Goal: Task Accomplishment & Management: Complete application form

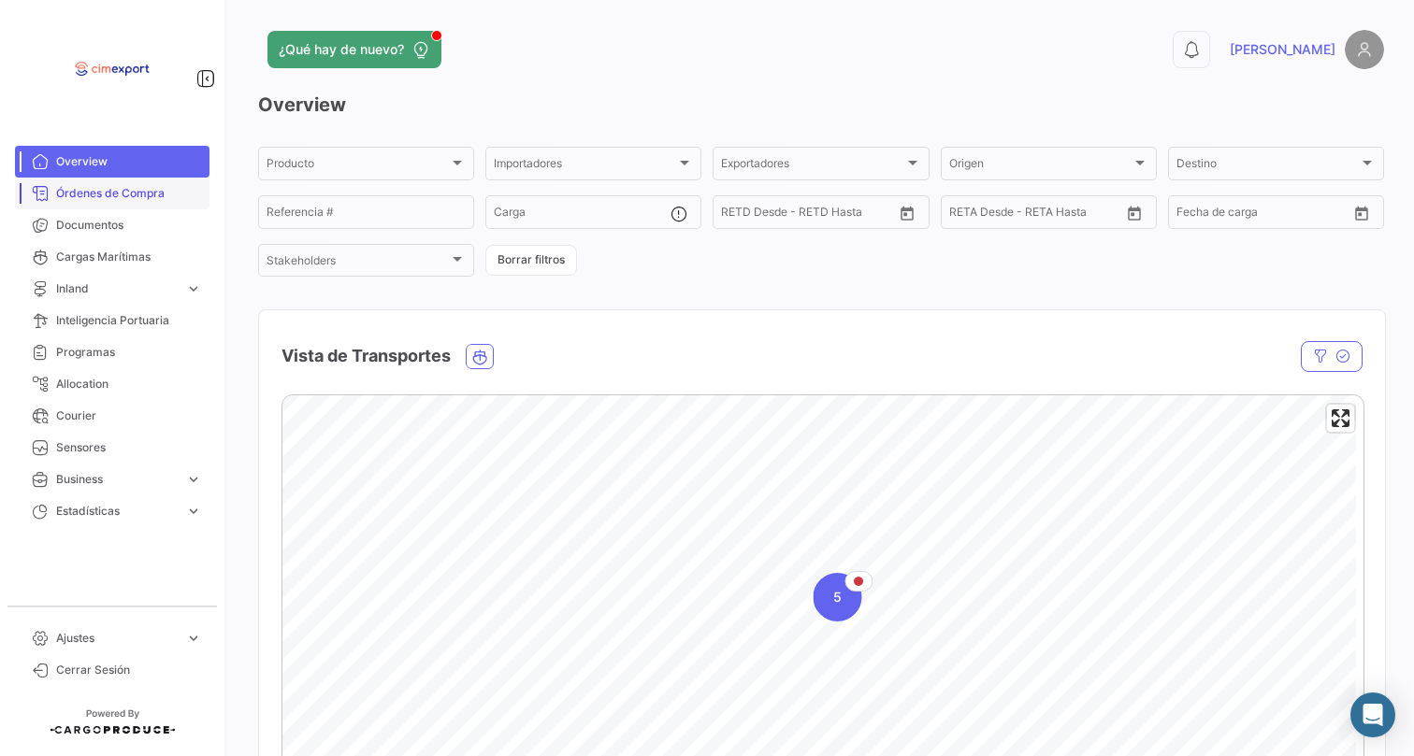
click at [179, 191] on span "Órdenes de Compra" at bounding box center [129, 193] width 146 height 17
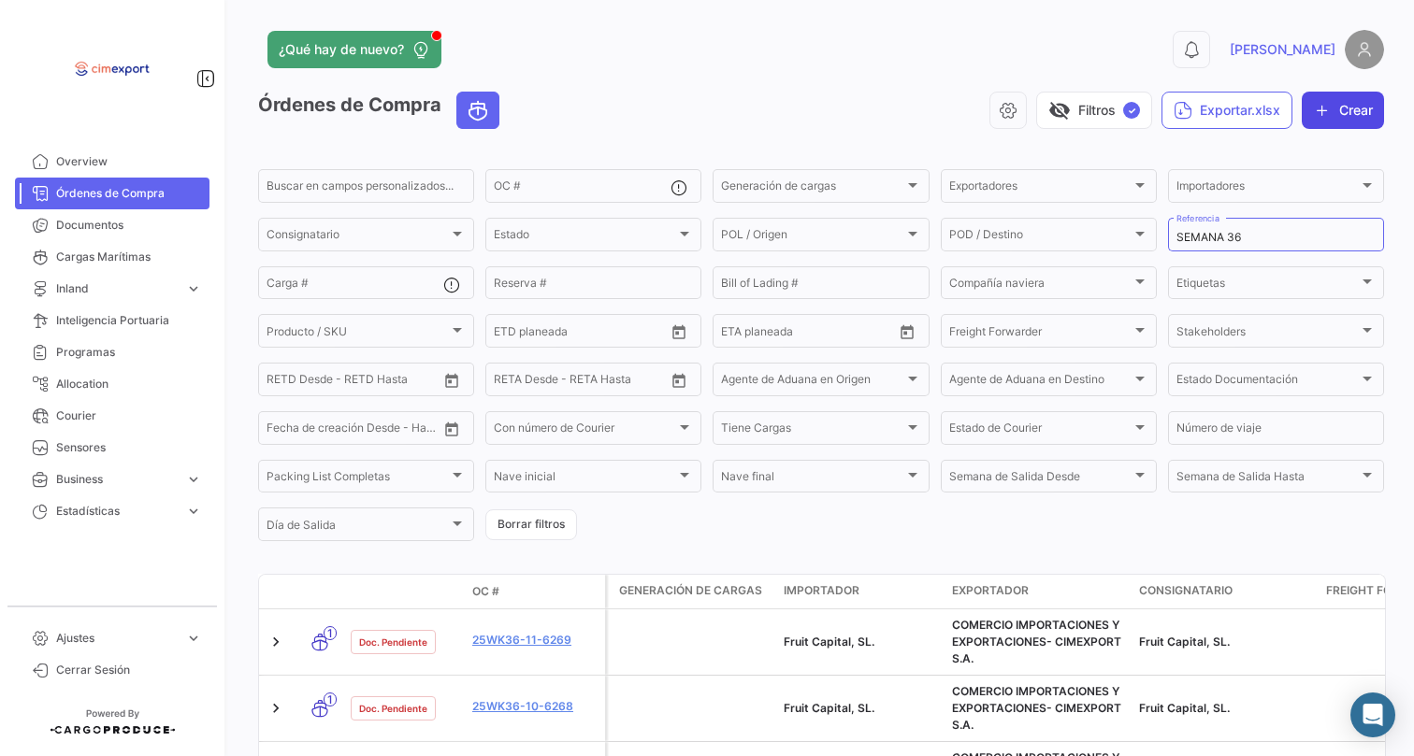
click at [1327, 120] on button "Crear" at bounding box center [1342, 110] width 82 height 37
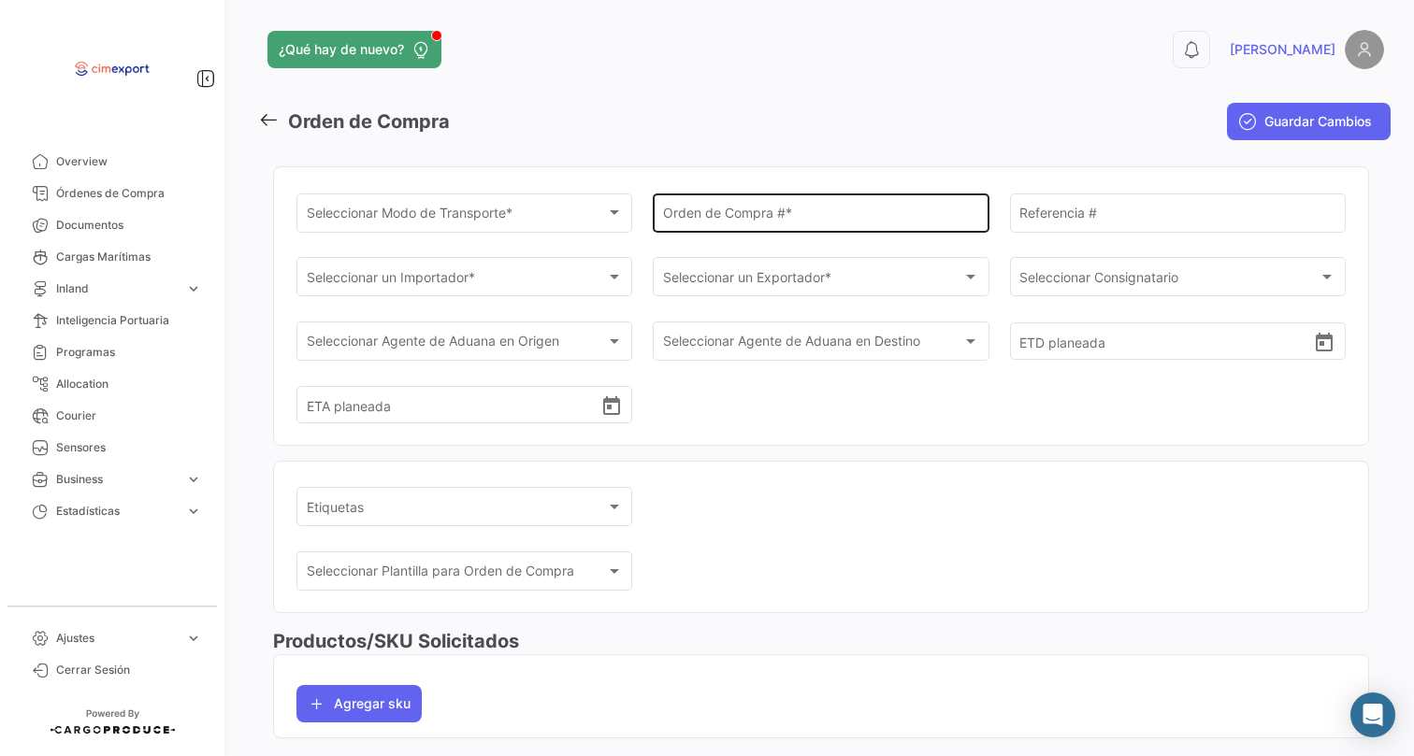
click at [700, 216] on input "Orden de Compra # *" at bounding box center [821, 216] width 316 height 16
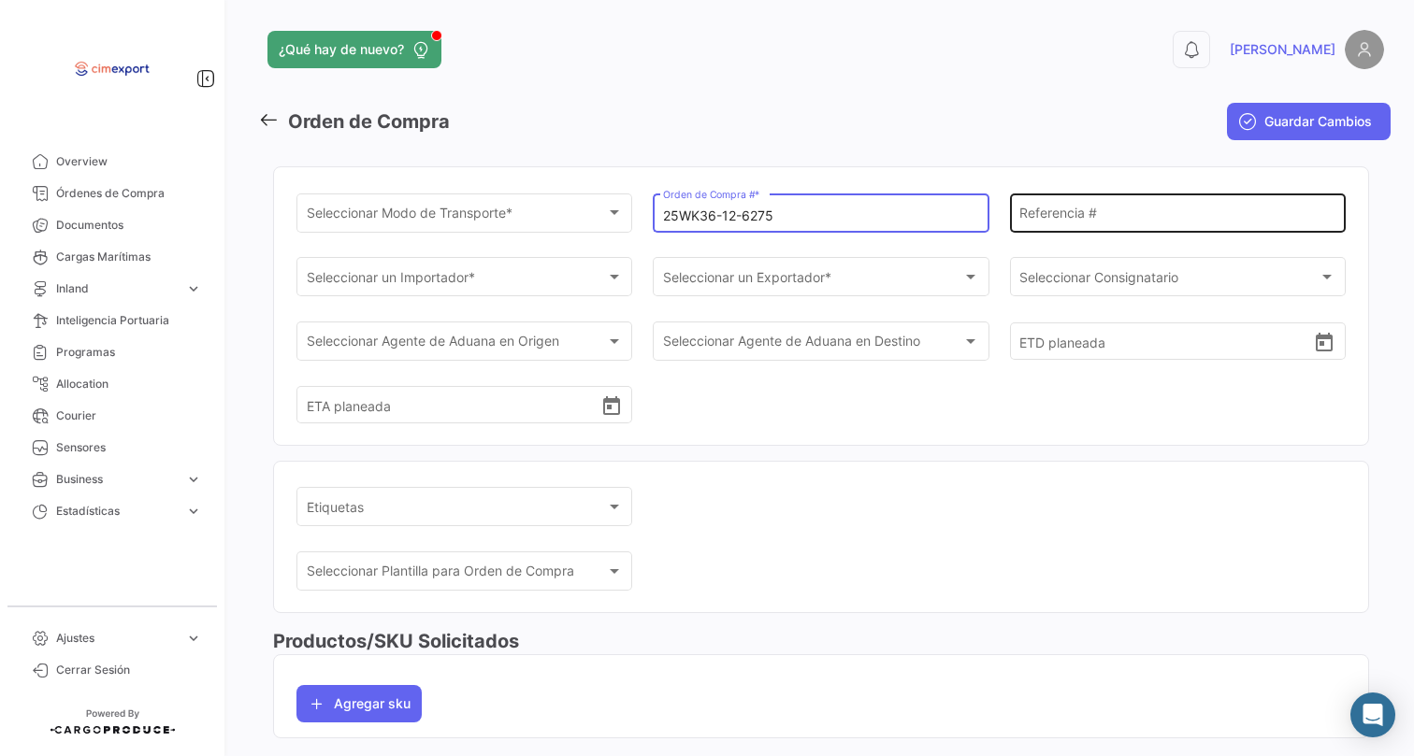
type input "25WK36-12-6275"
click at [1053, 225] on div "Referencia #" at bounding box center [1177, 211] width 316 height 43
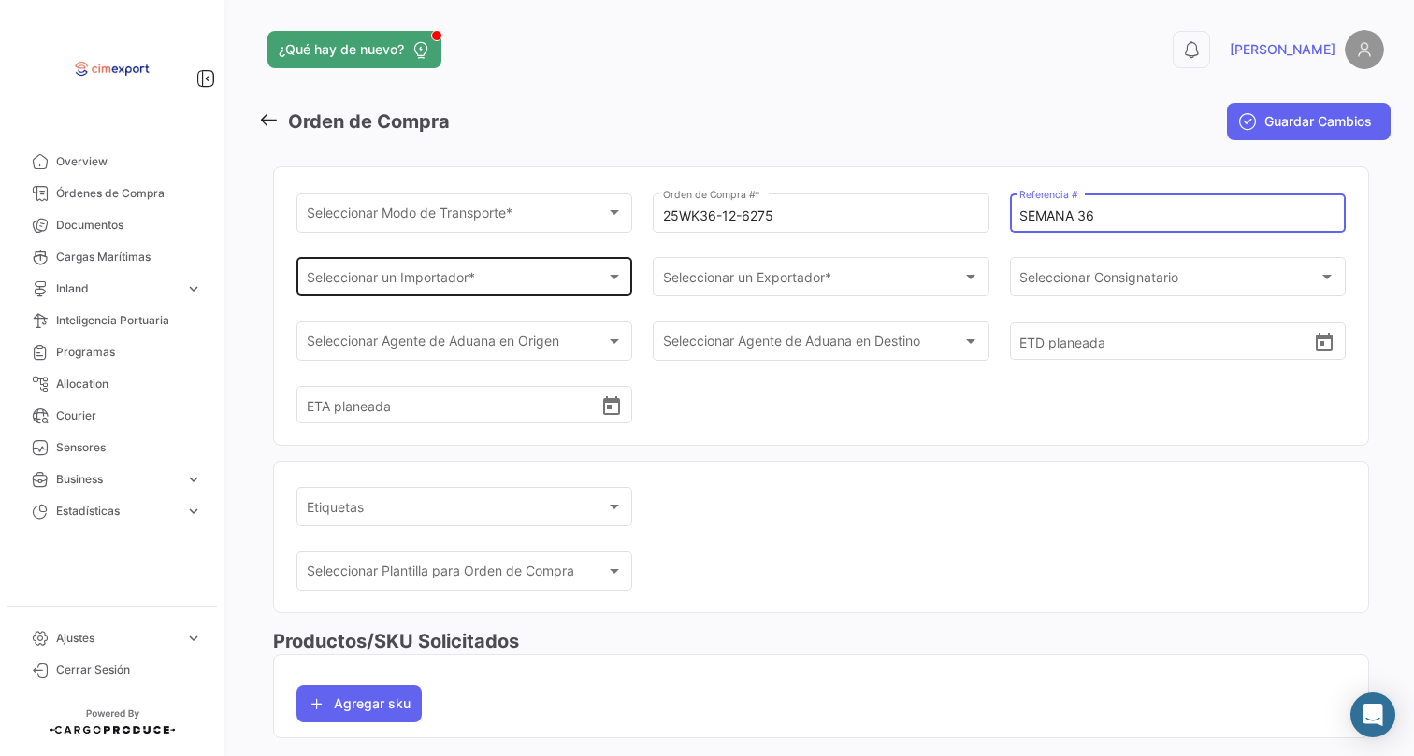
type input "SEMANA 36"
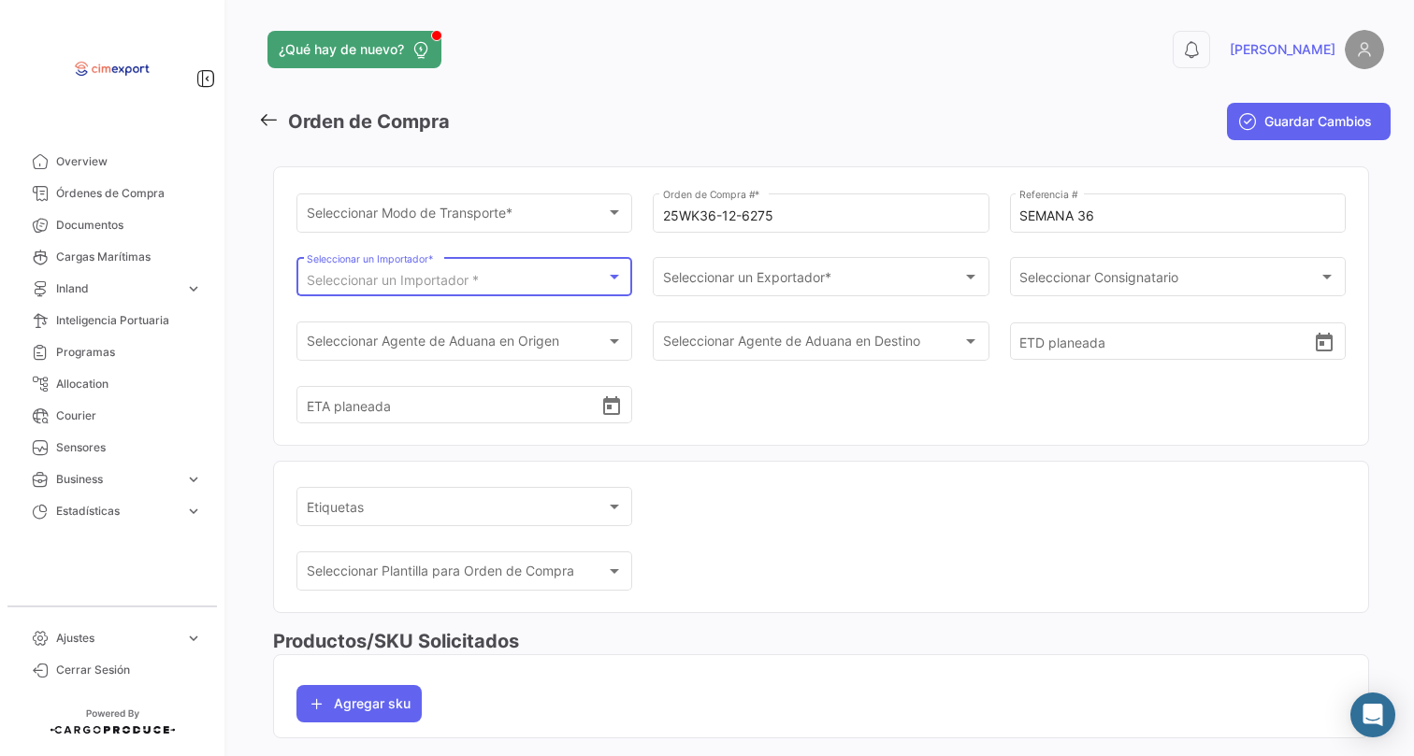
click at [442, 283] on span "Seleccionar un Importador *" at bounding box center [393, 280] width 172 height 16
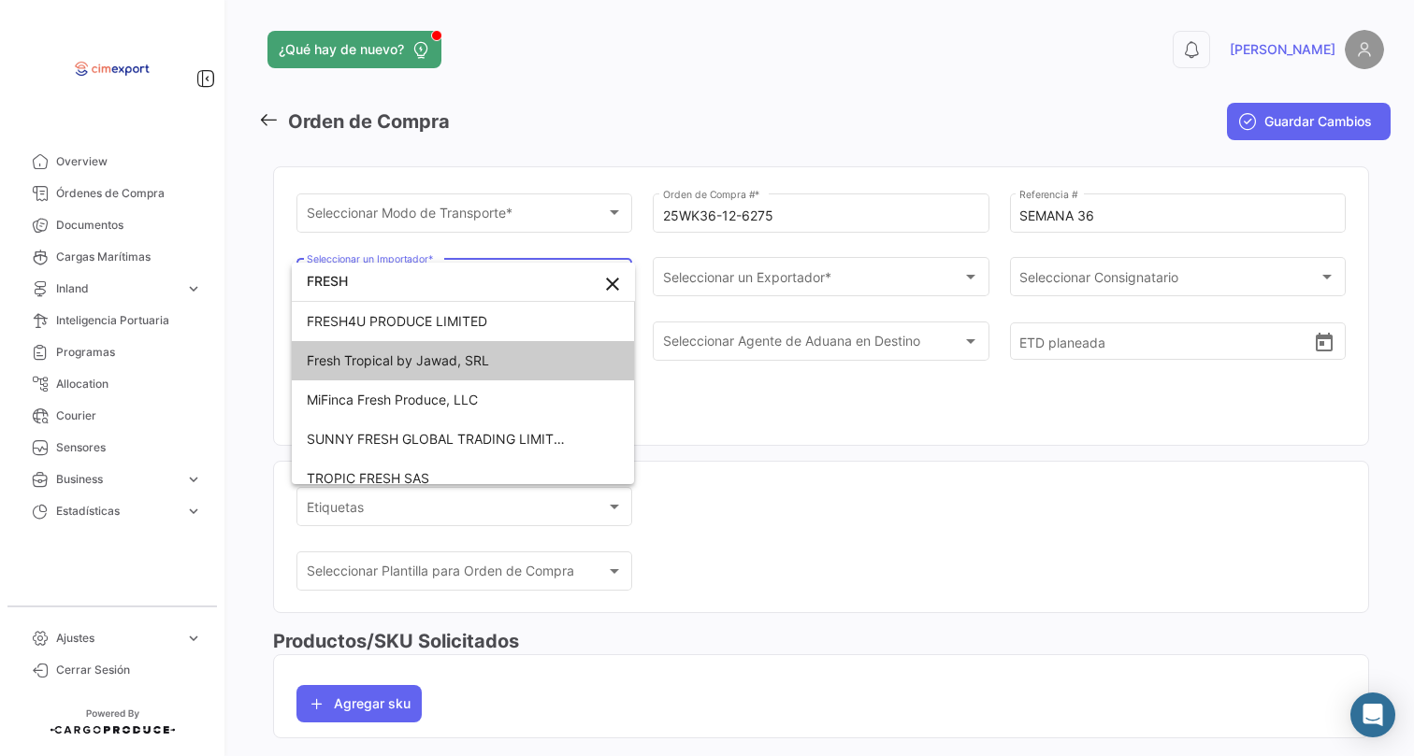
type input "FRESH"
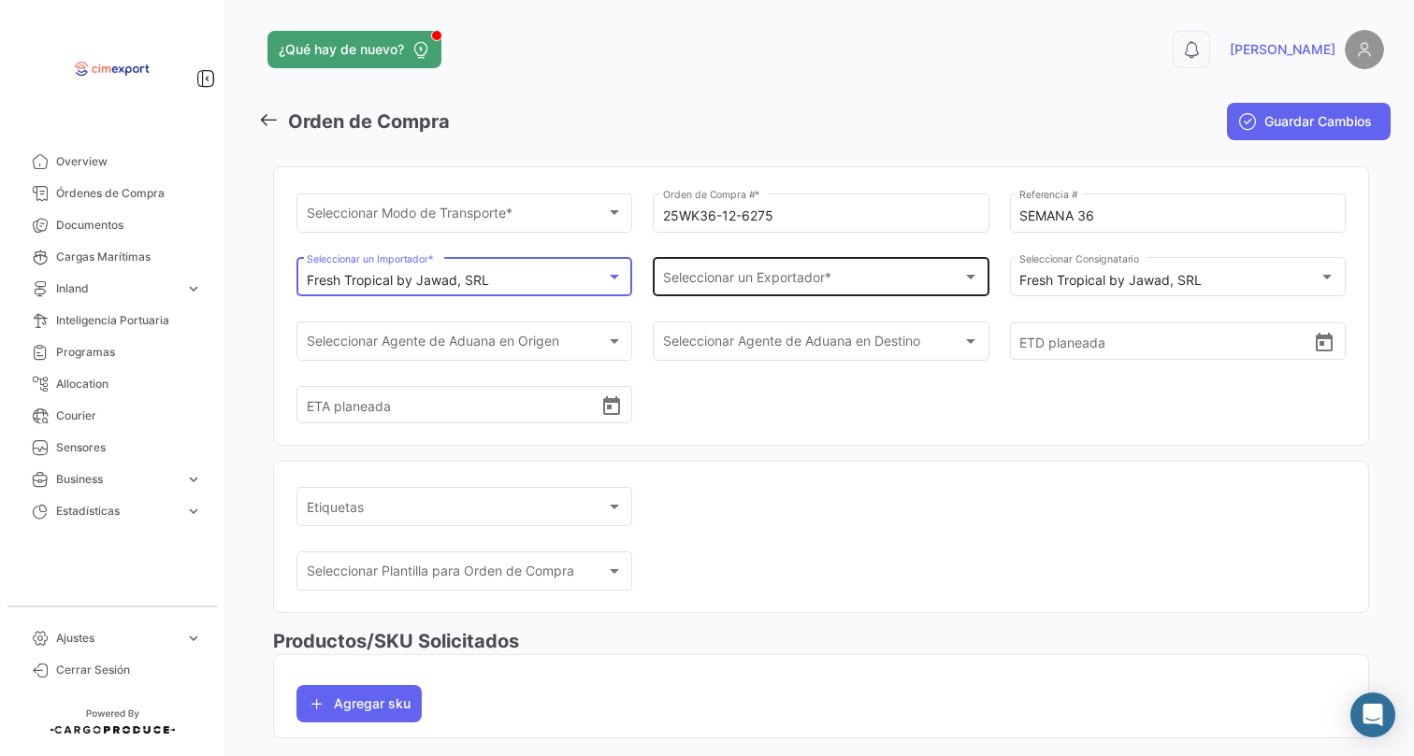
click at [685, 285] on span "Seleccionar un Exportador *" at bounding box center [812, 281] width 299 height 16
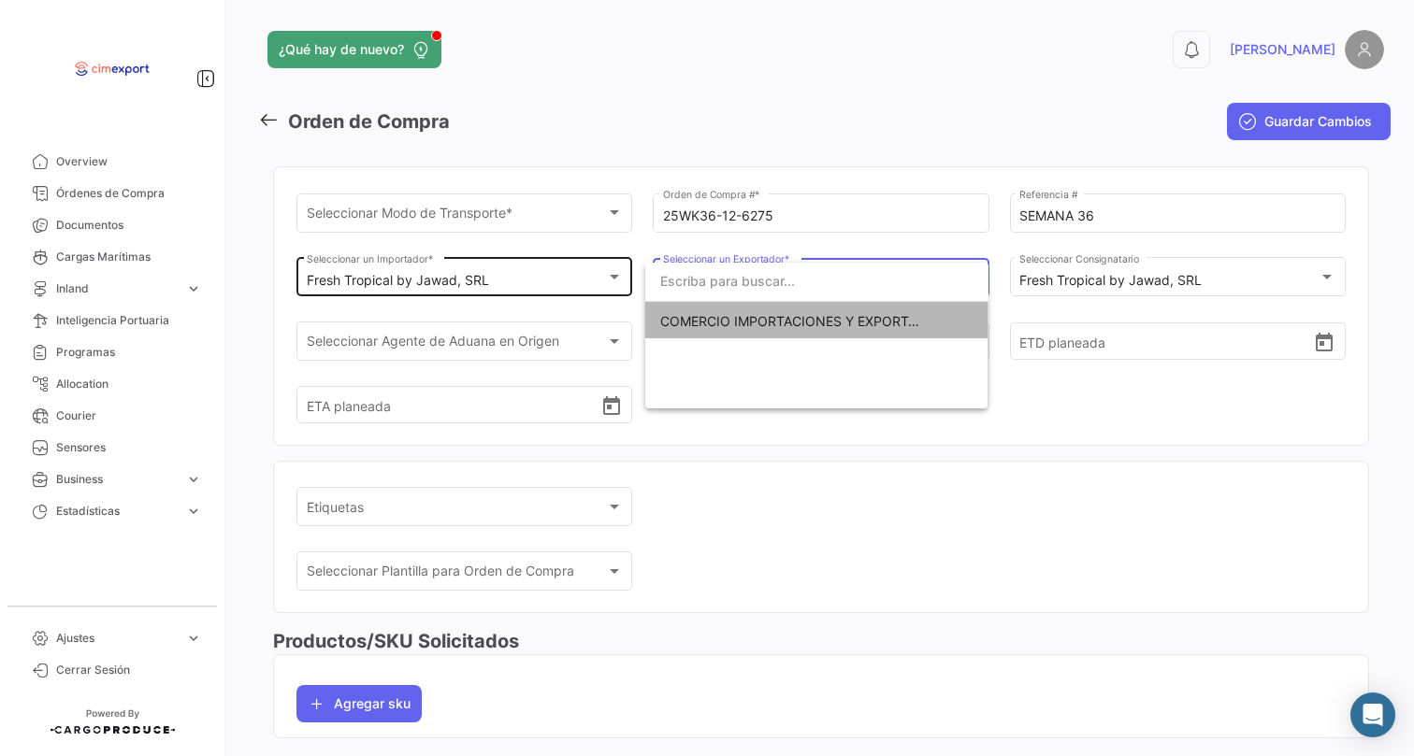
click at [680, 316] on span "COMERCIO IMPORTACIONES Y EXPORTACIONES- CIMEXPORT S.A." at bounding box center [869, 321] width 419 height 16
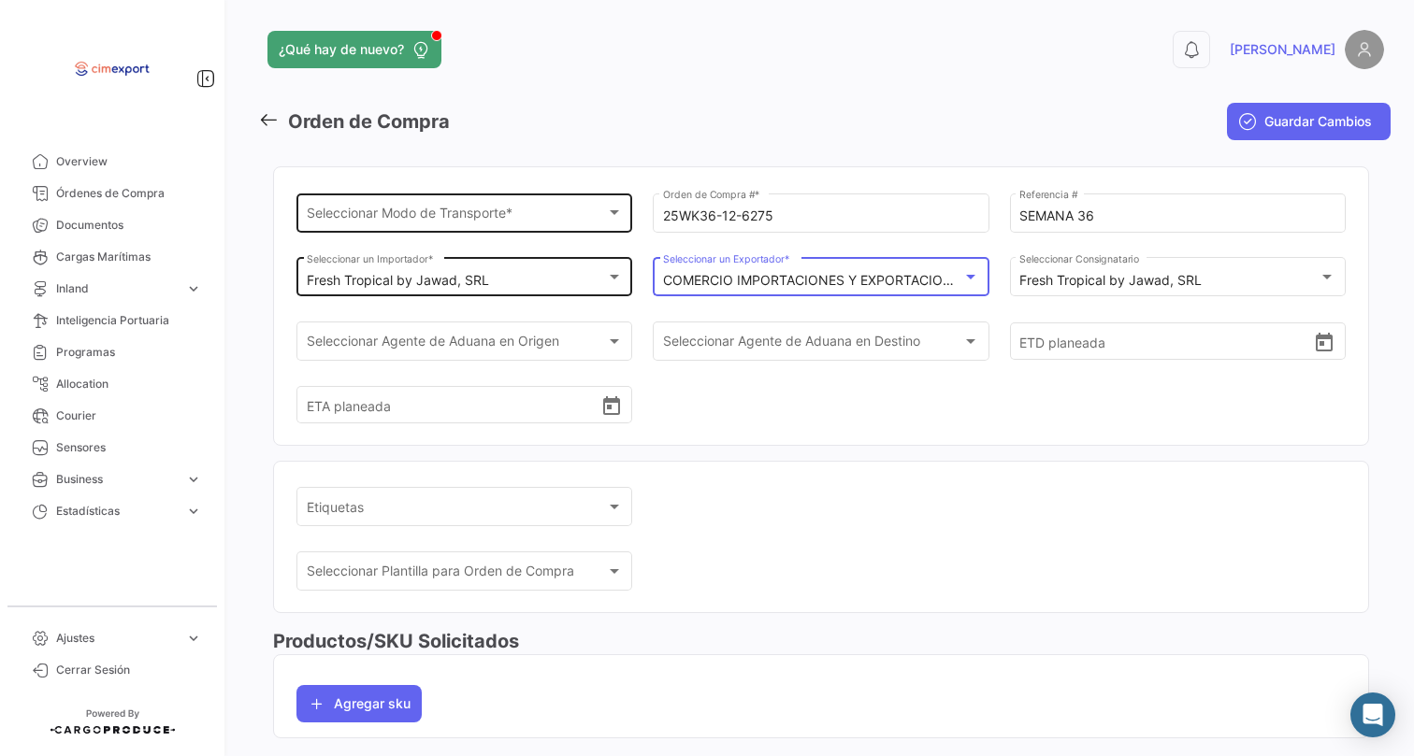
click at [464, 225] on div "Seleccionar Modo de Transporte * Seleccionar Modo de Transporte *" at bounding box center [465, 211] width 316 height 43
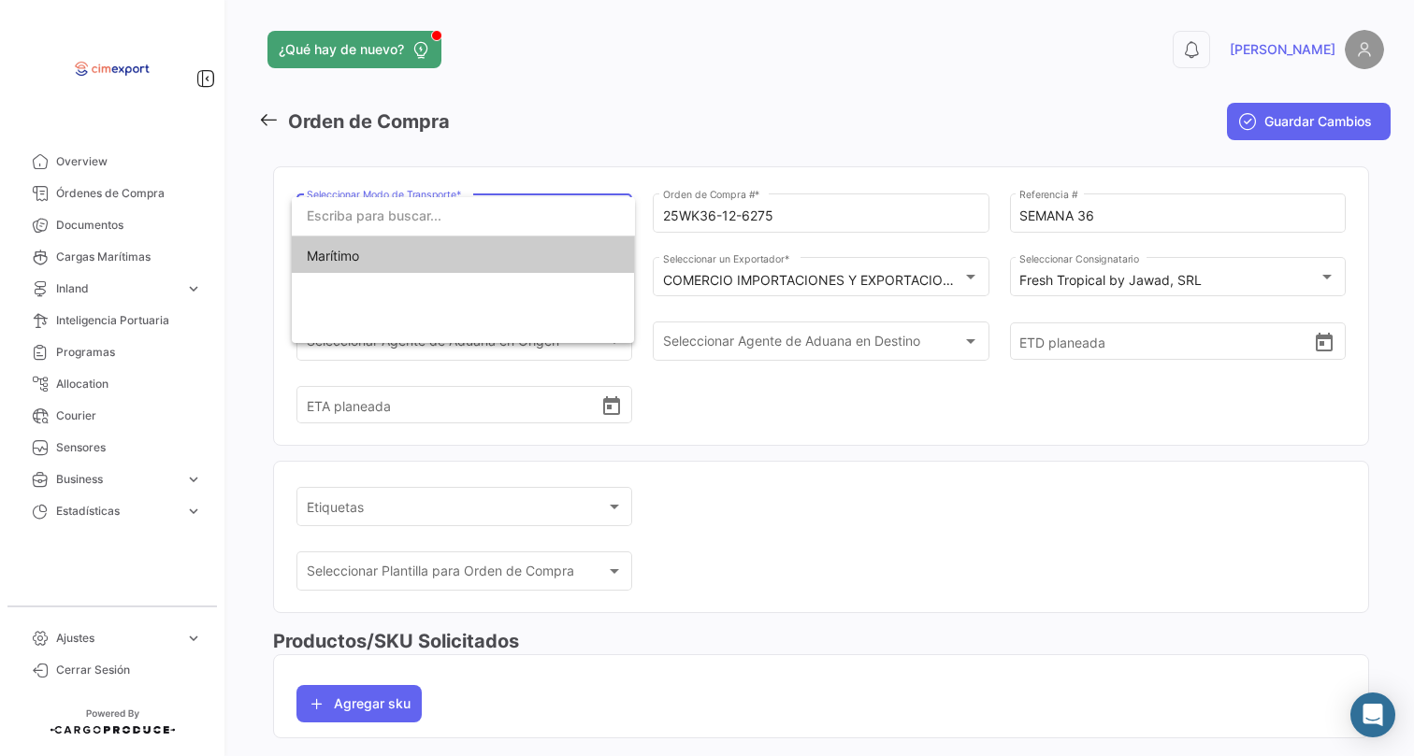
click at [423, 253] on span "Marítimo" at bounding box center [438, 256] width 262 height 39
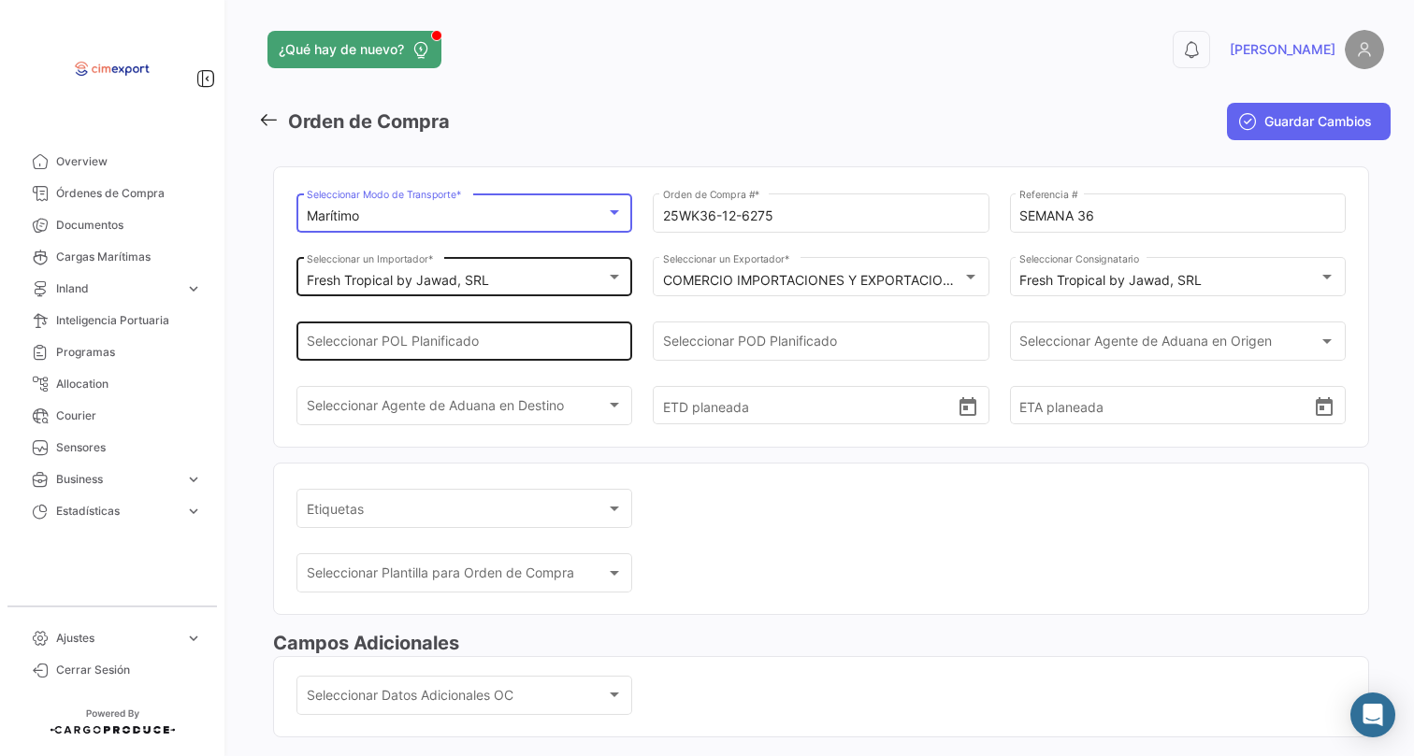
click at [403, 332] on div "Seleccionar POL Planificado" at bounding box center [465, 339] width 316 height 43
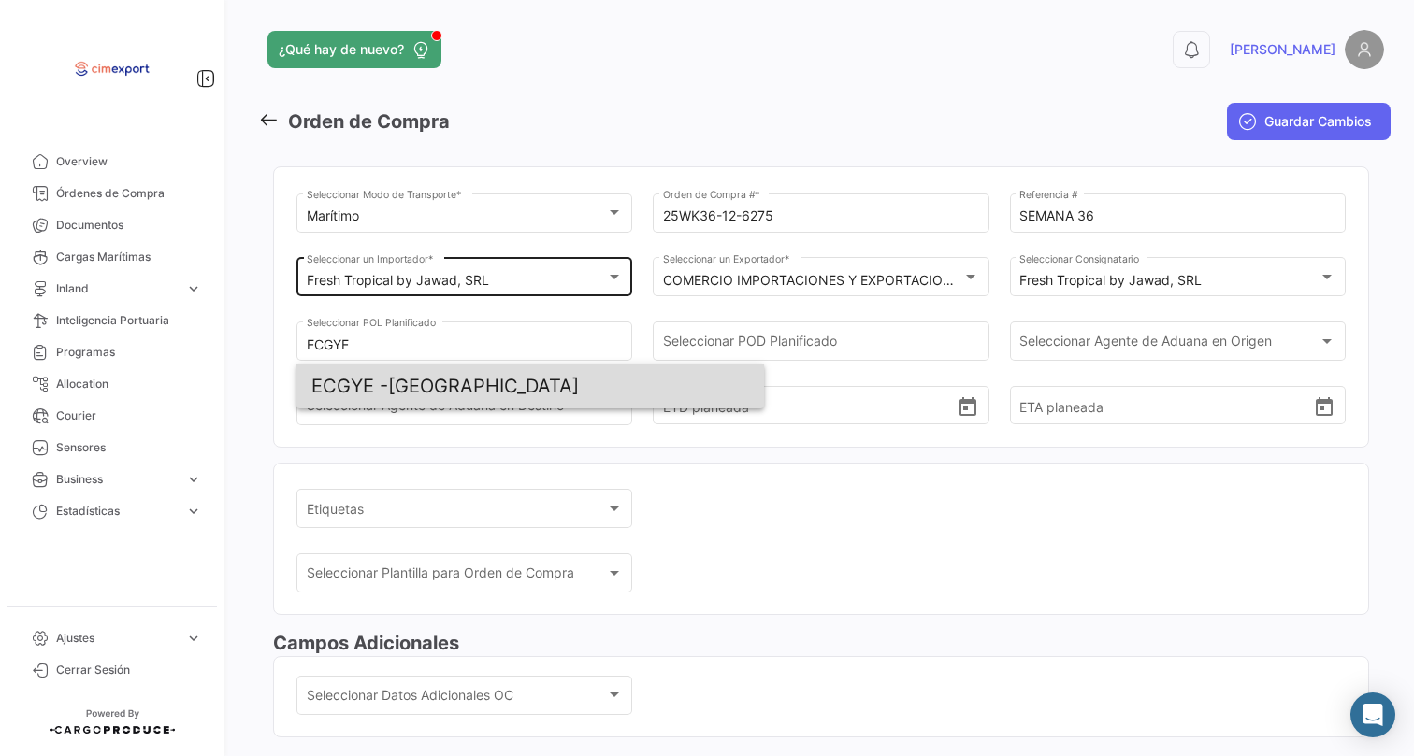
click at [445, 386] on span "ECGYE - [GEOGRAPHIC_DATA]" at bounding box center [530, 386] width 438 height 45
type input "[GEOGRAPHIC_DATA]"
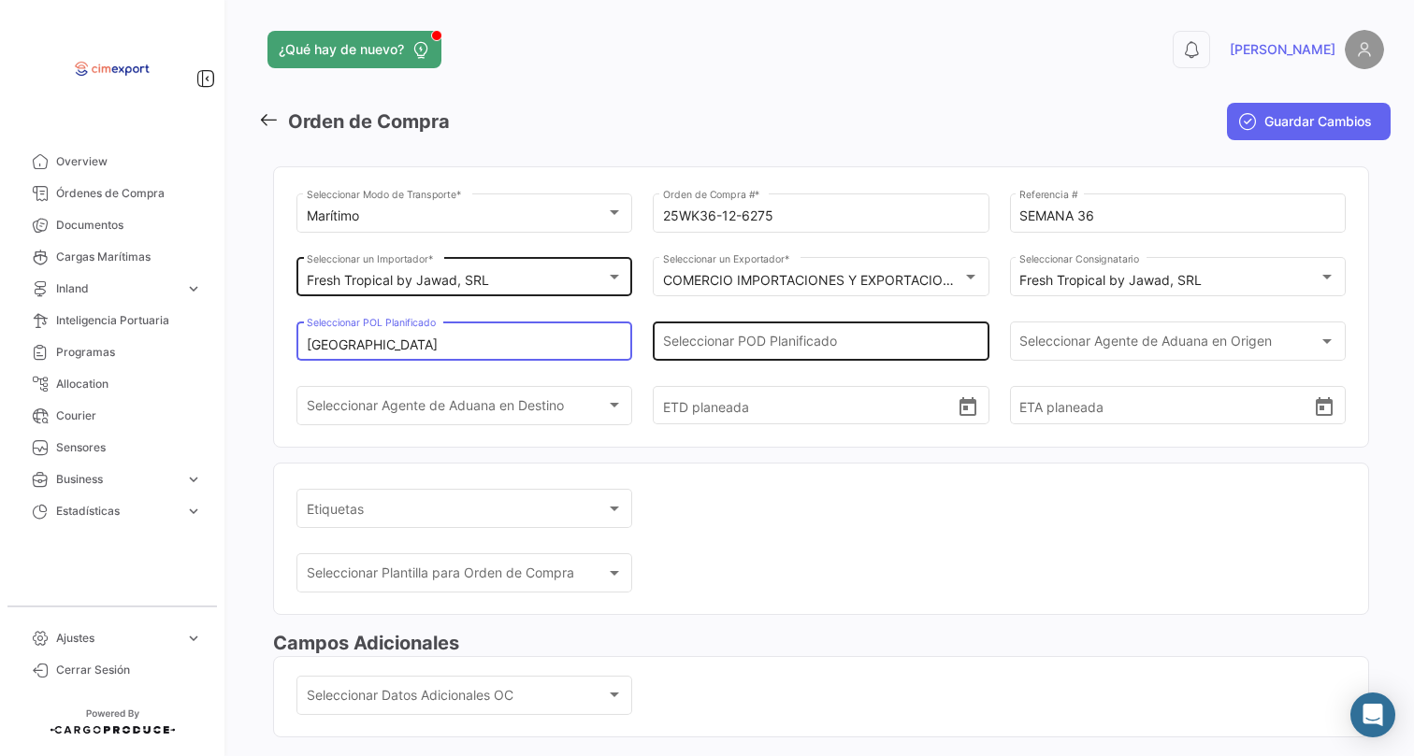
click at [727, 346] on input "Seleccionar POD Planificado" at bounding box center [821, 345] width 316 height 16
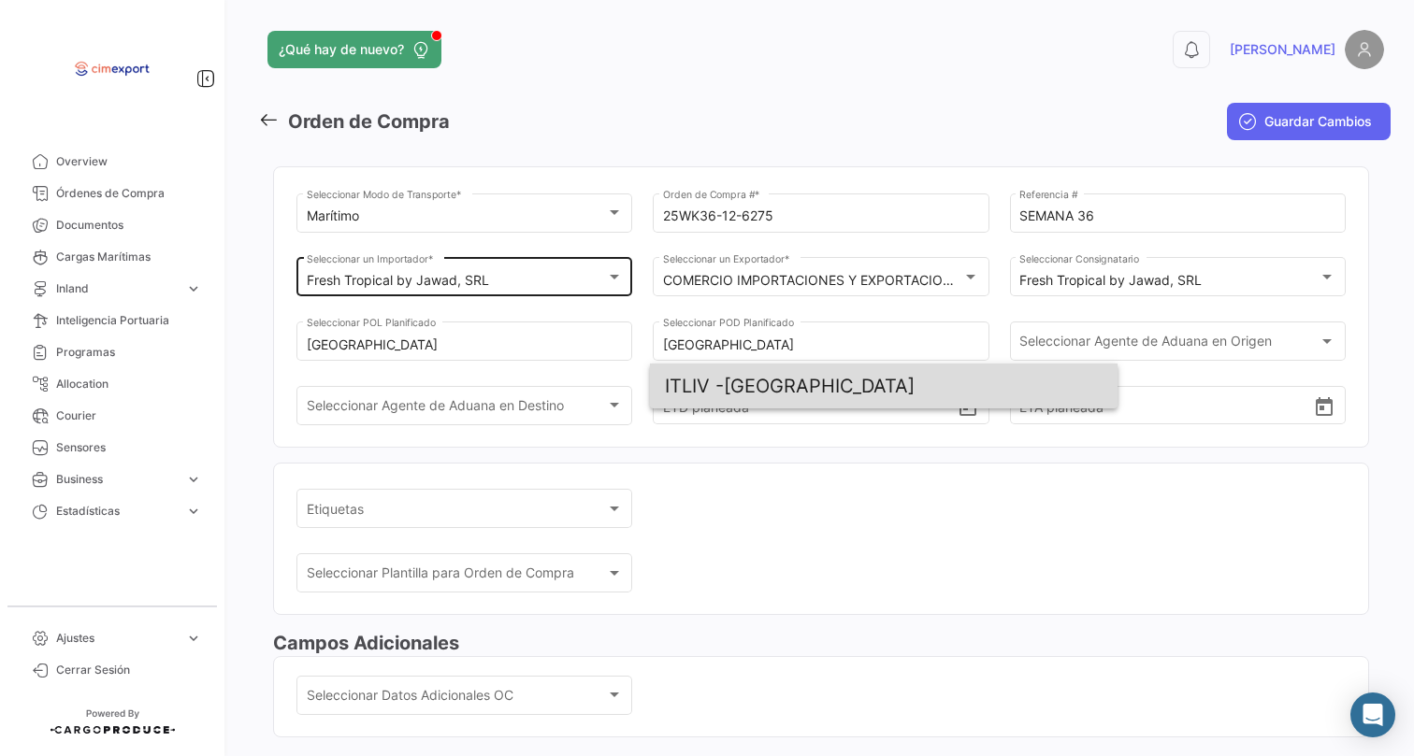
click at [801, 381] on span "ITLIV - [GEOGRAPHIC_DATA]" at bounding box center [884, 386] width 438 height 45
type input "[GEOGRAPHIC_DATA]"
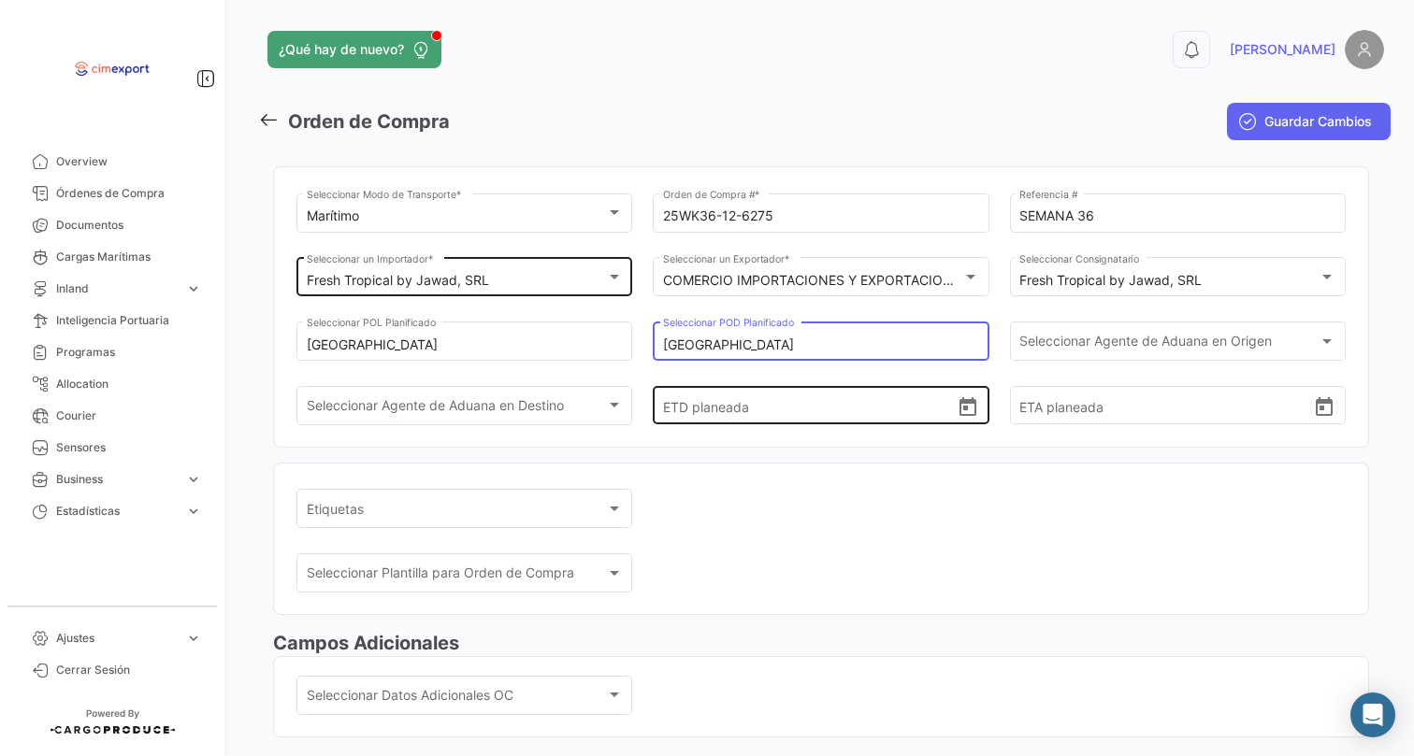
click at [963, 419] on icon "Open calendar" at bounding box center [967, 407] width 22 height 22
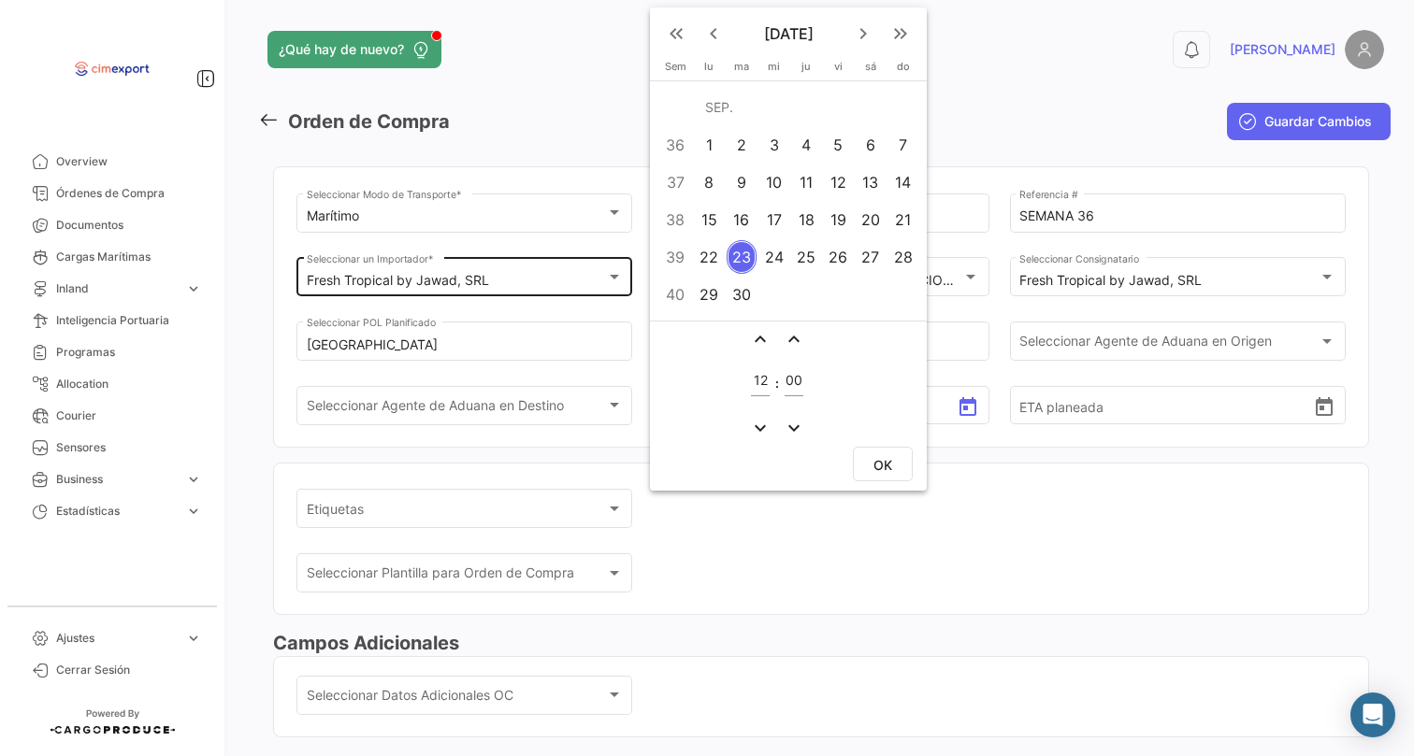
click at [862, 191] on div "13" at bounding box center [869, 182] width 29 height 34
click at [873, 456] on span "OK" at bounding box center [882, 464] width 19 height 16
type input "[DATE] 12:00"
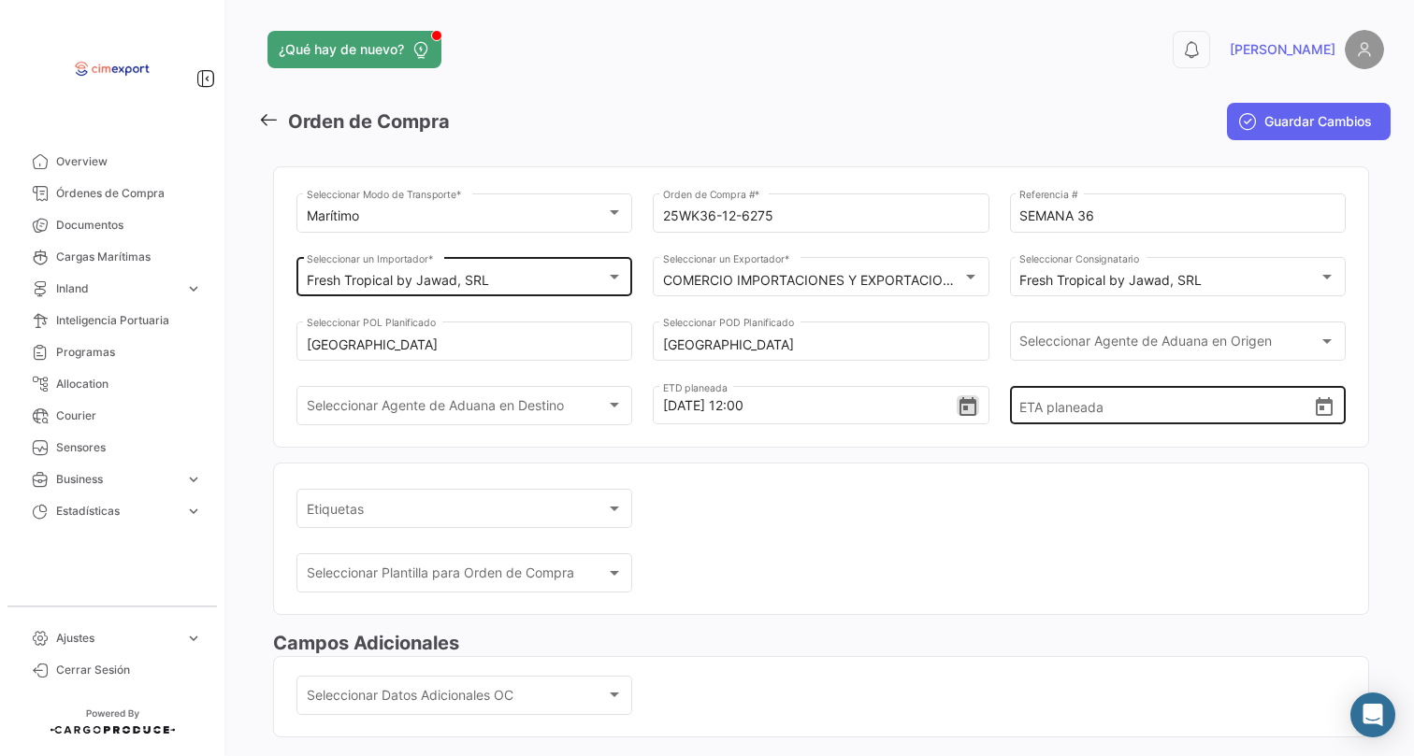
click at [1315, 416] on icon "Open calendar" at bounding box center [1323, 406] width 17 height 19
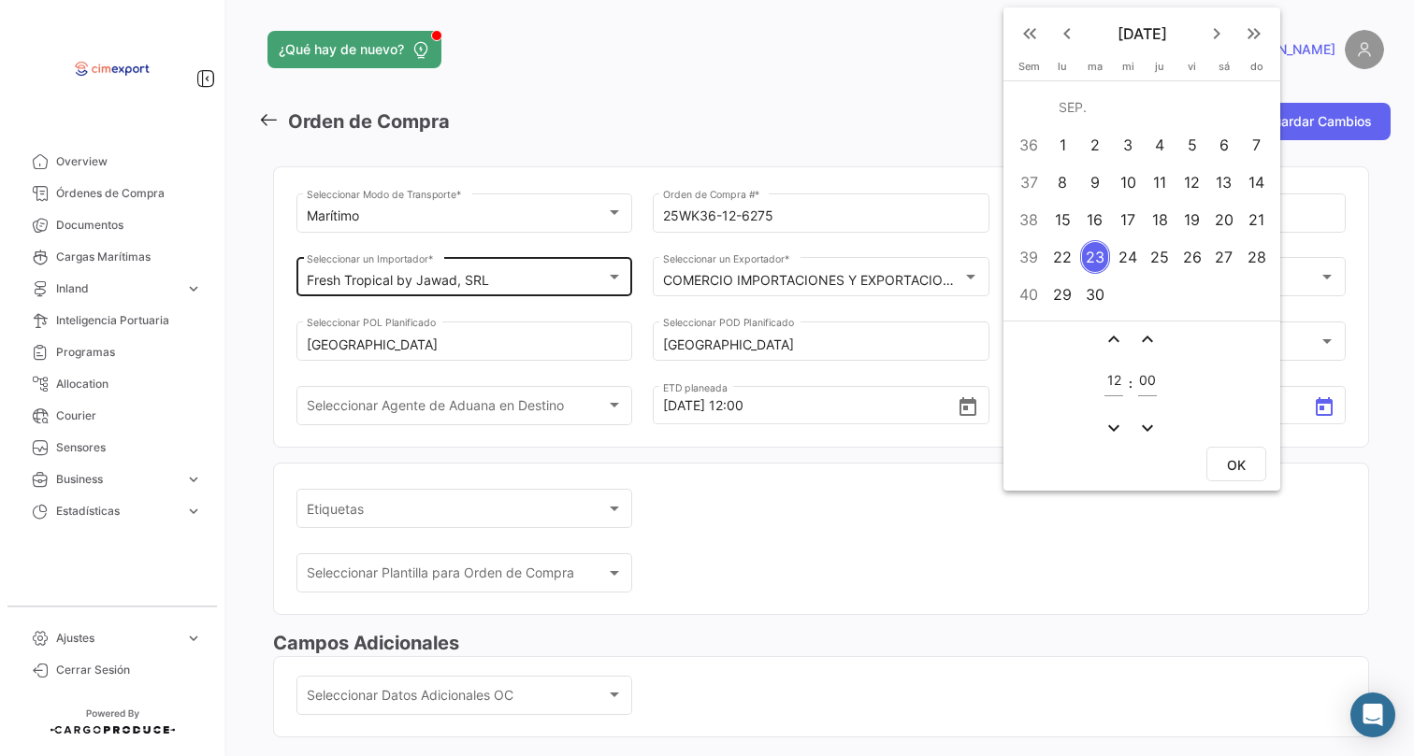
click at [1213, 48] on button "keyboard_arrow_right" at bounding box center [1216, 33] width 37 height 37
click at [1062, 183] on div "6" at bounding box center [1062, 182] width 29 height 34
click at [1232, 462] on span "OK" at bounding box center [1236, 465] width 19 height 16
type input "[DATE] 12:00"
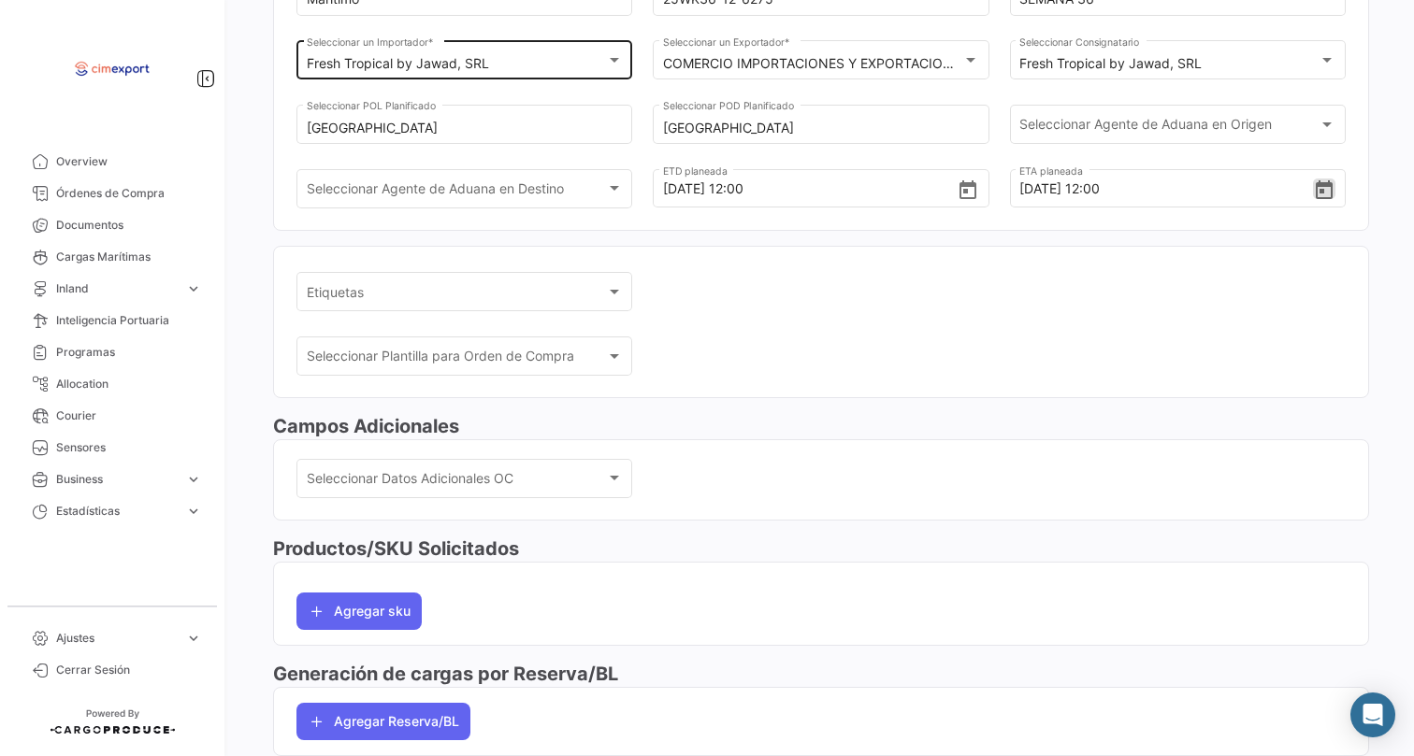
scroll to position [226, 0]
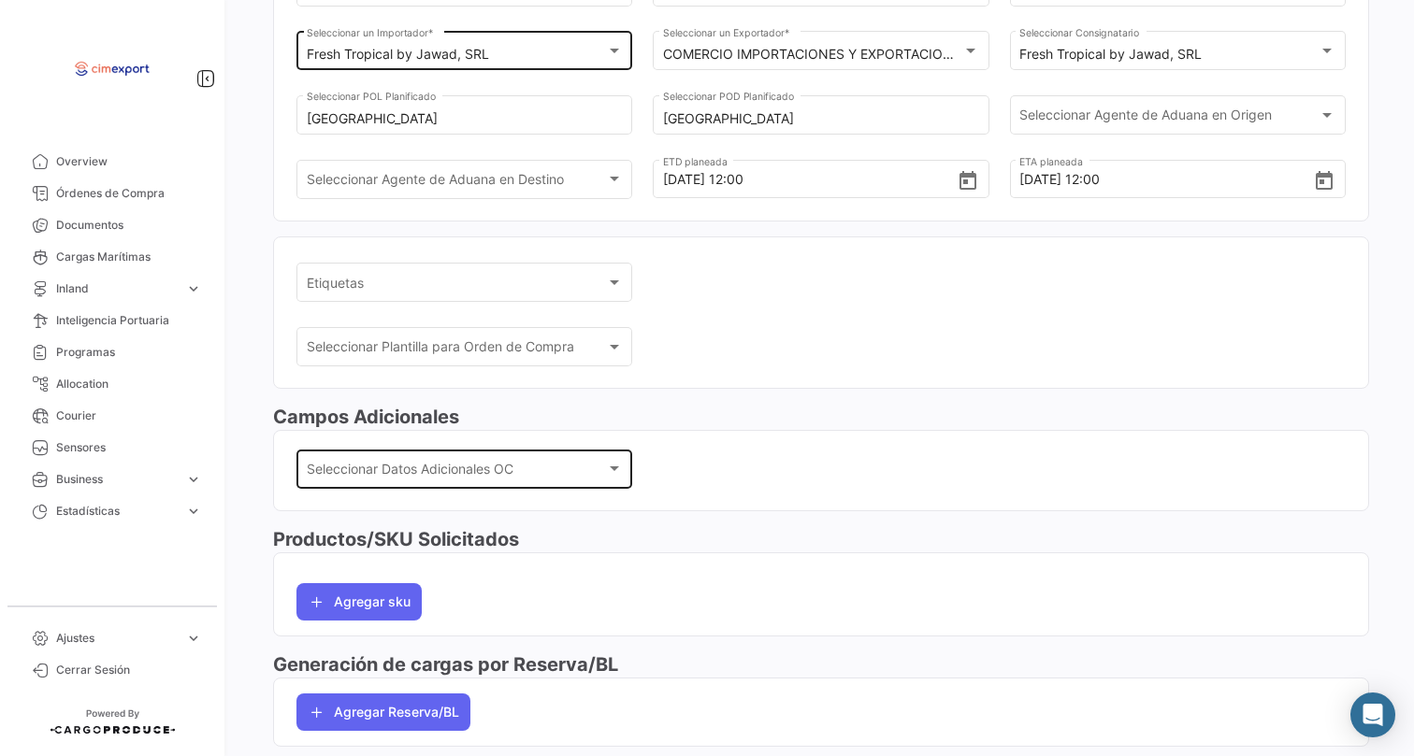
click at [536, 452] on div "Seleccionar Datos Adicionales OC Seleccionar Datos Adicionales OC" at bounding box center [465, 467] width 316 height 43
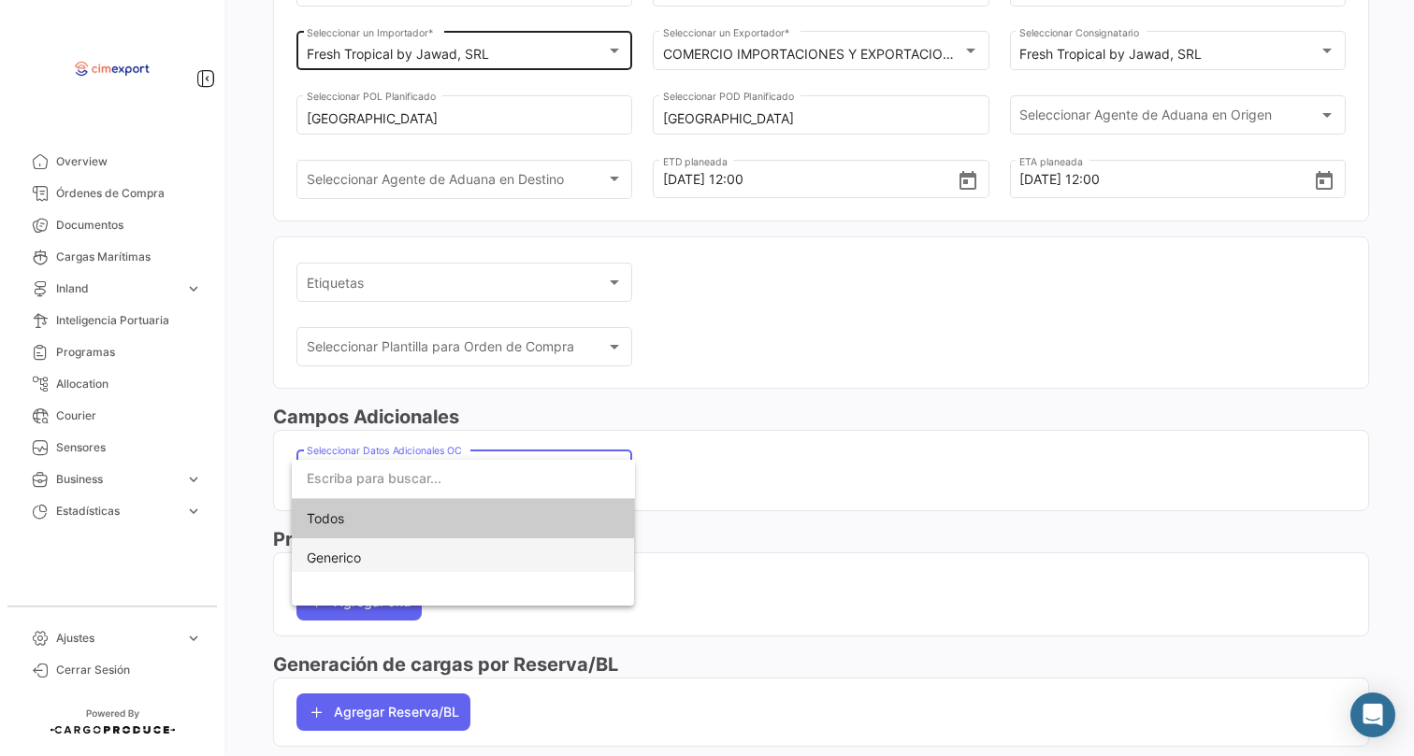
click at [427, 569] on span "Generico" at bounding box center [463, 557] width 313 height 39
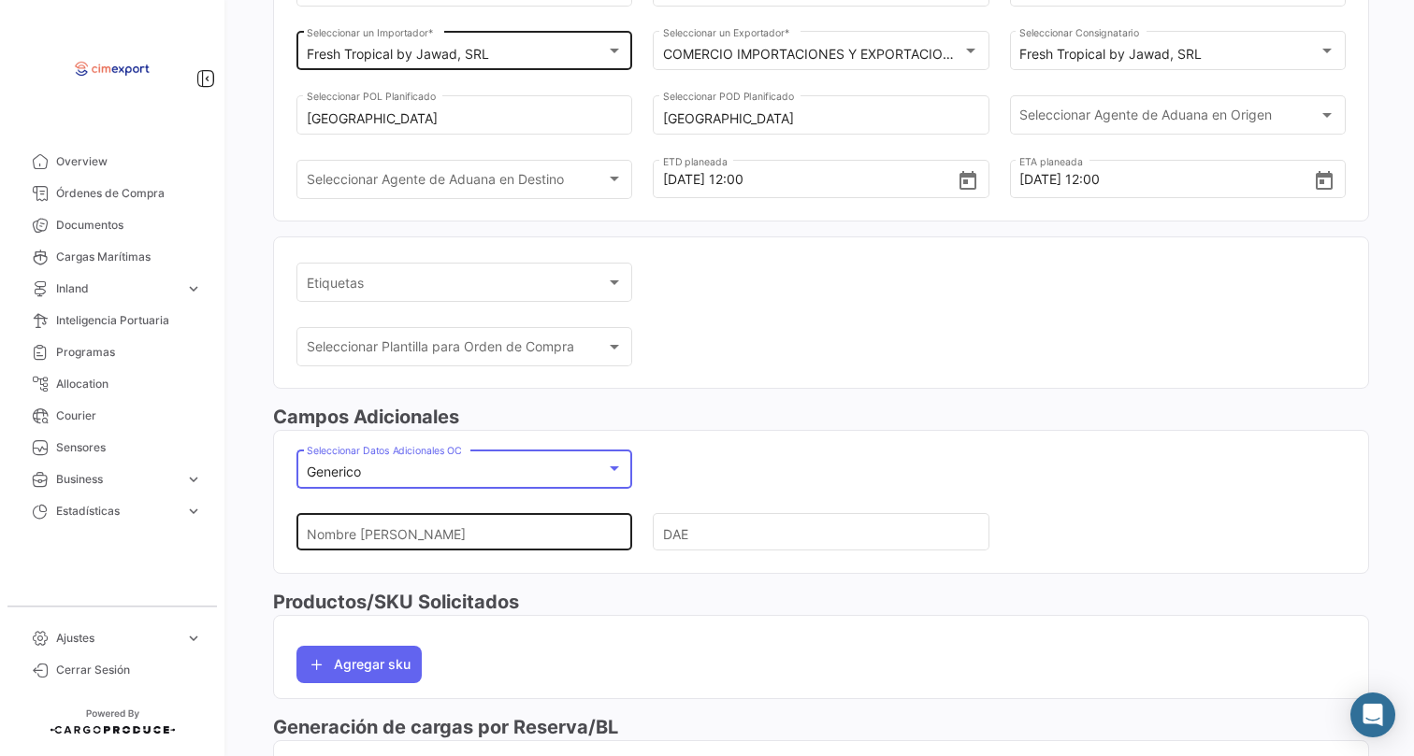
click at [416, 540] on input "Nombre [PERSON_NAME]" at bounding box center [457, 532] width 300 height 65
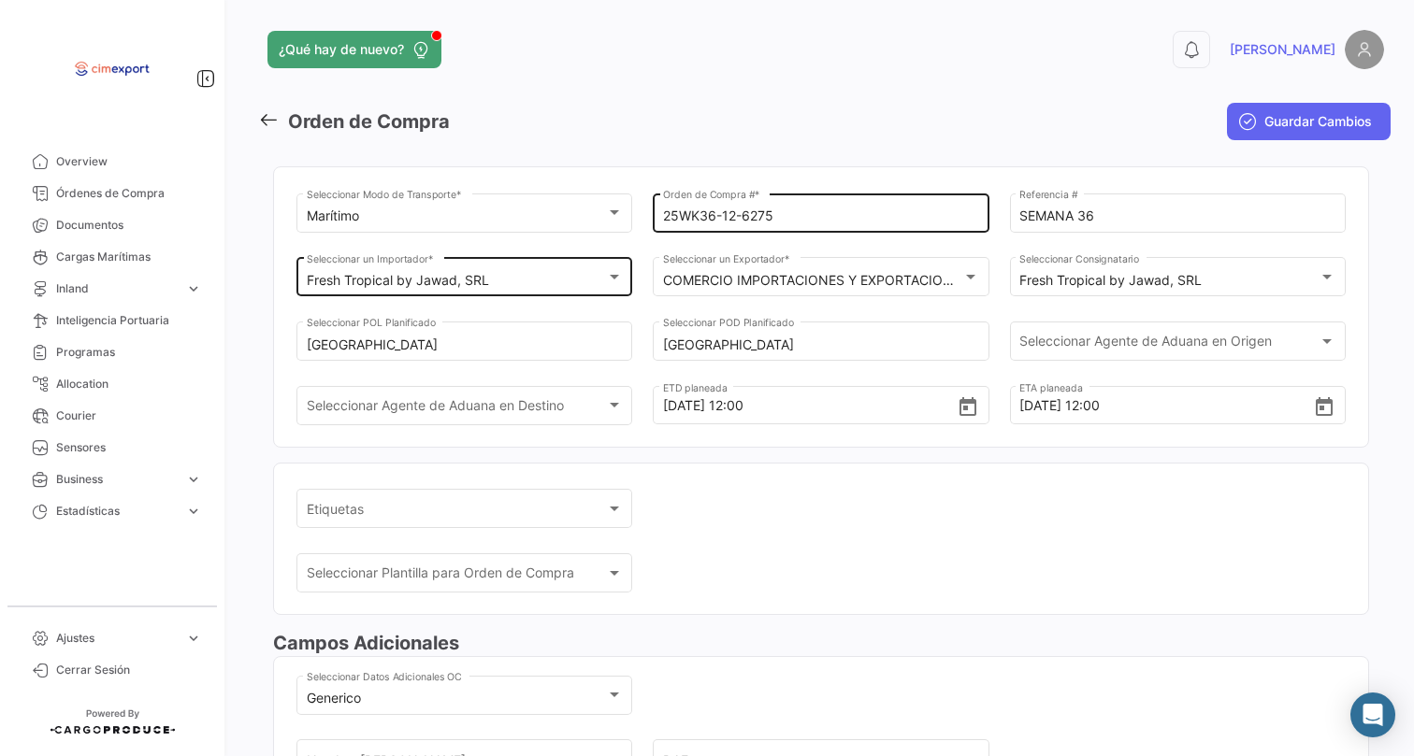
click at [774, 215] on input "25WK36-12-6275" at bounding box center [821, 216] width 316 height 16
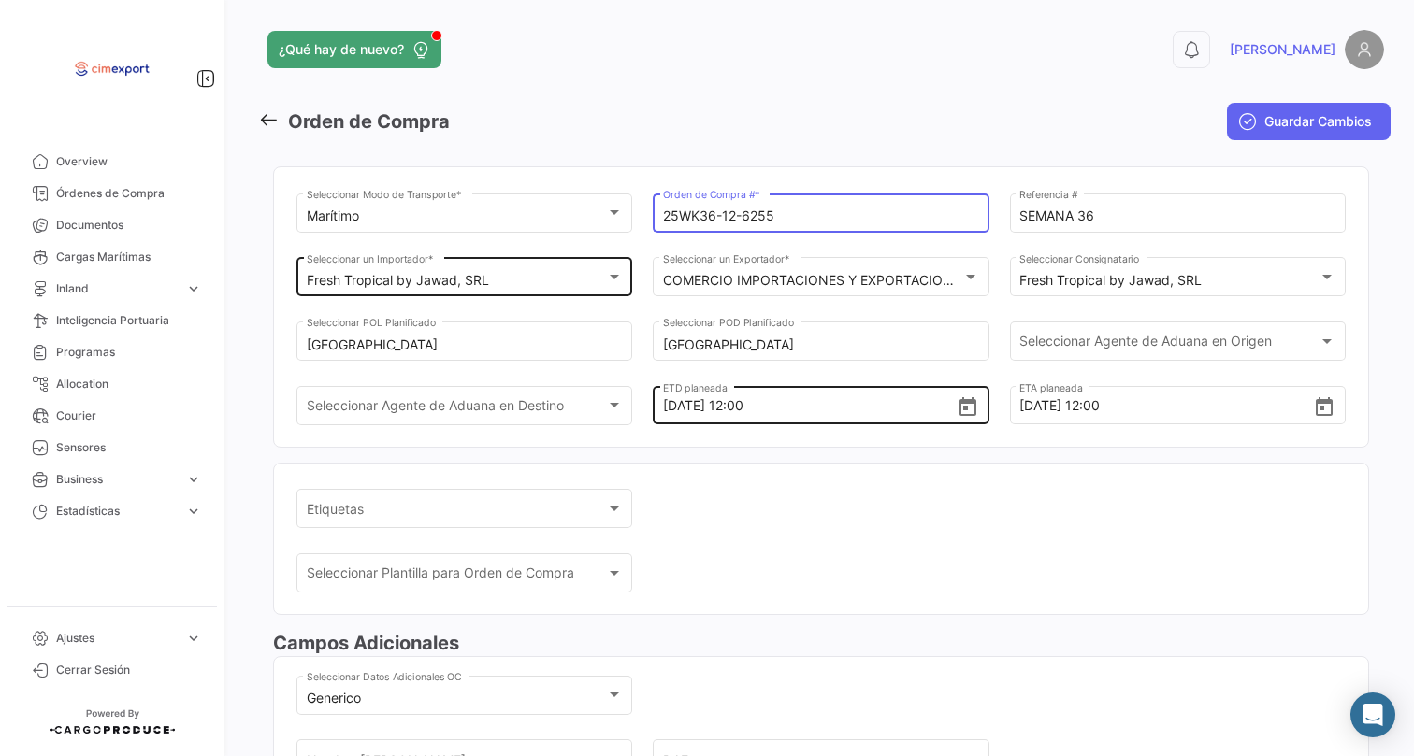
type input "25WK36-12-6255"
click at [964, 410] on icon "Open calendar" at bounding box center [967, 407] width 22 height 22
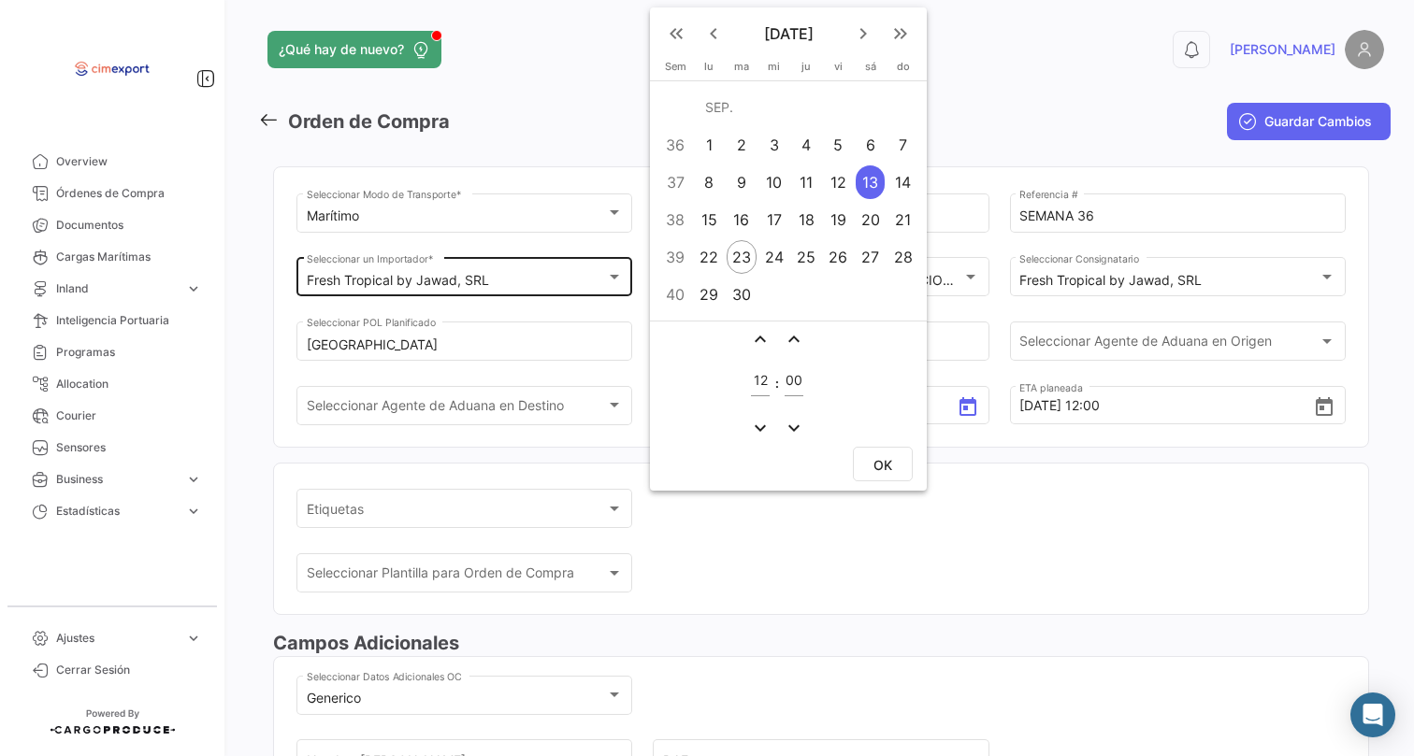
click at [873, 136] on div "6" at bounding box center [869, 145] width 29 height 34
click at [883, 462] on span "OK" at bounding box center [882, 465] width 19 height 16
type input "[DATE] 12:00"
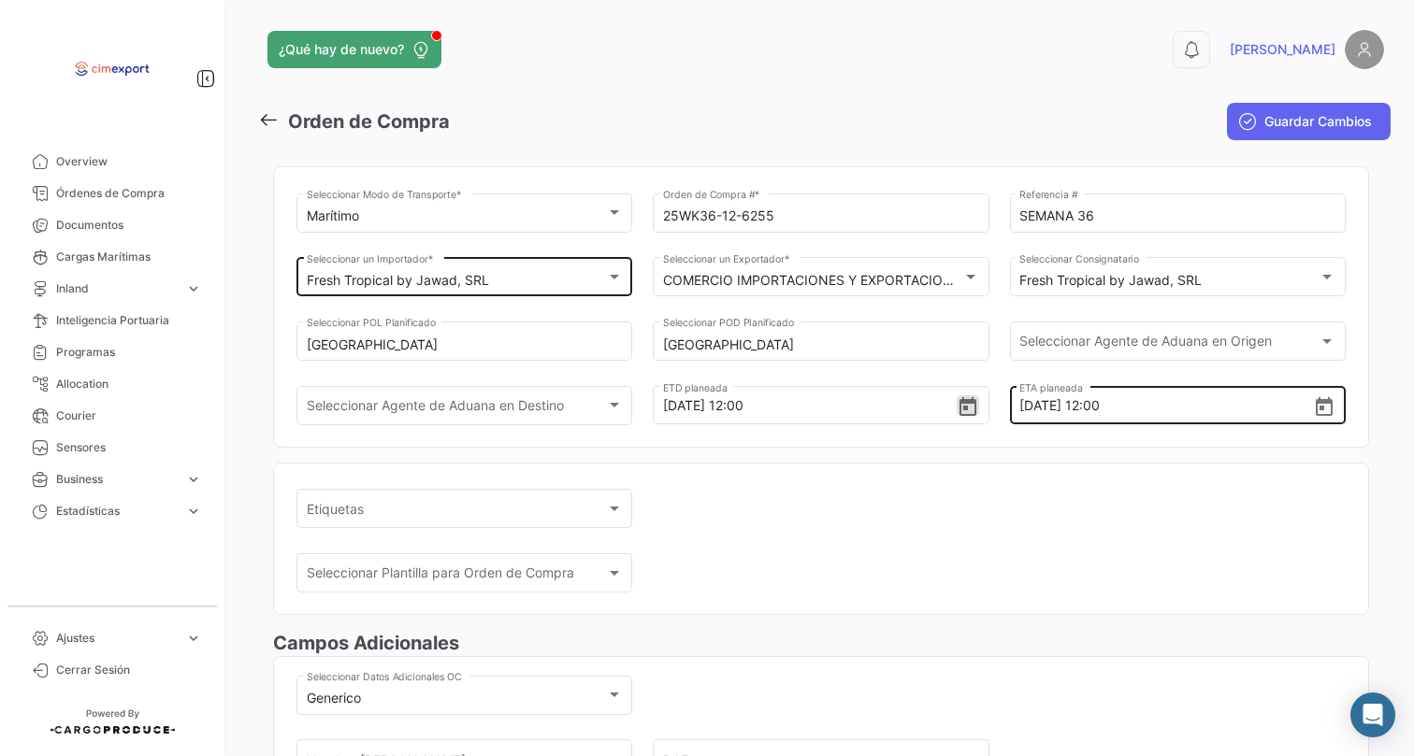
click at [1321, 413] on icon "Open calendar" at bounding box center [1324, 407] width 22 height 22
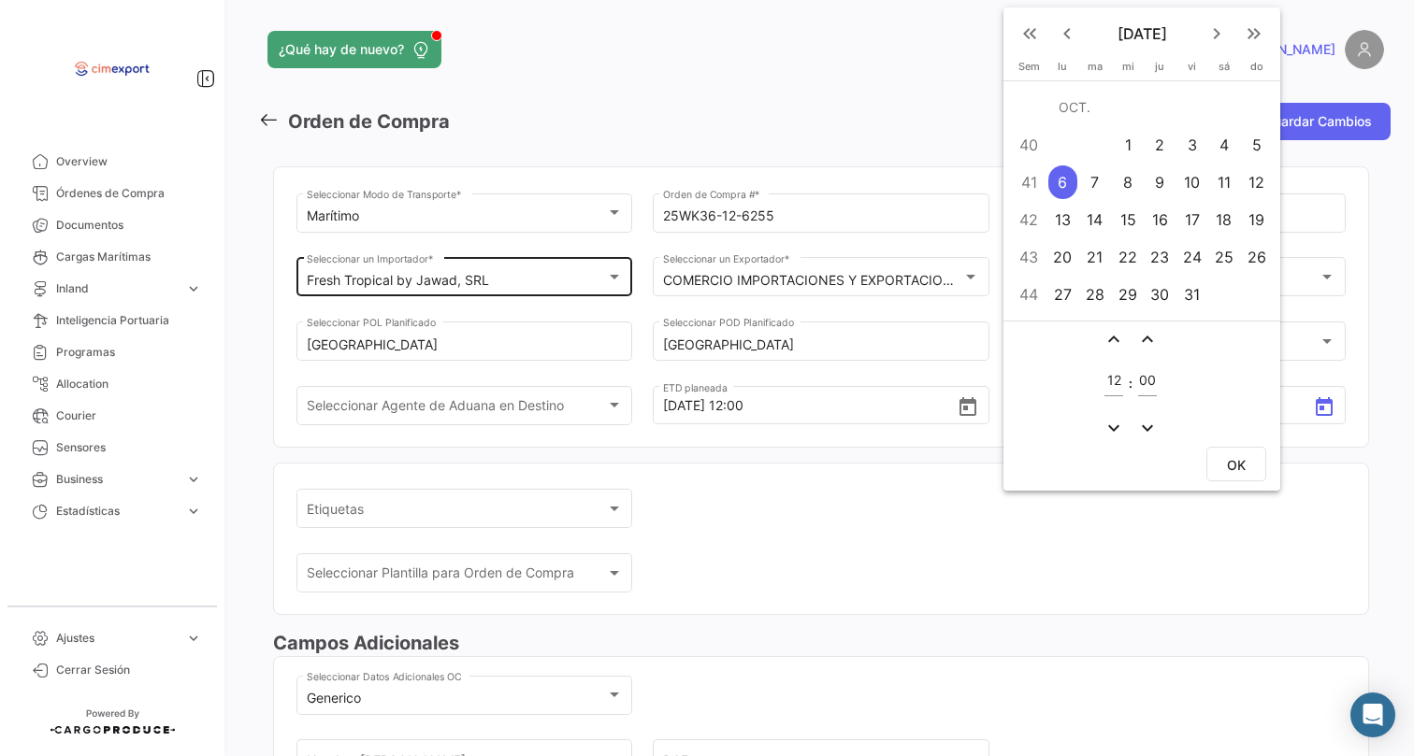
click at [1161, 297] on div "30" at bounding box center [1159, 295] width 29 height 34
click at [1239, 462] on span "OK" at bounding box center [1236, 465] width 19 height 16
type input "[DATE] 12:00"
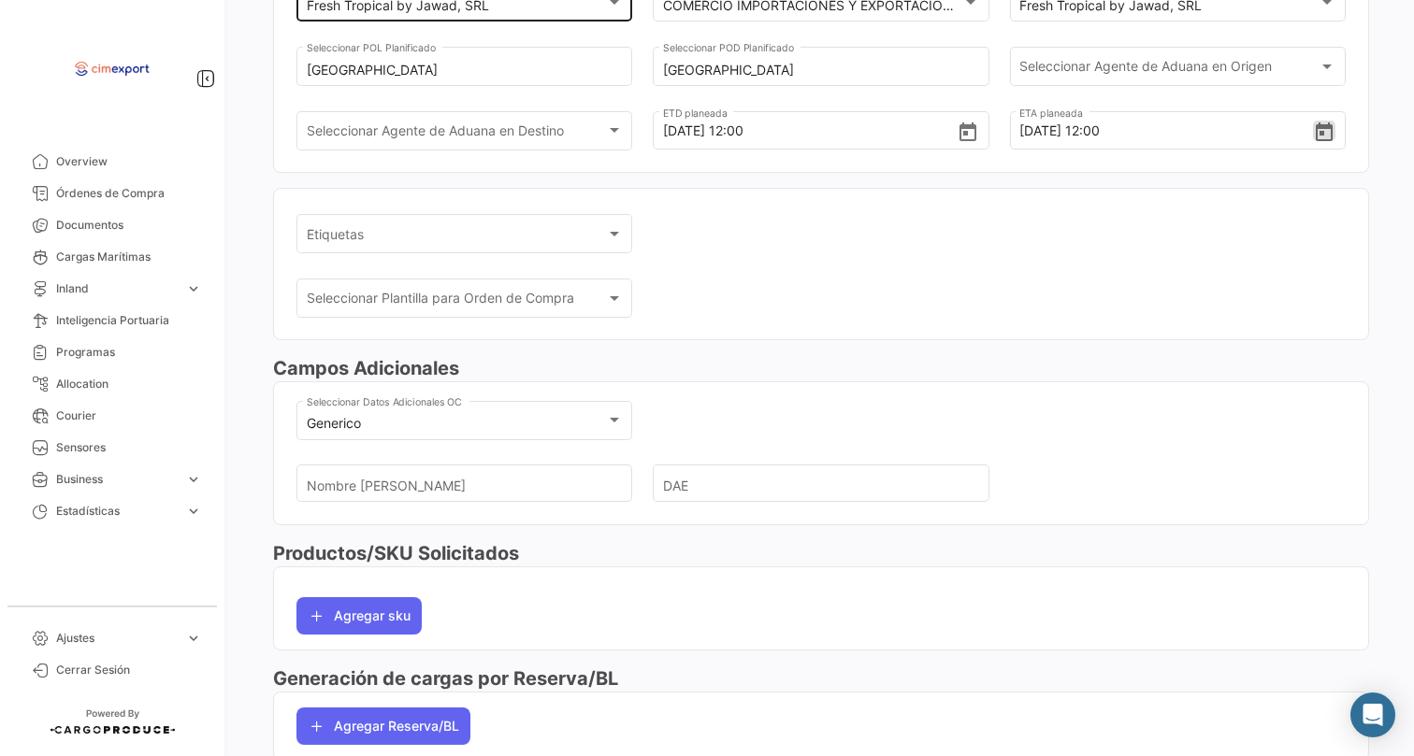
scroll to position [347, 0]
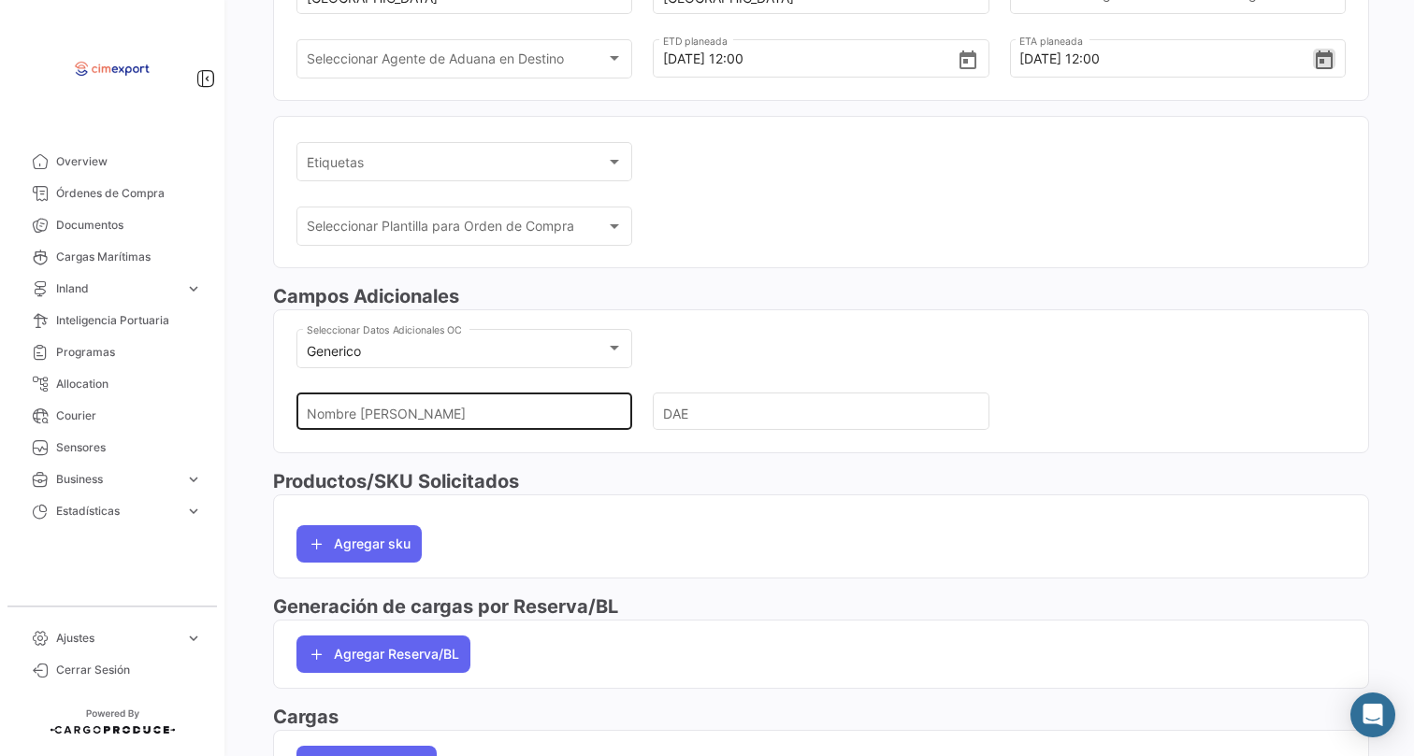
click at [437, 436] on input "Nombre [PERSON_NAME]" at bounding box center [457, 412] width 300 height 65
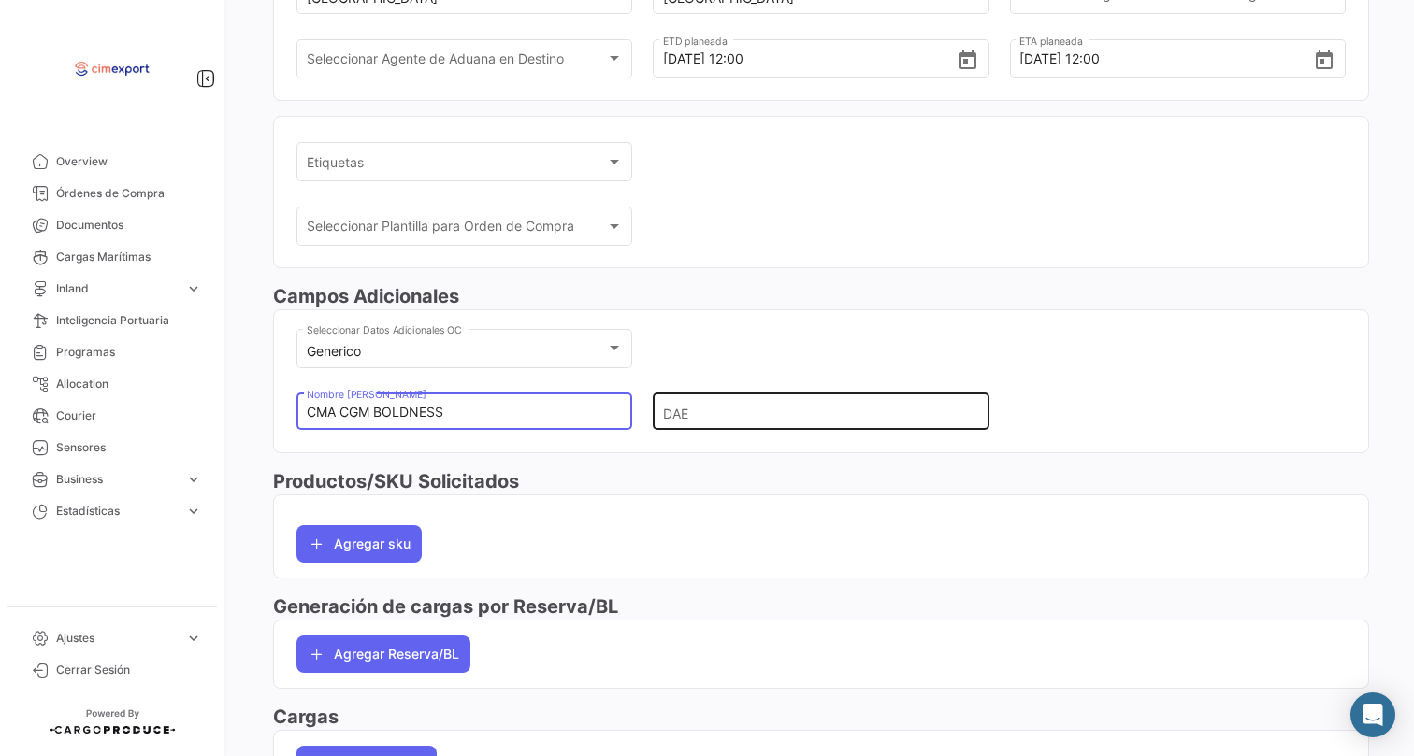
type input "CMA CGM BOLDNESS"
click at [692, 445] on input "DAE" at bounding box center [813, 412] width 300 height 65
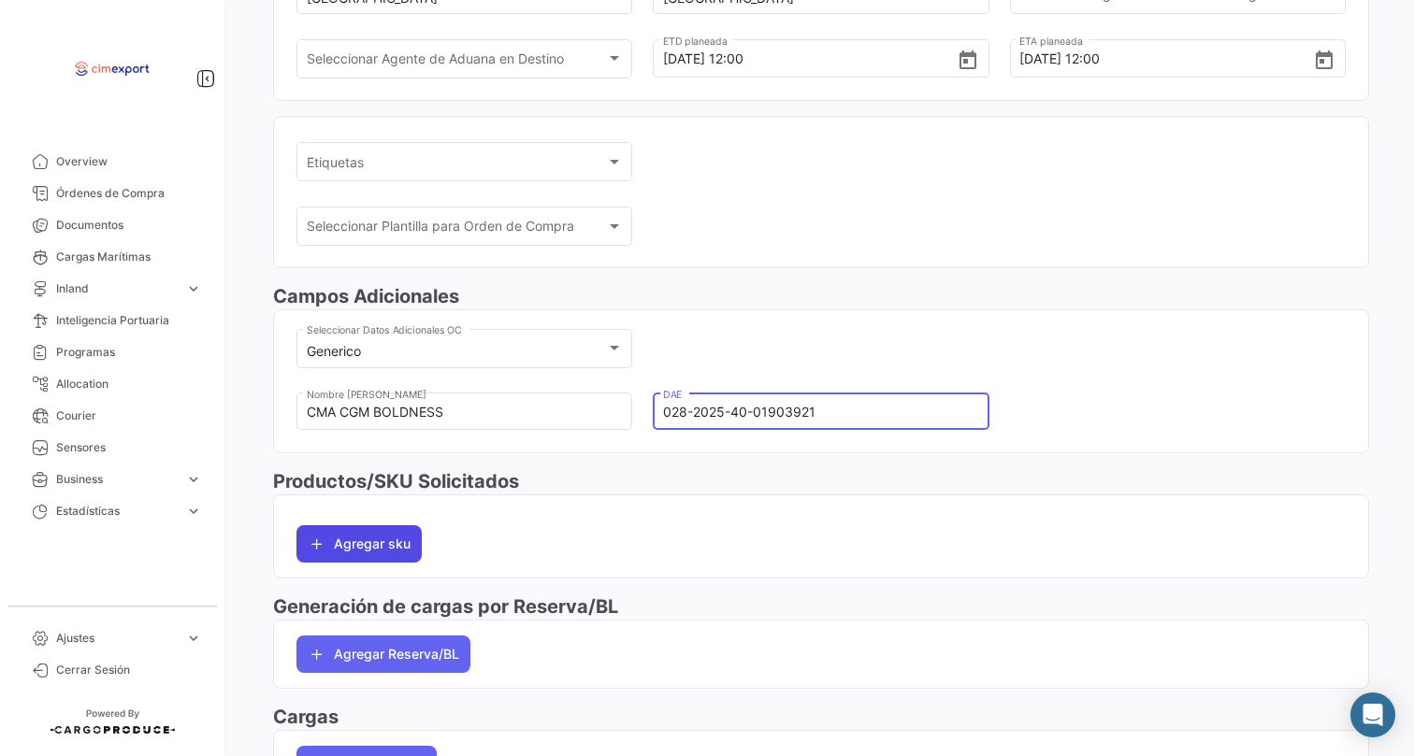
type input "028-2025-40-01903921"
click at [372, 559] on button "Agregar sku" at bounding box center [358, 543] width 125 height 37
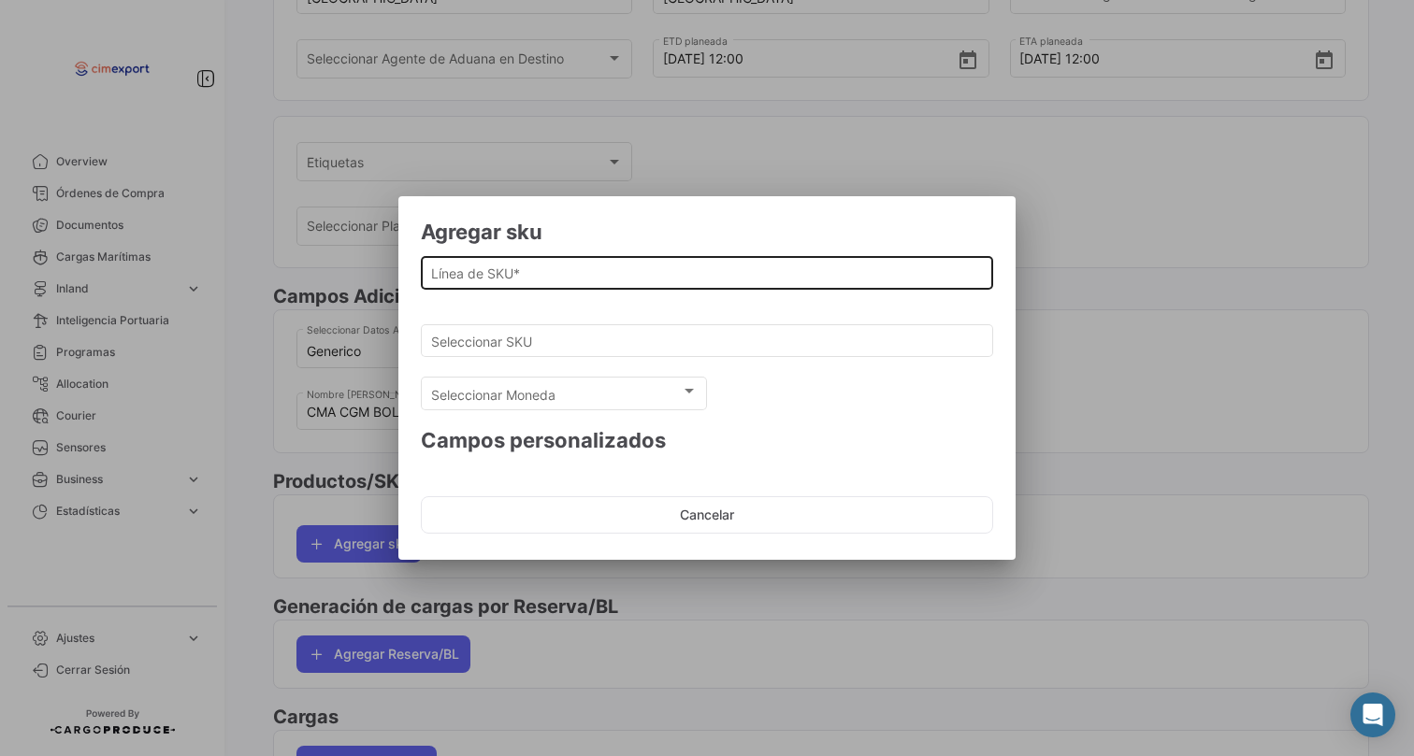
click at [493, 275] on input "Línea de SKU *" at bounding box center [707, 274] width 553 height 16
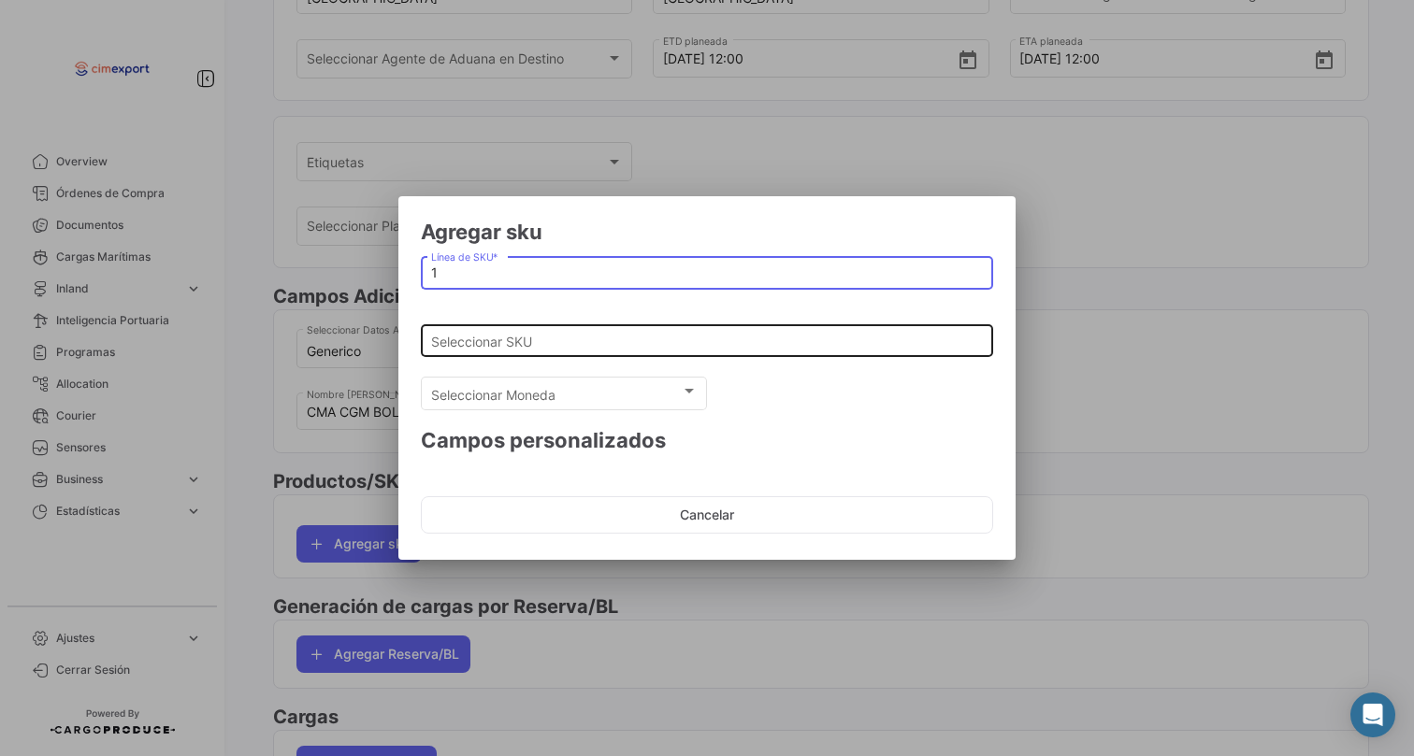
type input "1"
click at [524, 335] on input "Seleccionar SKU" at bounding box center [707, 342] width 553 height 16
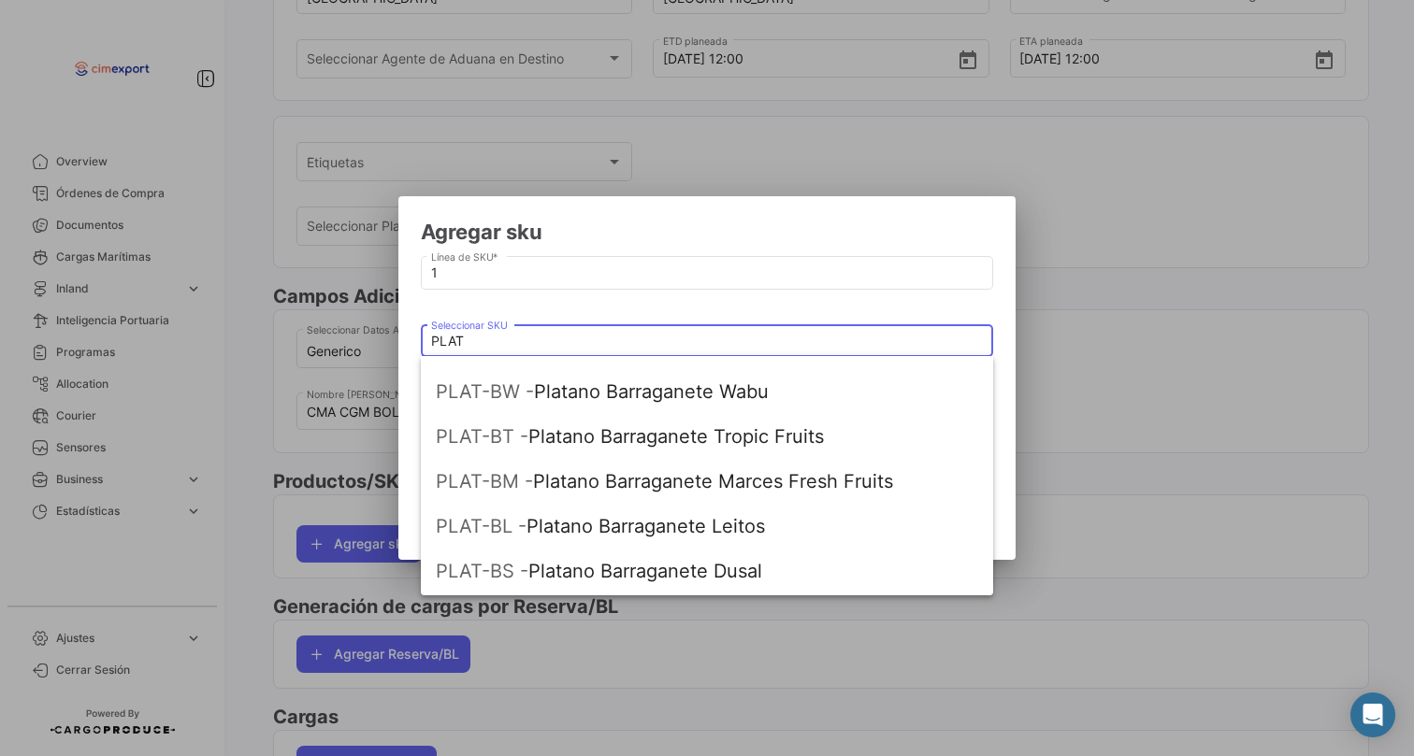
scroll to position [258, 0]
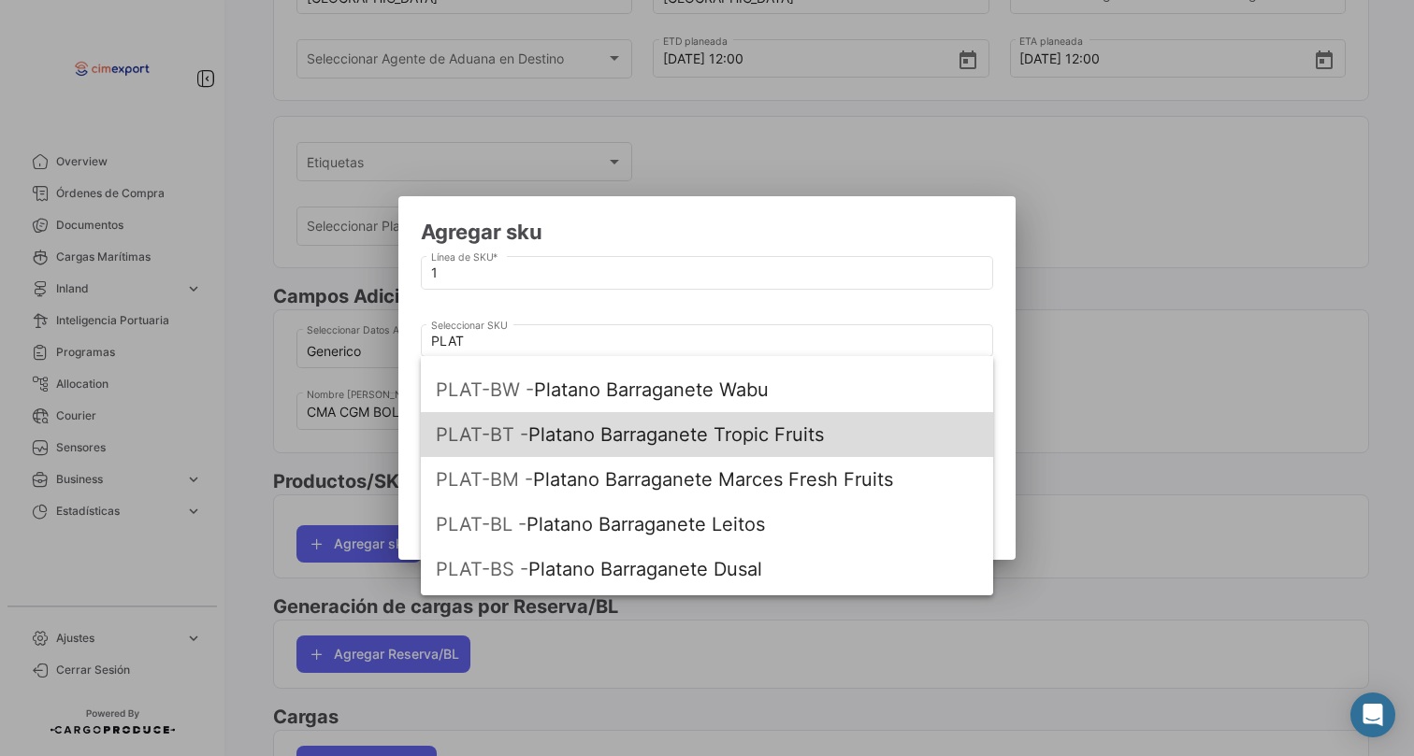
click at [606, 447] on span "PLAT-BT - Platano Barraganete Tropic Fruits" at bounding box center [707, 434] width 542 height 45
type input "Platano Barraganete Tropic Fruits"
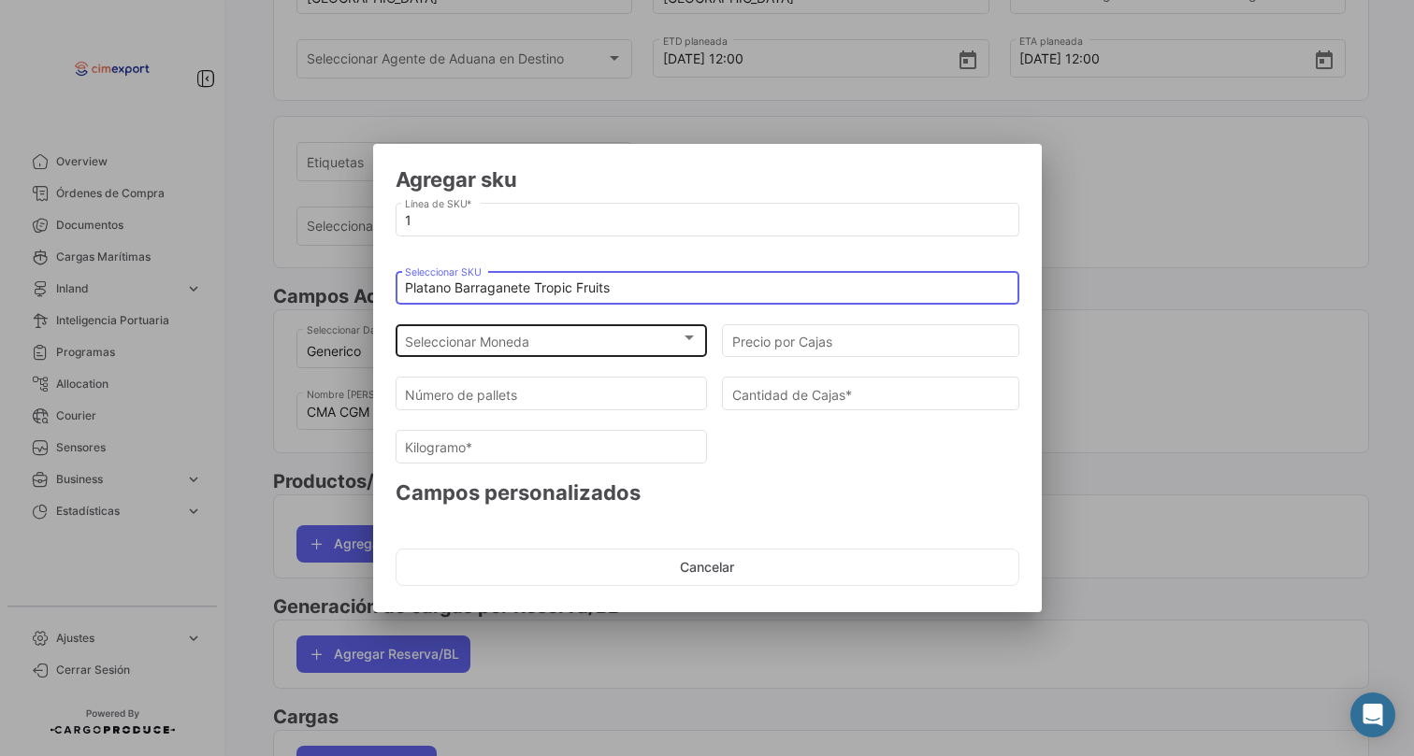
click at [549, 342] on div "Seleccionar Moneda" at bounding box center [543, 342] width 276 height 16
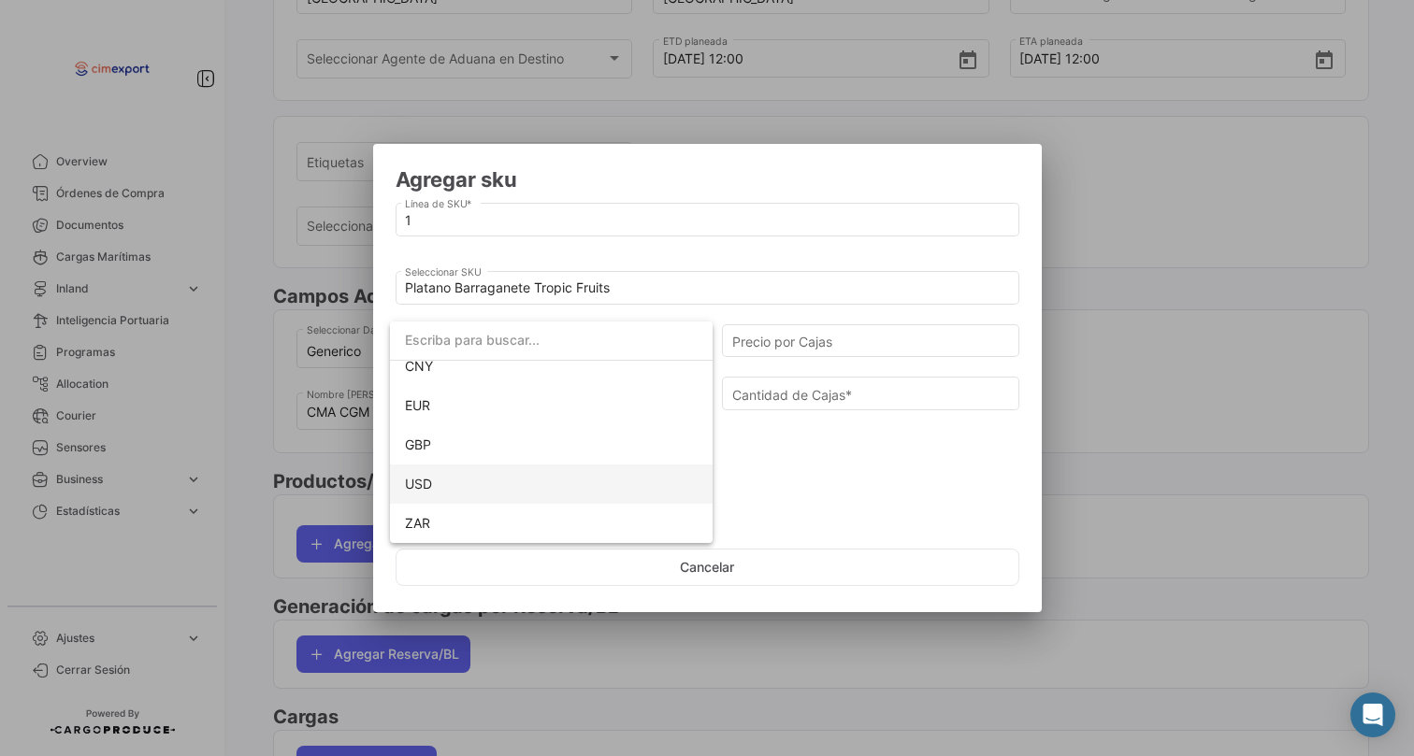
scroll to position [171, 0]
click at [440, 481] on span "USD" at bounding box center [551, 484] width 293 height 39
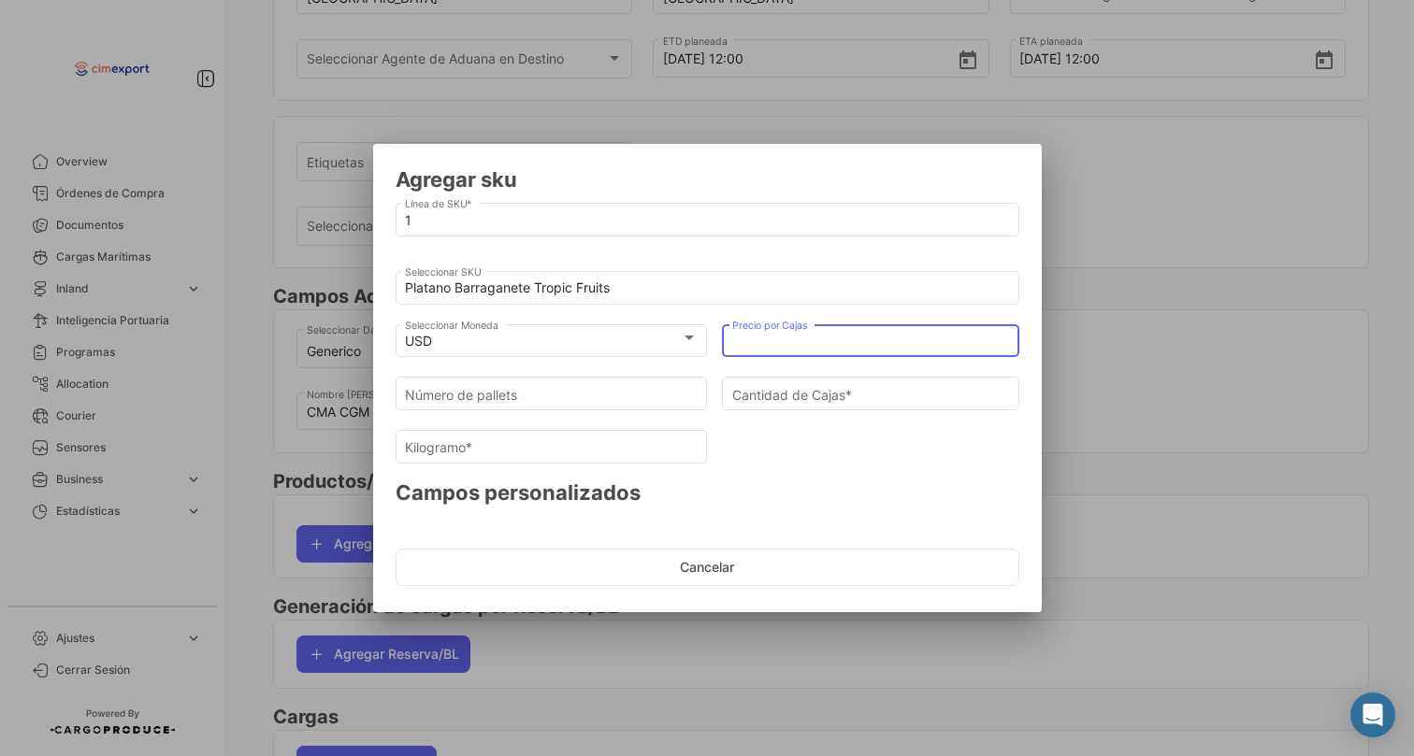
click at [806, 342] on input "Precio por Cajas" at bounding box center [871, 342] width 278 height 16
type input "22"
type input "22.50"
click at [629, 402] on div "Número de pallets" at bounding box center [551, 392] width 293 height 36
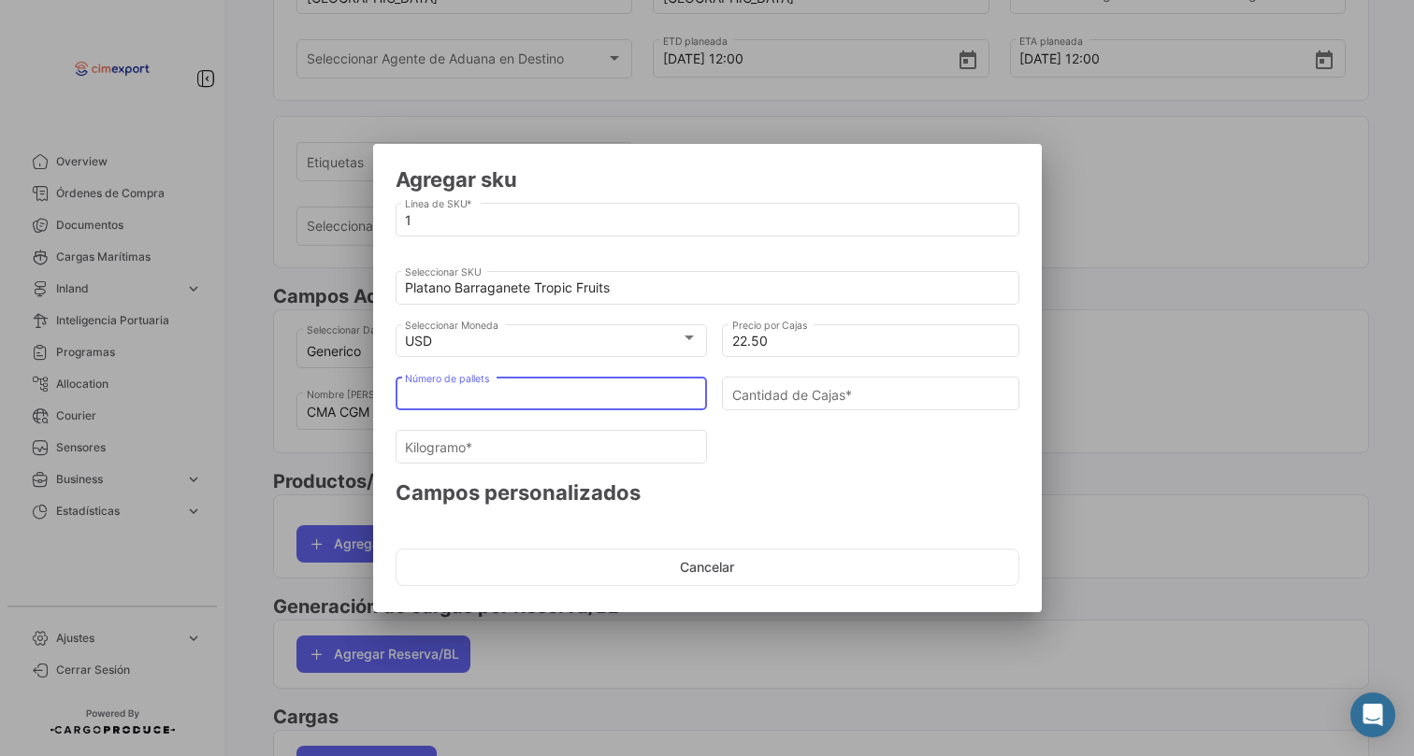
type input "2"
type input "108"
type input "2451.6"
type input "20"
type input "1080"
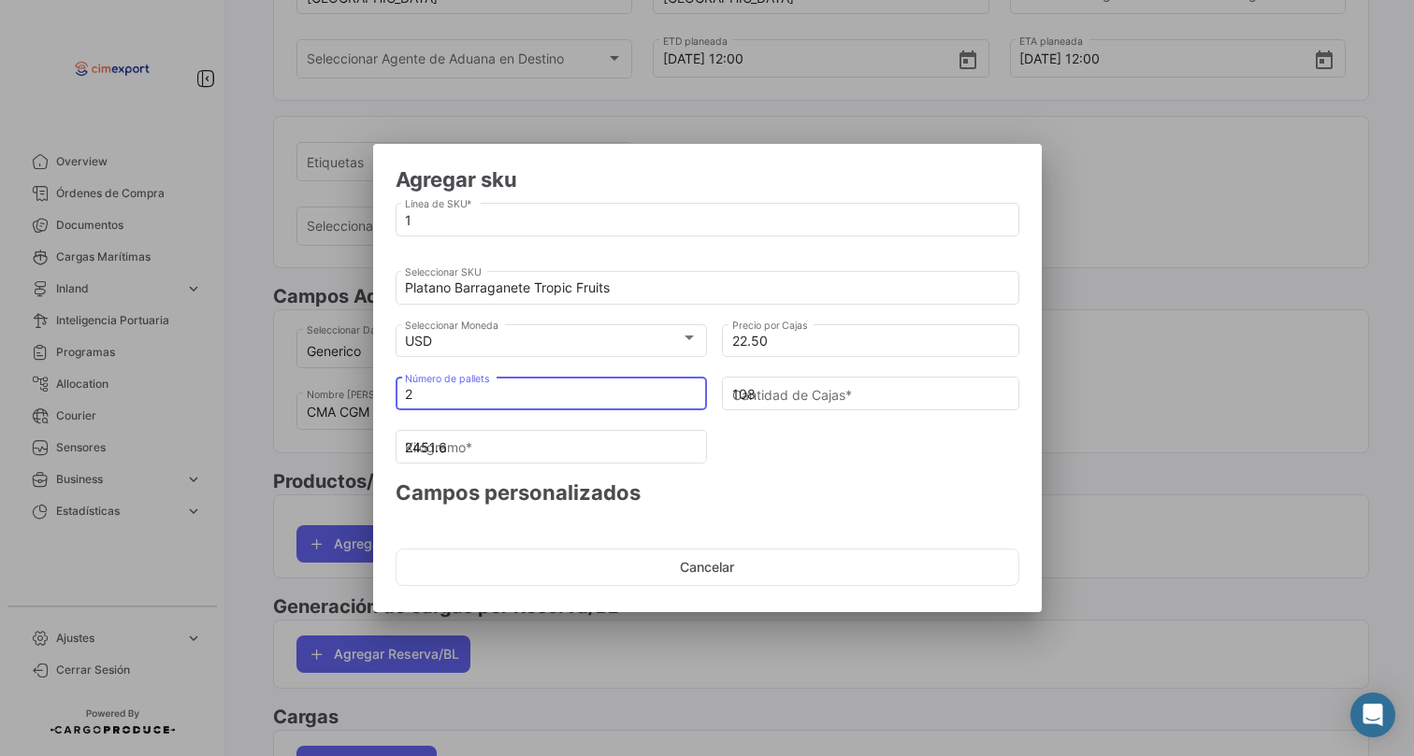
type input "24516"
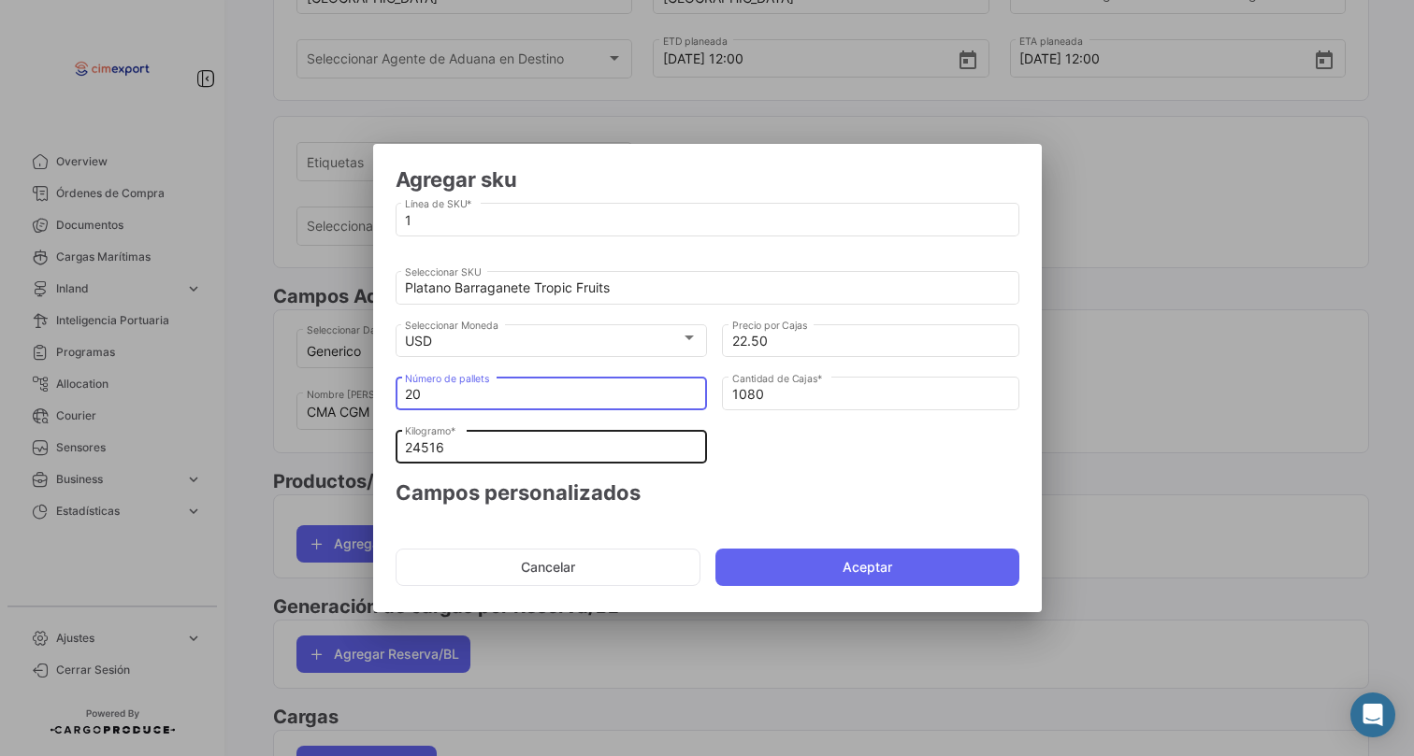
type input "20"
click at [486, 453] on input "24516" at bounding box center [551, 448] width 293 height 16
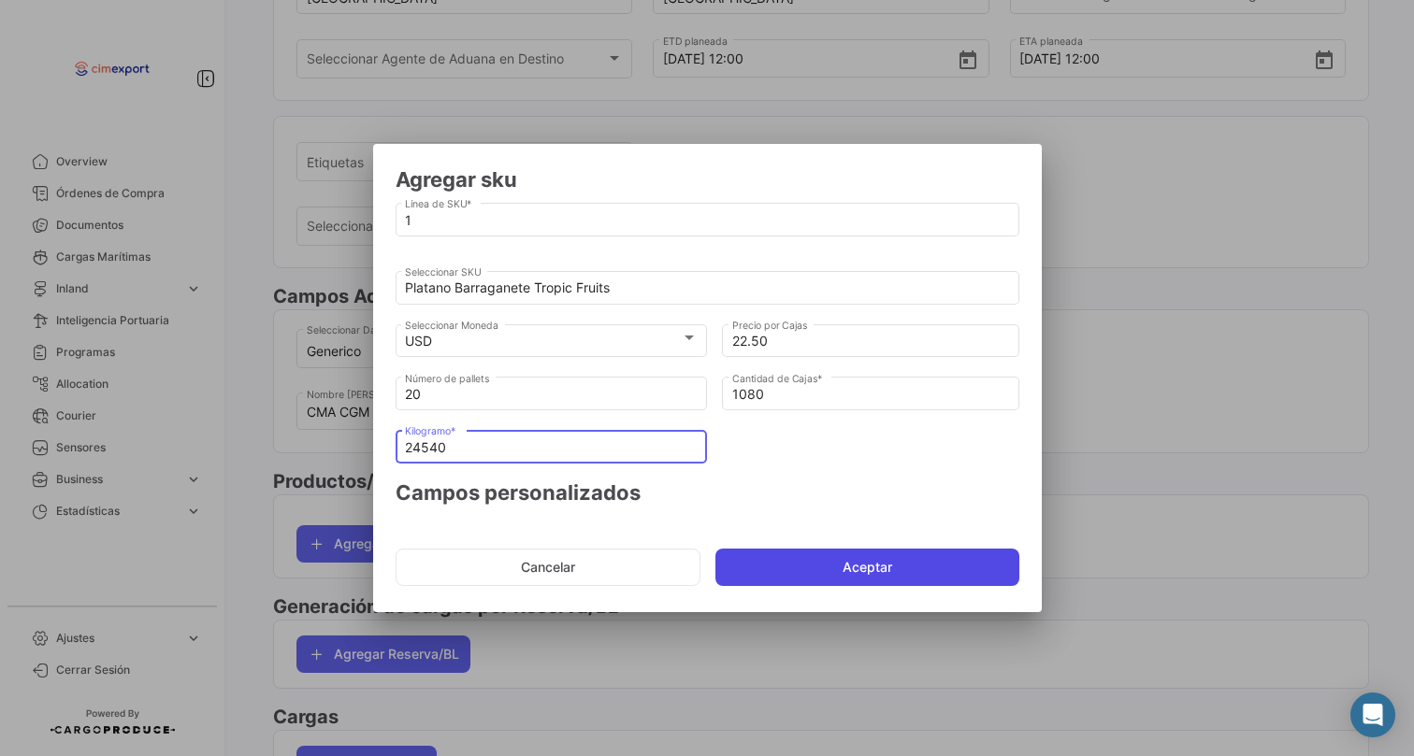
type input "24540"
click at [750, 558] on button "Aceptar" at bounding box center [867, 567] width 304 height 37
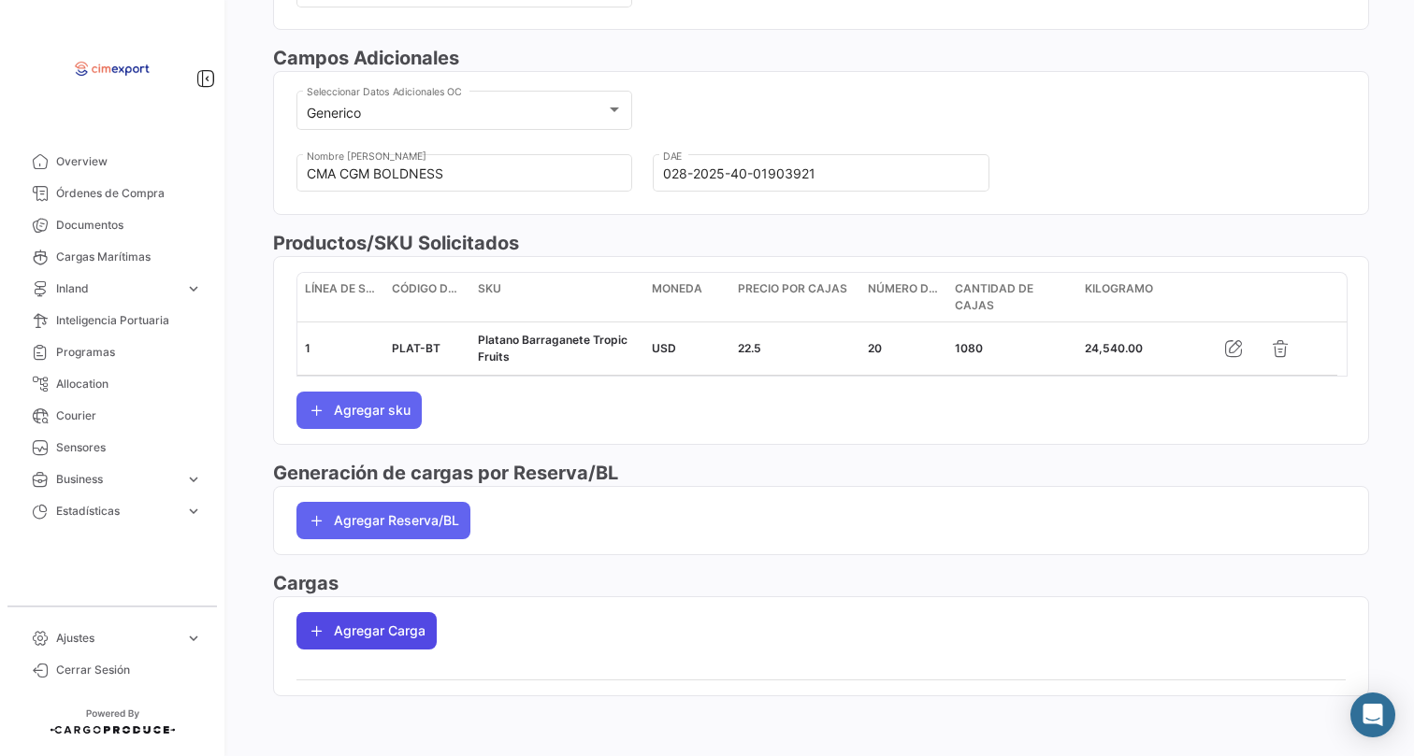
scroll to position [595, 0]
click at [349, 622] on button "Agregar Carga" at bounding box center [366, 630] width 140 height 37
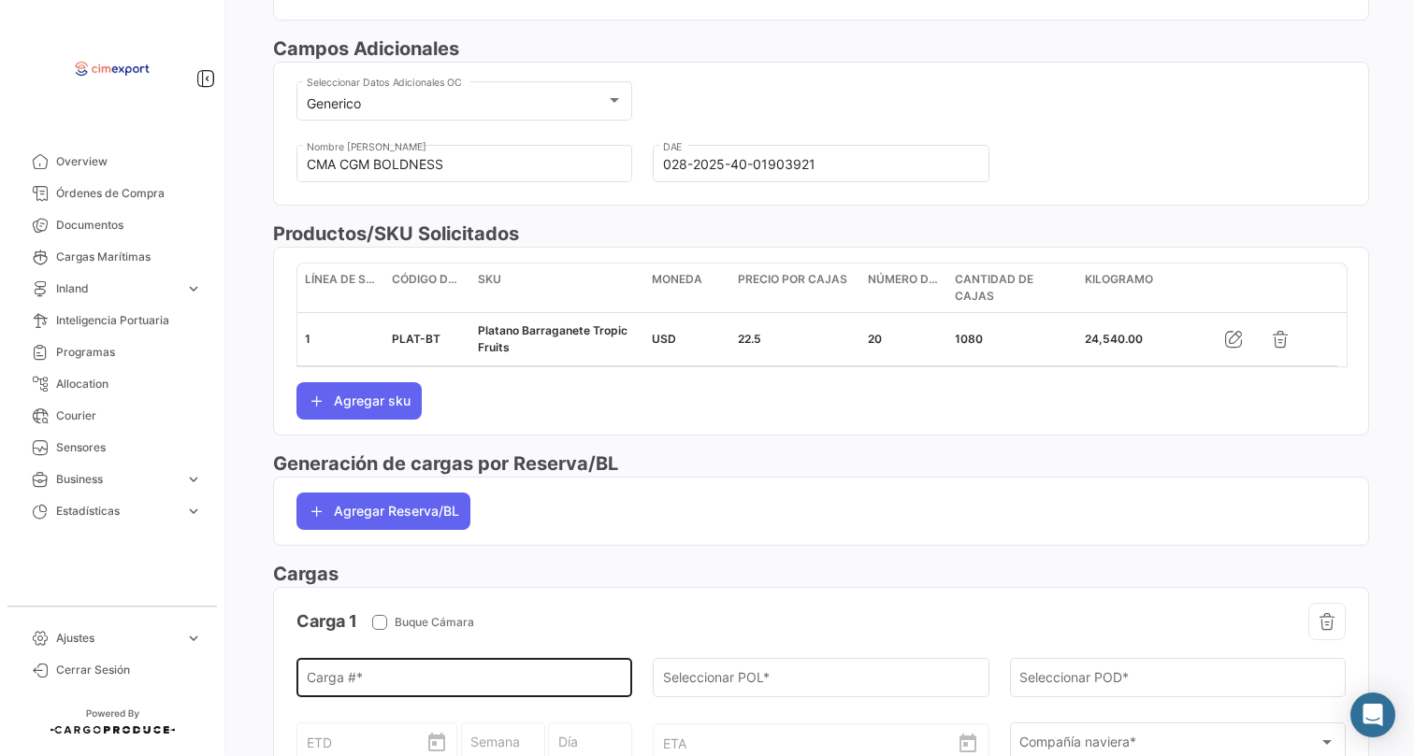
click at [349, 671] on div "Carga # *" at bounding box center [465, 676] width 316 height 43
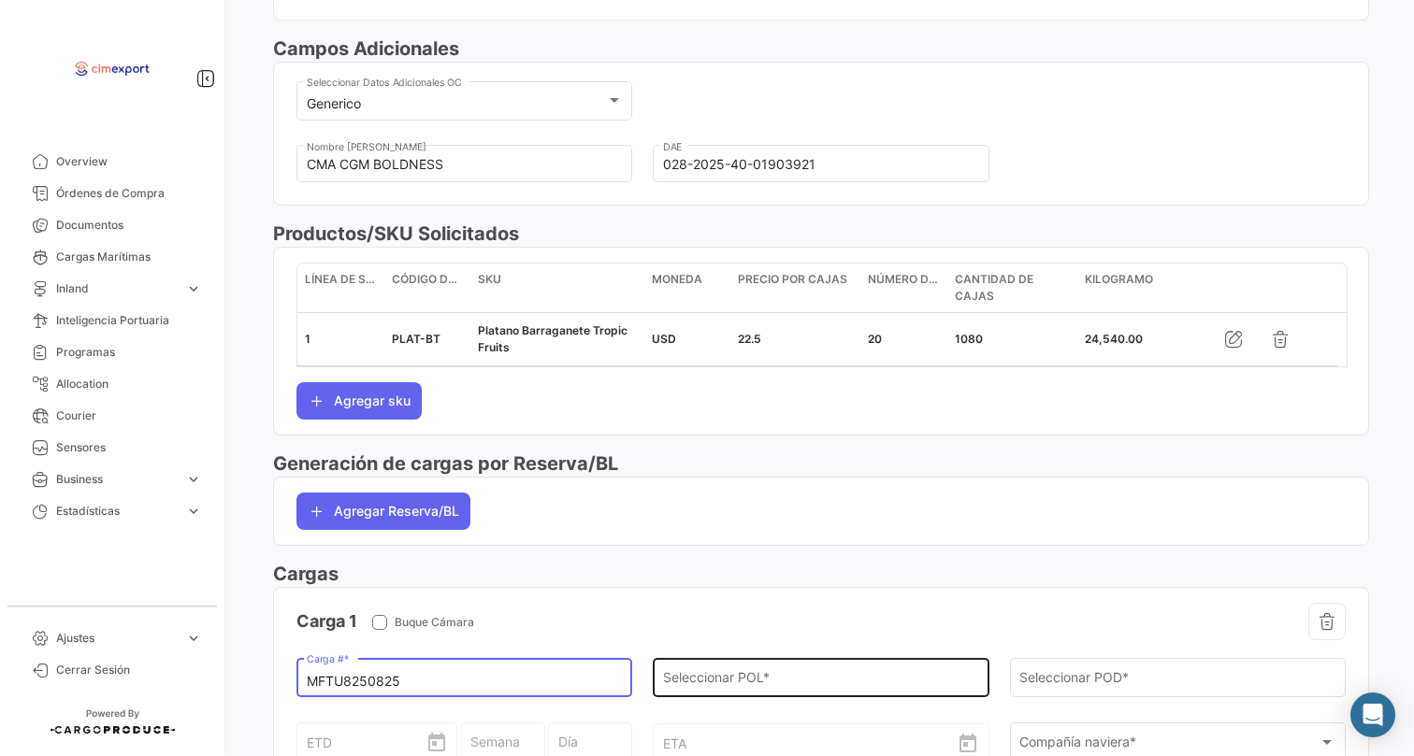
type input "MFTU8250825"
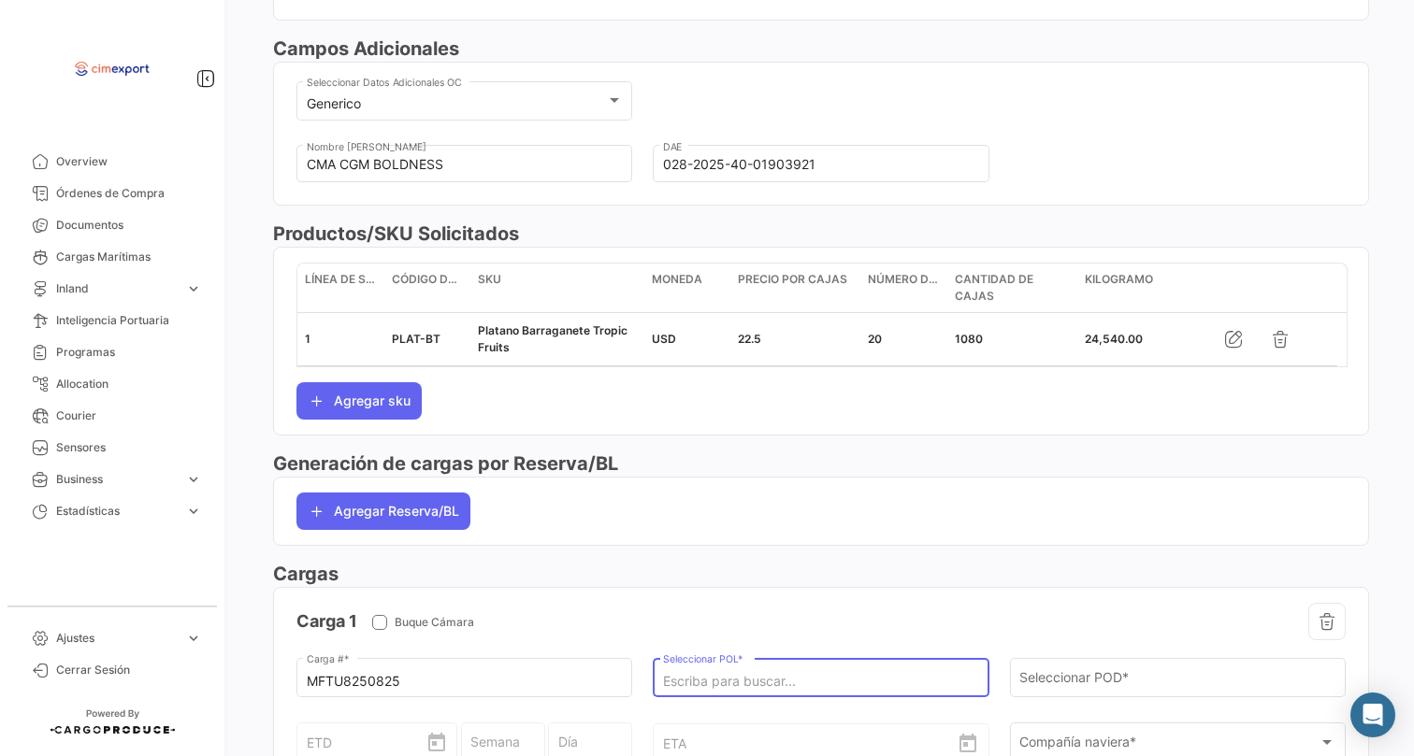
click at [708, 682] on input "Seleccionar POL *" at bounding box center [821, 682] width 316 height 16
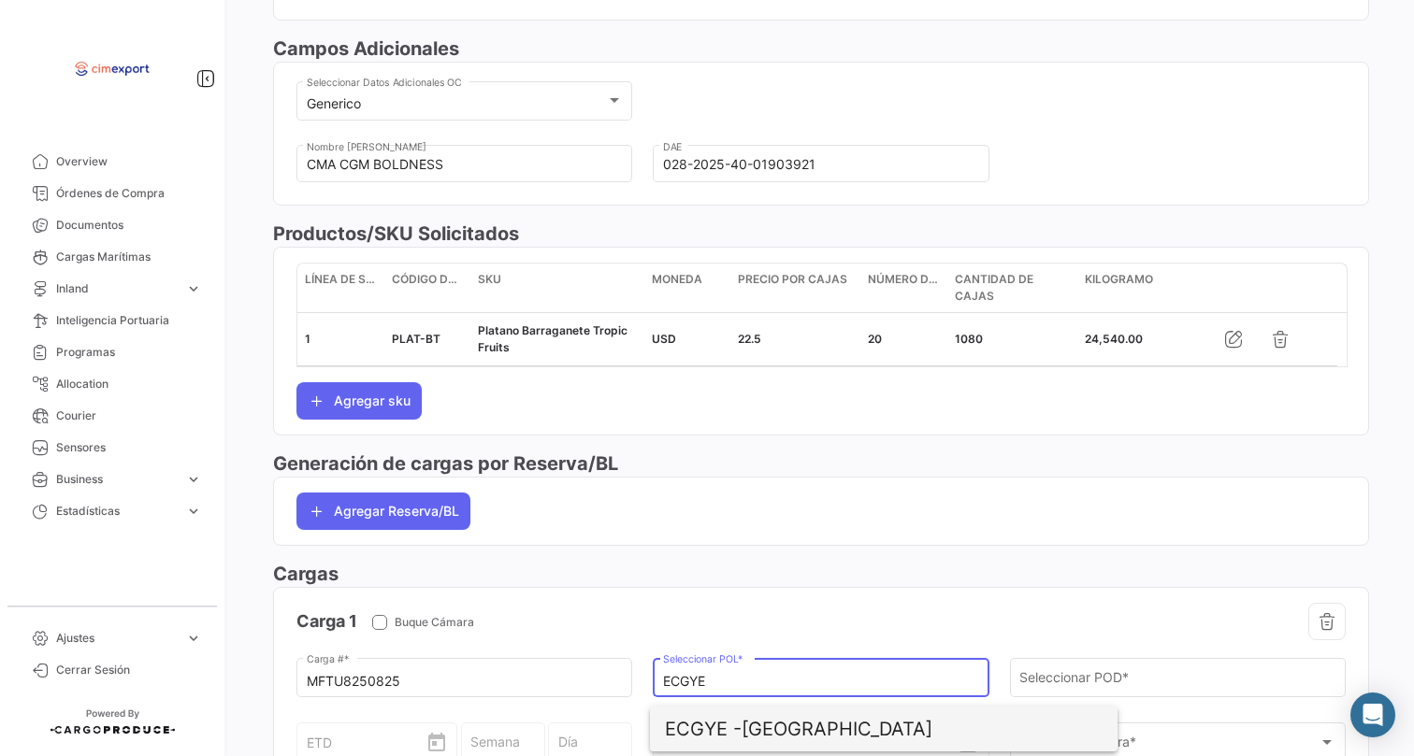
click at [766, 718] on span "ECGYE - [GEOGRAPHIC_DATA]" at bounding box center [884, 729] width 438 height 45
type input "[GEOGRAPHIC_DATA]"
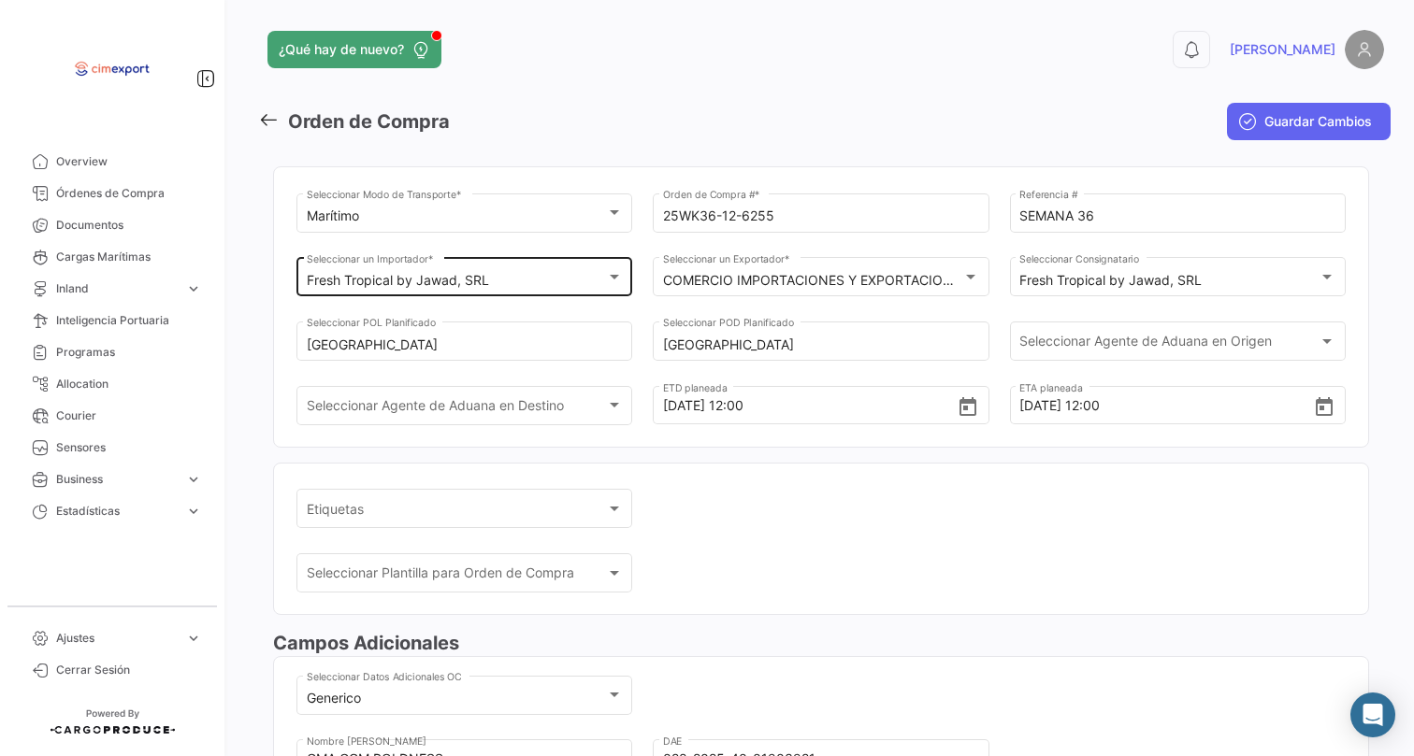
scroll to position [0, 0]
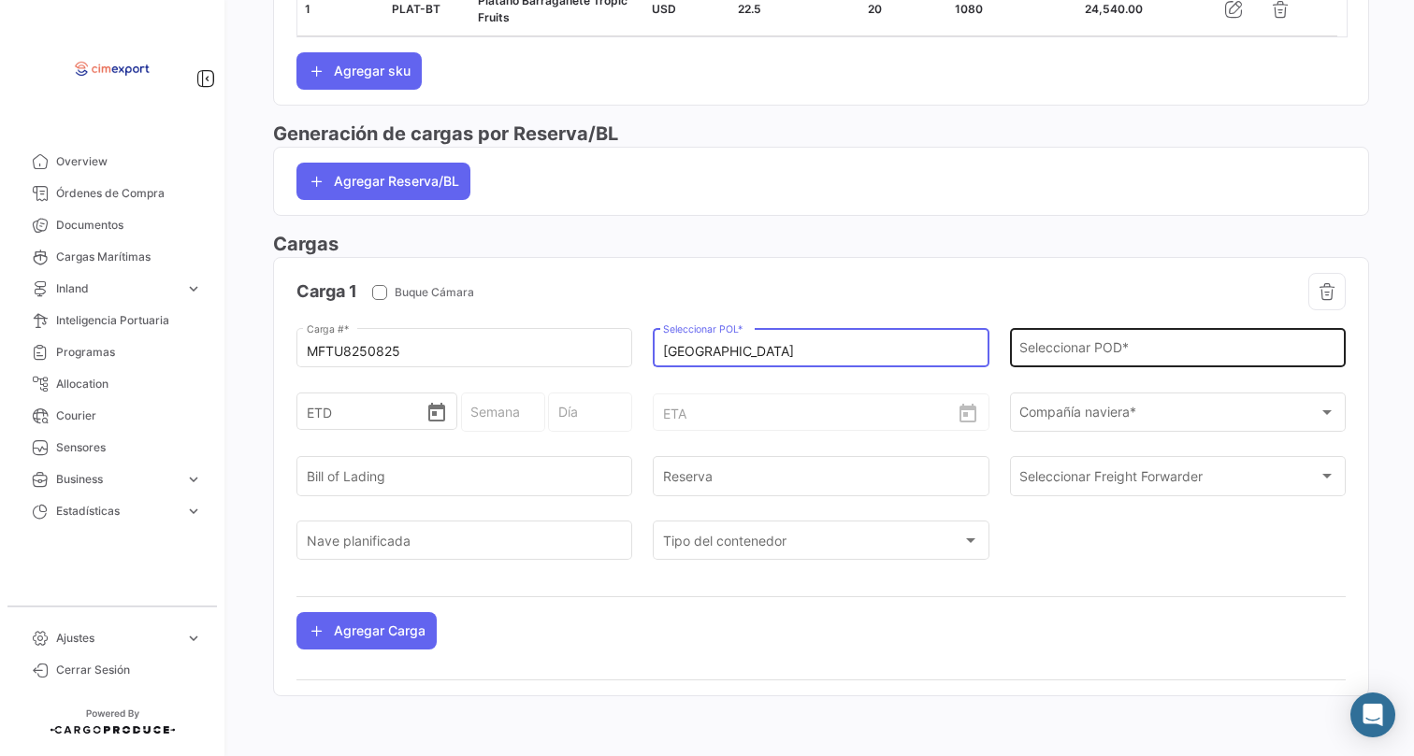
click at [1053, 344] on input "Seleccionar POD *" at bounding box center [1177, 352] width 316 height 16
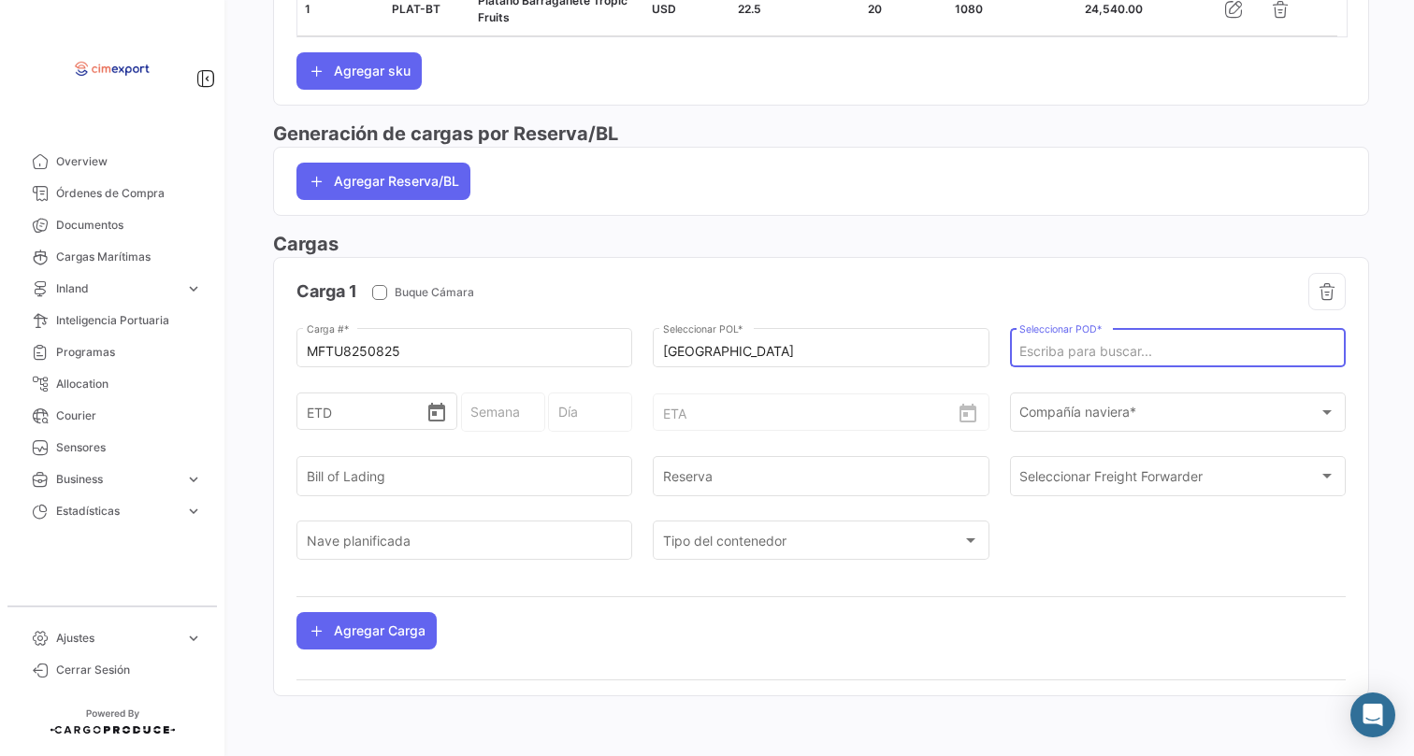
scroll to position [955, 0]
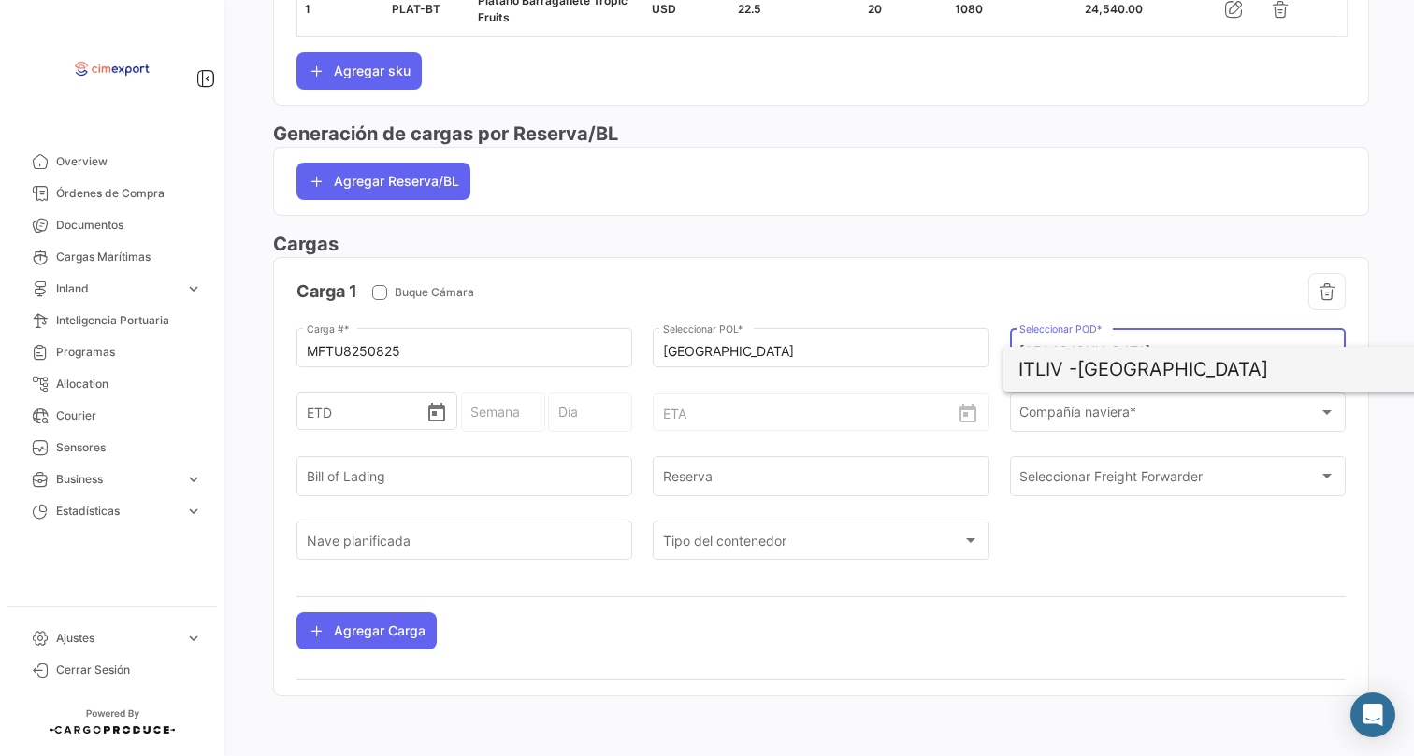
click at [1123, 356] on span "ITLIV - [GEOGRAPHIC_DATA]" at bounding box center [1237, 369] width 438 height 45
type input "[GEOGRAPHIC_DATA]"
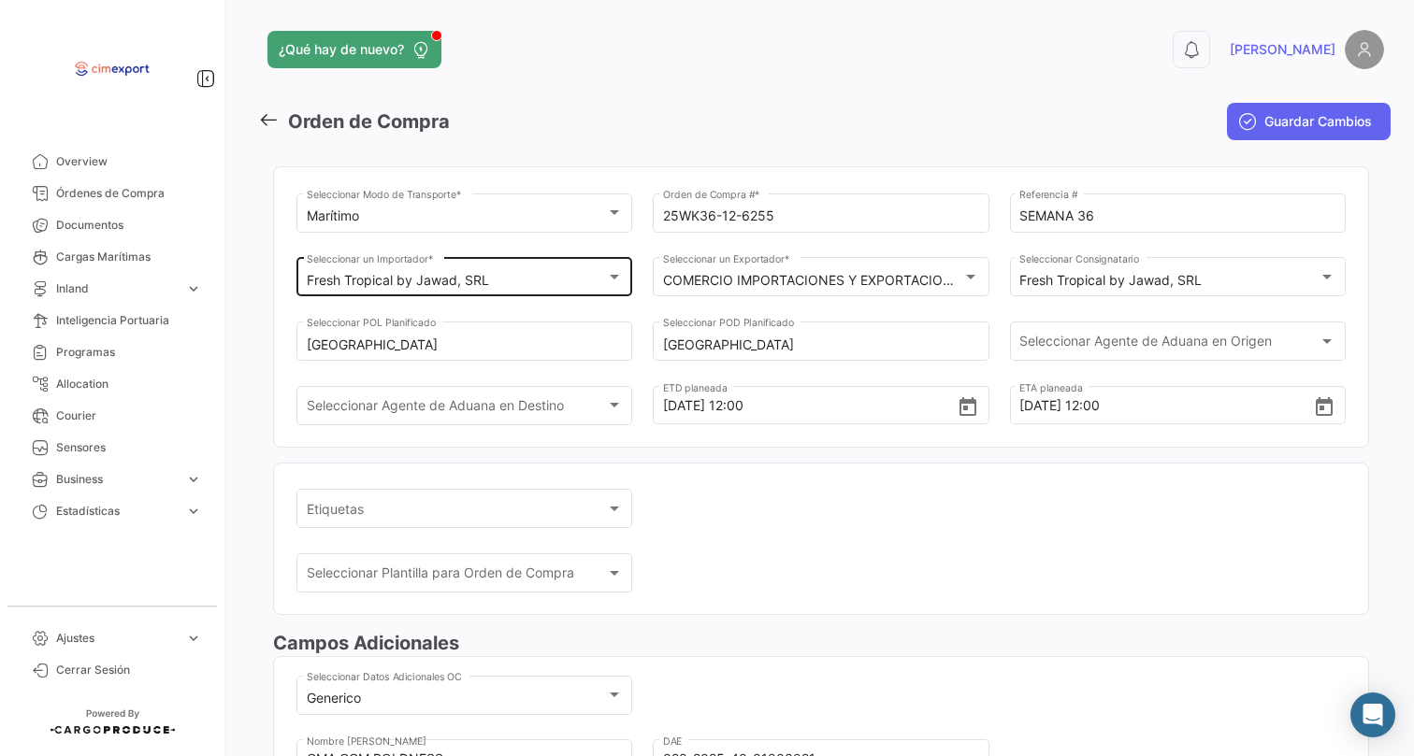
scroll to position [0, 0]
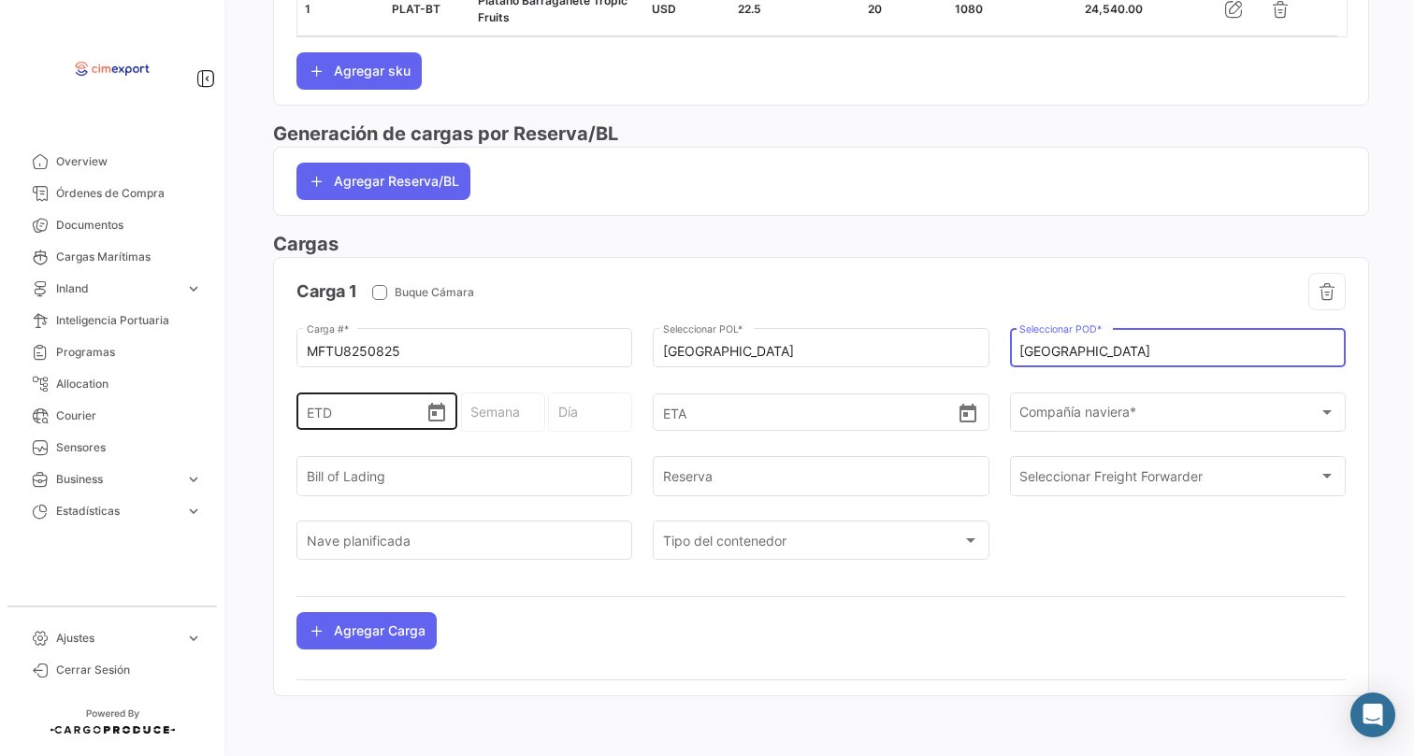
click at [434, 422] on icon "Open calendar" at bounding box center [436, 412] width 17 height 19
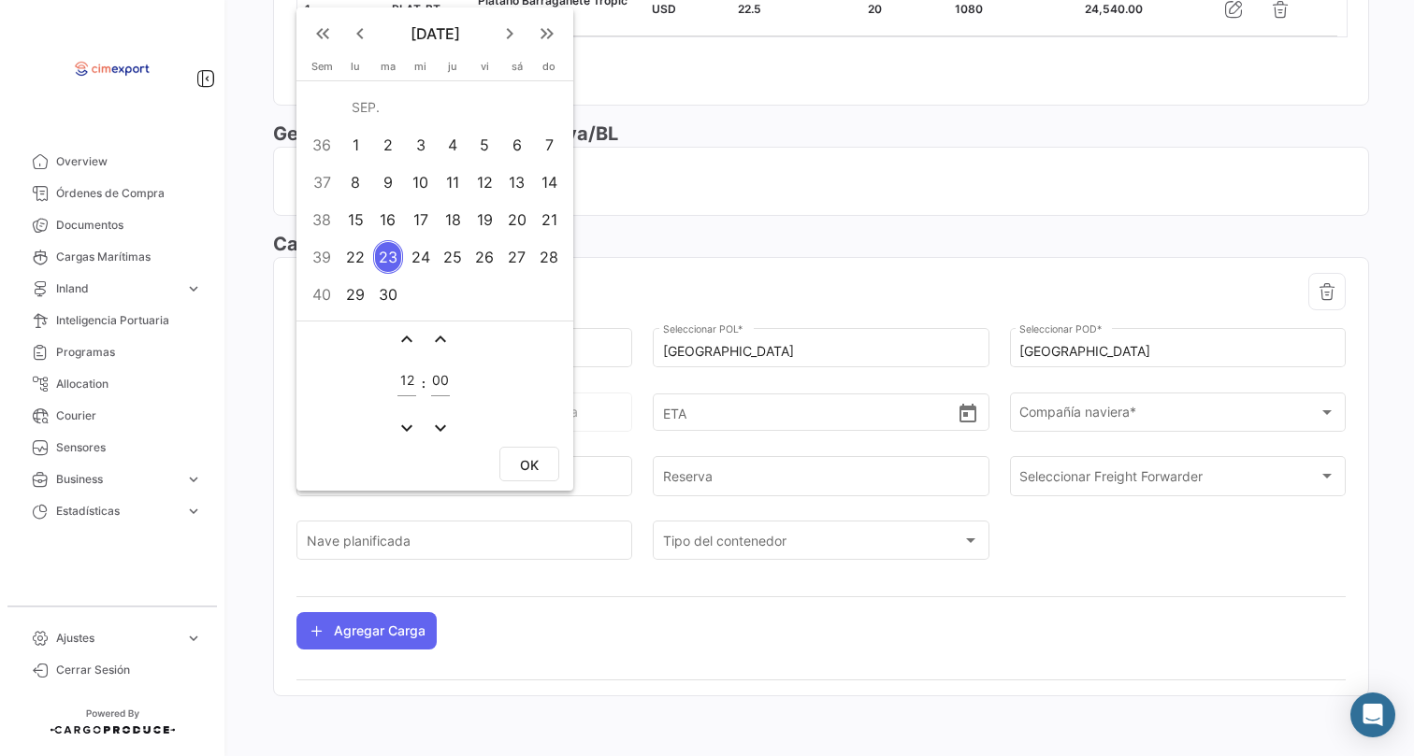
click at [511, 148] on div "6" at bounding box center [516, 145] width 29 height 34
click at [534, 445] on div "OK" at bounding box center [434, 466] width 277 height 49
click at [542, 461] on button "OK" at bounding box center [529, 464] width 60 height 35
type input "[DATE] 12:00"
type input "36 - 2025"
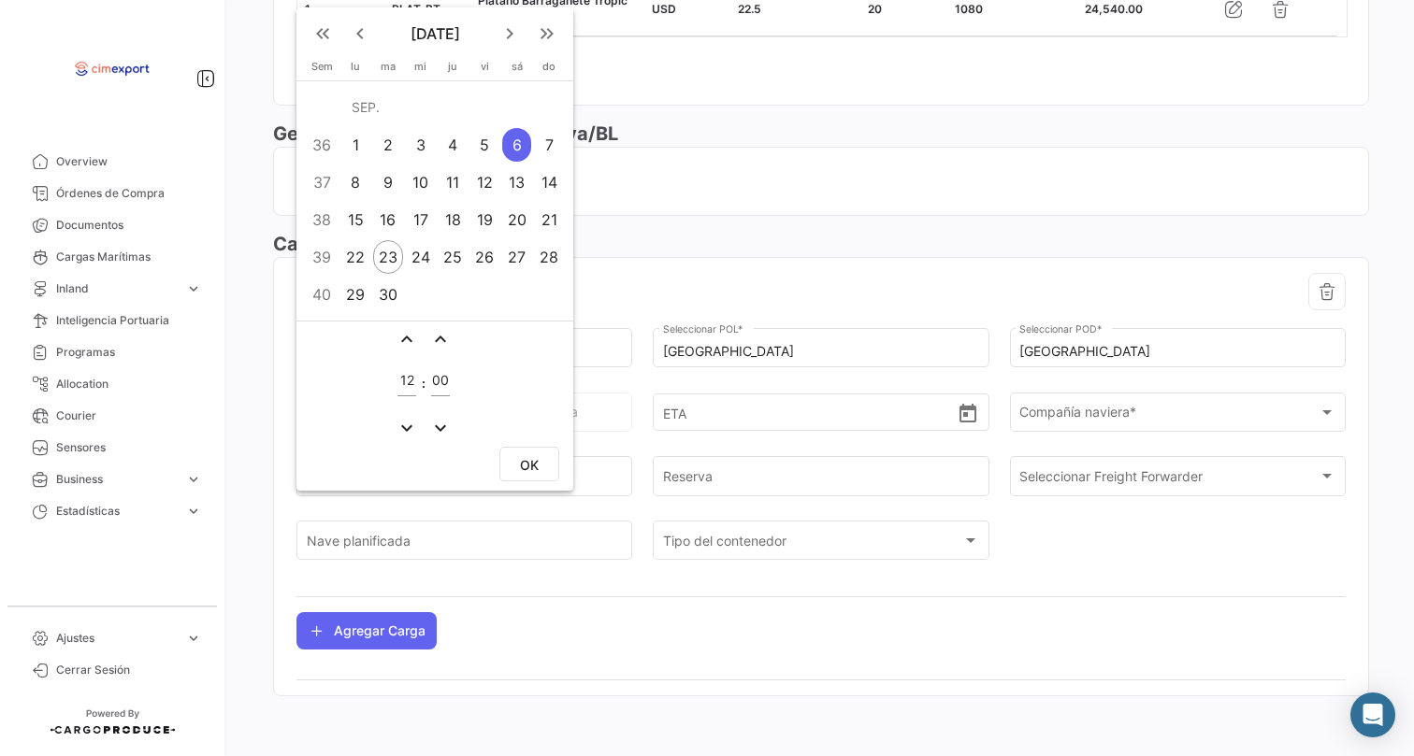
type input "Sábado"
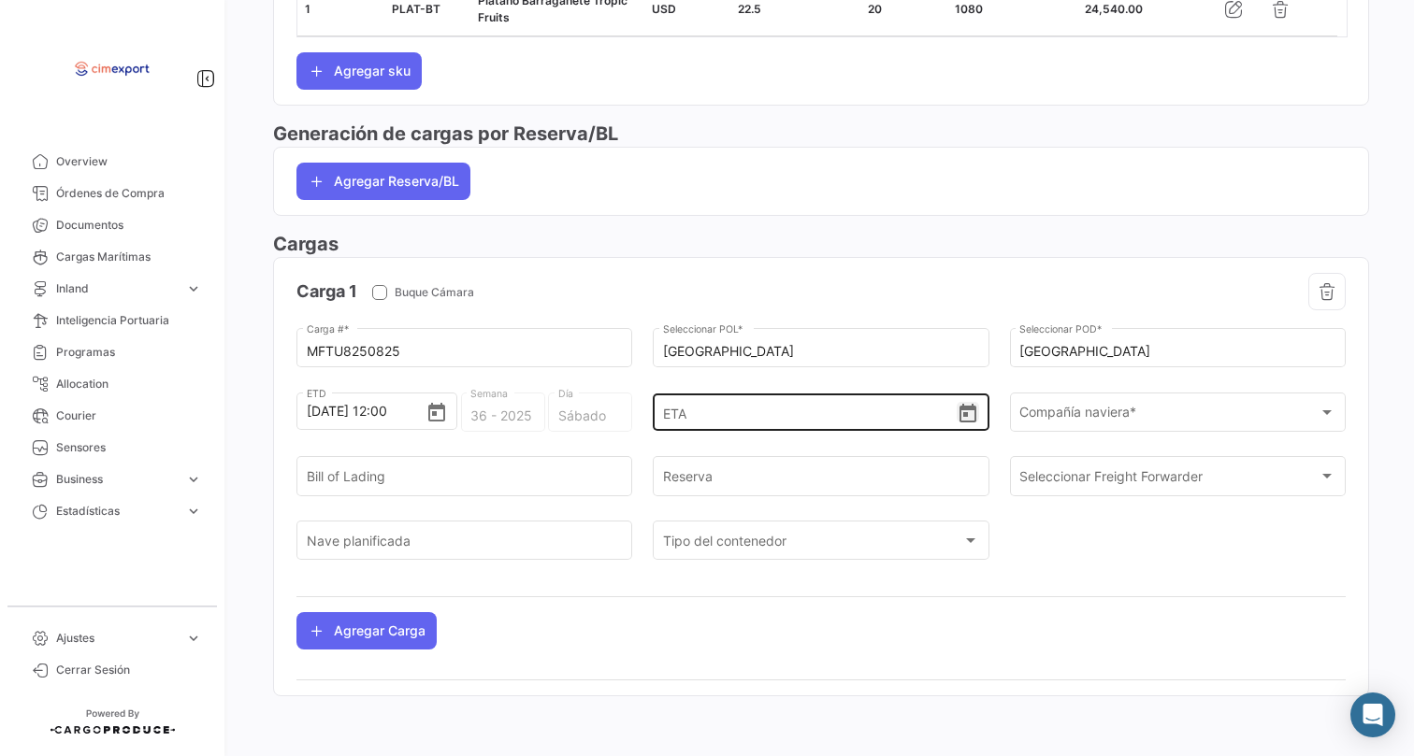
click at [961, 417] on icon "Open calendar" at bounding box center [967, 413] width 17 height 19
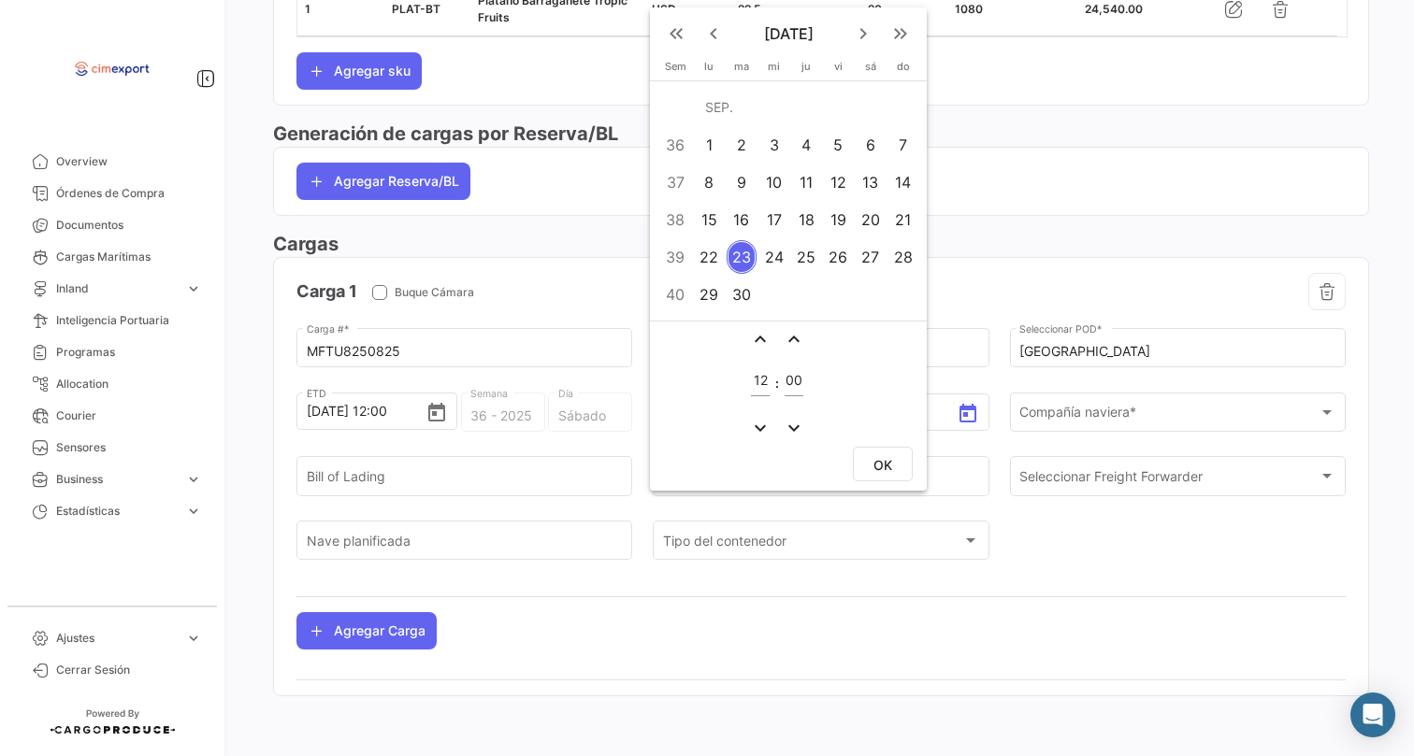
click at [736, 293] on div "30" at bounding box center [741, 295] width 30 height 34
click at [878, 472] on span "OK" at bounding box center [882, 465] width 19 height 16
type input "[DATE] 12:00"
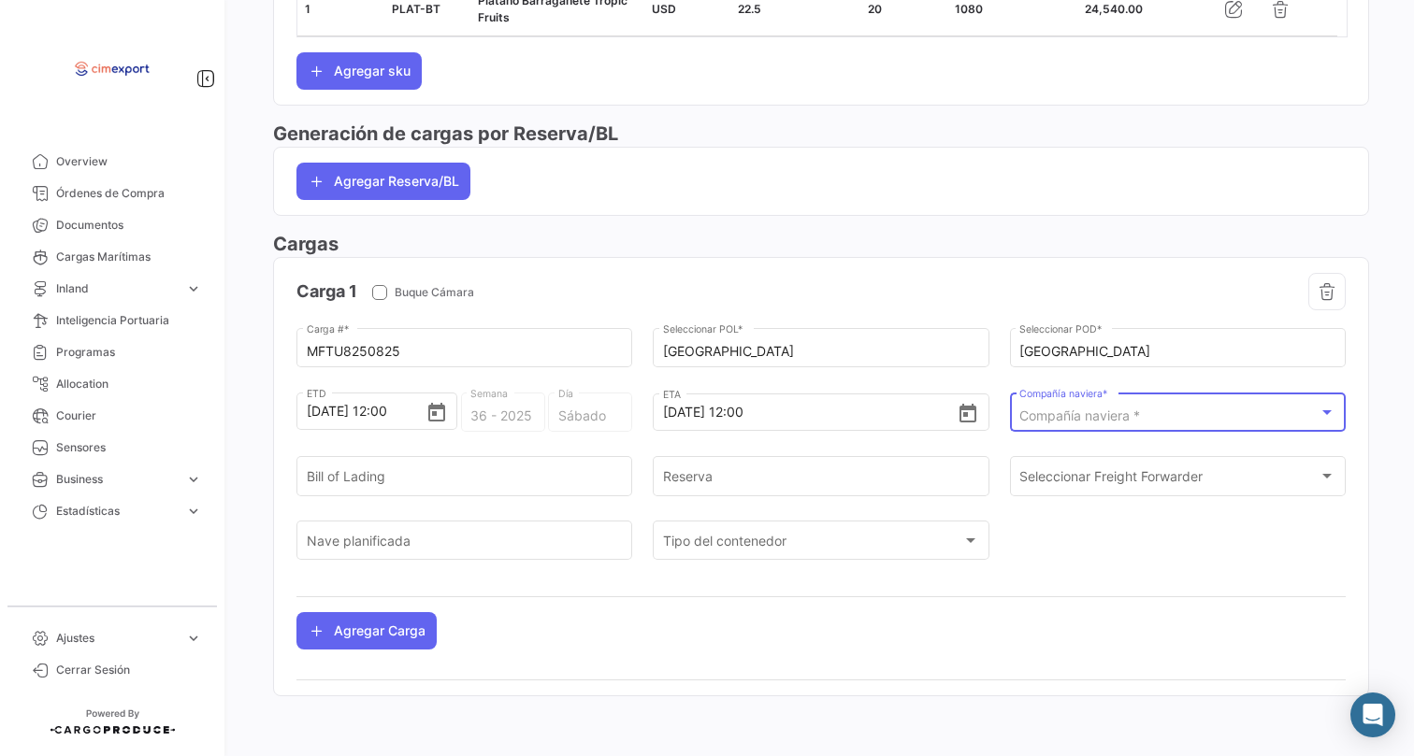
click at [1040, 408] on span "Compañía naviera *" at bounding box center [1079, 416] width 121 height 16
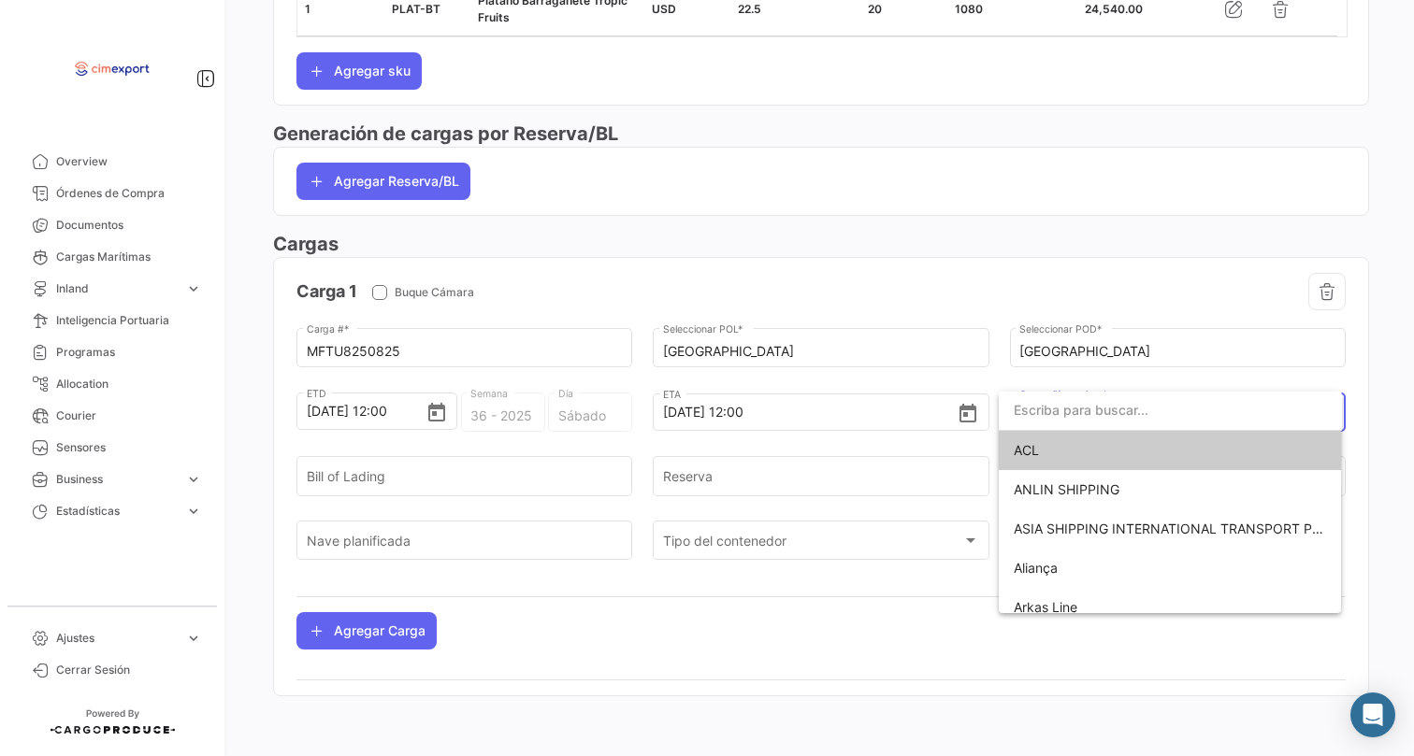
scroll to position [938, 0]
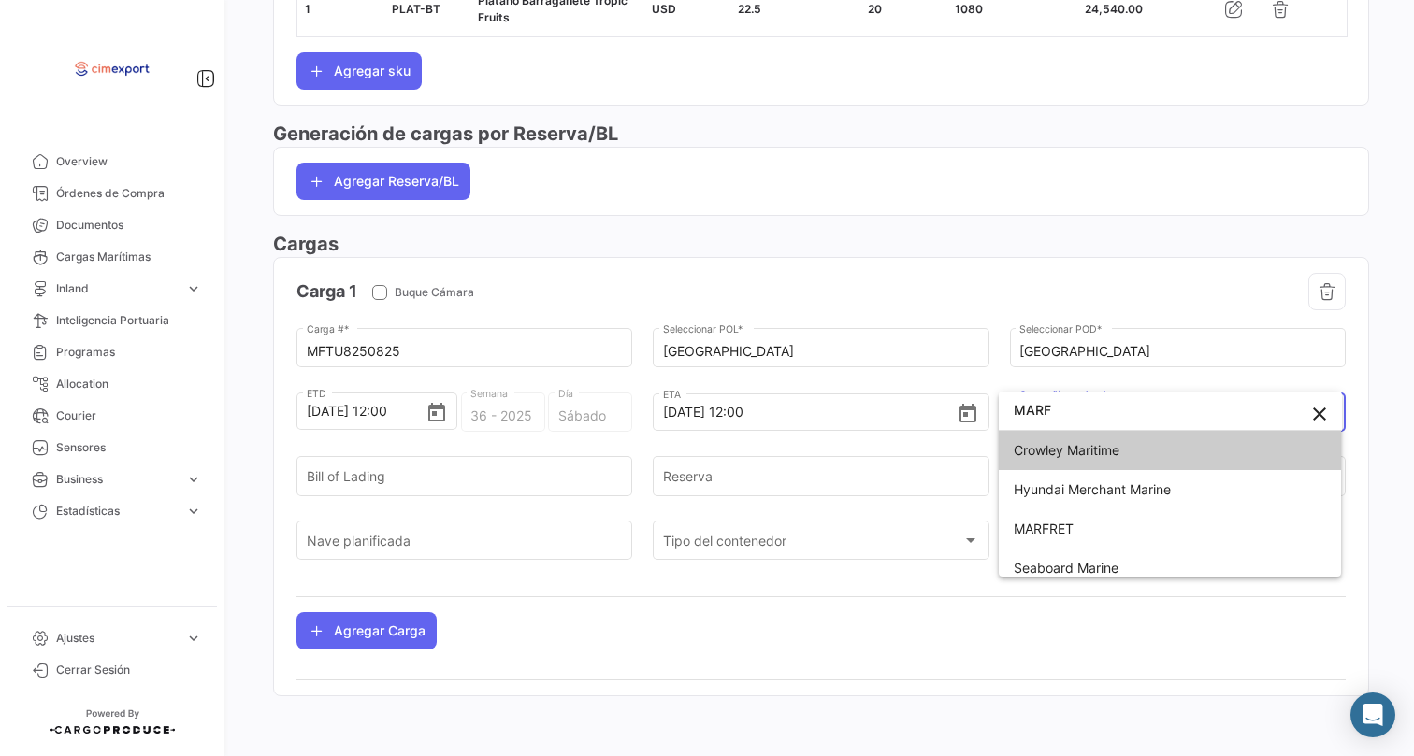
type input "MARF"
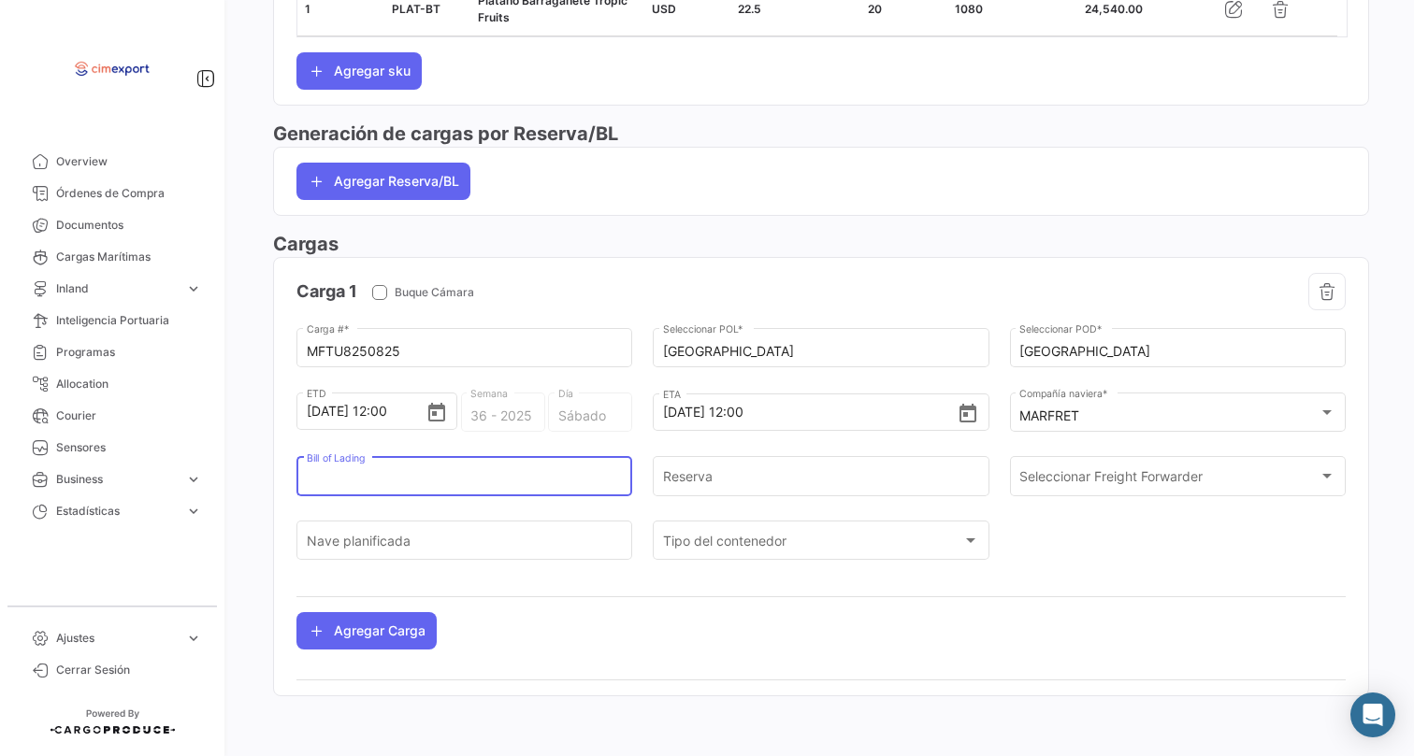
click at [373, 472] on input "Bill of Lading" at bounding box center [465, 480] width 316 height 16
click at [359, 472] on input "1069064738" at bounding box center [465, 480] width 316 height 16
type input "1069064738"
click at [726, 472] on input "Reserva" at bounding box center [821, 480] width 316 height 16
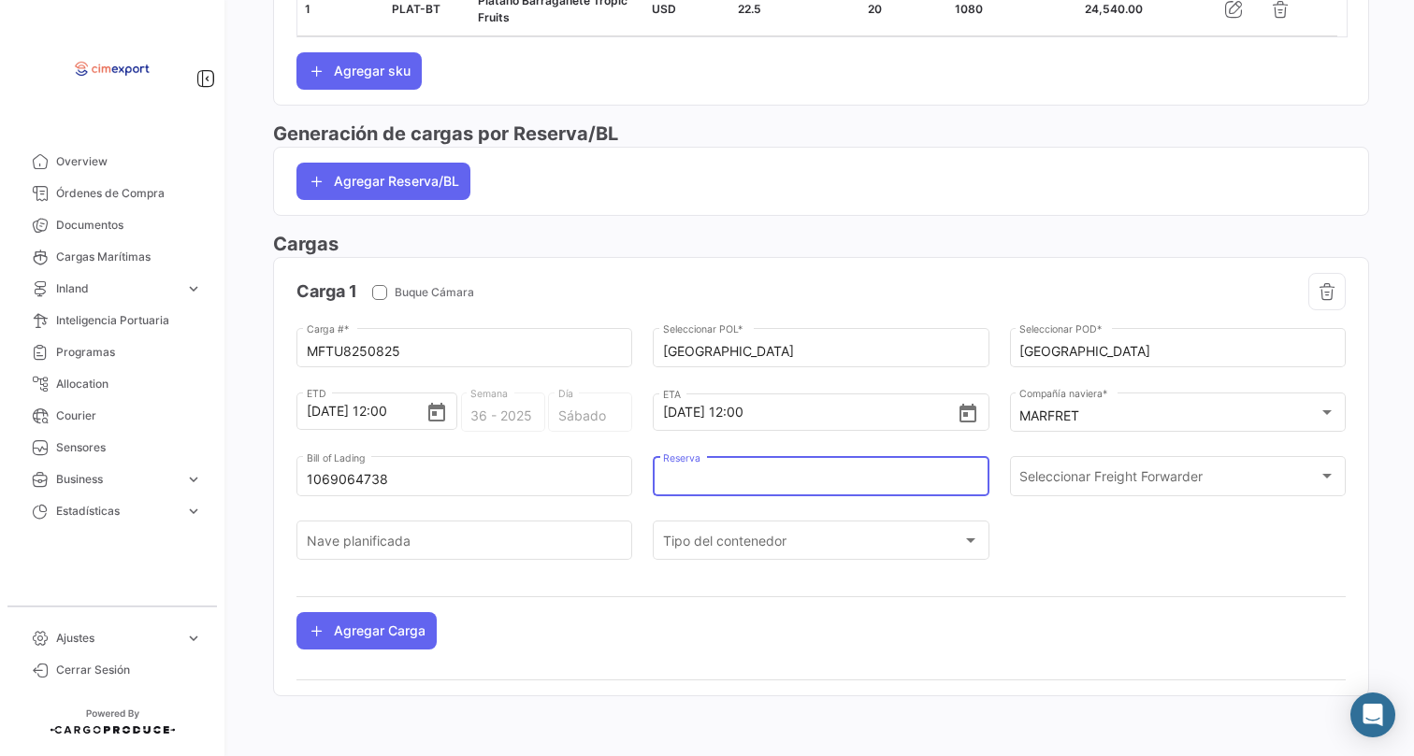
paste input "1069064738"
type input "1069064738"
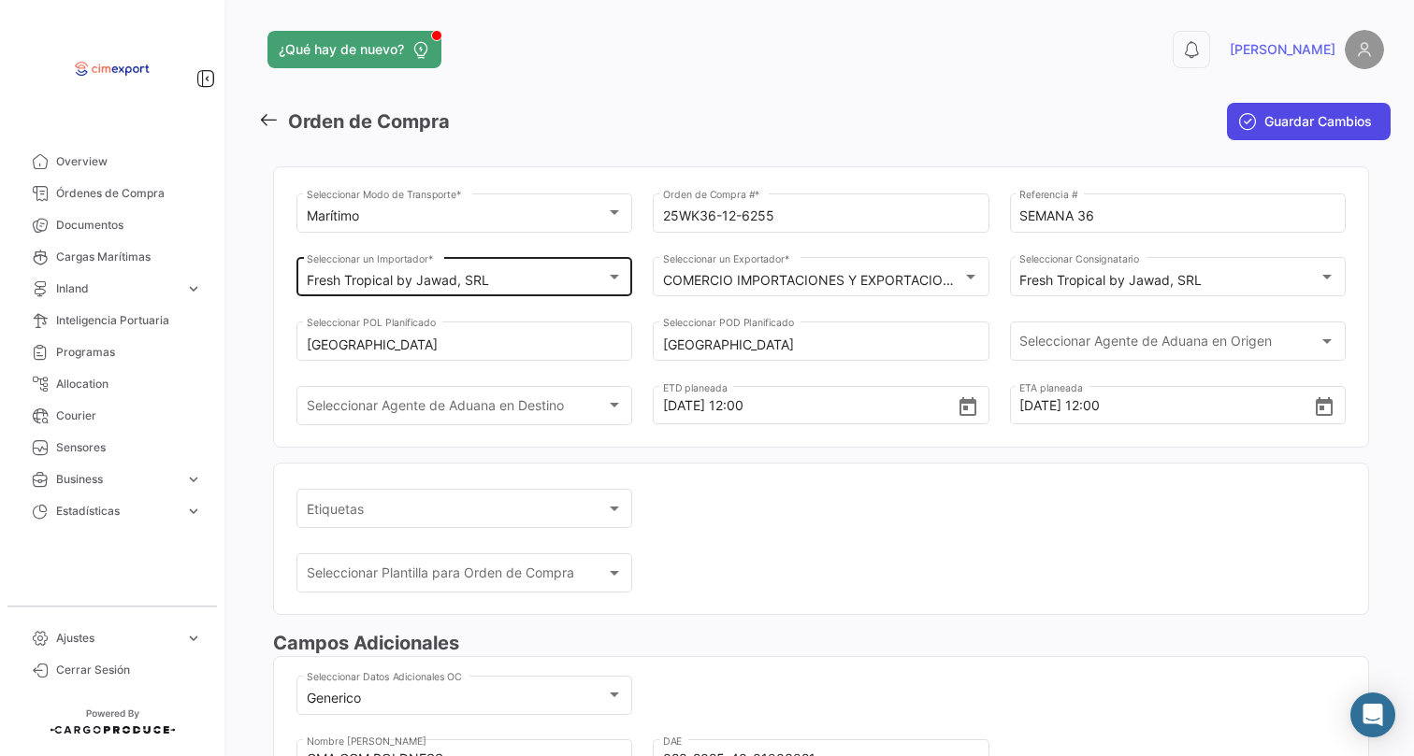
scroll to position [0, 0]
click at [1264, 126] on span "Guardar Cambios" at bounding box center [1318, 121] width 108 height 19
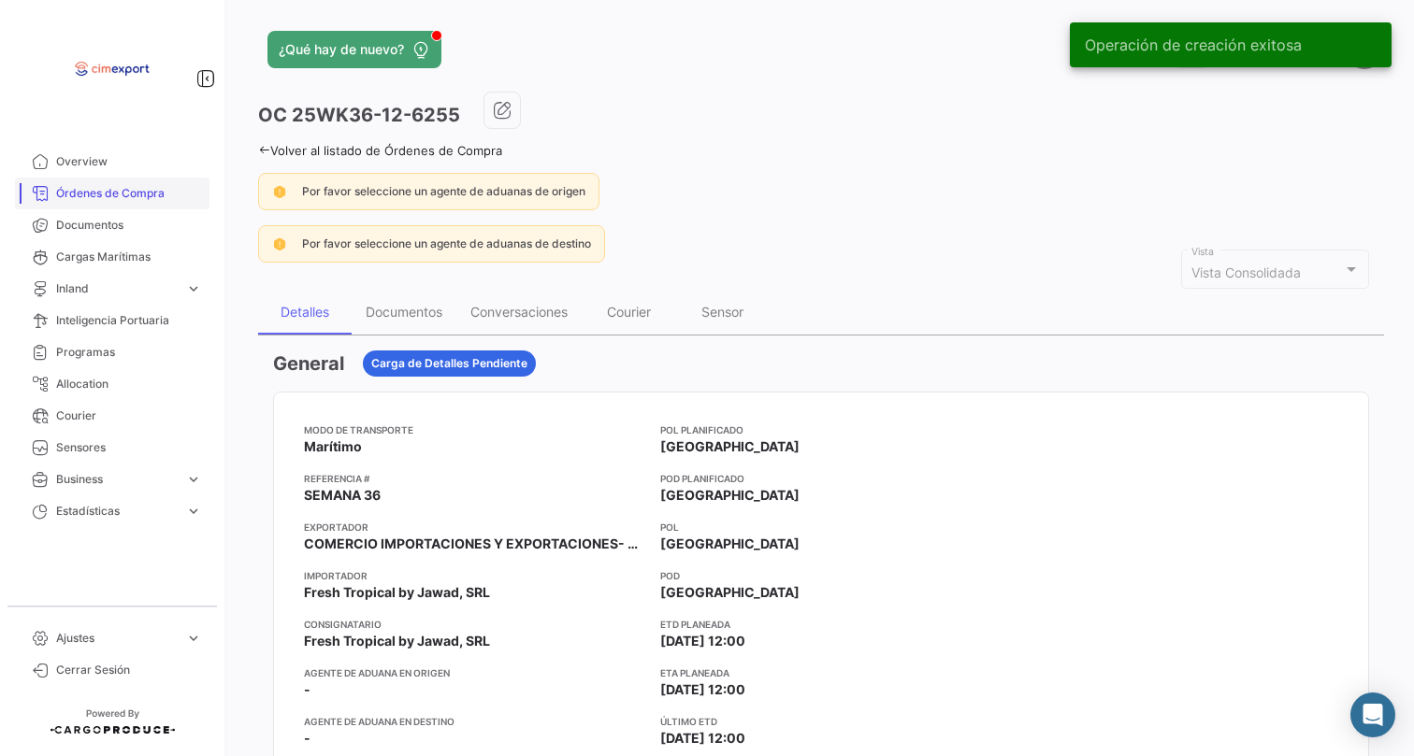
click at [136, 199] on span "Órdenes de Compra" at bounding box center [129, 193] width 146 height 17
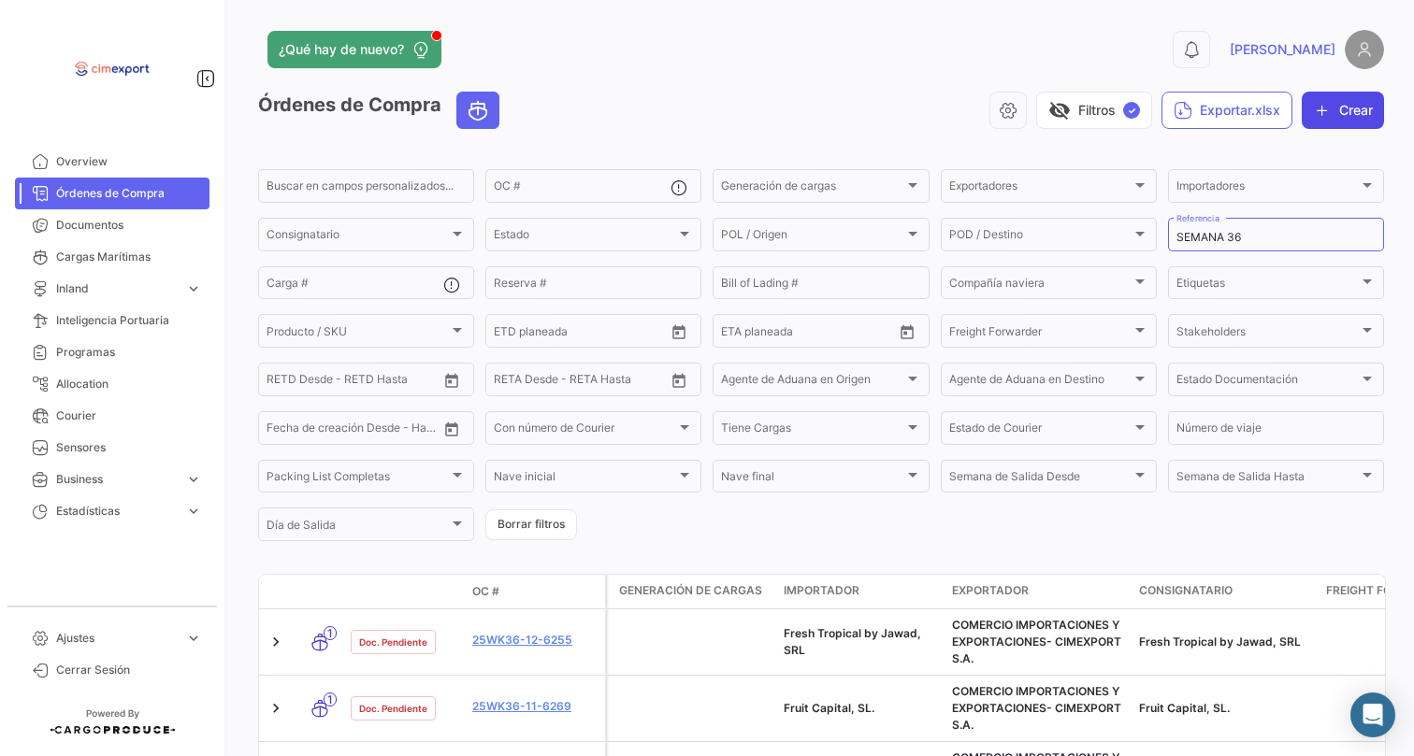
click at [1304, 123] on button "Crear" at bounding box center [1342, 110] width 82 height 37
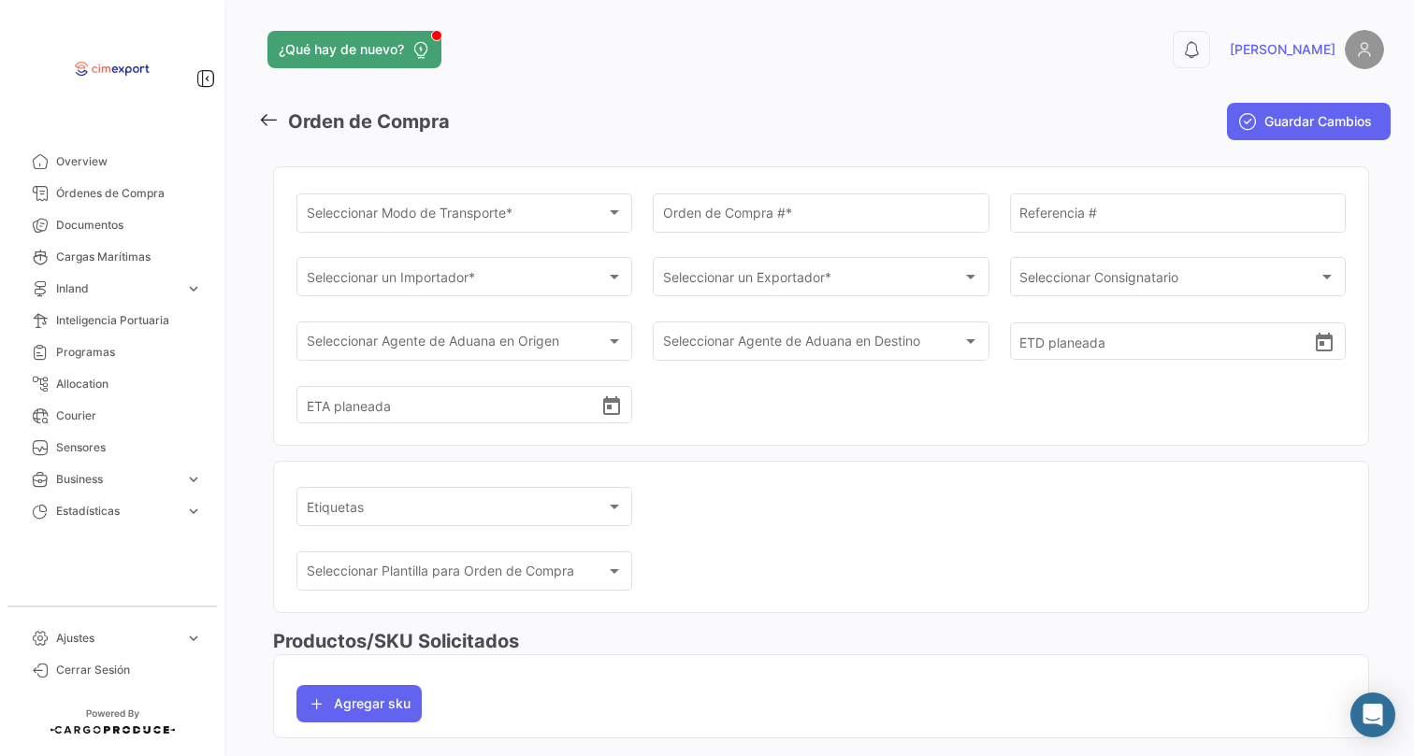
click at [742, 219] on input "Orden de Compra # *" at bounding box center [821, 216] width 316 height 16
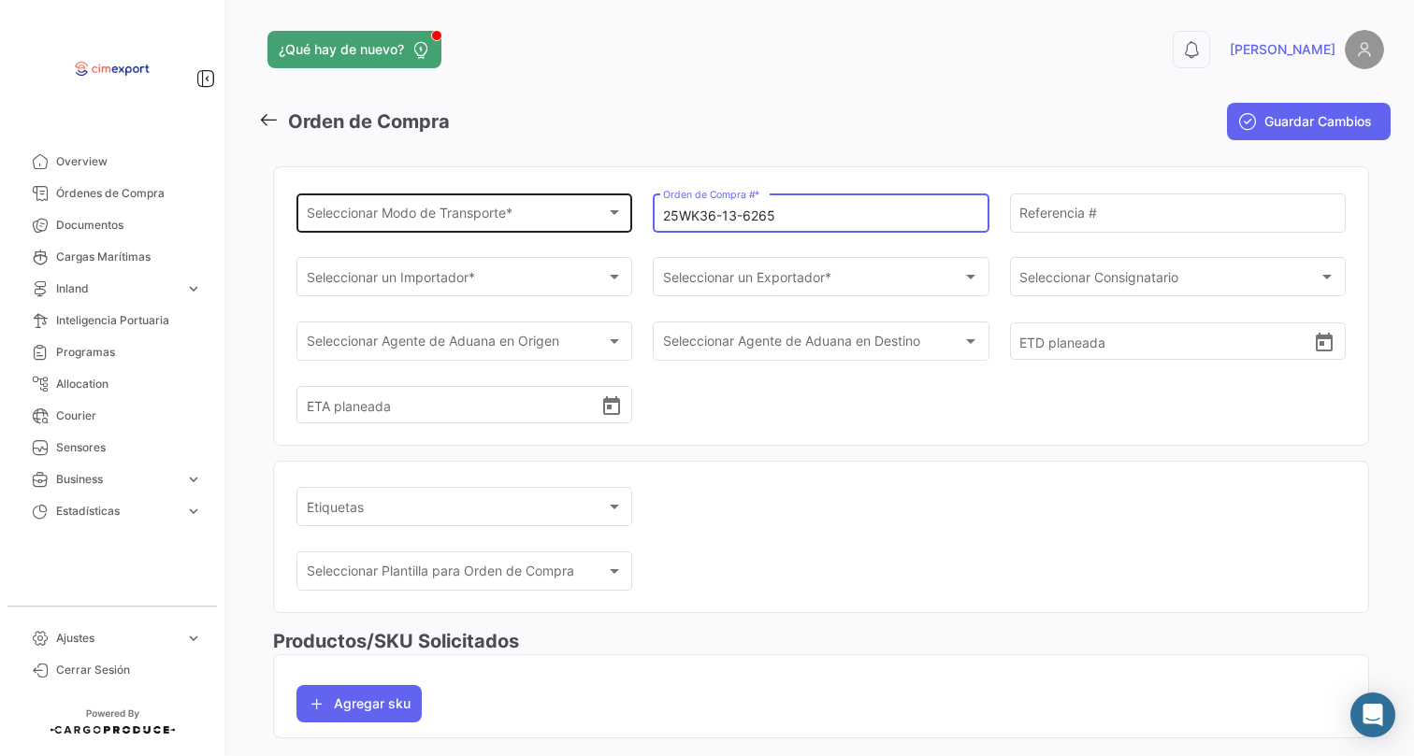
type input "25WK36-13-6265"
click at [416, 214] on span "Seleccionar Modo de Transporte *" at bounding box center [456, 216] width 299 height 16
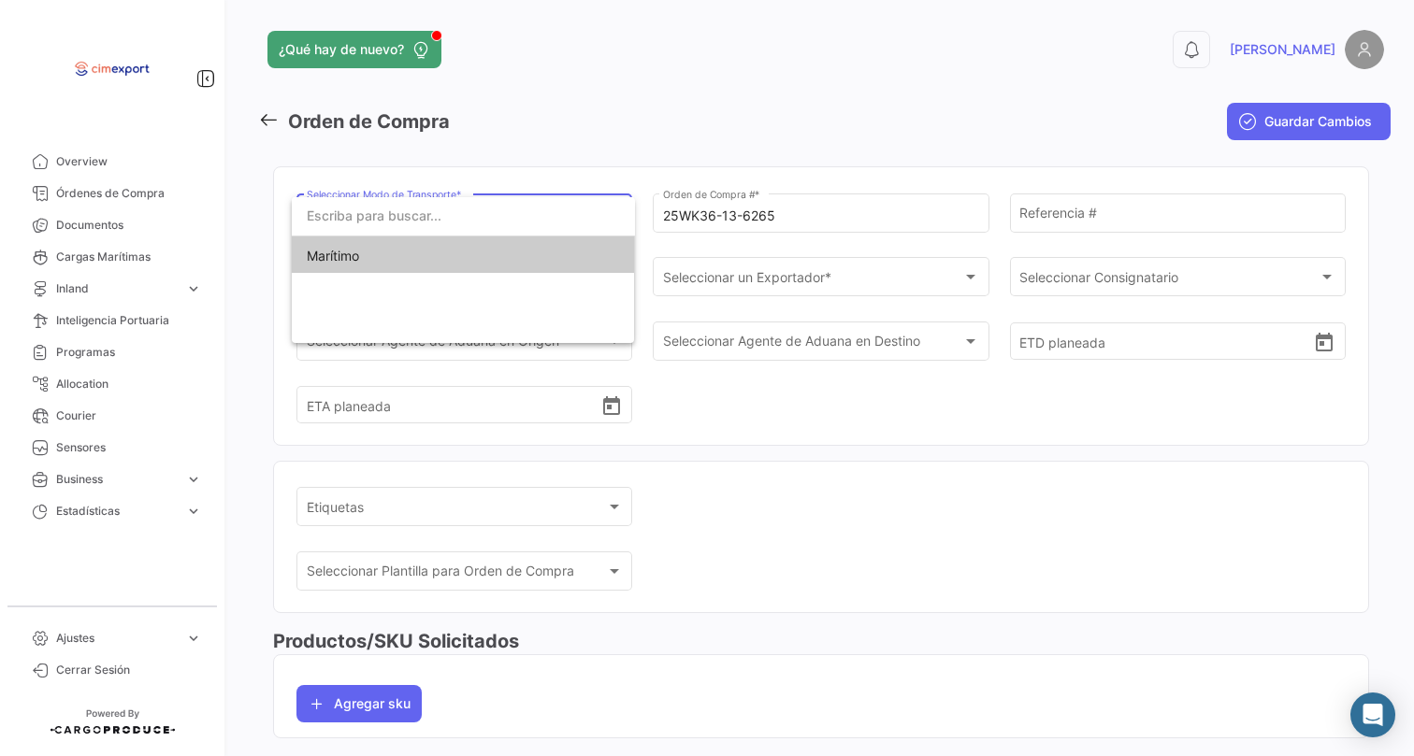
click at [395, 268] on span "Marítimo" at bounding box center [463, 256] width 313 height 39
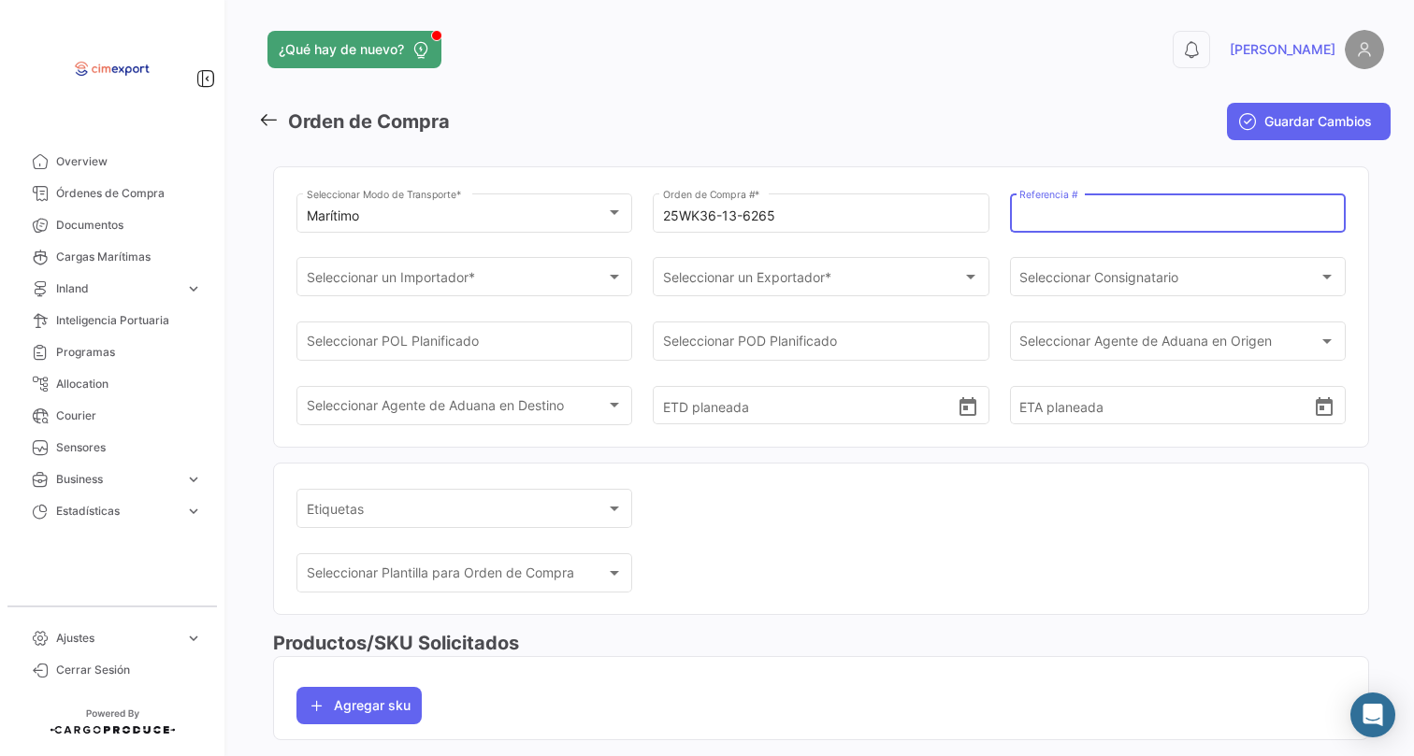
click at [1095, 214] on input "Referencia #" at bounding box center [1177, 216] width 316 height 16
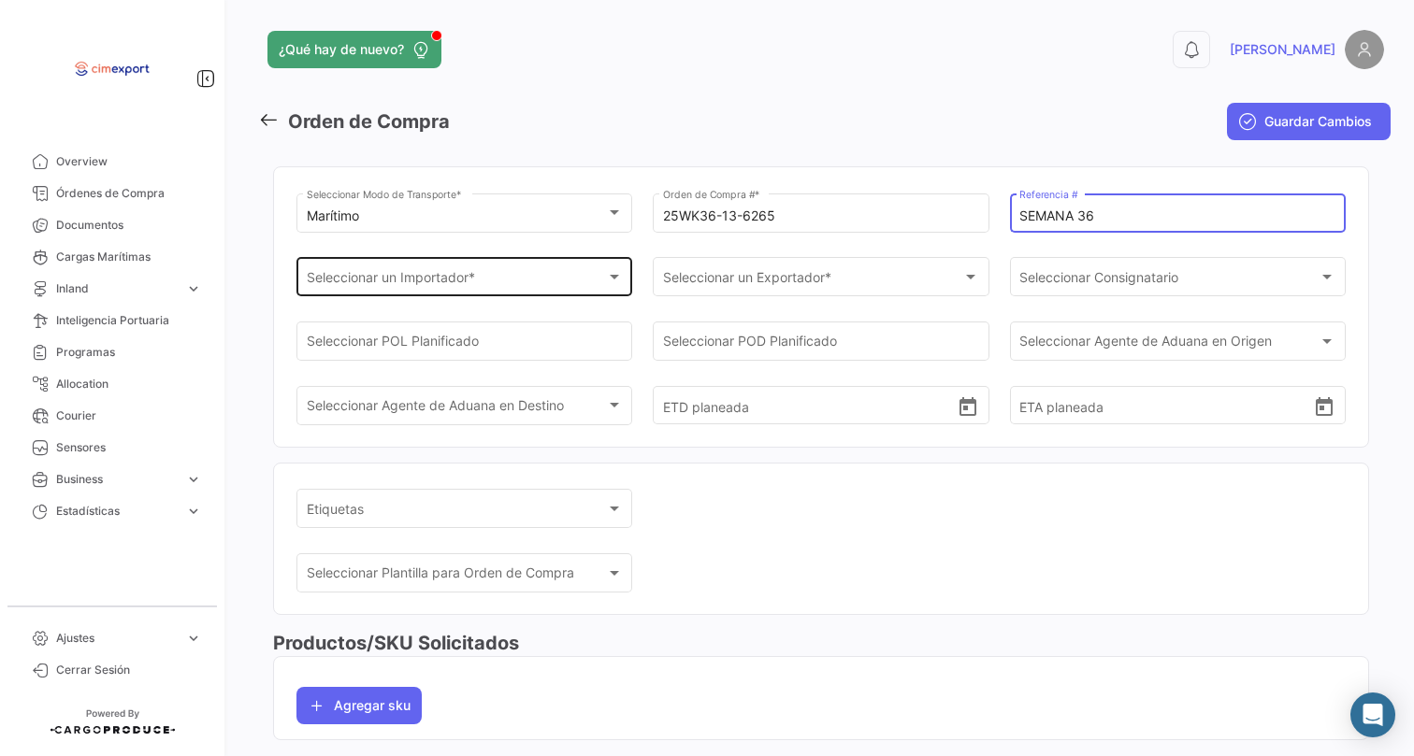
type input "SEMANA 36"
click at [467, 278] on span "Seleccionar un Importador *" at bounding box center [456, 281] width 299 height 16
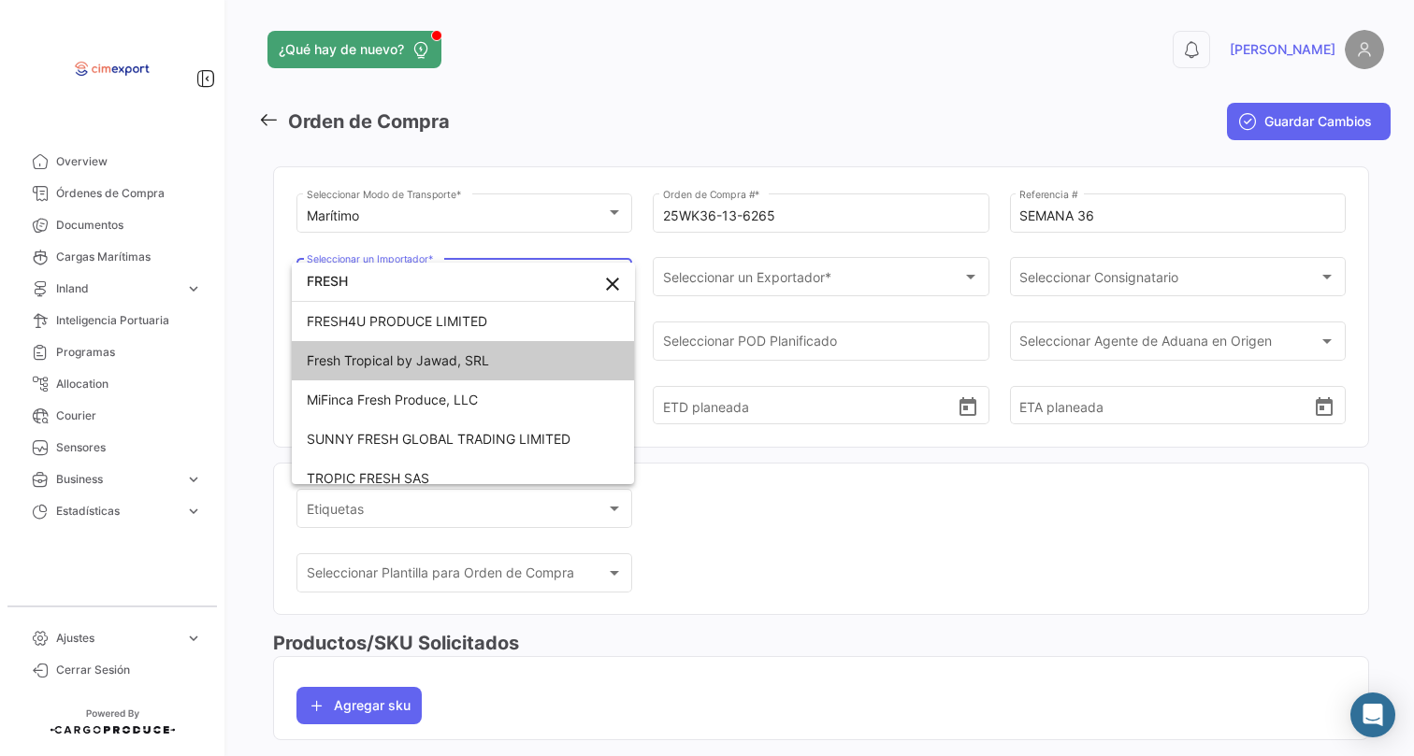
type input "FRESH"
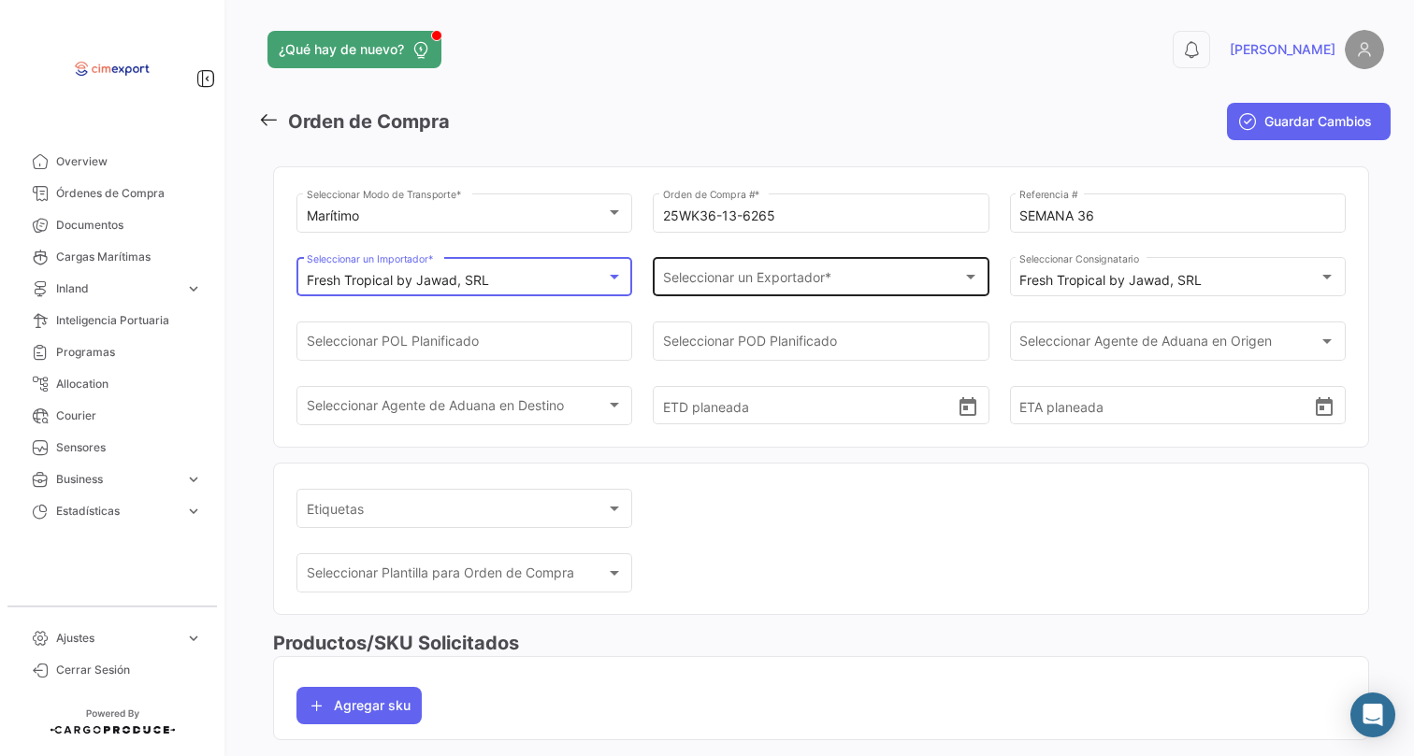
click at [785, 271] on div "Seleccionar un Exportador * Seleccionar un Exportador *" at bounding box center [821, 275] width 316 height 43
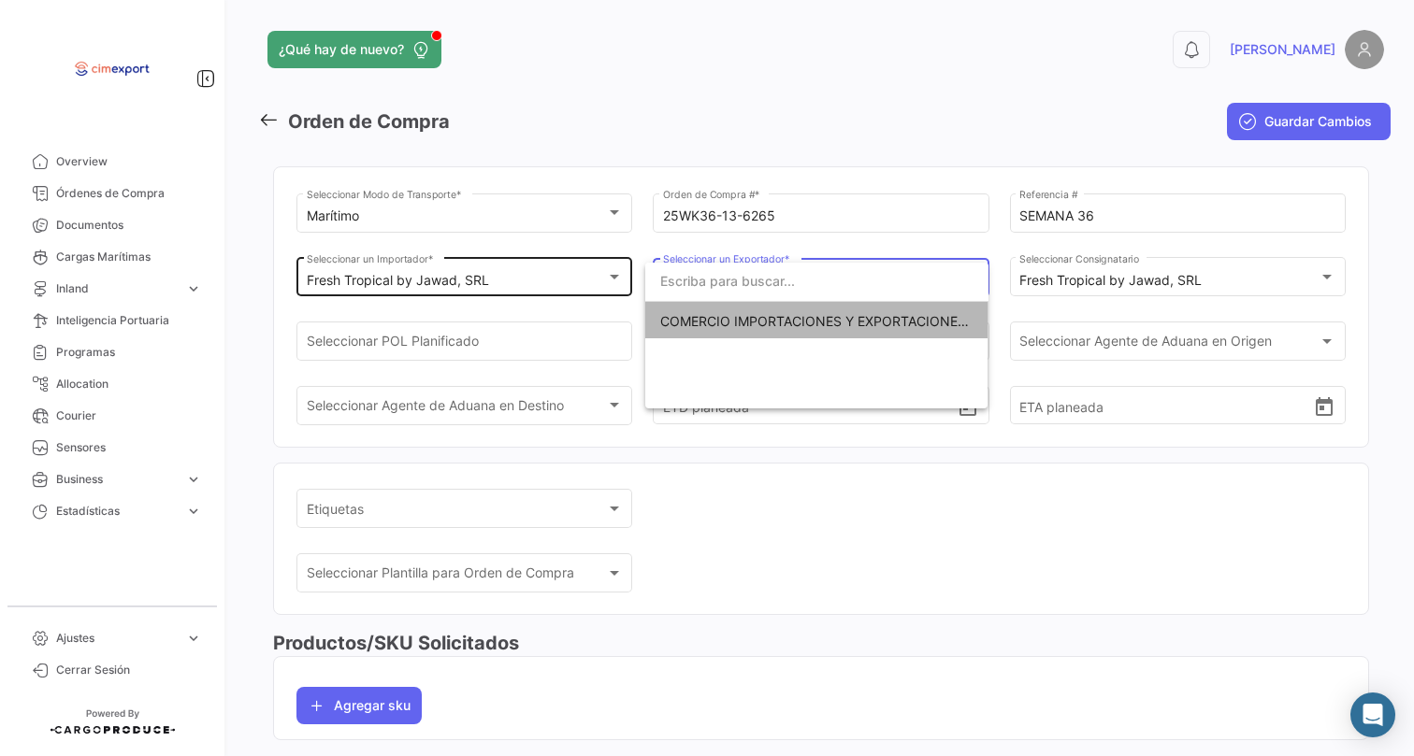
click at [712, 315] on span "COMERCIO IMPORTACIONES Y EXPORTACIONES- CIMEXPORT S.A." at bounding box center [869, 321] width 419 height 16
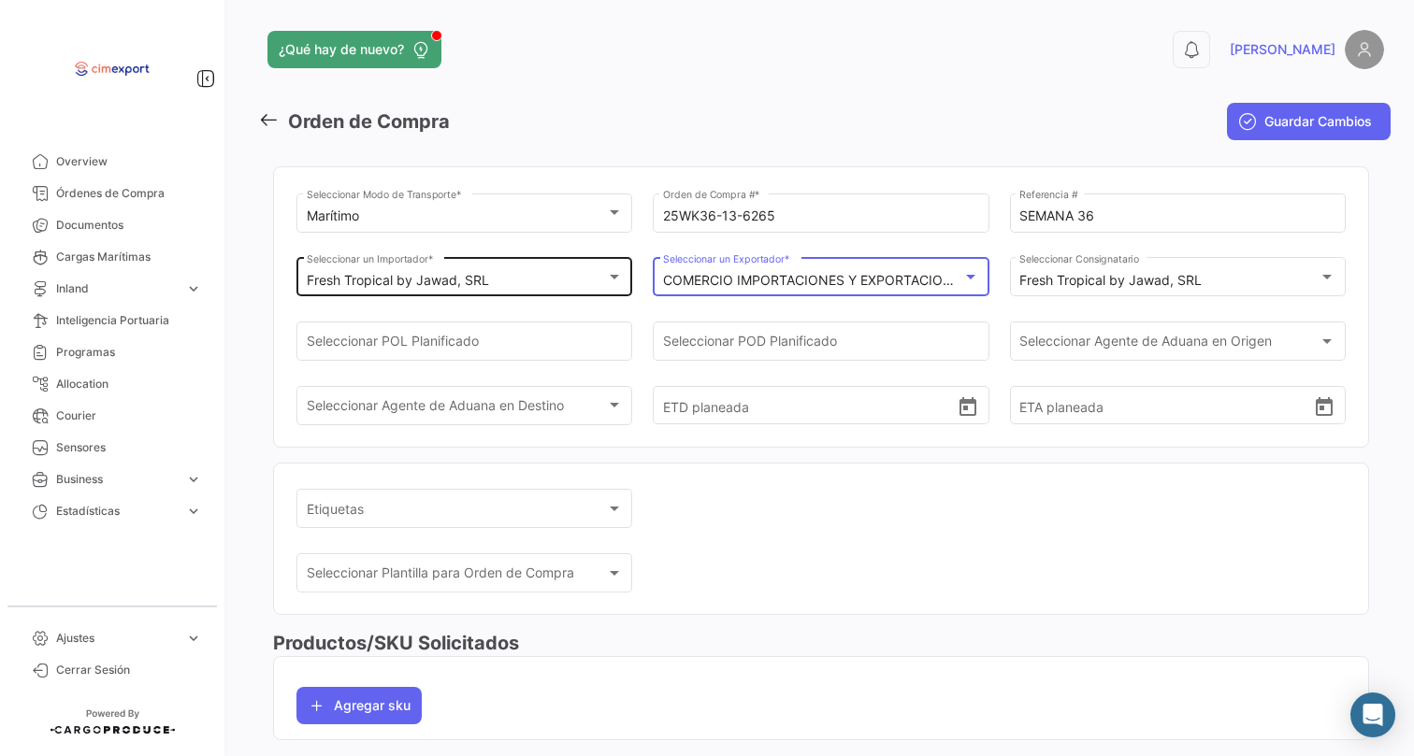
click at [454, 367] on div "Seleccionar POL Planificado" at bounding box center [464, 351] width 336 height 58
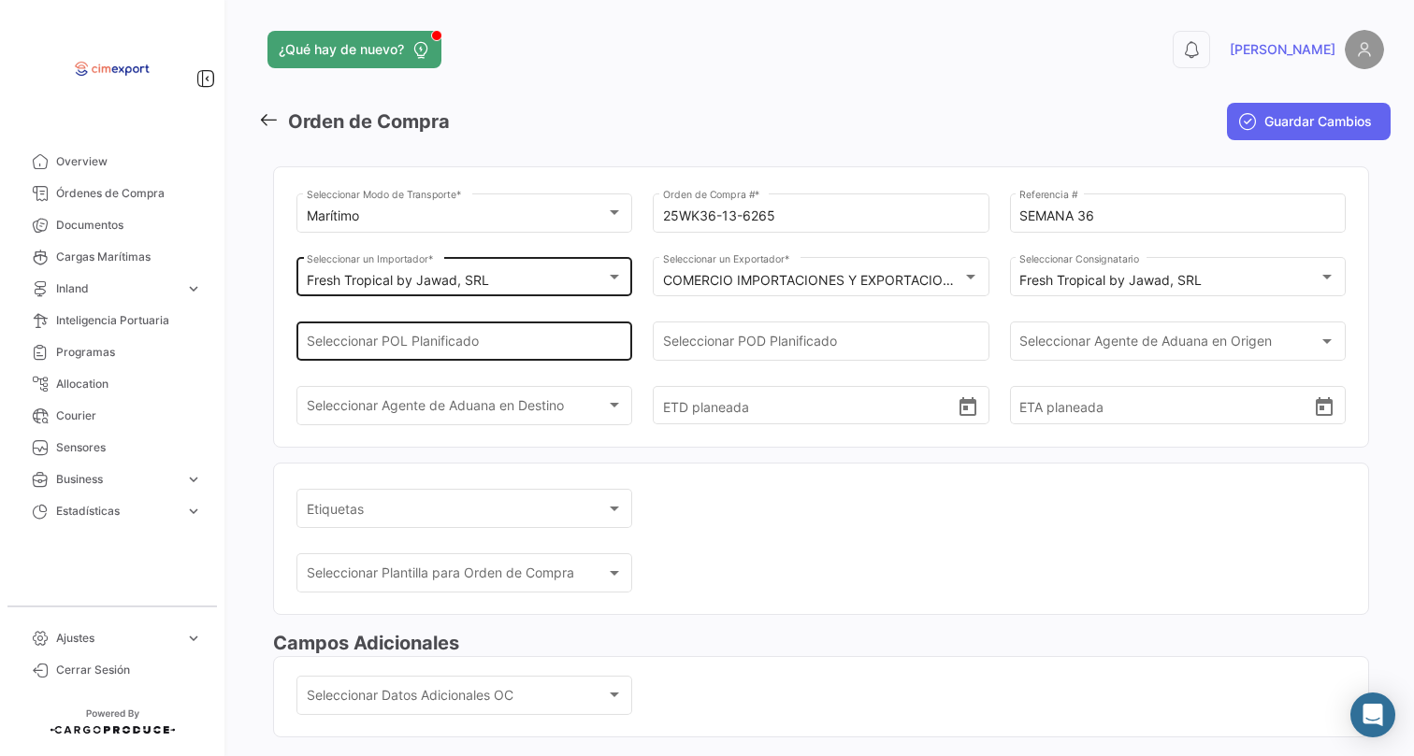
click at [418, 343] on input "Seleccionar POL Planificado" at bounding box center [465, 345] width 316 height 16
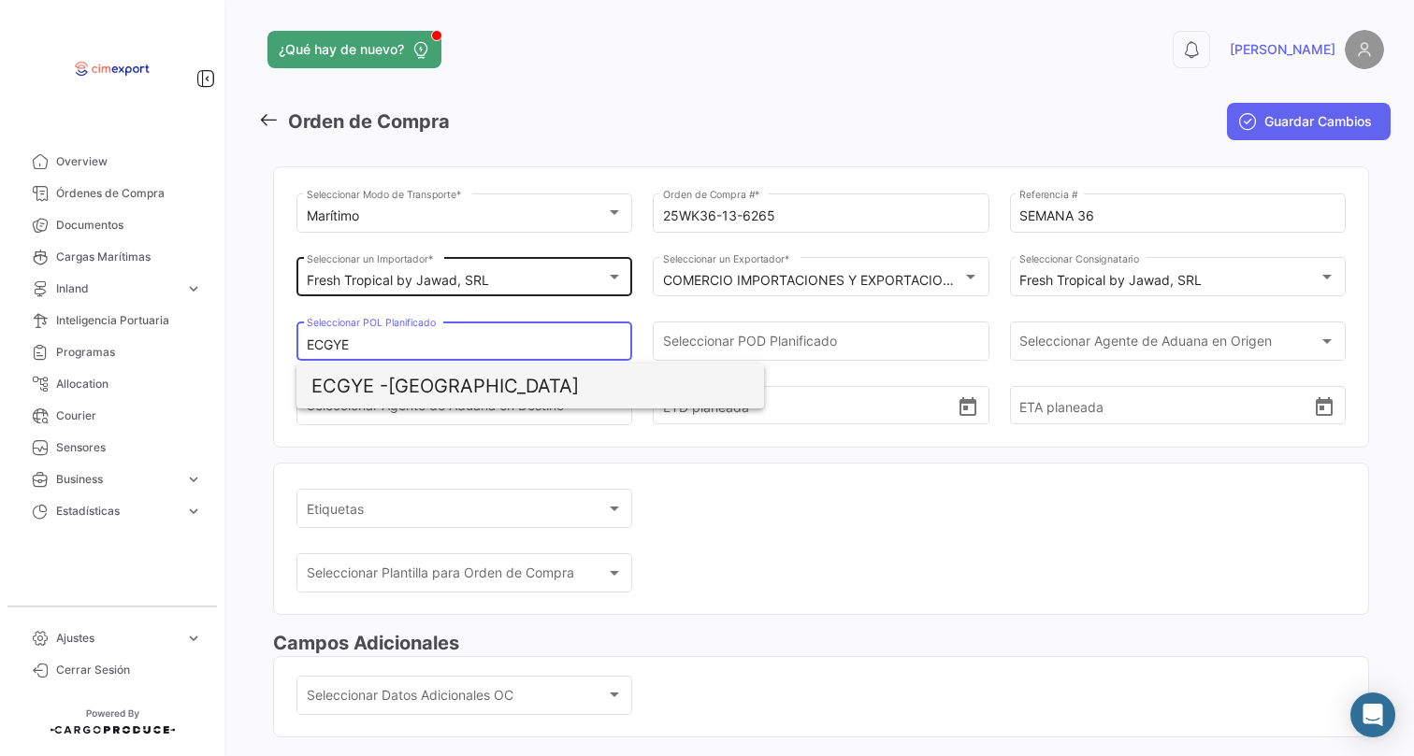
click at [452, 374] on span "ECGYE - [GEOGRAPHIC_DATA]" at bounding box center [530, 386] width 438 height 45
type input "[GEOGRAPHIC_DATA]"
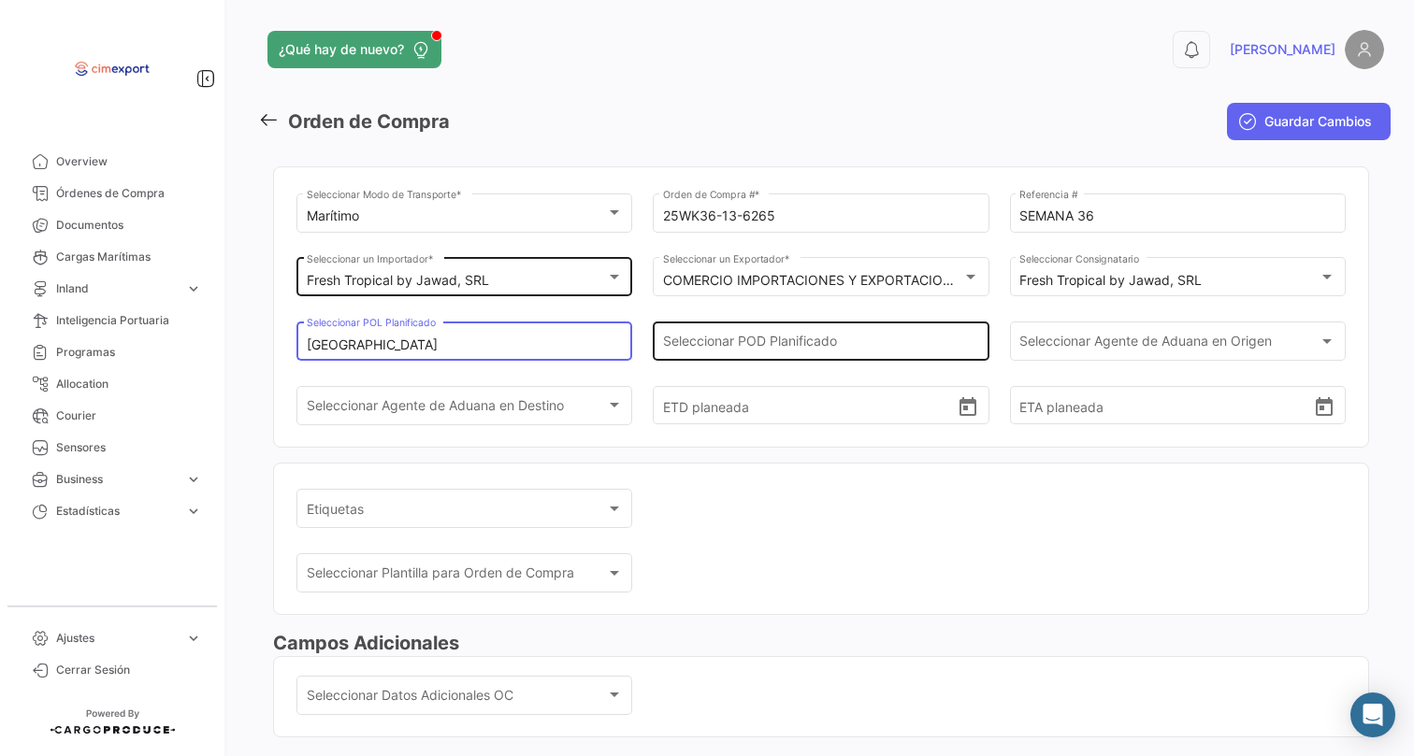
click at [692, 345] on input "Seleccionar POD Planificado" at bounding box center [821, 345] width 316 height 16
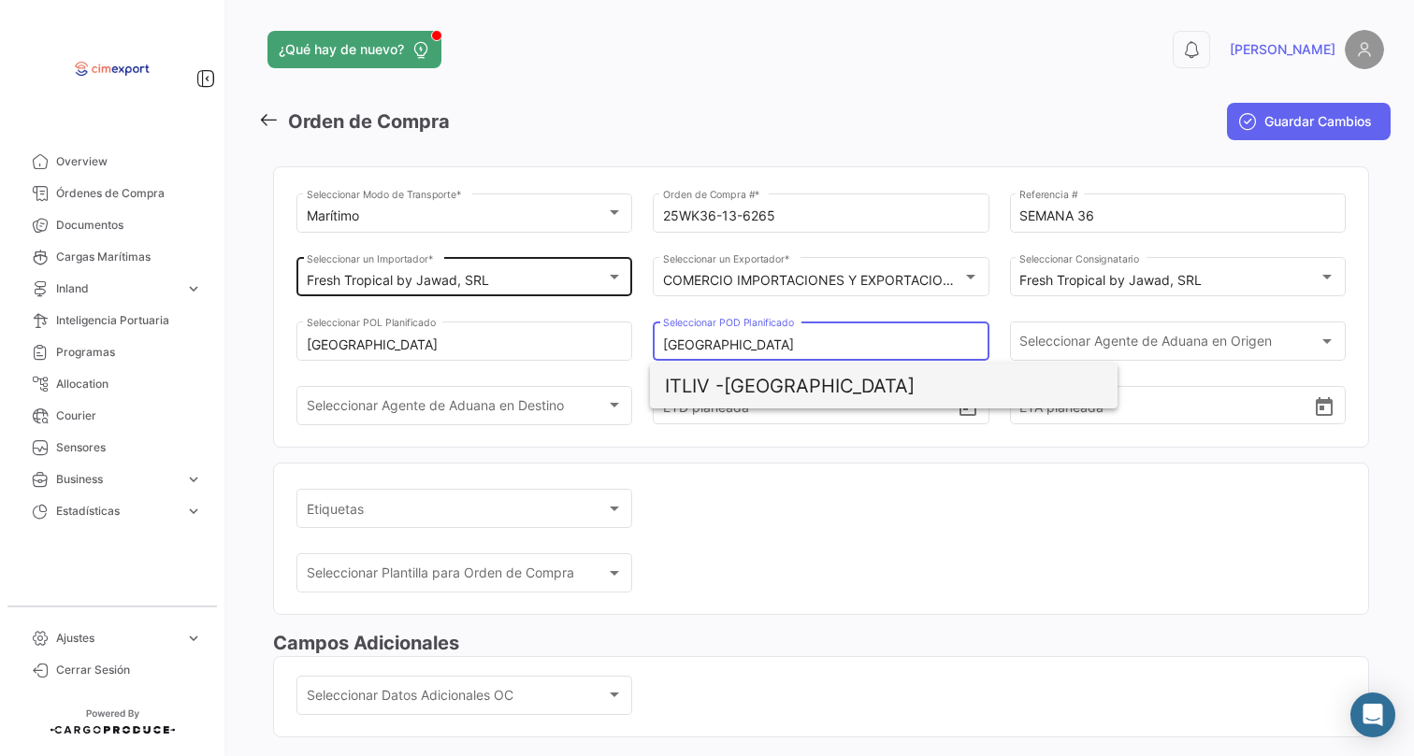
click at [763, 400] on span "ITLIV - [GEOGRAPHIC_DATA]" at bounding box center [884, 386] width 438 height 45
type input "[GEOGRAPHIC_DATA]"
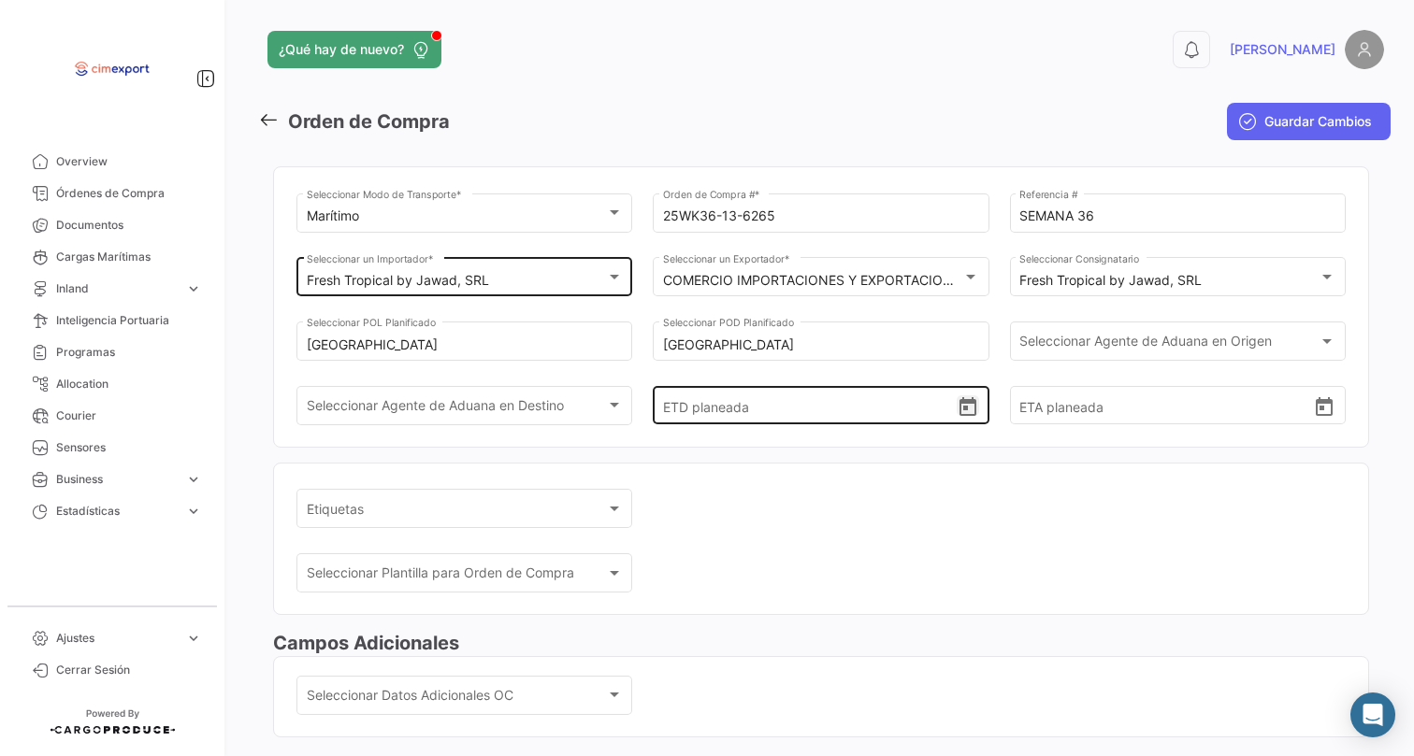
click at [957, 419] on icon "Open calendar" at bounding box center [967, 407] width 22 height 22
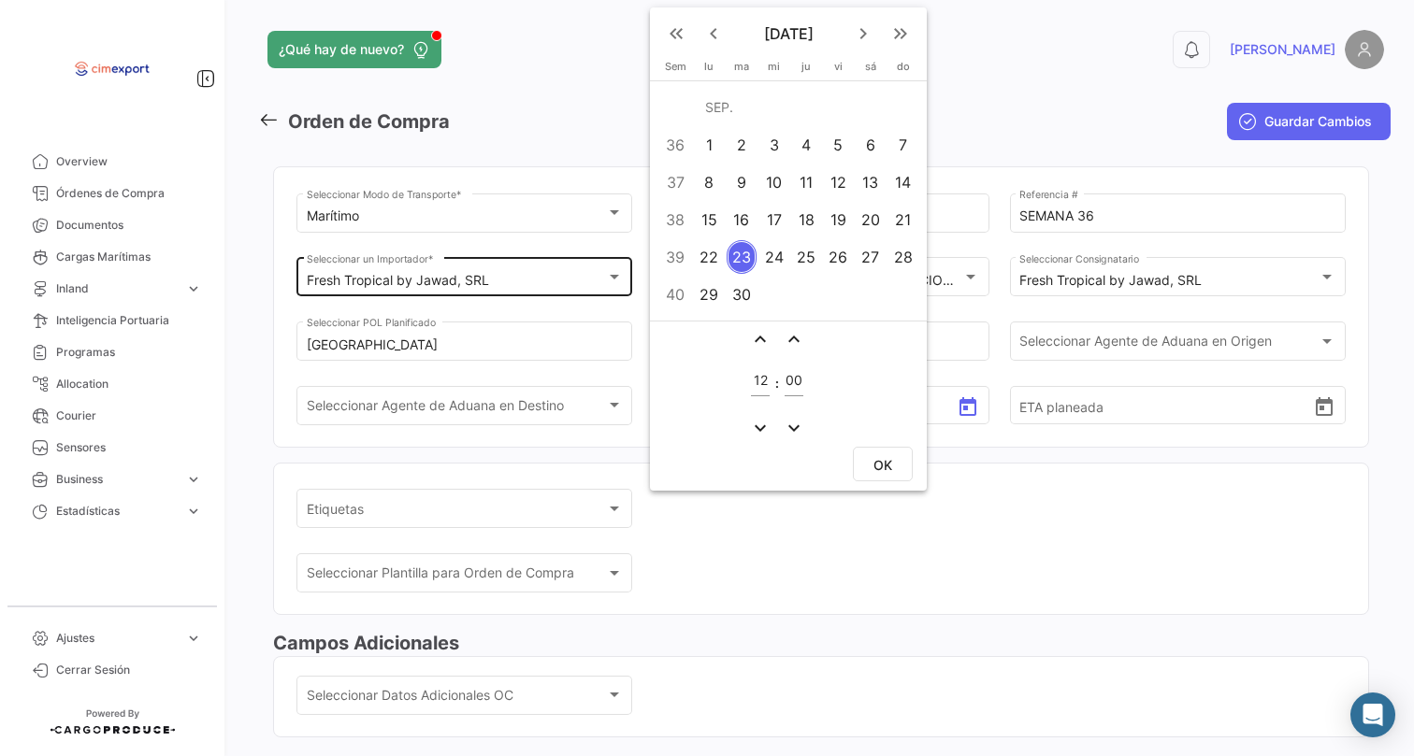
click at [868, 148] on div "6" at bounding box center [869, 145] width 29 height 34
click at [891, 466] on span "OK" at bounding box center [882, 465] width 19 height 16
type input "[DATE] 12:00"
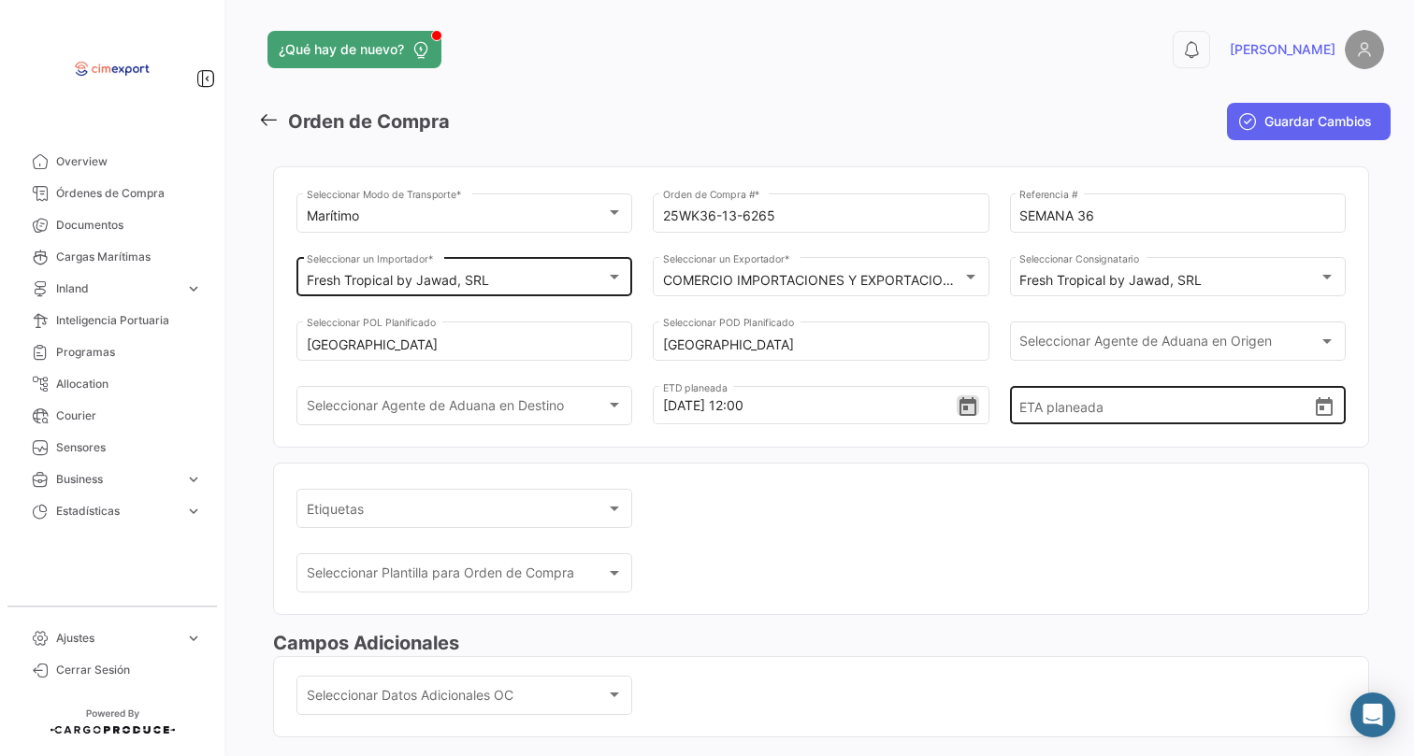
click at [1315, 419] on icon "Open calendar" at bounding box center [1324, 407] width 22 height 22
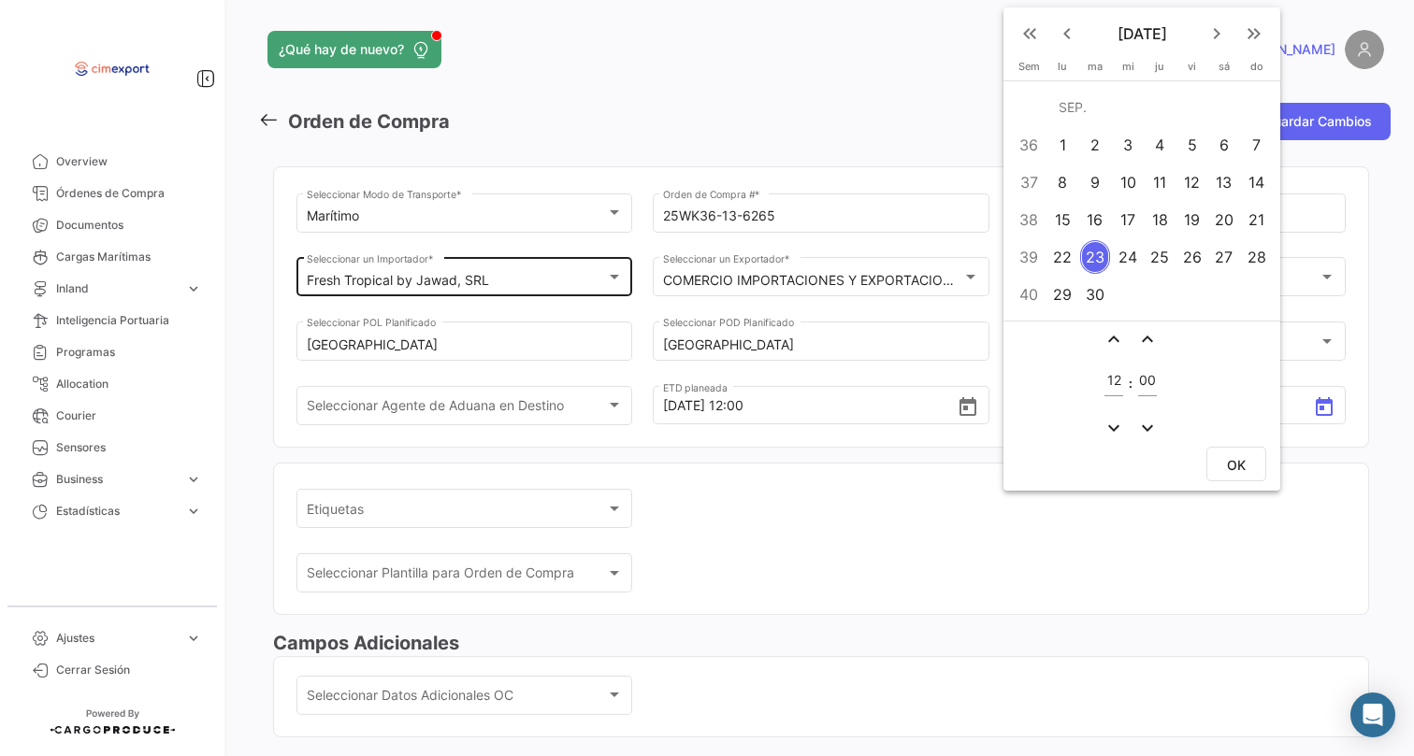
click at [1096, 295] on div "30" at bounding box center [1095, 295] width 30 height 34
click at [1234, 470] on span "OK" at bounding box center [1236, 465] width 19 height 16
type input "[DATE] 12:00"
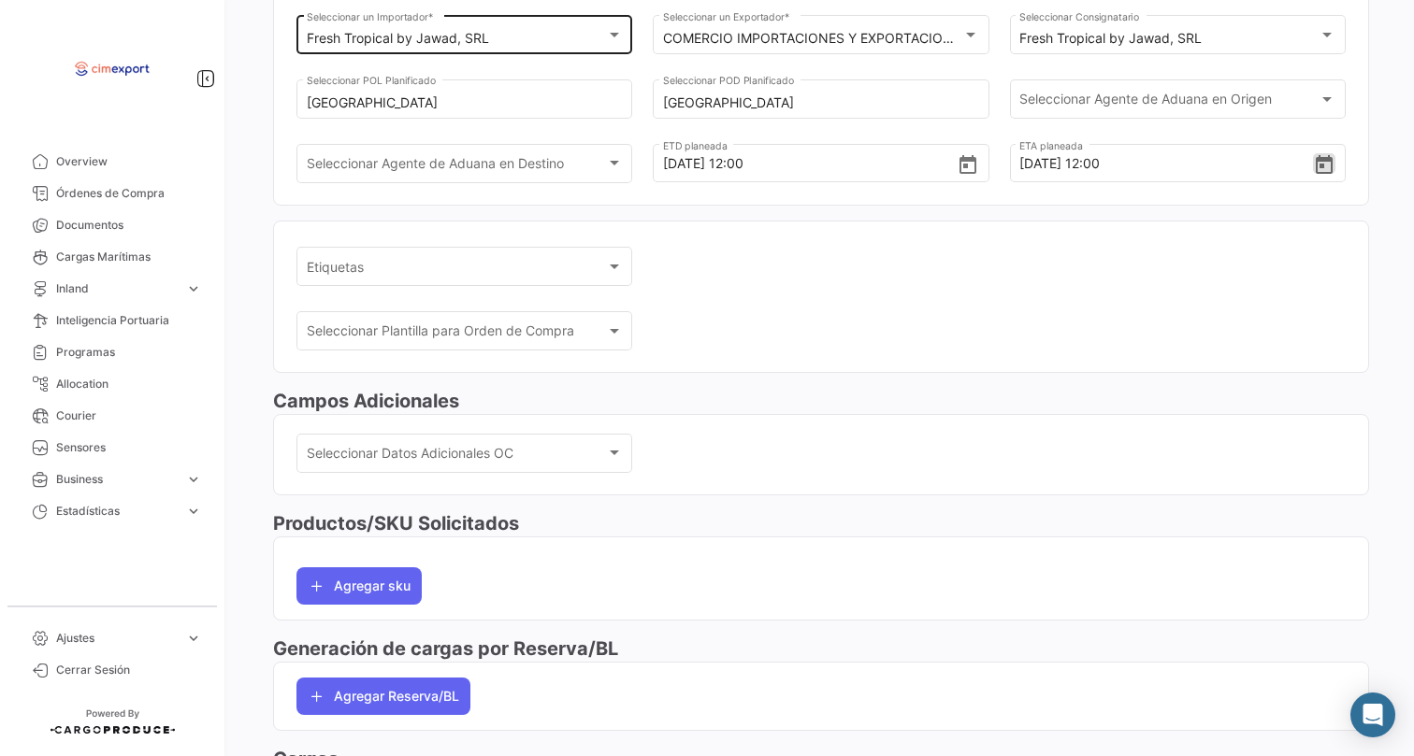
scroll to position [278, 0]
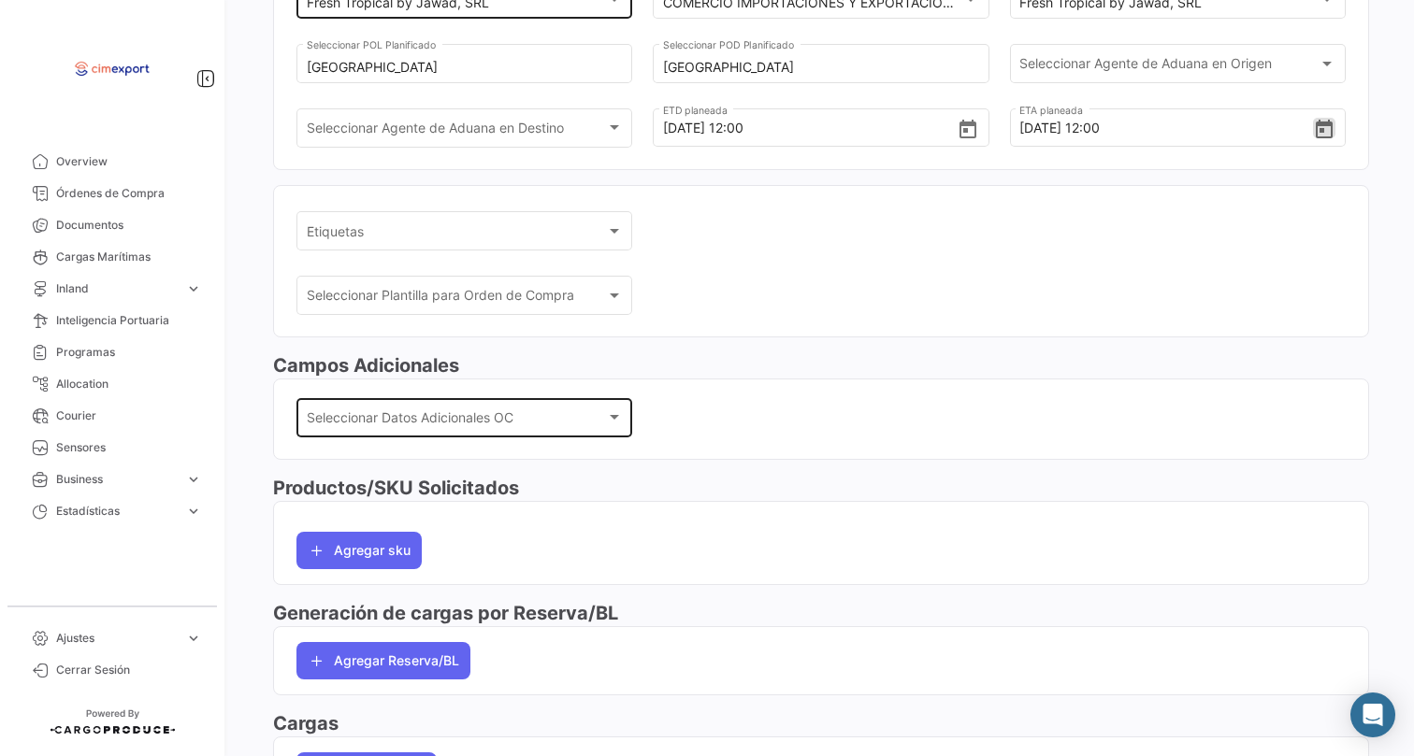
click at [422, 419] on div "Seleccionar Datos Adicionales OC Seleccionar Datos Adicionales OC" at bounding box center [465, 416] width 316 height 43
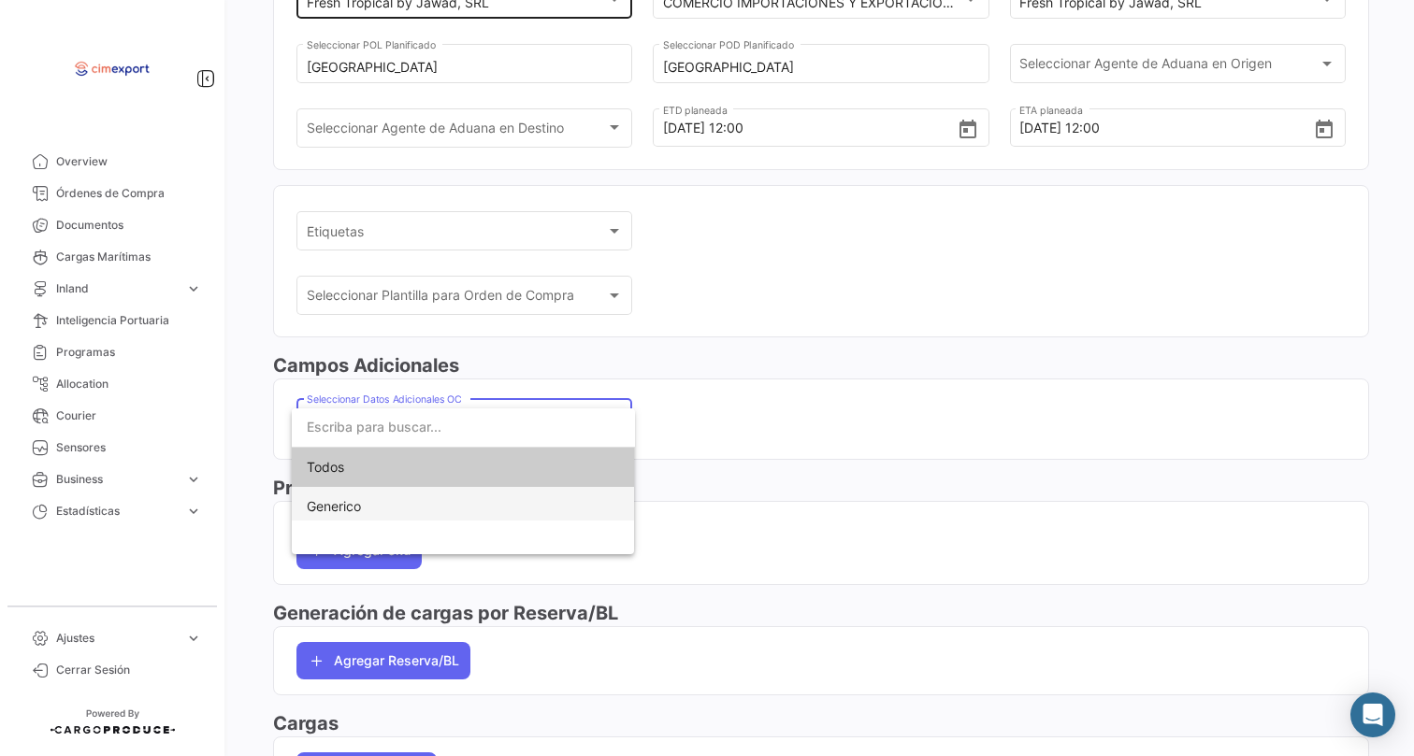
click at [405, 508] on span "Generico" at bounding box center [463, 506] width 313 height 39
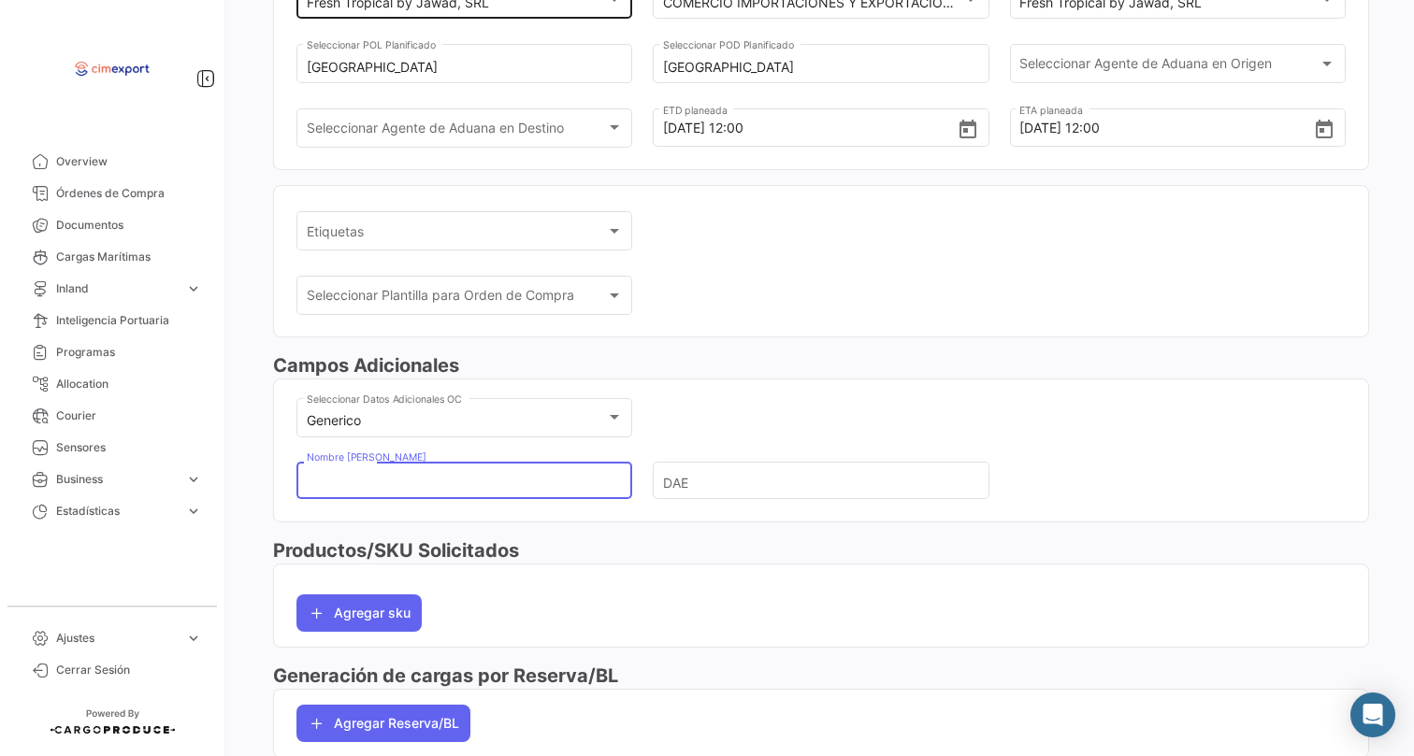
click at [383, 499] on input "Nombre [PERSON_NAME]" at bounding box center [457, 481] width 300 height 65
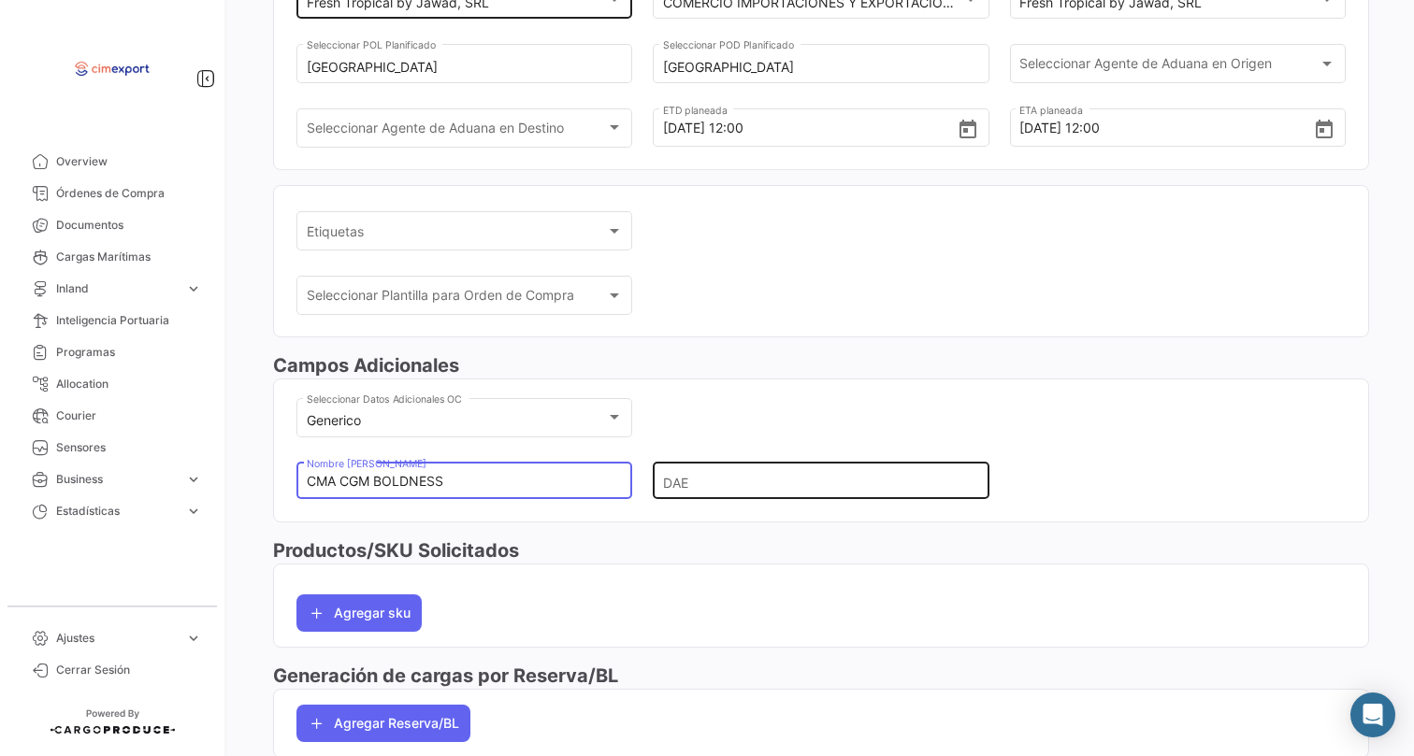
type input "CMA CGM BOLDNESS"
click at [711, 514] on input "DAE" at bounding box center [813, 481] width 300 height 65
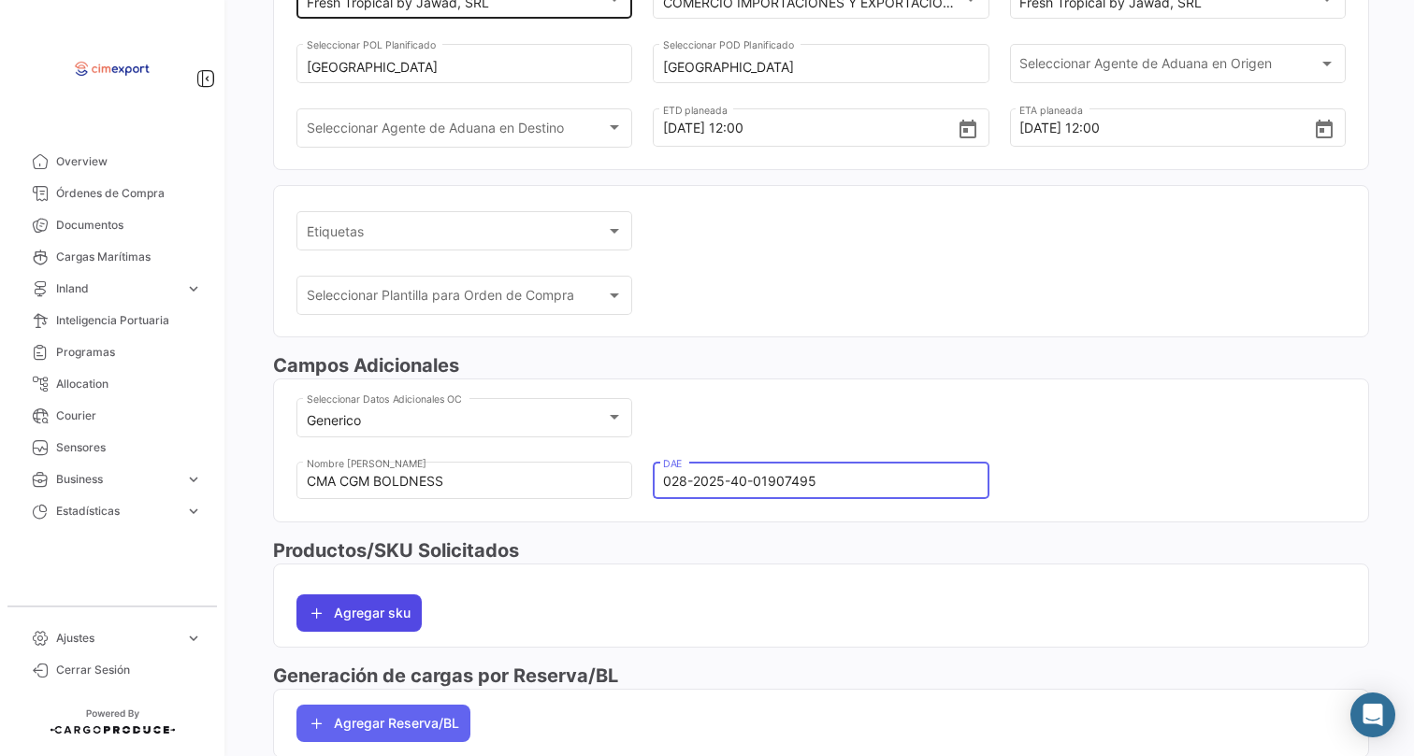
type input "028-2025-40-01907495"
click at [400, 623] on button "Agregar sku" at bounding box center [358, 613] width 125 height 37
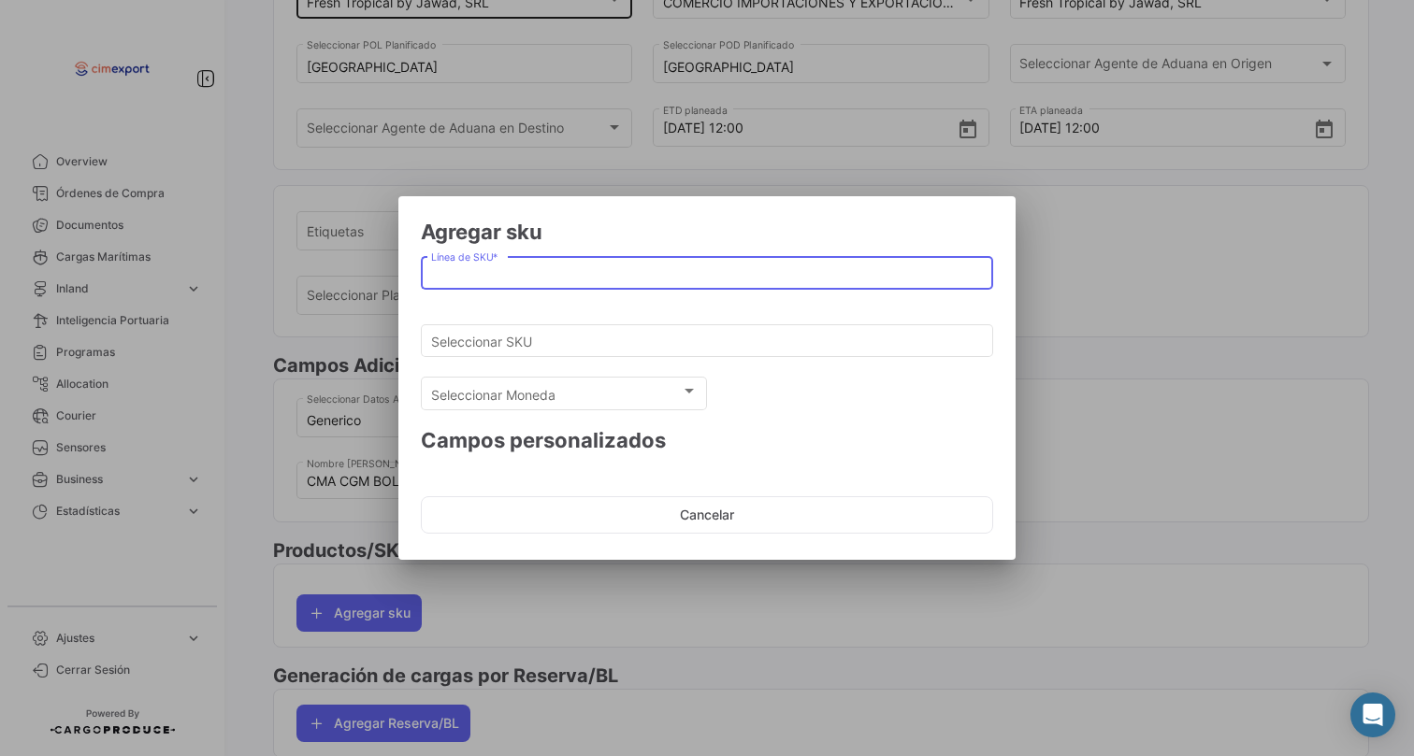
click at [525, 274] on input "Línea de SKU *" at bounding box center [707, 274] width 553 height 16
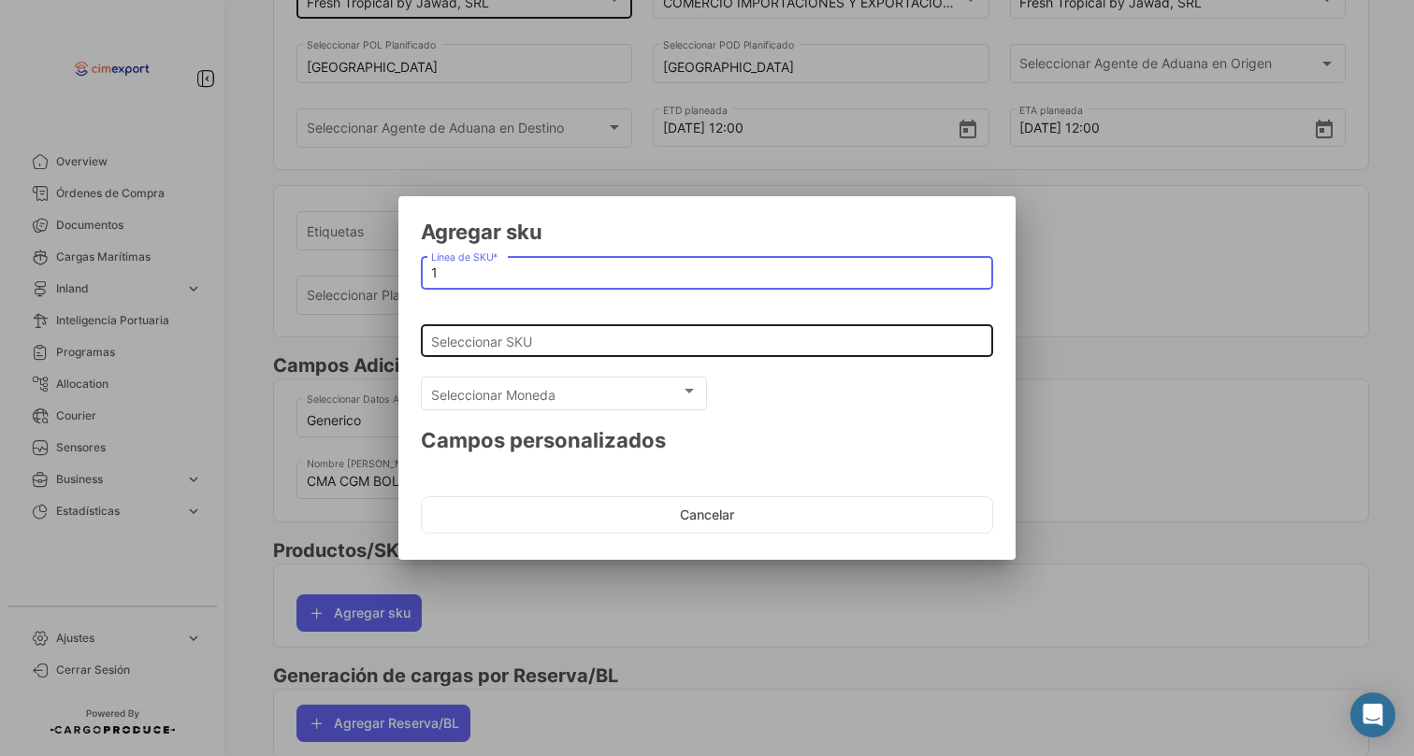
type input "1"
click at [519, 336] on input "Seleccionar SKU" at bounding box center [707, 342] width 553 height 16
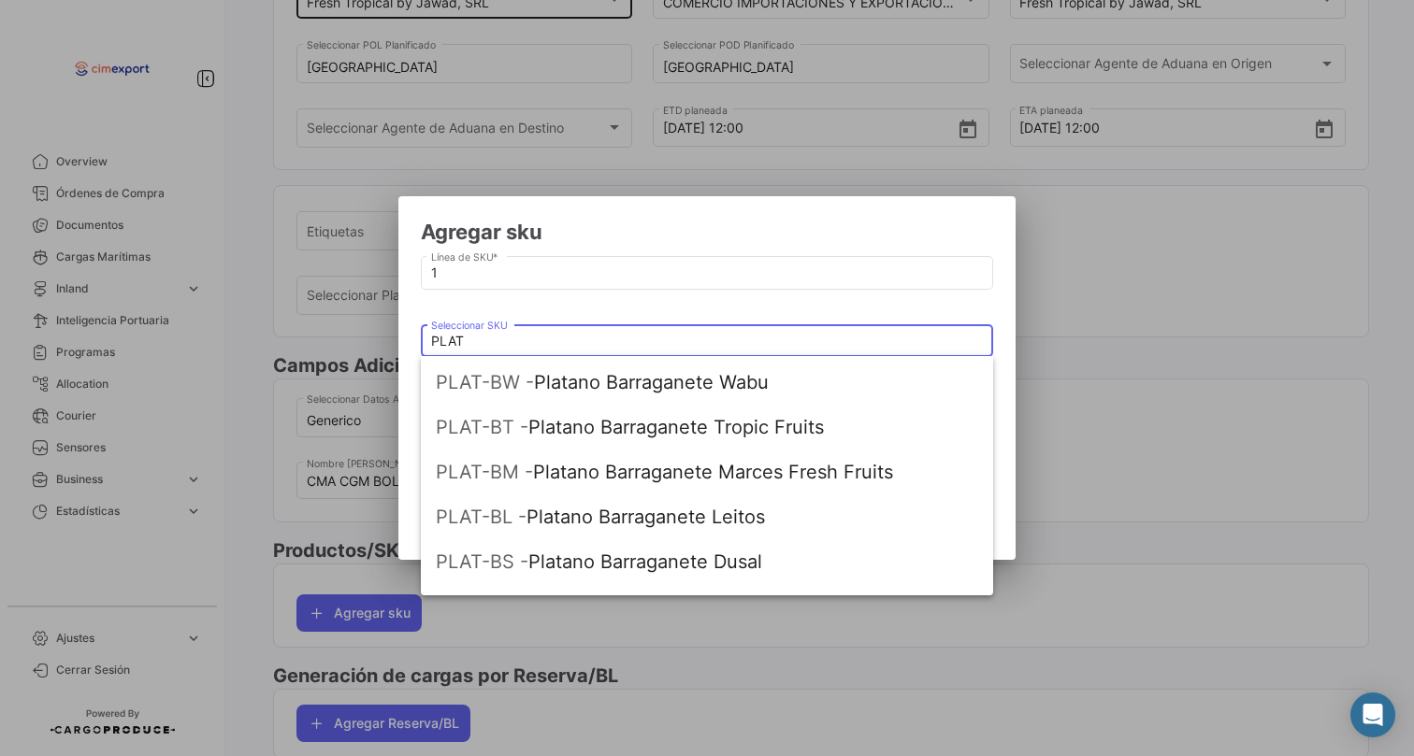
scroll to position [224, 0]
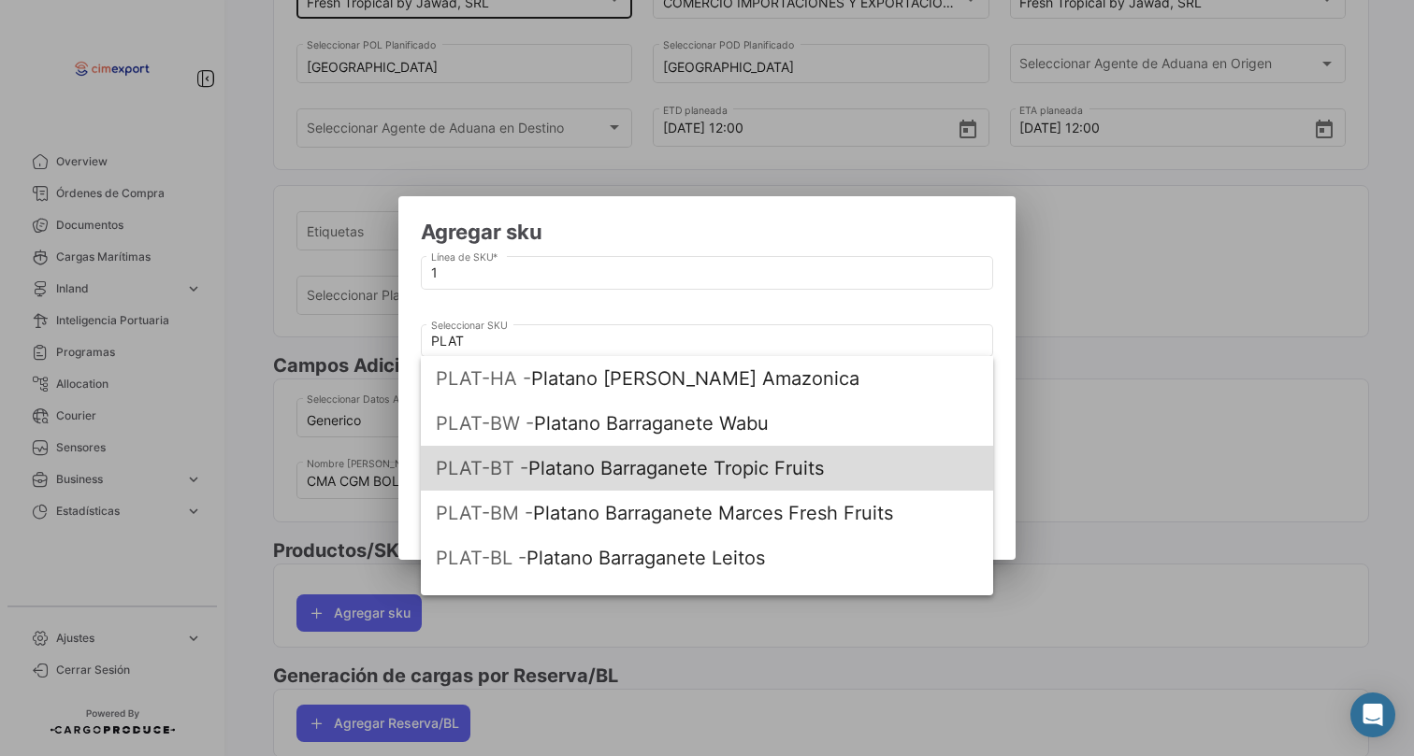
click at [641, 466] on span "PLAT-BT - Platano Barraganete Tropic Fruits" at bounding box center [707, 468] width 542 height 45
type input "Platano Barraganete Tropic Fruits"
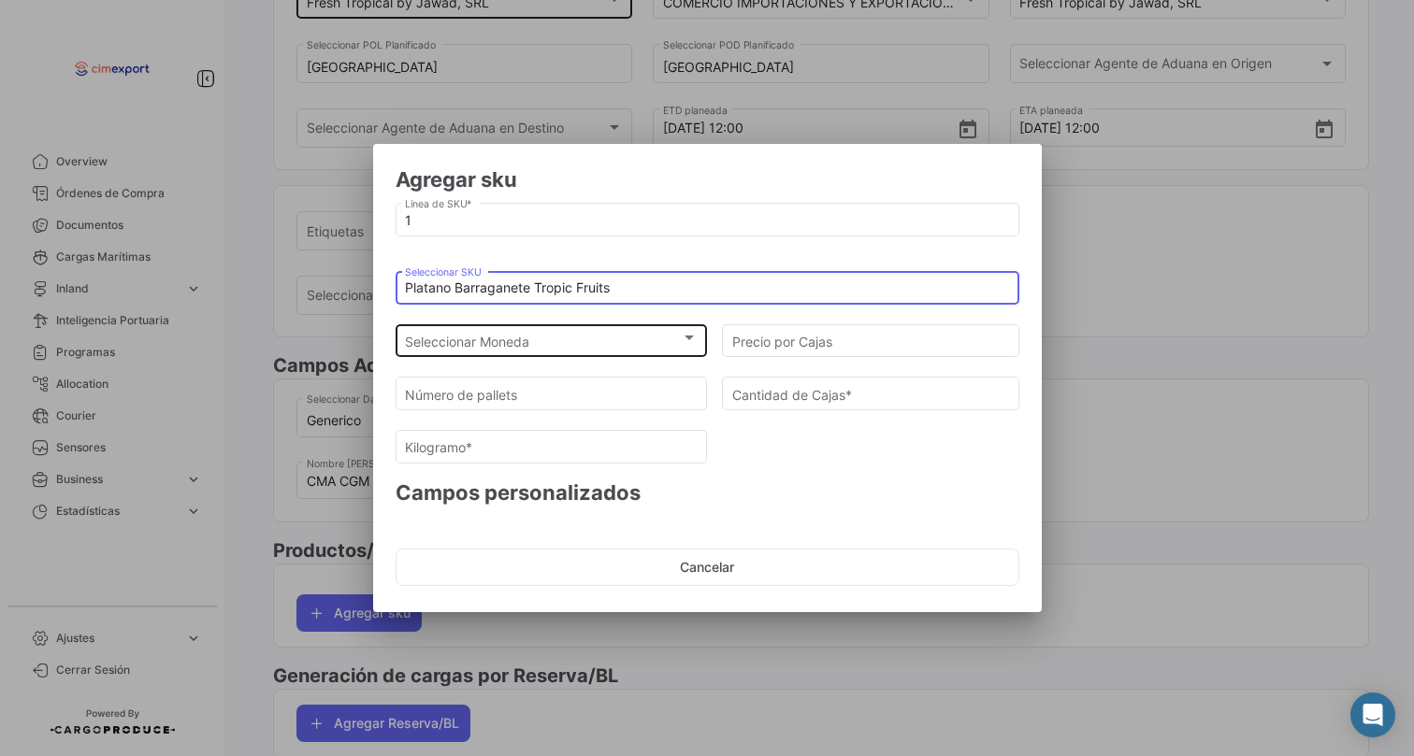
click at [588, 340] on div "Seleccionar Moneda" at bounding box center [543, 342] width 276 height 16
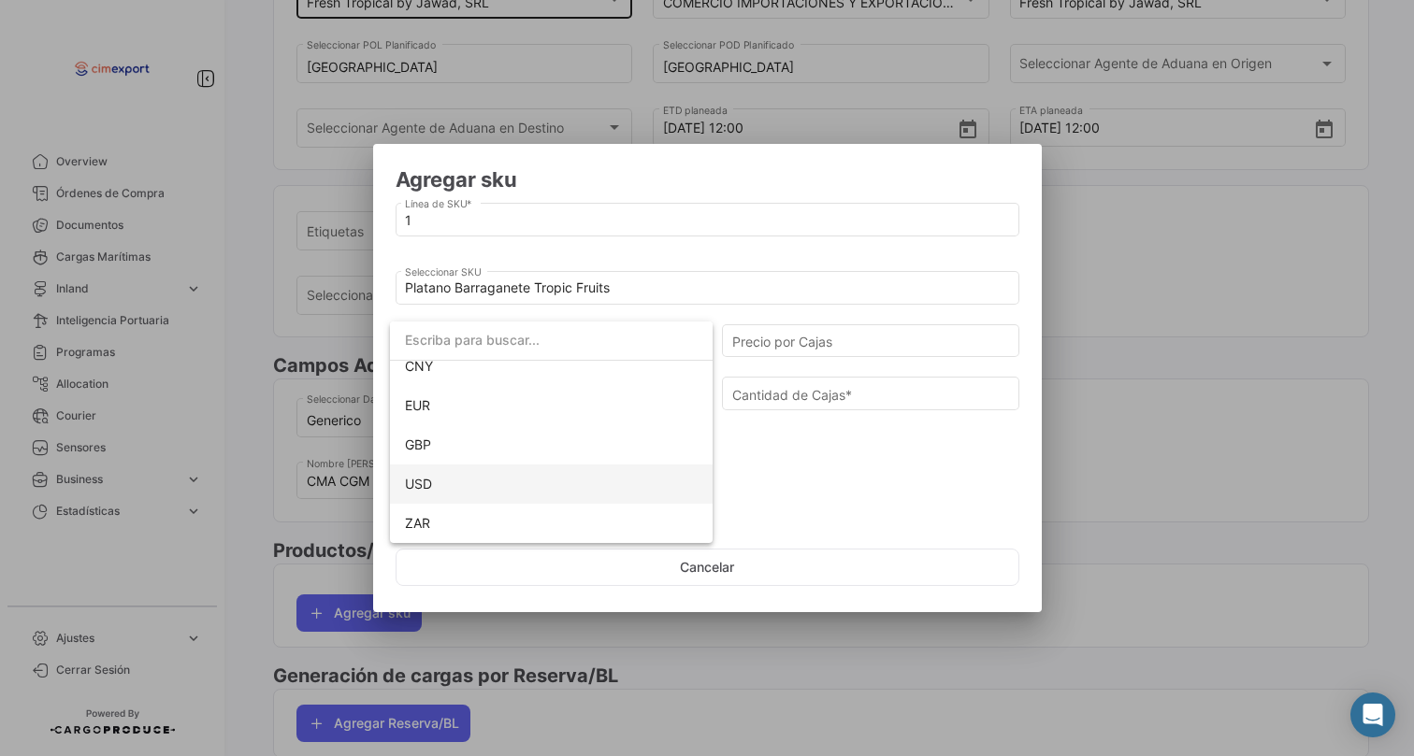
scroll to position [171, 0]
click at [537, 491] on span "USD" at bounding box center [551, 484] width 293 height 39
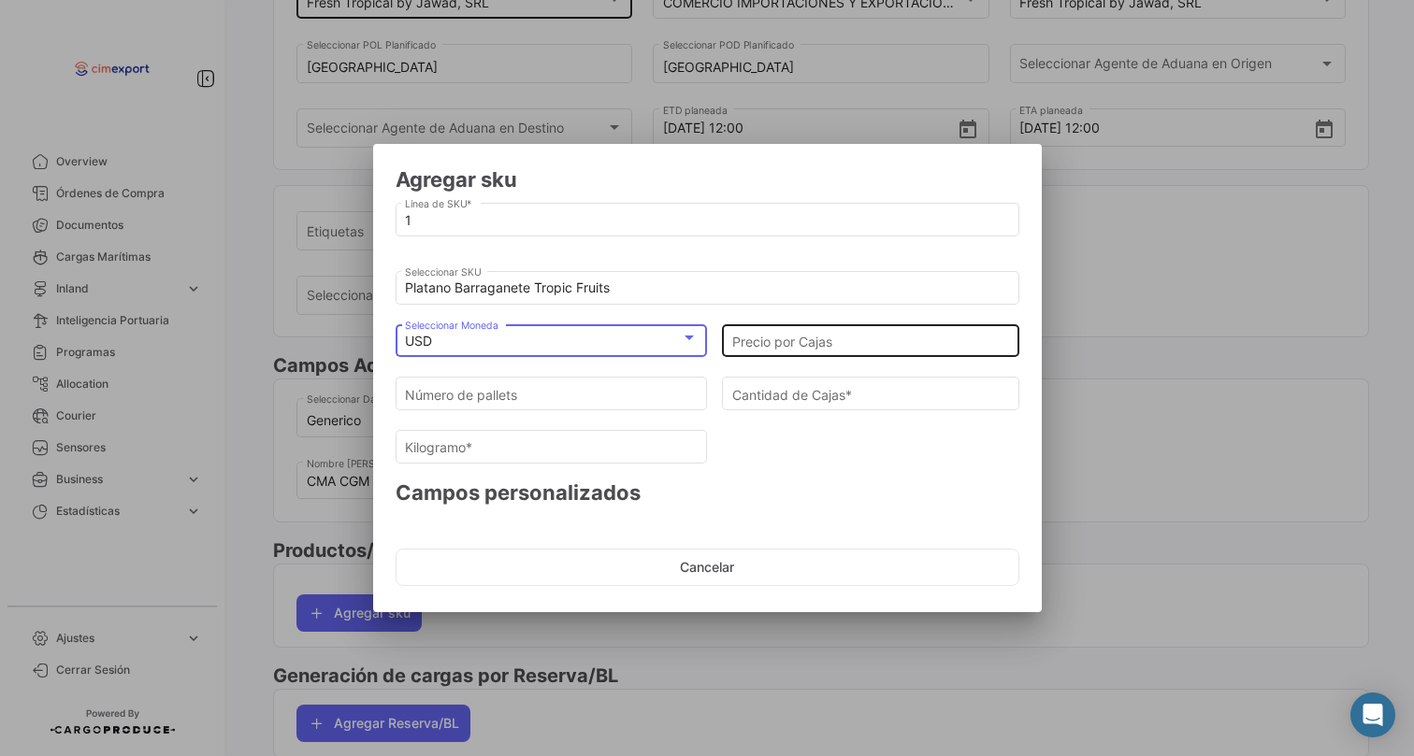
click at [778, 337] on input "Precio por Cajas" at bounding box center [871, 342] width 278 height 16
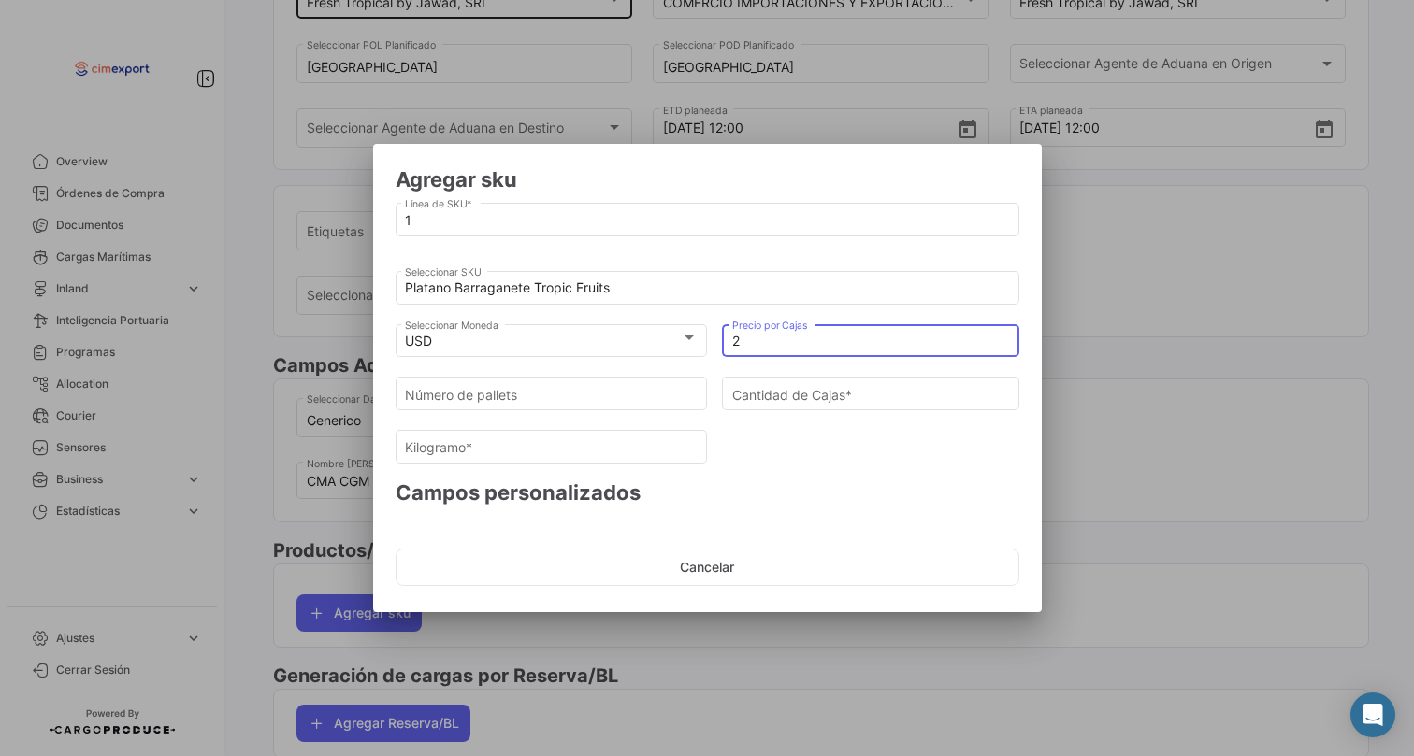
type input "22"
type input "22.50"
click at [651, 384] on div "Número de pallets" at bounding box center [551, 392] width 293 height 36
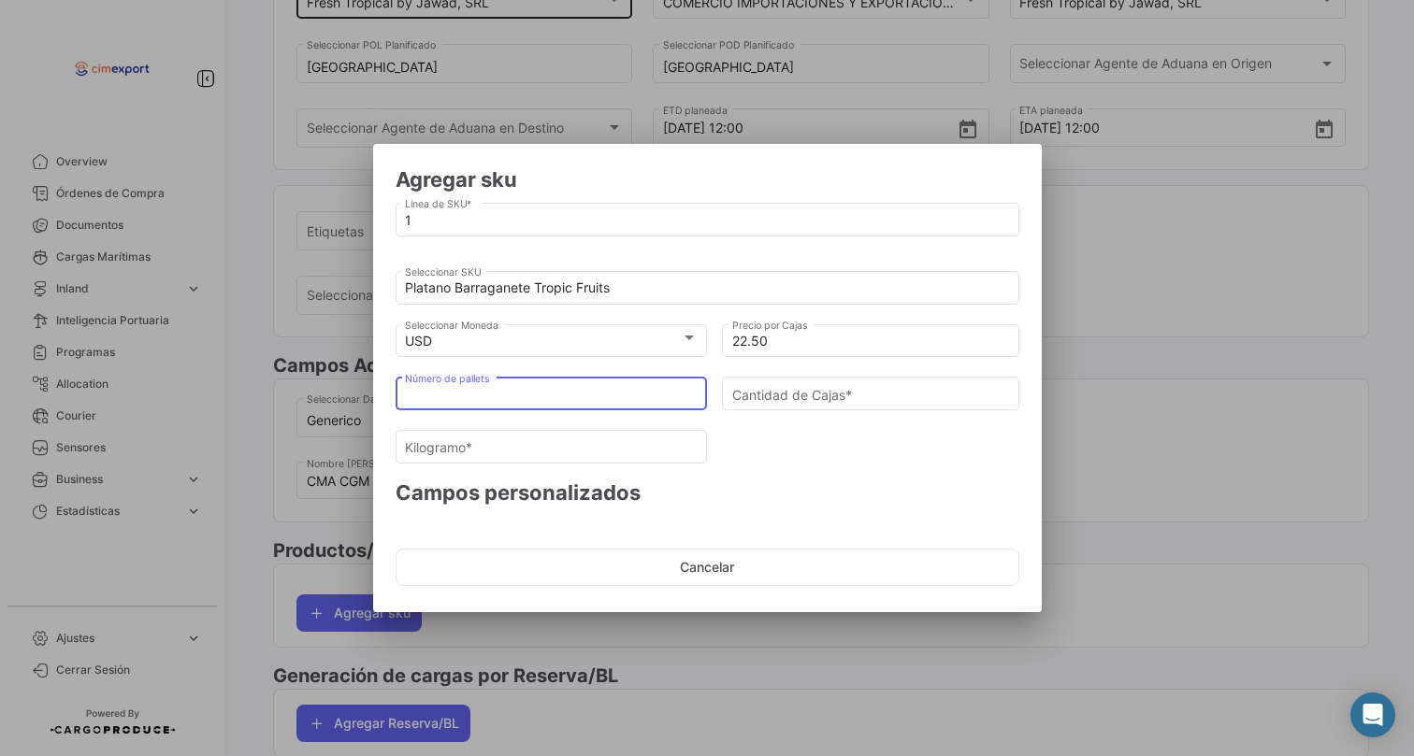
type input "2"
type input "108"
type input "2451.6"
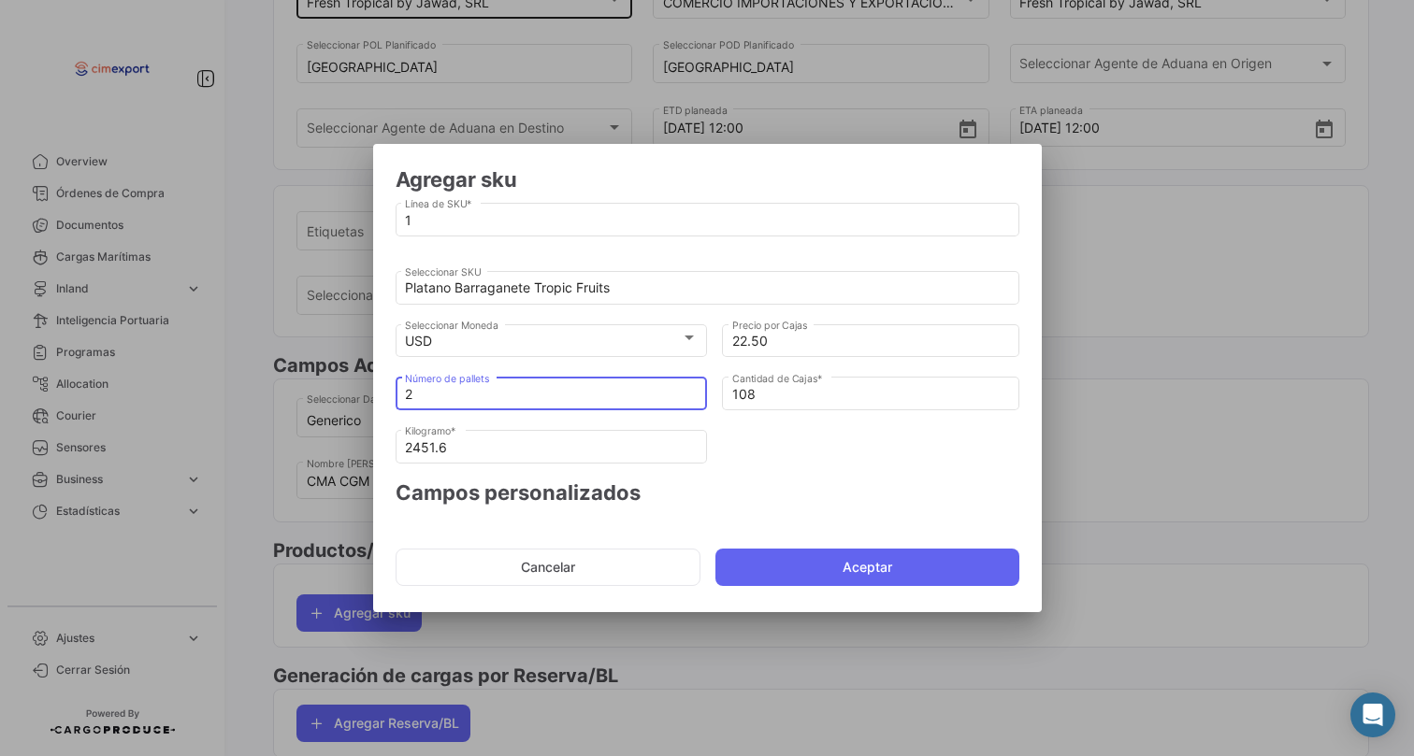
type input "20"
type input "1080"
type input "24516"
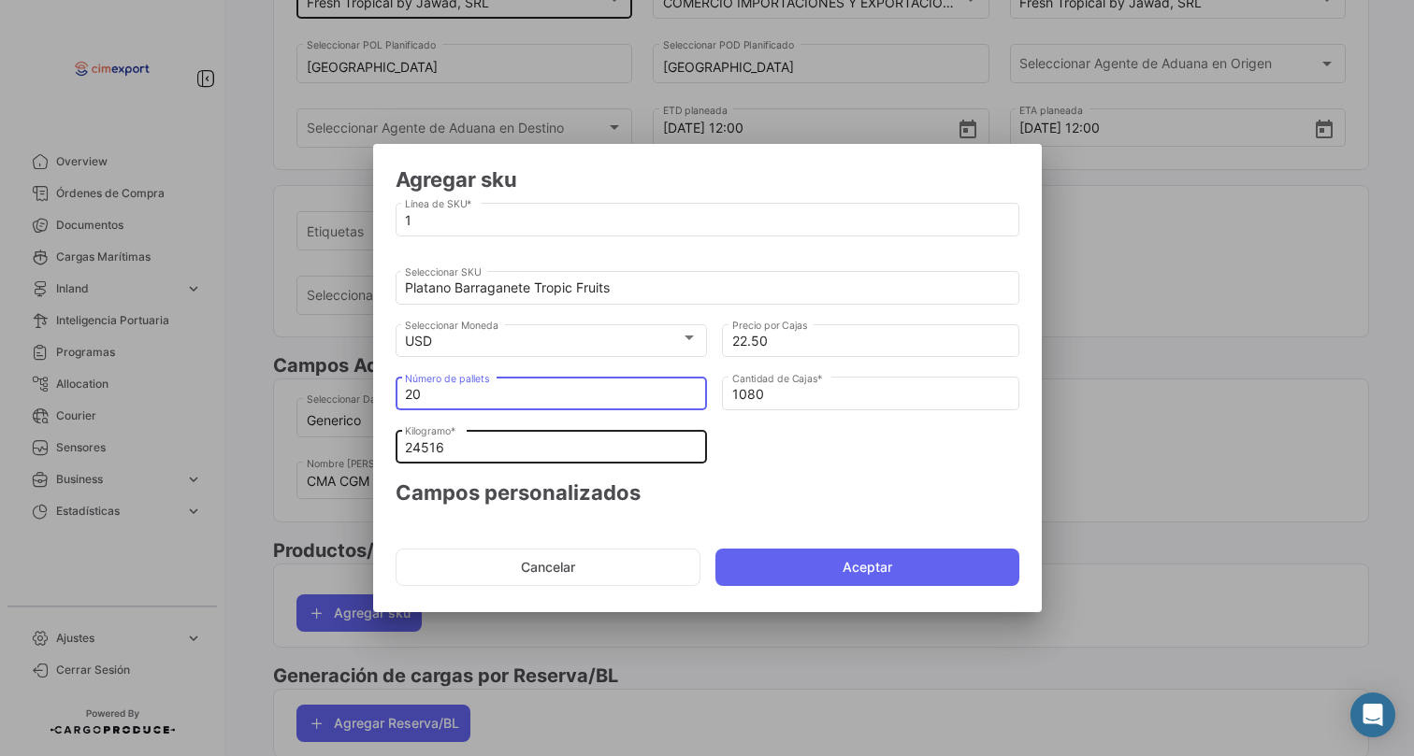
type input "20"
click at [574, 451] on input "24516" at bounding box center [551, 448] width 293 height 16
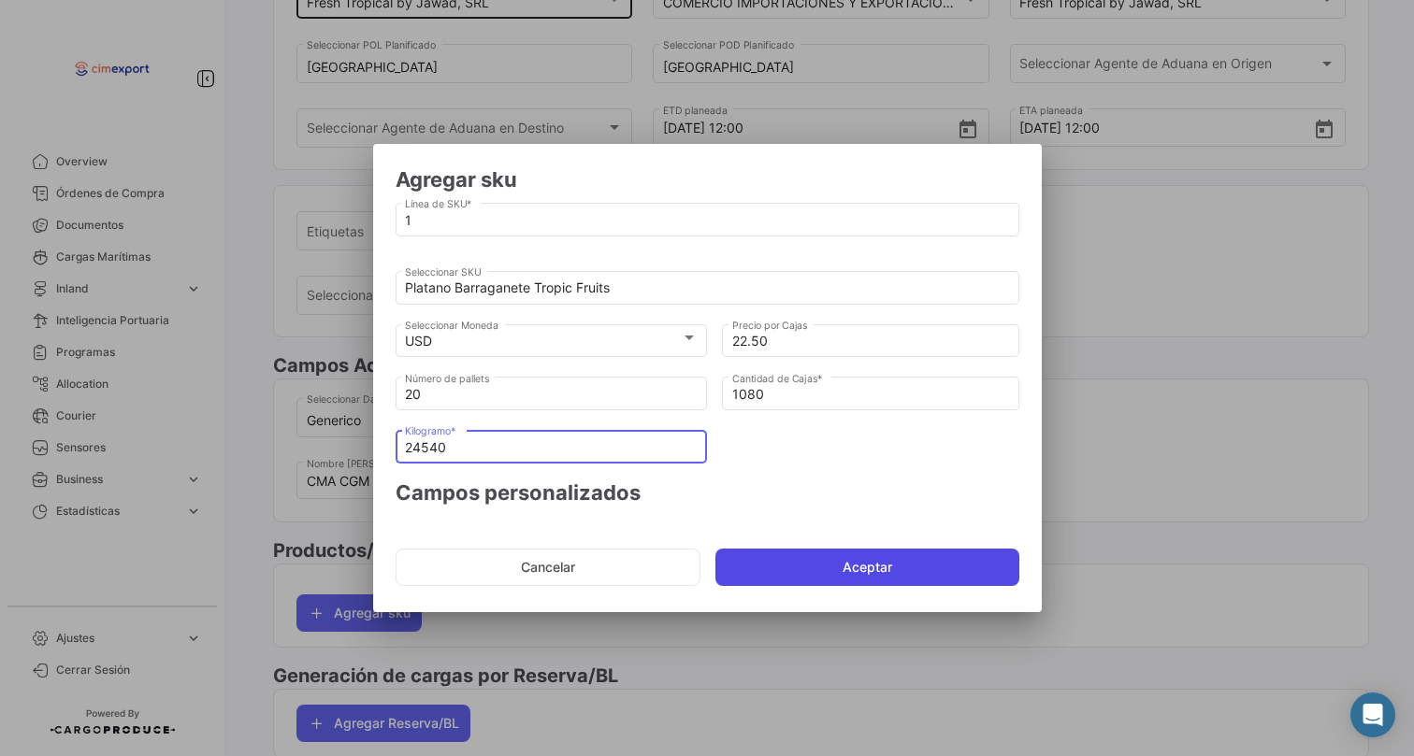
type input "24540"
click at [774, 569] on button "Aceptar" at bounding box center [867, 567] width 304 height 37
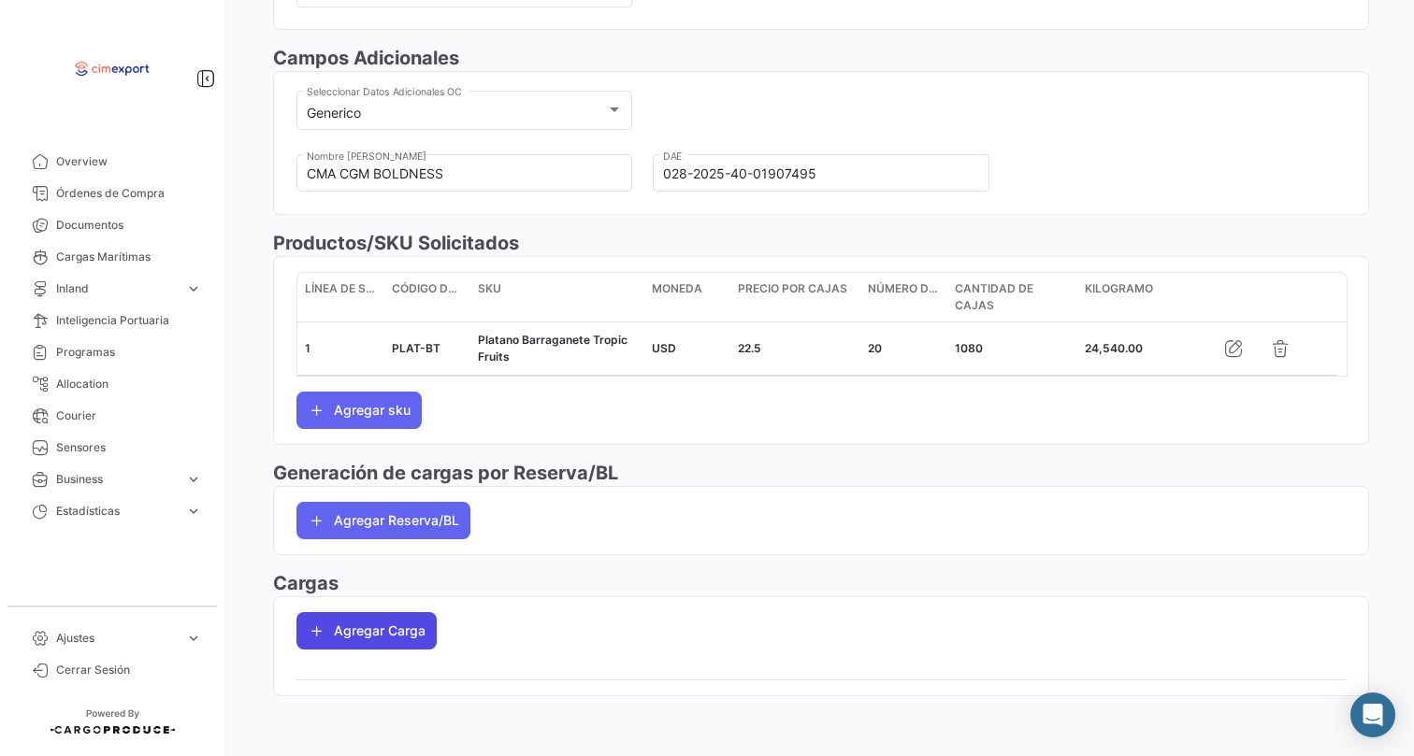
scroll to position [595, 0]
click at [320, 635] on icon "button" at bounding box center [317, 631] width 19 height 19
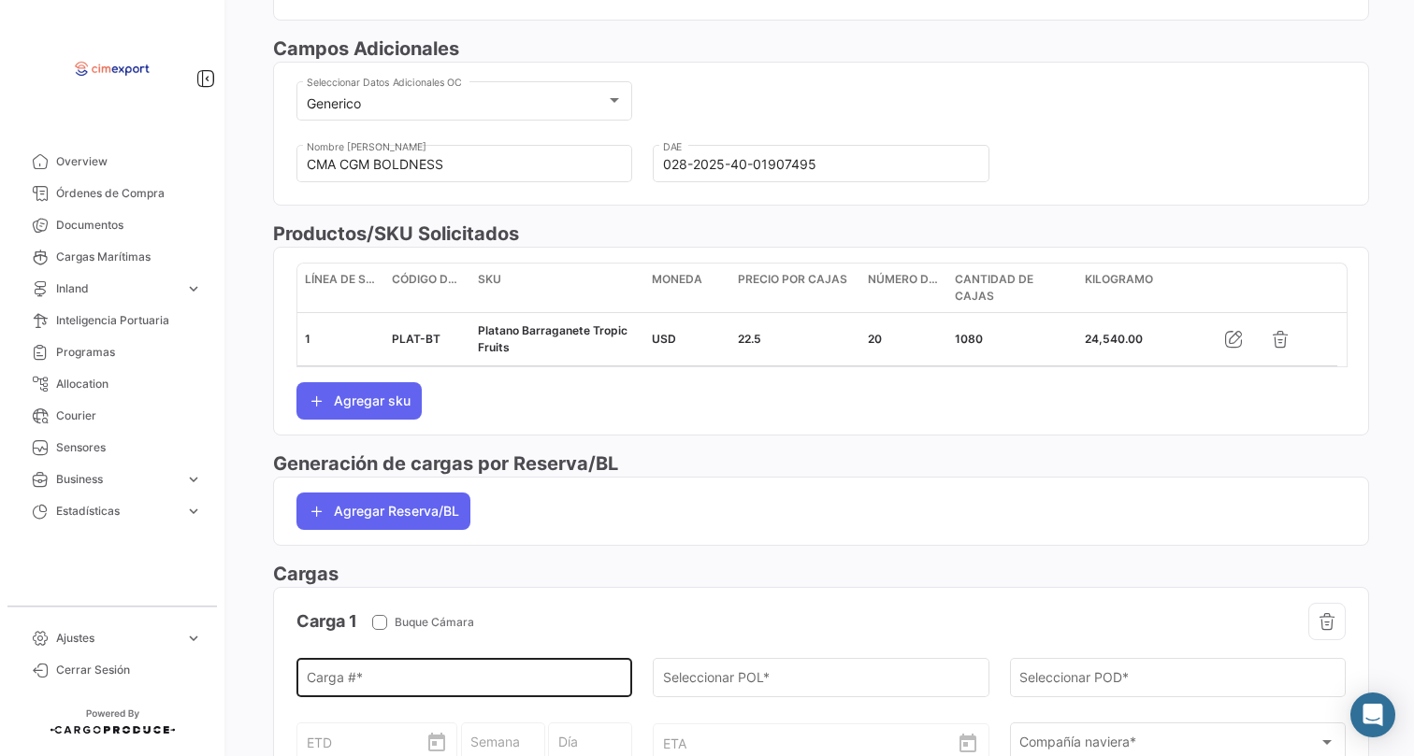
click at [345, 686] on input "Carga # *" at bounding box center [465, 682] width 316 height 16
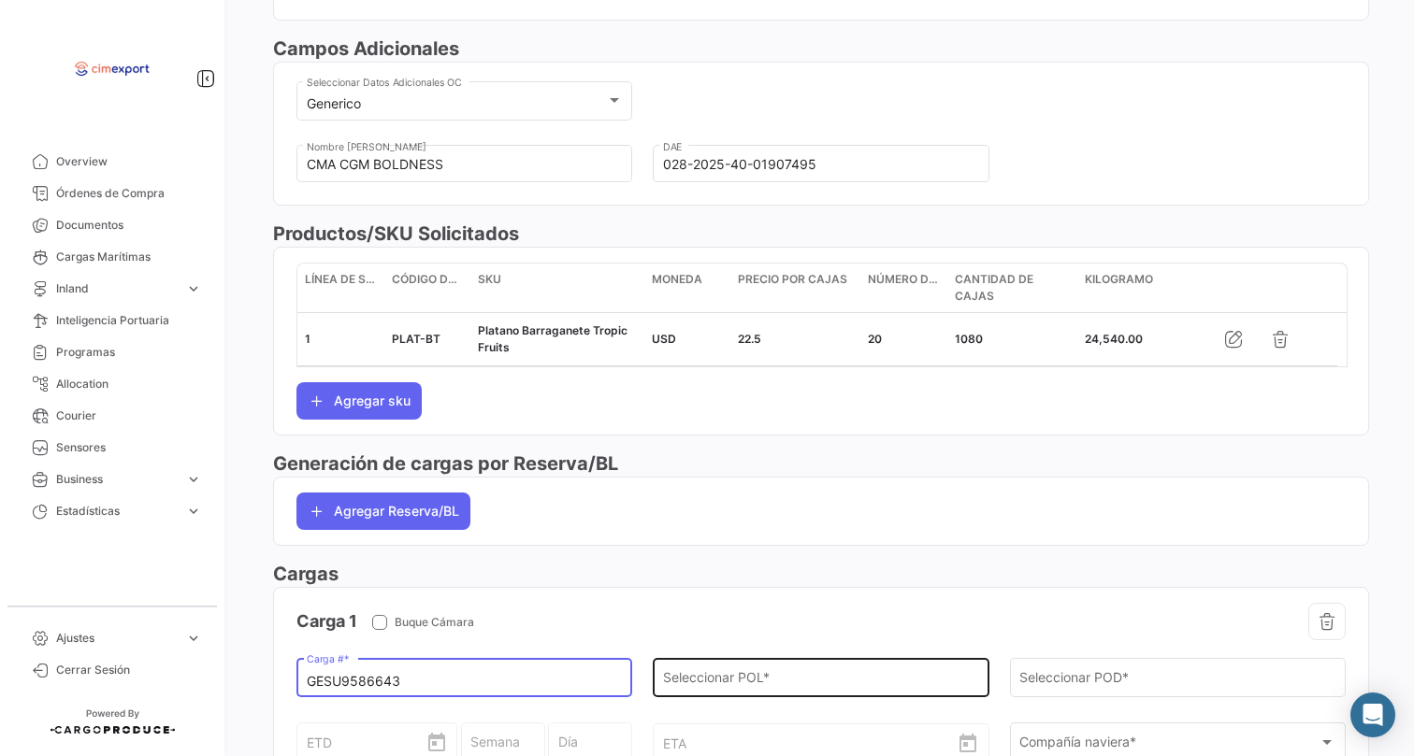
type input "GESU9586643"
click at [701, 690] on input "Seleccionar POL *" at bounding box center [821, 682] width 316 height 16
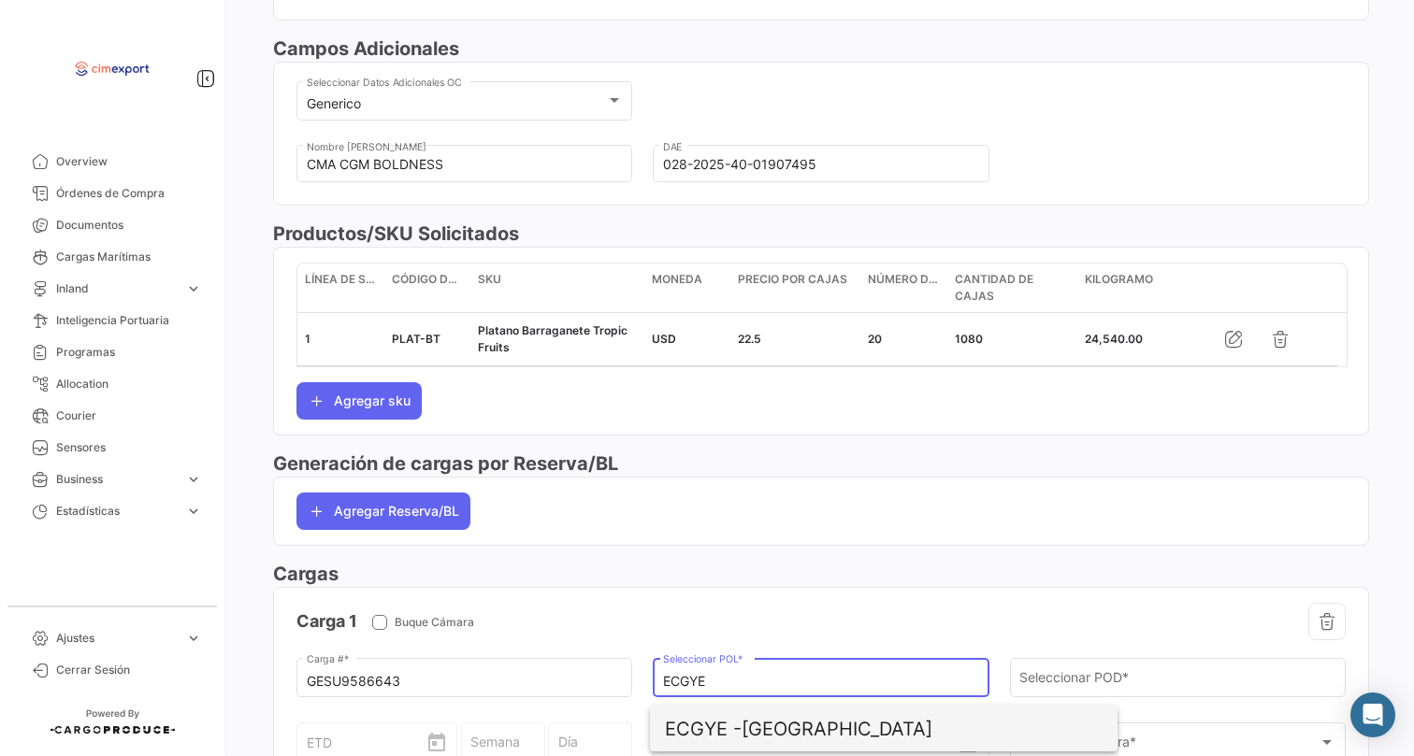
click at [784, 716] on span "ECGYE - [GEOGRAPHIC_DATA]" at bounding box center [884, 729] width 438 height 45
type input "[GEOGRAPHIC_DATA]"
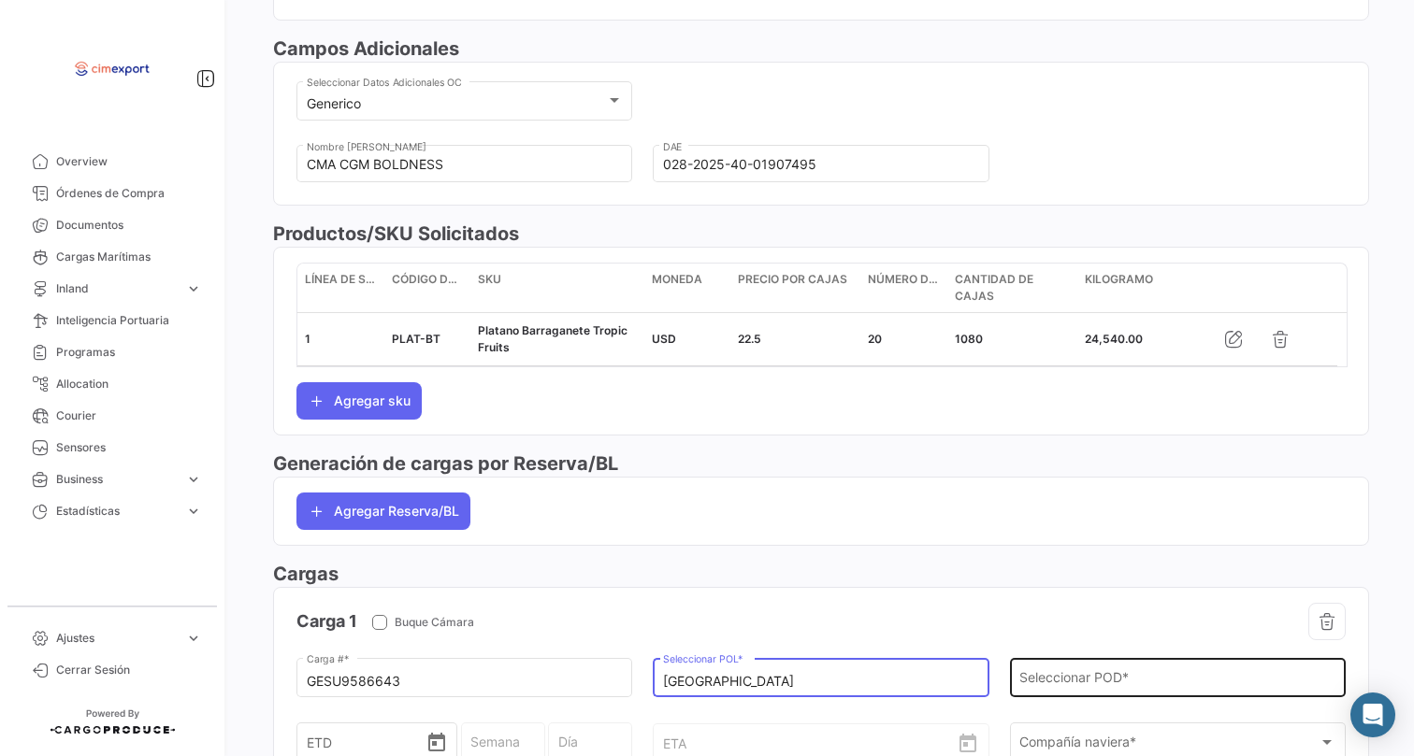
click at [1089, 688] on input "Seleccionar POD *" at bounding box center [1177, 682] width 316 height 16
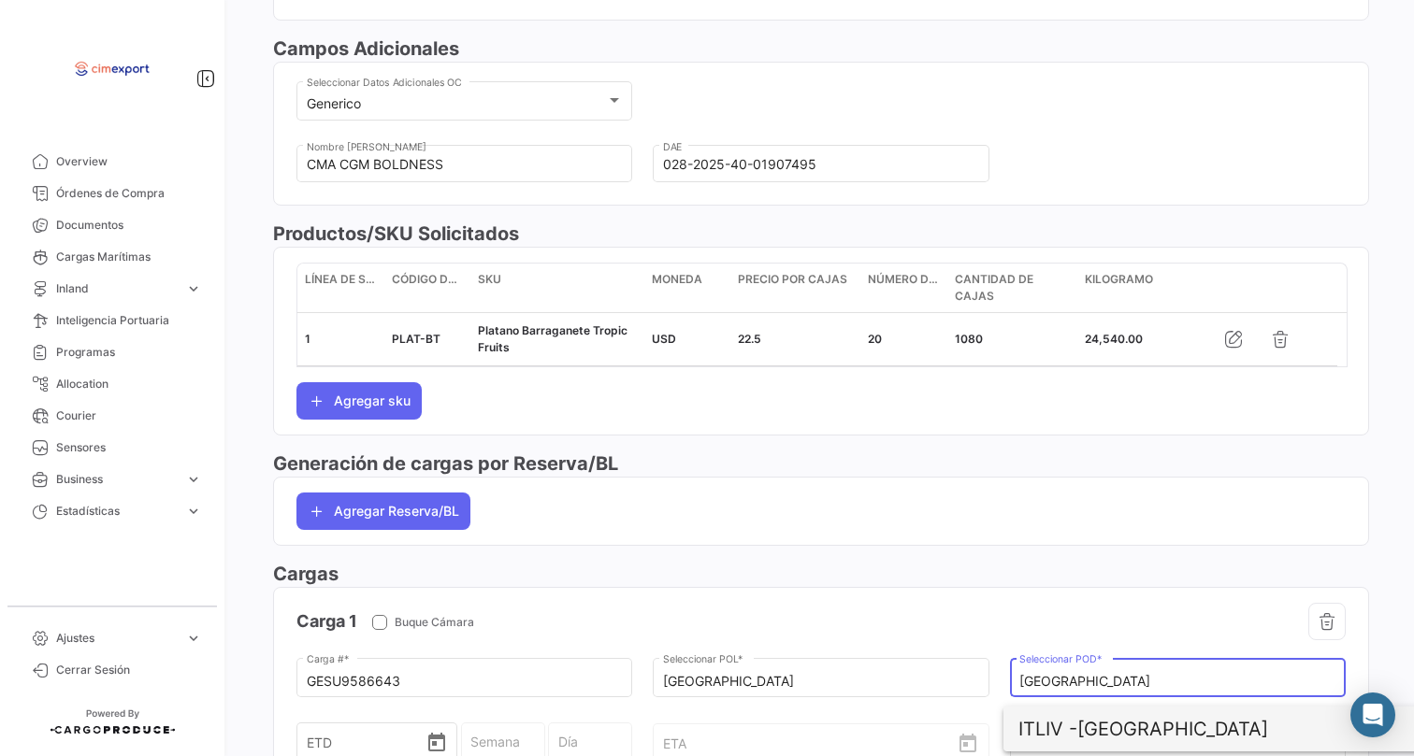
click at [1130, 736] on span "ITLIV - [GEOGRAPHIC_DATA]" at bounding box center [1237, 729] width 438 height 45
type input "[GEOGRAPHIC_DATA]"
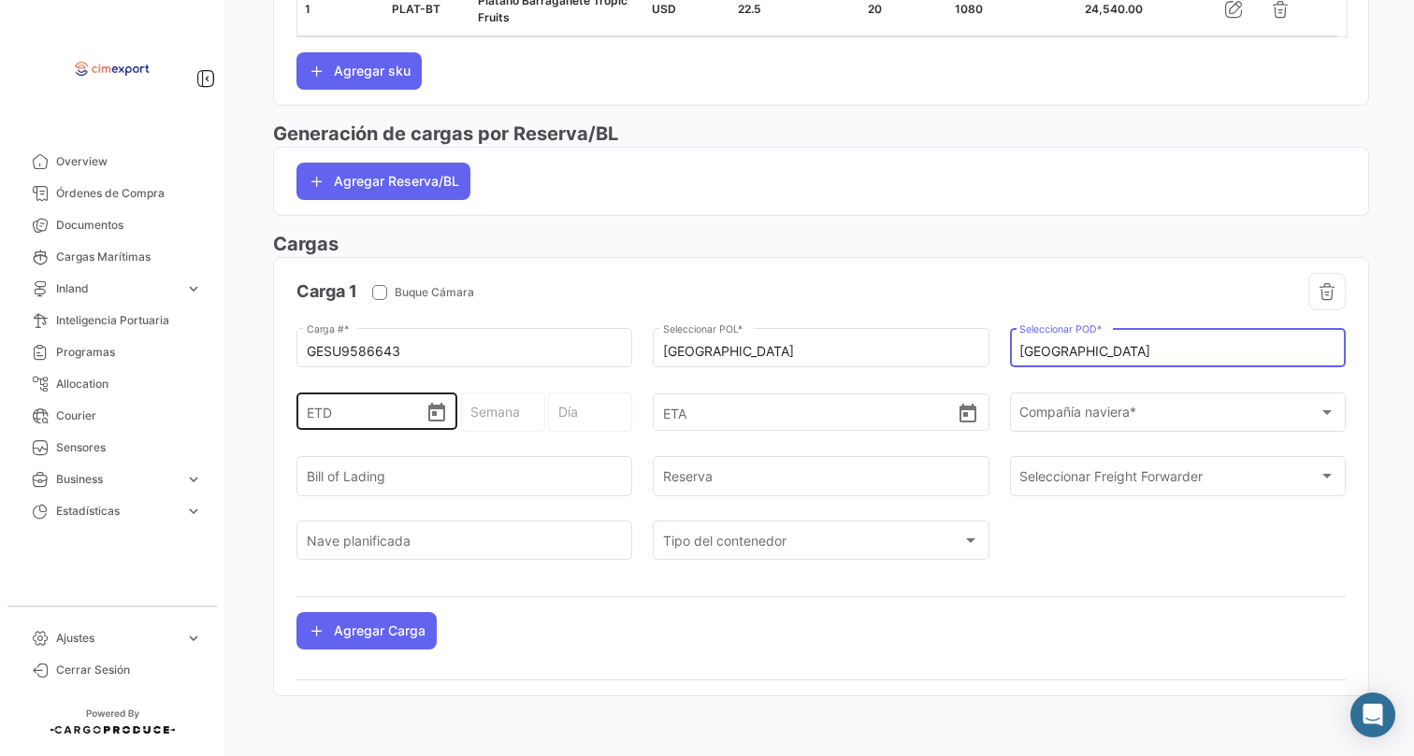
scroll to position [955, 0]
click at [441, 424] on icon "Open calendar" at bounding box center [436, 413] width 22 height 22
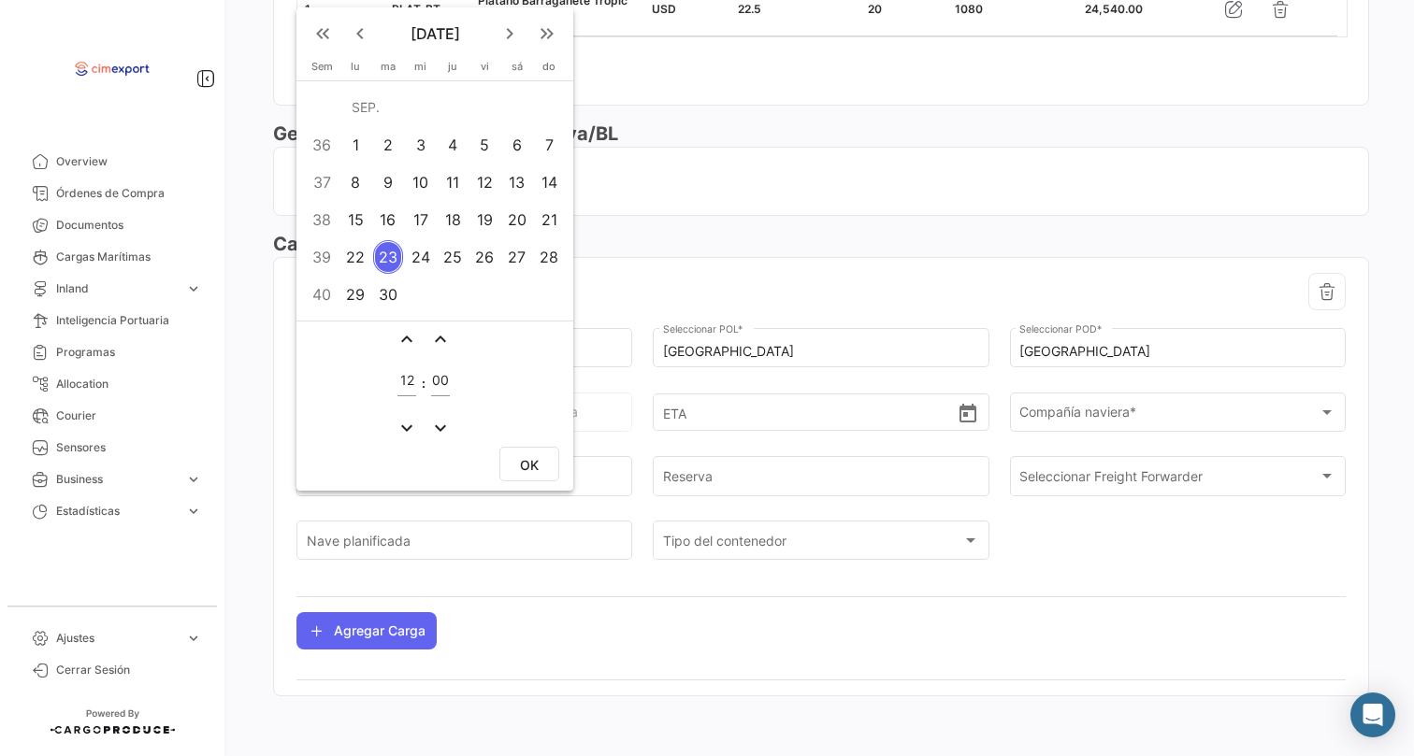
click at [514, 153] on div "6" at bounding box center [516, 145] width 29 height 34
click at [521, 461] on span "OK" at bounding box center [529, 465] width 19 height 16
type input "[DATE] 12:00"
type input "36 - 2025"
type input "Sábado"
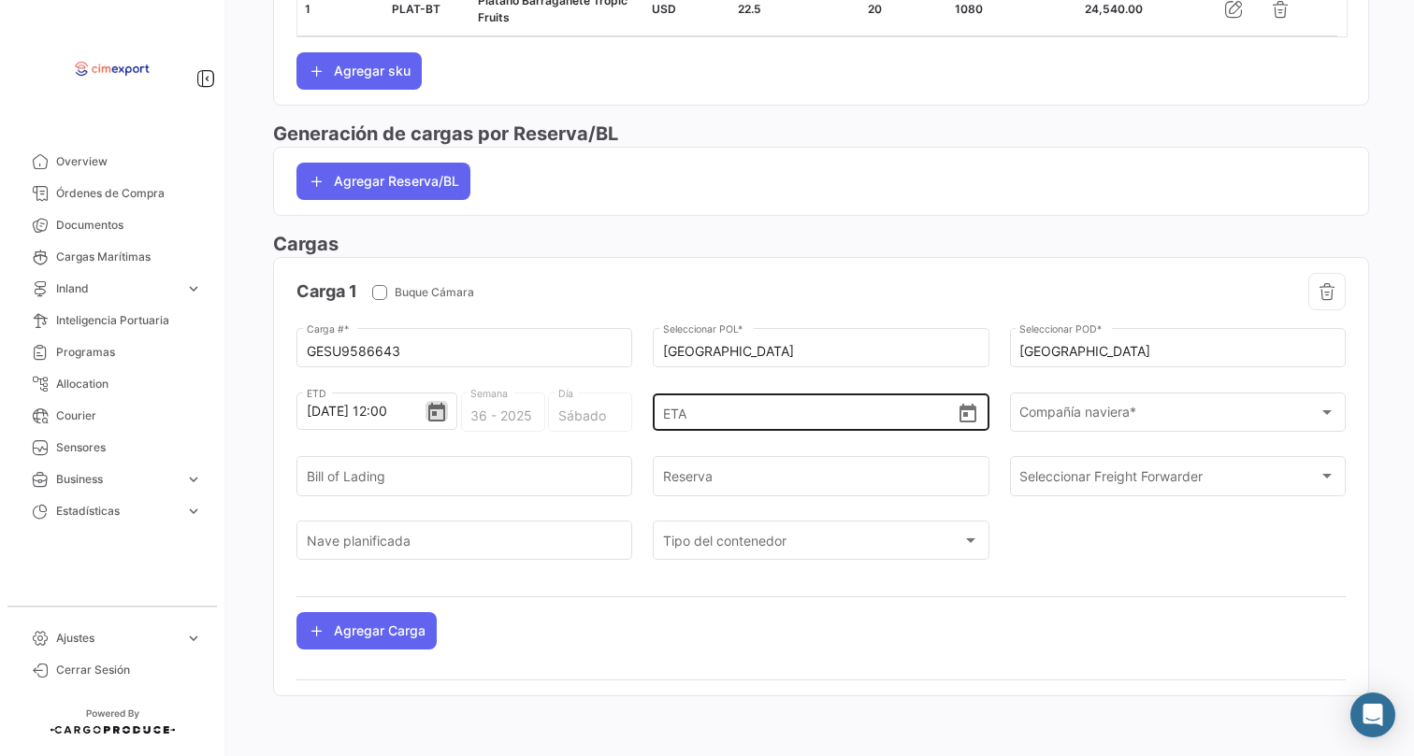
click at [969, 415] on icon "Open calendar" at bounding box center [967, 413] width 17 height 19
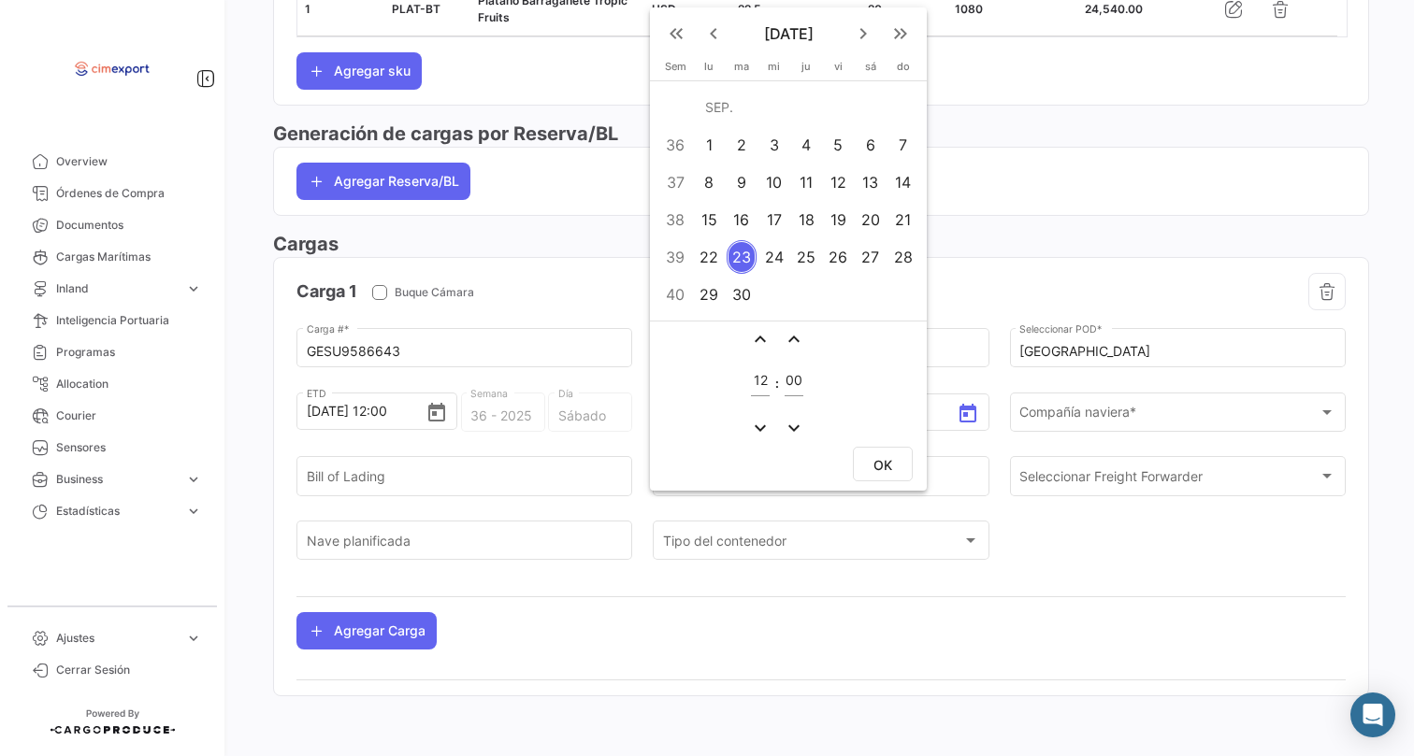
click at [745, 301] on div "30" at bounding box center [741, 295] width 30 height 34
click at [885, 467] on span "OK" at bounding box center [882, 465] width 19 height 16
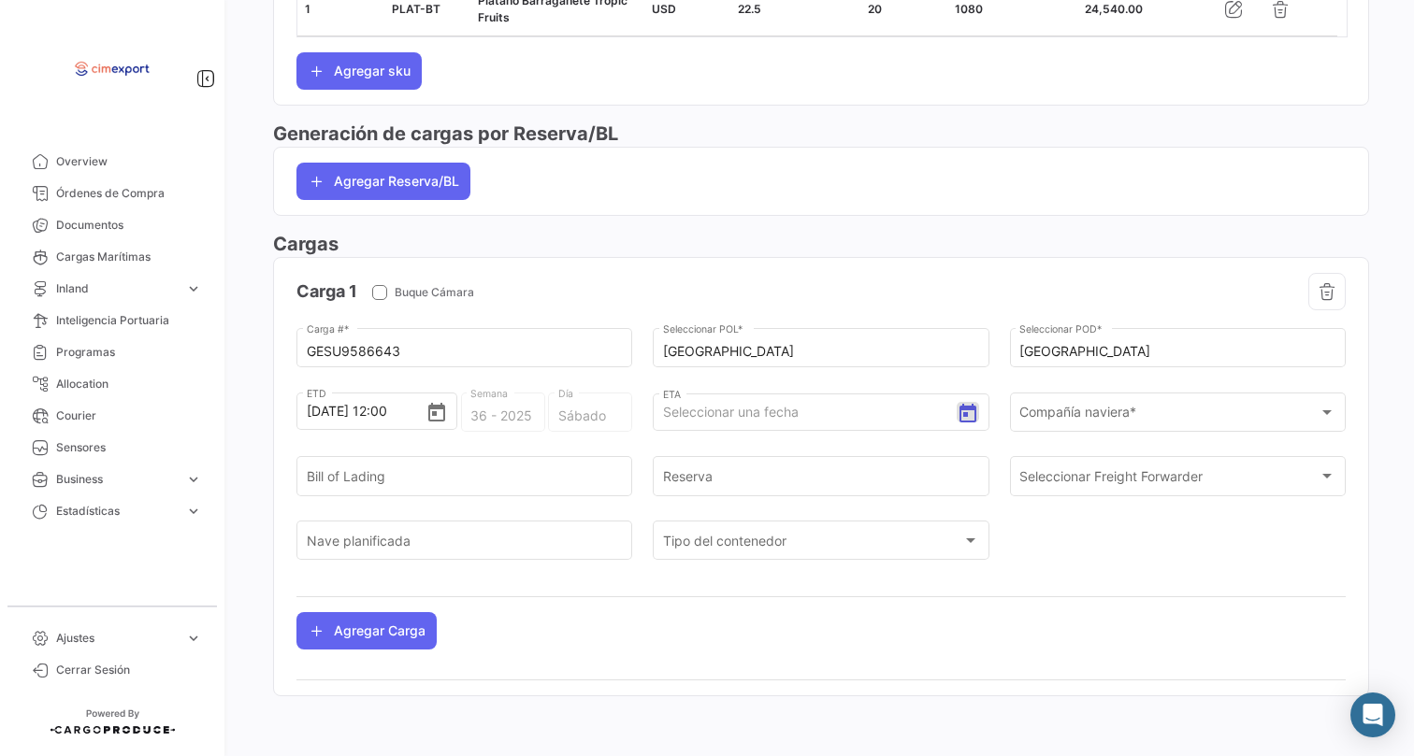
type input "[DATE] 12:00"
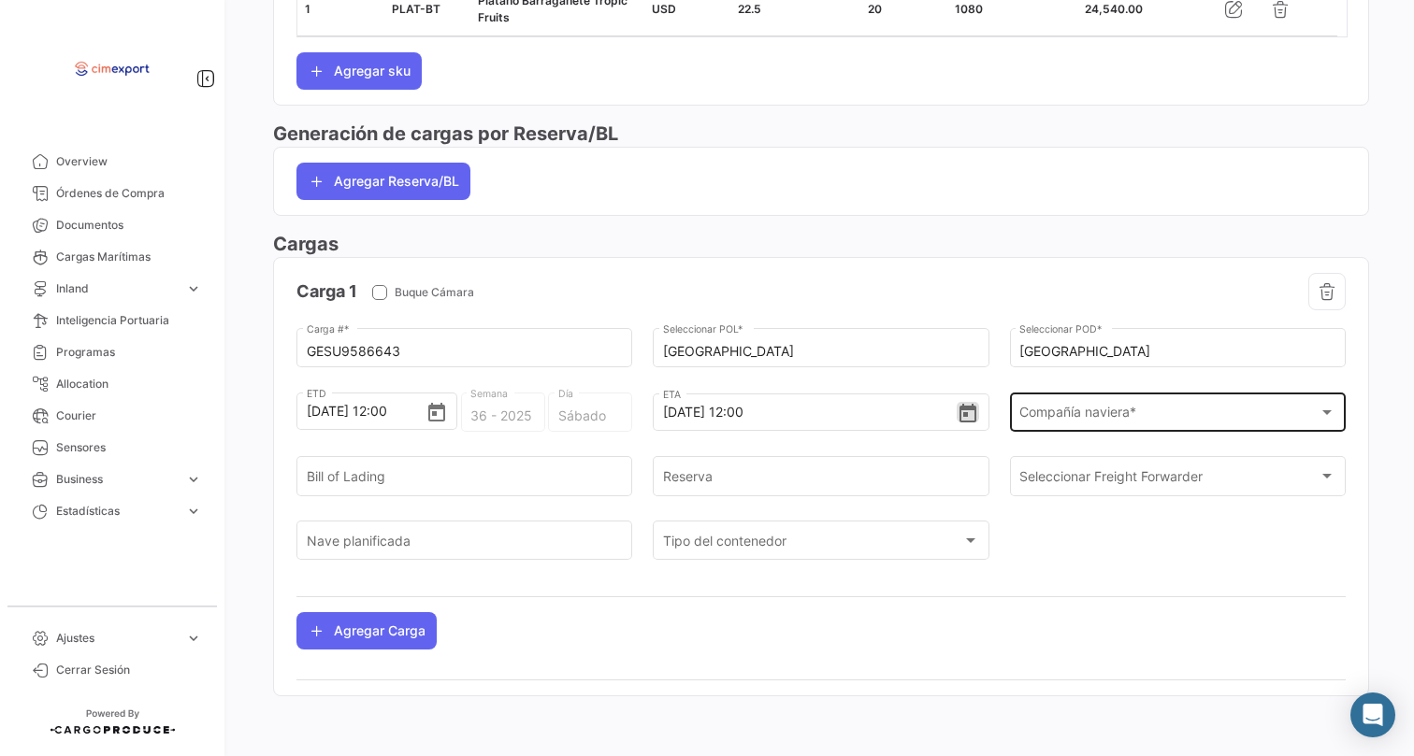
click at [1050, 409] on span "Compañía naviera *" at bounding box center [1168, 417] width 299 height 16
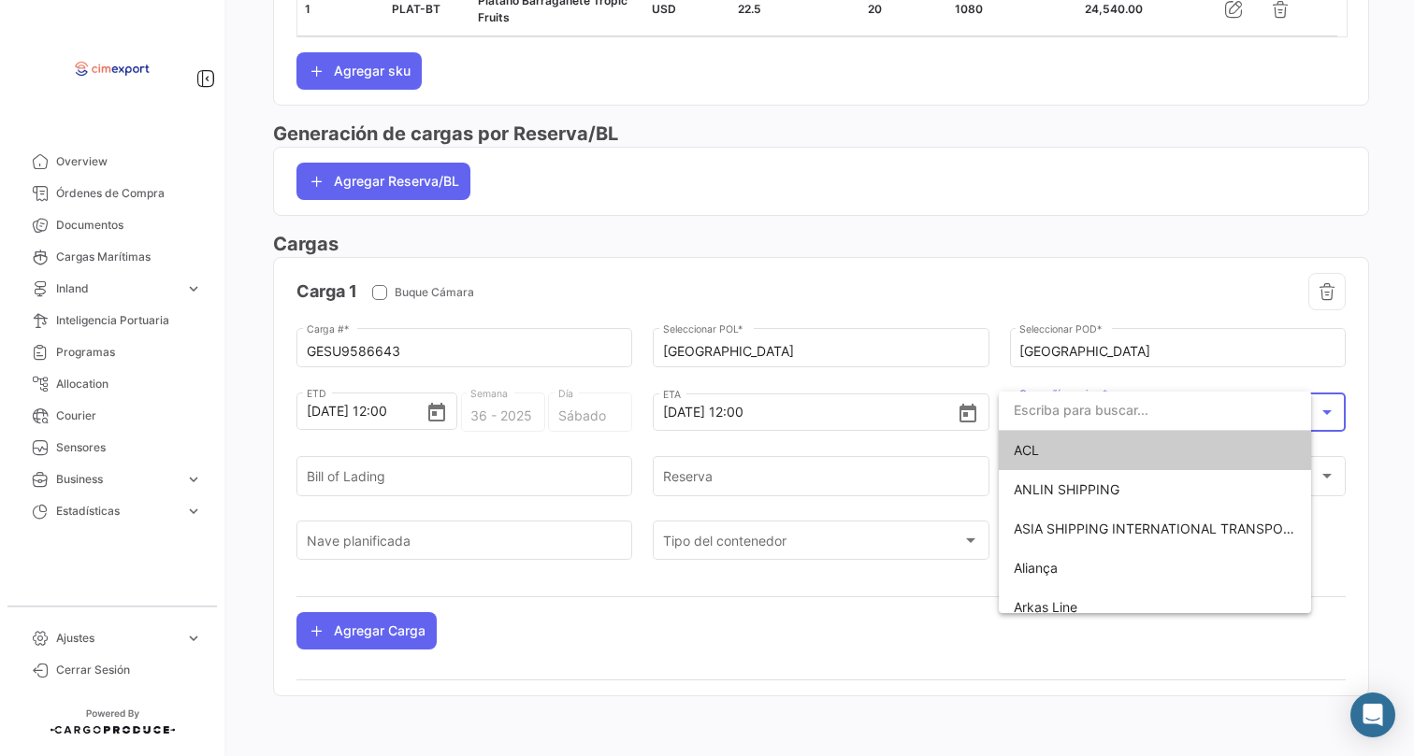
scroll to position [938, 0]
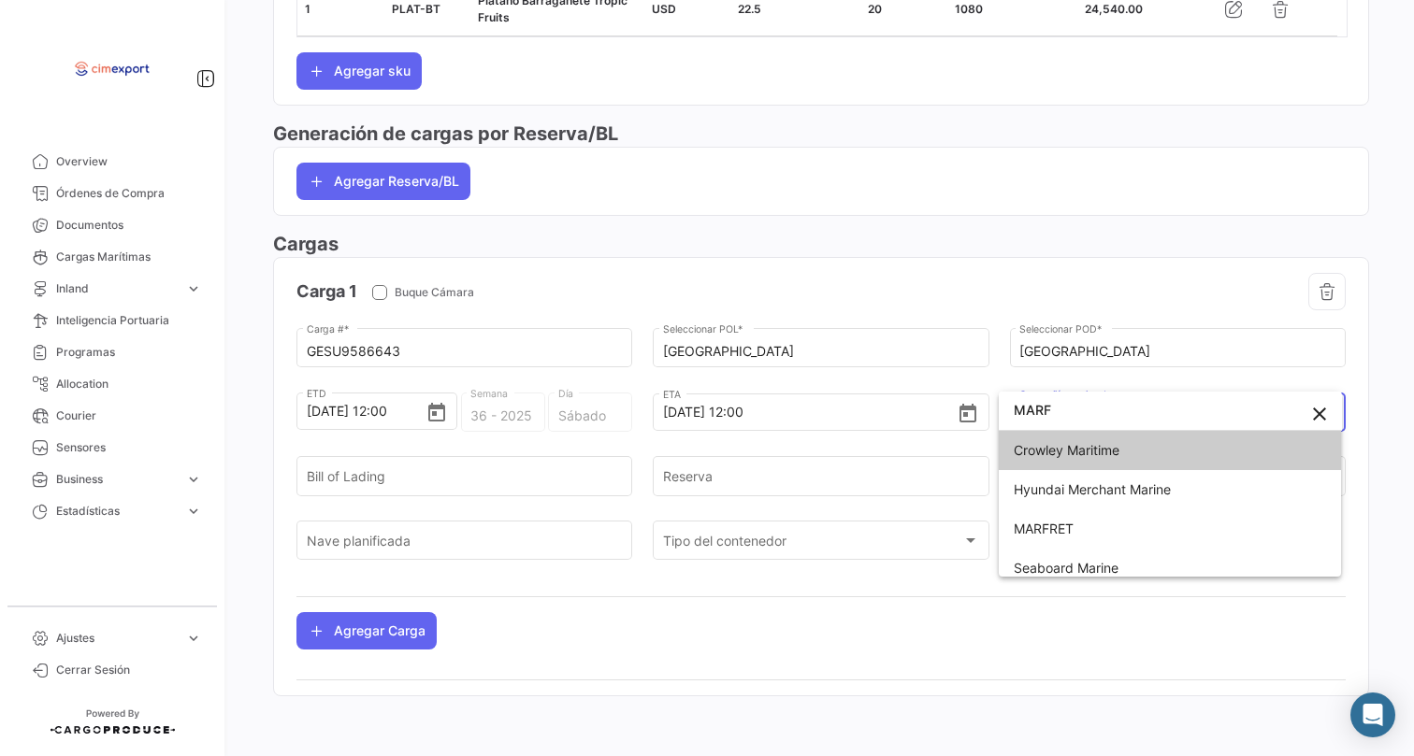
type input "MARF"
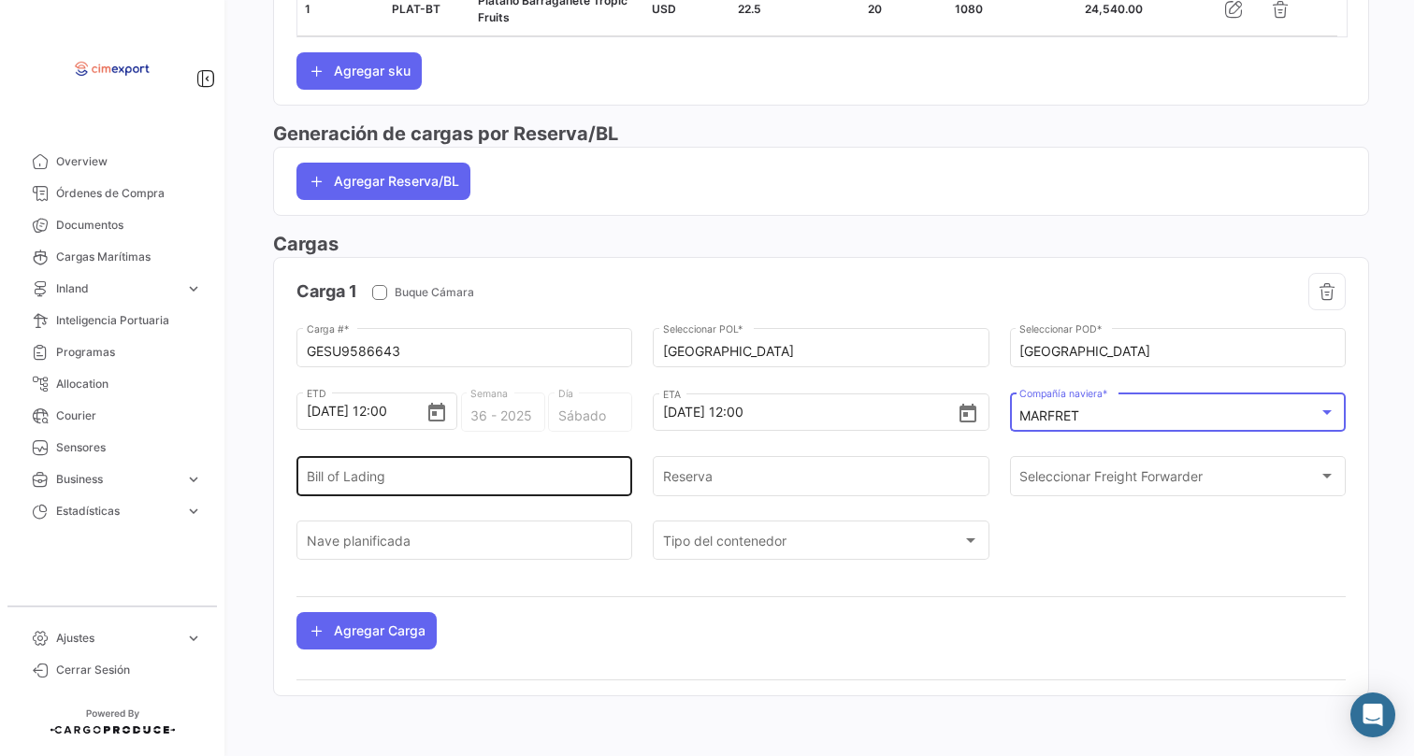
click at [366, 480] on input "Bill of Lading" at bounding box center [465, 480] width 316 height 16
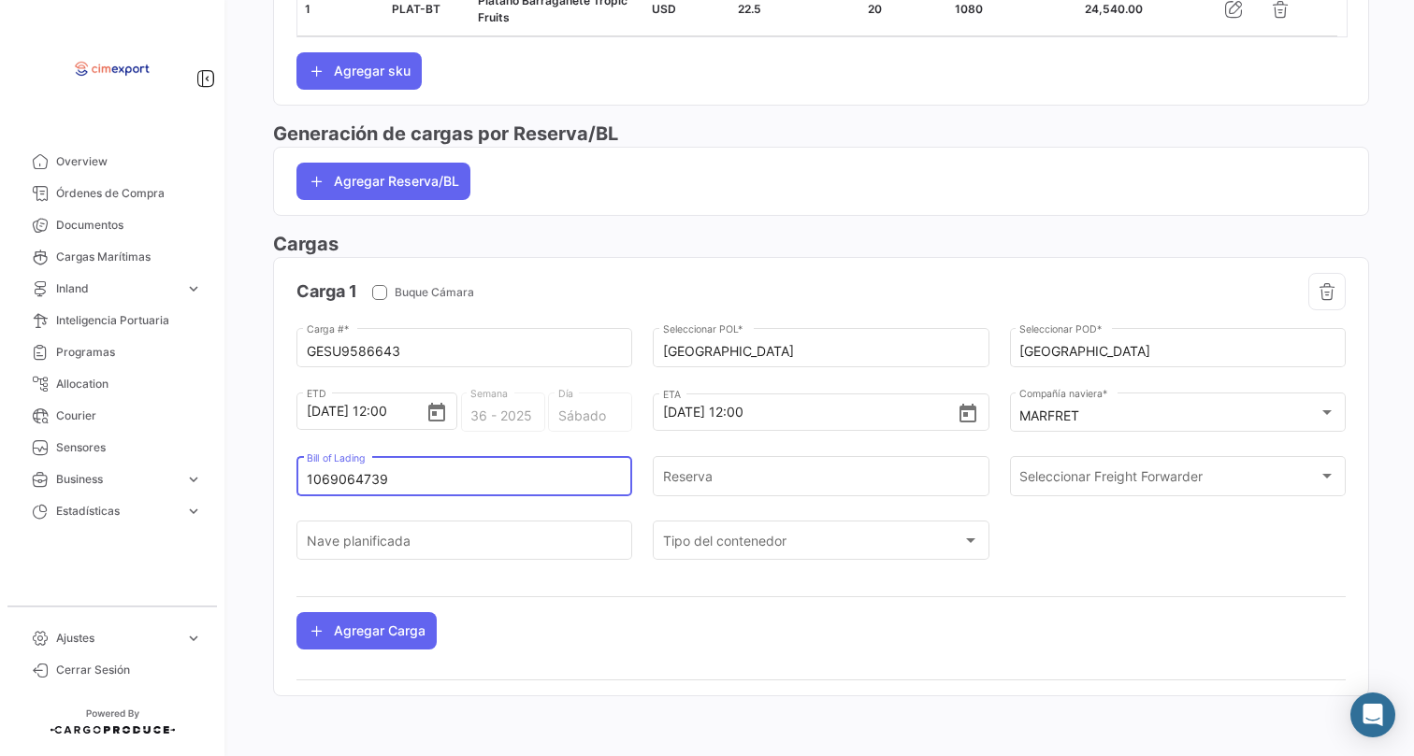
click at [336, 482] on input "1069064739" at bounding box center [465, 480] width 316 height 16
type input "1069064739"
click at [767, 460] on div "Reserva" at bounding box center [821, 474] width 316 height 43
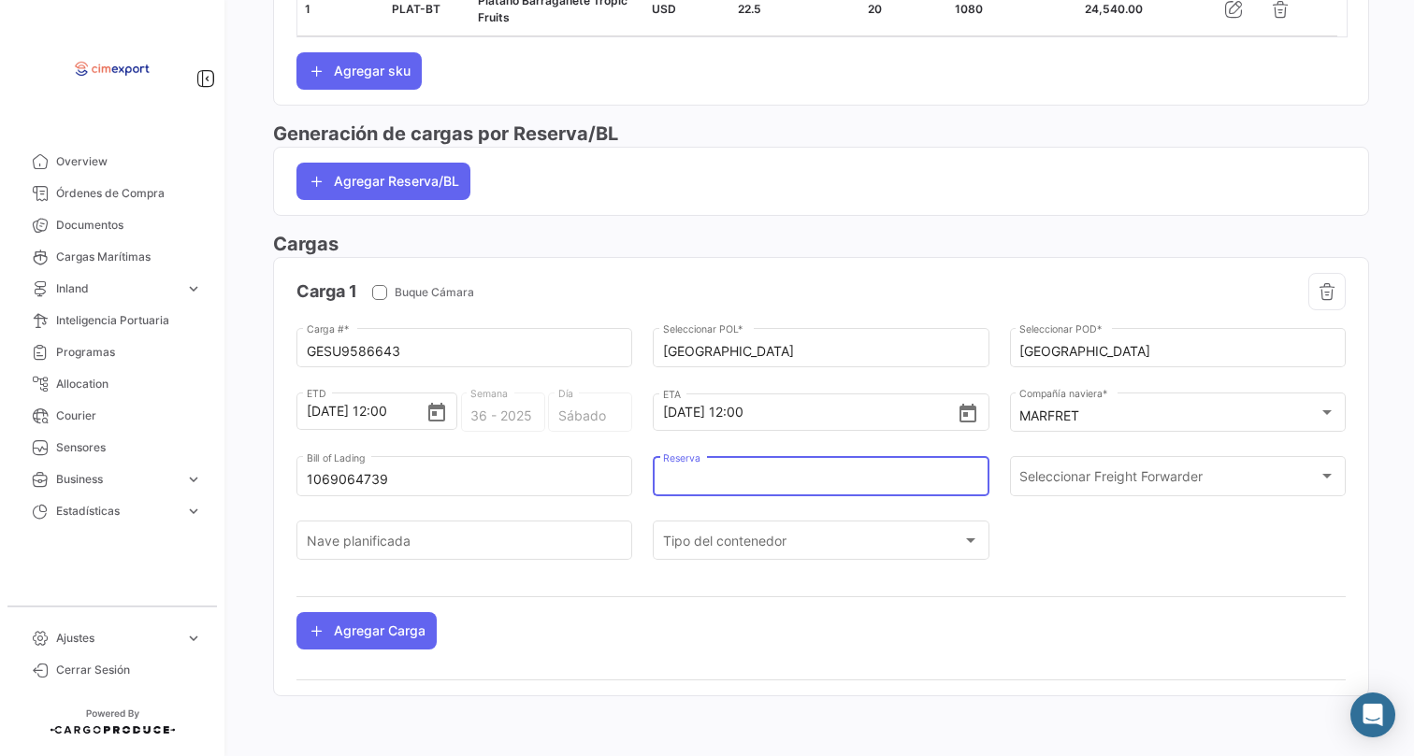
paste input "1069064739"
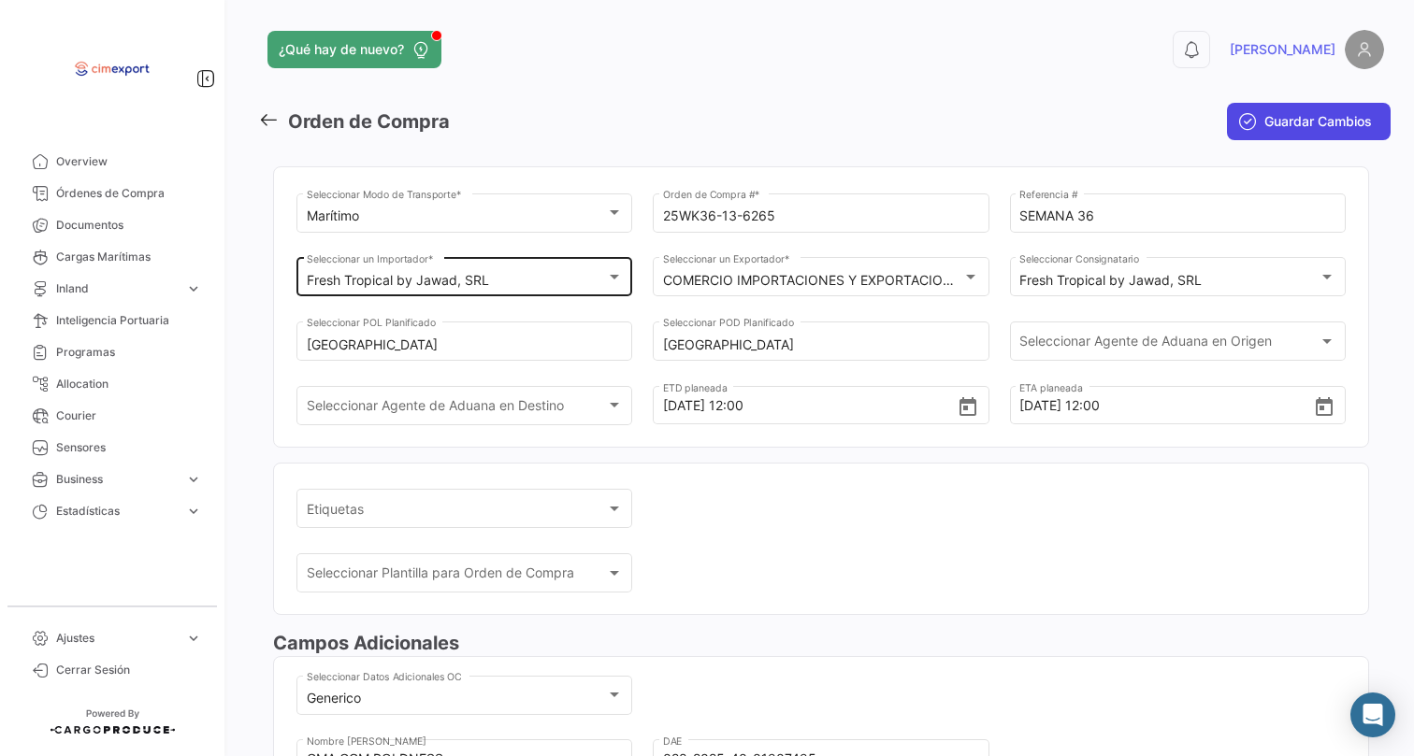
scroll to position [-1, 0]
type input "1069064739"
click at [1246, 107] on button "Guardar Cambios" at bounding box center [1309, 121] width 164 height 37
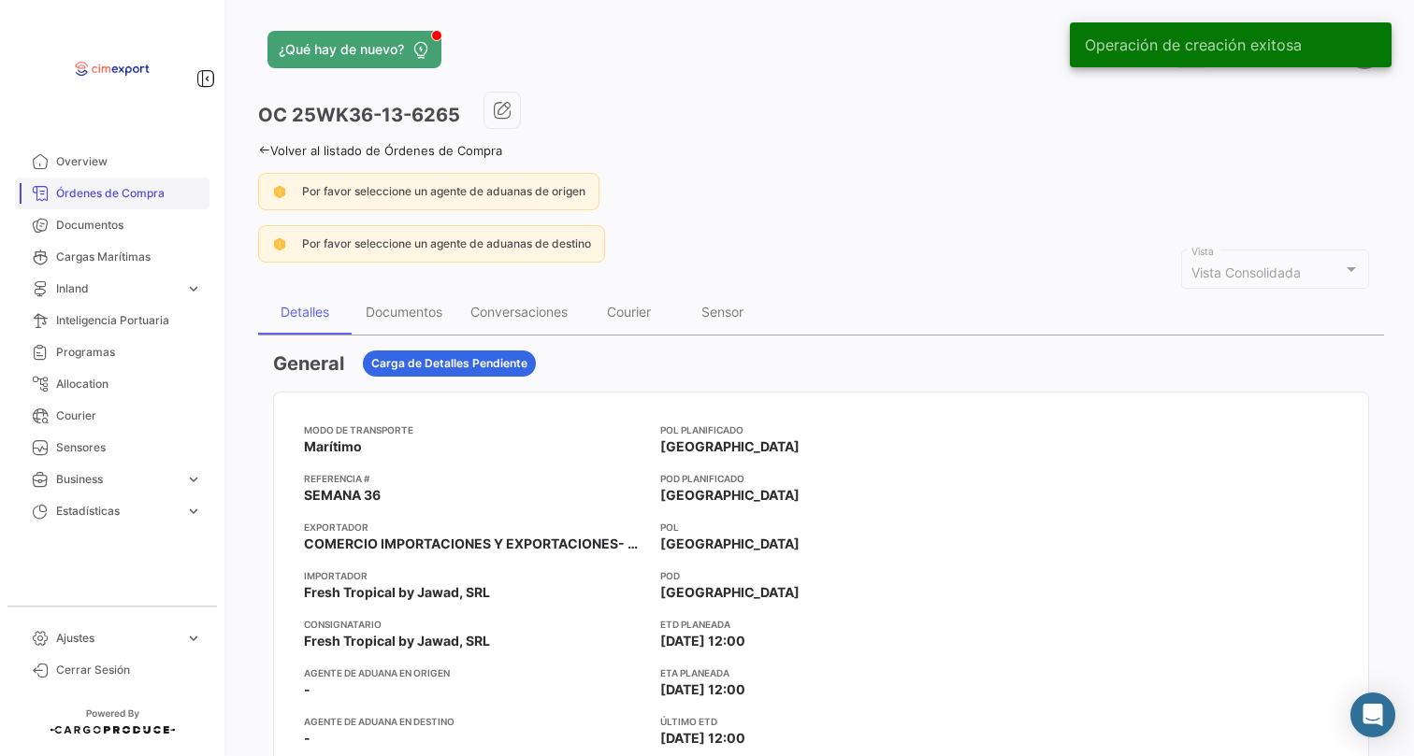
click at [146, 183] on link "Órdenes de Compra" at bounding box center [112, 194] width 194 height 32
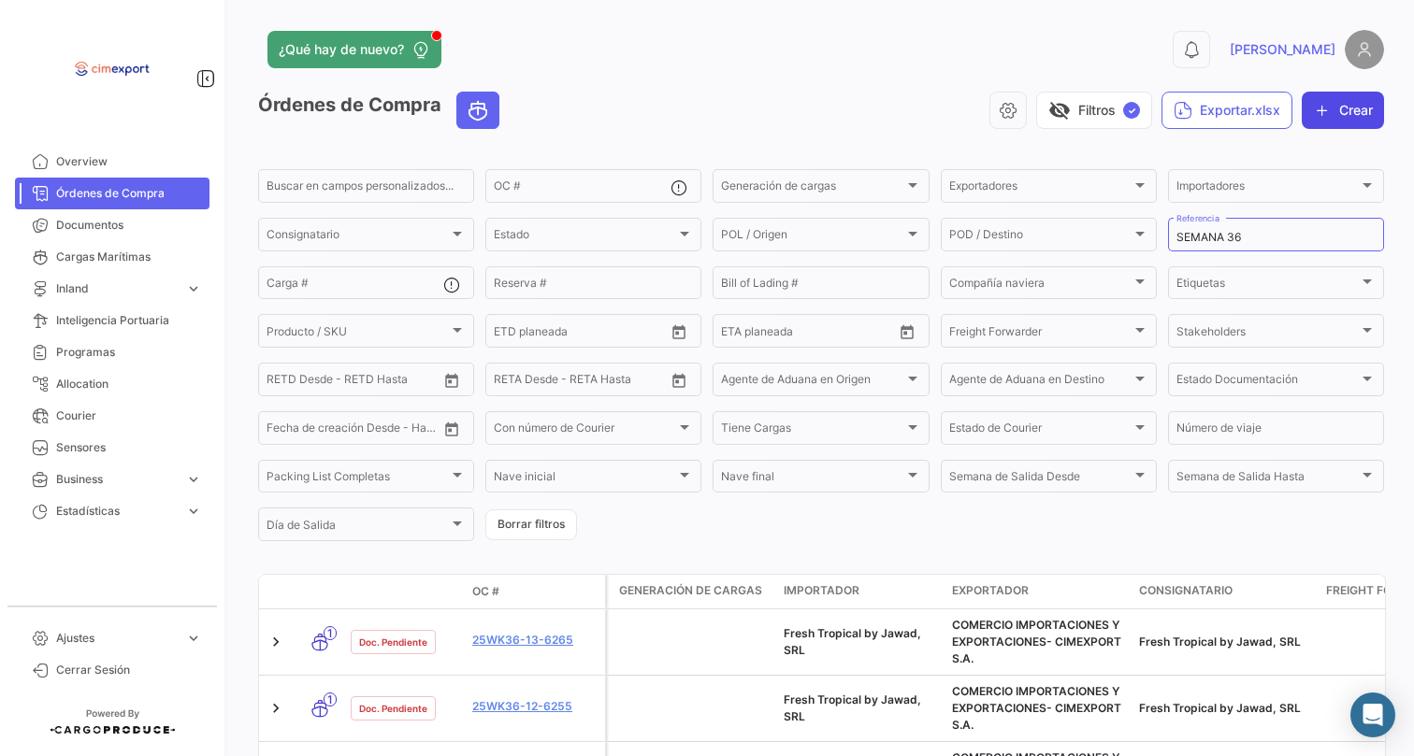
click at [1316, 114] on icon "button" at bounding box center [1322, 110] width 19 height 19
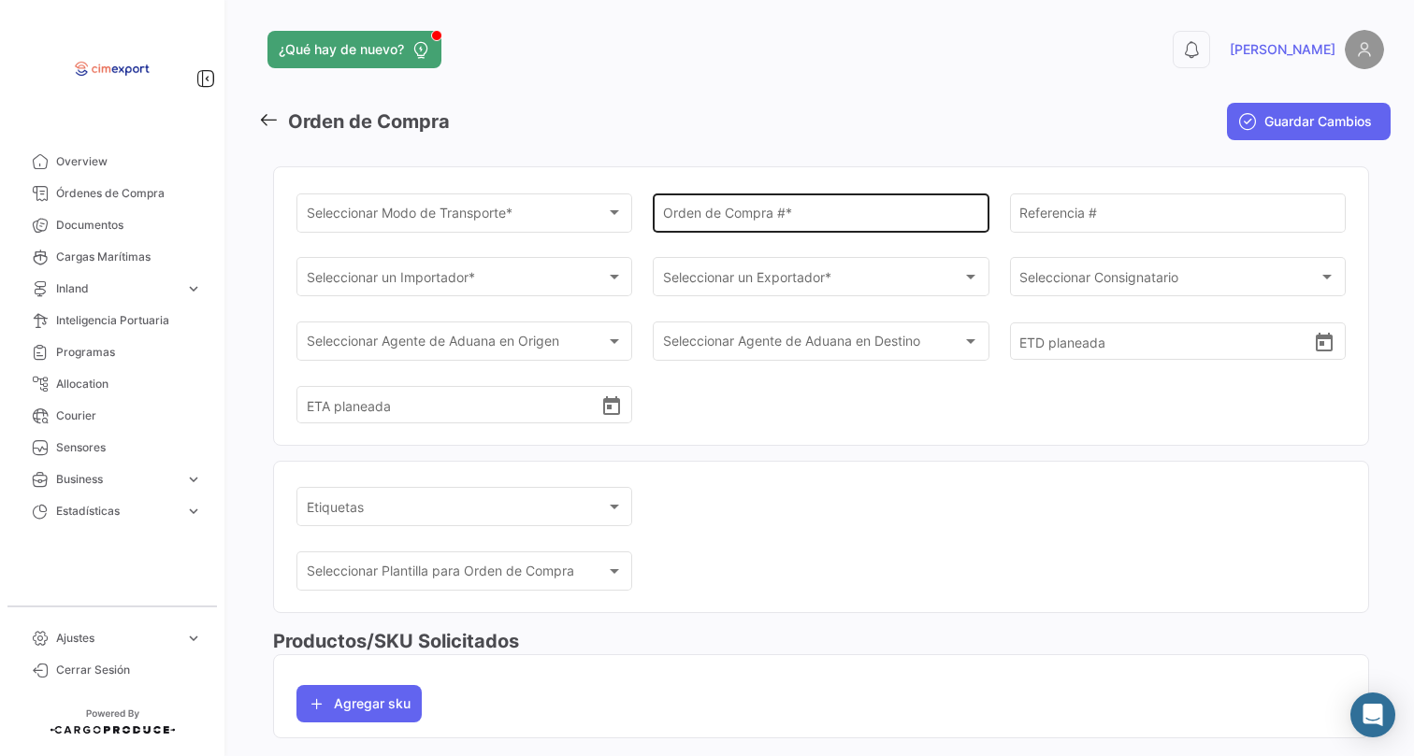
click at [737, 218] on input "Orden de Compra # *" at bounding box center [821, 216] width 316 height 16
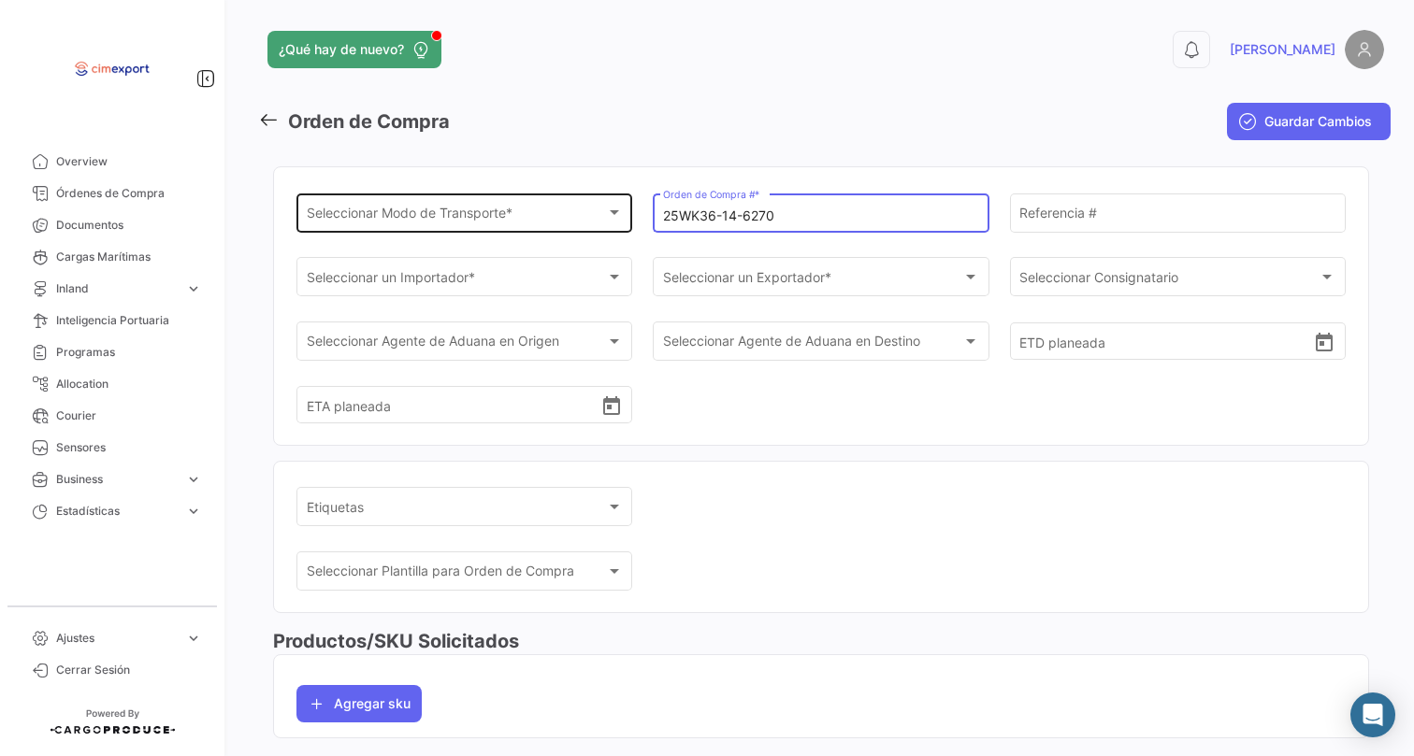
type input "25WK36-14-6270"
click at [474, 197] on div "Seleccionar Modo de Transporte * Seleccionar Modo de Transporte *" at bounding box center [465, 211] width 316 height 43
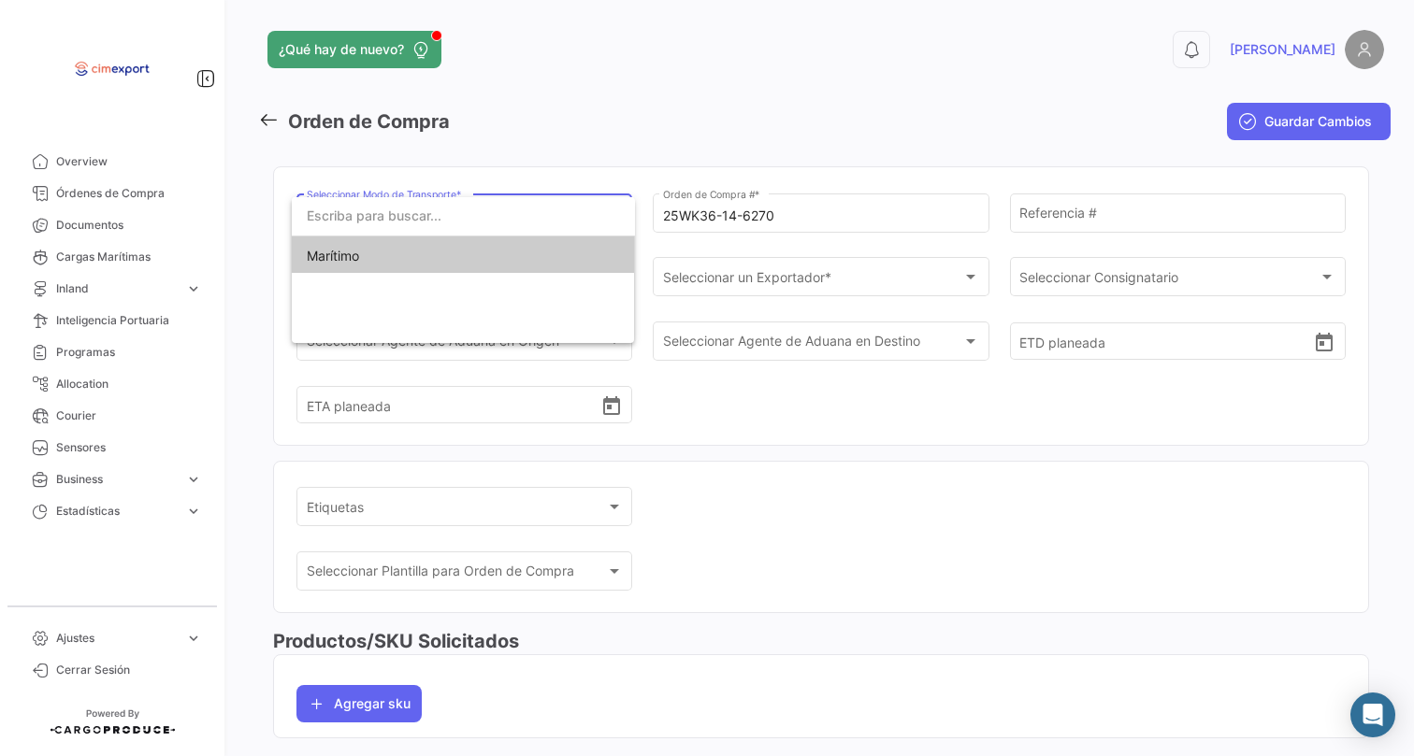
click at [436, 253] on span "Marítimo" at bounding box center [463, 256] width 313 height 39
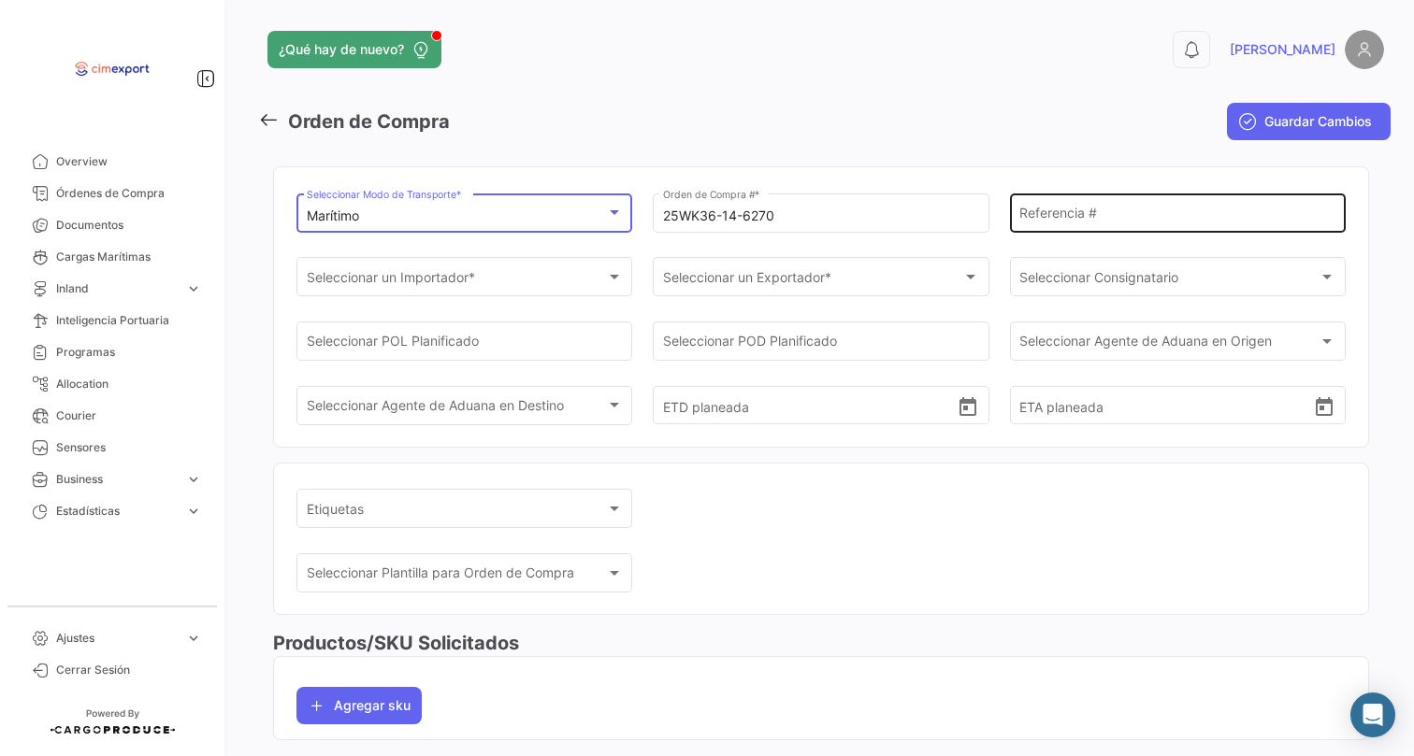
click at [1042, 205] on div "Referencia #" at bounding box center [1177, 211] width 316 height 43
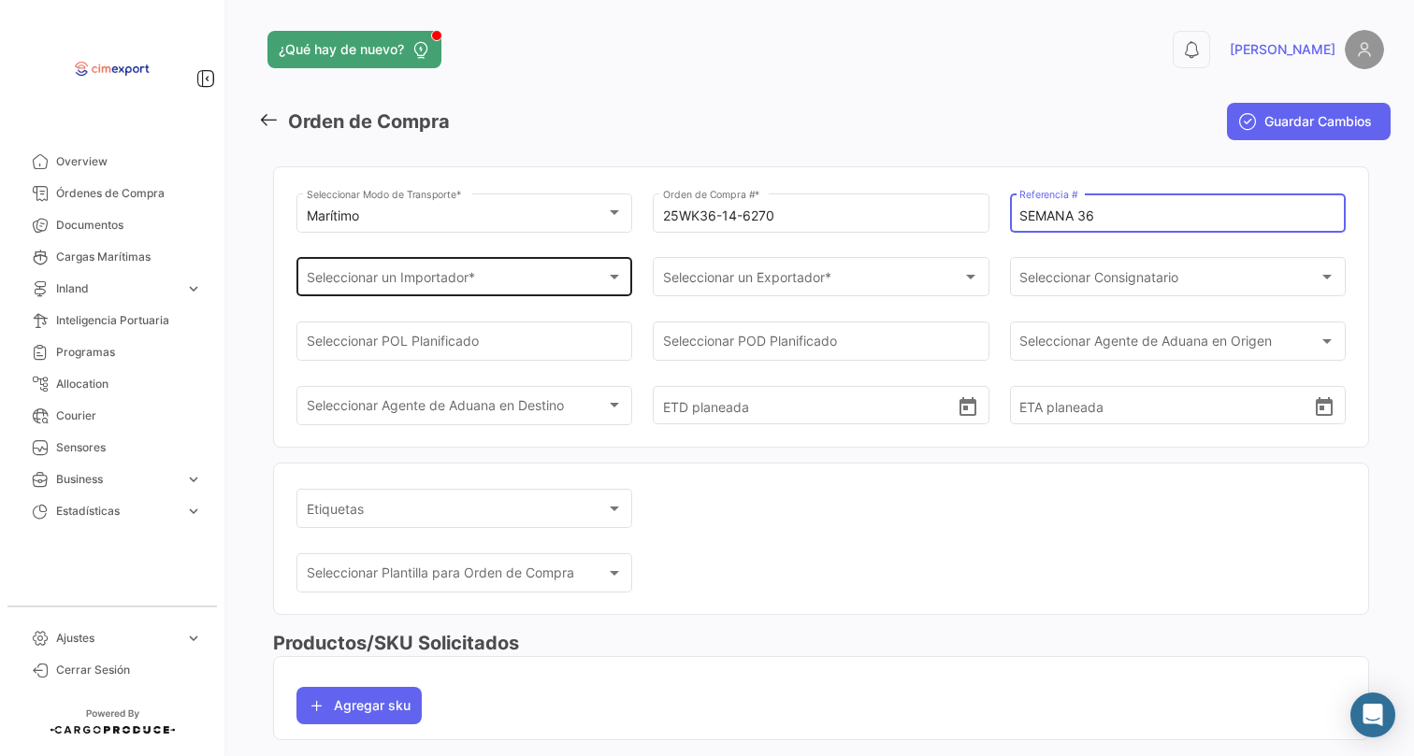
type input "SEMANA 36"
click at [504, 282] on div "Seleccionar un Importador *" at bounding box center [456, 281] width 299 height 16
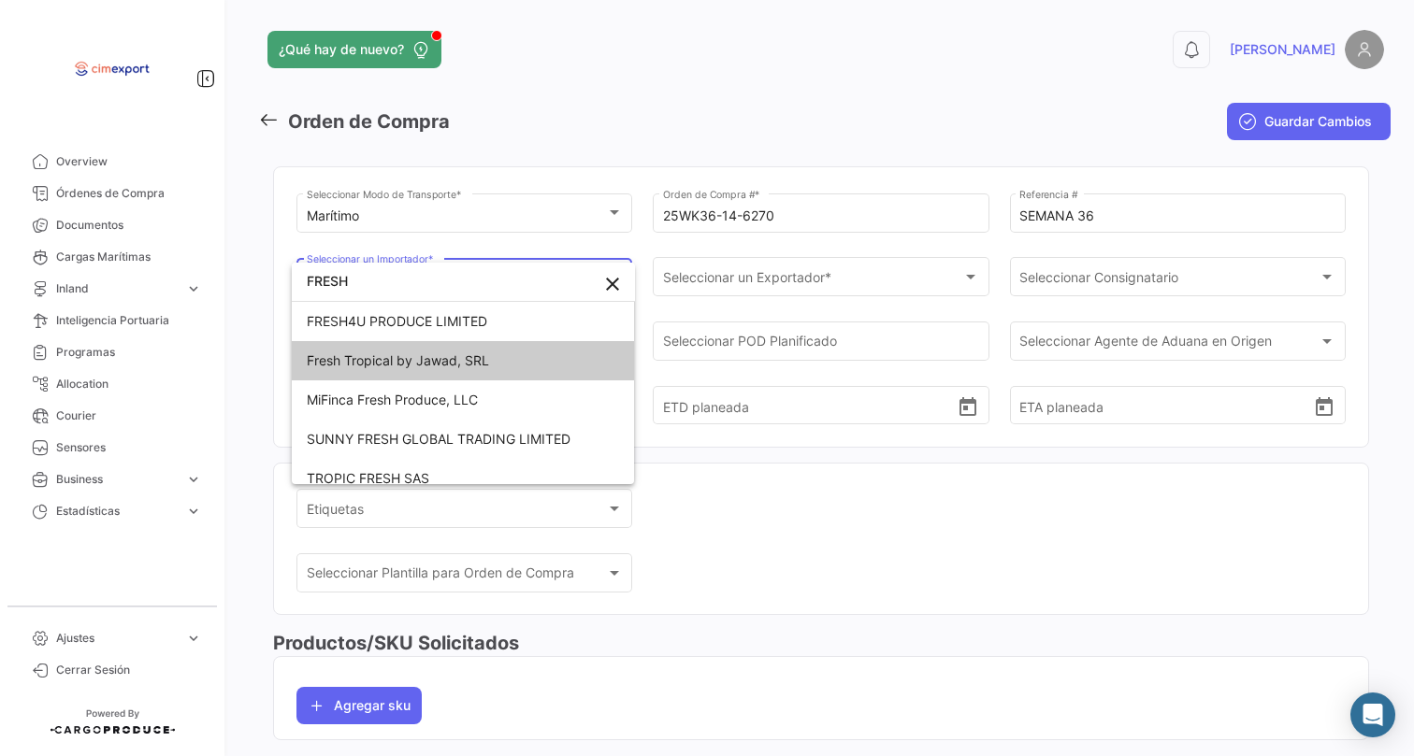
type input "FRESH"
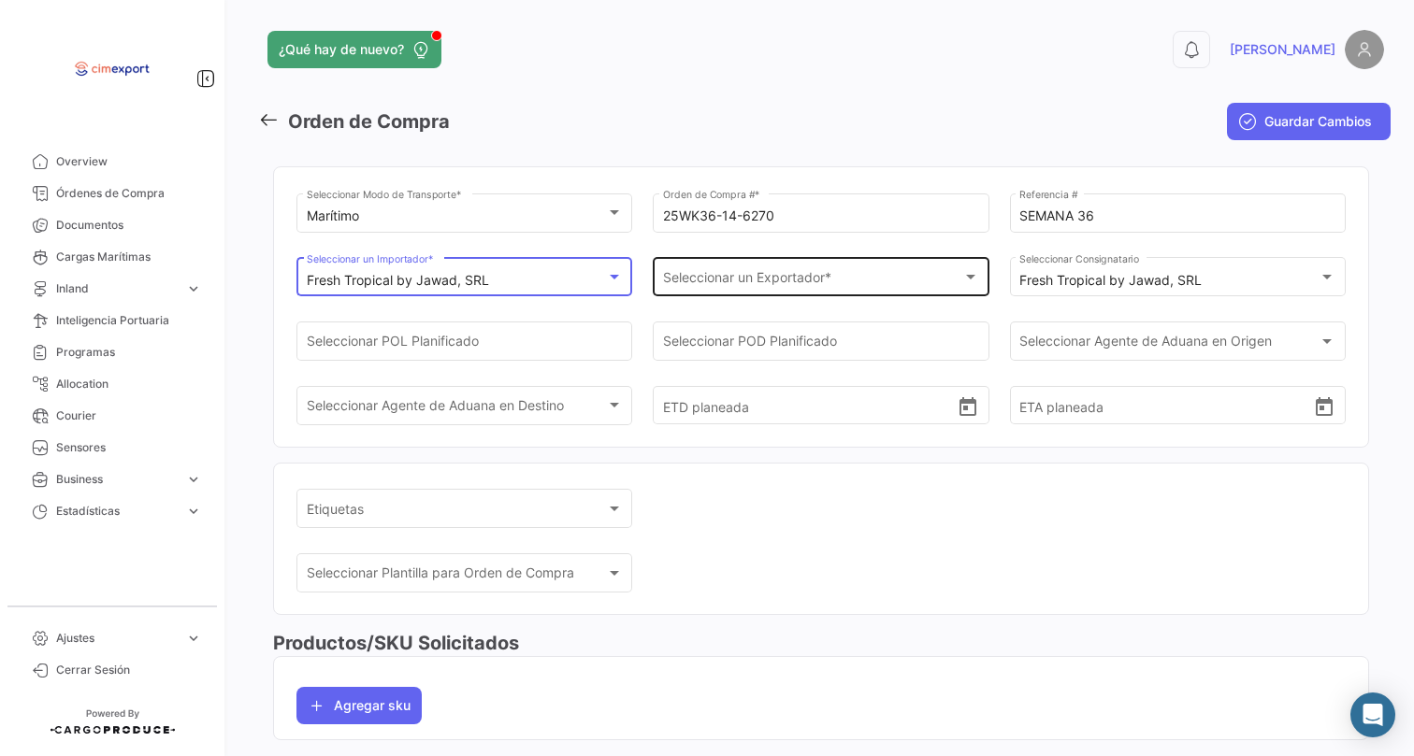
click at [766, 288] on span "Seleccionar un Exportador *" at bounding box center [812, 281] width 299 height 16
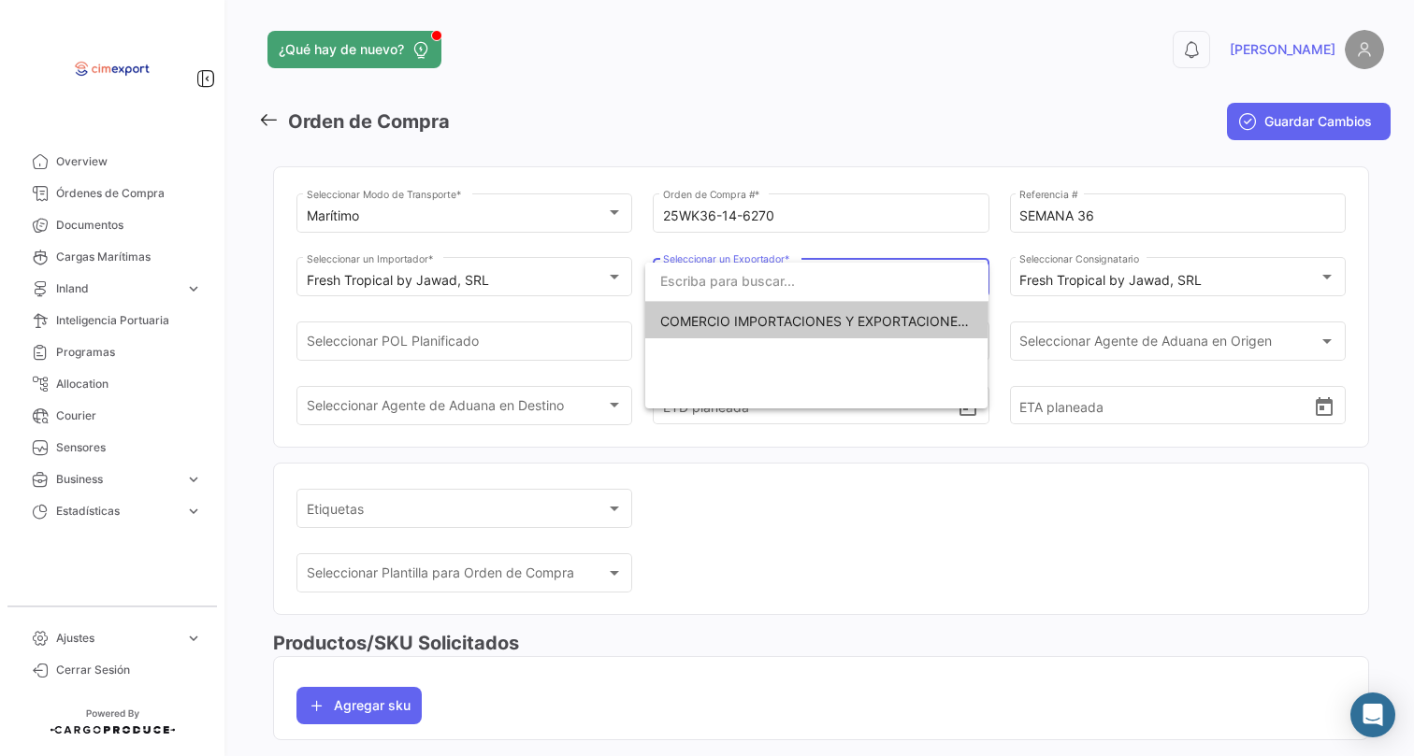
click at [728, 319] on span "COMERCIO IMPORTACIONES Y EXPORTACIONES- CIMEXPORT S.A." at bounding box center [869, 321] width 419 height 16
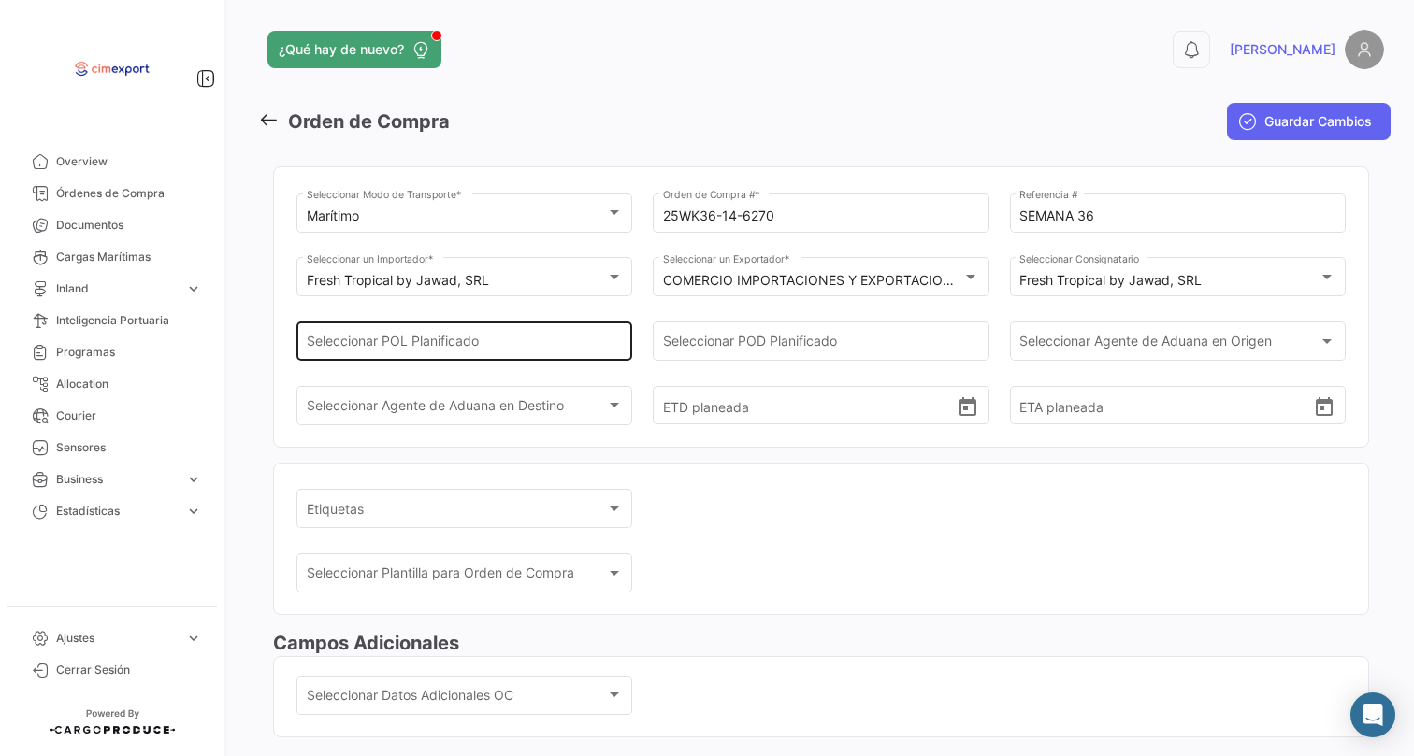
click at [576, 337] on div "Seleccionar POL Planificado" at bounding box center [465, 339] width 316 height 43
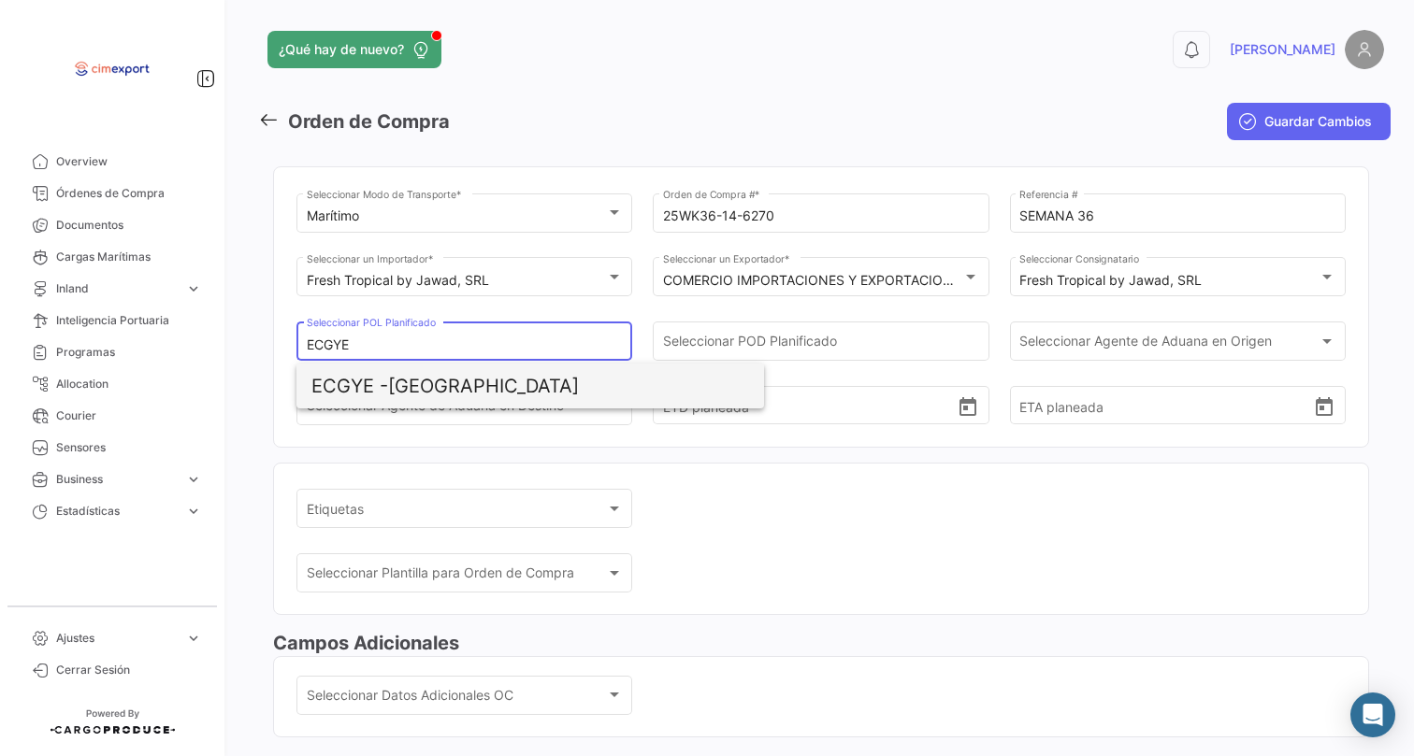
click at [495, 392] on span "ECGYE - [GEOGRAPHIC_DATA]" at bounding box center [530, 386] width 438 height 45
type input "[GEOGRAPHIC_DATA]"
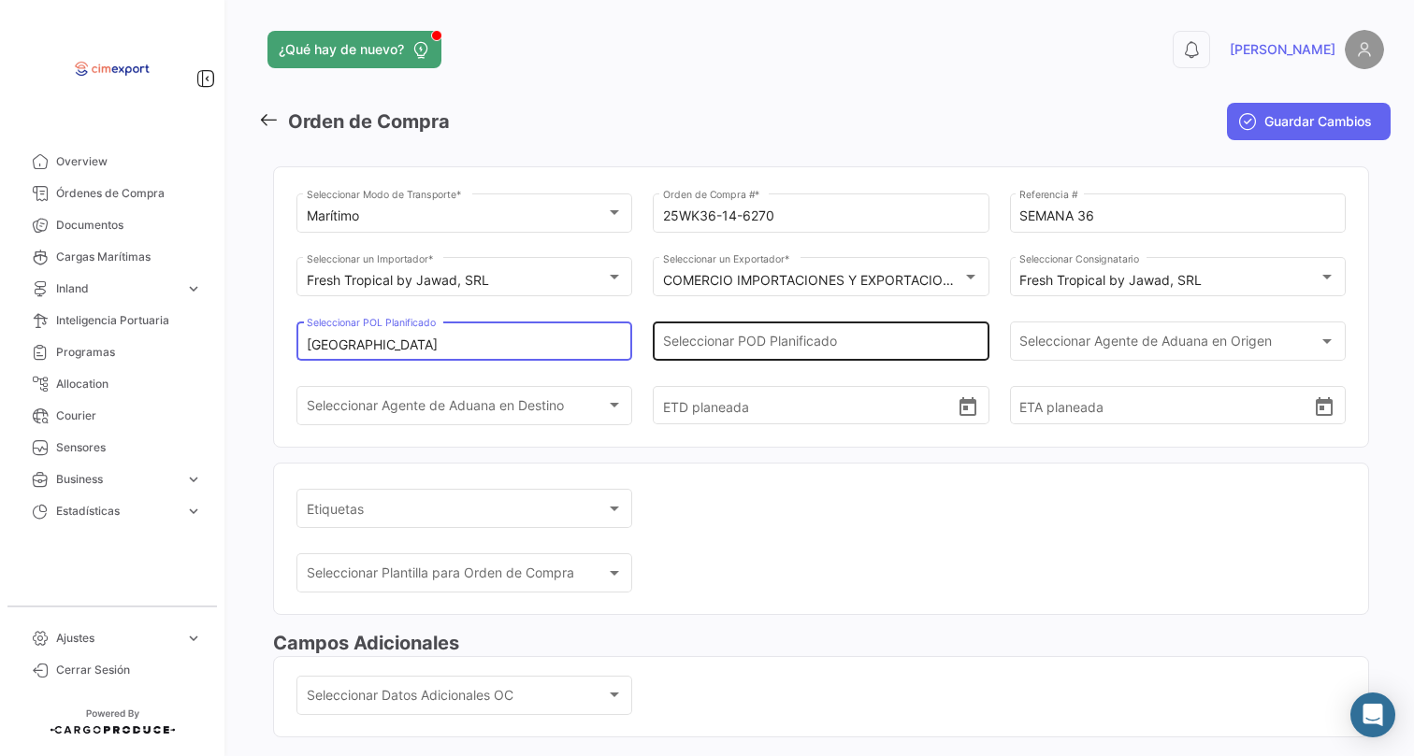
click at [708, 353] on input "Seleccionar POD Planificado" at bounding box center [821, 345] width 316 height 16
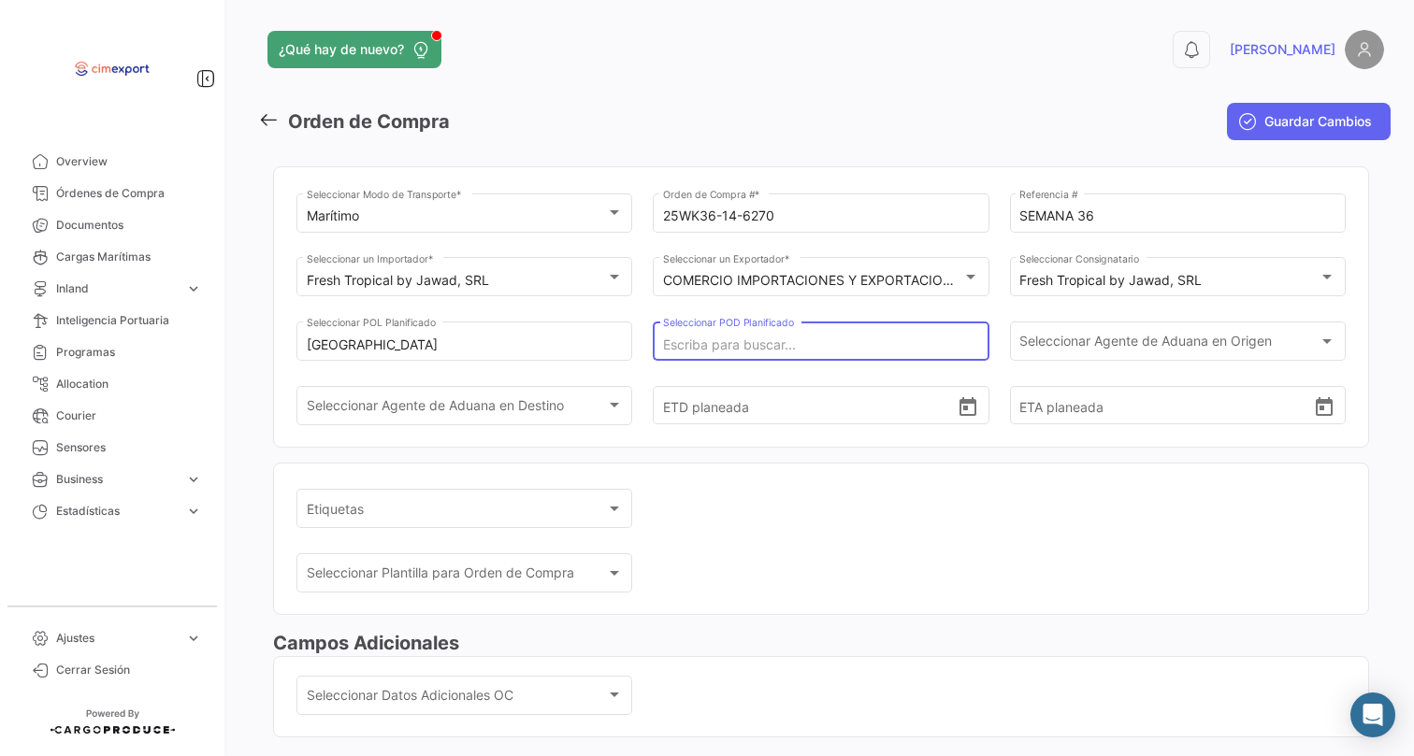
type input "A"
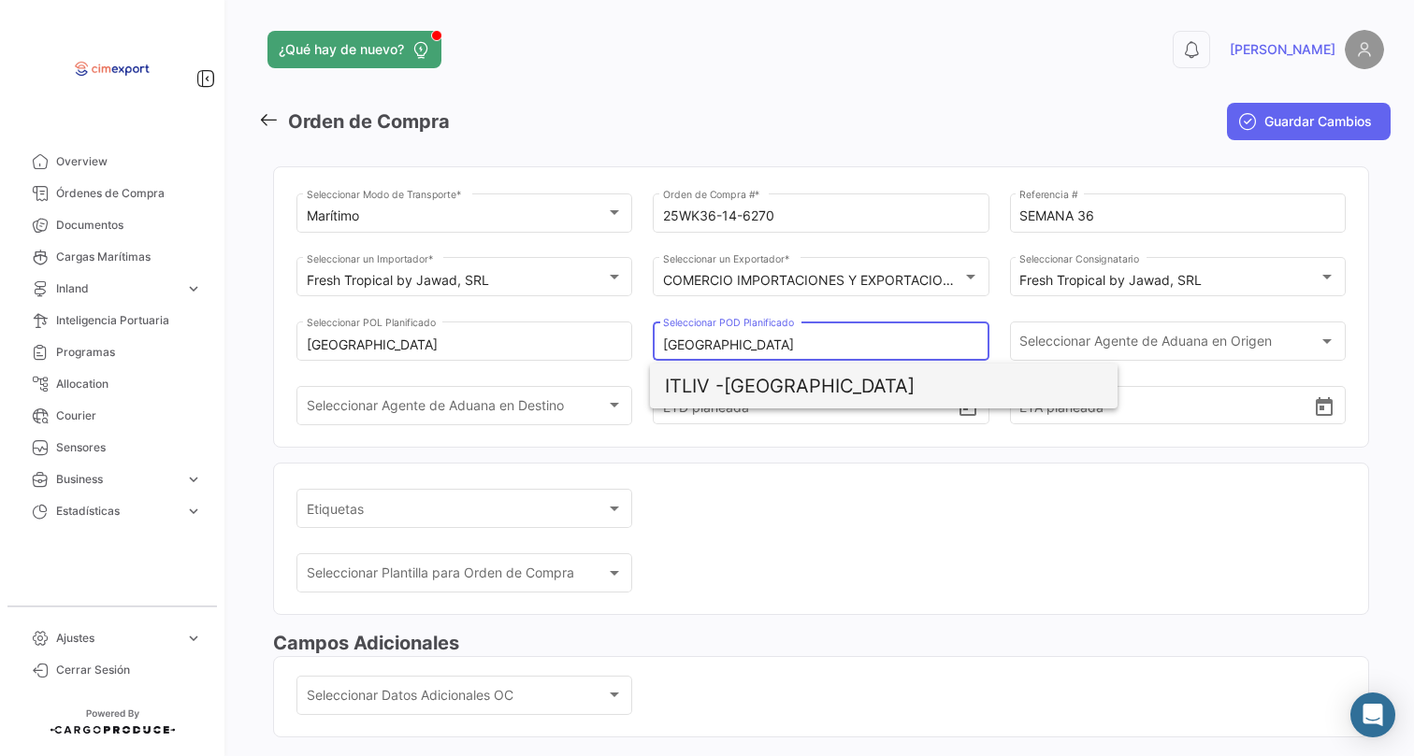
click at [776, 381] on span "ITLIV - [GEOGRAPHIC_DATA]" at bounding box center [884, 386] width 438 height 45
type input "[GEOGRAPHIC_DATA]"
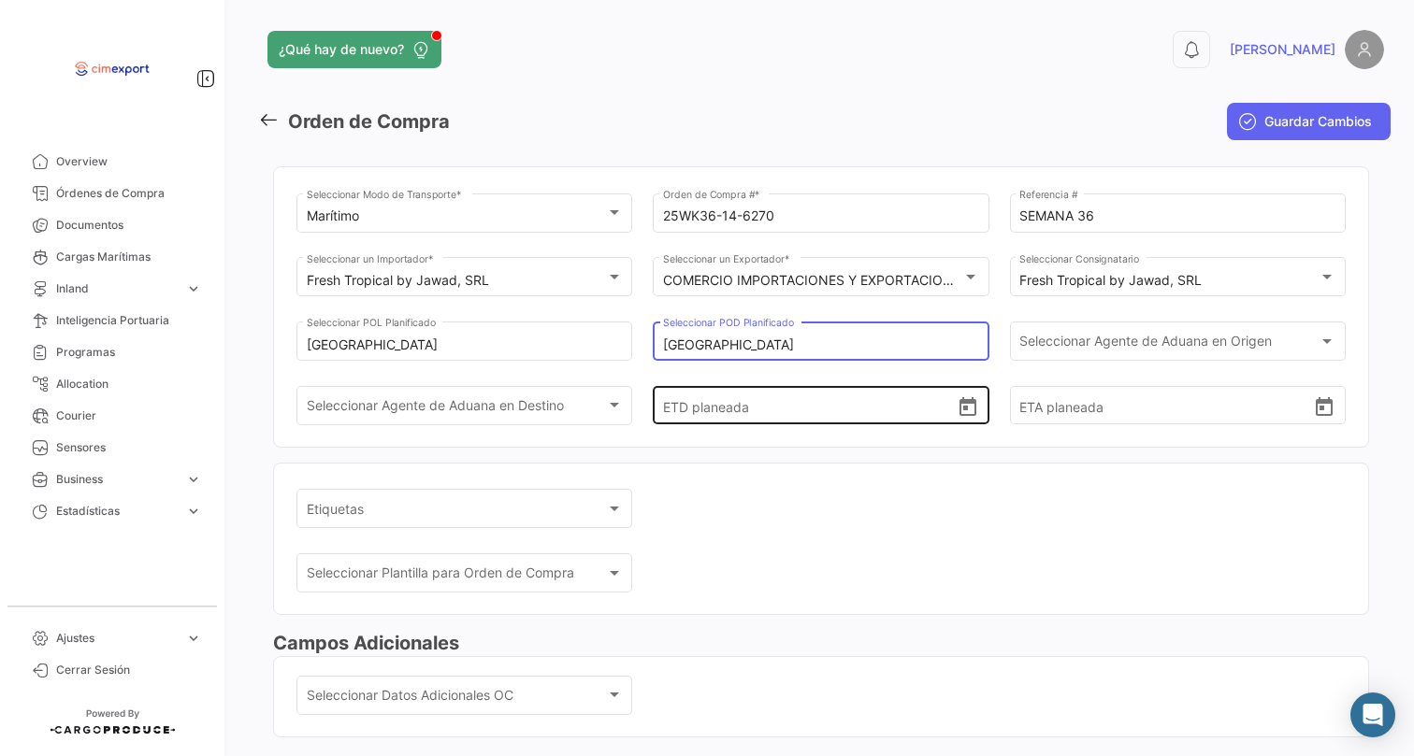
click at [959, 416] on icon "Open calendar" at bounding box center [967, 406] width 17 height 19
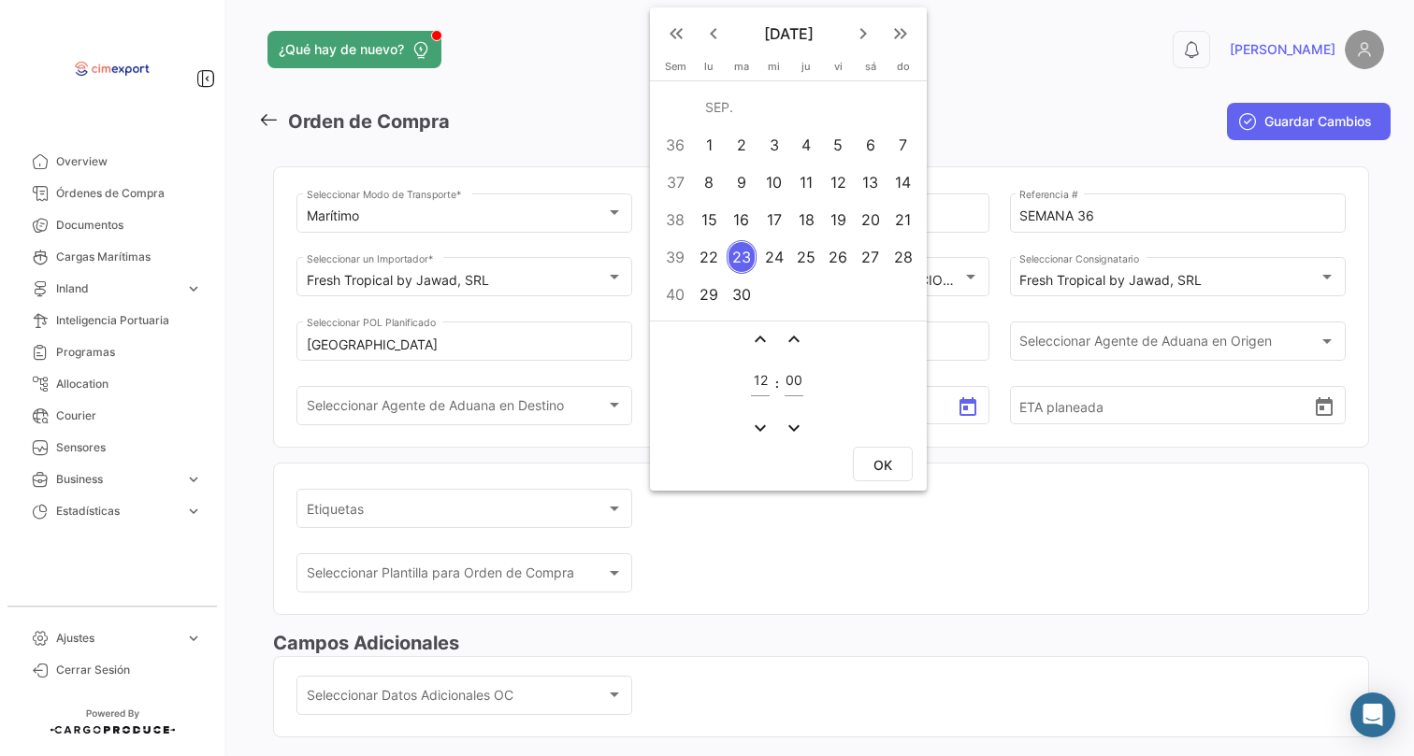
click at [857, 151] on div "6" at bounding box center [869, 145] width 29 height 34
click at [894, 452] on button "OK" at bounding box center [883, 464] width 60 height 35
type input "[DATE] 12:00"
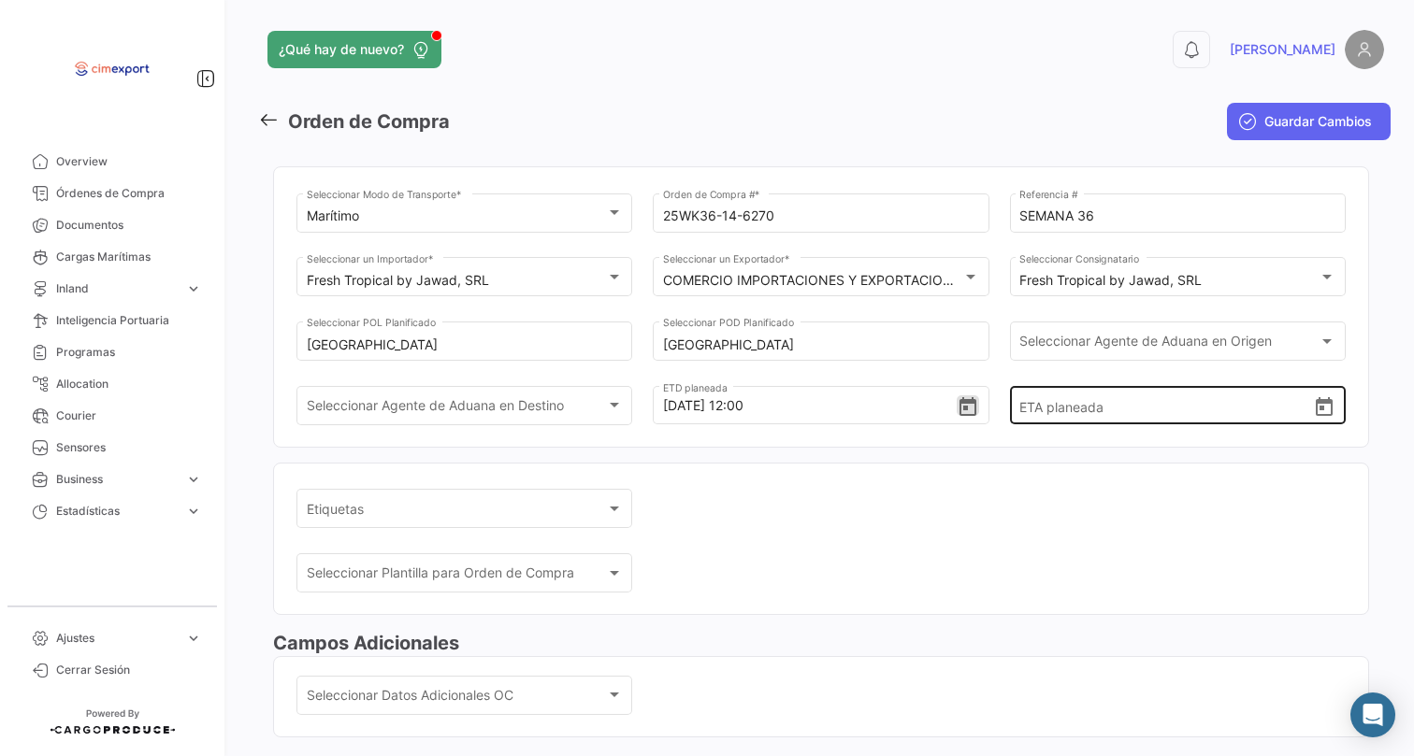
click at [1308, 424] on div "ETA planeada" at bounding box center [1177, 389] width 316 height 69
click at [1317, 416] on icon "Open calendar" at bounding box center [1323, 406] width 17 height 19
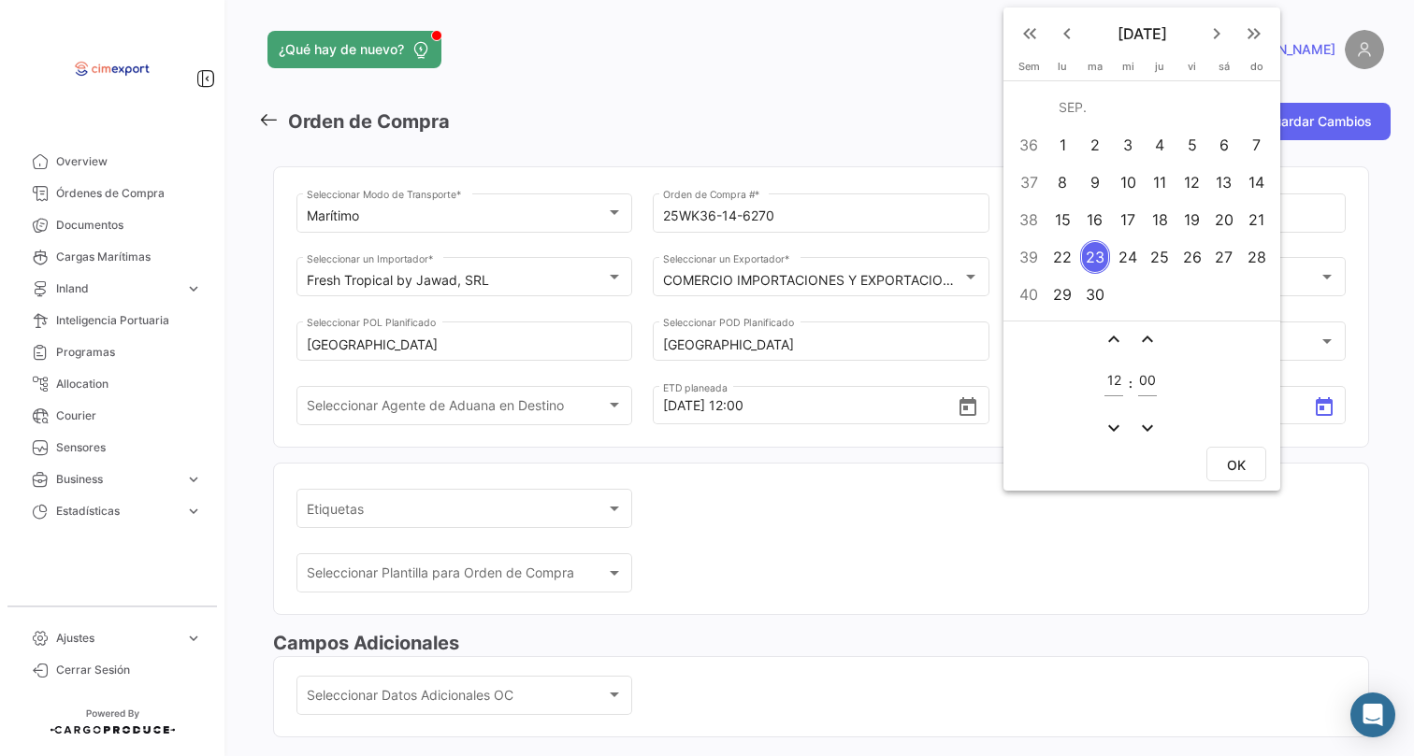
click at [1100, 294] on div "30" at bounding box center [1095, 295] width 30 height 34
click at [1223, 461] on button "OK" at bounding box center [1236, 464] width 60 height 35
type input "[DATE] 12:00"
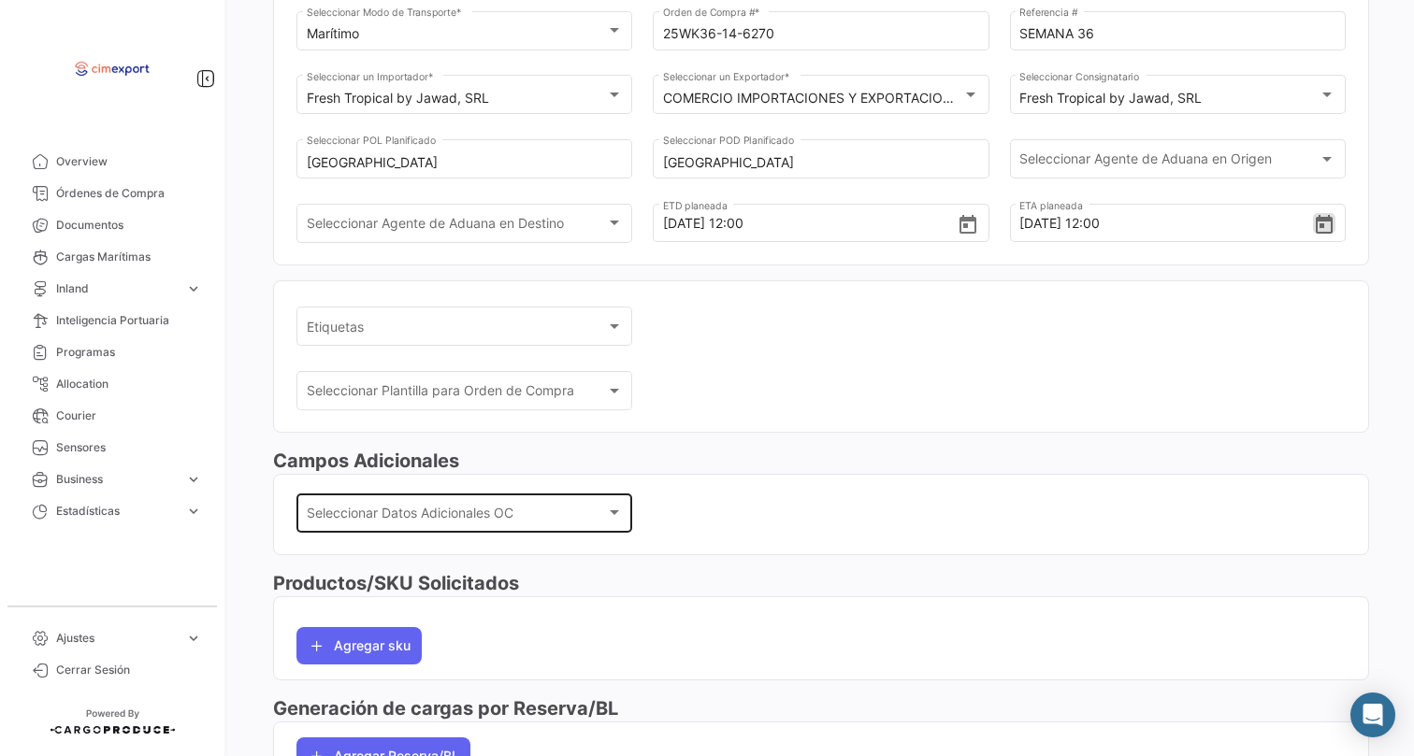
scroll to position [193, 0]
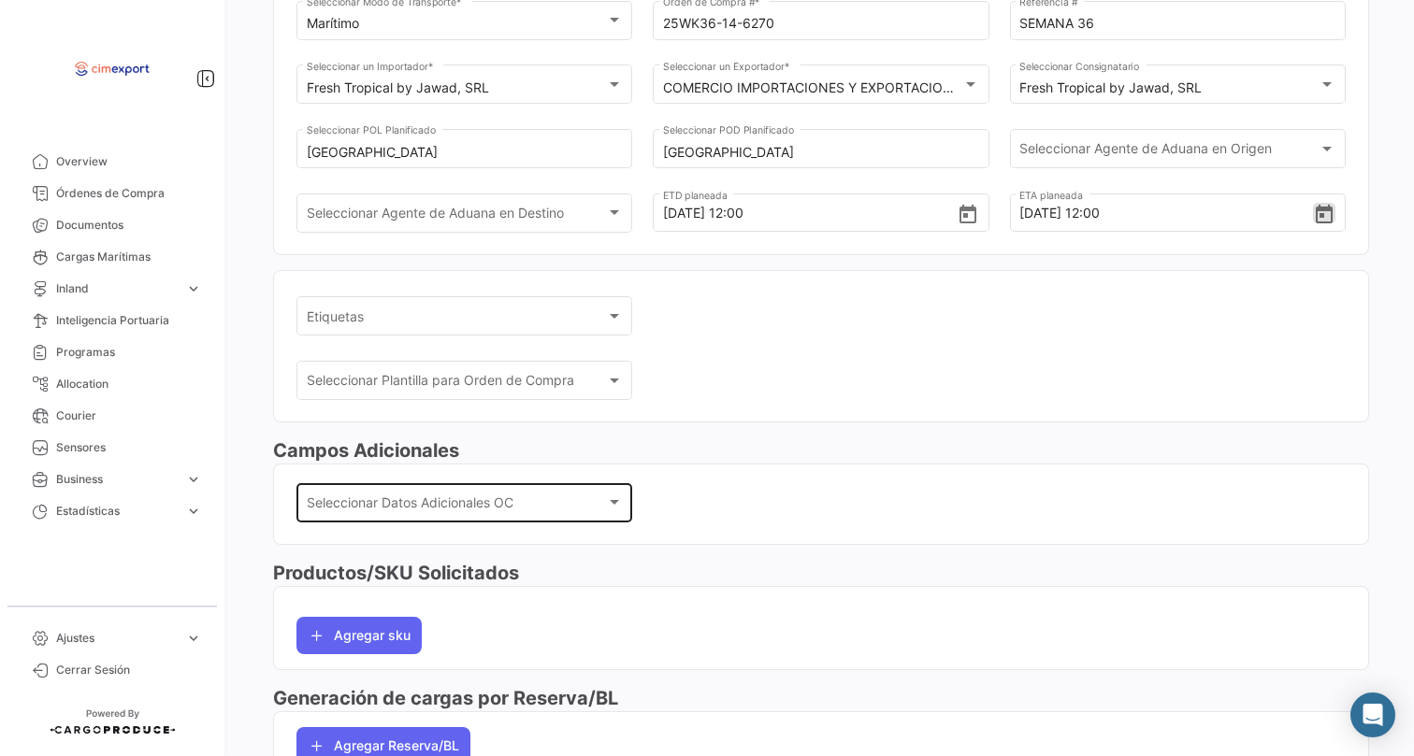
click at [485, 495] on div "Seleccionar Datos Adicionales OC Seleccionar Datos Adicionales OC" at bounding box center [465, 501] width 316 height 43
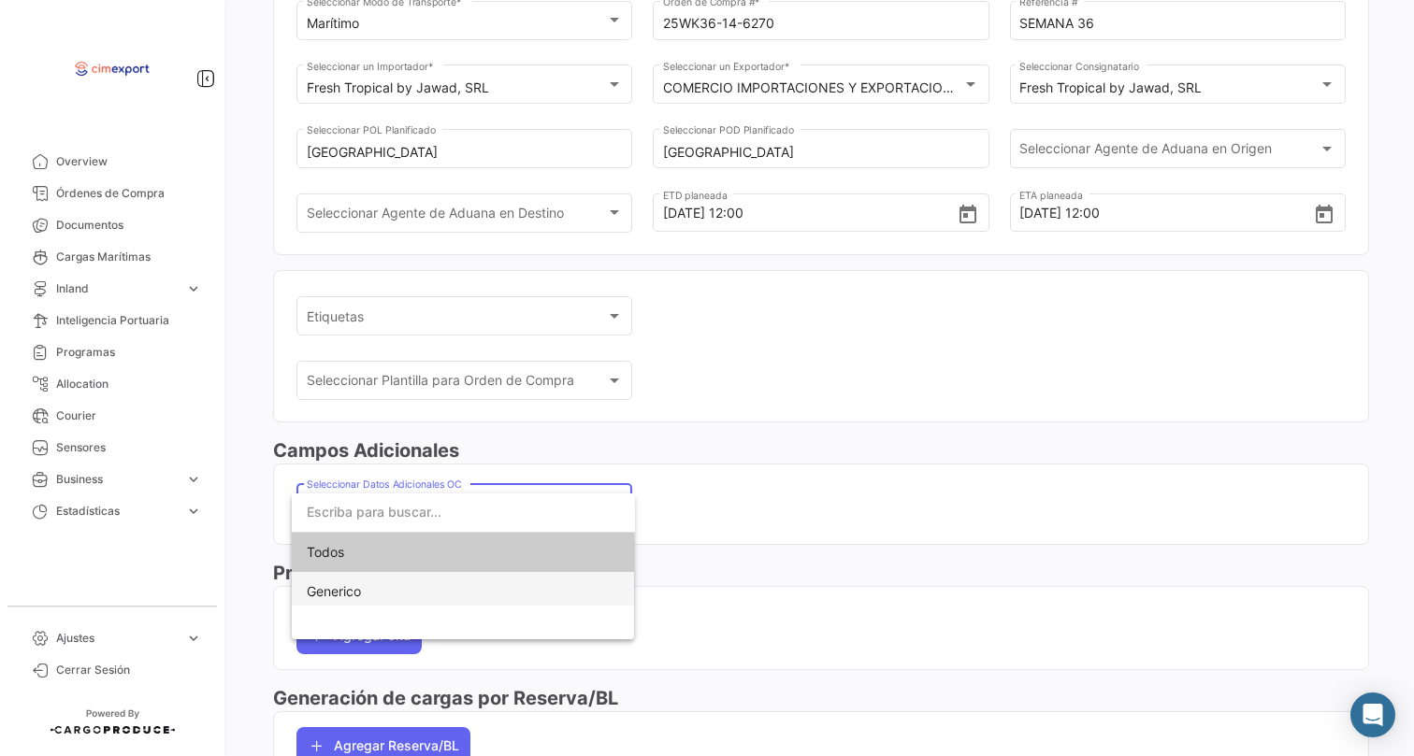
click at [462, 589] on span "Generico" at bounding box center [463, 591] width 313 height 39
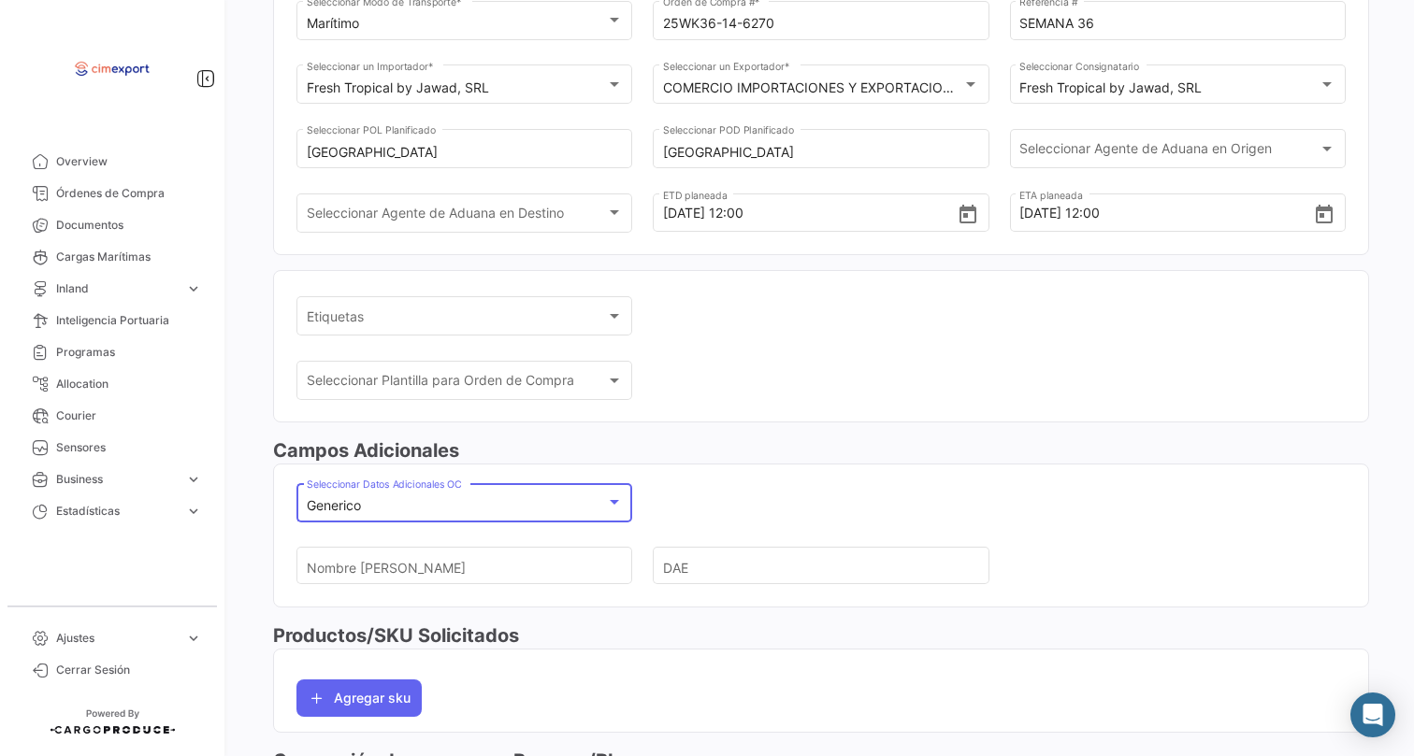
click at [462, 575] on input "Nombre [PERSON_NAME]" at bounding box center [457, 566] width 300 height 65
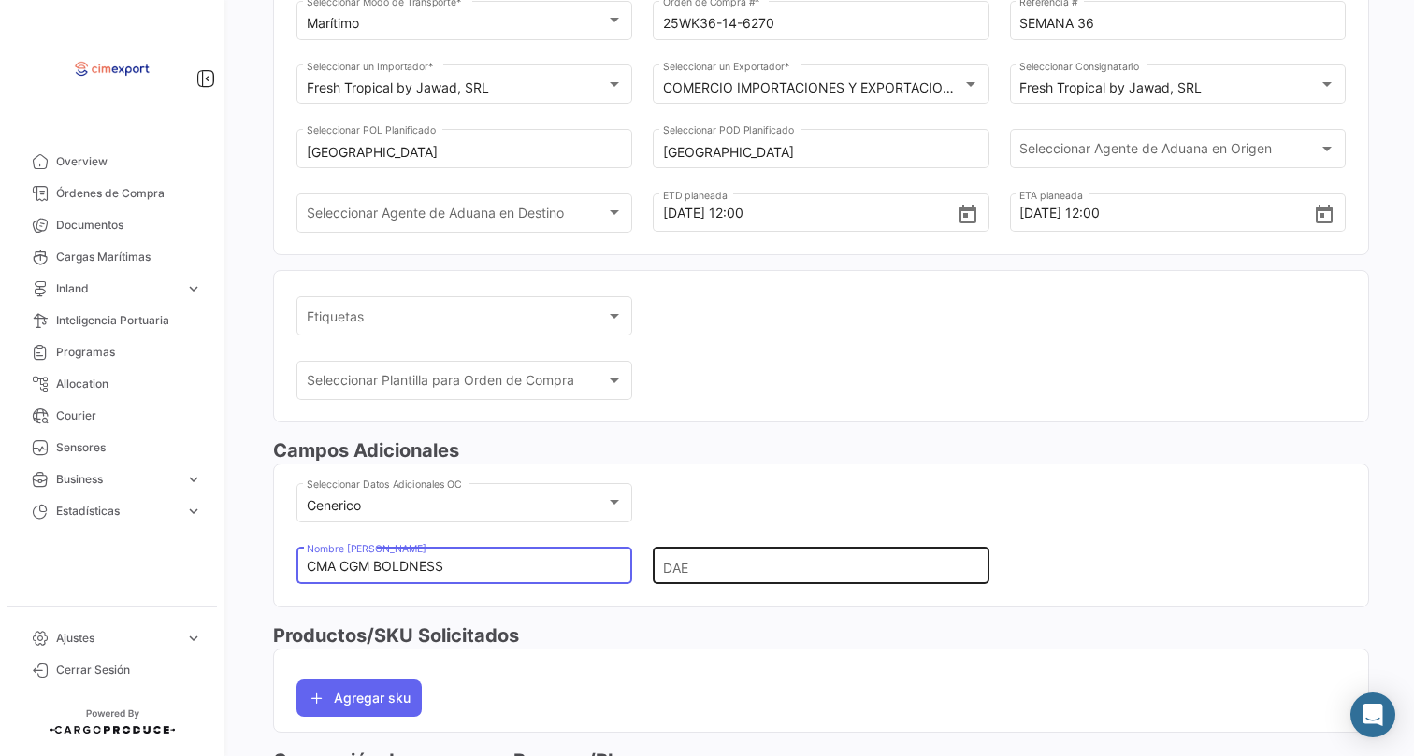
type input "CMA CGM BOLDNESS"
click at [732, 580] on input "DAE" at bounding box center [813, 566] width 300 height 65
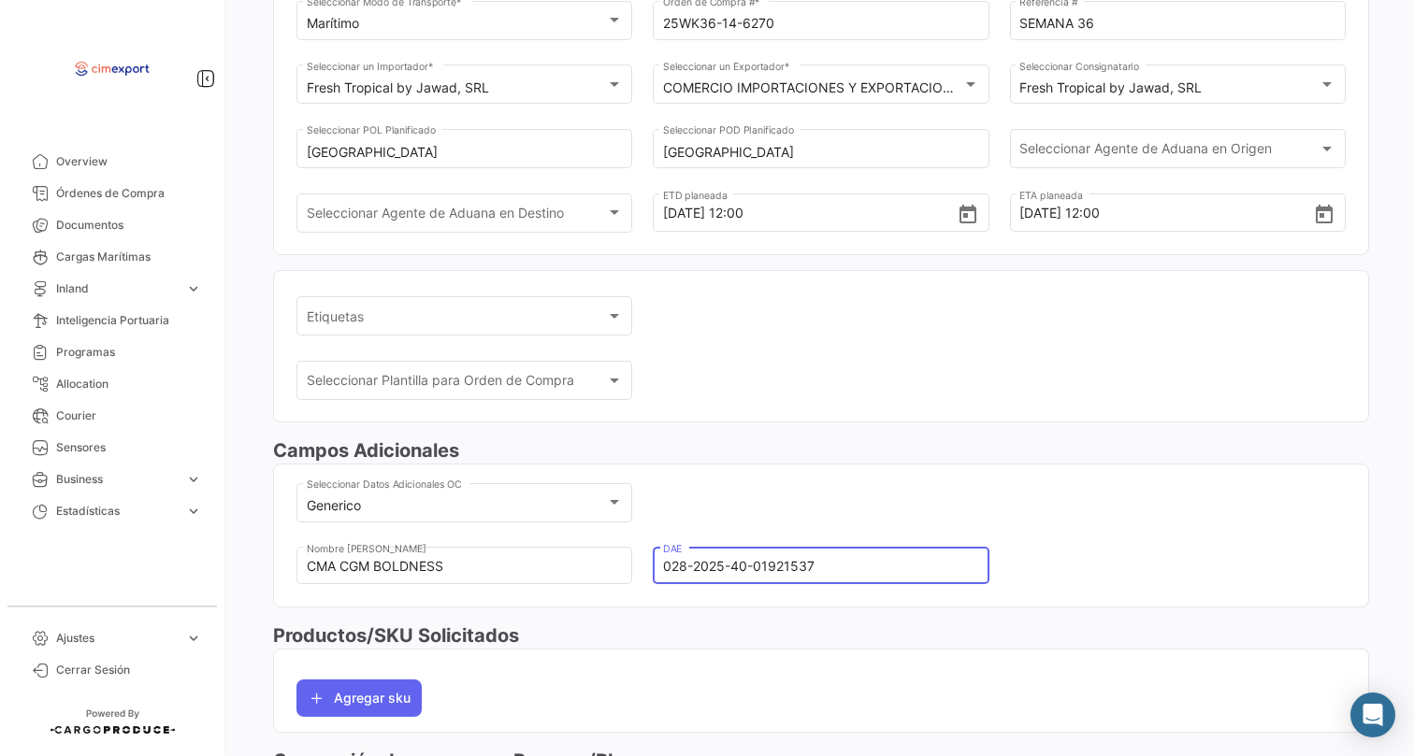
type input "028-2025-40-01921537"
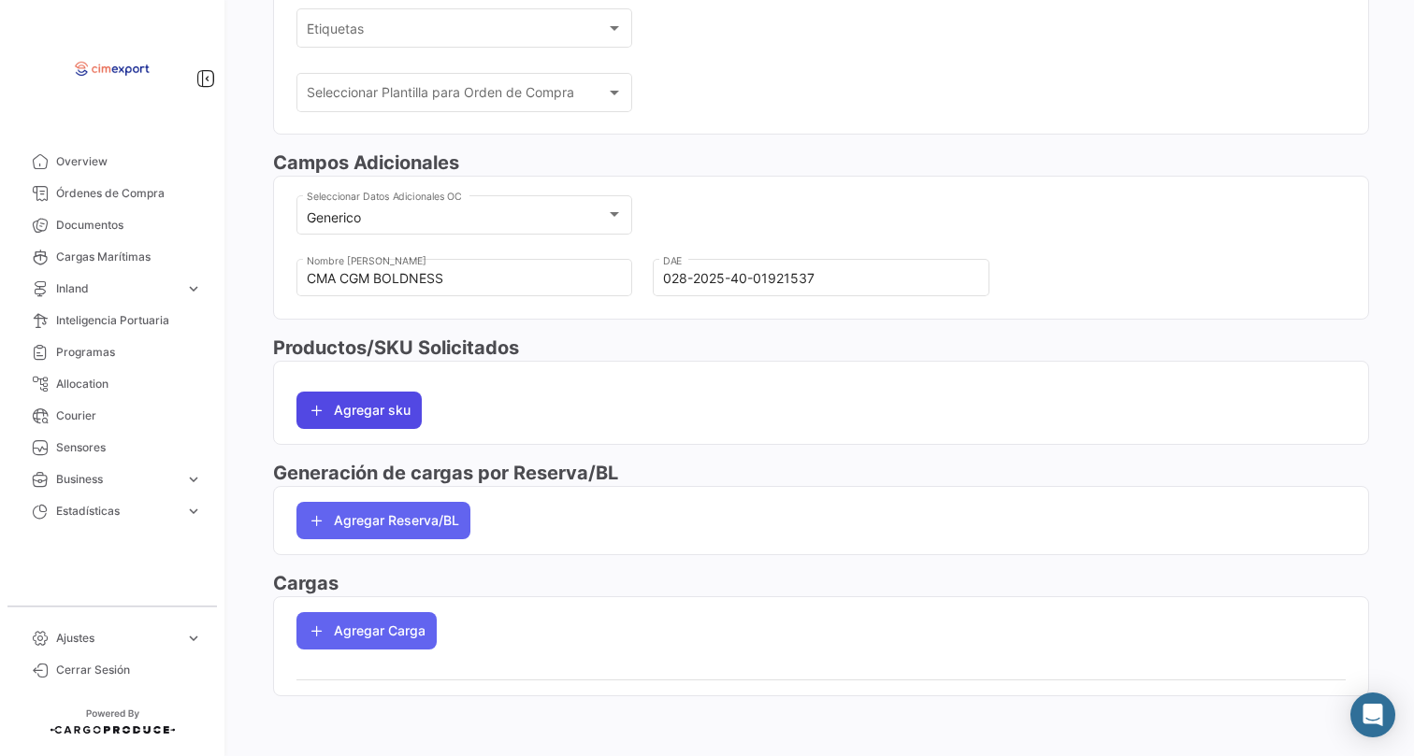
scroll to position [490, 0]
click at [352, 400] on button "Agregar sku" at bounding box center [358, 410] width 125 height 37
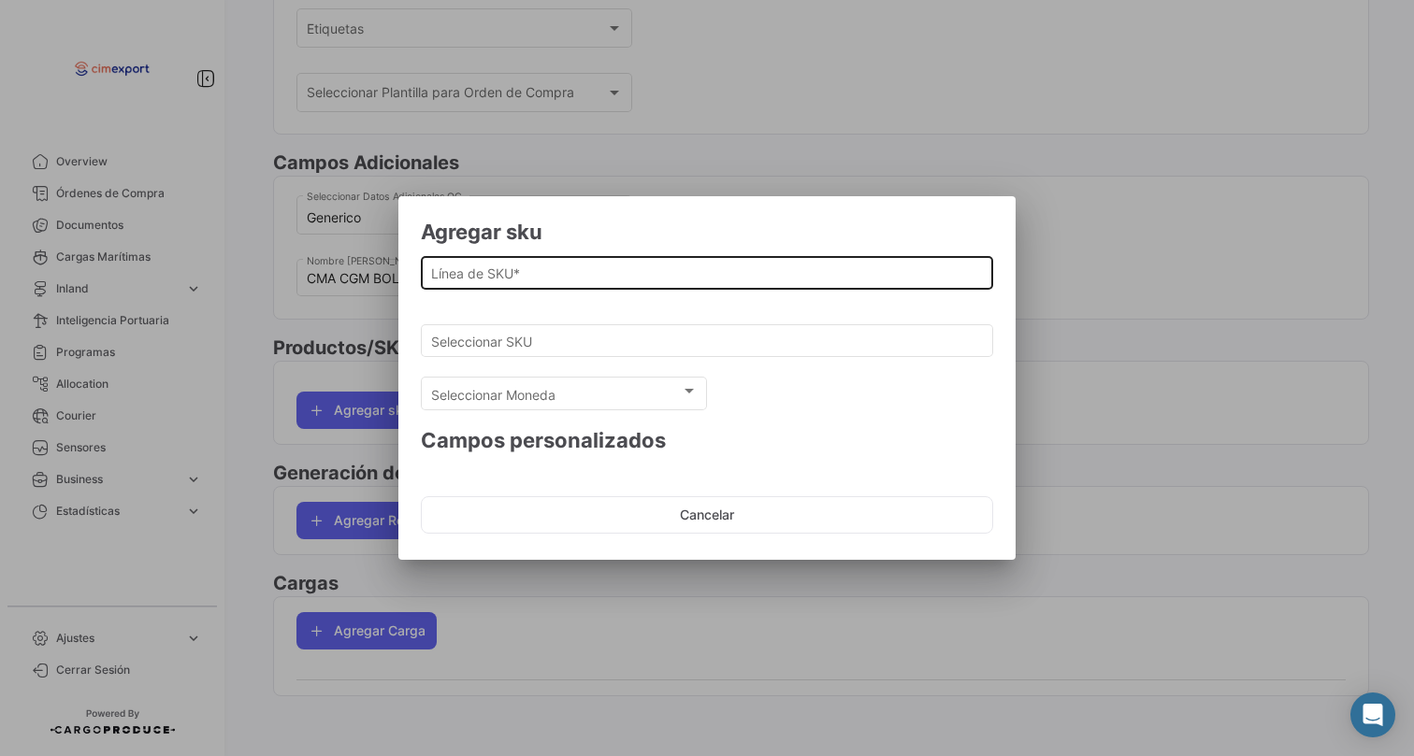
click at [457, 273] on input "Línea de SKU *" at bounding box center [707, 274] width 553 height 16
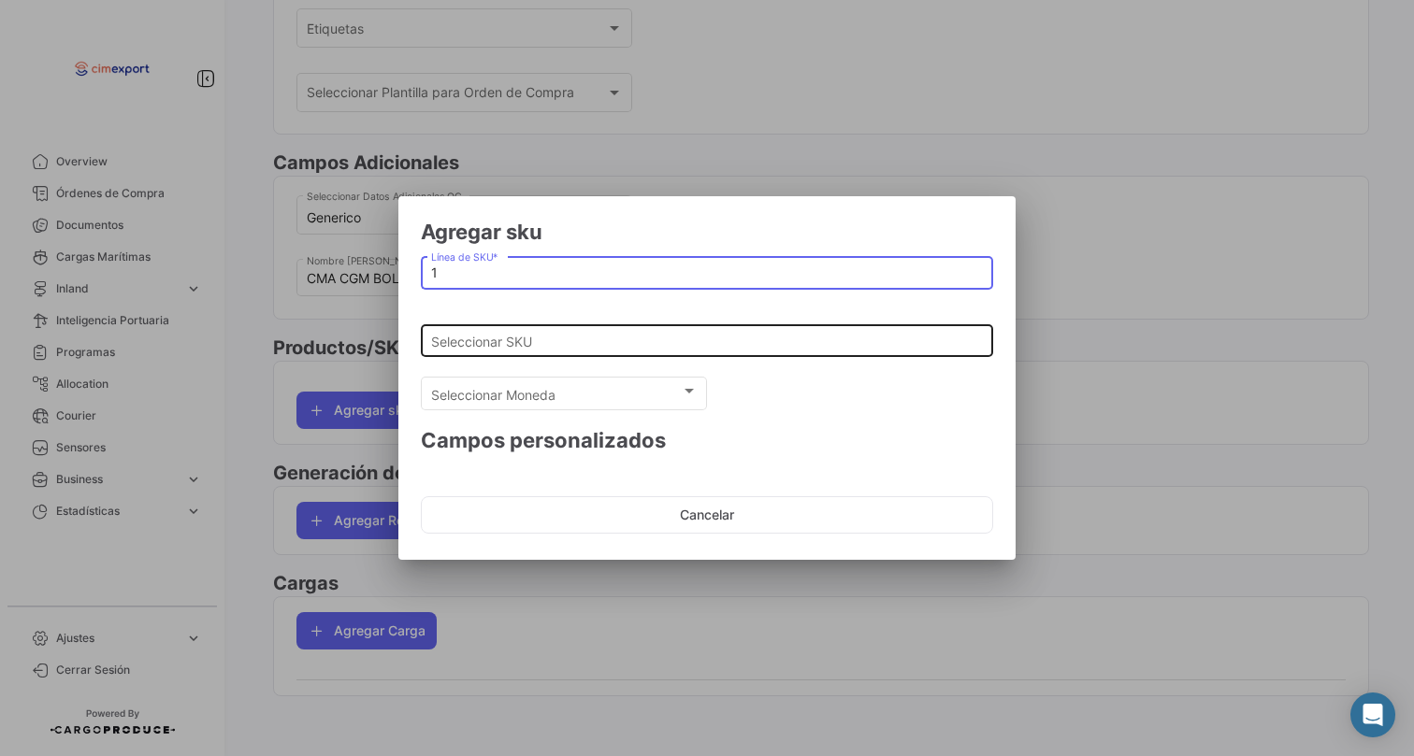
type input "1"
click at [462, 351] on div "Seleccionar SKU" at bounding box center [707, 339] width 553 height 36
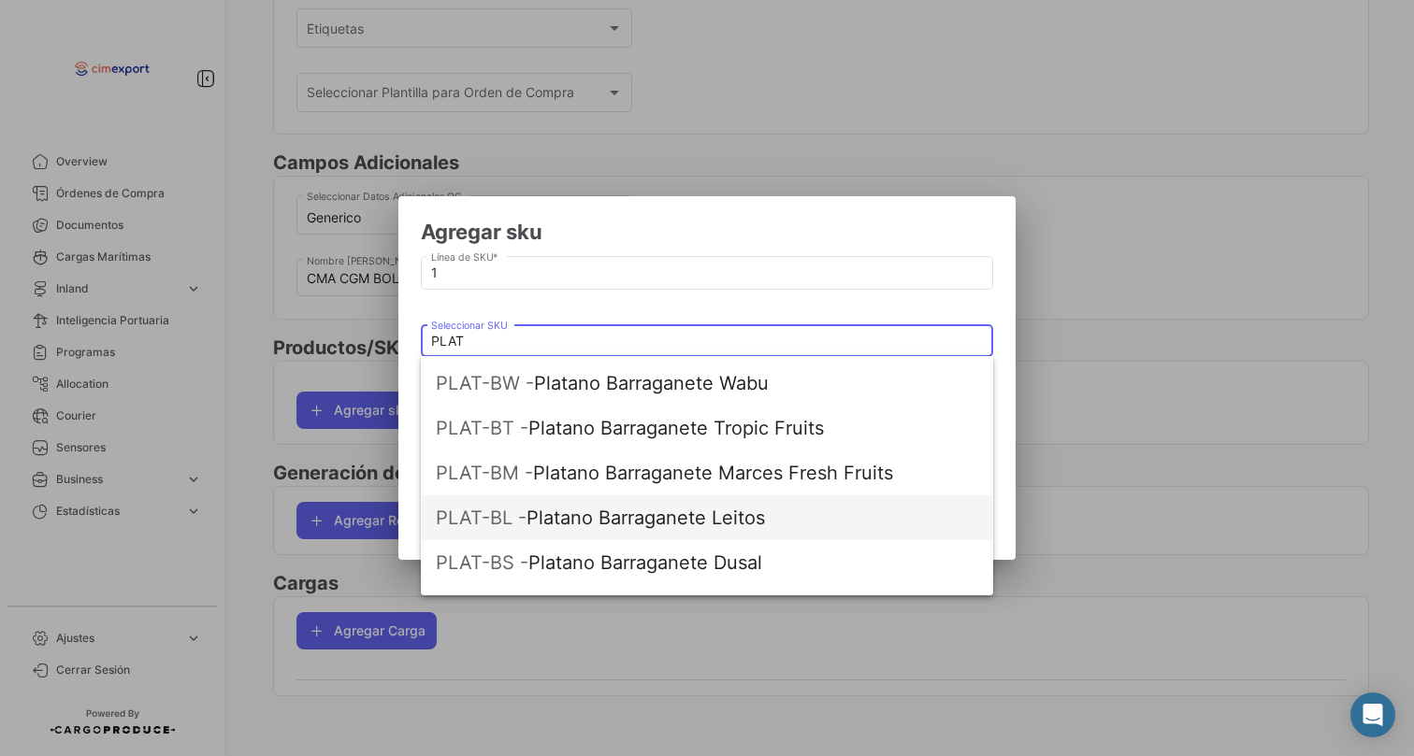
scroll to position [259, 0]
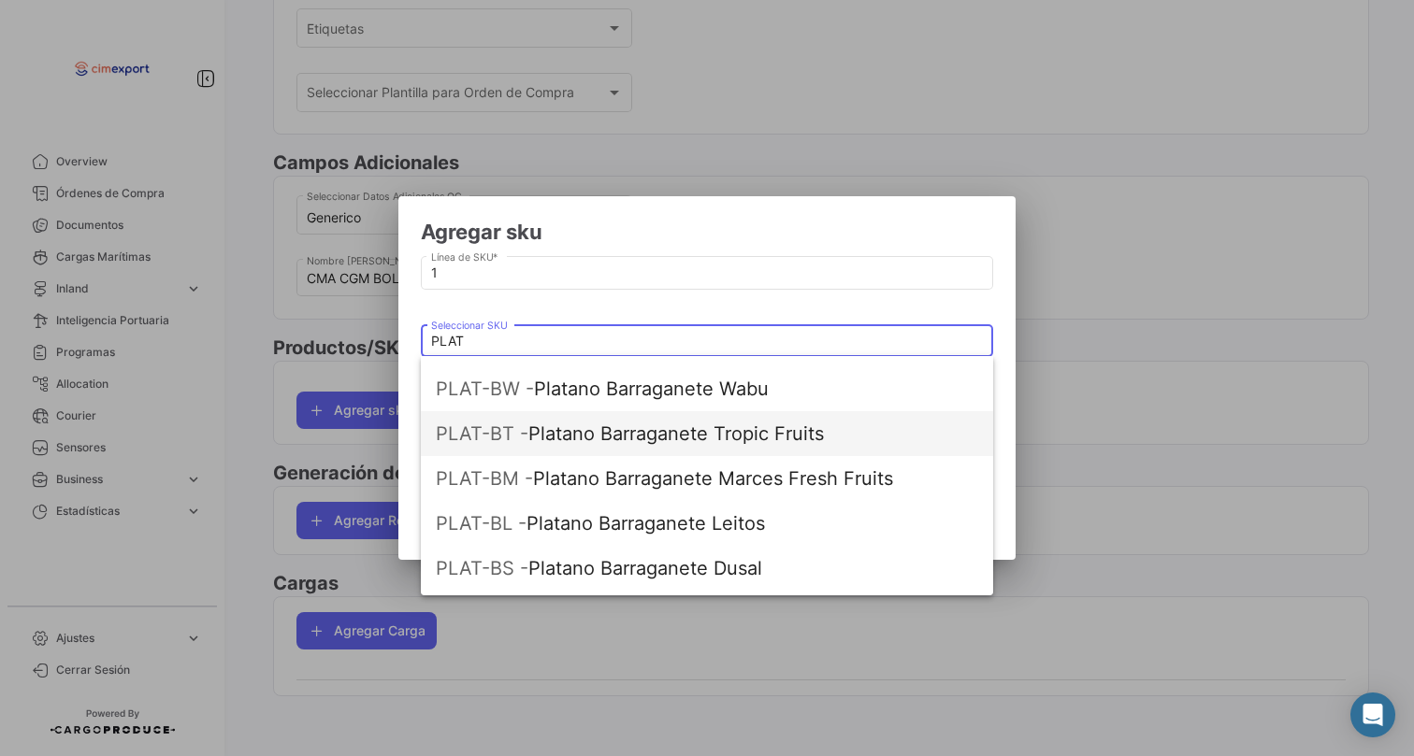
click at [622, 428] on span "PLAT-BT - Platano Barraganete Tropic Fruits" at bounding box center [707, 433] width 542 height 45
type input "Platano Barraganete Tropic Fruits"
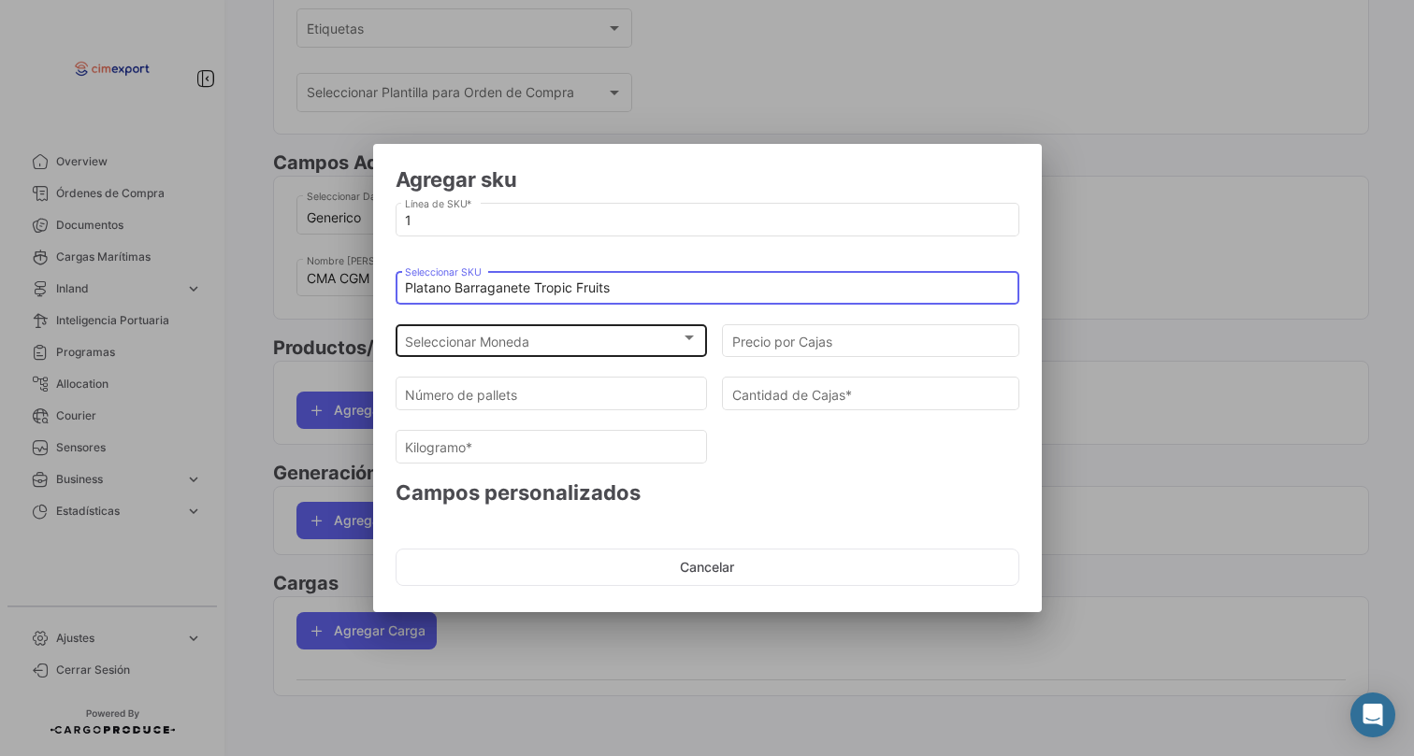
click at [581, 337] on div "Seleccionar Moneda" at bounding box center [543, 342] width 276 height 16
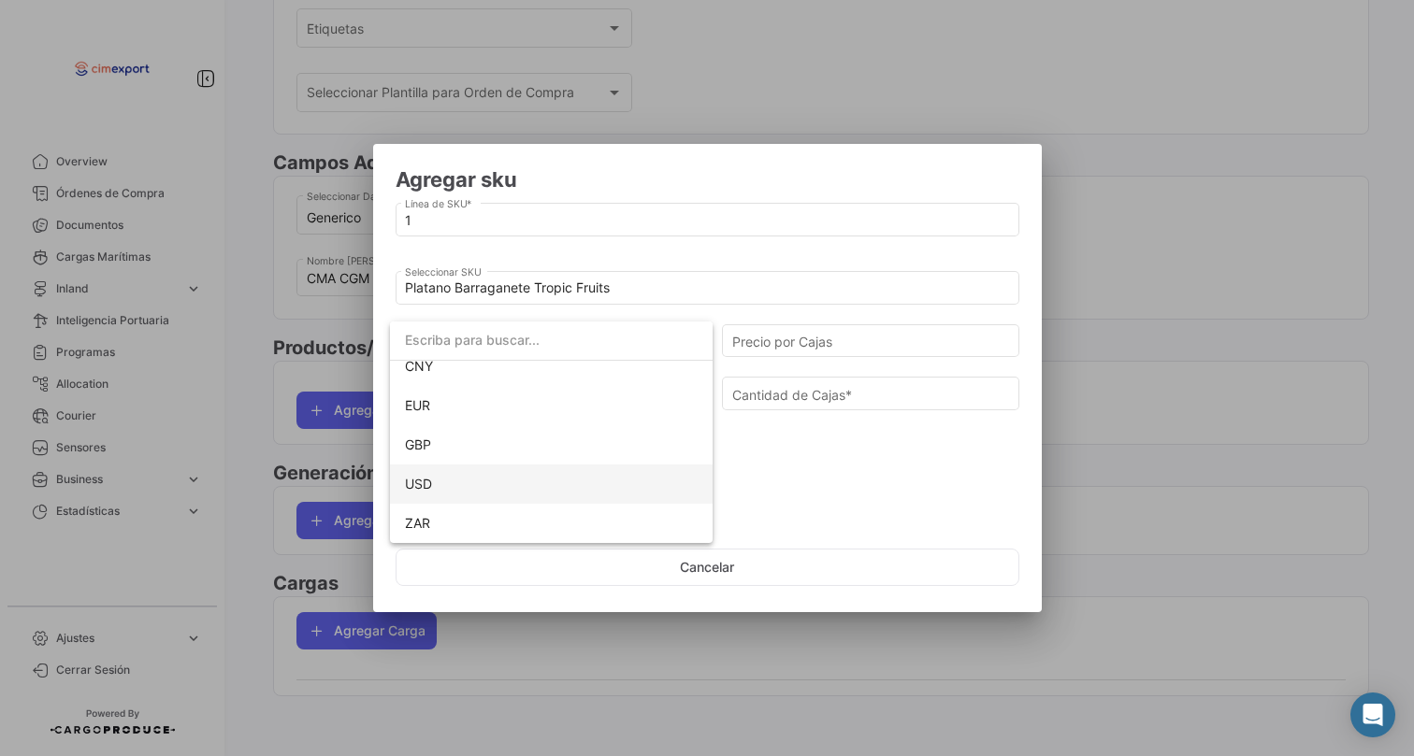
scroll to position [172, 0]
click at [441, 492] on span "USD" at bounding box center [551, 484] width 293 height 39
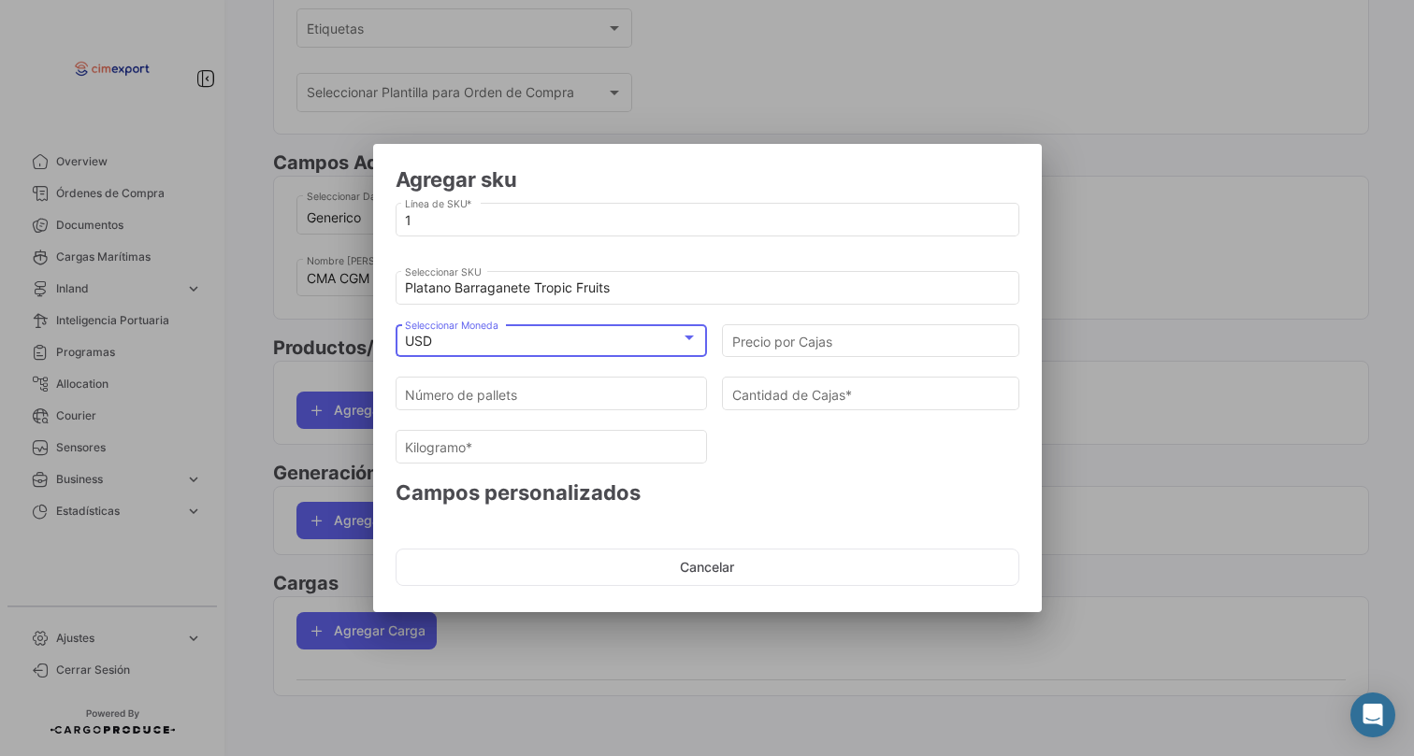
scroll to position [0, 0]
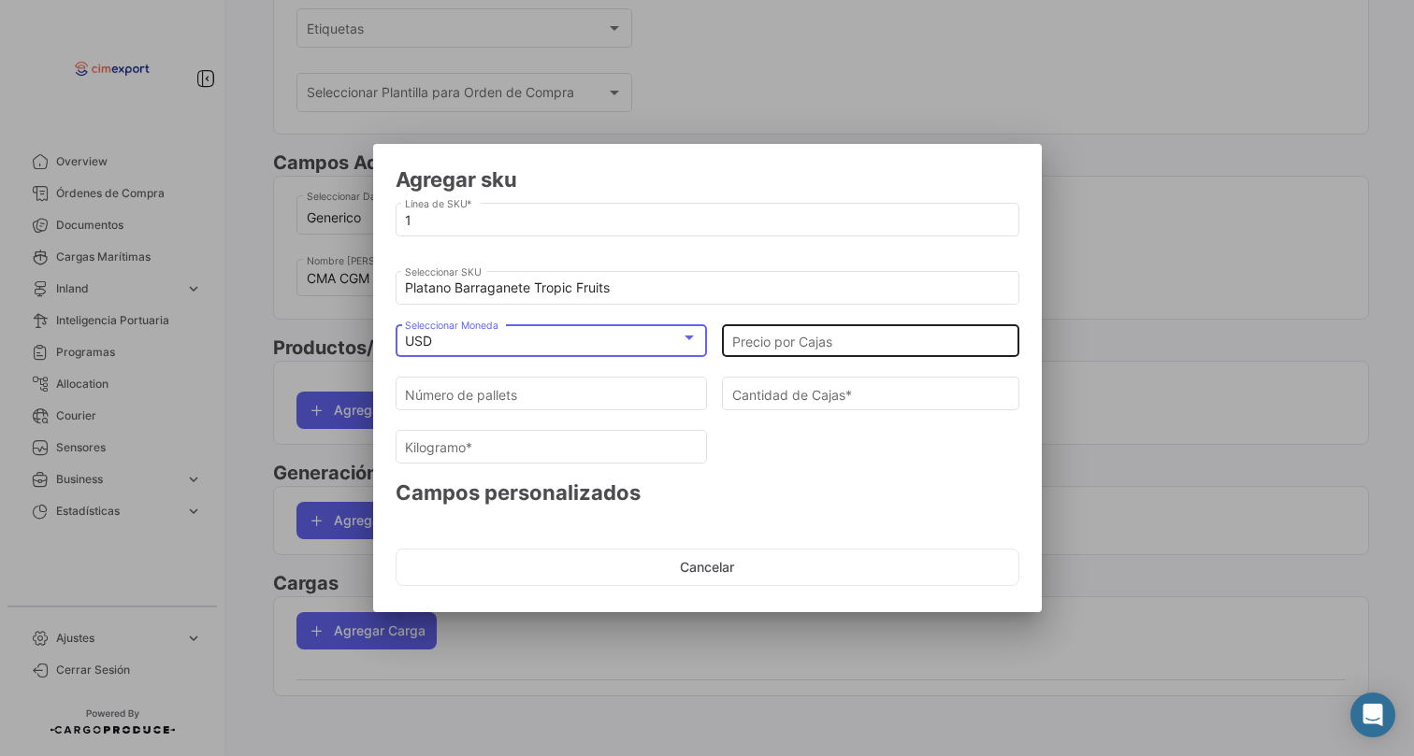
click at [799, 349] on div "Precio por Cajas" at bounding box center [871, 339] width 278 height 36
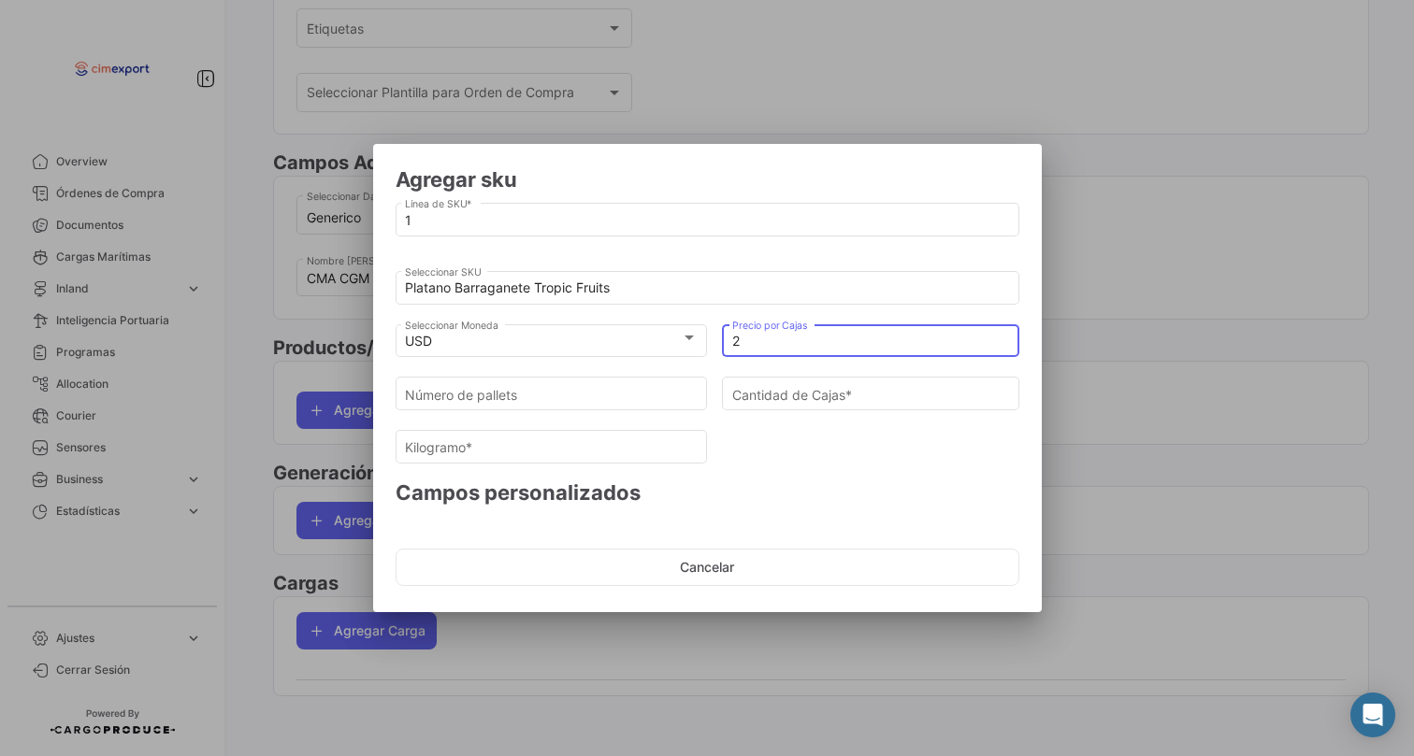
type input "22"
type input "22.50"
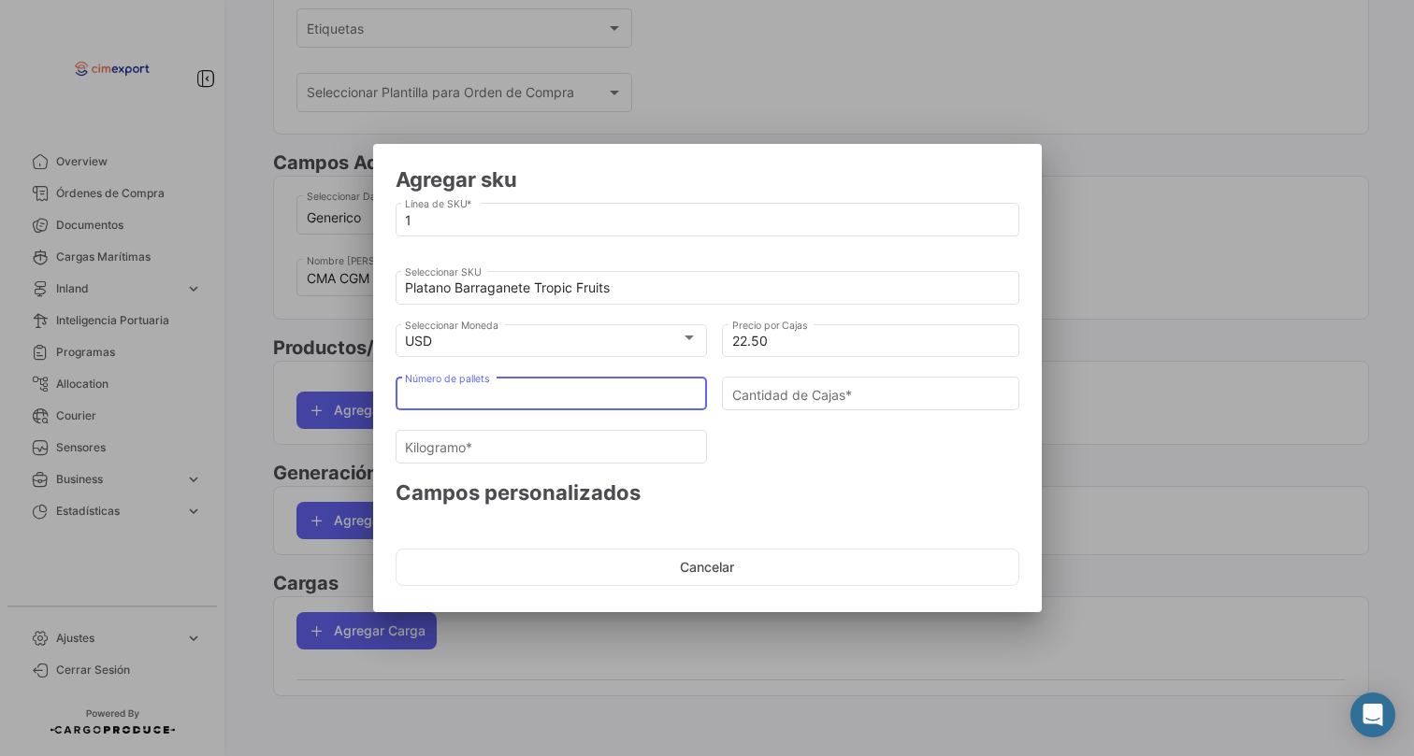
click at [576, 388] on input "Número de pallets" at bounding box center [551, 395] width 293 height 16
type input "5"
type input "270"
type input "6129"
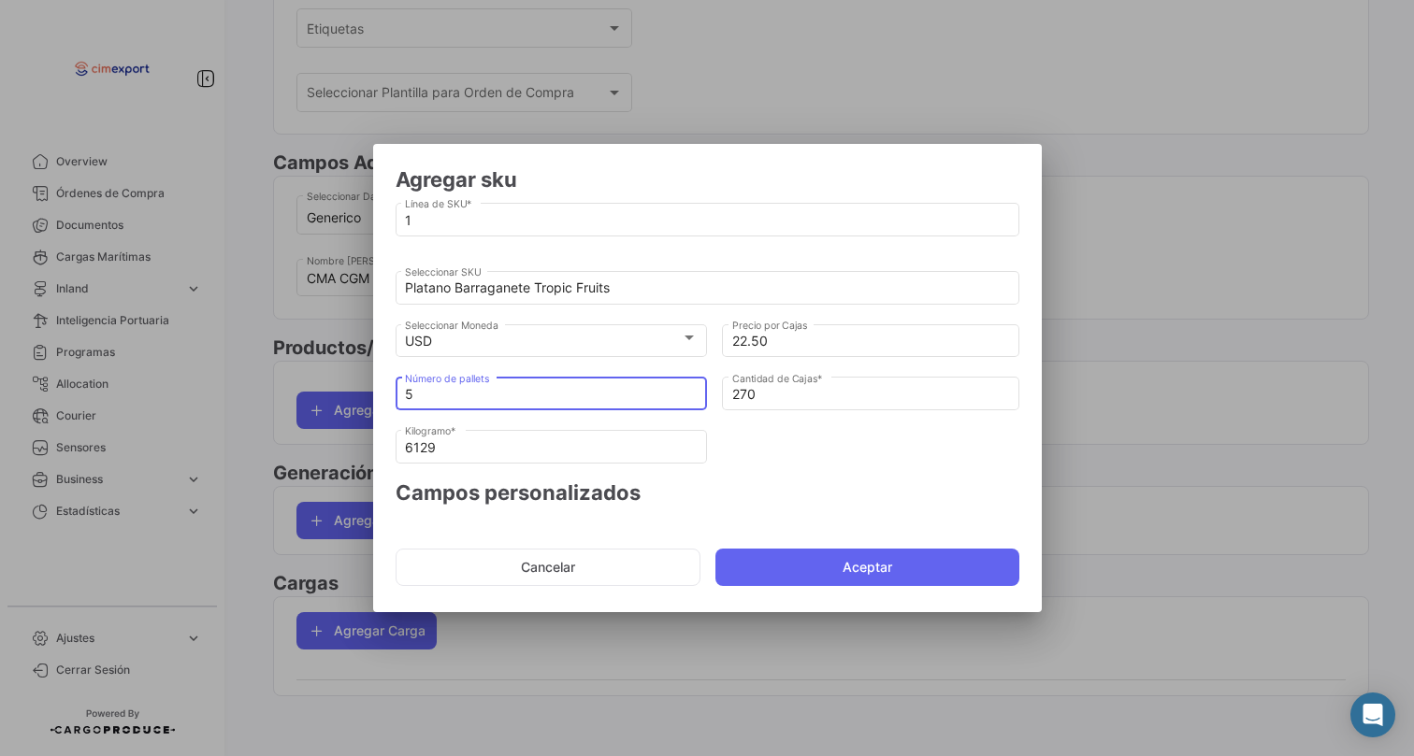
type input "0"
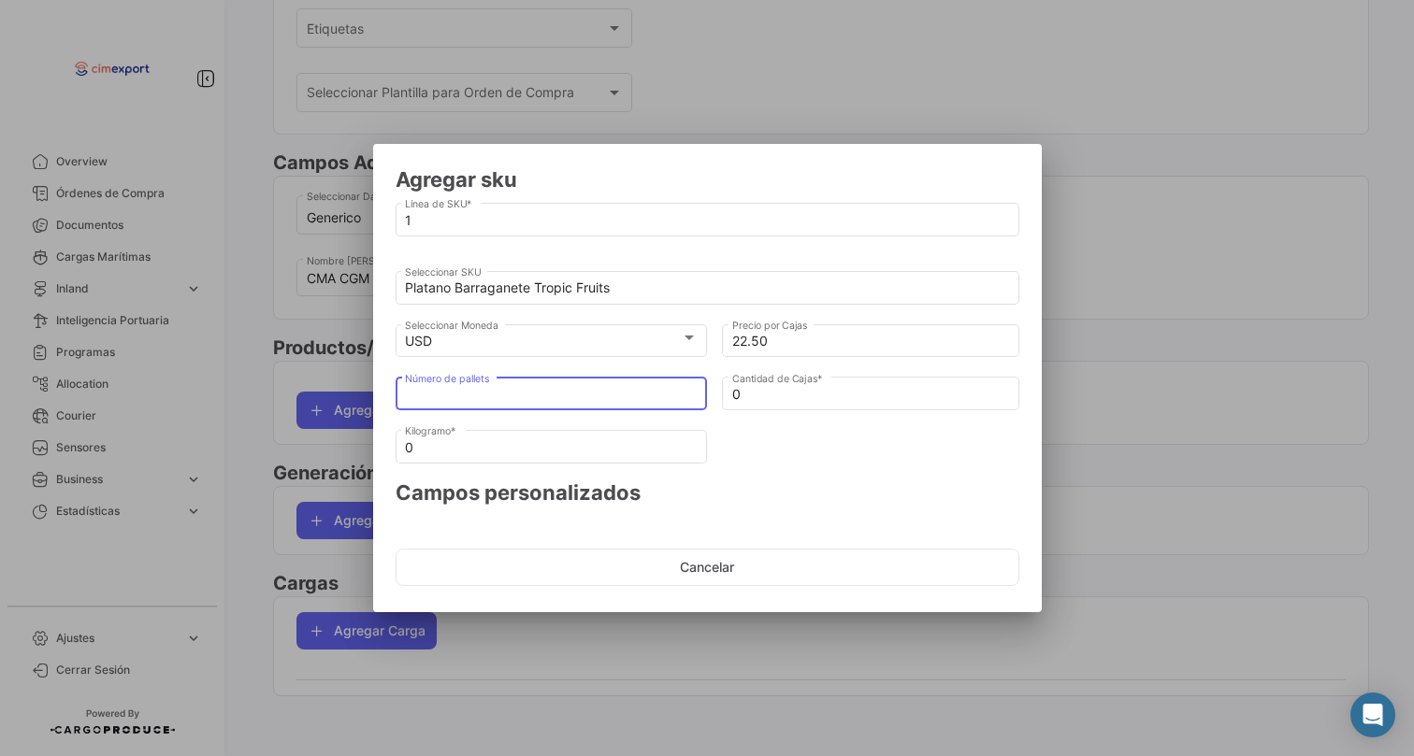
type input "1"
type input "54"
type input "1225.8"
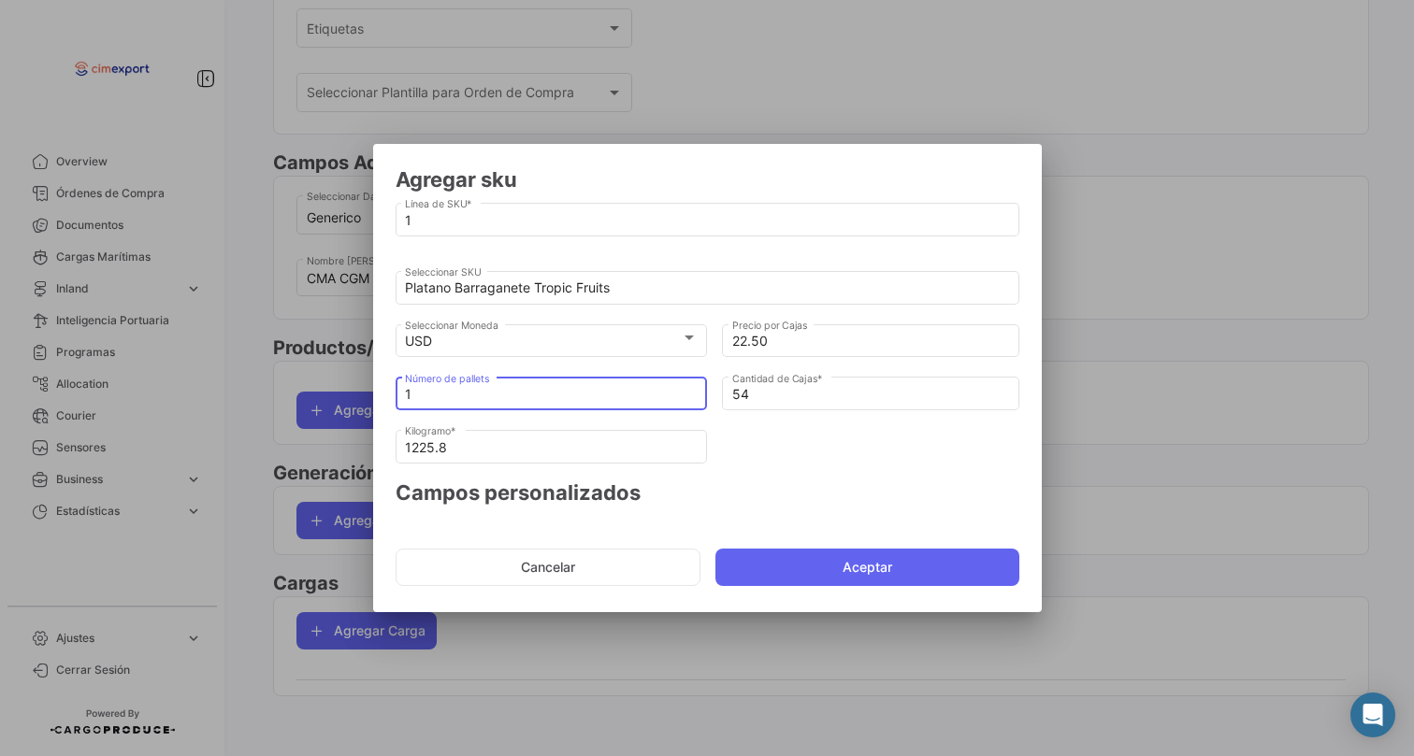
type input "10"
type input "540"
type input "12258"
type input "10"
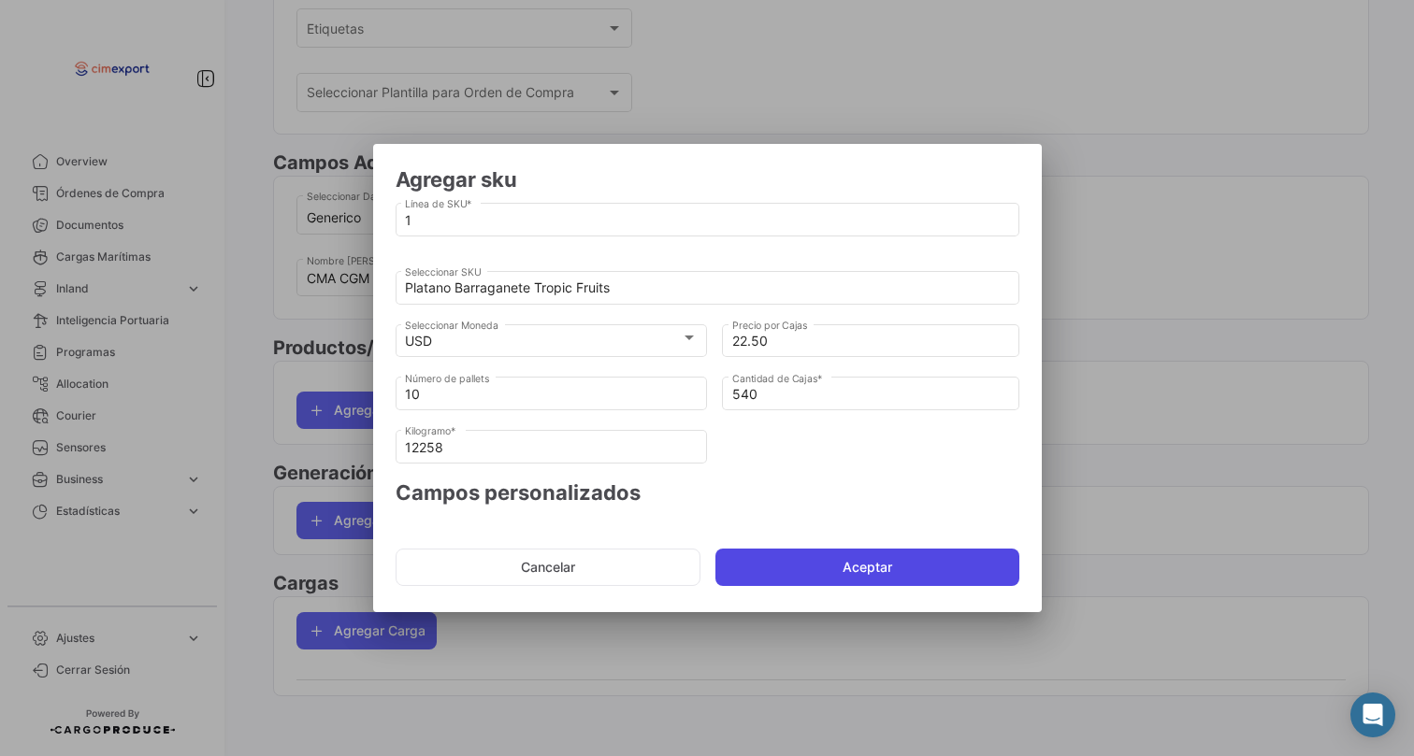
click at [824, 558] on button "Aceptar" at bounding box center [867, 567] width 304 height 37
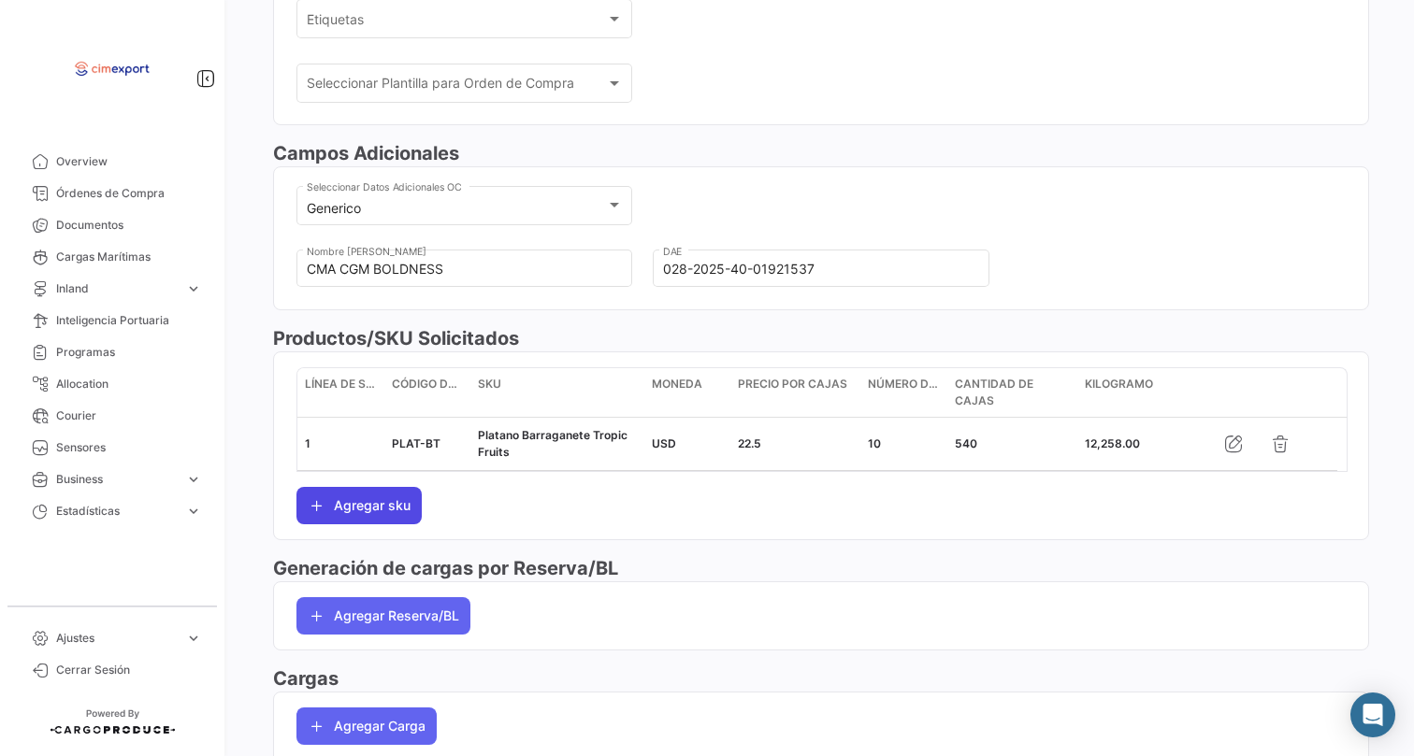
click at [385, 510] on button "Agregar sku" at bounding box center [358, 505] width 125 height 37
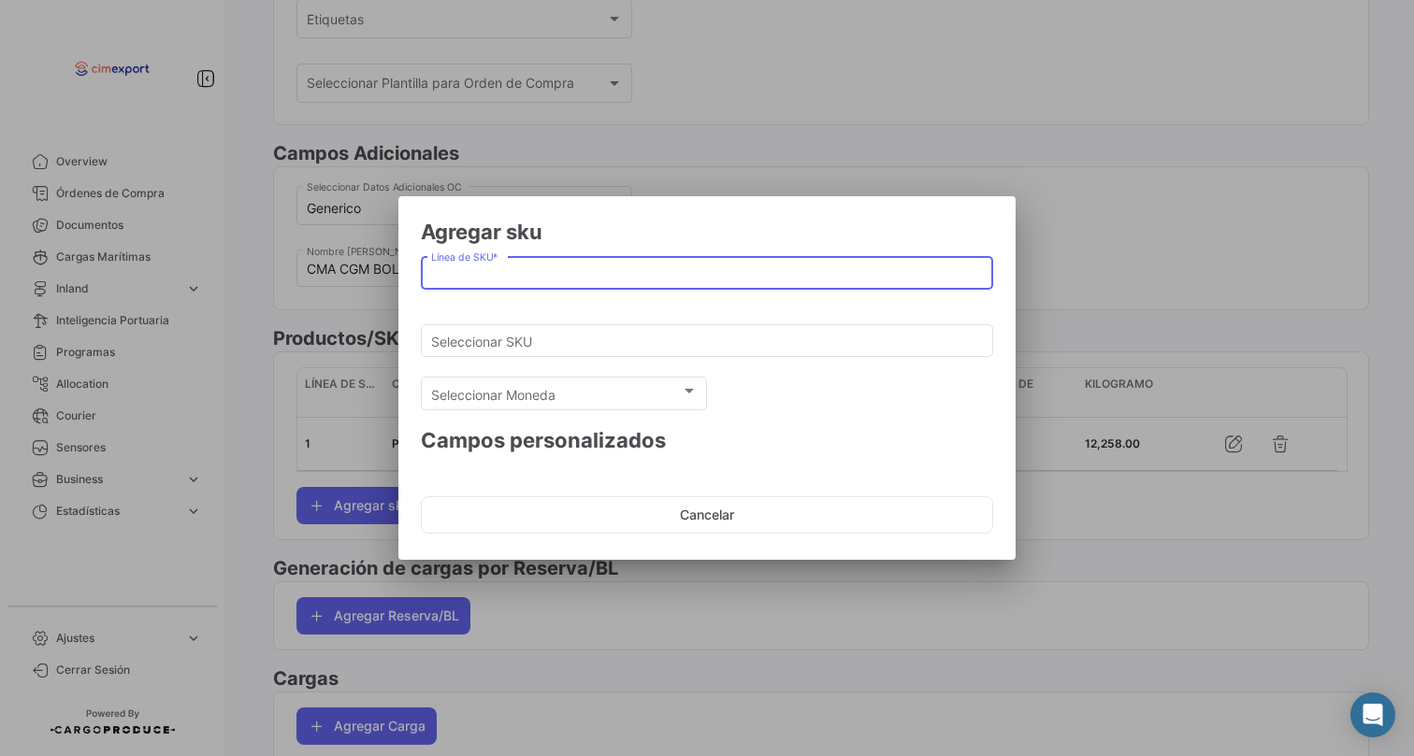
click at [498, 275] on input "Línea de SKU *" at bounding box center [707, 274] width 553 height 16
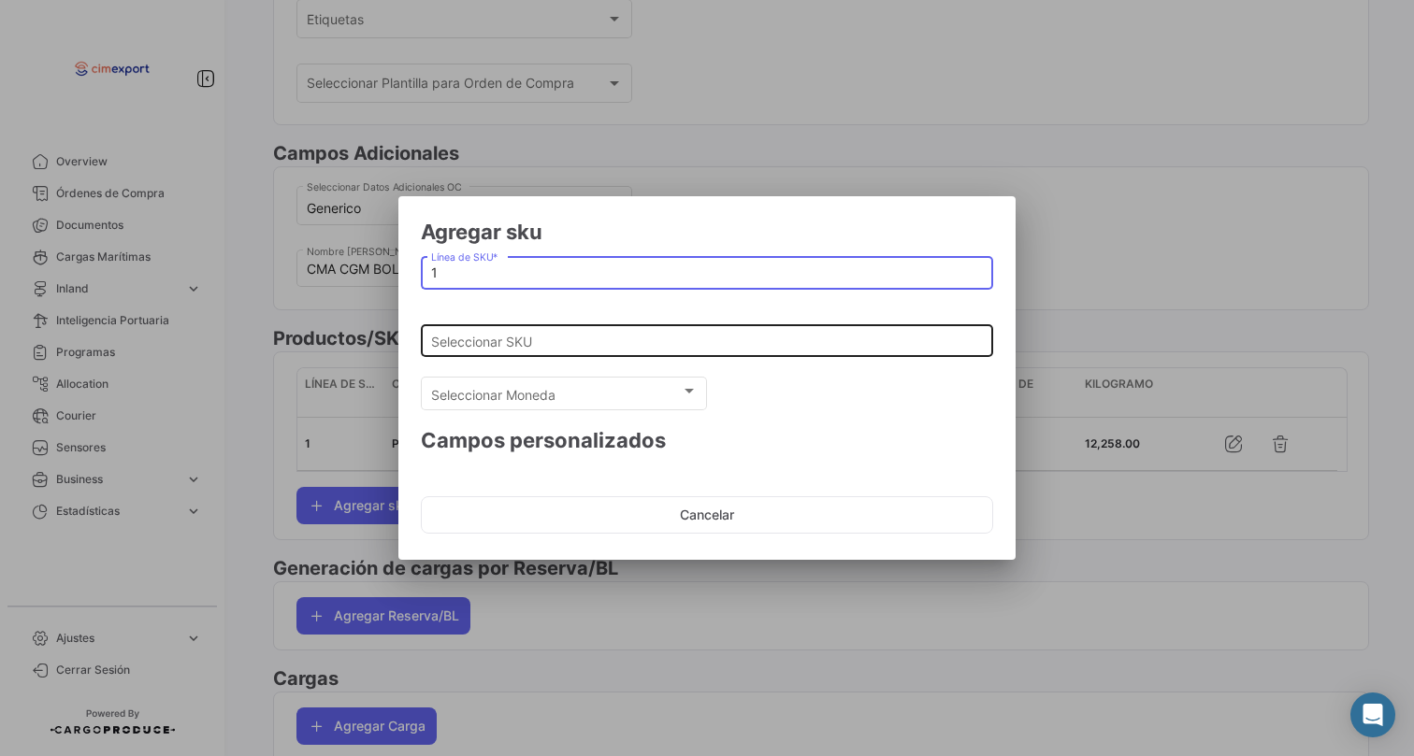
type input "1"
click at [494, 341] on input "Seleccionar SKU" at bounding box center [707, 342] width 553 height 16
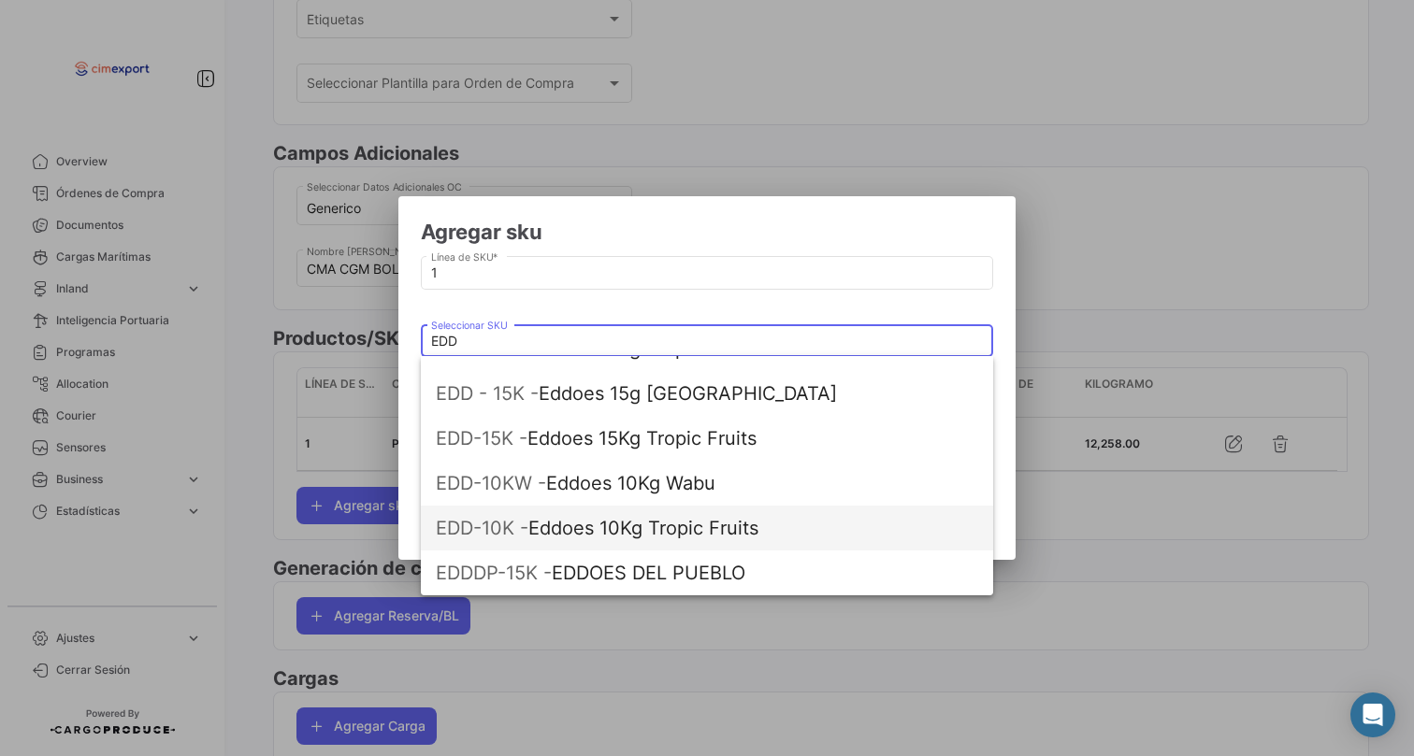
scroll to position [75, 0]
click at [520, 535] on span "EDD-10K -" at bounding box center [482, 528] width 93 height 22
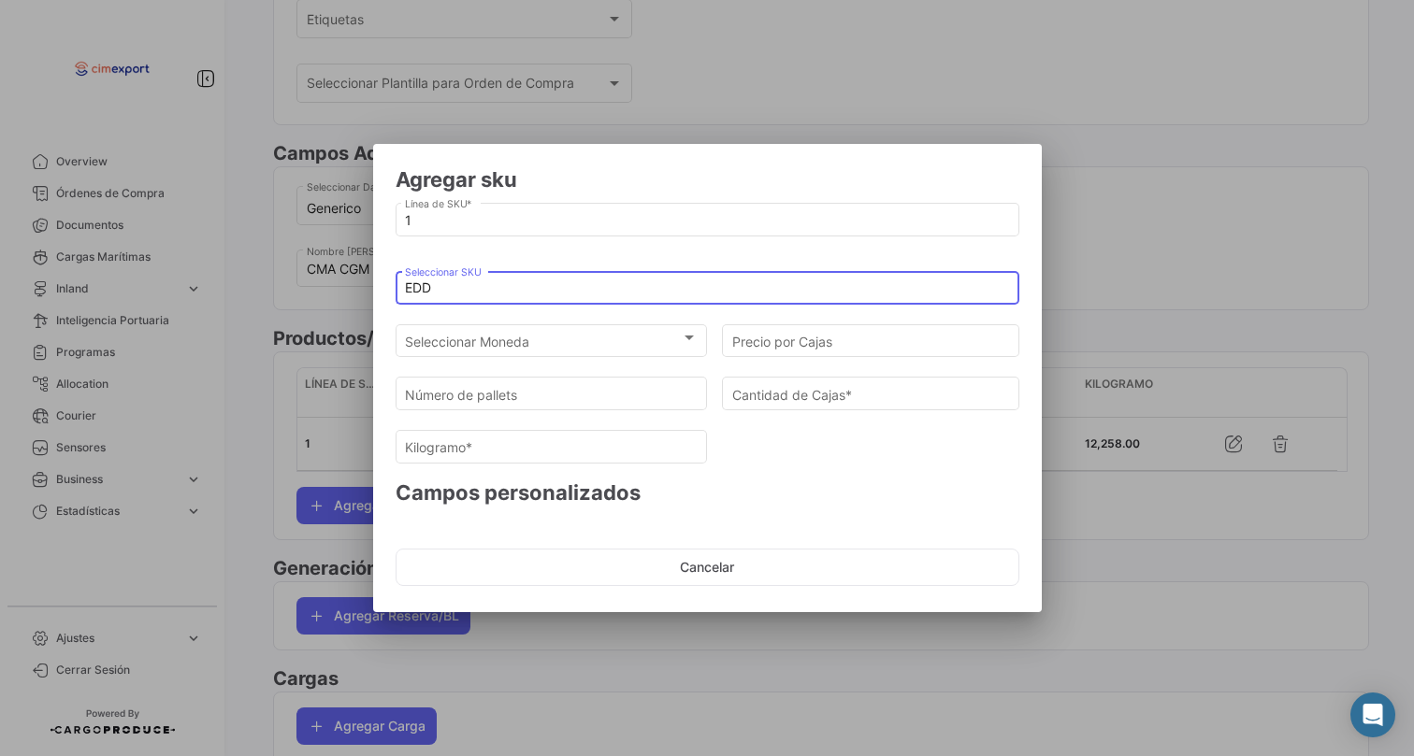
type input "Eddoes 10Kg Tropic Fruits"
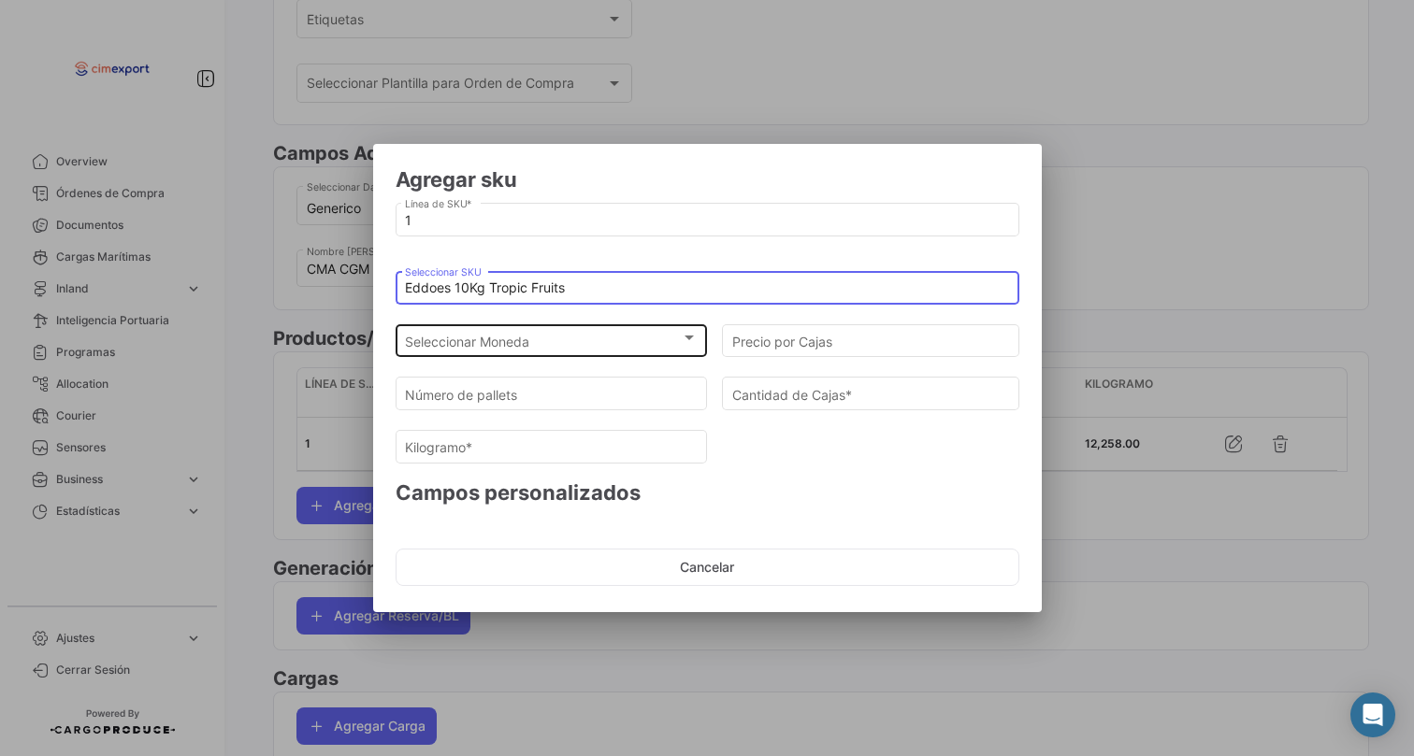
click at [544, 332] on div "Seleccionar Moneda Seleccionar Moneda" at bounding box center [551, 339] width 293 height 36
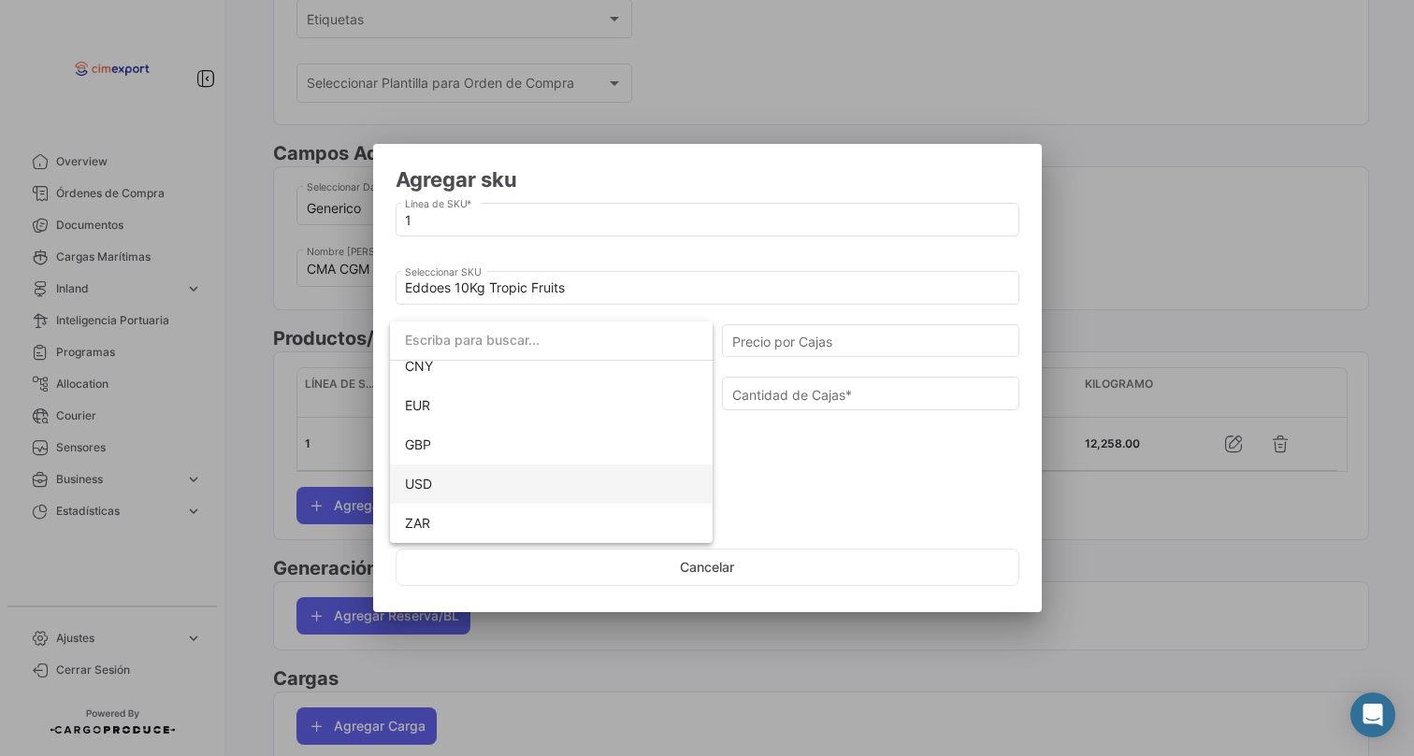
click at [468, 490] on span "USD" at bounding box center [551, 484] width 293 height 39
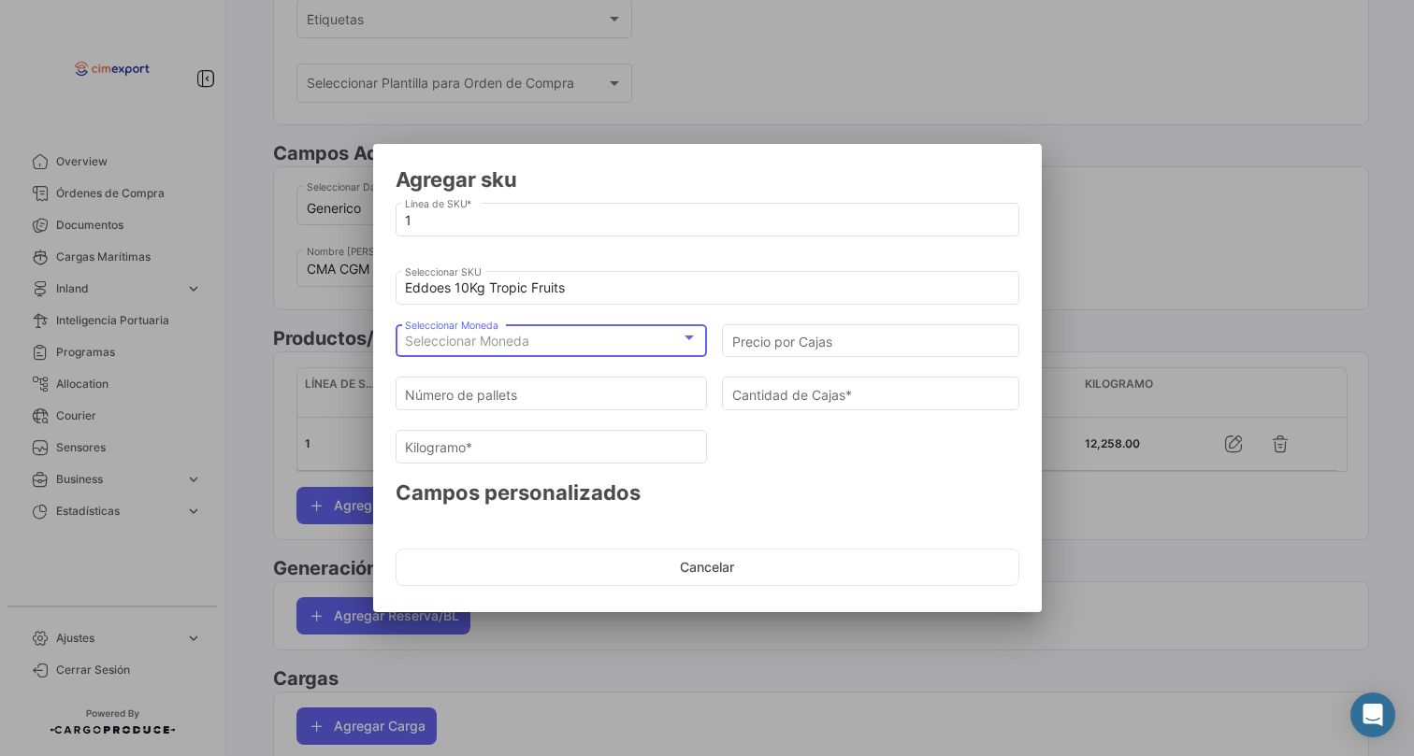
scroll to position [172, 0]
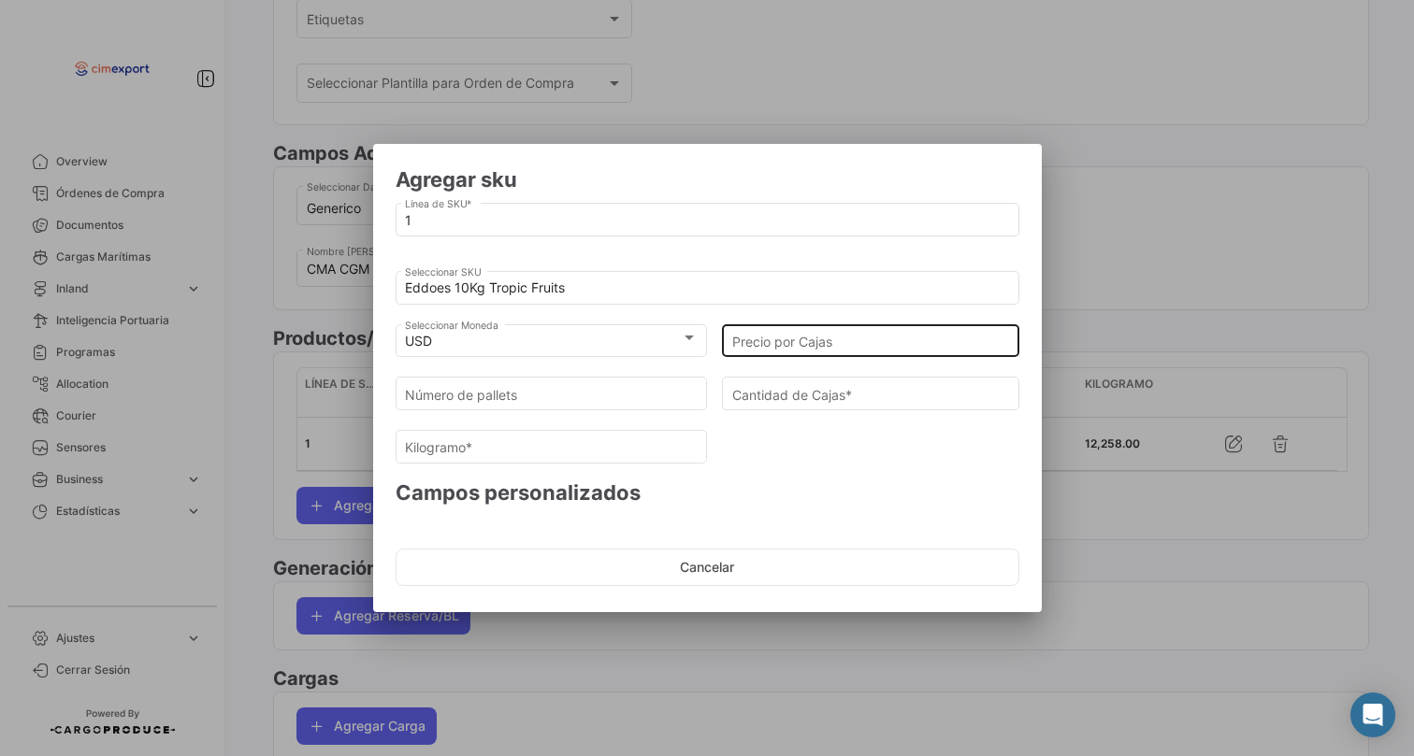
click at [799, 356] on div "Precio por Cajas" at bounding box center [871, 339] width 278 height 36
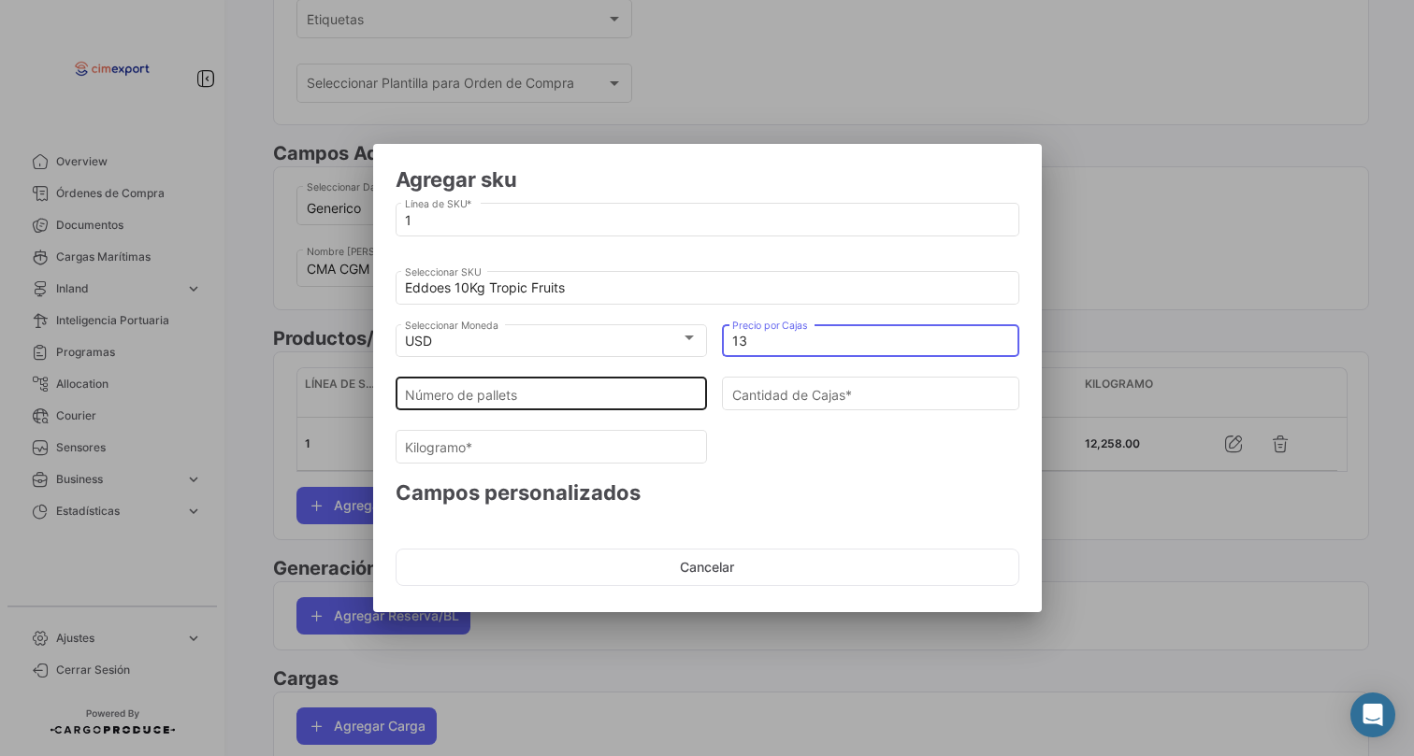
type input "13"
click at [638, 403] on div "Número de pallets" at bounding box center [551, 392] width 293 height 36
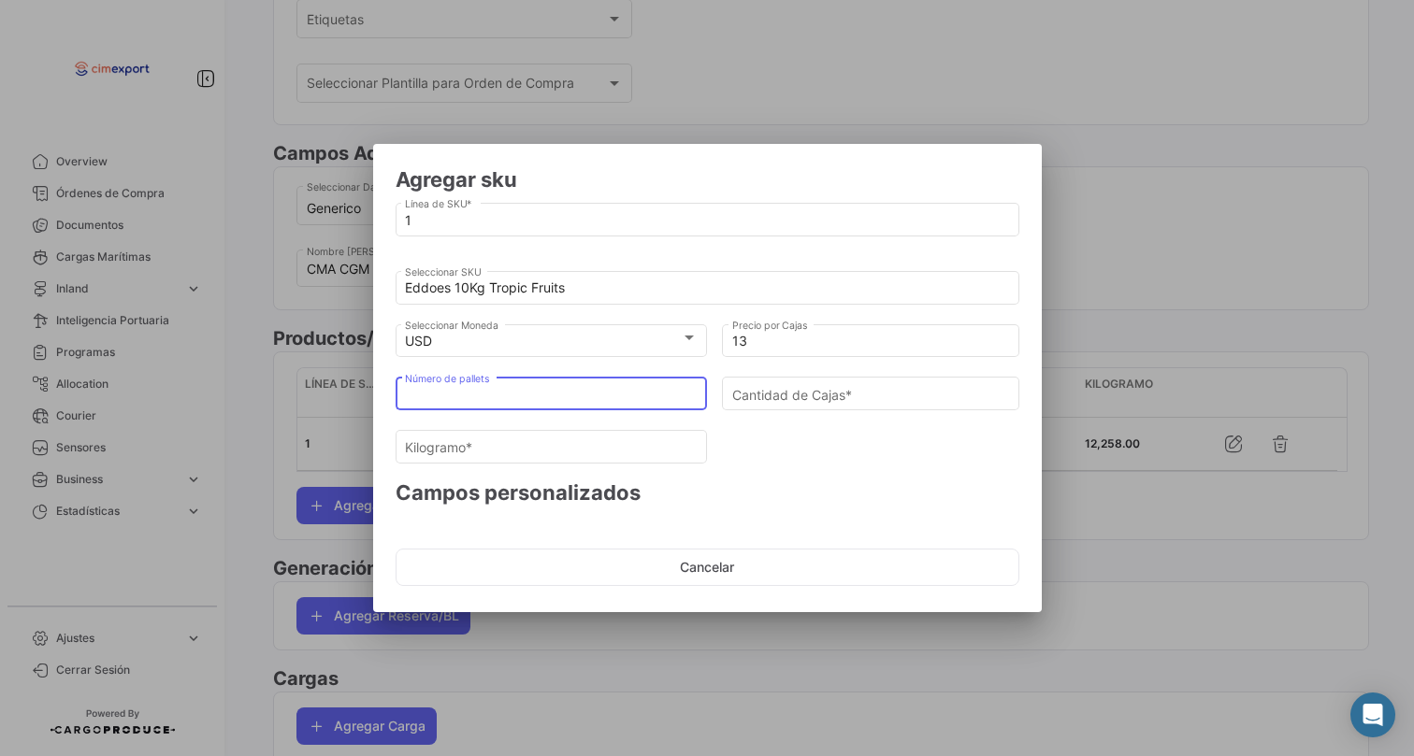
type input "2"
type input "176"
type input "1760"
type input "20"
type input "1760"
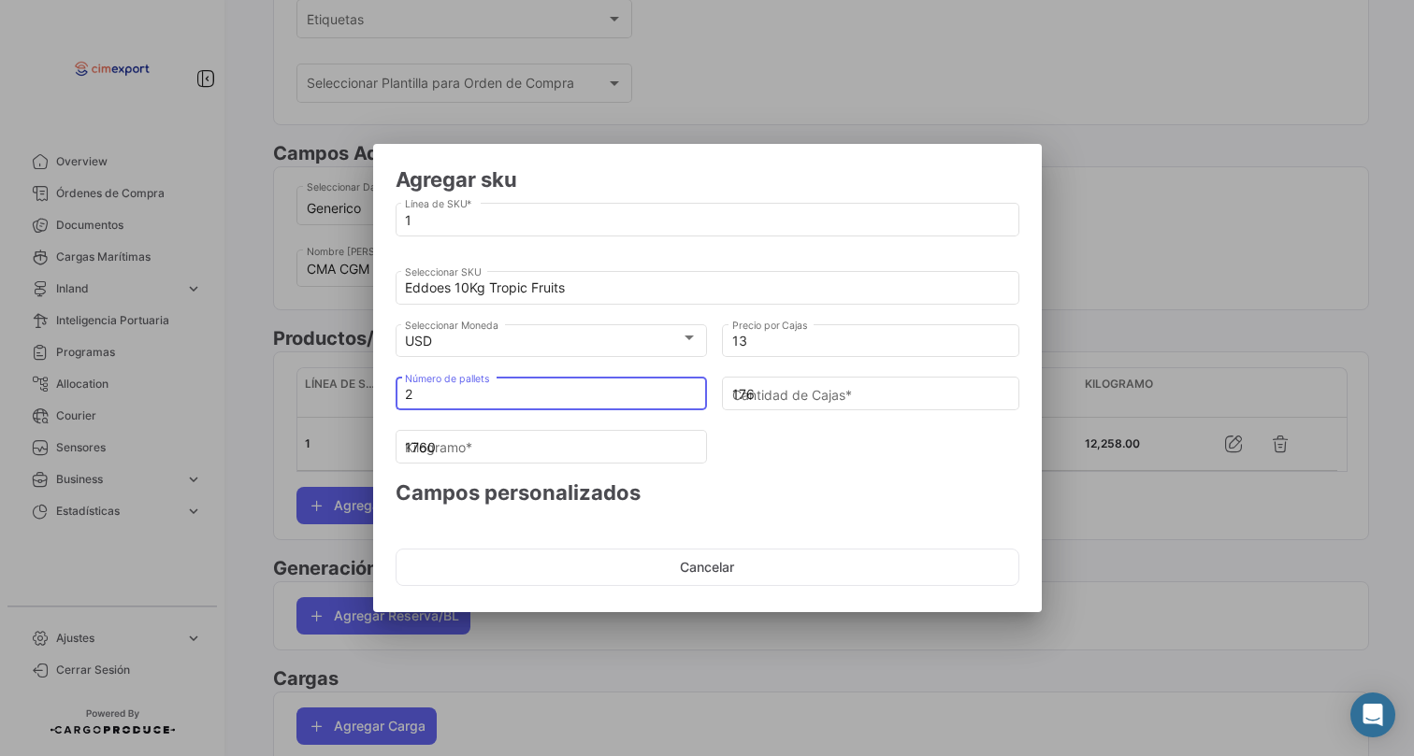
type input "17600"
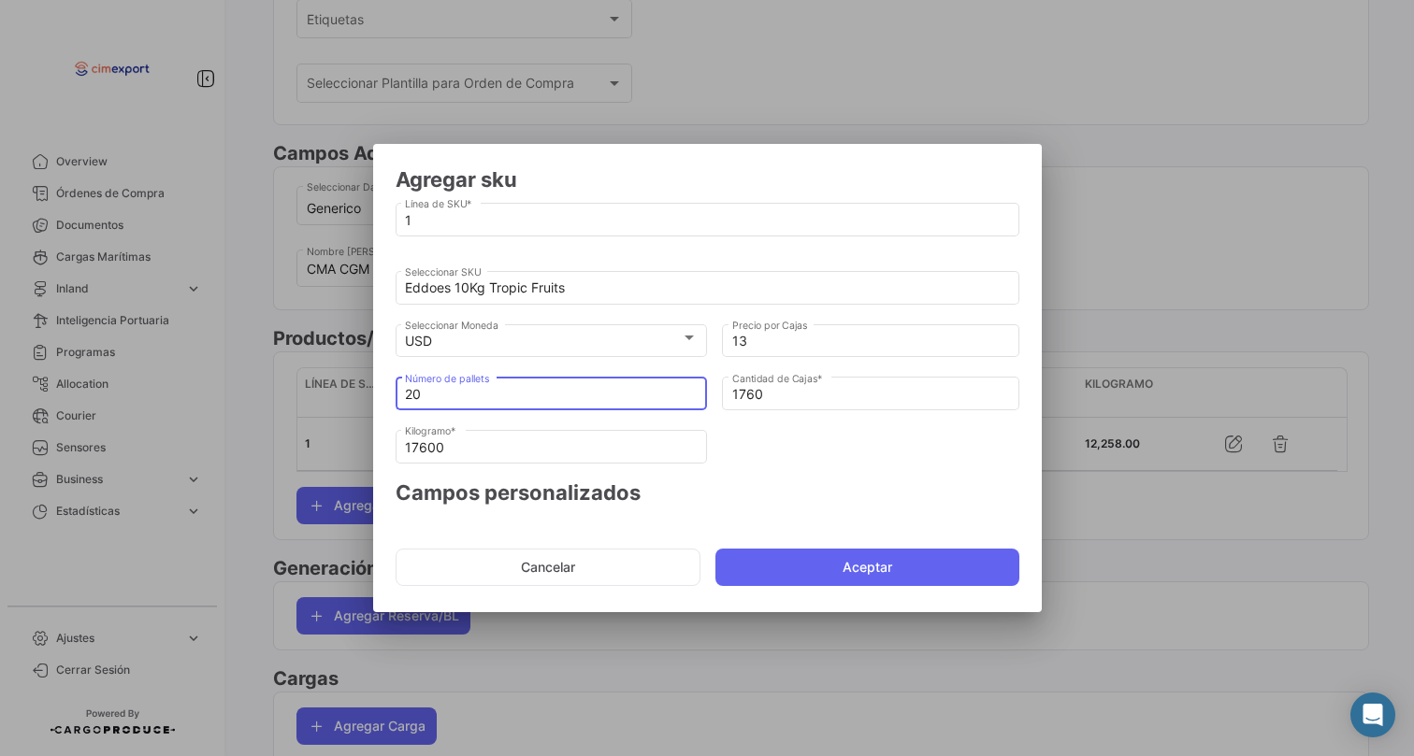
type input "2"
type input "176"
type input "1760"
type input "0"
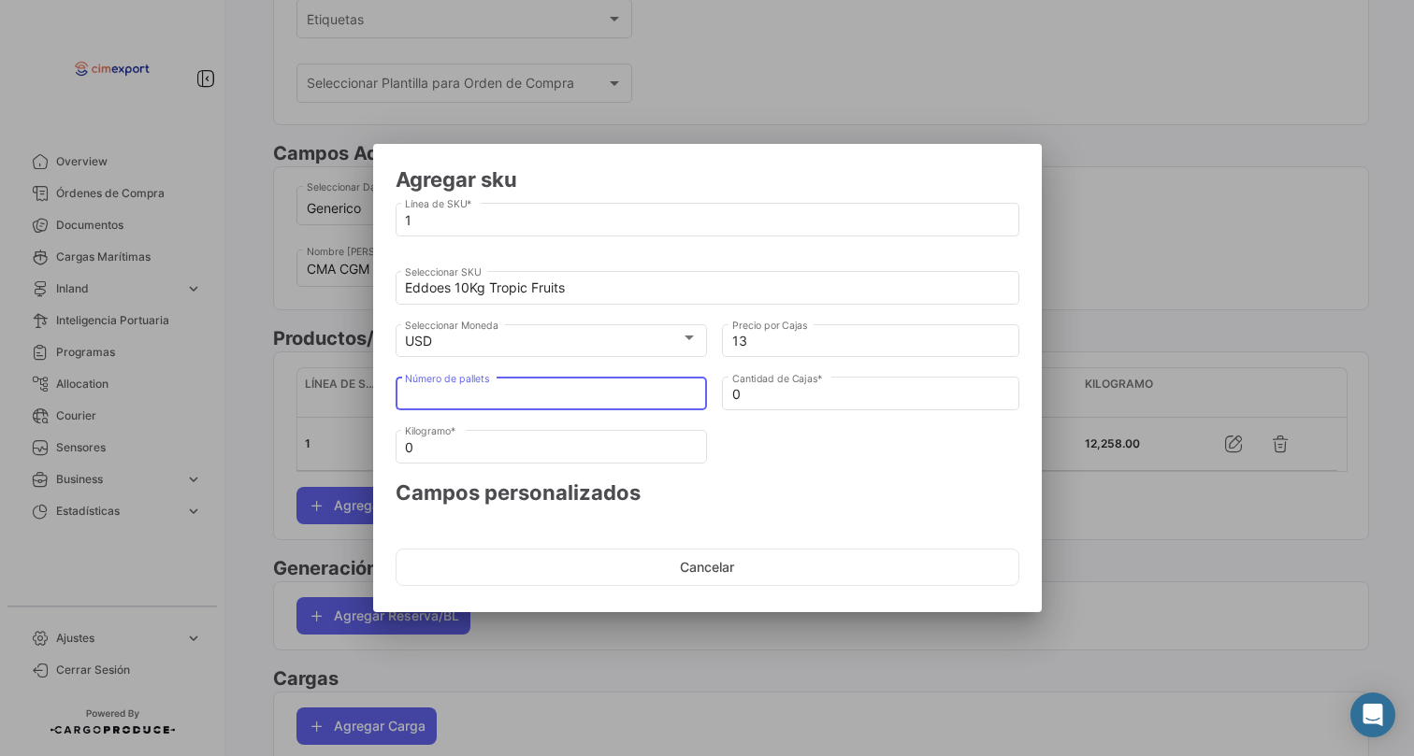
type input "1"
type input "88"
type input "880"
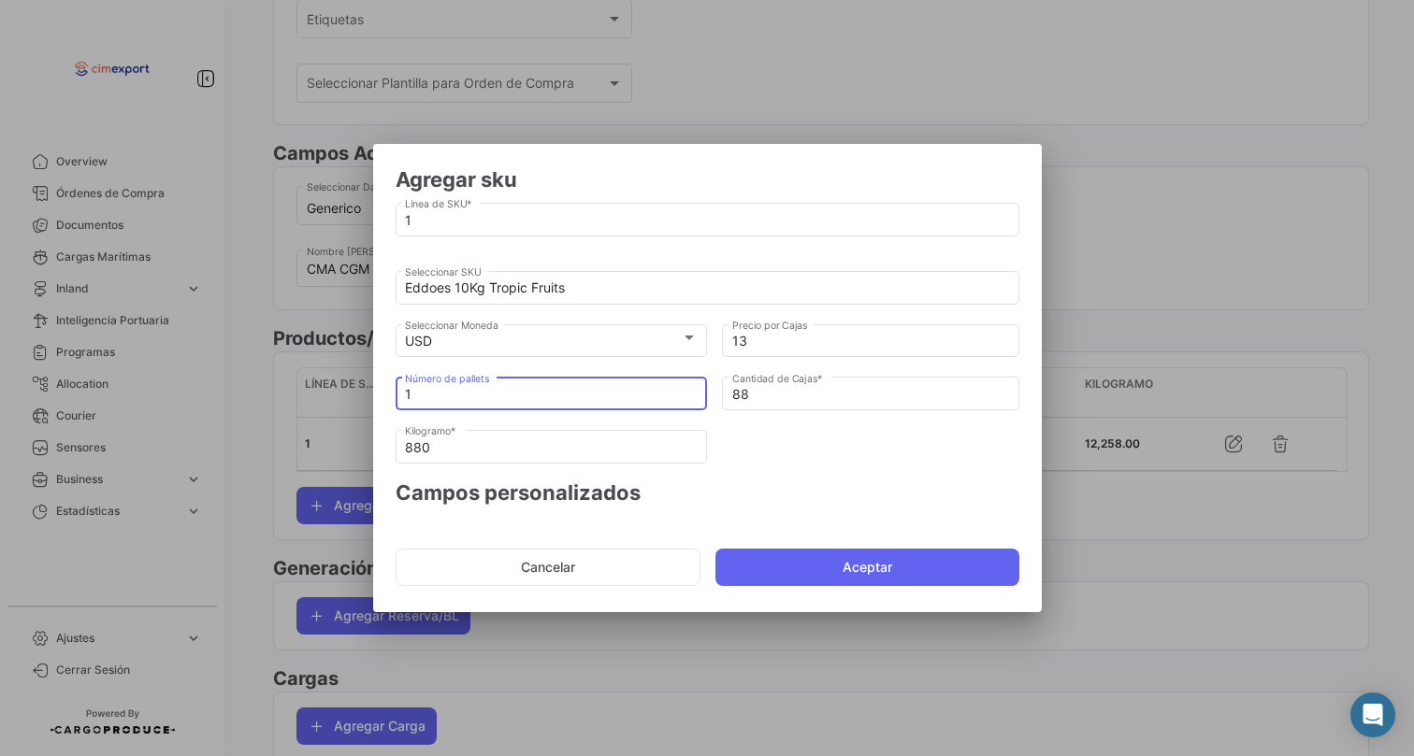
type input "15"
type input "1320"
type input "13200"
type input "1"
type input "88"
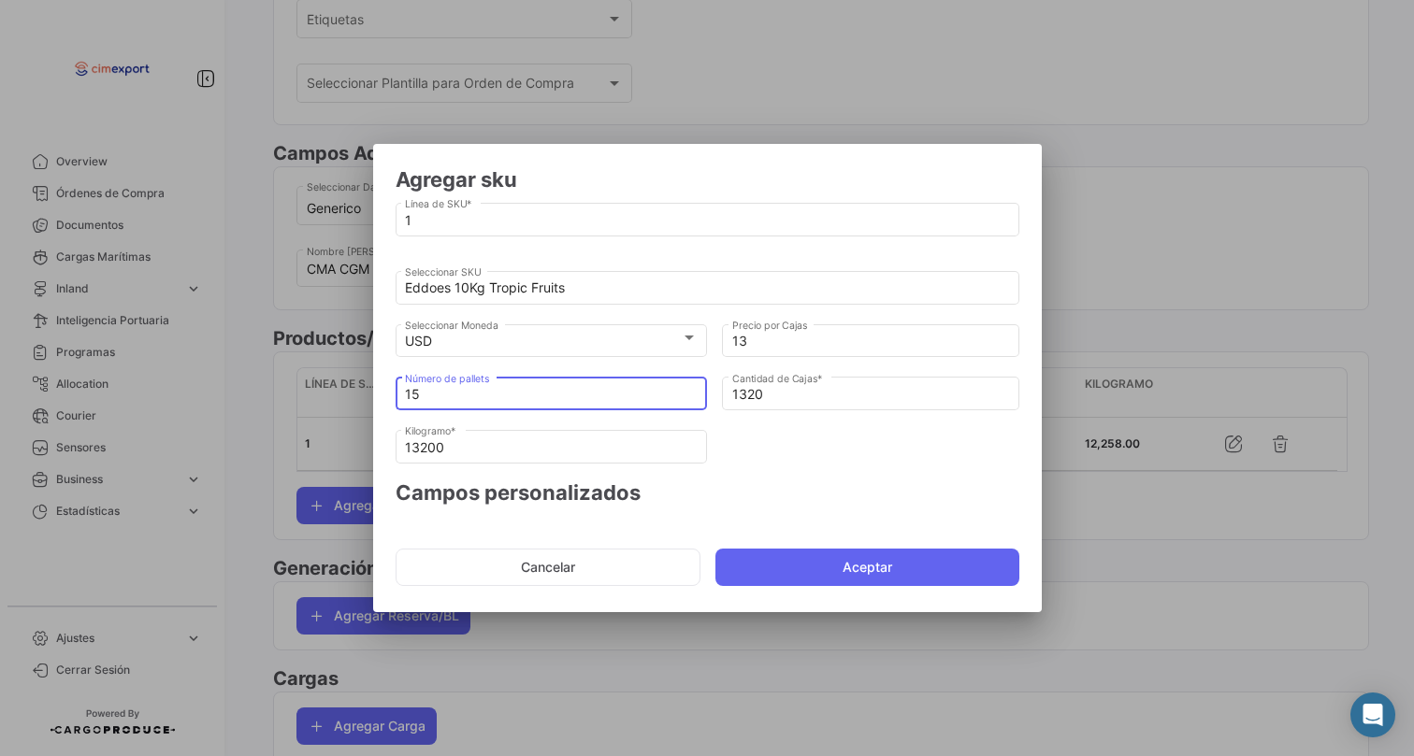
type input "880"
type input "10"
type input "880"
type input "8800"
type input "1"
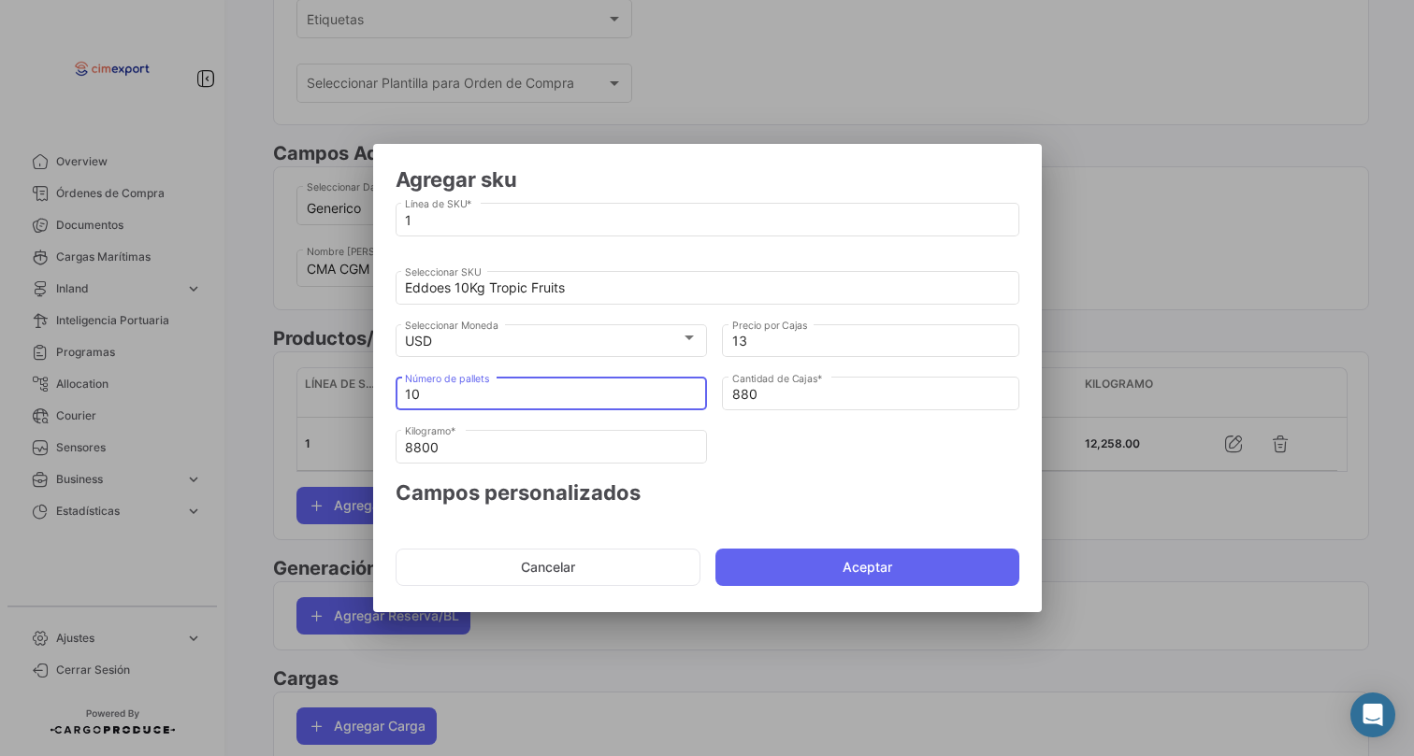
type input "88"
type input "880"
type input "12"
type input "1056"
type input "10560"
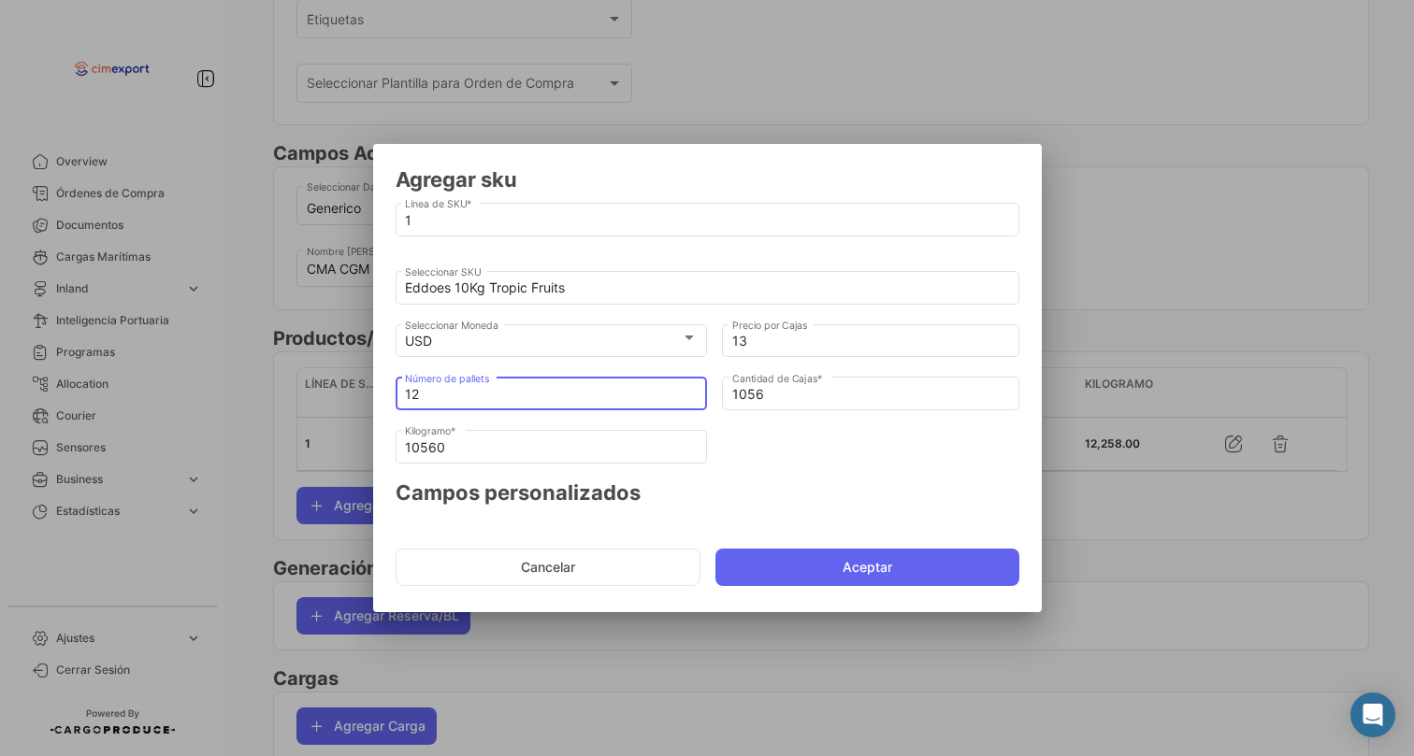
type input "1"
type input "88"
type input "880"
type input "13"
type input "1144"
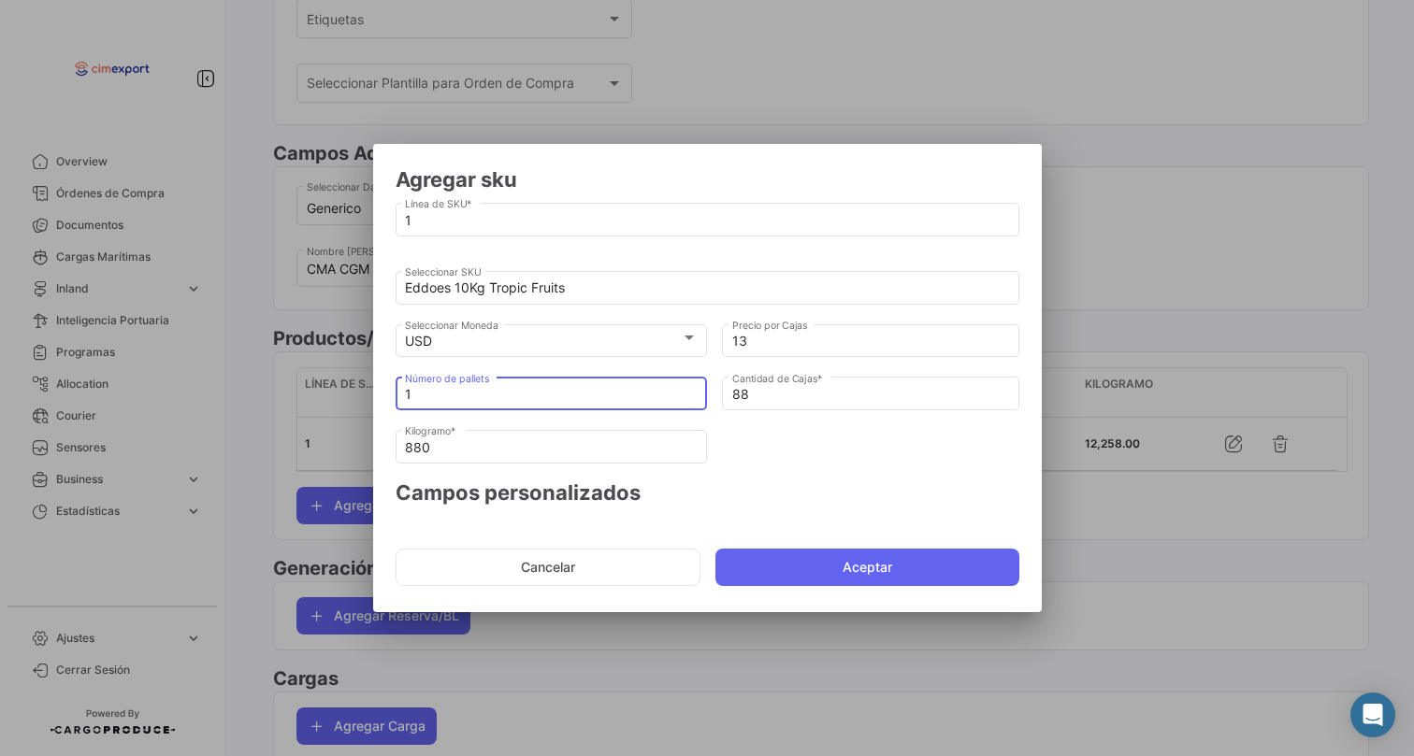
type input "11440"
type input "1"
type input "88"
type input "880"
type input "0"
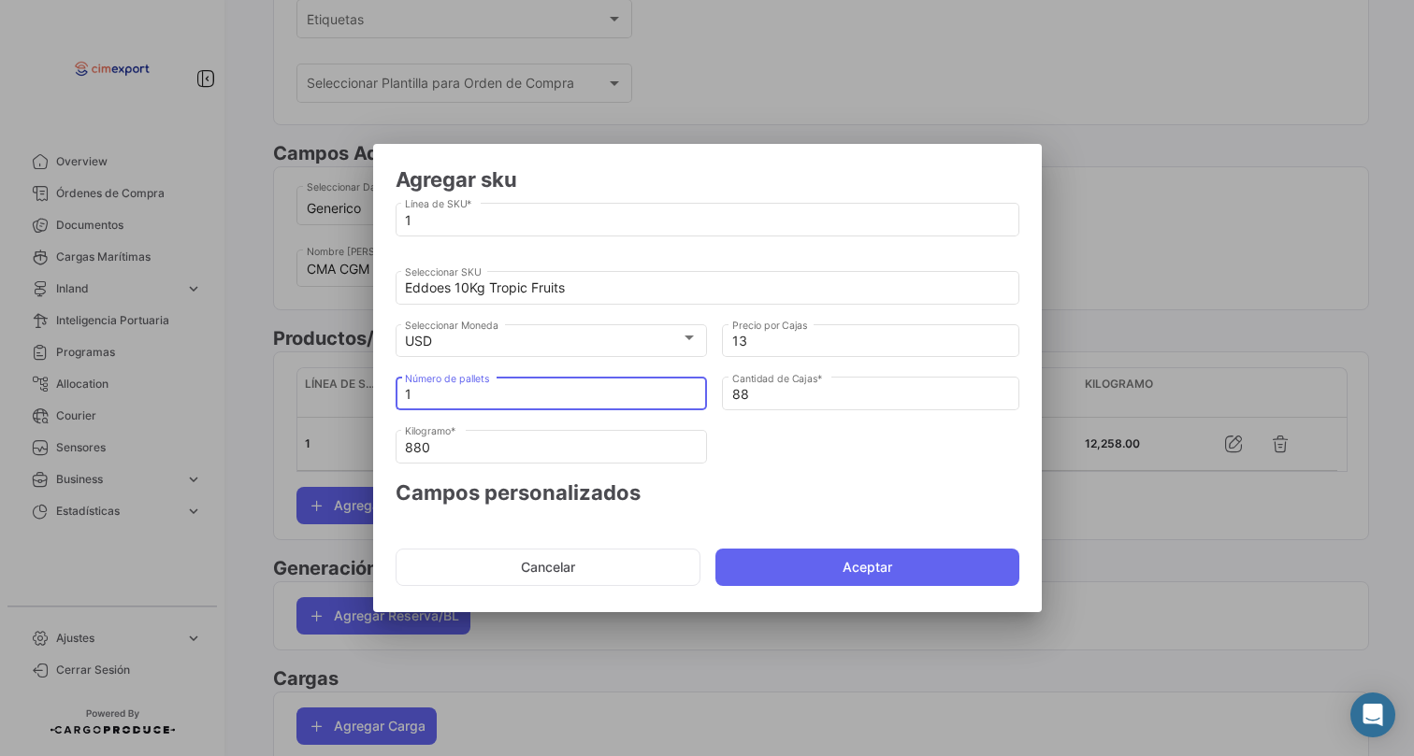
type input "0"
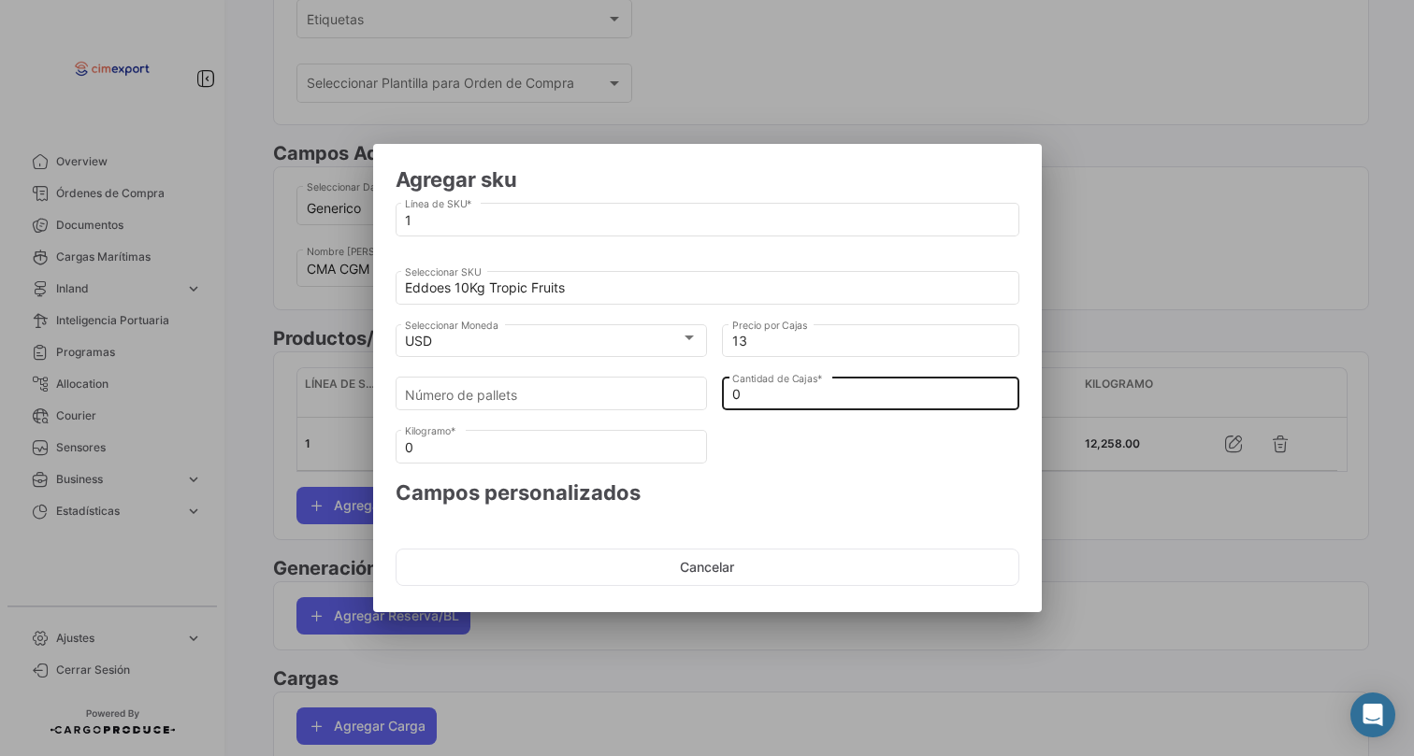
click at [764, 384] on div "0 Cantidad [PERSON_NAME] *" at bounding box center [871, 392] width 278 height 36
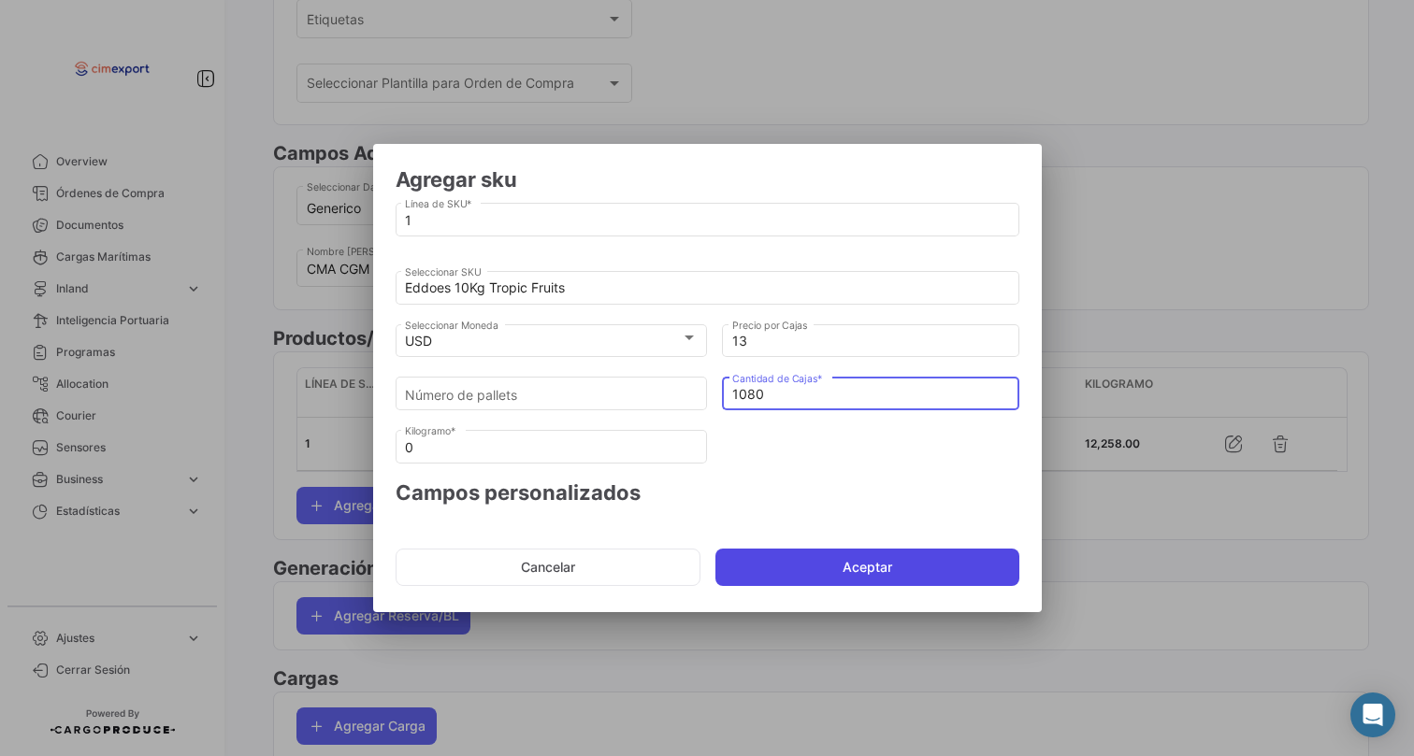
type input "1080"
click at [778, 553] on button "Aceptar" at bounding box center [867, 567] width 304 height 37
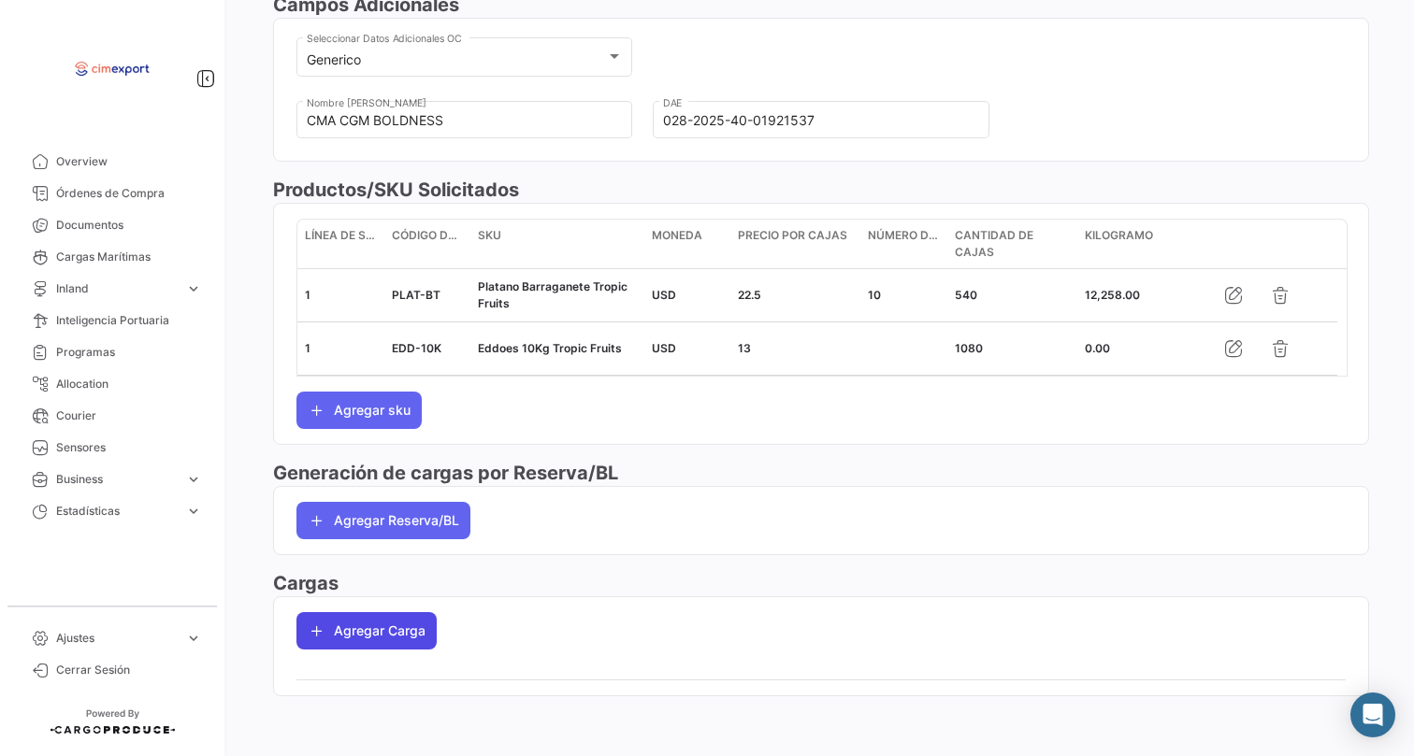
scroll to position [648, 0]
click at [424, 640] on button "Agregar Carga" at bounding box center [366, 630] width 140 height 37
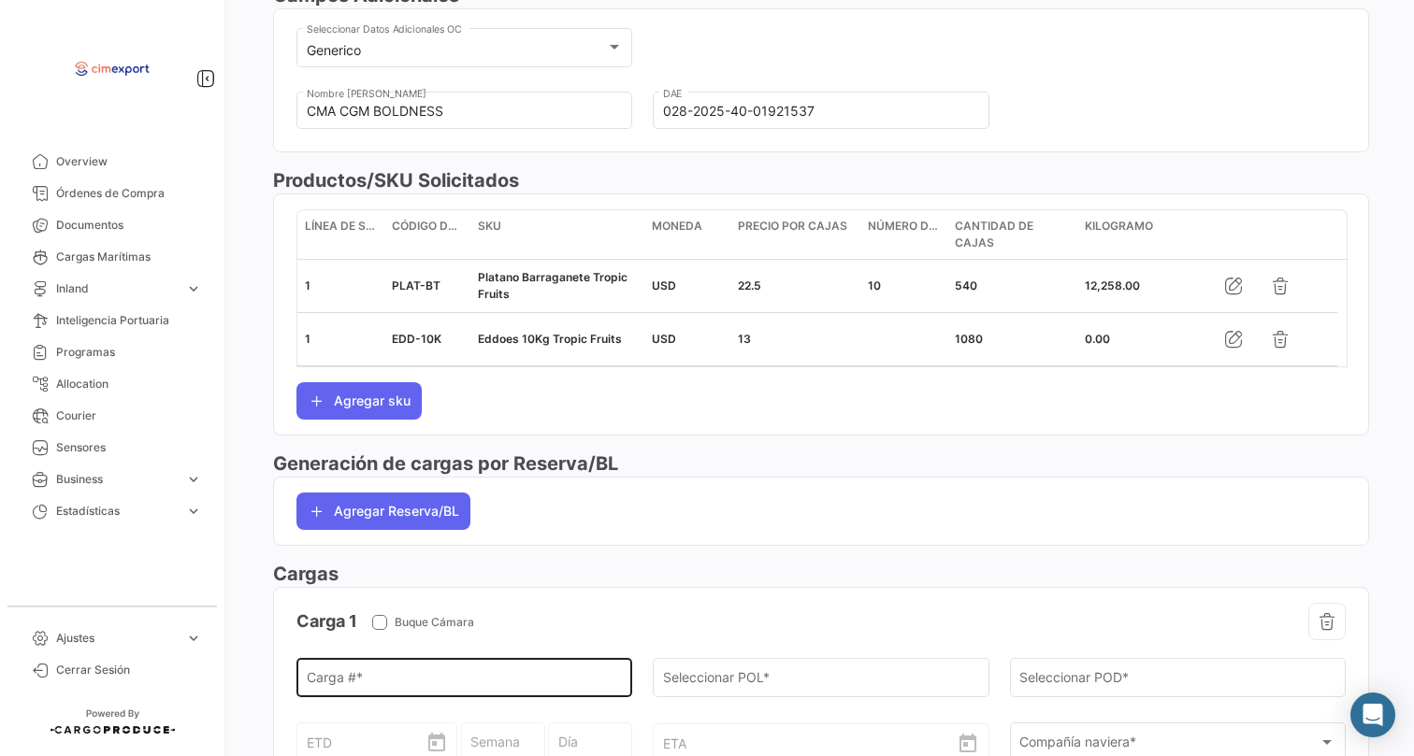
click at [365, 682] on div "Carga # *" at bounding box center [465, 676] width 316 height 43
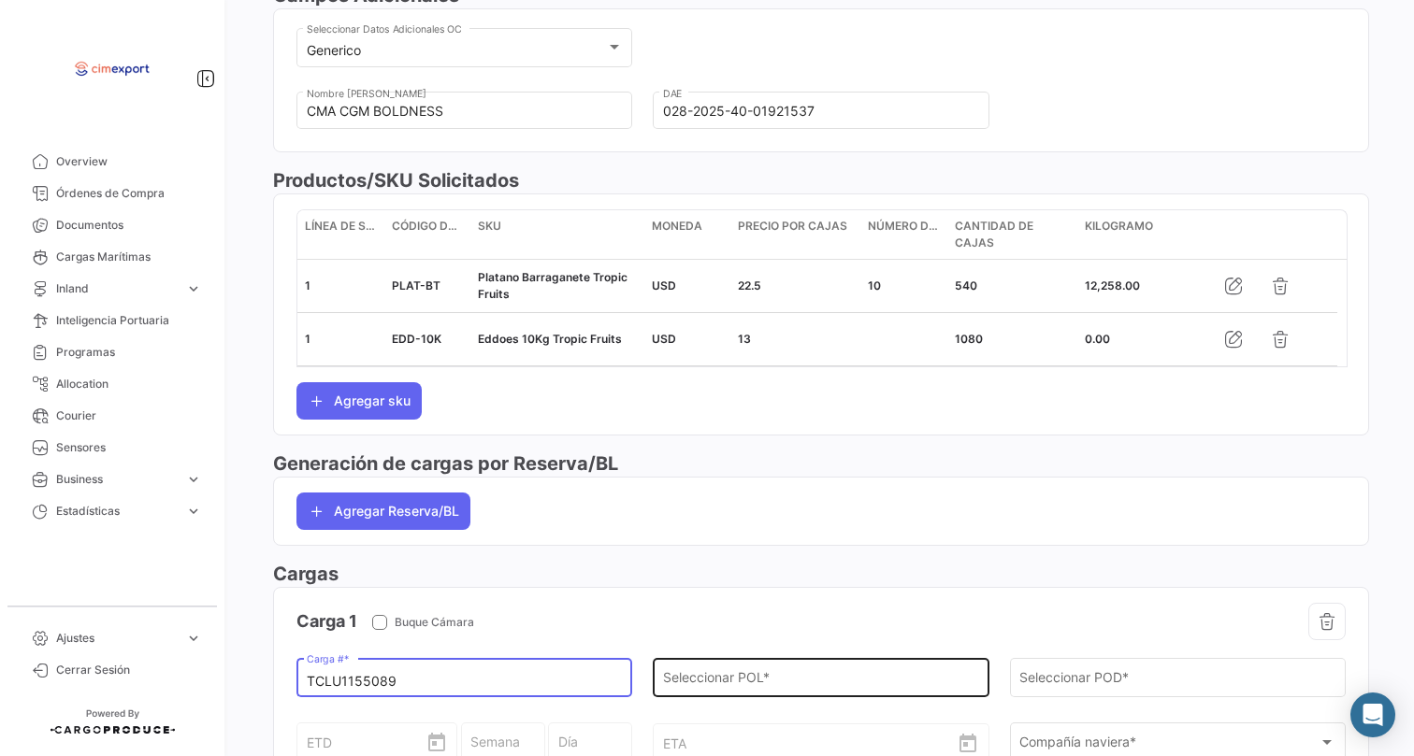
type input "TCLU1155089"
click at [720, 682] on div "Seleccionar POL *" at bounding box center [821, 676] width 316 height 43
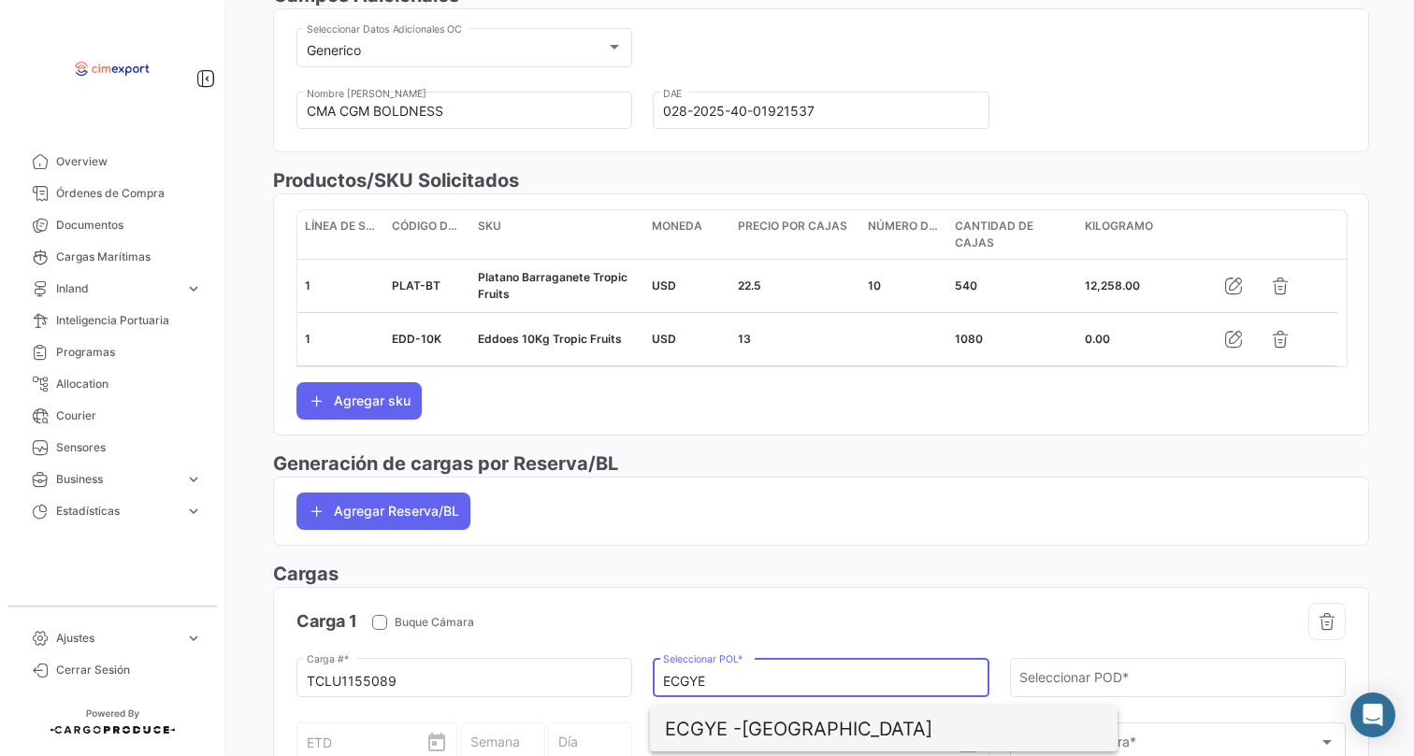
click at [779, 718] on span "ECGYE - [GEOGRAPHIC_DATA]" at bounding box center [884, 729] width 438 height 45
type input "[GEOGRAPHIC_DATA]"
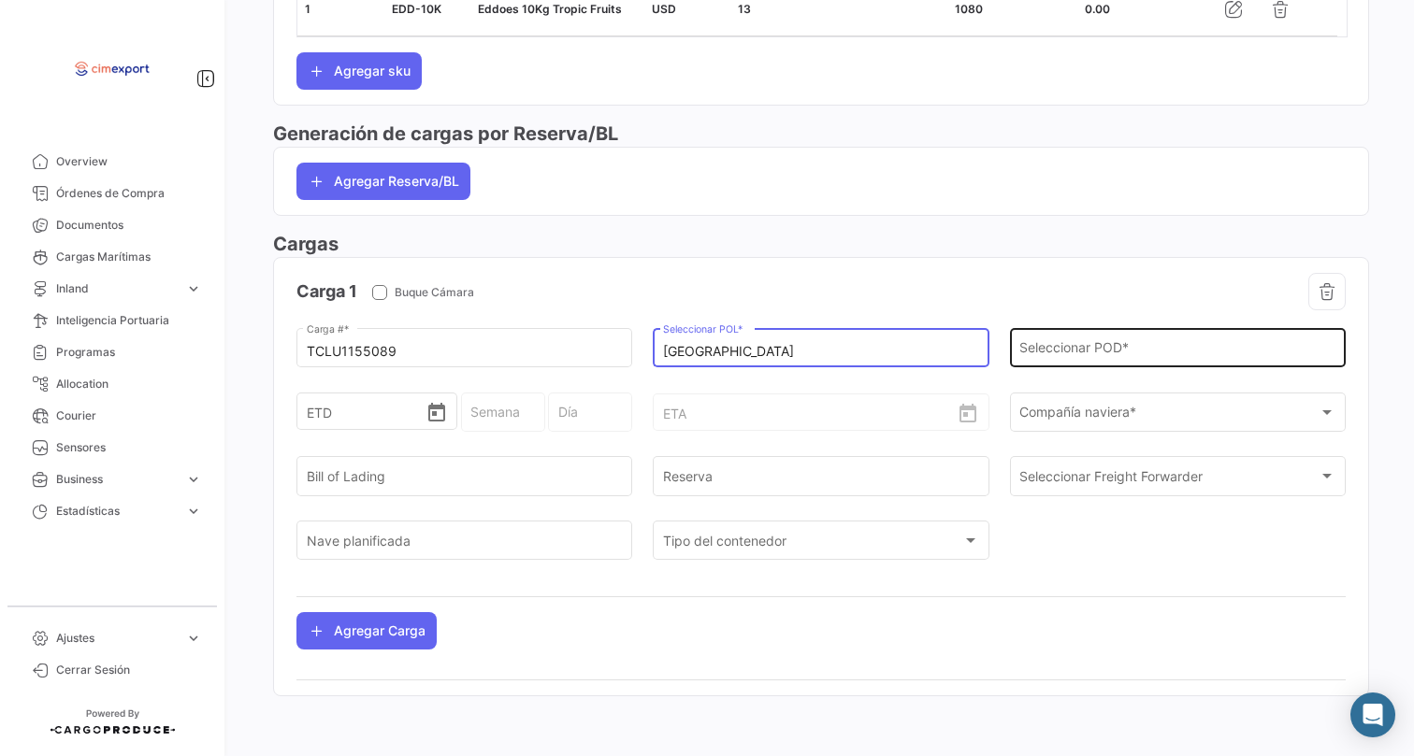
scroll to position [1008, 0]
click at [1059, 339] on div "Seleccionar POD *" at bounding box center [1177, 346] width 316 height 43
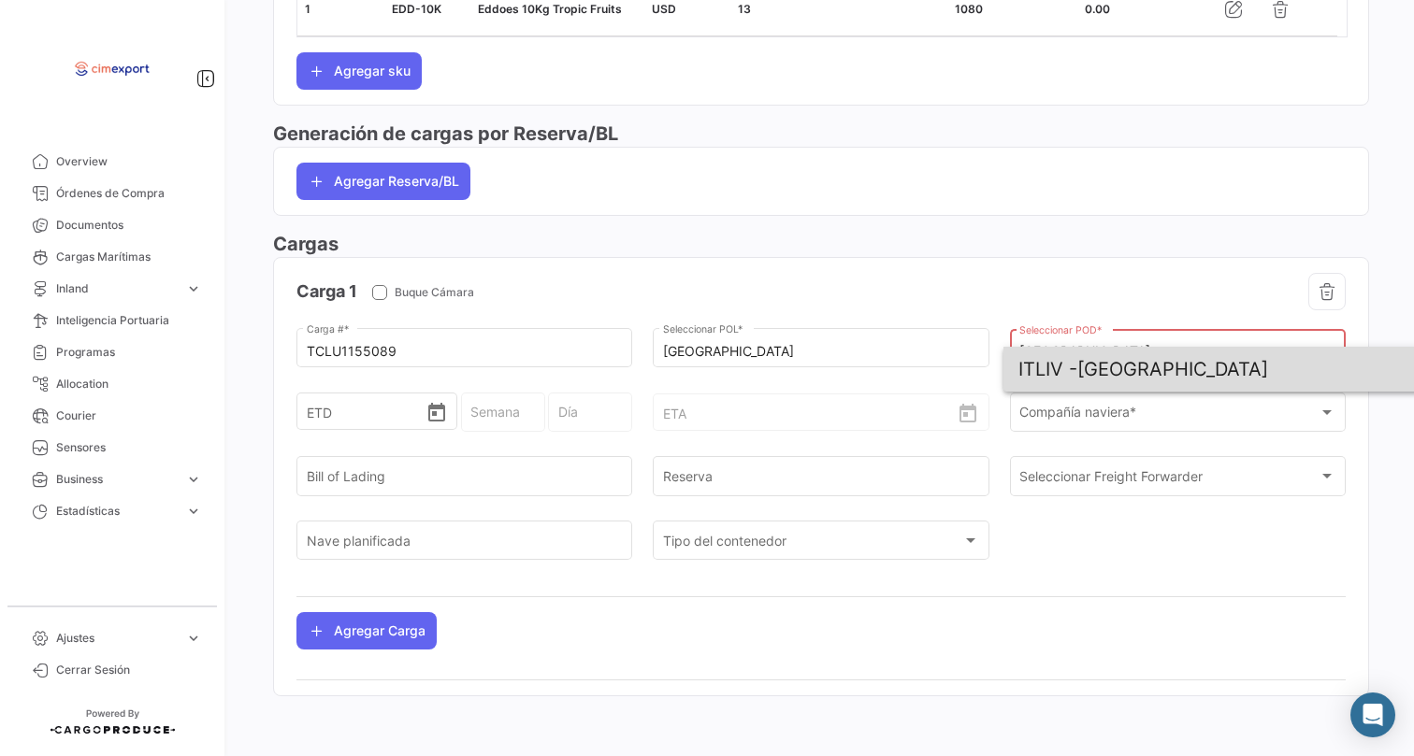
click at [1112, 372] on span "ITLIV - [GEOGRAPHIC_DATA]" at bounding box center [1237, 369] width 438 height 45
type input "[GEOGRAPHIC_DATA]"
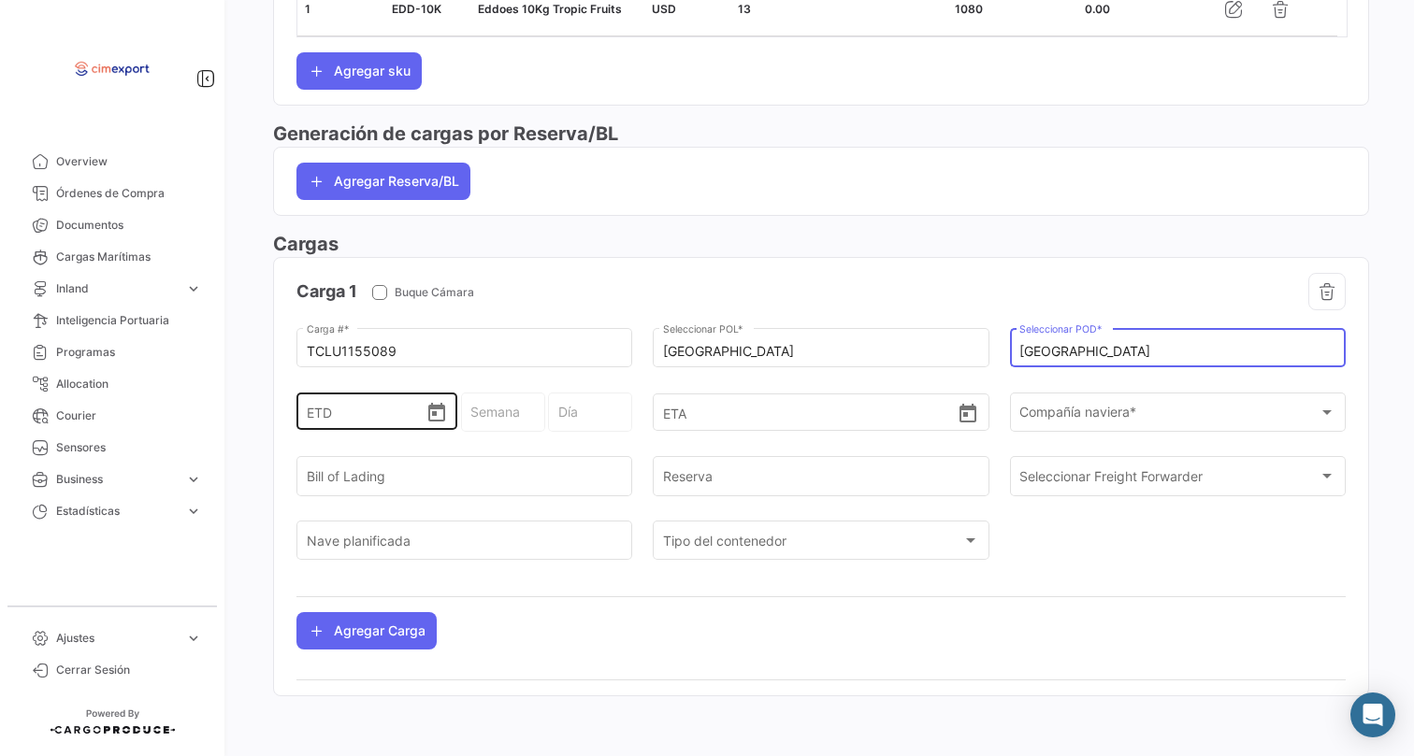
click at [431, 419] on icon "Open calendar" at bounding box center [436, 413] width 22 height 22
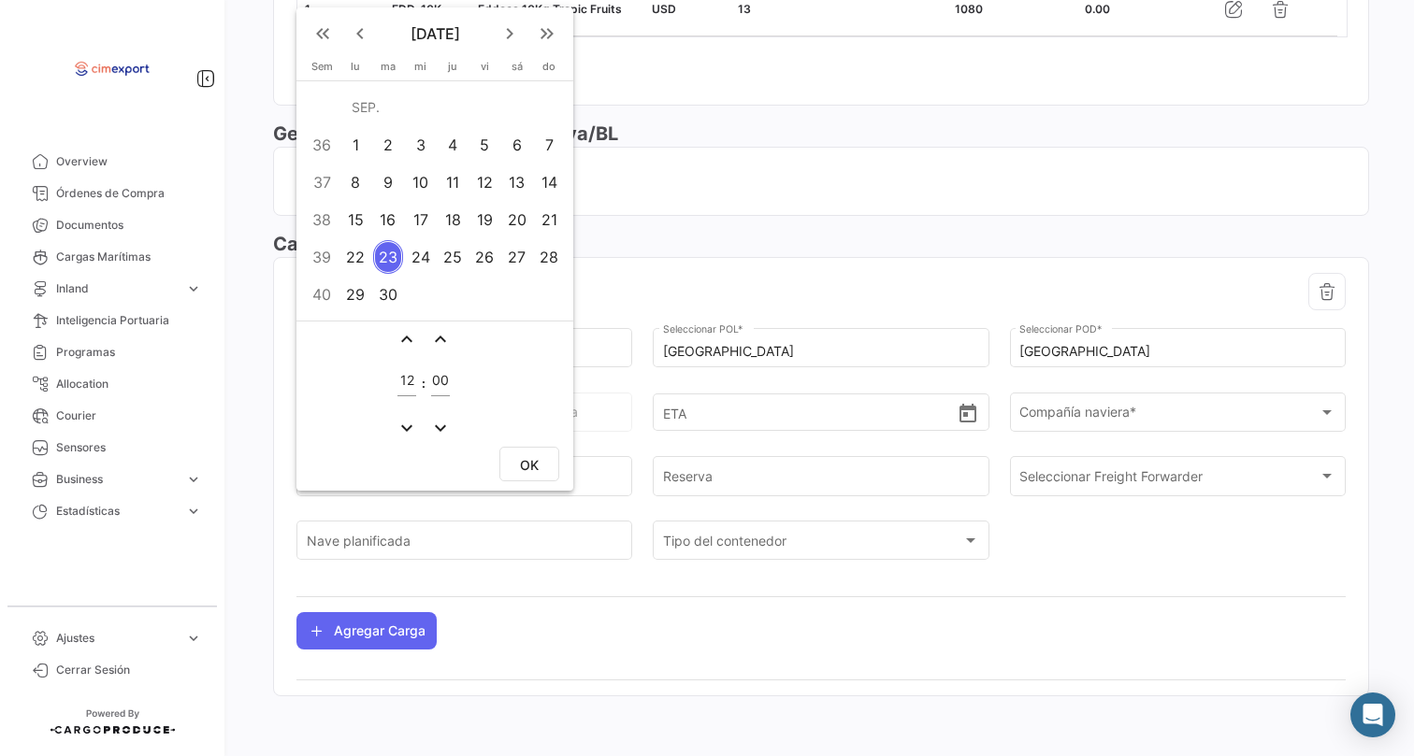
click at [520, 151] on div "6" at bounding box center [516, 145] width 29 height 34
click at [529, 466] on span "OK" at bounding box center [529, 465] width 19 height 16
type input "[DATE] 12:00"
type input "36 - 2025"
type input "Sábado"
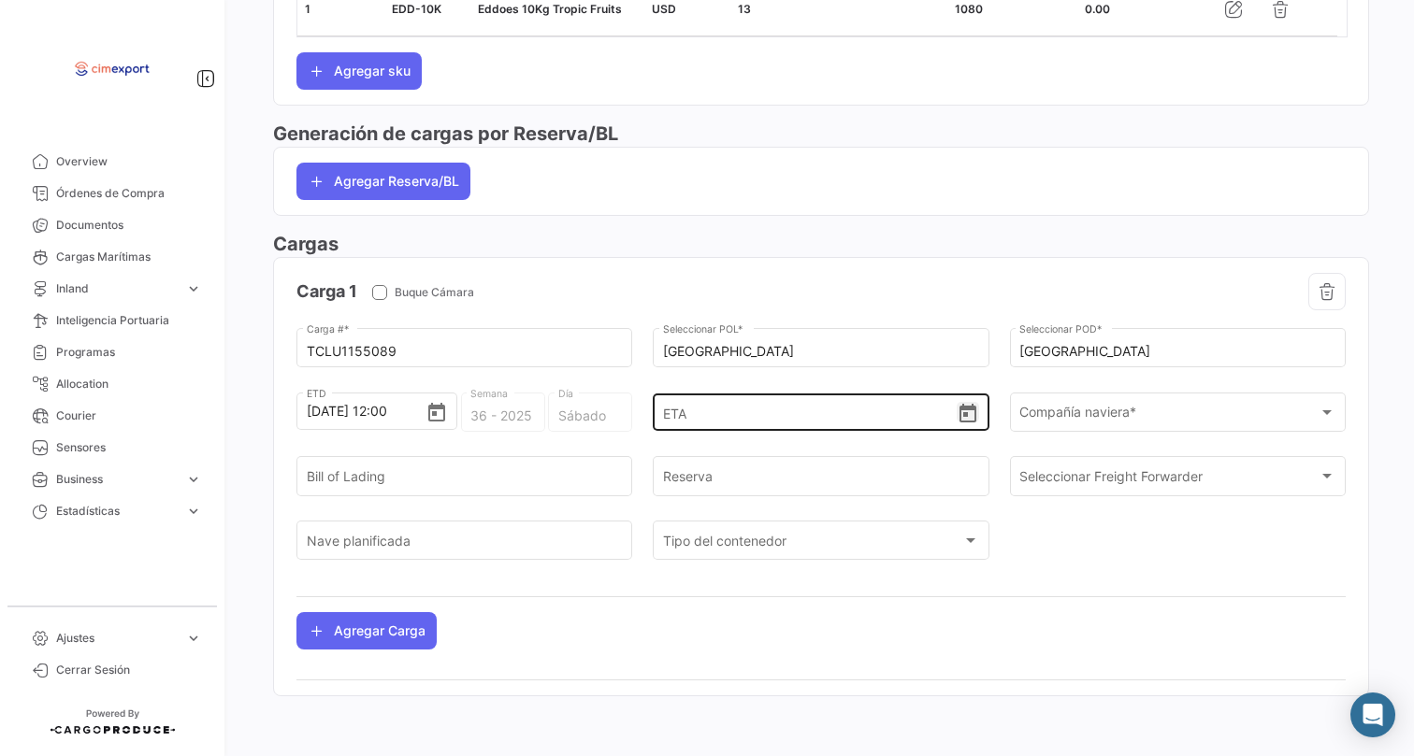
click at [969, 410] on icon "Open calendar" at bounding box center [967, 414] width 22 height 22
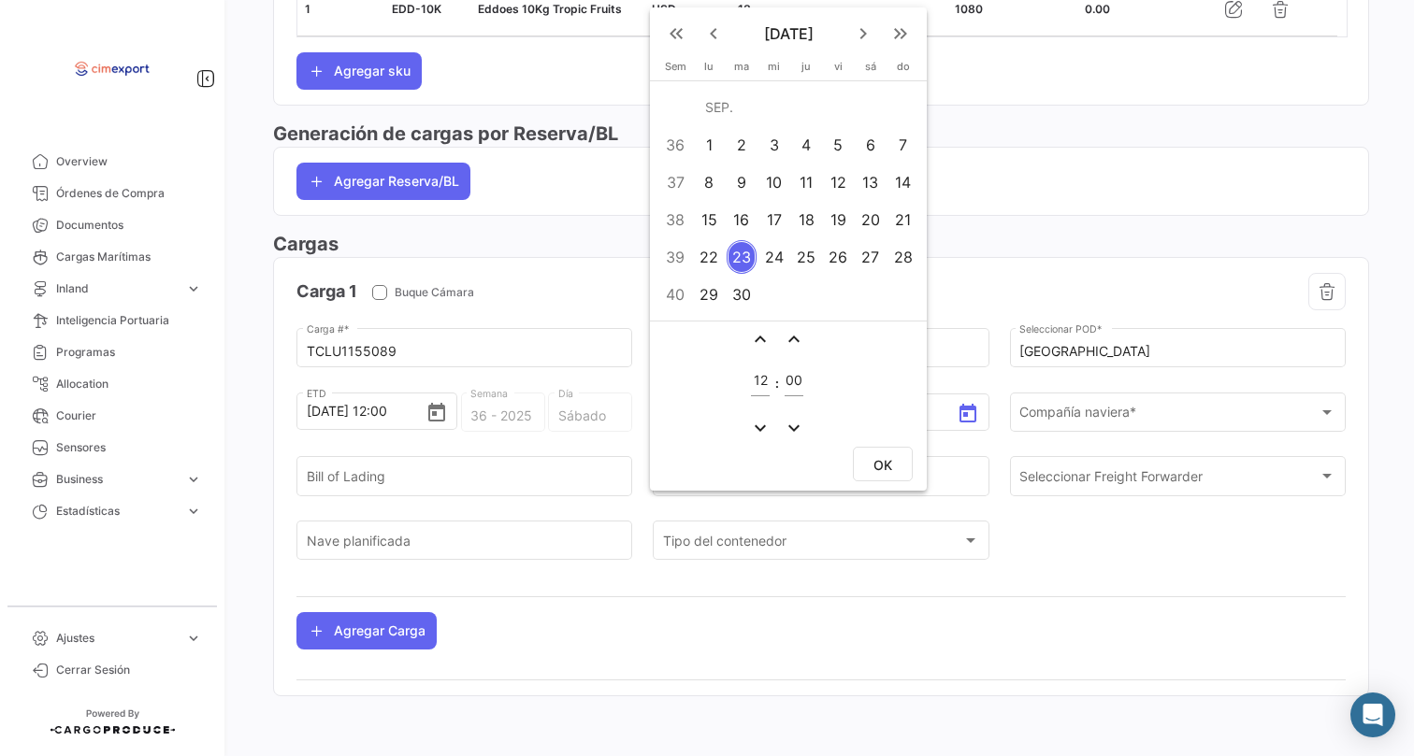
click at [741, 291] on div "30" at bounding box center [741, 295] width 30 height 34
click at [885, 466] on span "OK" at bounding box center [882, 465] width 19 height 16
type input "[DATE] 12:00"
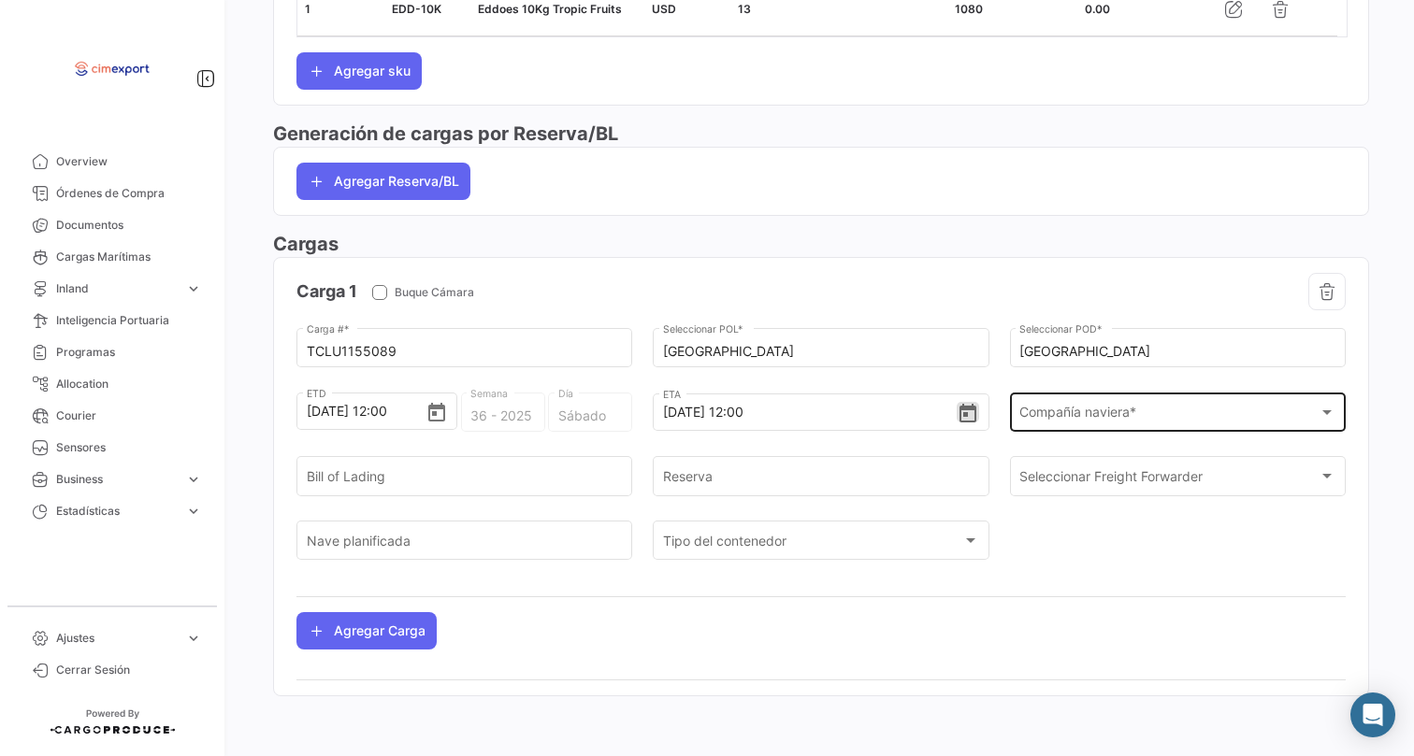
click at [1036, 409] on span "Compañía naviera *" at bounding box center [1168, 417] width 299 height 16
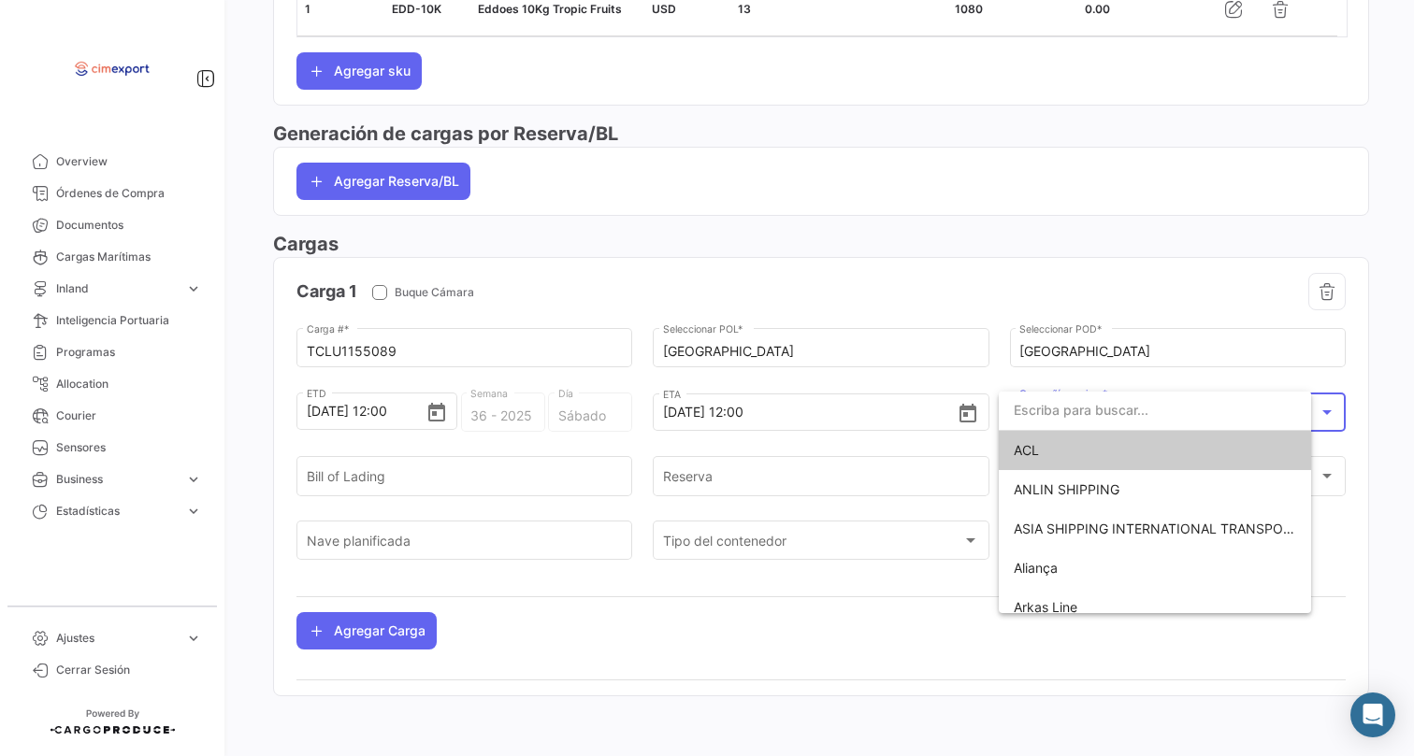
scroll to position [991, 0]
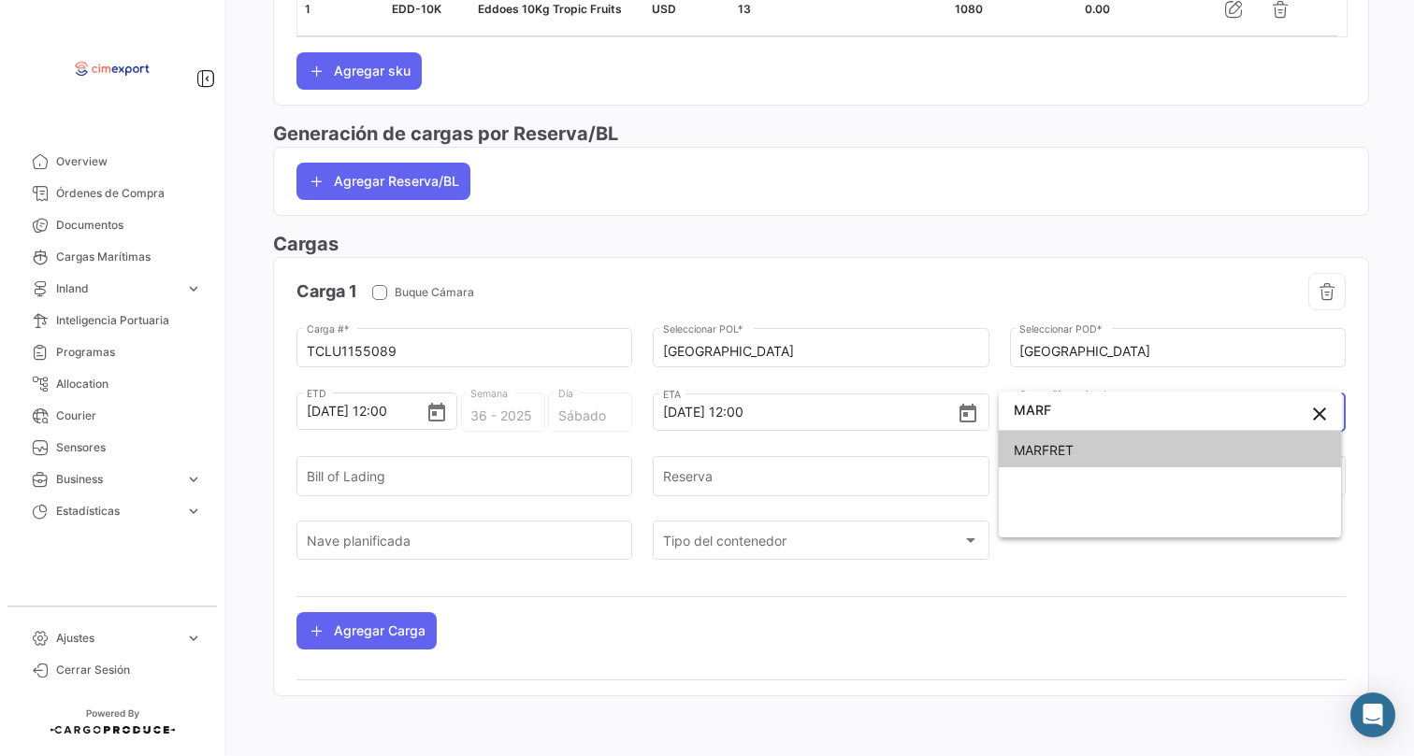
type input "MARF"
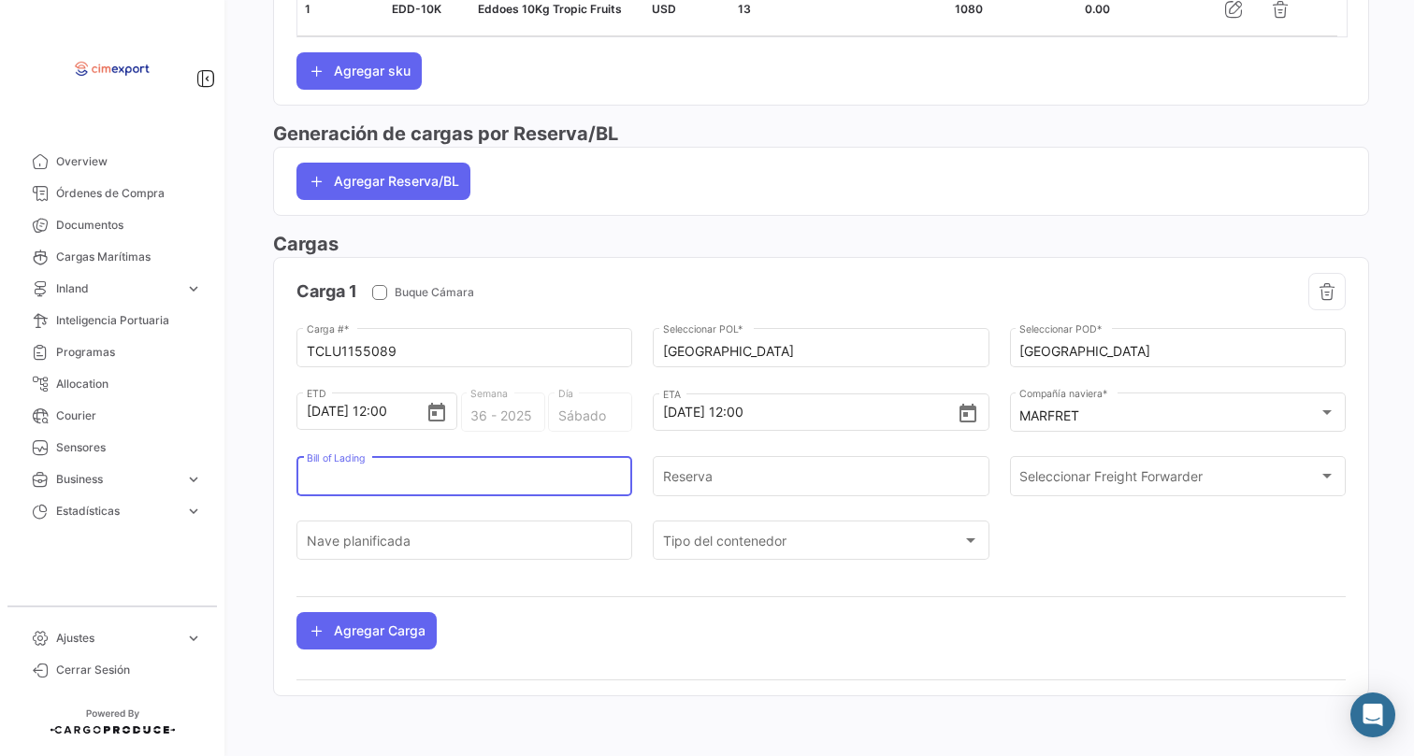
click at [337, 485] on input "Bill of Lading" at bounding box center [465, 480] width 316 height 16
click at [318, 481] on input "1069064740" at bounding box center [465, 480] width 316 height 16
type input "1069064740"
click at [742, 467] on div "Reserva" at bounding box center [821, 474] width 316 height 43
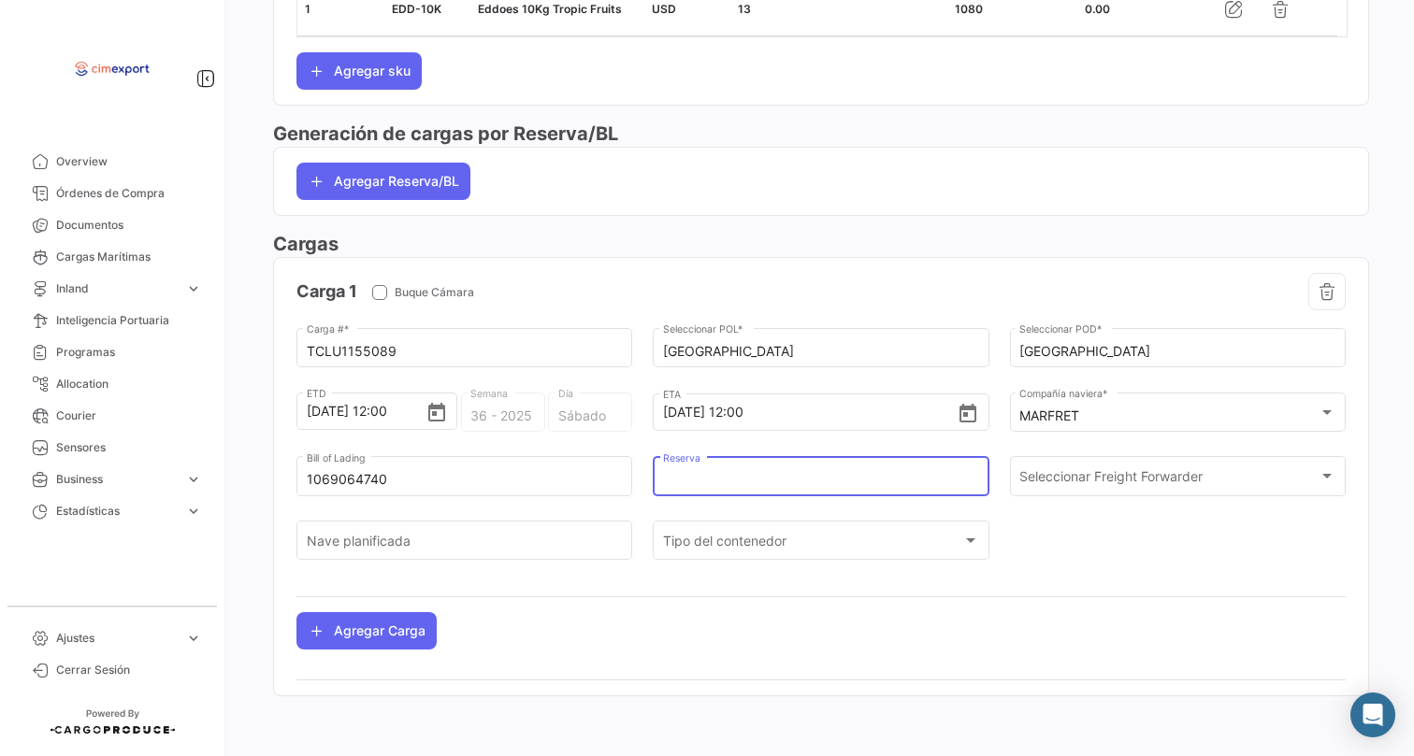
paste input "1069064740"
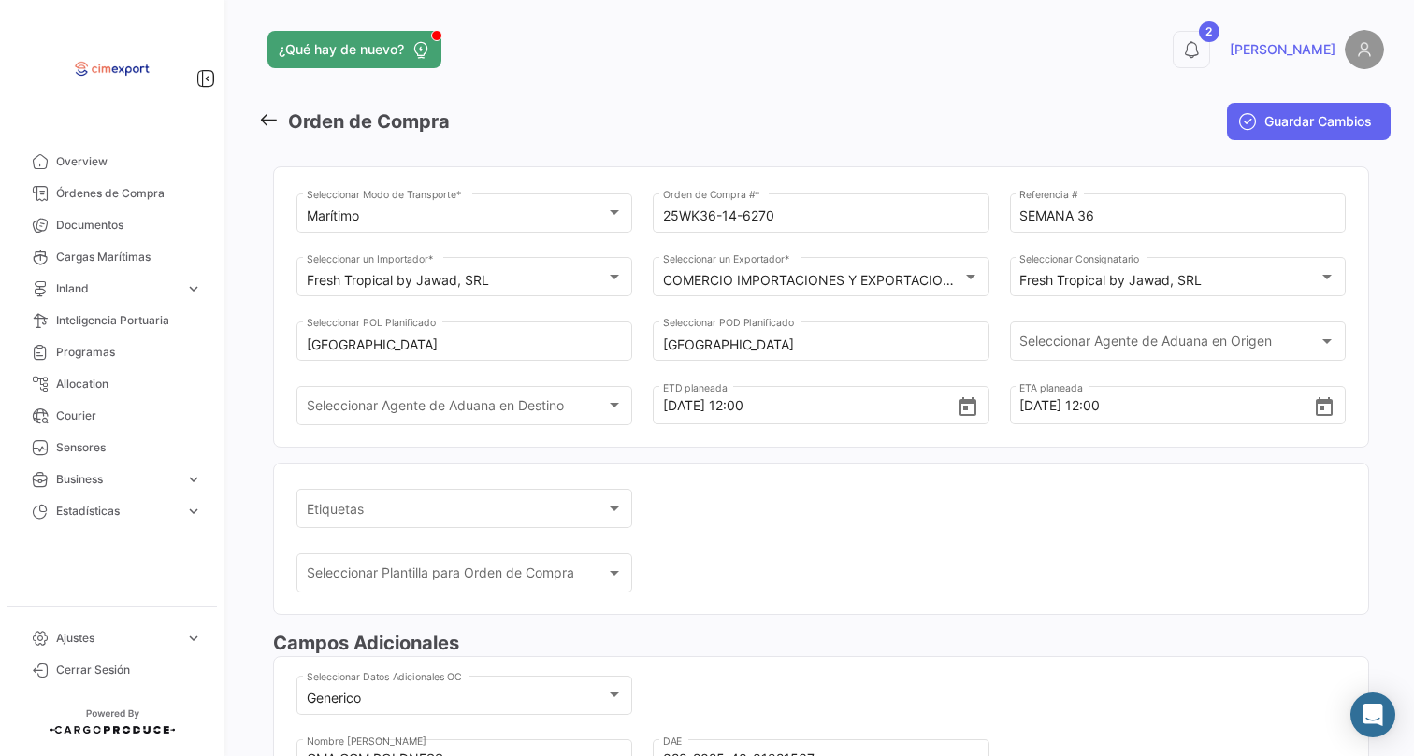
scroll to position [-1, 0]
type input "1069064740"
click at [1323, 94] on mat-toolbar-row "Guardar Cambios" at bounding box center [1201, 122] width 380 height 60
click at [1245, 126] on icon "submit" at bounding box center [1247, 121] width 19 height 19
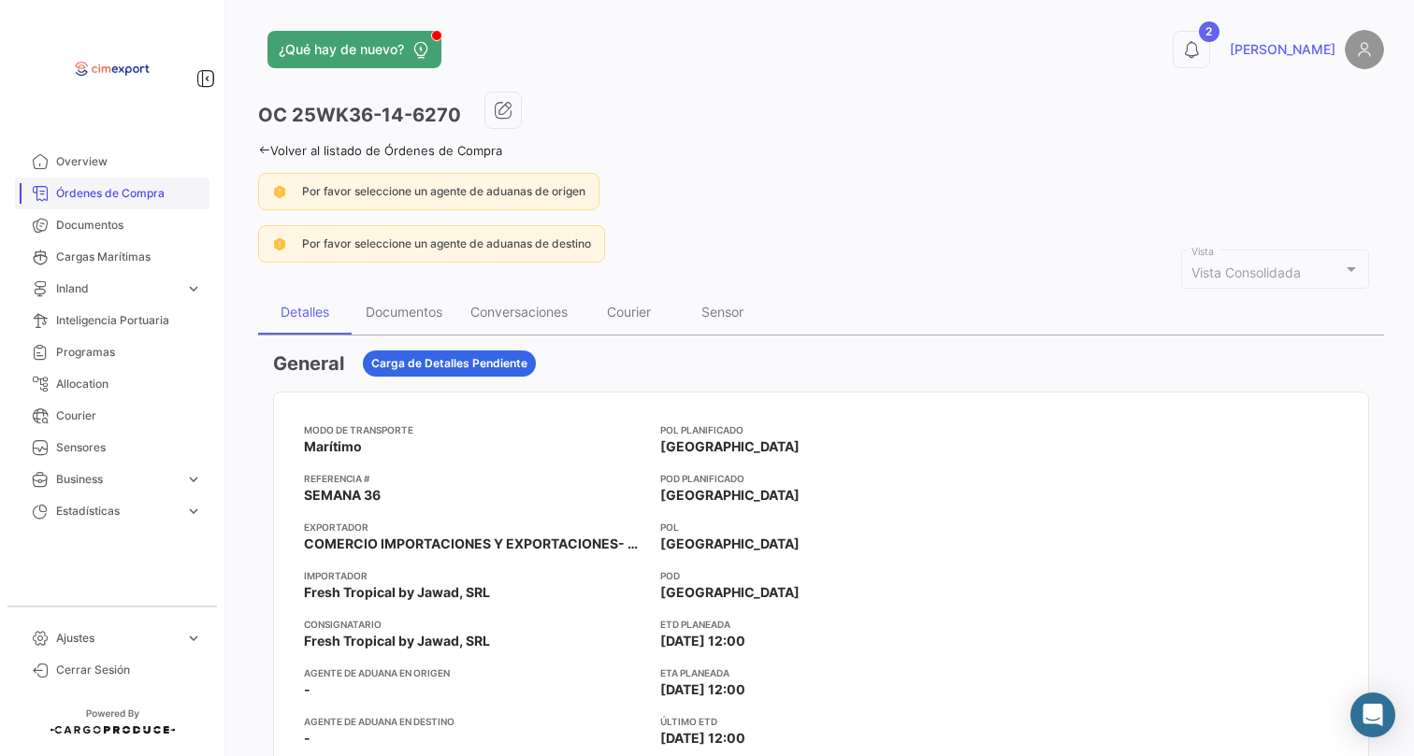
click at [157, 189] on span "Órdenes de Compra" at bounding box center [129, 193] width 146 height 17
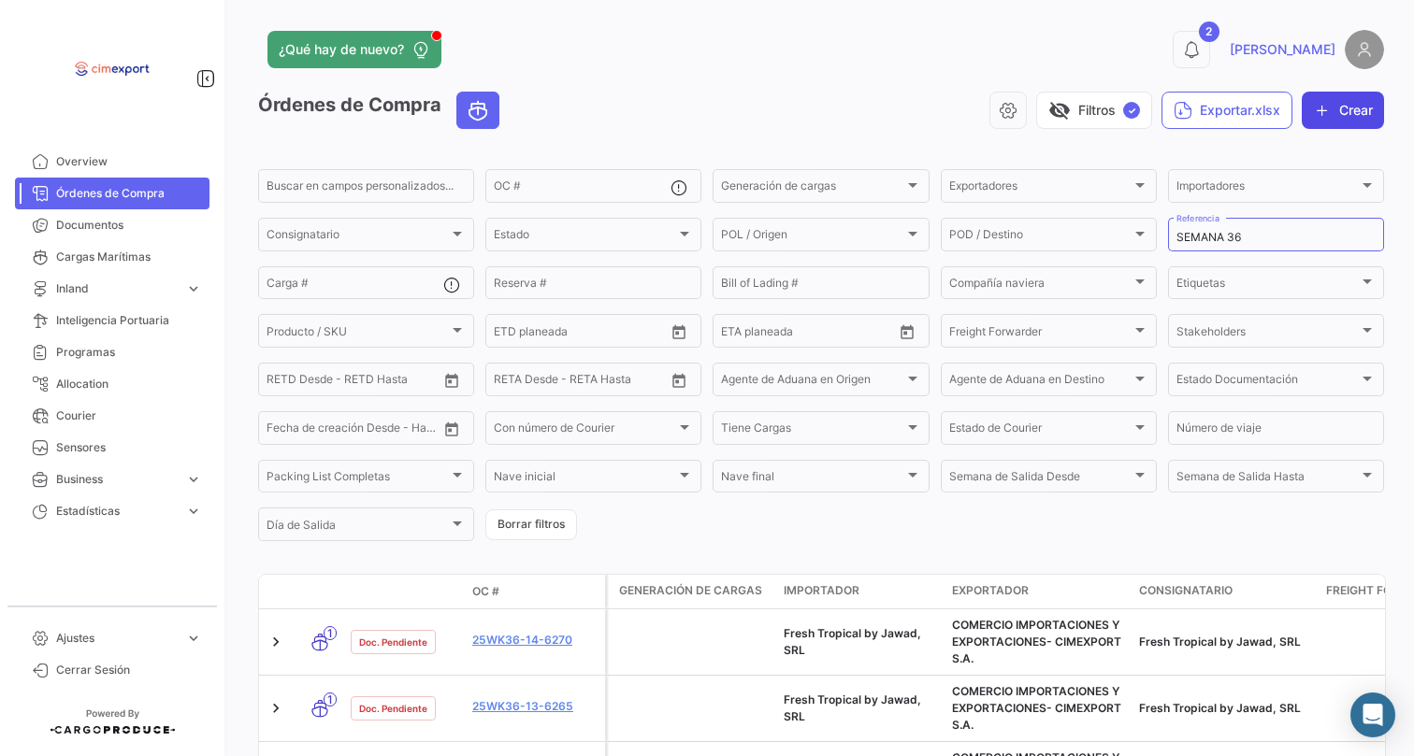
click at [1313, 108] on icon "button" at bounding box center [1322, 110] width 19 height 19
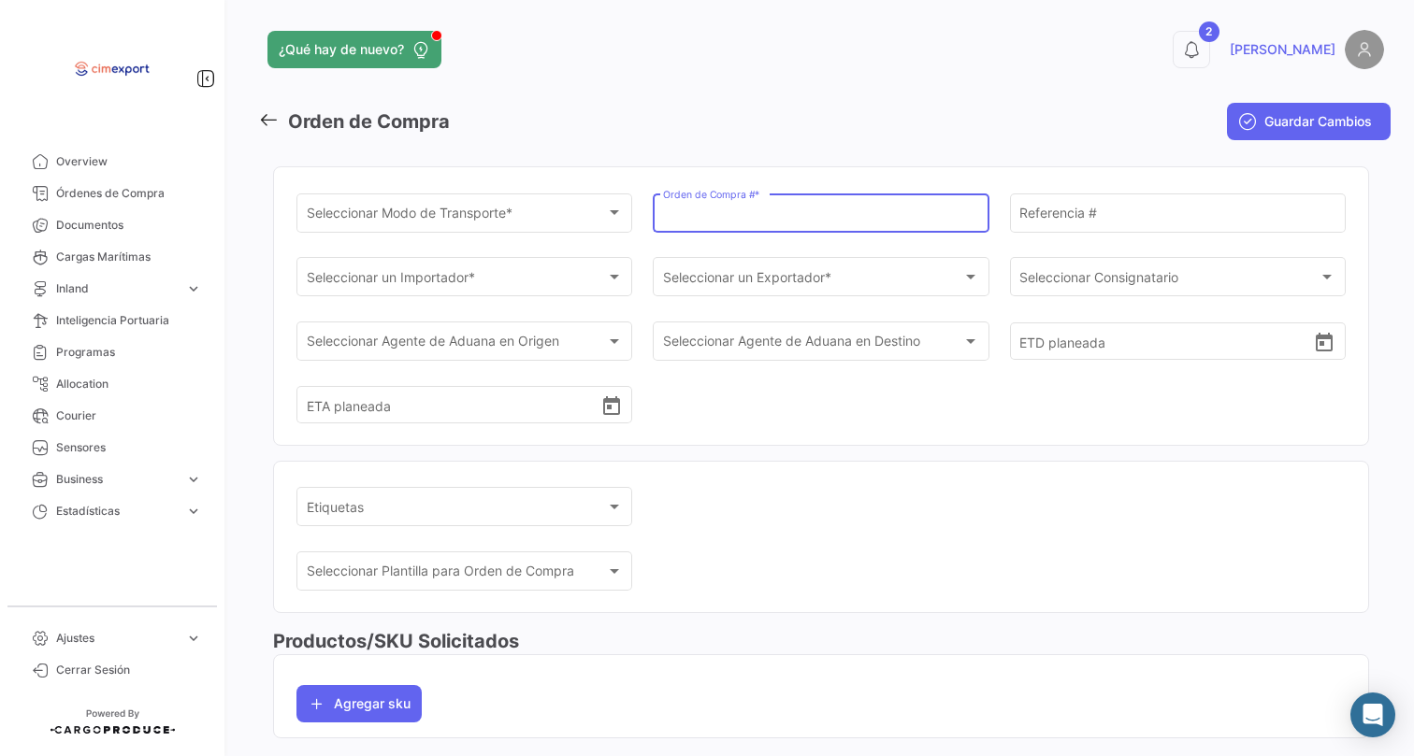
click at [668, 223] on input "Orden de Compra # *" at bounding box center [821, 216] width 316 height 16
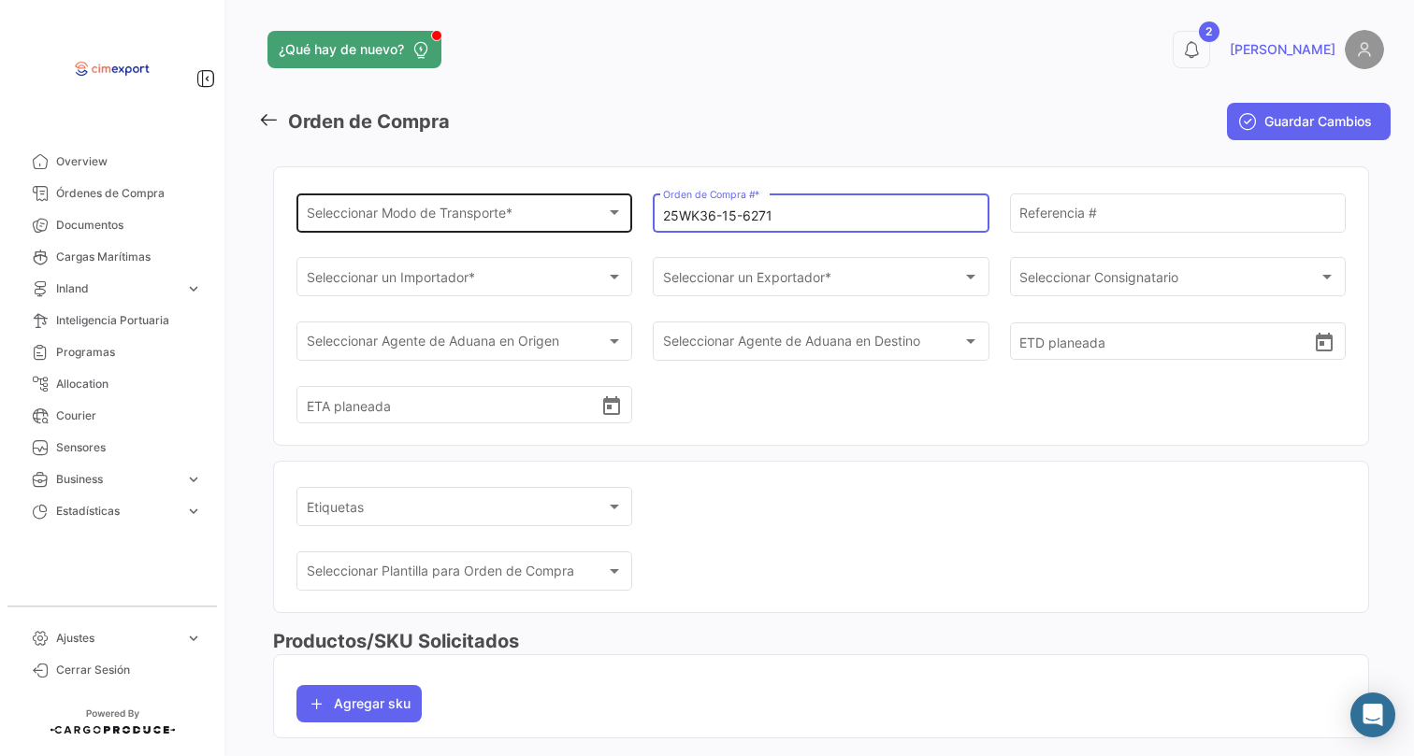
type input "25WK36-15-6271"
click at [469, 226] on div "Seleccionar Modo de Transporte * Seleccionar Modo de Transporte *" at bounding box center [465, 211] width 316 height 43
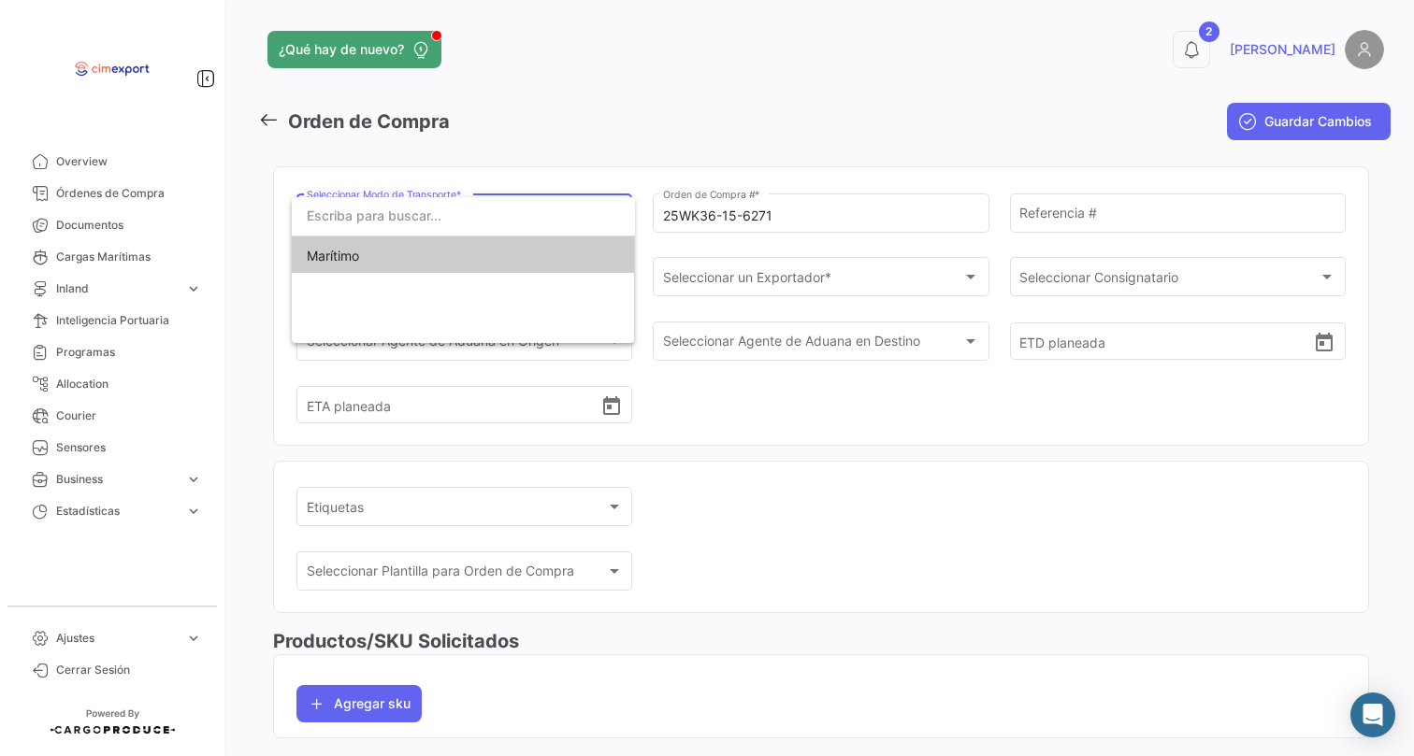
click at [460, 261] on span "Marítimo" at bounding box center [463, 256] width 313 height 39
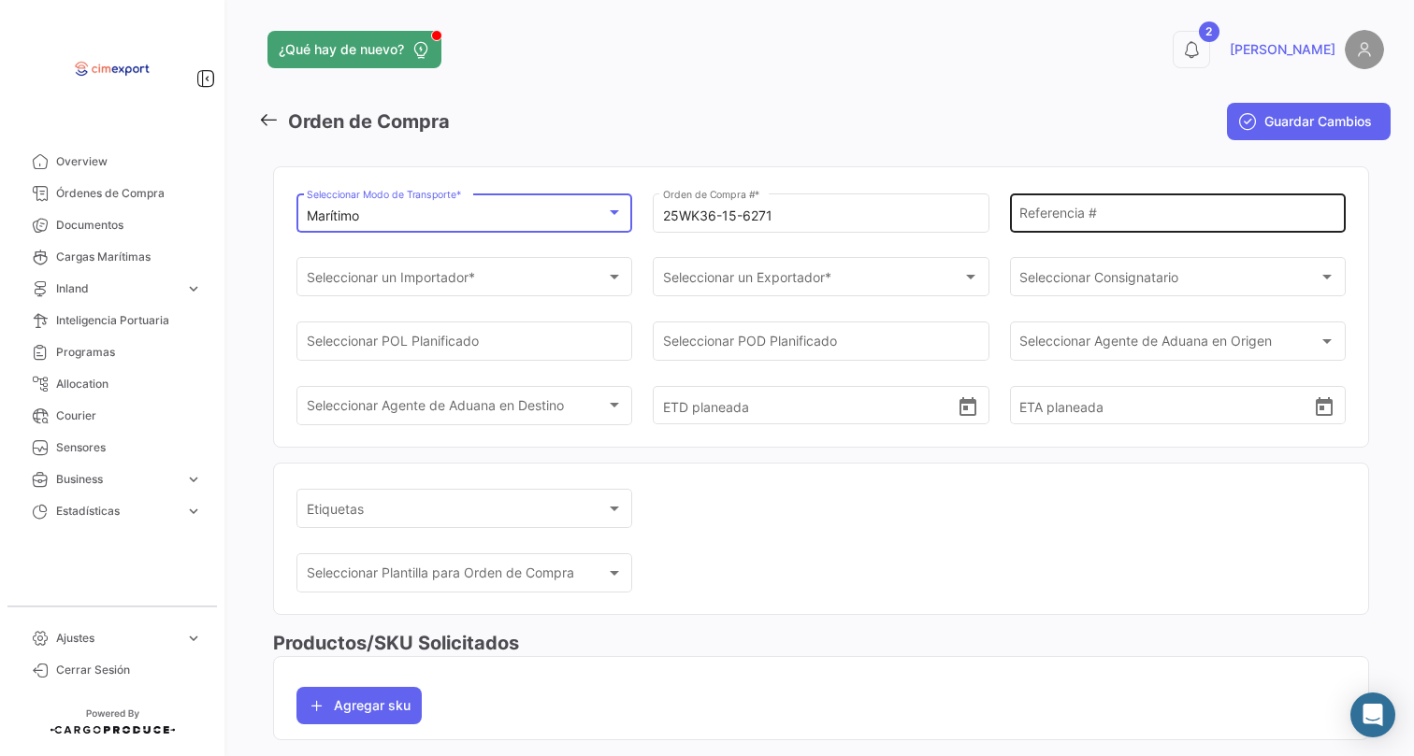
click at [1030, 209] on input "Referencia #" at bounding box center [1177, 216] width 316 height 16
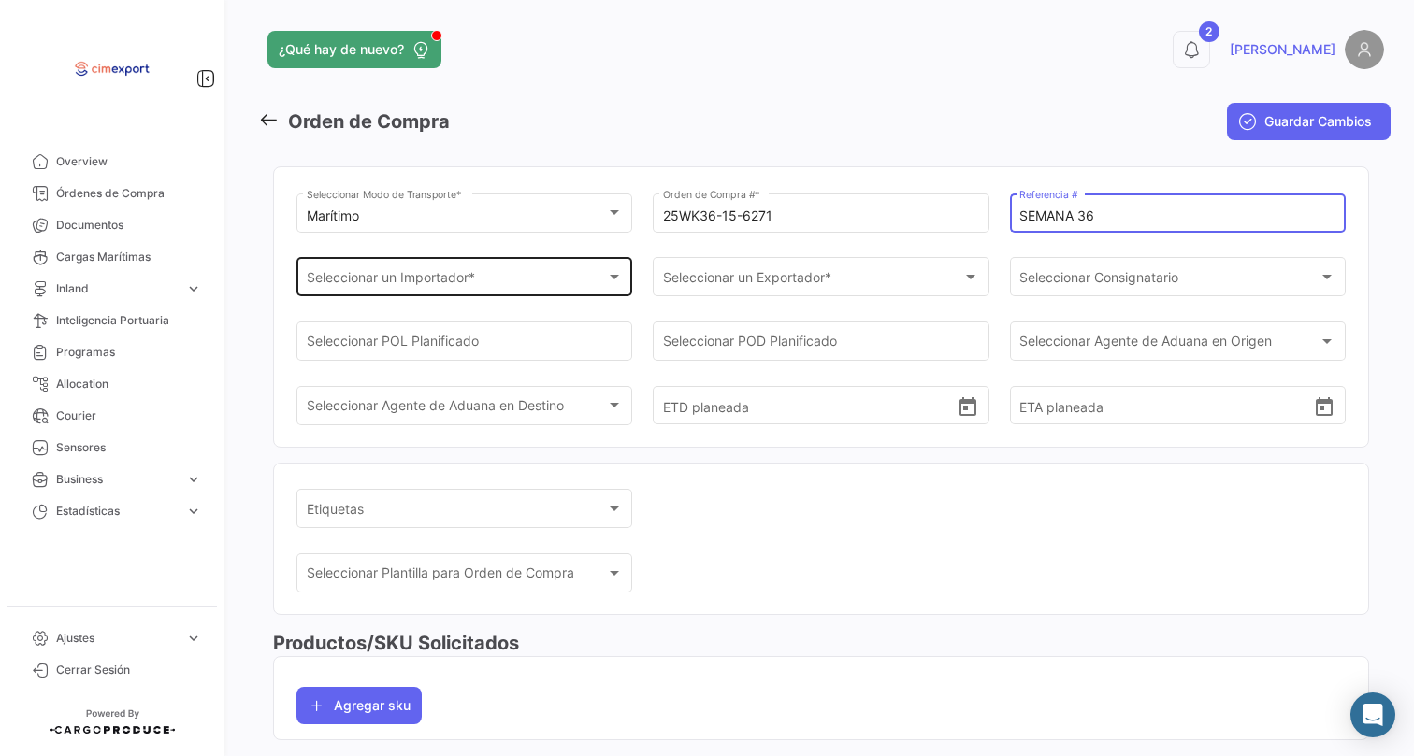
type input "SEMANA 36"
click at [499, 283] on div "Seleccionar un Importador *" at bounding box center [456, 281] width 299 height 16
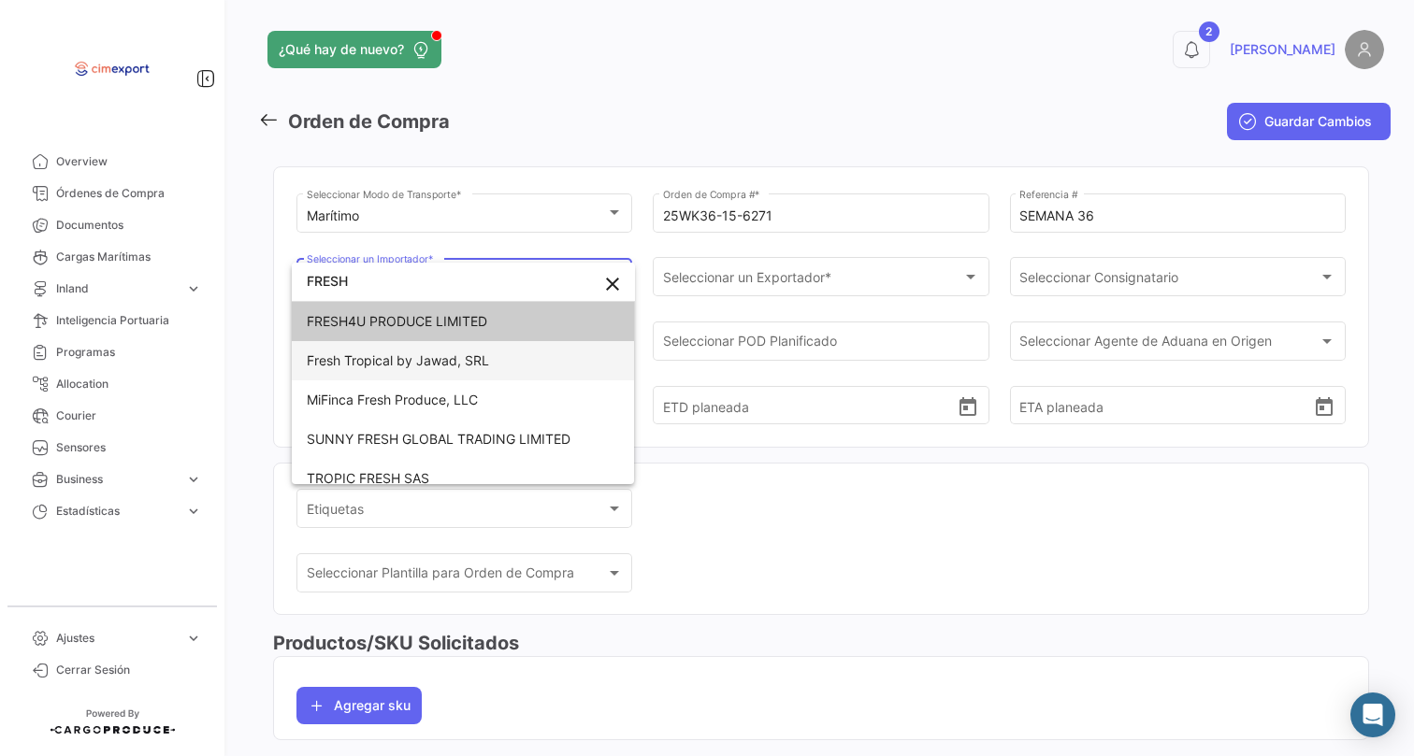
type input "FRESH"
click at [510, 370] on span "Fresh Tropical by Jawad, SRL" at bounding box center [463, 360] width 313 height 39
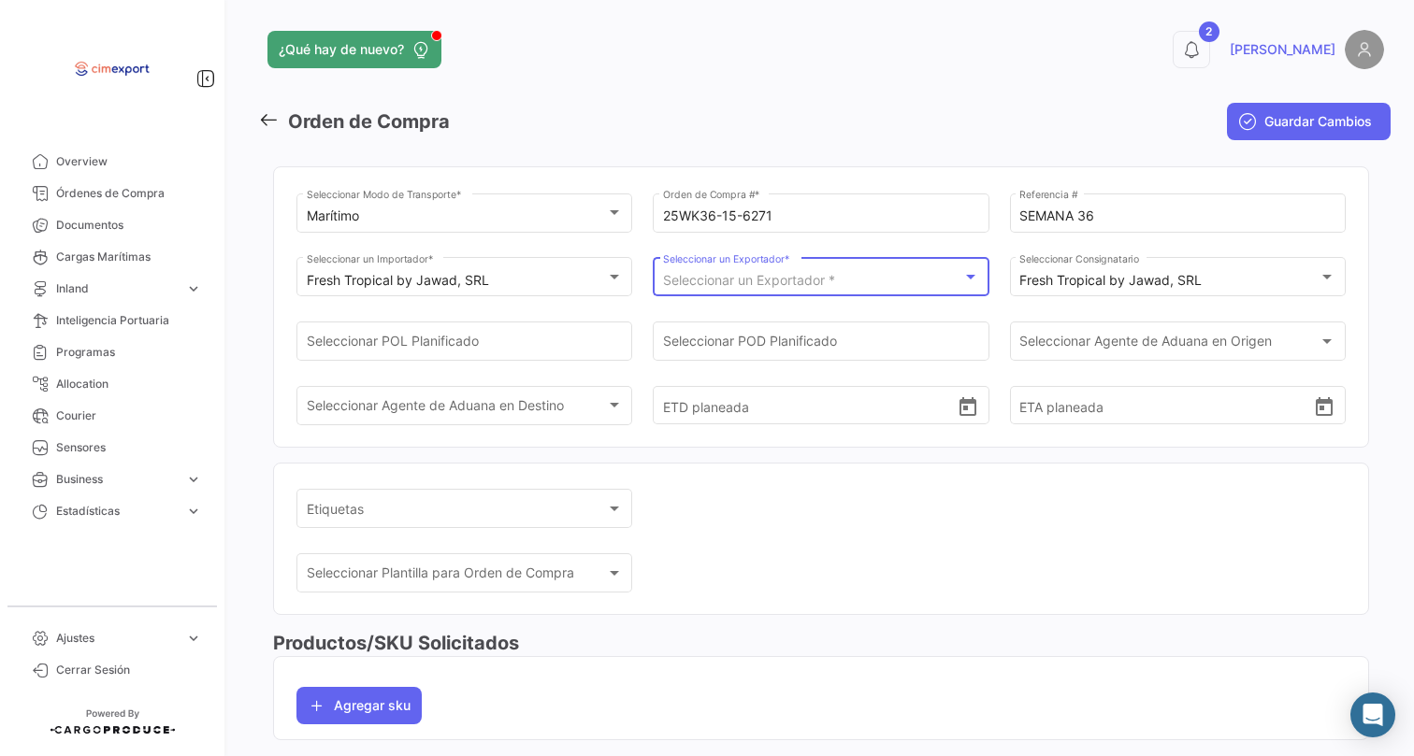
click at [705, 282] on span "Seleccionar un Exportador *" at bounding box center [749, 280] width 172 height 16
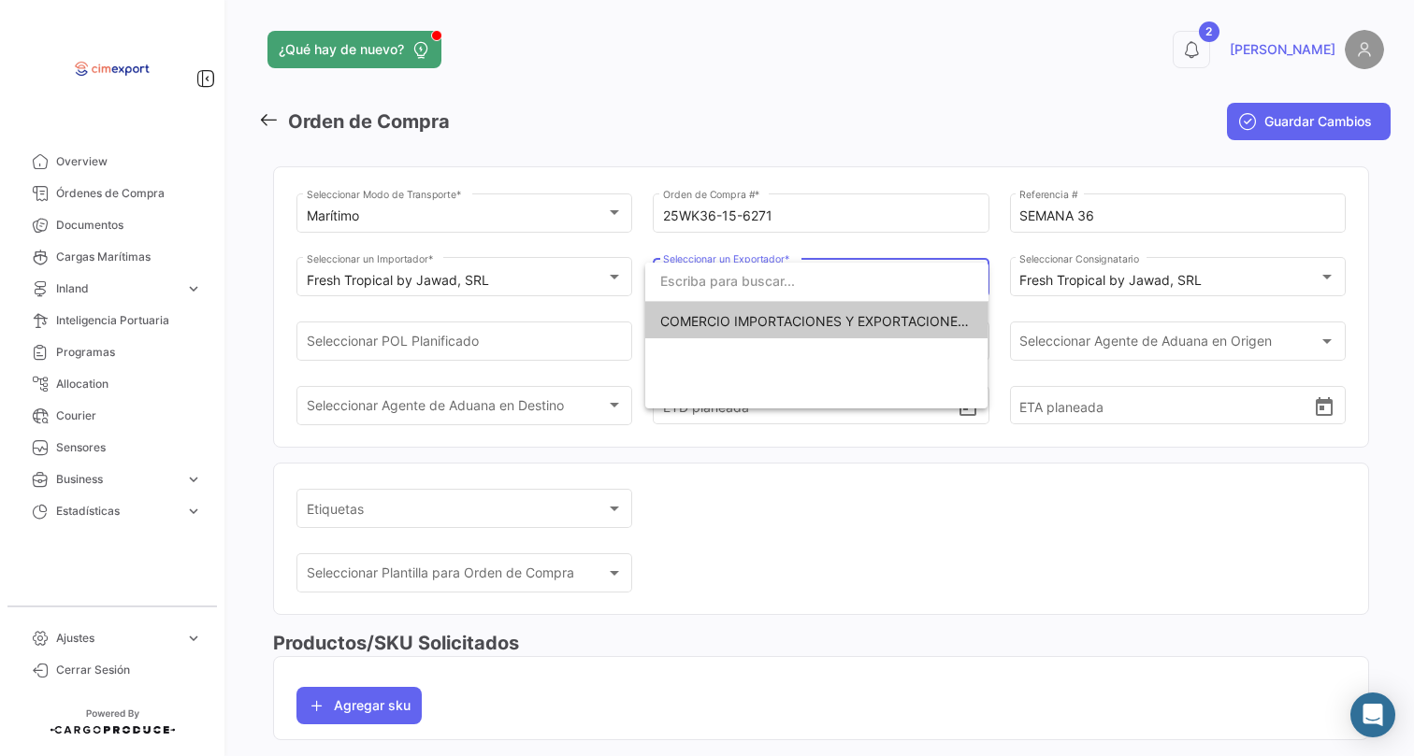
click at [676, 330] on span "COMERCIO IMPORTACIONES Y EXPORTACIONES- CIMEXPORT S.A." at bounding box center [816, 321] width 313 height 39
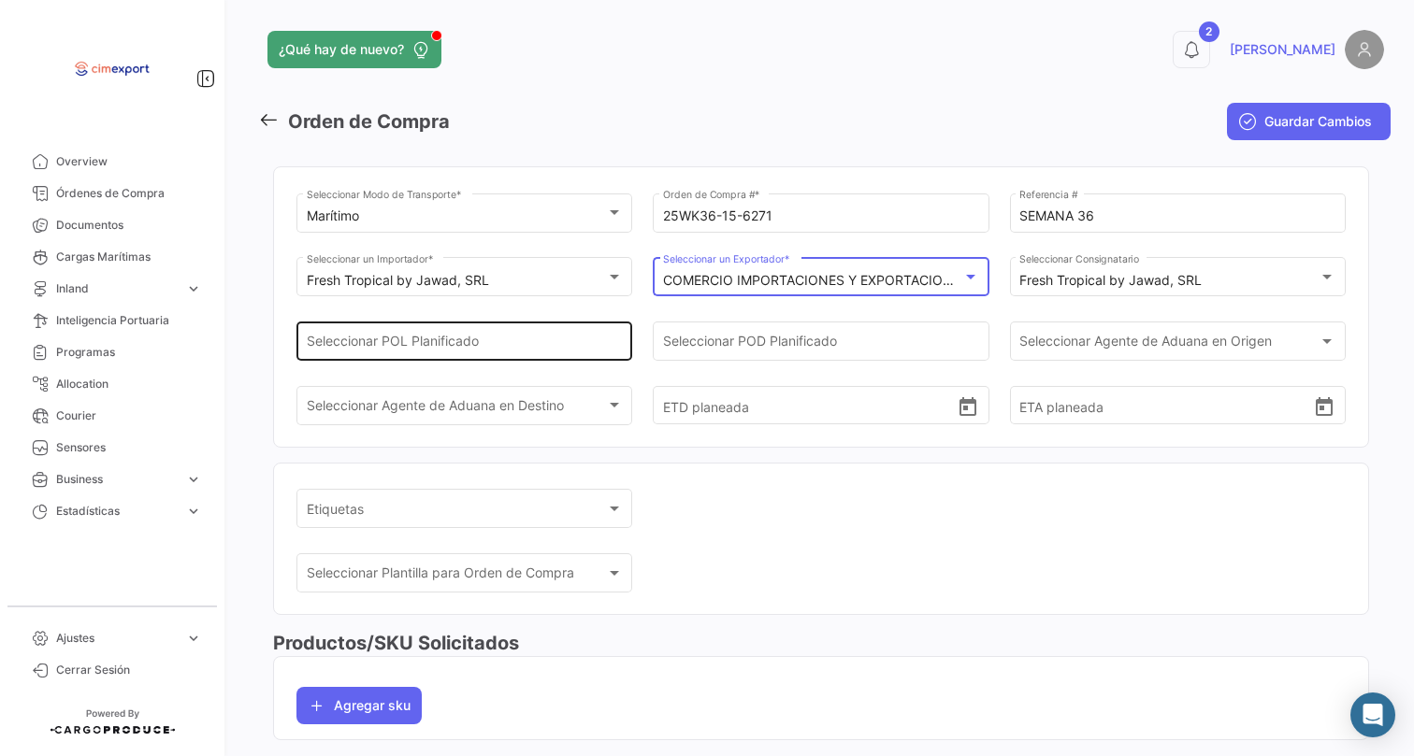
click at [548, 331] on div "Seleccionar POL Planificado" at bounding box center [465, 339] width 316 height 43
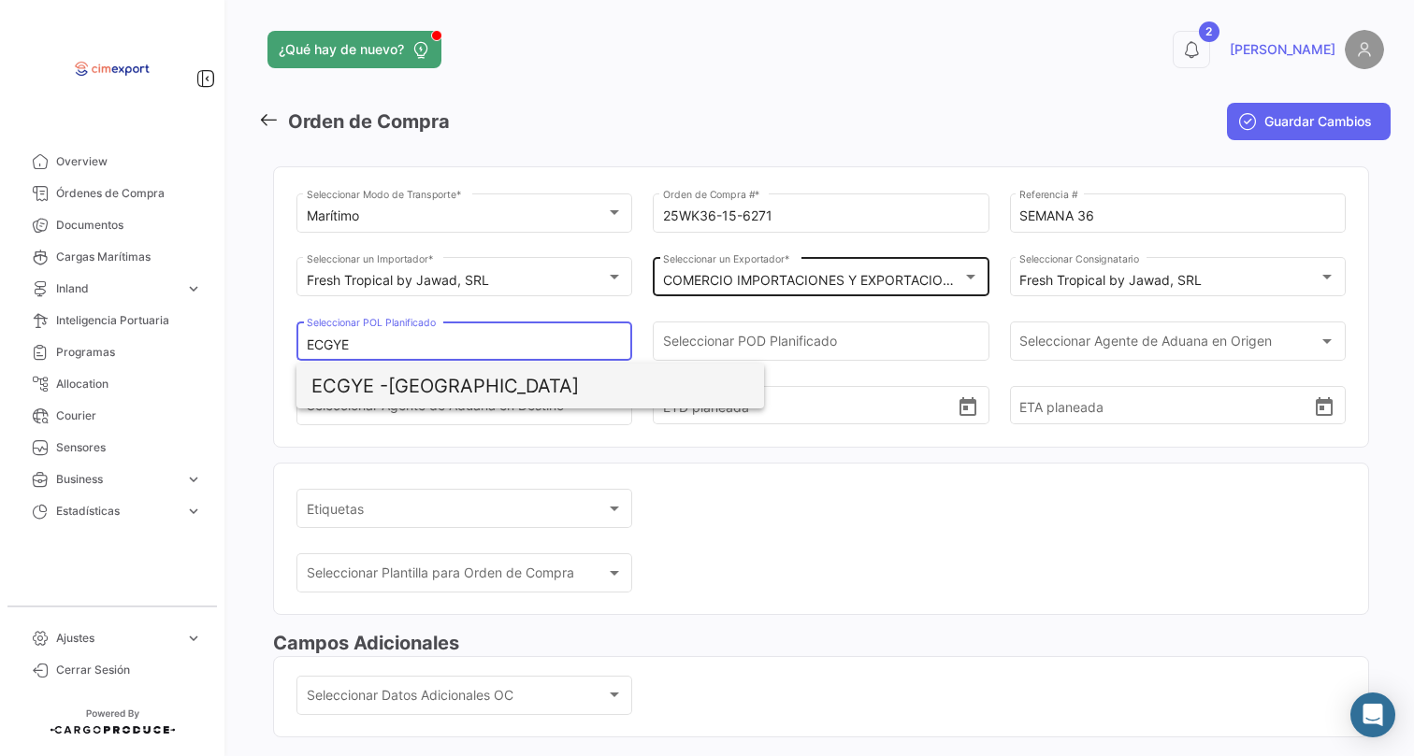
drag, startPoint x: 507, startPoint y: 379, endPoint x: 552, endPoint y: 369, distance: 45.8
click at [507, 380] on span "ECGYE - [GEOGRAPHIC_DATA]" at bounding box center [530, 386] width 438 height 45
type input "[GEOGRAPHIC_DATA]"
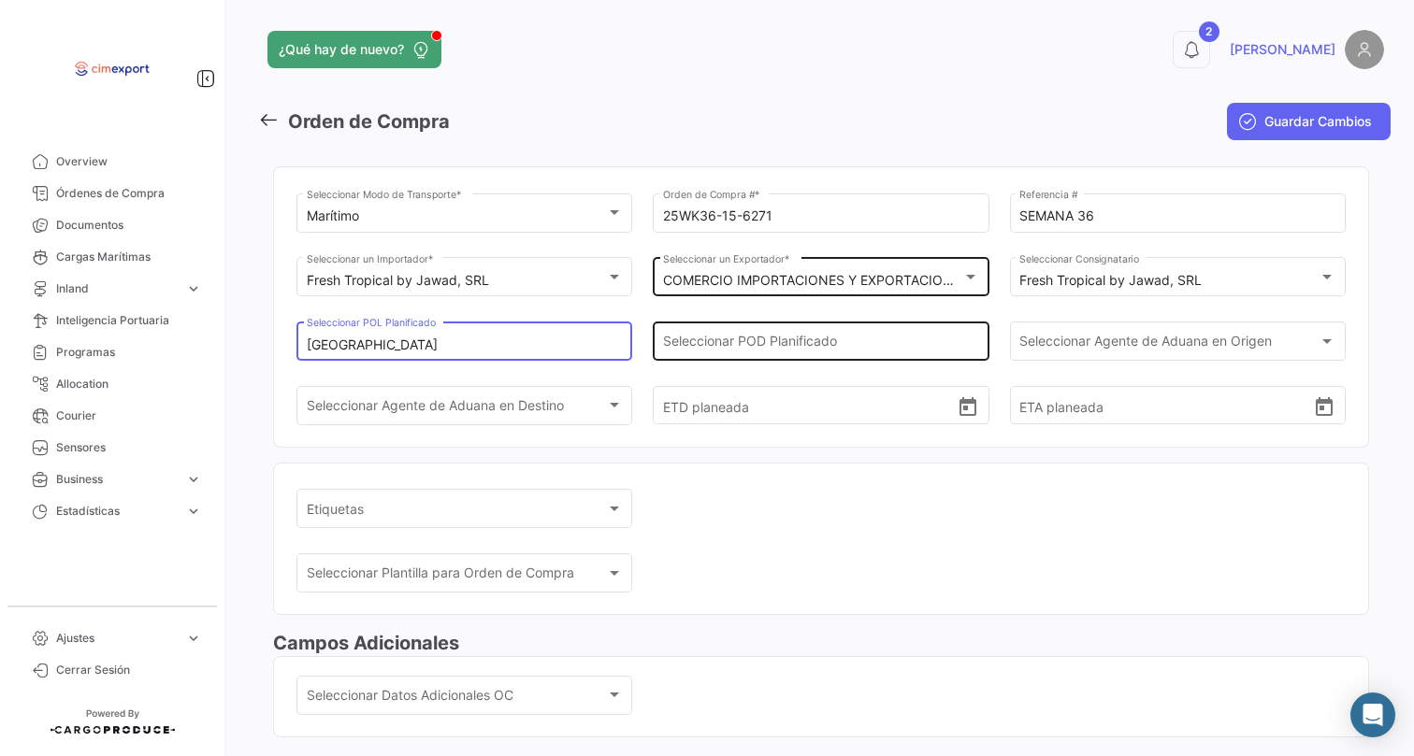
click at [724, 363] on div "ETD planeada" at bounding box center [821, 389] width 316 height 69
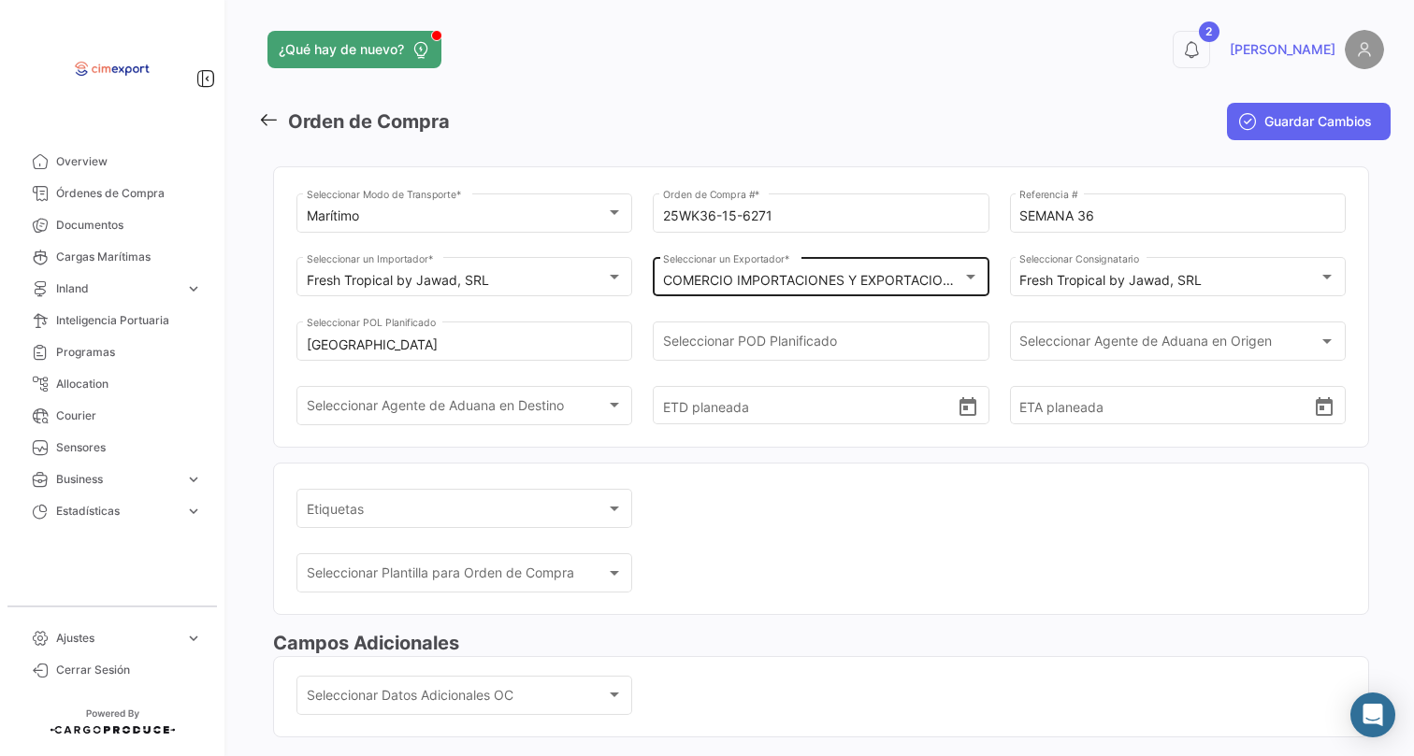
click at [702, 366] on div "Marítimo Seleccionar Modo de Transporte * 25WK36-15-6271 Orden de Compra # * SE…" at bounding box center [820, 318] width 1049 height 257
click at [702, 353] on input "Seleccionar POD Planificado" at bounding box center [821, 345] width 316 height 16
type input "I"
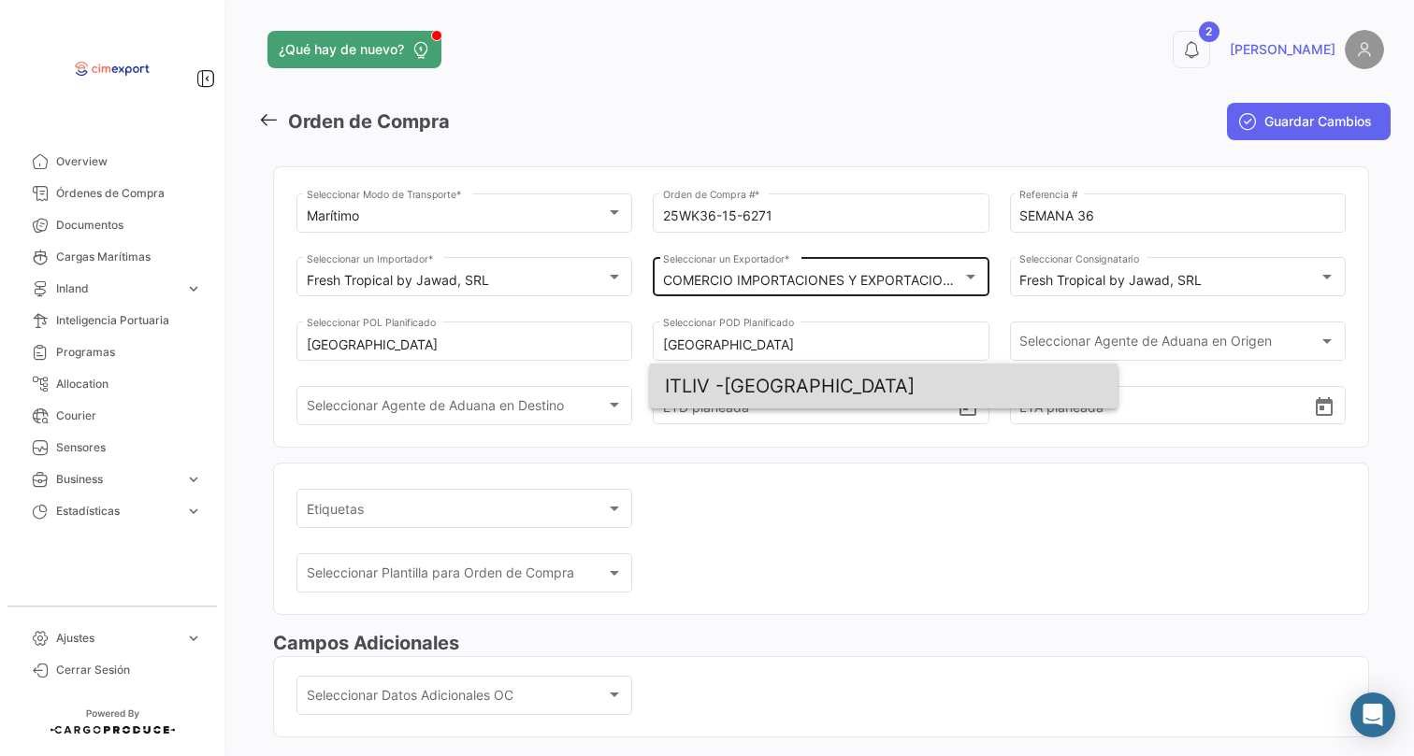
click at [789, 387] on span "ITLIV - [GEOGRAPHIC_DATA]" at bounding box center [884, 386] width 438 height 45
type input "[GEOGRAPHIC_DATA]"
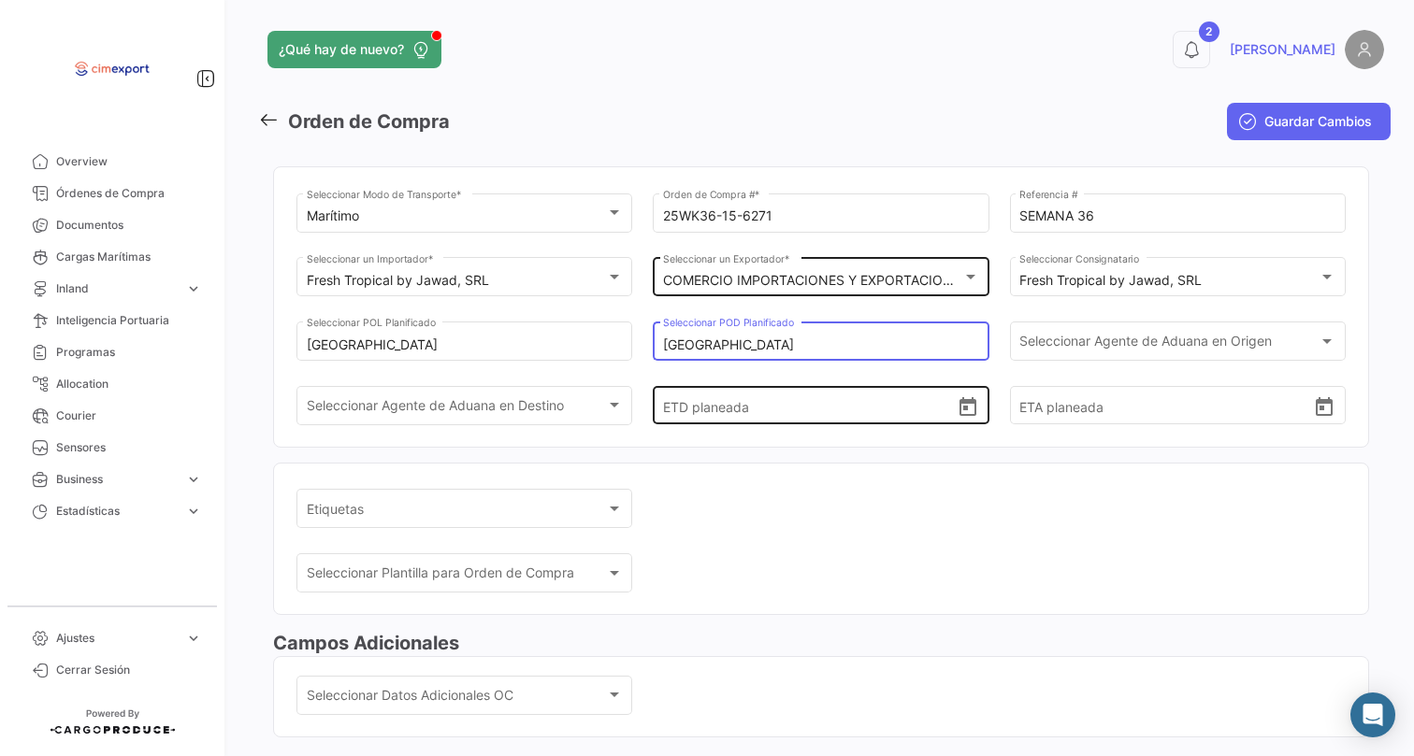
click at [962, 419] on icon "Open calendar" at bounding box center [967, 407] width 22 height 22
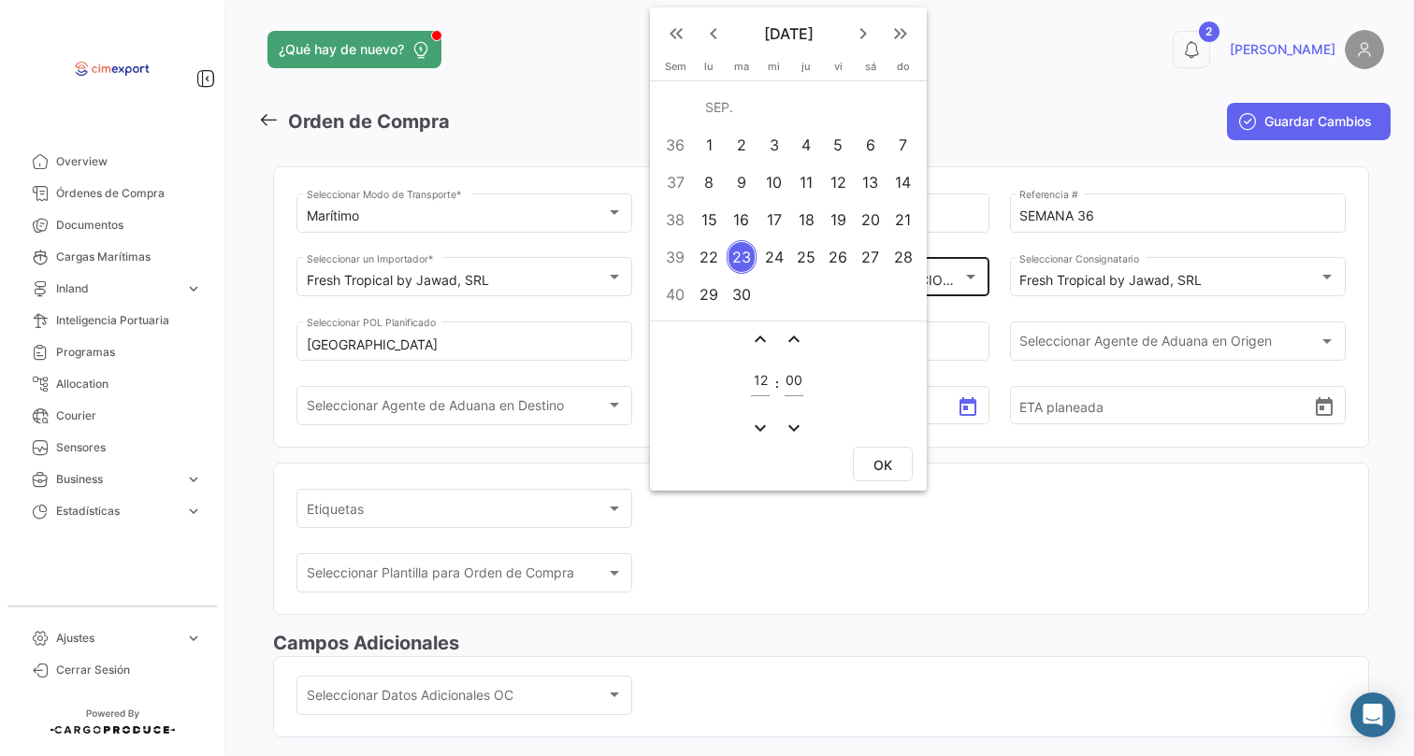
click at [862, 156] on div "6" at bounding box center [869, 145] width 29 height 34
click at [884, 472] on span "OK" at bounding box center [882, 465] width 19 height 16
type input "[DATE] 12:00"
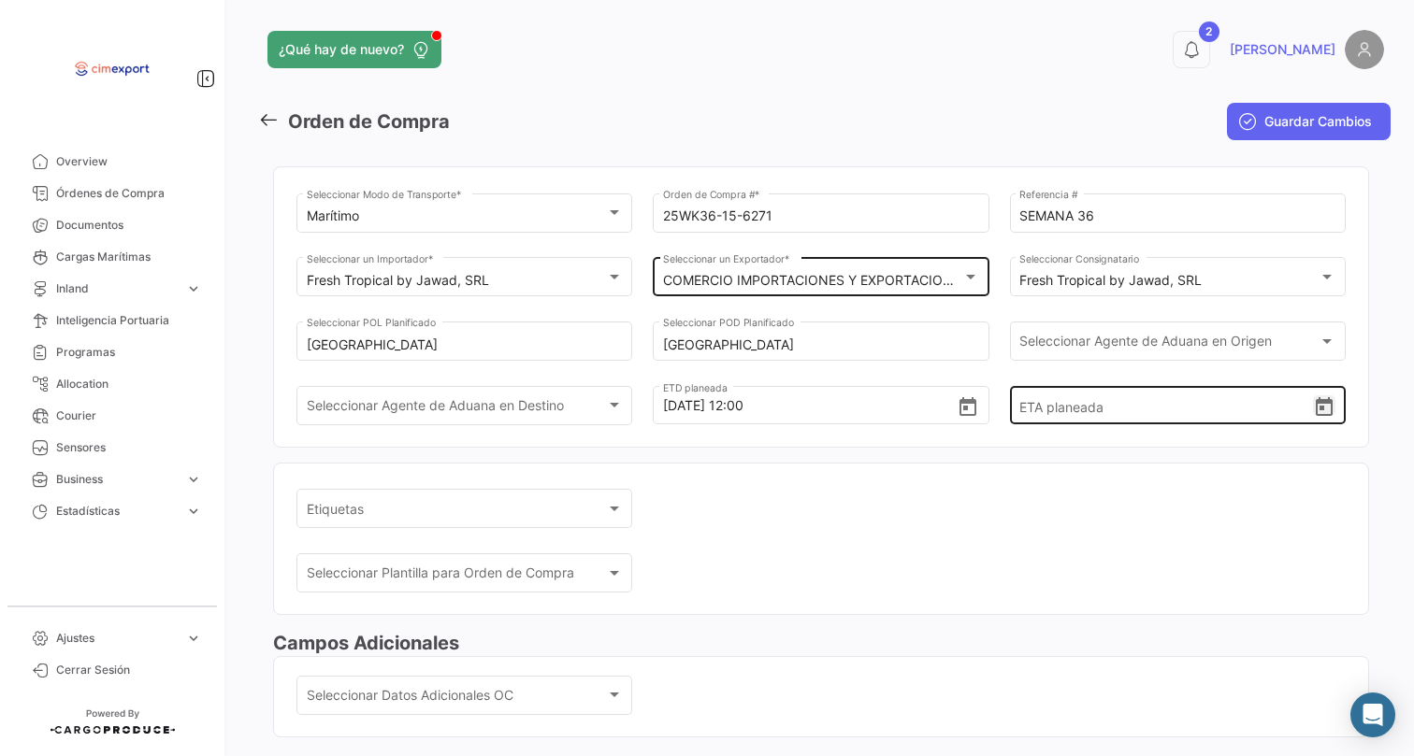
click at [1315, 416] on icon "Open calendar" at bounding box center [1323, 406] width 17 height 19
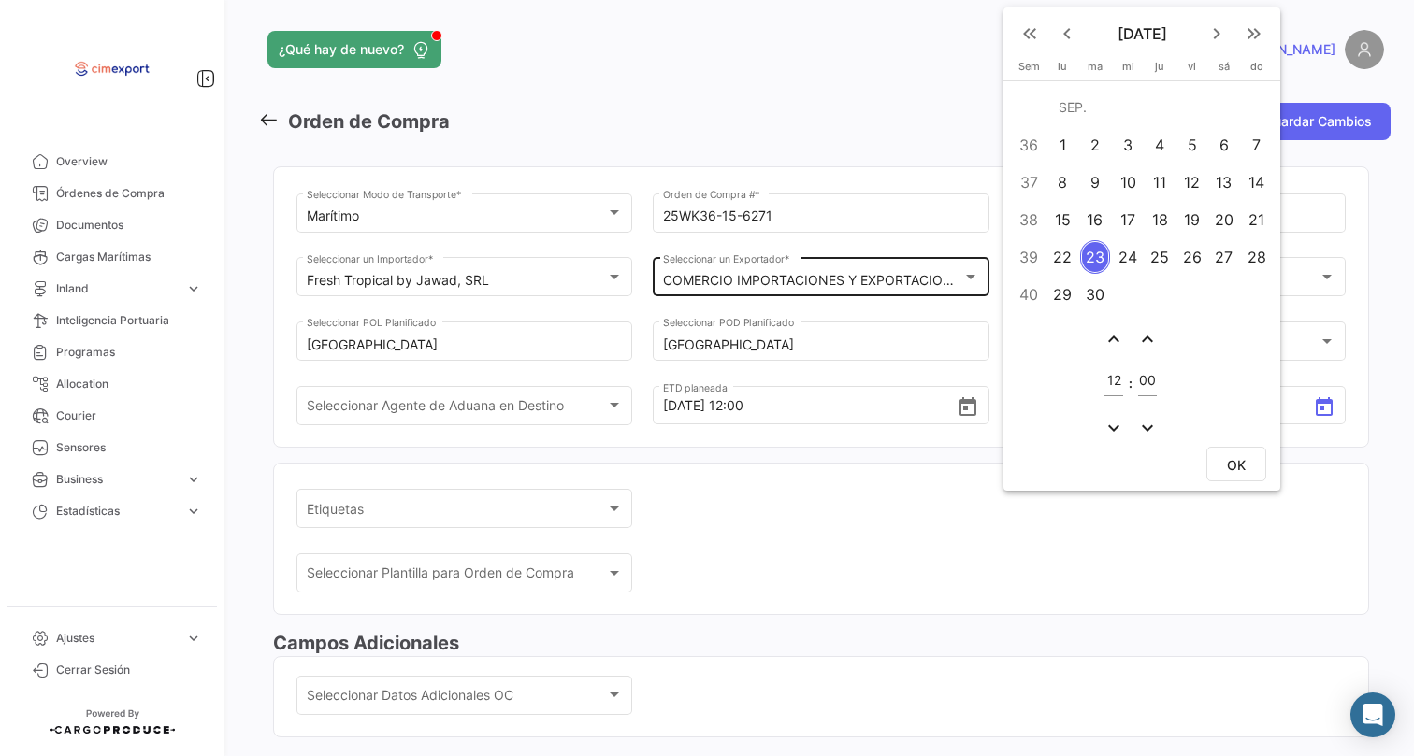
click at [1105, 298] on div "30" at bounding box center [1095, 295] width 30 height 34
click at [1230, 456] on span "OK" at bounding box center [1236, 464] width 19 height 16
type input "[DATE] 12:00"
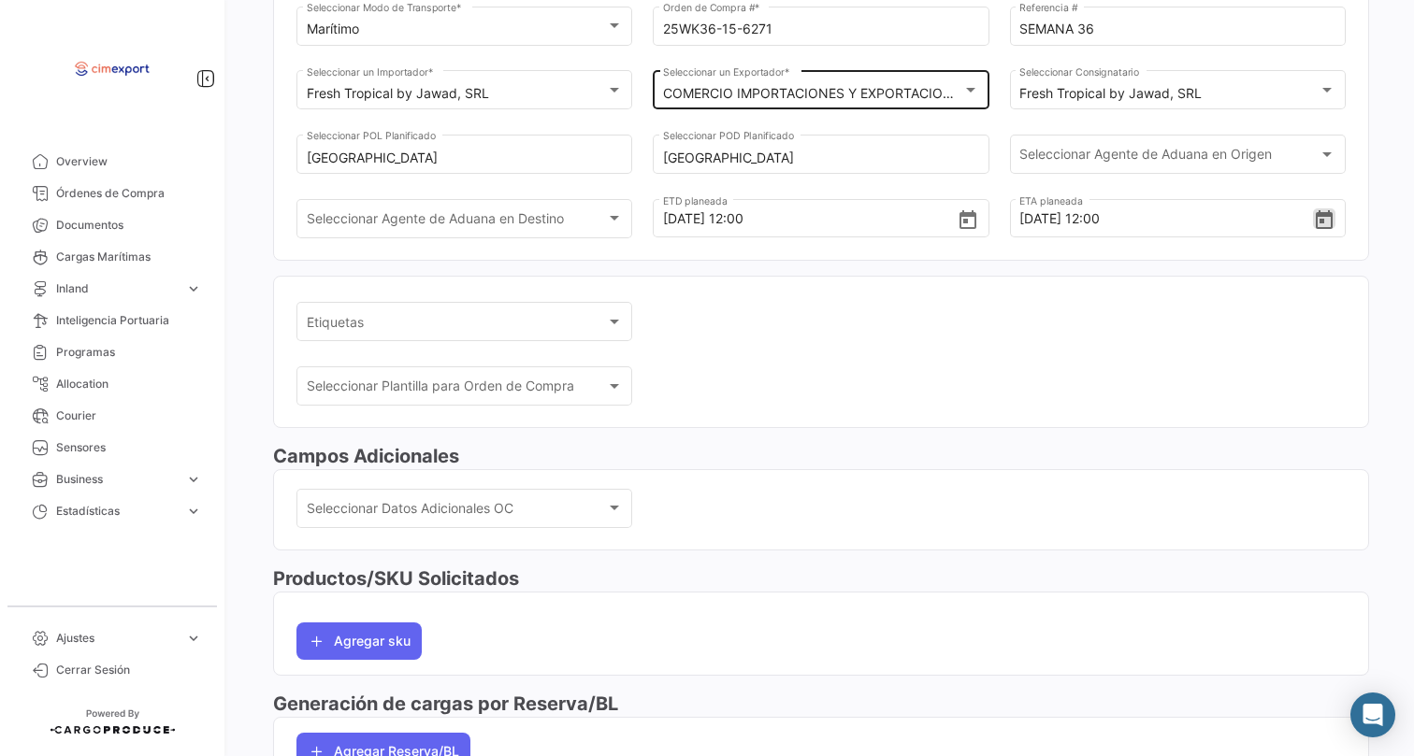
scroll to position [193, 0]
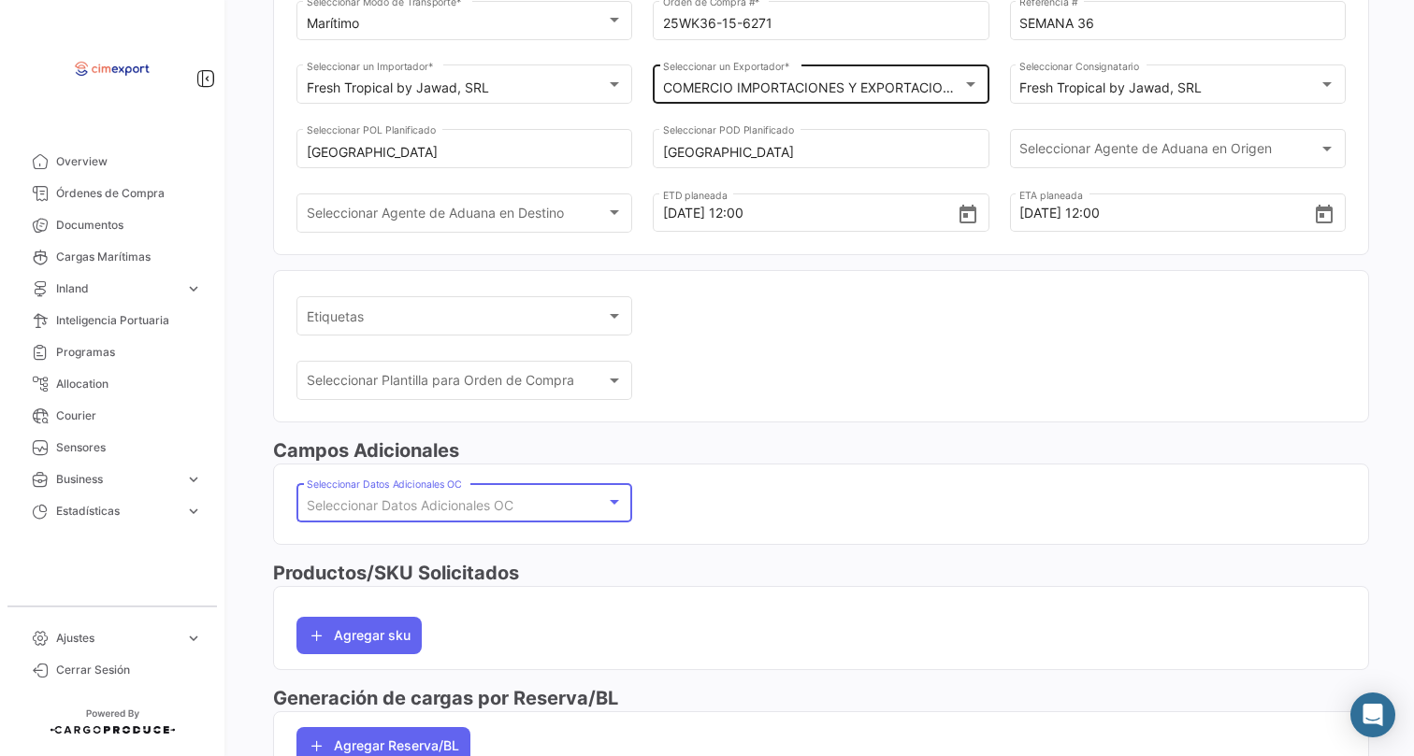
click at [486, 513] on span "Seleccionar Datos Adicionales OC" at bounding box center [410, 505] width 207 height 16
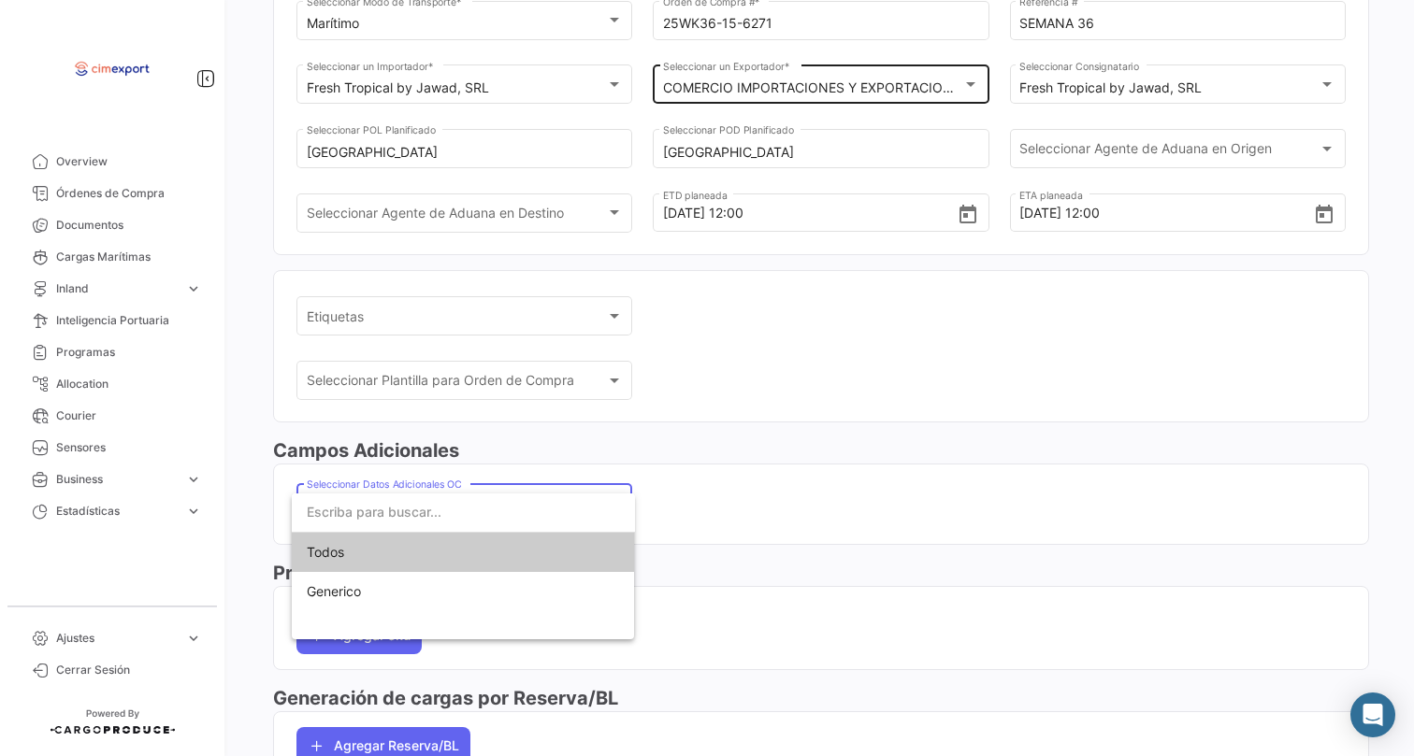
click at [469, 559] on span "Todos" at bounding box center [463, 552] width 313 height 39
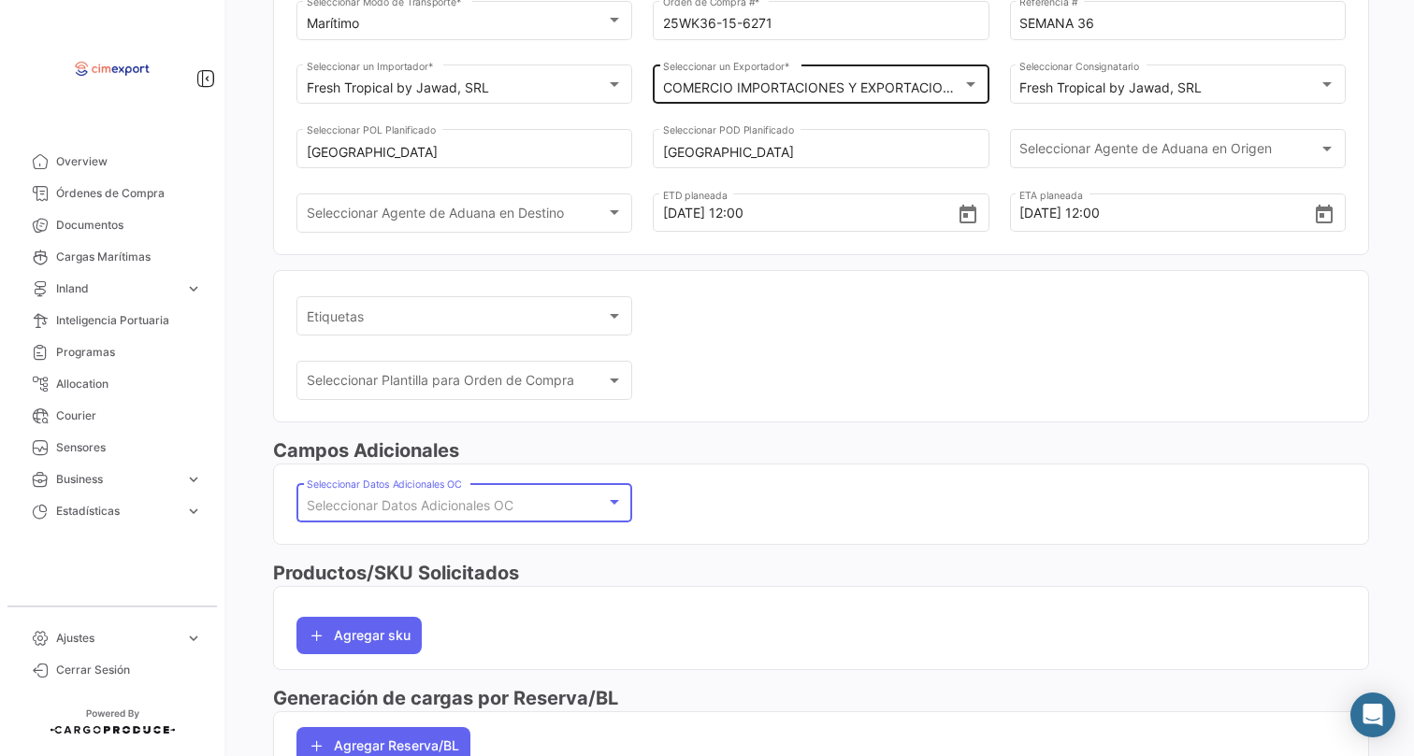
click at [471, 503] on div "Seleccionar Datos Adicionales OC Seleccionar Datos Adicionales OC" at bounding box center [465, 501] width 316 height 43
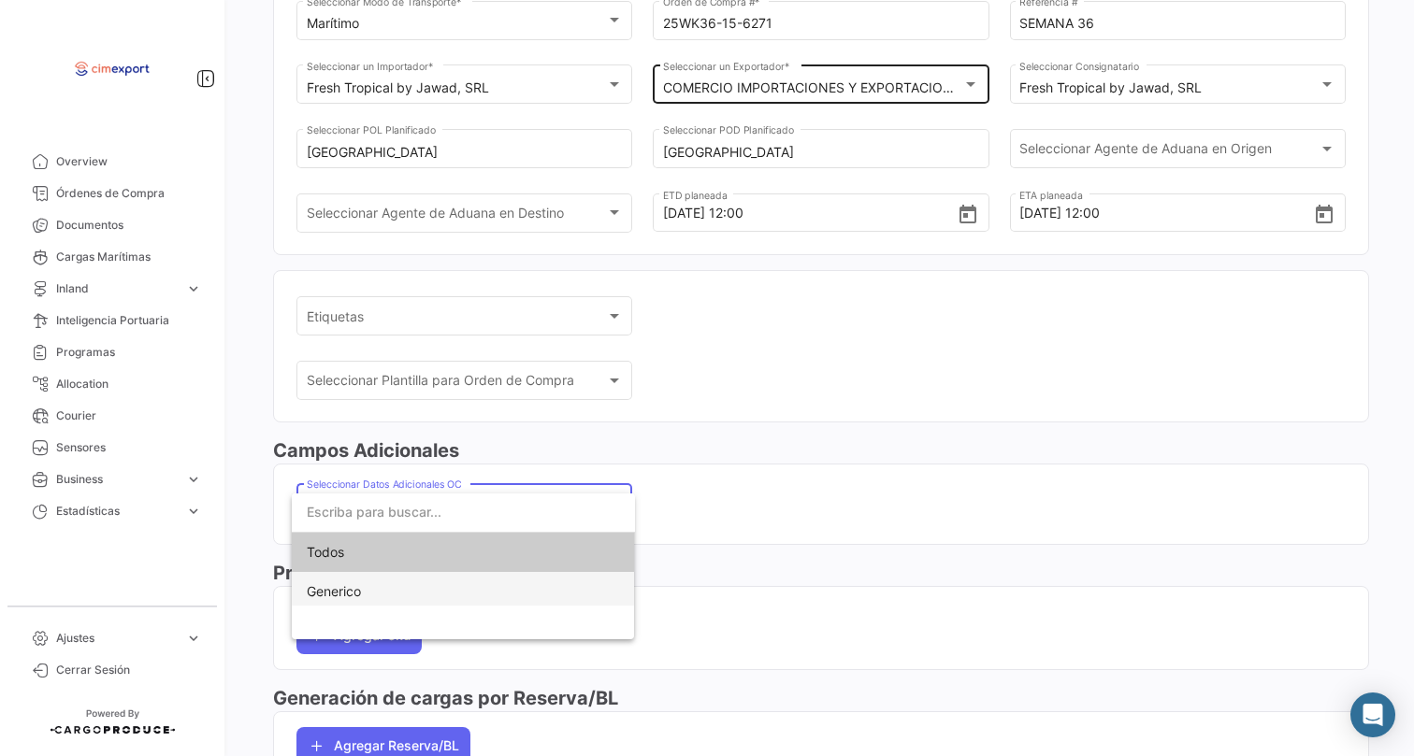
click at [468, 593] on span "Generico" at bounding box center [463, 591] width 313 height 39
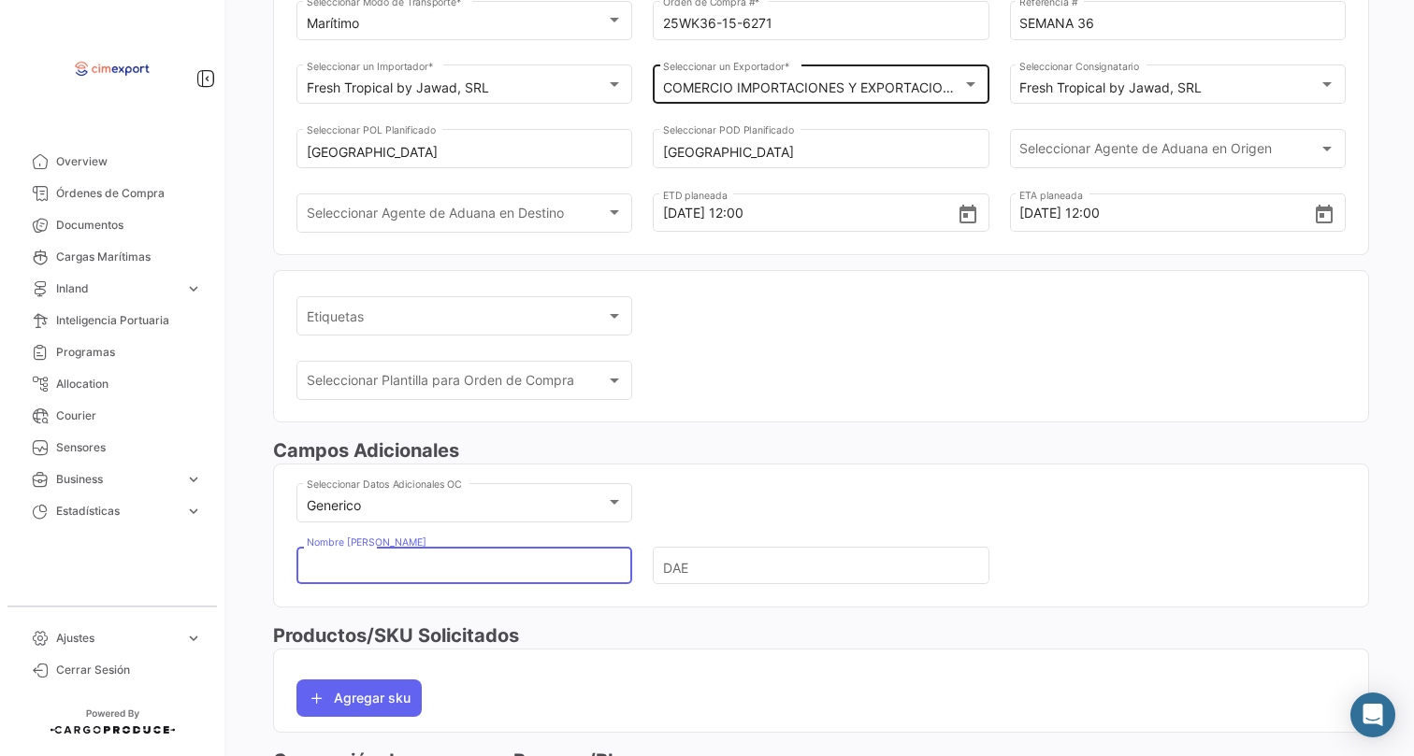
click at [468, 581] on input "Nombre [PERSON_NAME]" at bounding box center [457, 566] width 300 height 65
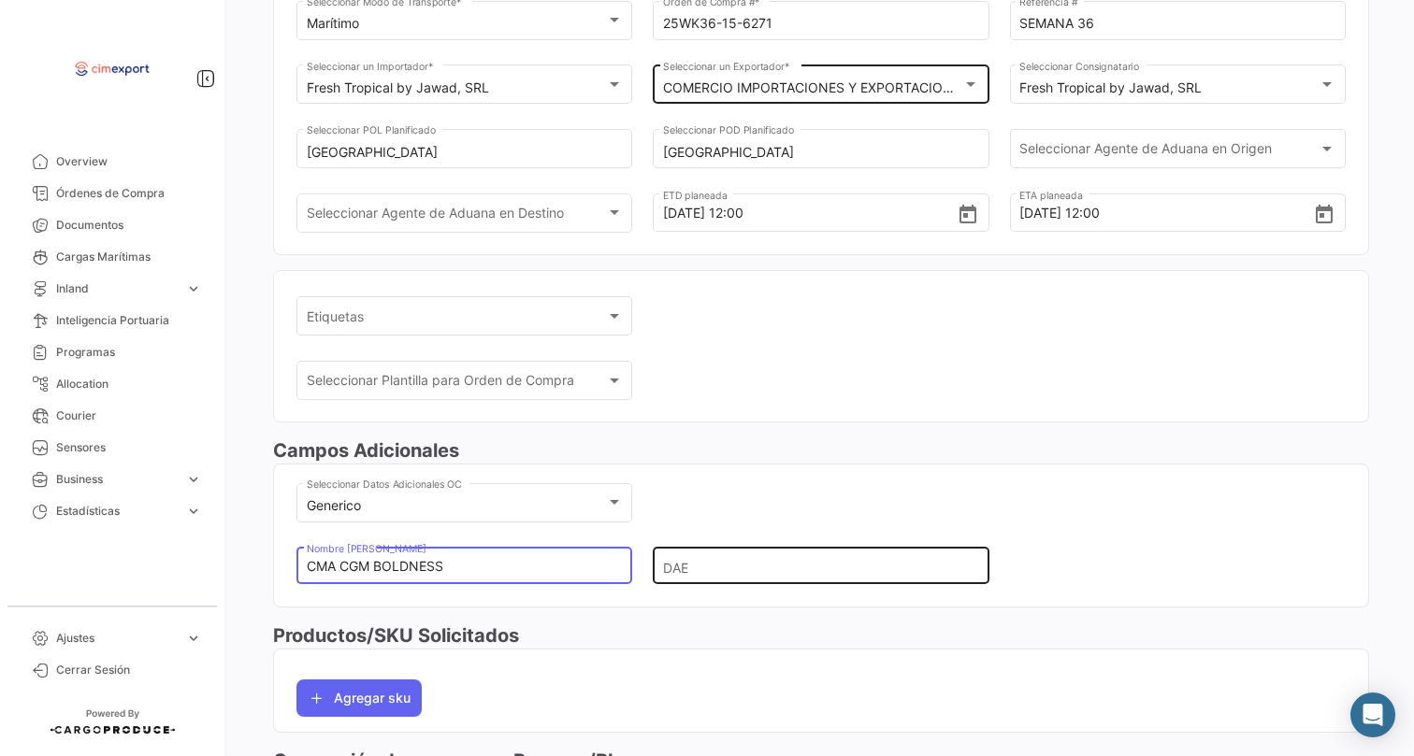
type input "CMA CGM BOLDNESS"
click at [779, 570] on input "DAE" at bounding box center [813, 566] width 300 height 65
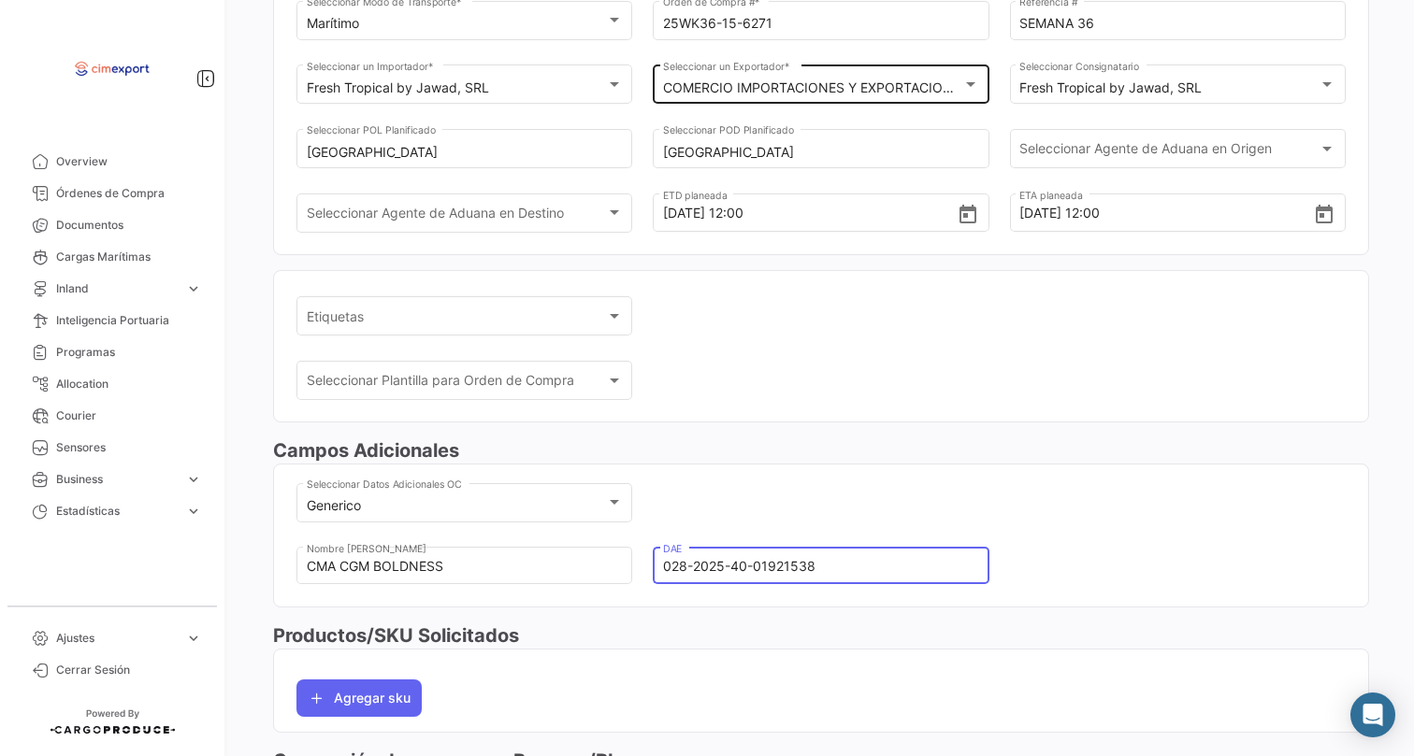
type input "028-2025-40-01921538"
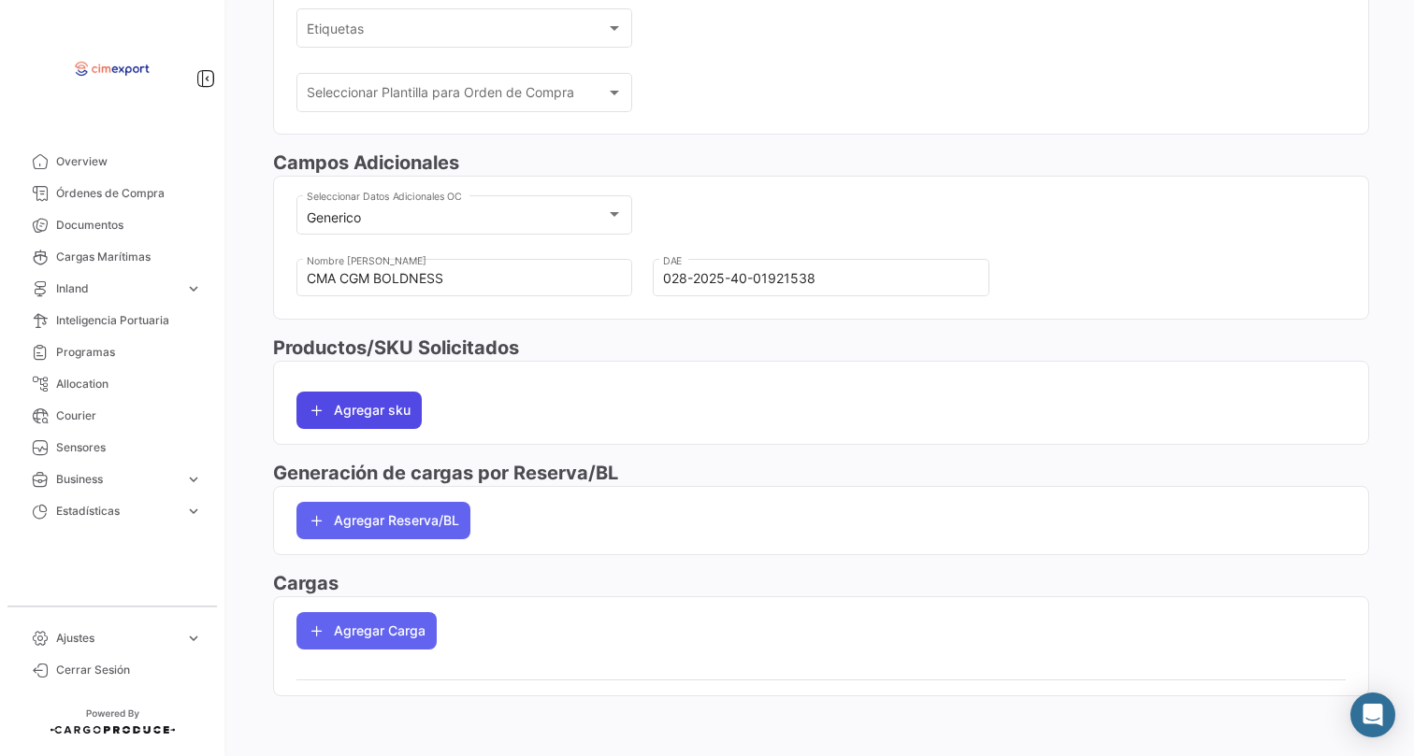
scroll to position [490, 0]
click at [408, 414] on button "Agregar sku" at bounding box center [358, 410] width 125 height 37
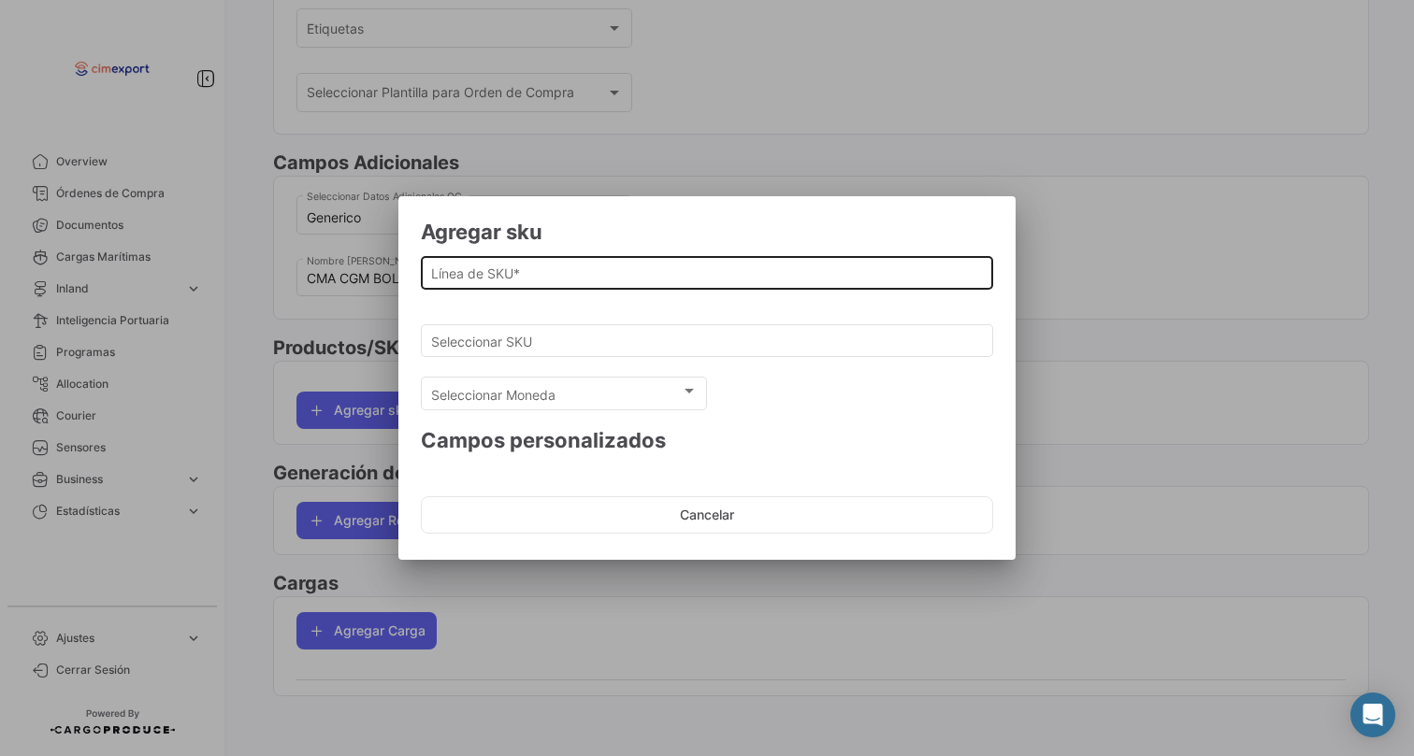
click at [526, 260] on div "Línea de SKU *" at bounding box center [707, 270] width 553 height 36
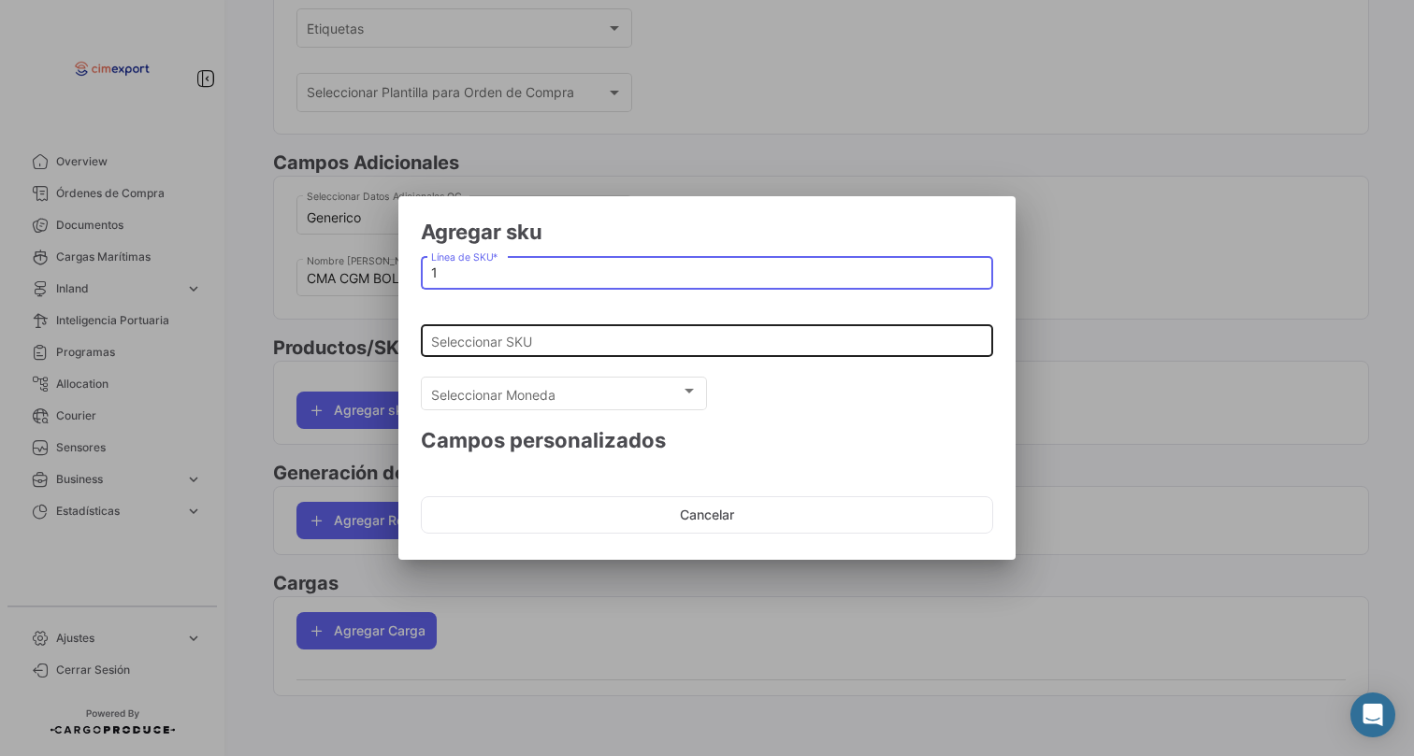
type input "1"
click at [505, 339] on input "Seleccionar SKU" at bounding box center [707, 342] width 553 height 16
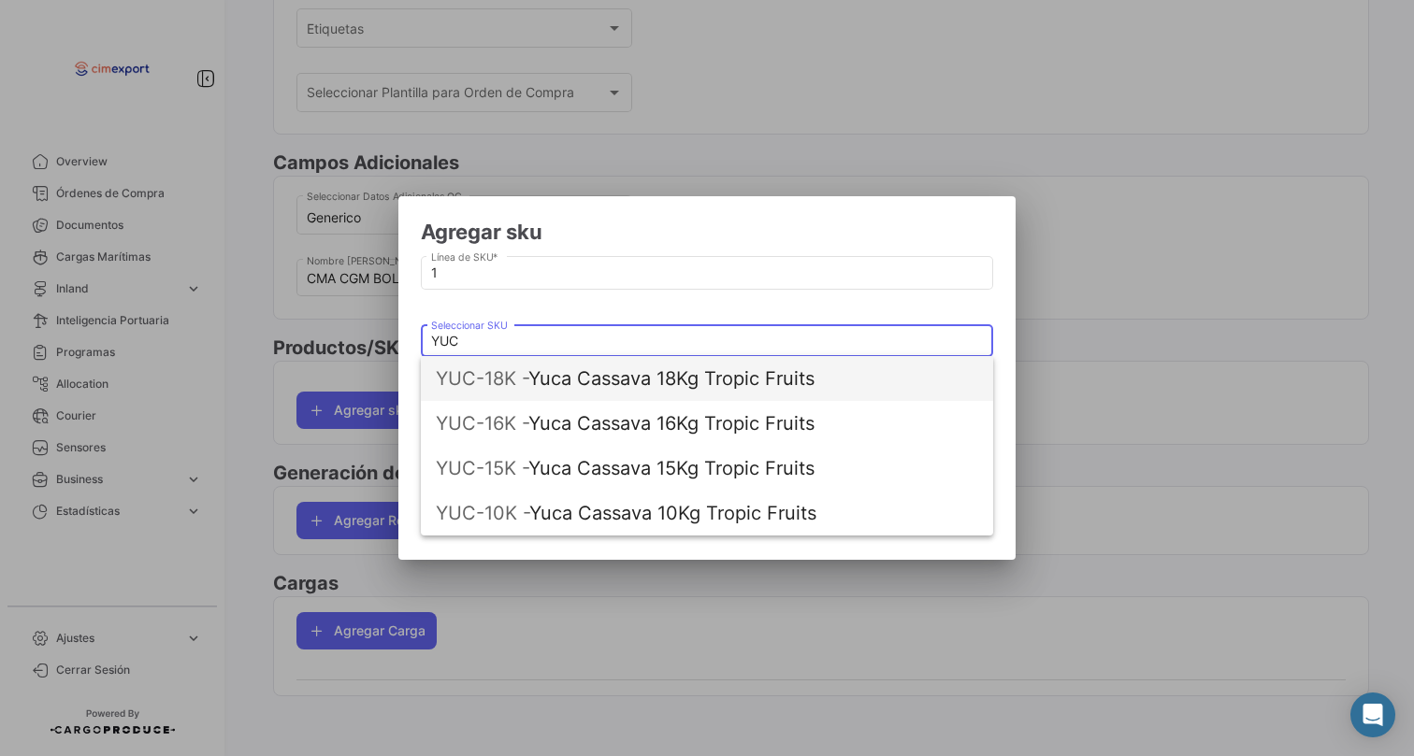
click at [546, 378] on span "YUC-18K - Yuca Cassava 18Kg Tropic Fruits" at bounding box center [707, 378] width 542 height 45
type input "Yuca Cassava 18Kg Tropic Fruits"
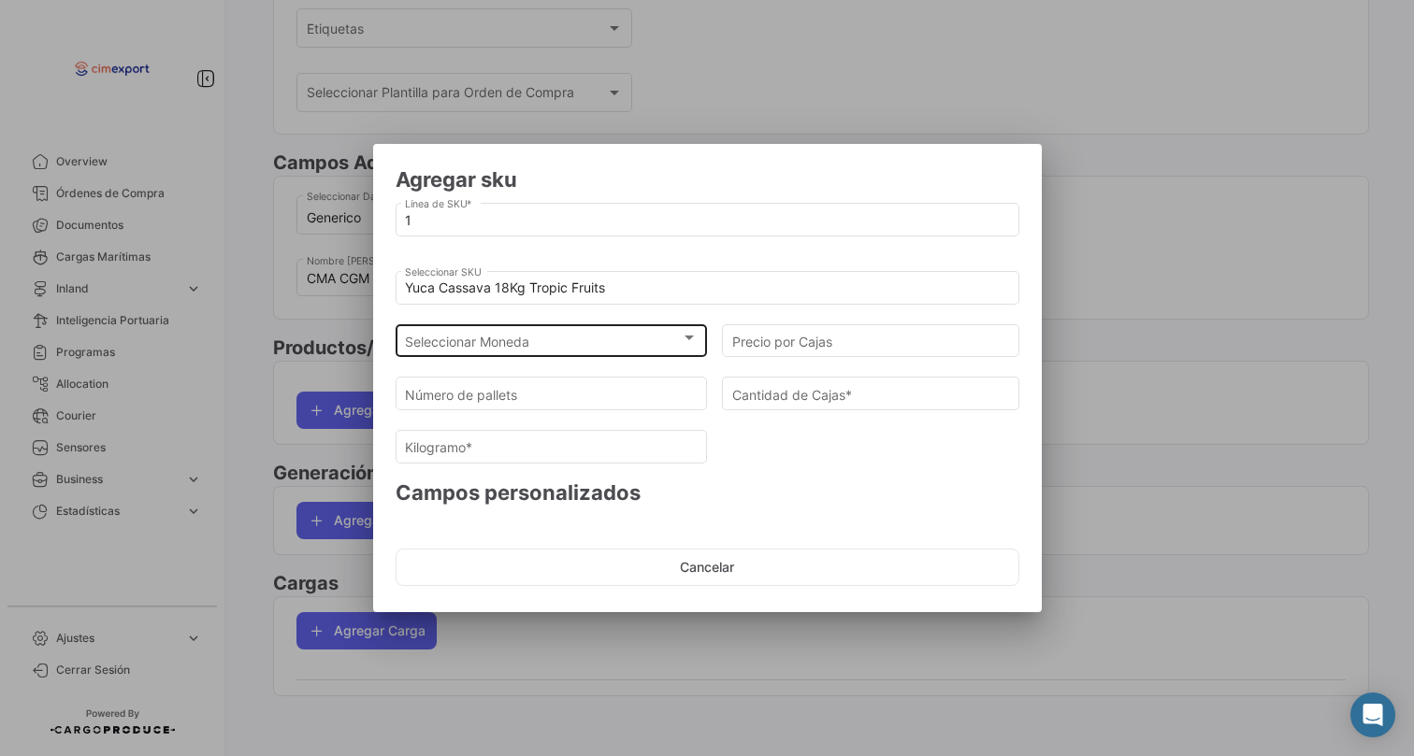
click at [518, 352] on div "Seleccionar Moneda Seleccionar Moneda" at bounding box center [551, 339] width 293 height 36
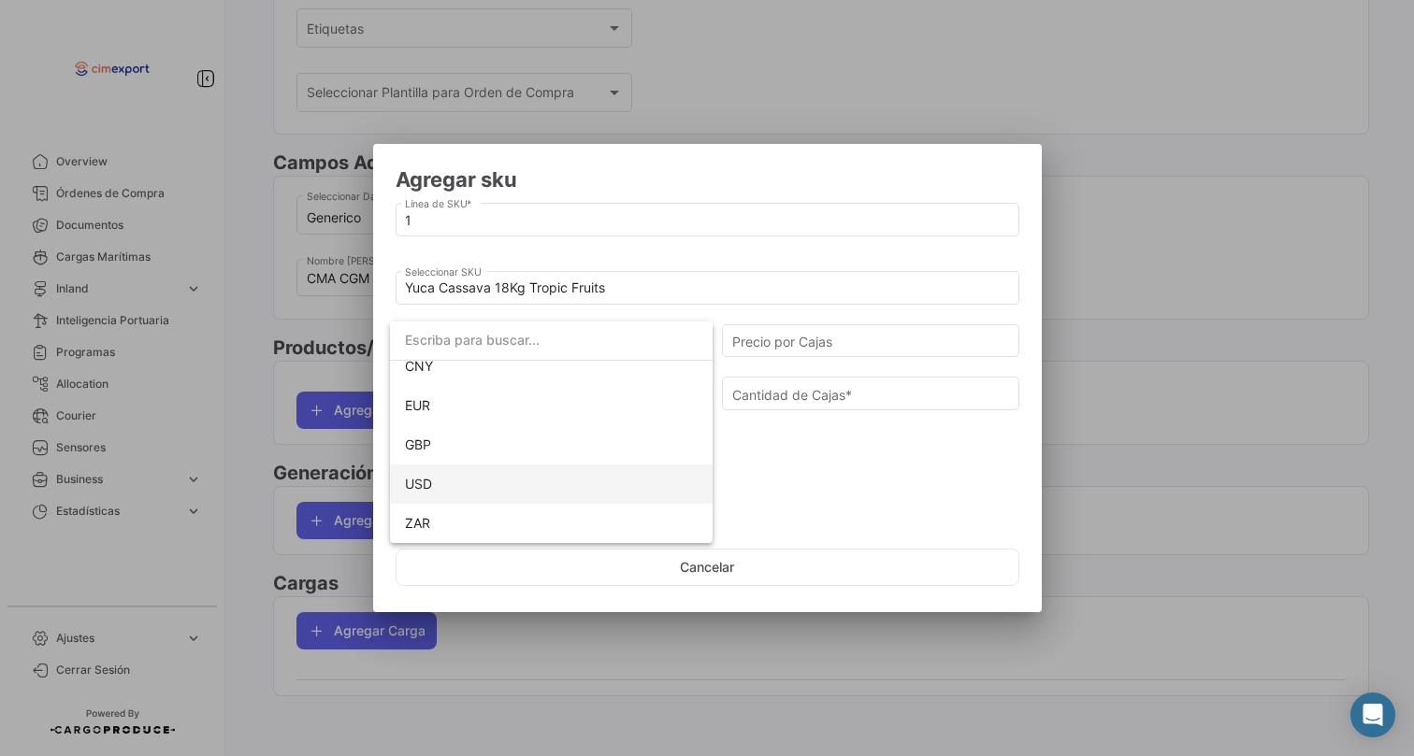
scroll to position [171, 0]
click at [434, 492] on span "USD" at bounding box center [551, 484] width 293 height 39
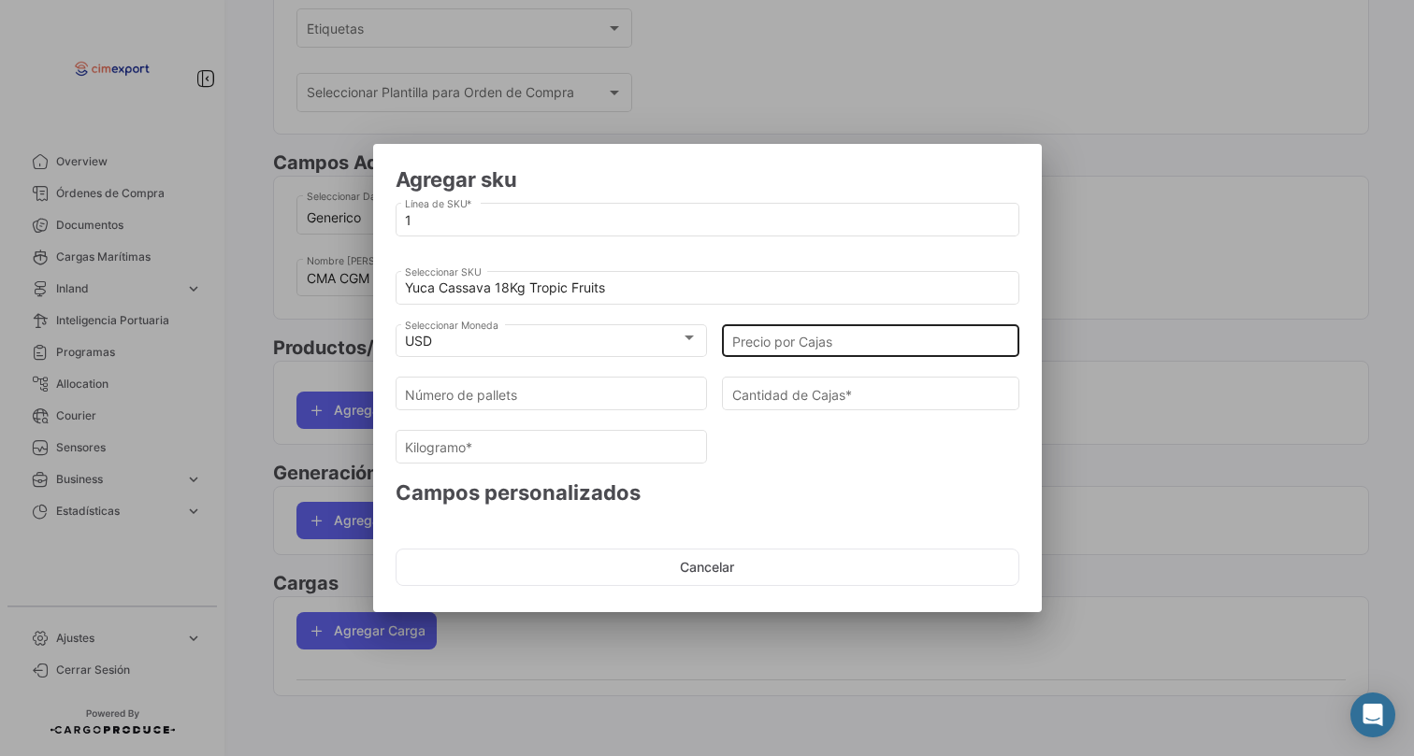
click at [854, 350] on div "Precio por Cajas" at bounding box center [871, 339] width 278 height 36
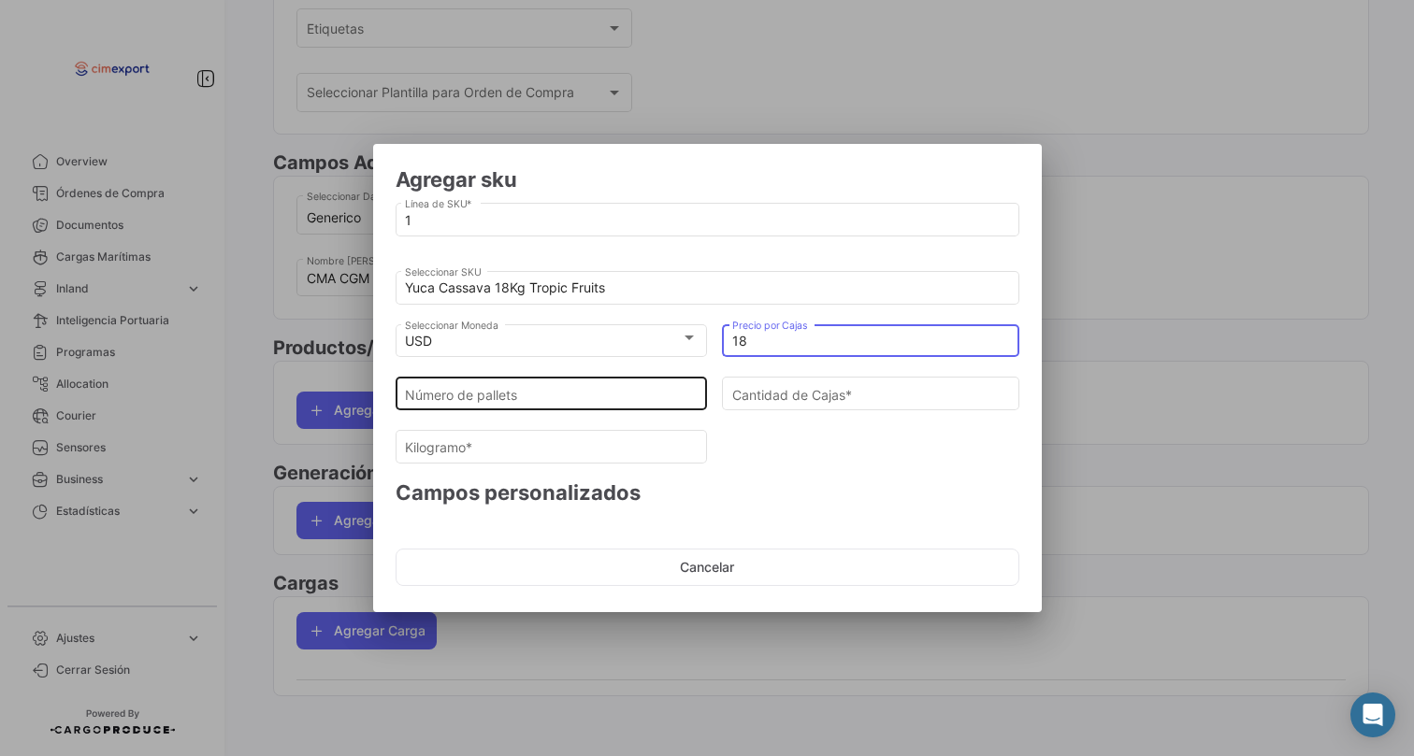
type input "18"
click at [653, 388] on input "Número de pallets" at bounding box center [551, 395] width 293 height 16
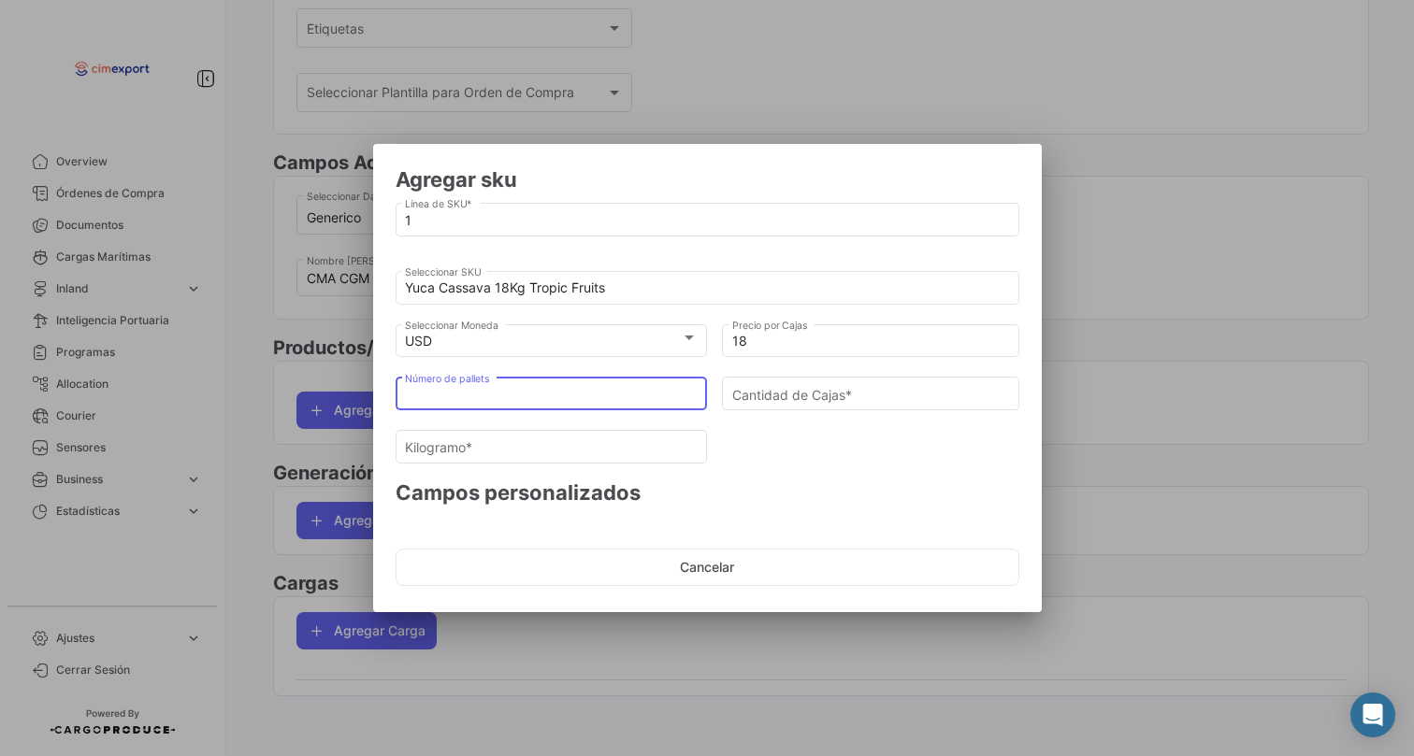
type input "1"
type input "77"
type input "1396.78"
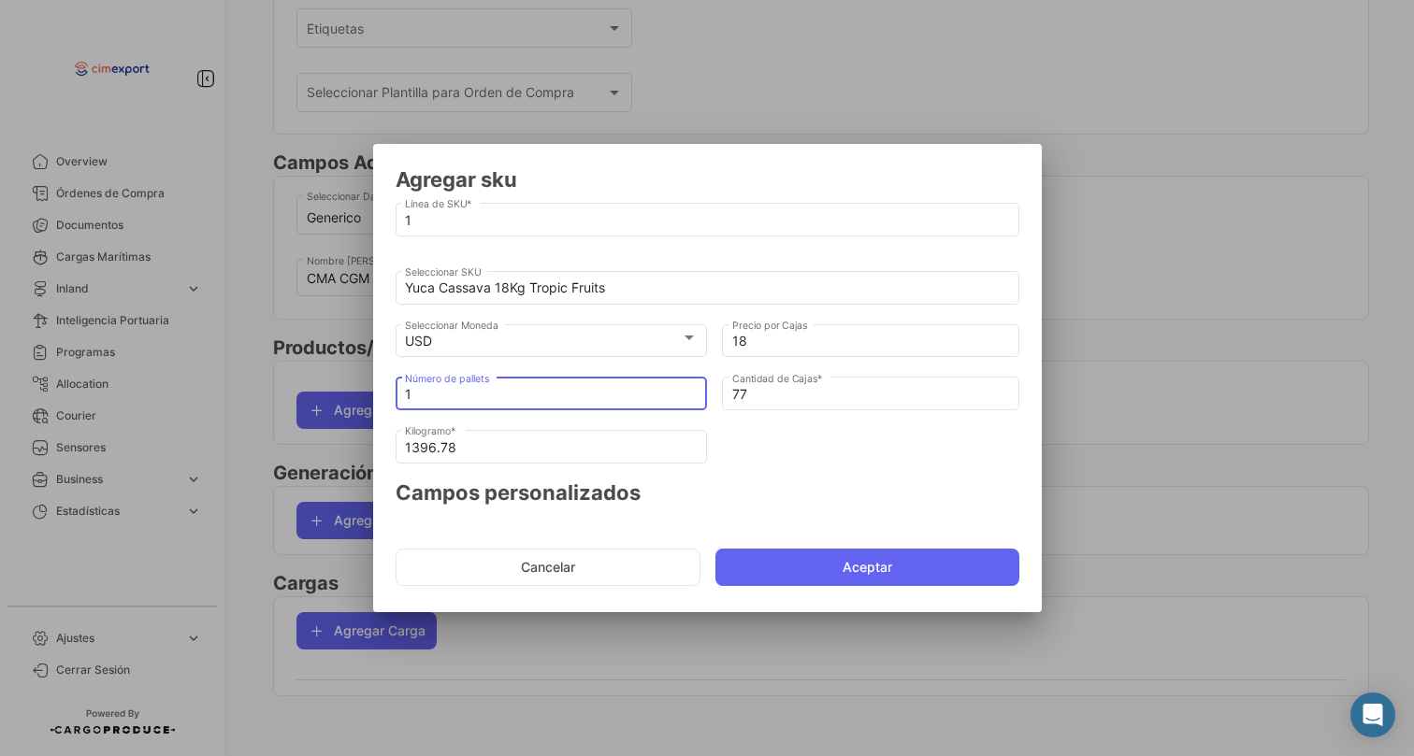
type input "11"
type input "847"
type input "15364.58"
type input "1"
type input "77"
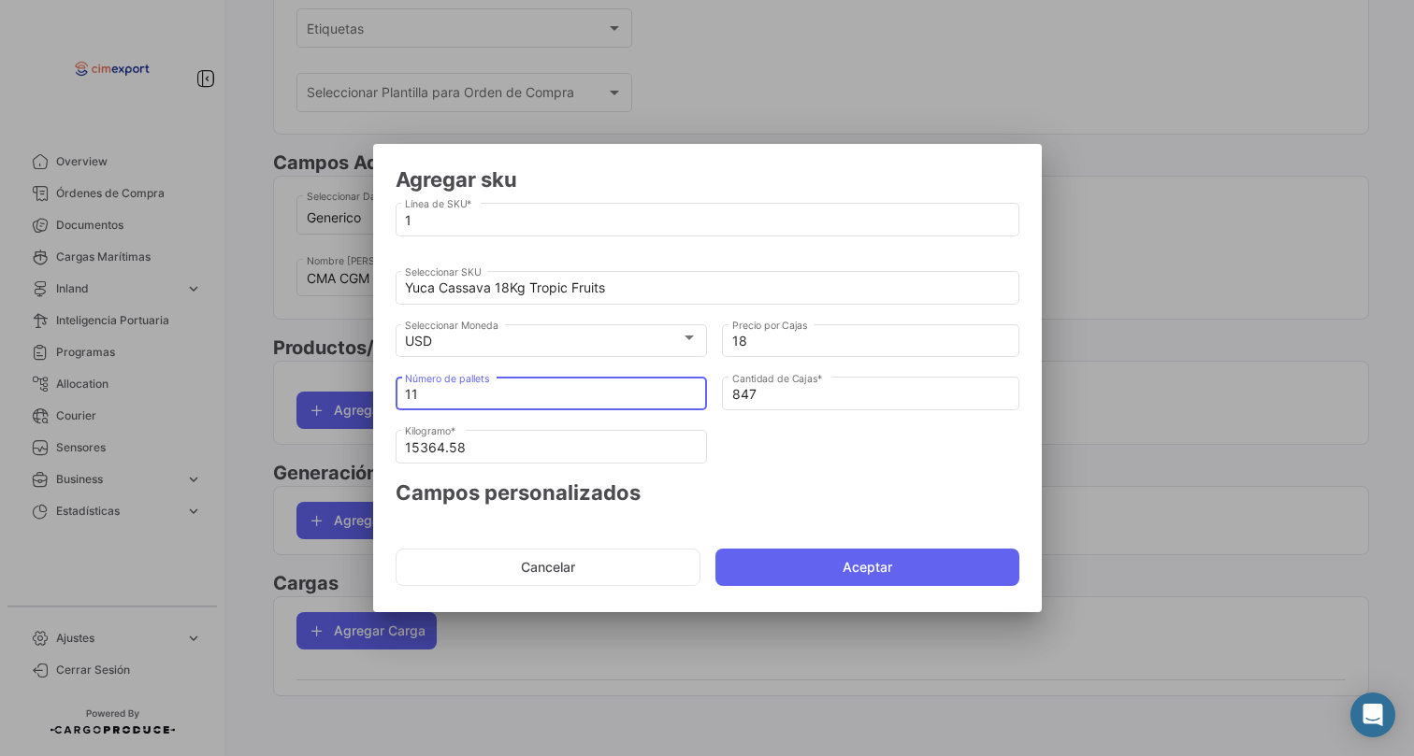
type input "1396.78"
type input "12"
type input "924"
type input "16761.36"
type input "1"
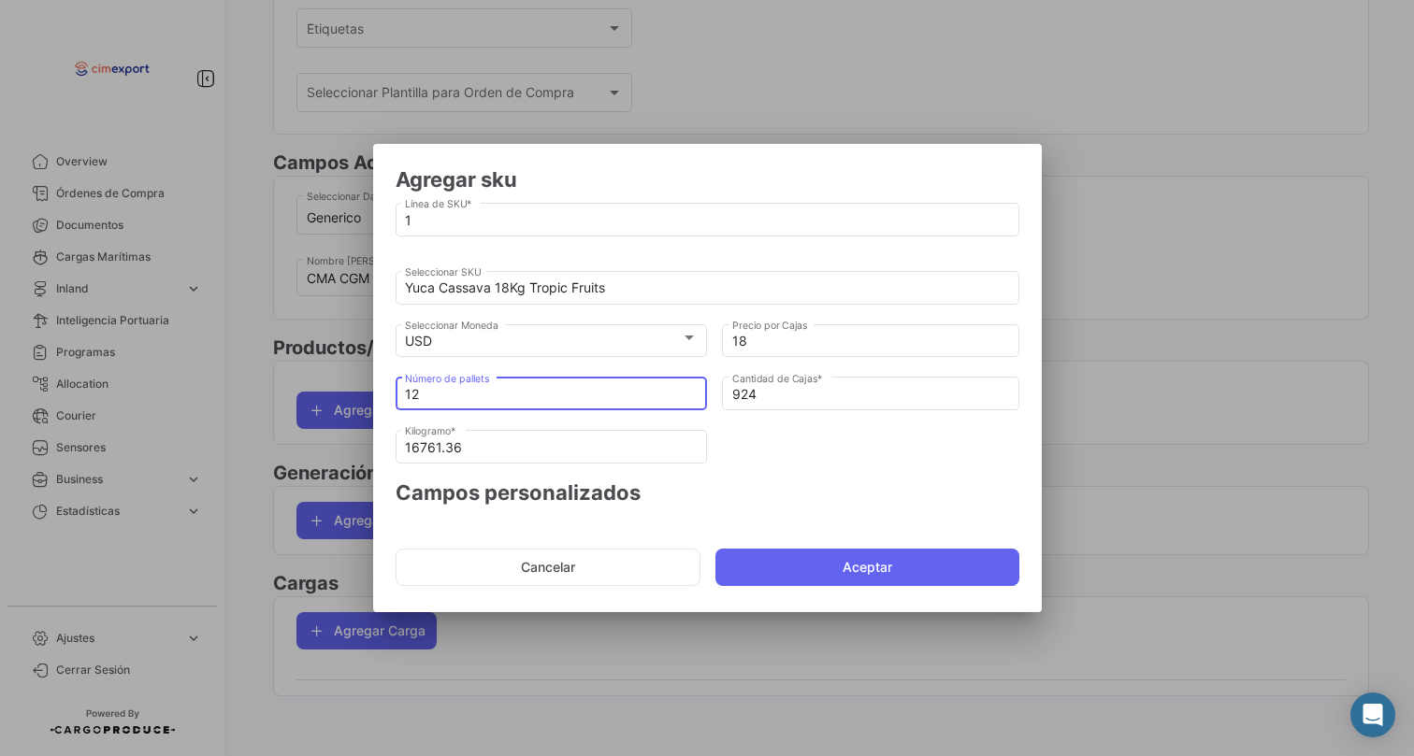
type input "77"
type input "1396.78"
type input "13"
type input "1001"
type input "18158.14"
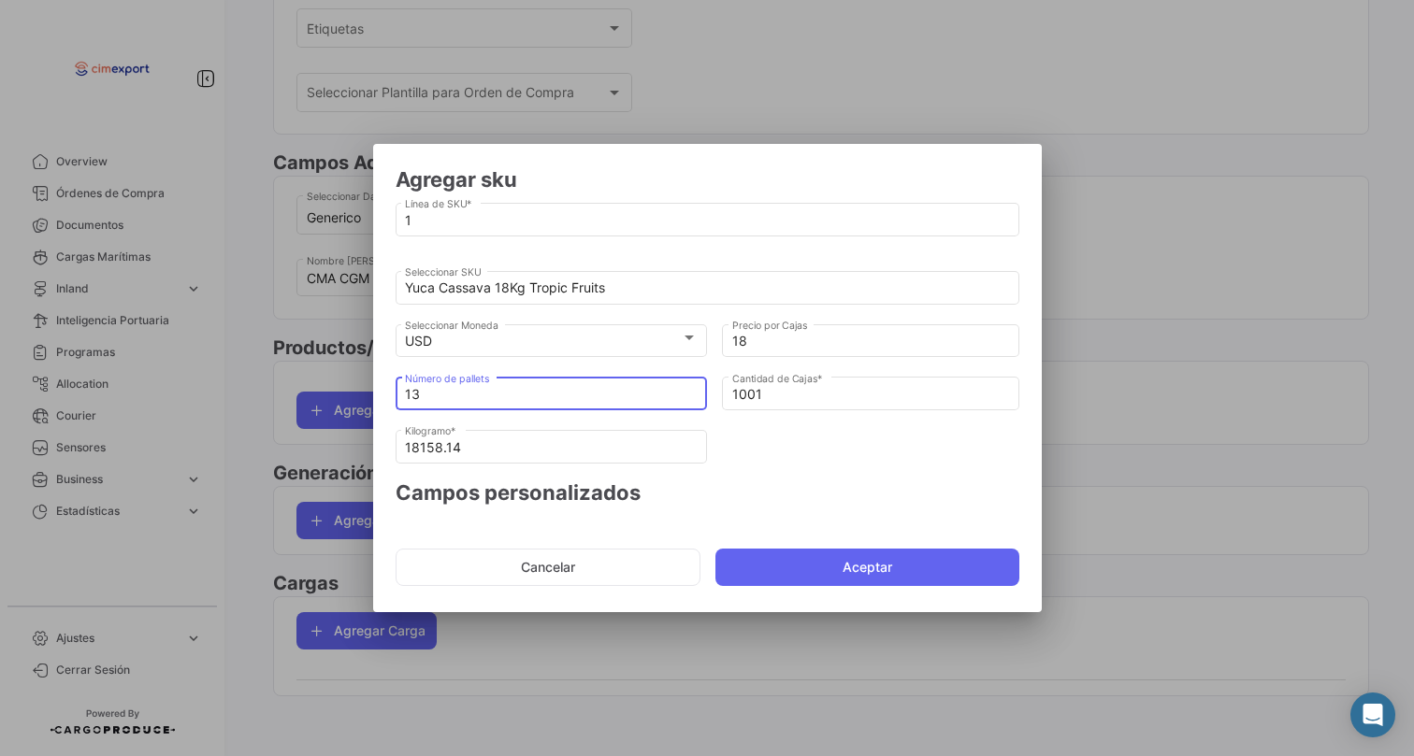
type input "1"
type input "77"
type input "1396.78"
type input "14"
type input "1078"
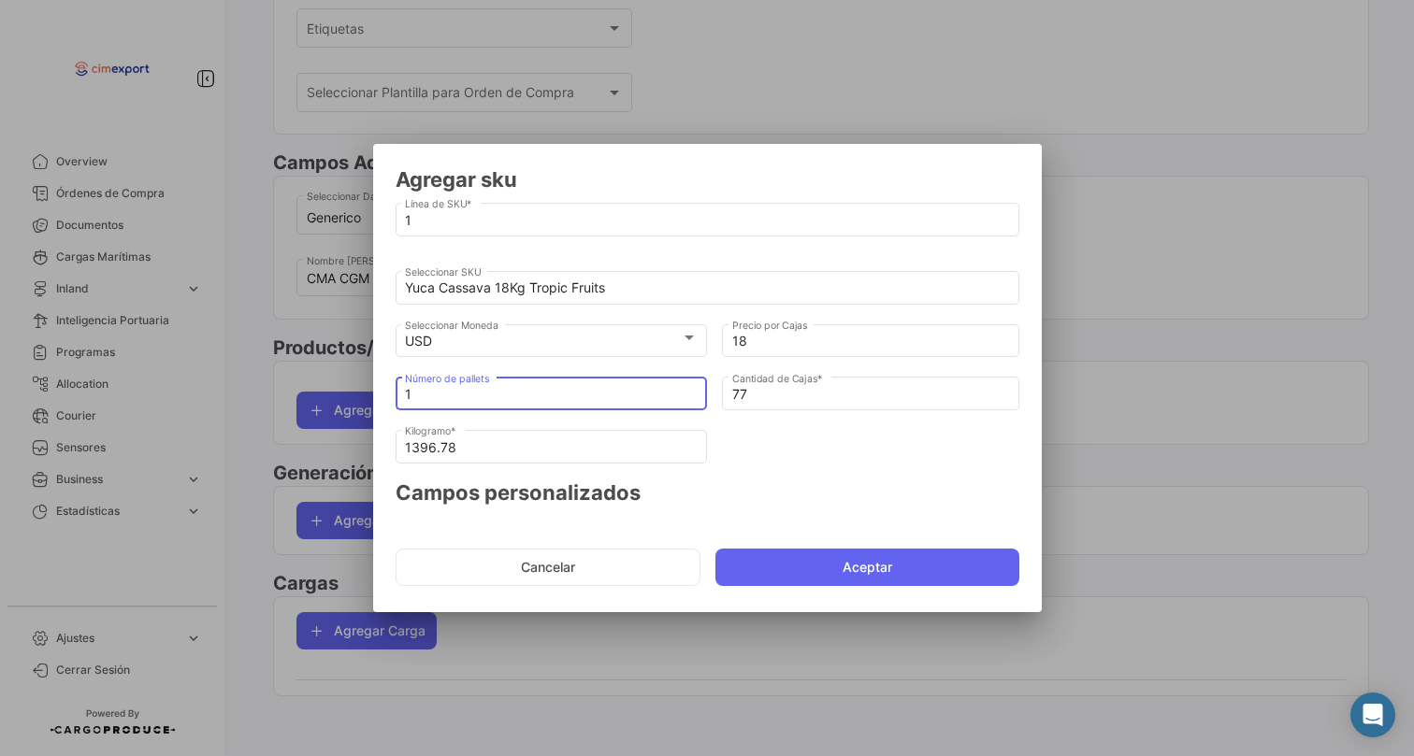
type input "19554.920000000002"
type input "1"
type input "77"
type input "1396.78"
type input "15"
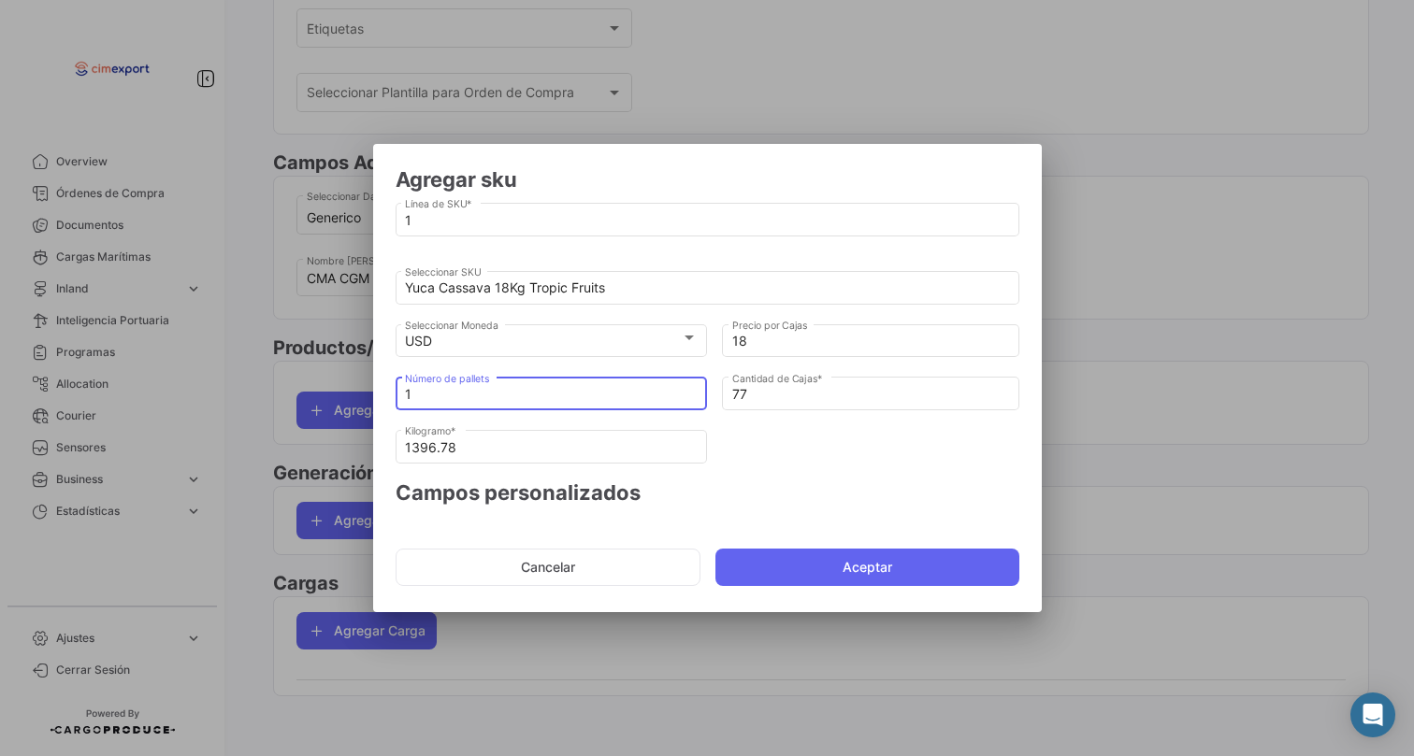
type input "1155"
type input "20951.7"
type input "1"
type input "77"
type input "1396.78"
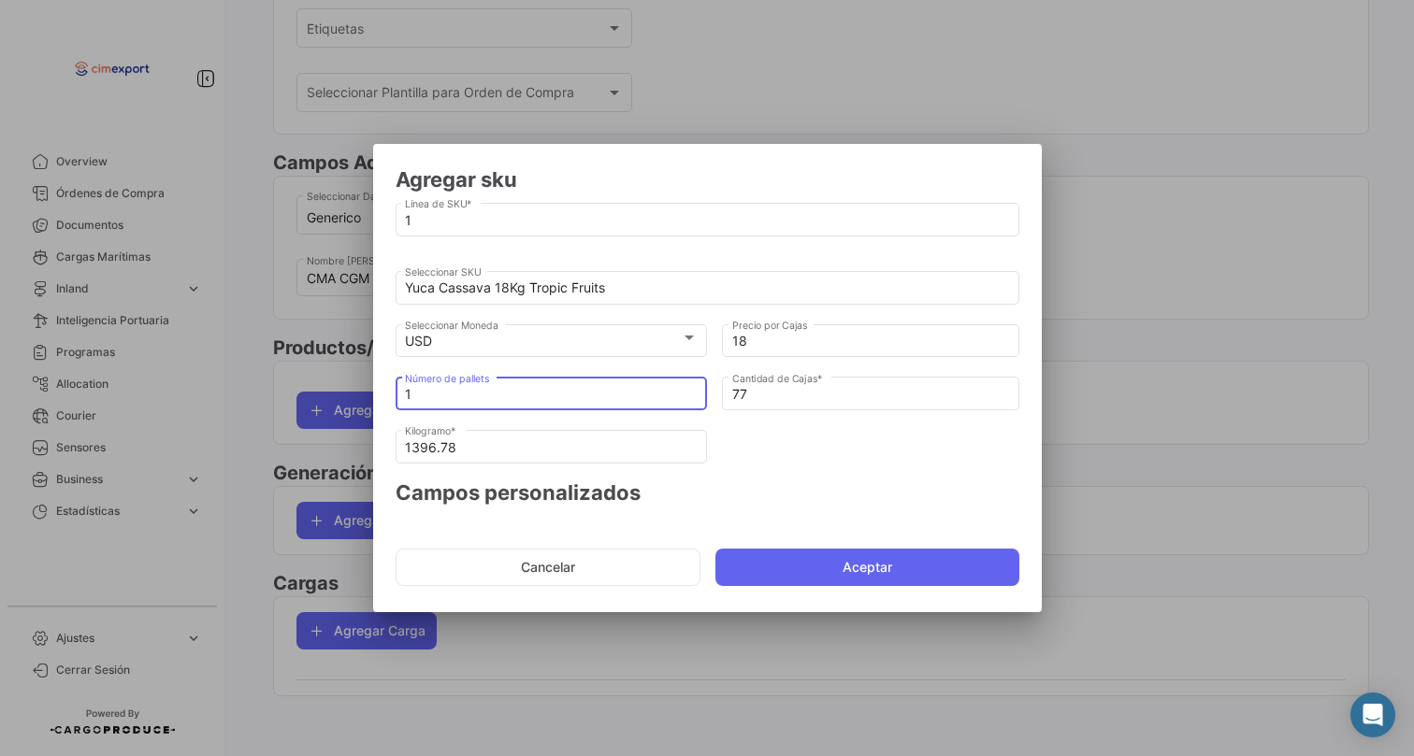
type input "17"
type input "1309"
type input "23745.260000000002"
type input "1"
type input "77"
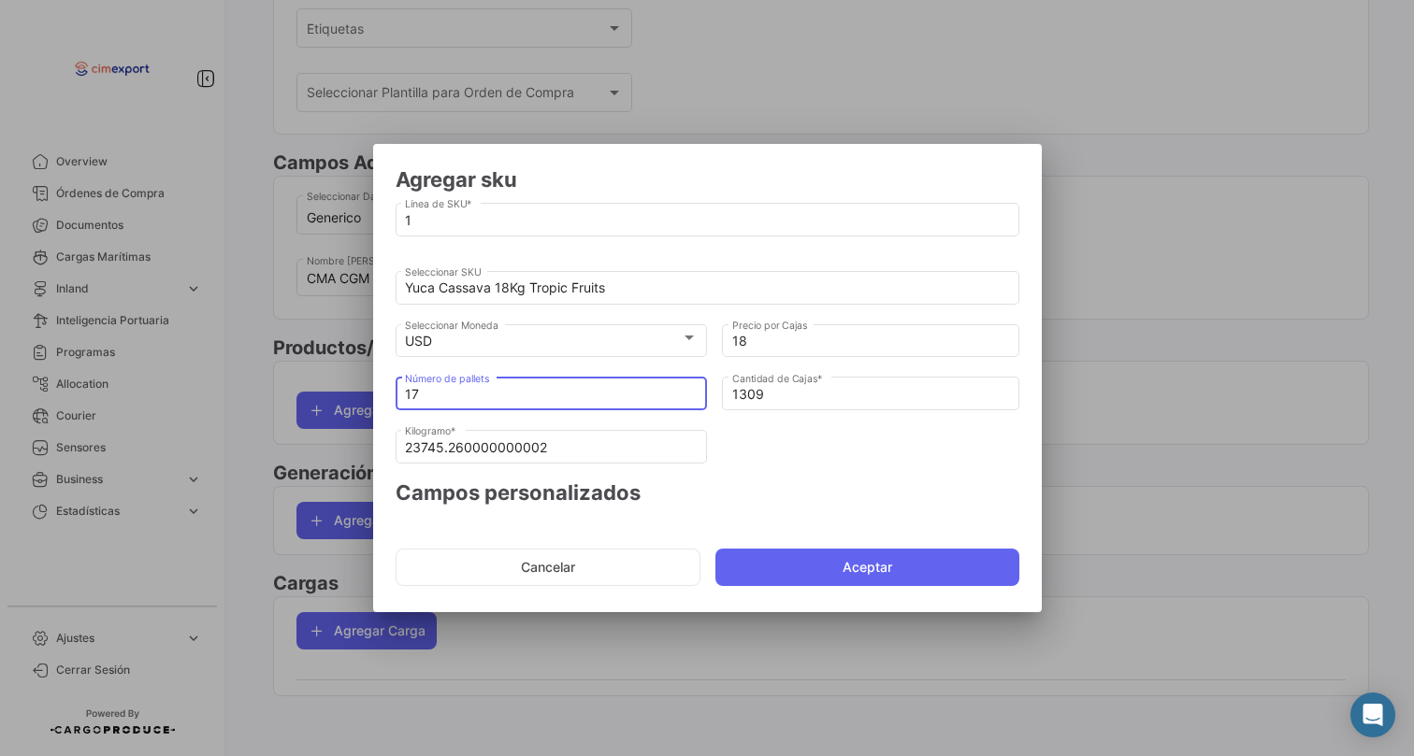
type input "1396.78"
click at [775, 563] on button "Aceptar" at bounding box center [867, 567] width 304 height 37
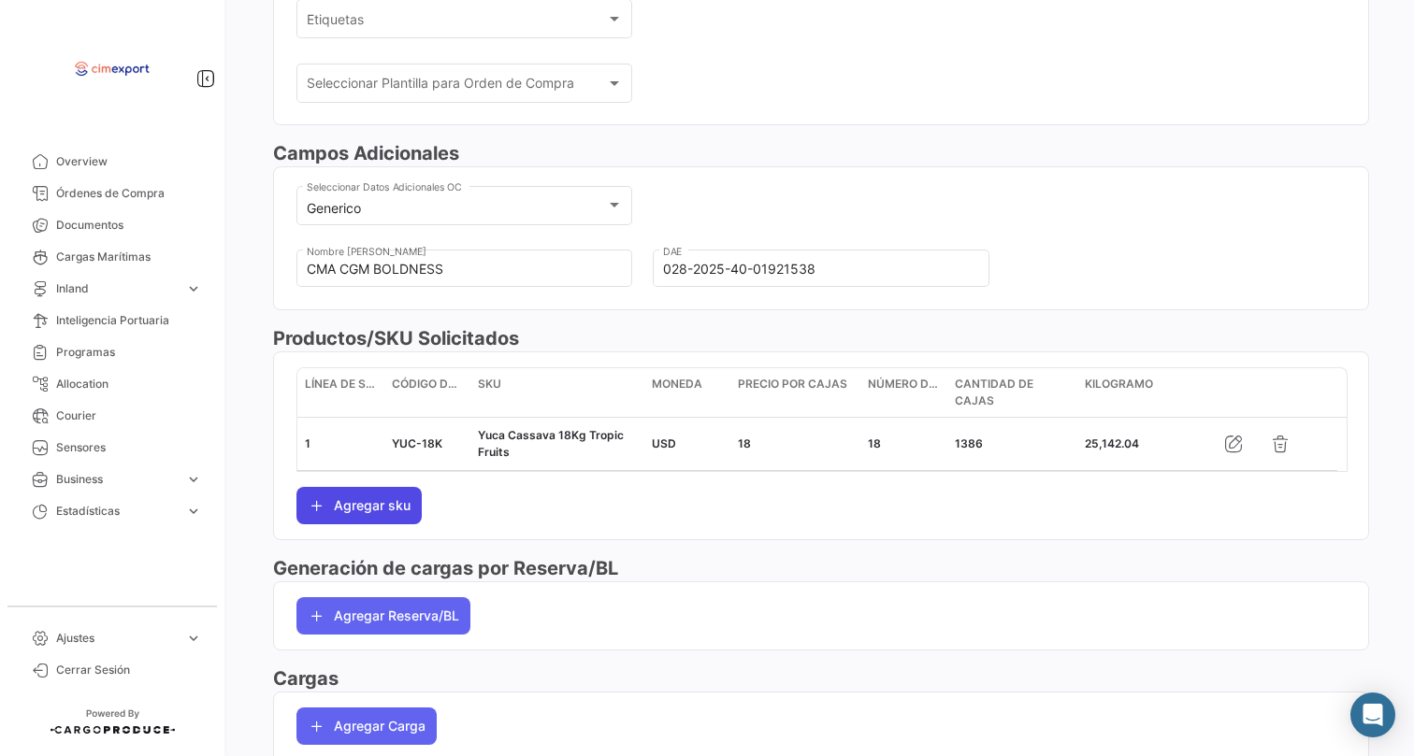
click at [377, 518] on button "Agregar sku" at bounding box center [358, 505] width 125 height 37
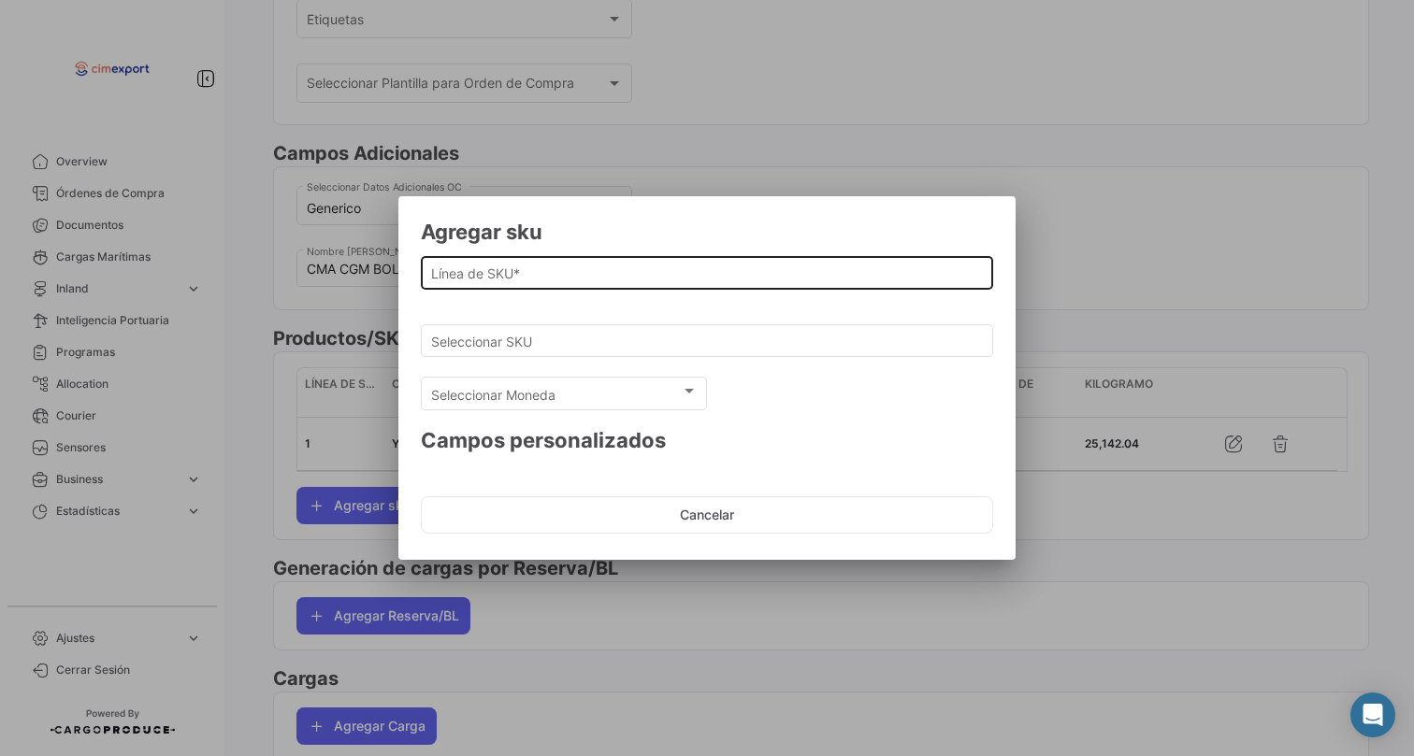
click at [479, 253] on div "Línea de SKU *" at bounding box center [707, 270] width 553 height 36
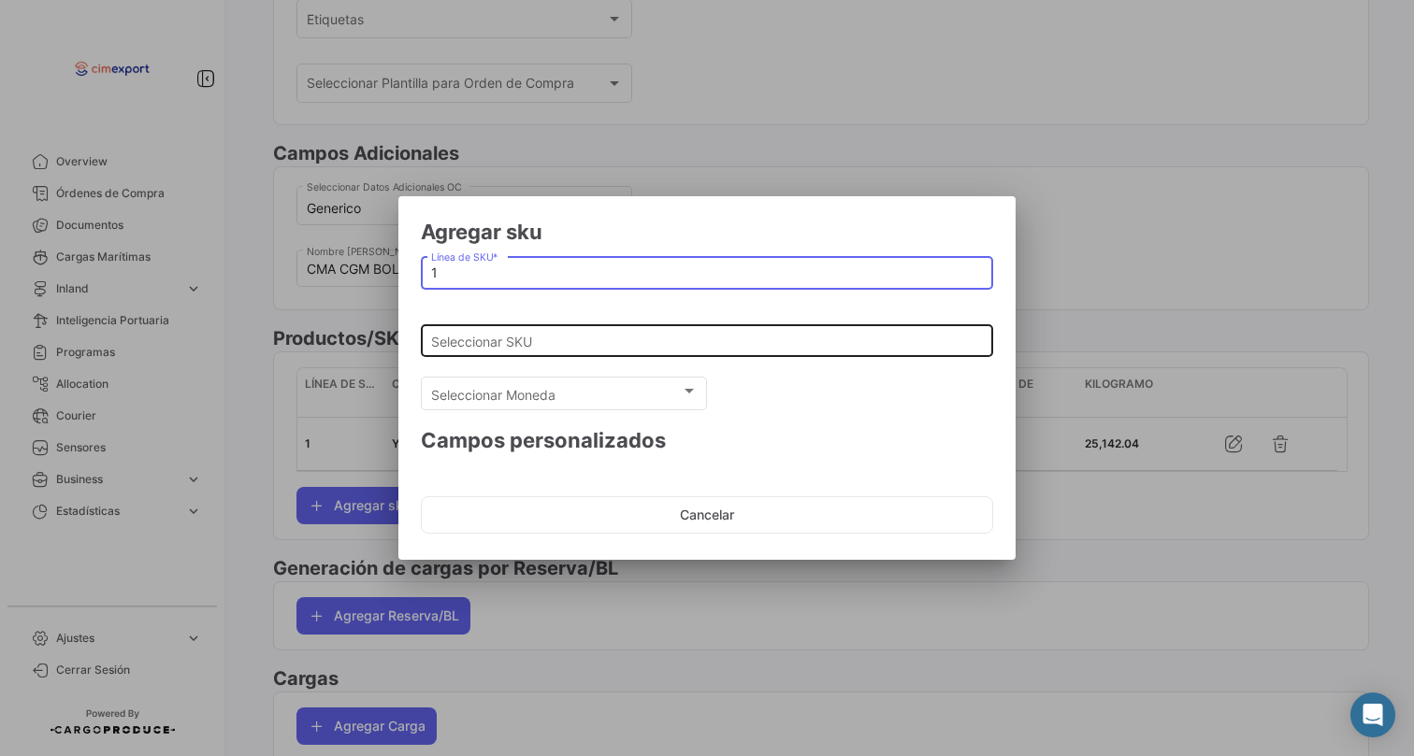
click at [482, 336] on input "Seleccionar SKU" at bounding box center [707, 342] width 553 height 16
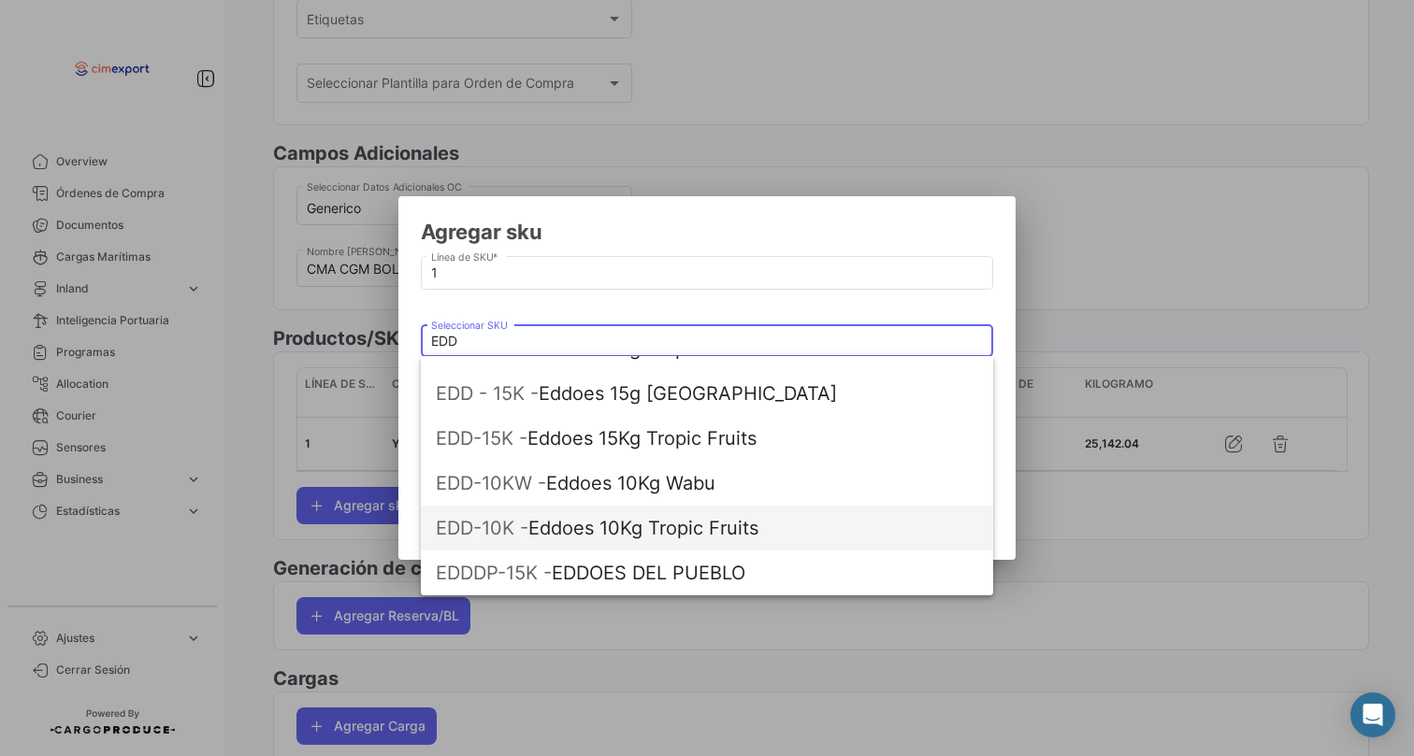
scroll to position [76, 0]
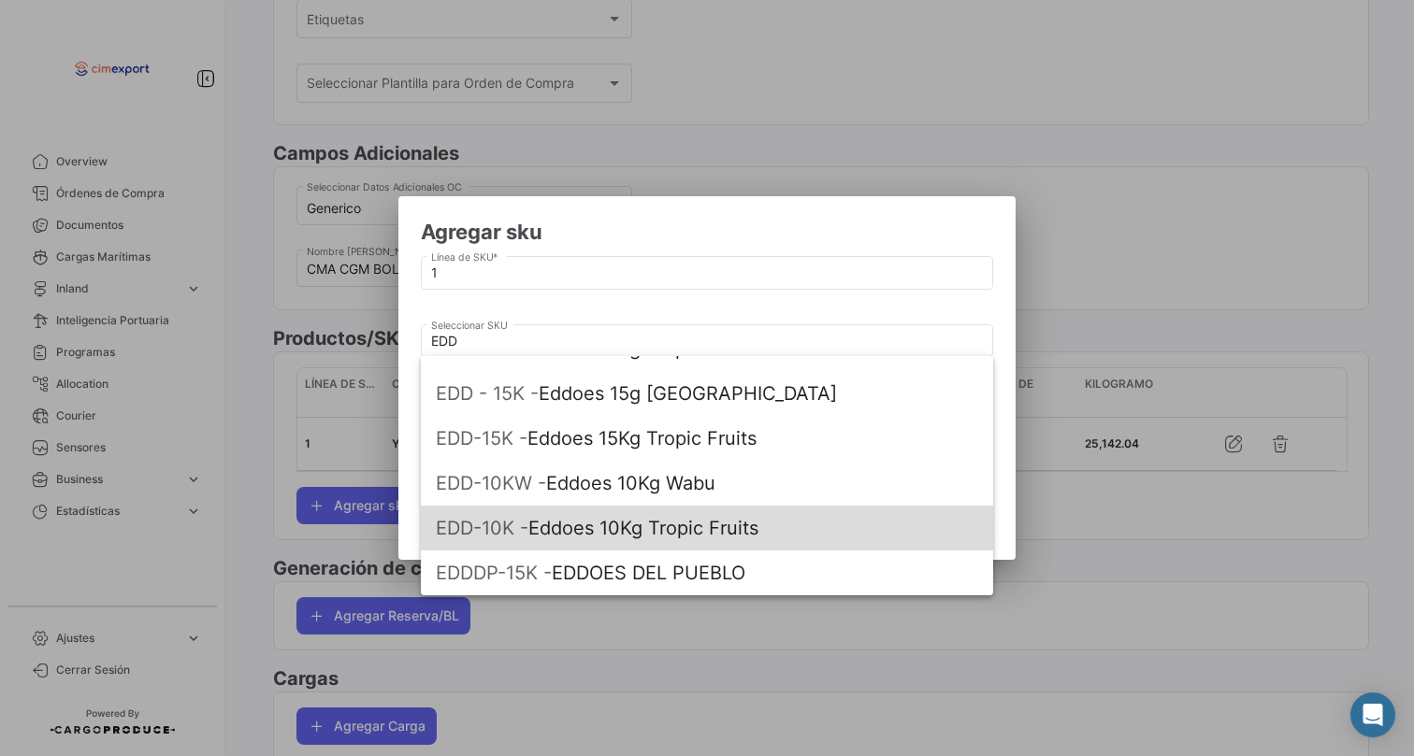
click at [509, 522] on span "EDD-10K -" at bounding box center [482, 528] width 93 height 22
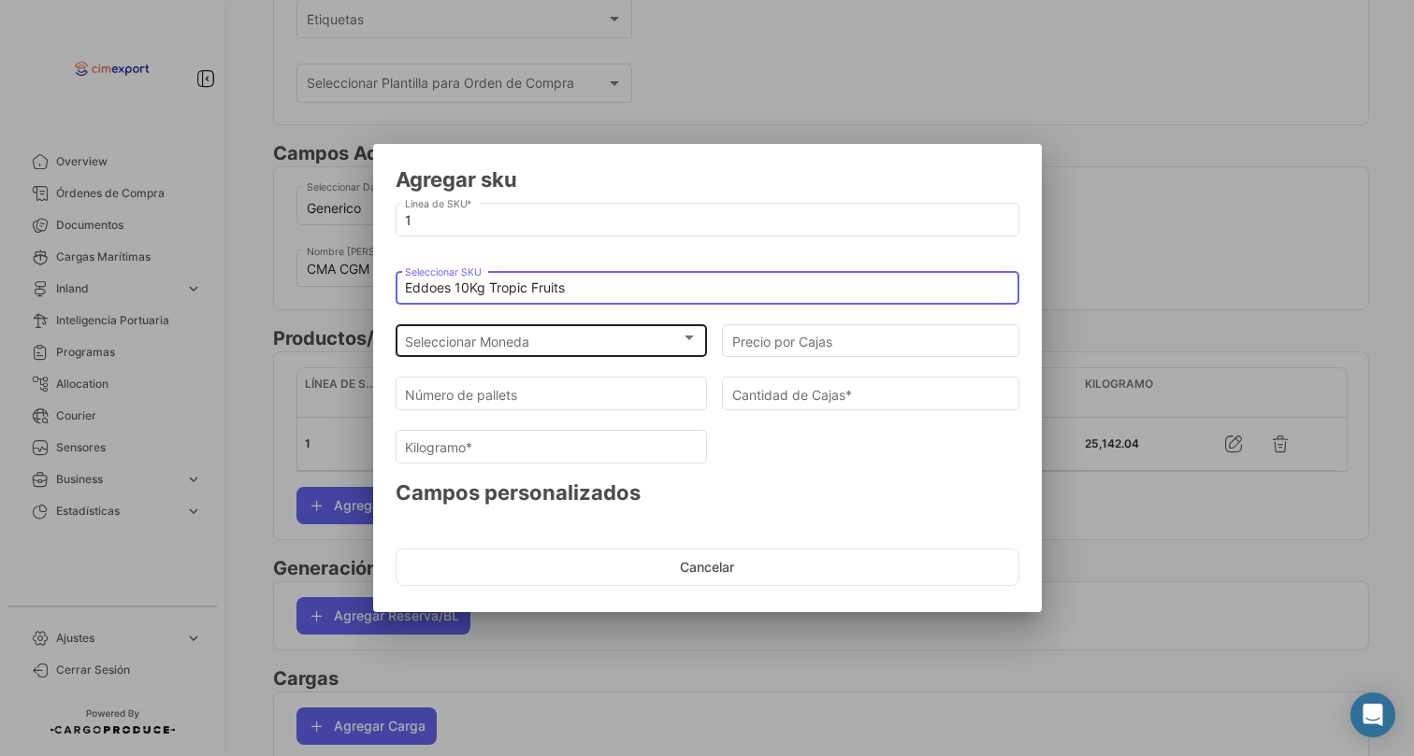
click at [524, 322] on div "Seleccionar Moneda Seleccionar Moneda" at bounding box center [551, 339] width 293 height 36
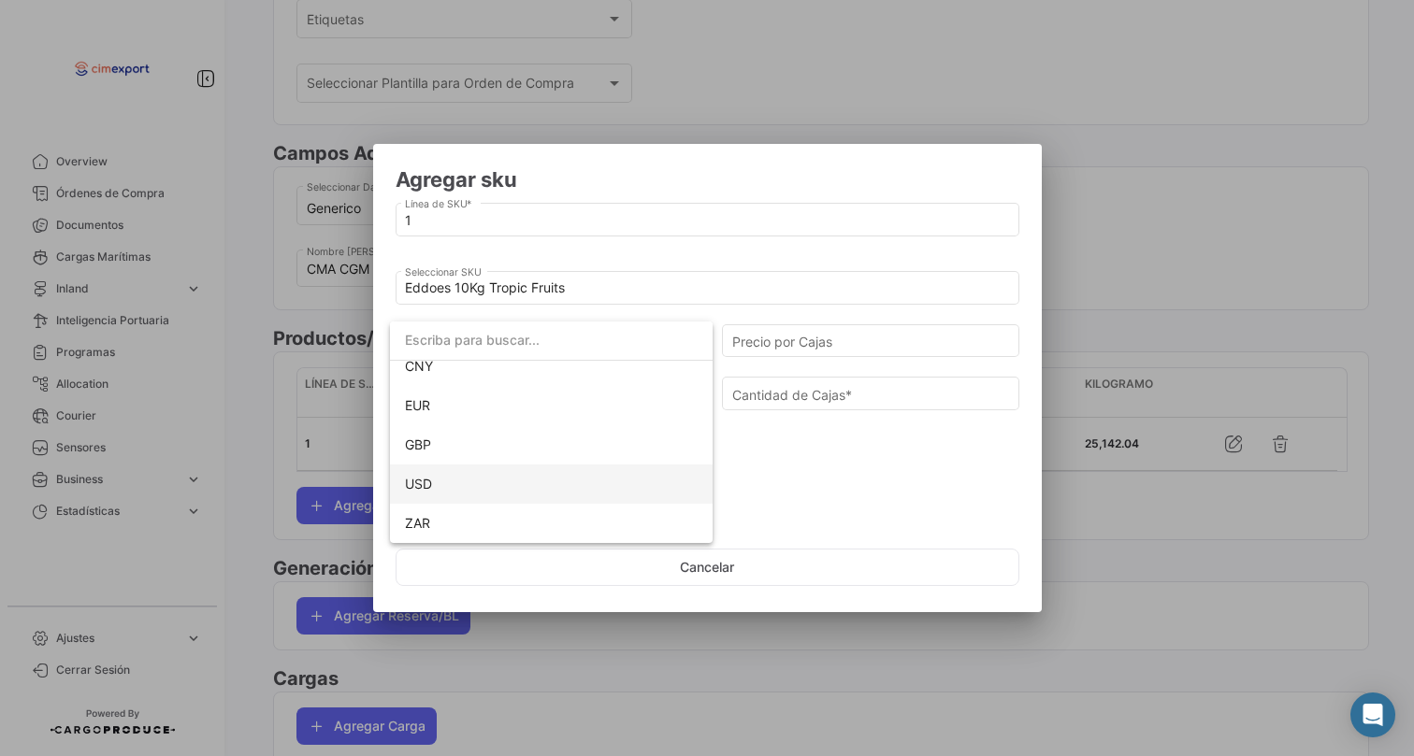
click at [449, 490] on span "USD" at bounding box center [551, 484] width 293 height 39
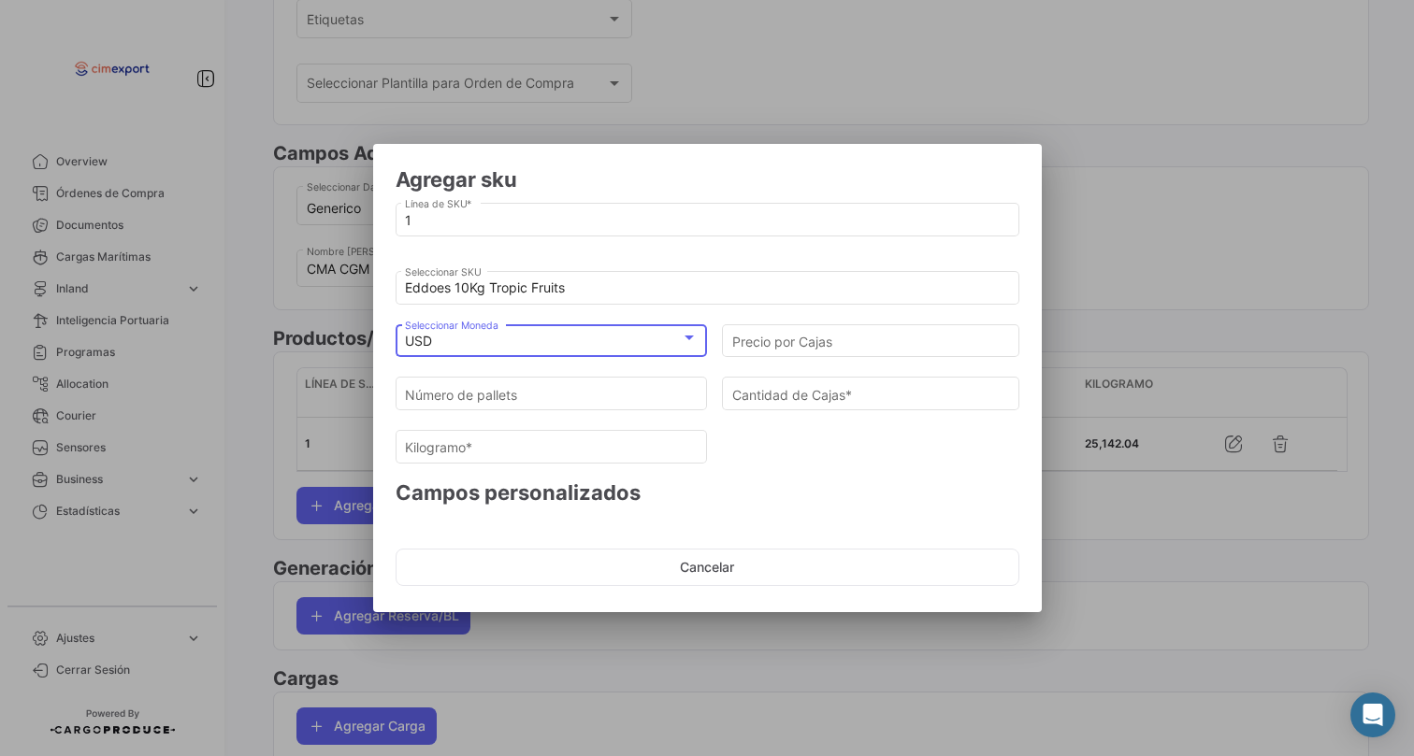
scroll to position [171, 0]
click at [810, 359] on div "Precio por Cajas" at bounding box center [870, 347] width 297 height 47
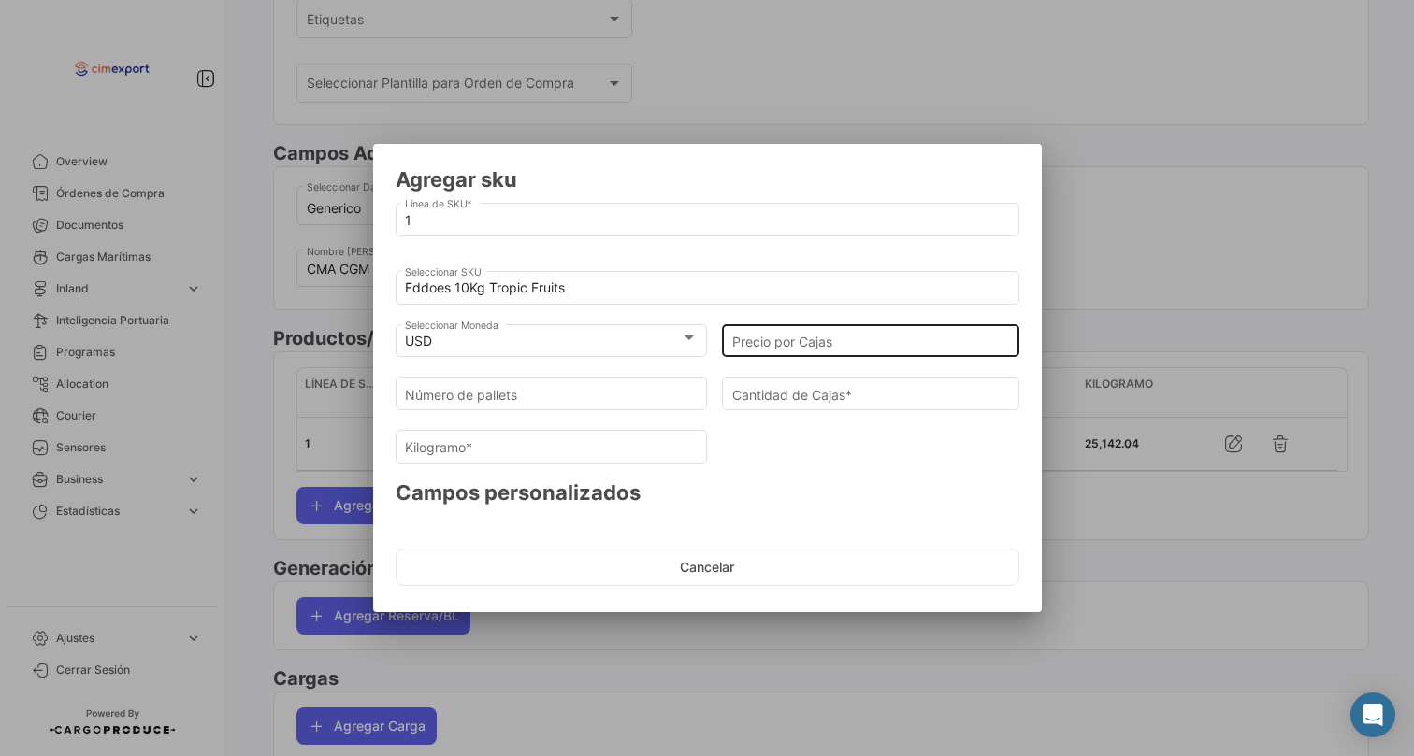
click at [800, 347] on input "Precio por Cajas" at bounding box center [871, 342] width 278 height 16
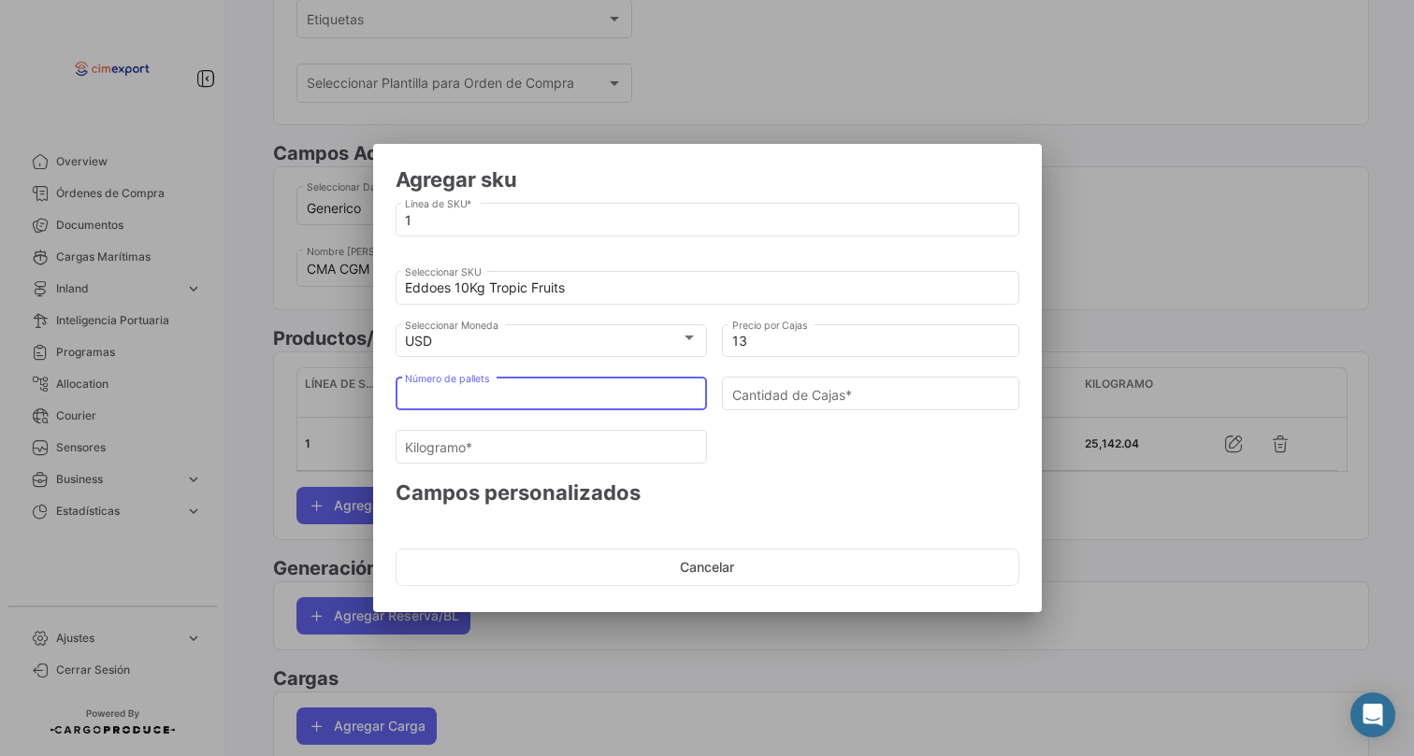
click at [640, 400] on input "Número de pallets" at bounding box center [551, 395] width 293 height 16
click at [808, 393] on input "0" at bounding box center [871, 395] width 278 height 16
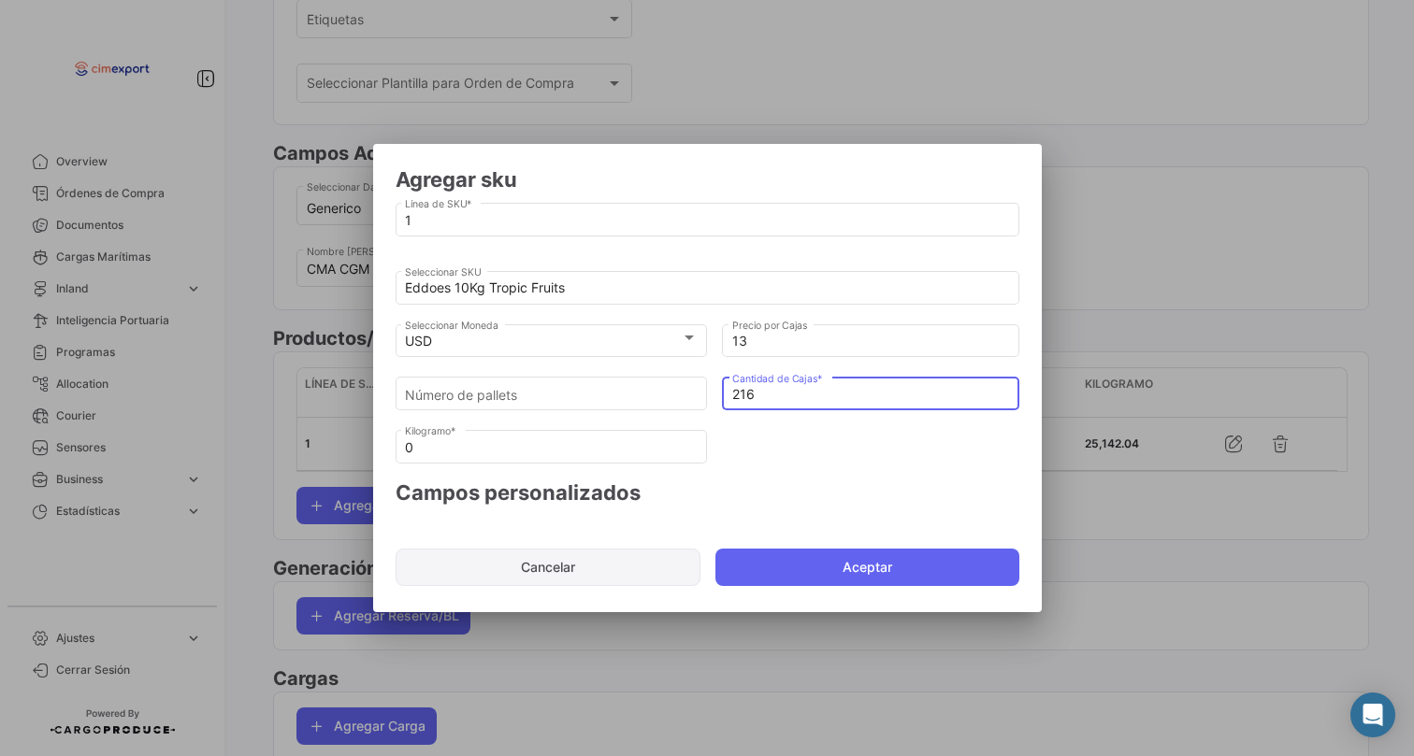
click at [799, 576] on button "Aceptar" at bounding box center [867, 567] width 304 height 37
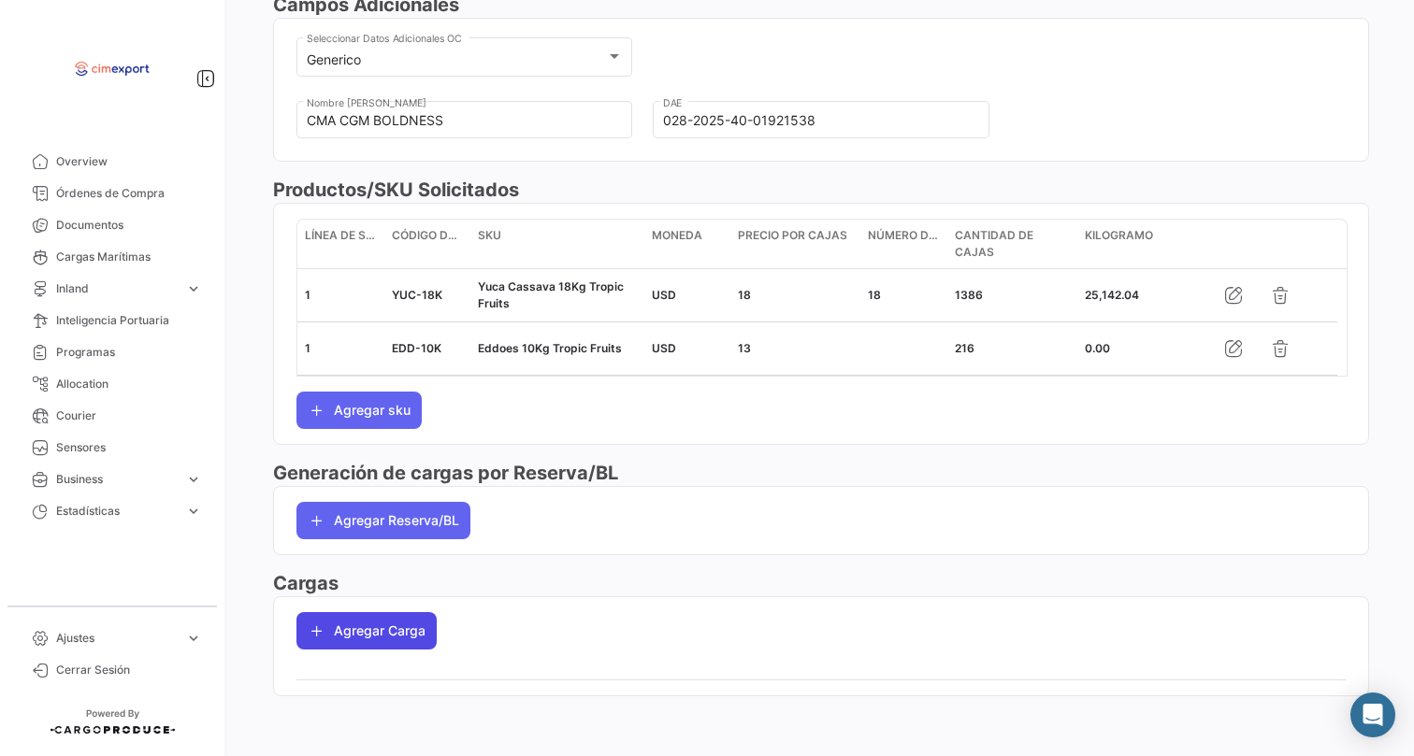
click at [350, 643] on button "Agregar Carga" at bounding box center [366, 630] width 140 height 37
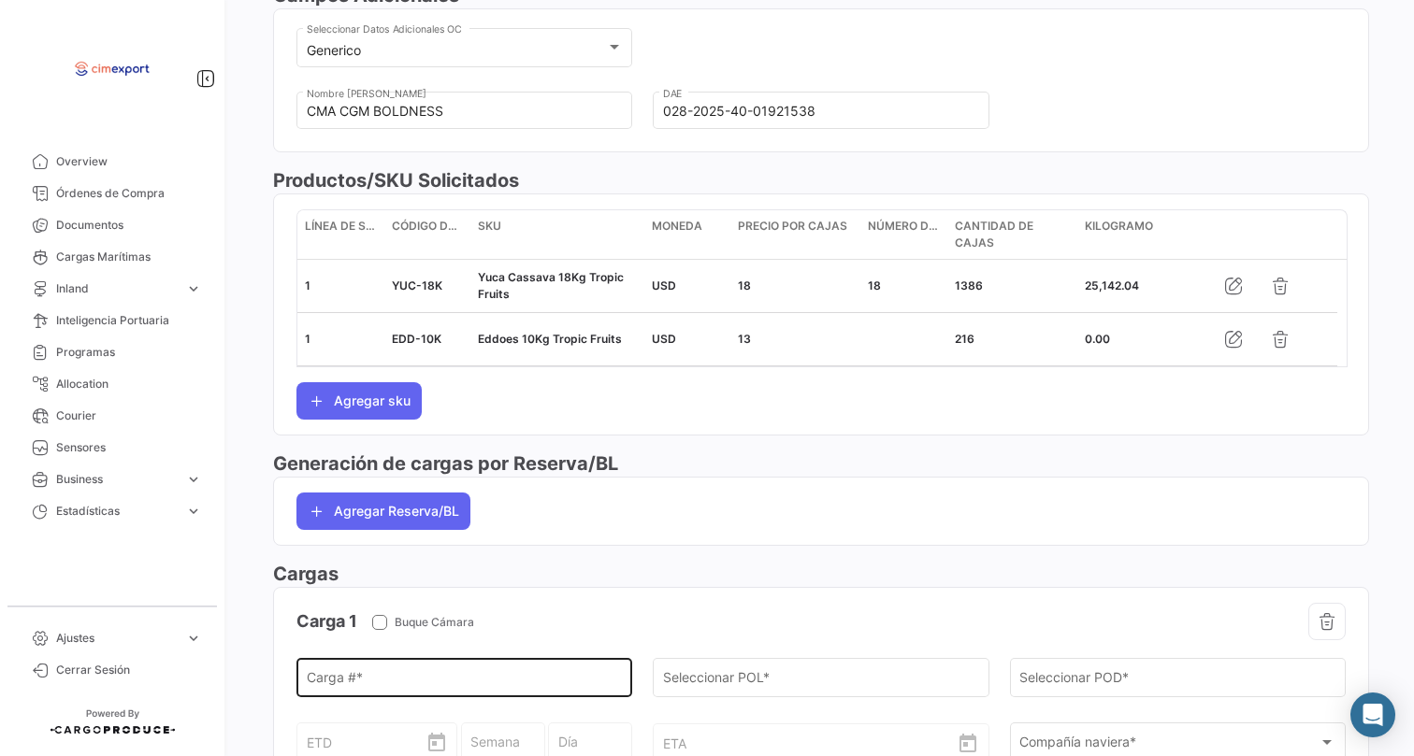
click at [356, 685] on input "Carga # *" at bounding box center [465, 682] width 316 height 16
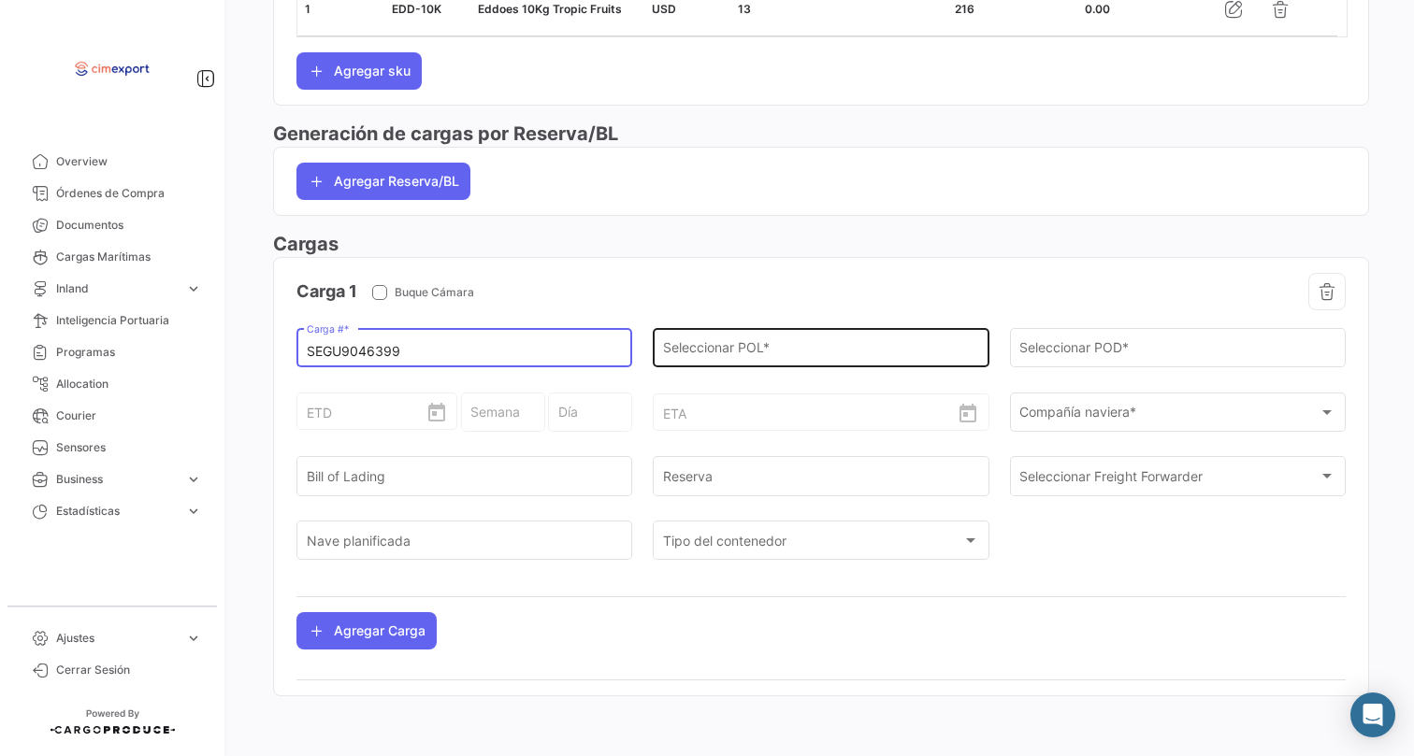
scroll to position [992, 0]
click at [702, 346] on input "Seleccionar POL *" at bounding box center [821, 352] width 316 height 16
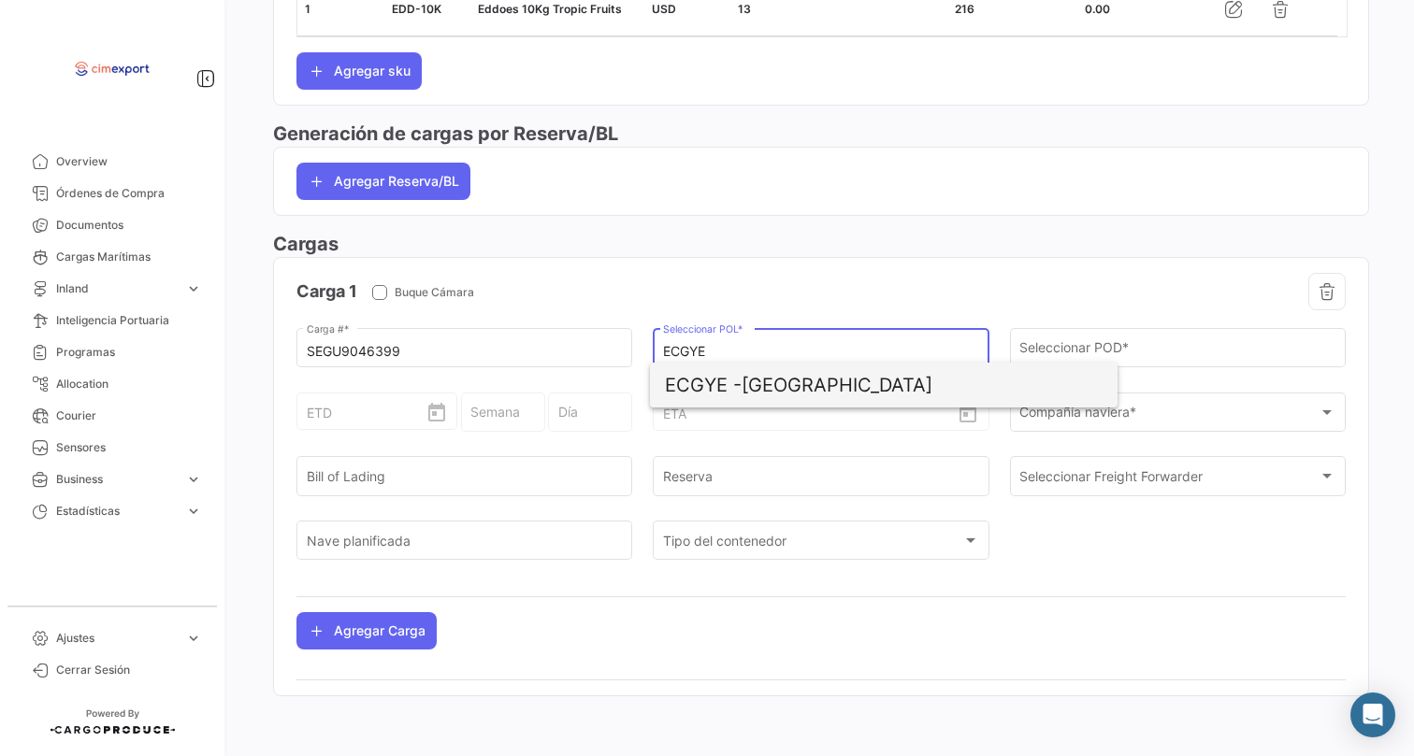
click at [797, 379] on span "ECGYE - [GEOGRAPHIC_DATA]" at bounding box center [884, 385] width 438 height 45
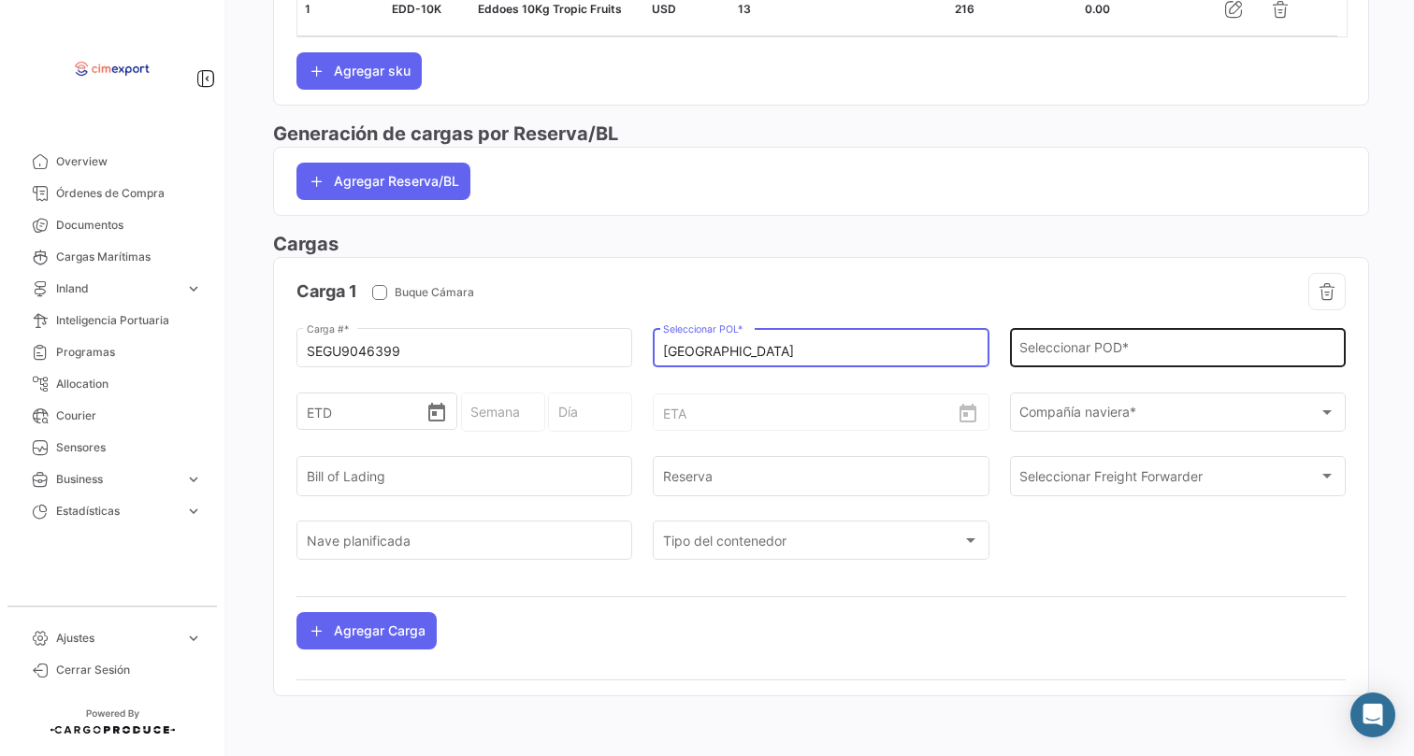
click at [1067, 344] on input "Seleccionar POD *" at bounding box center [1177, 352] width 316 height 16
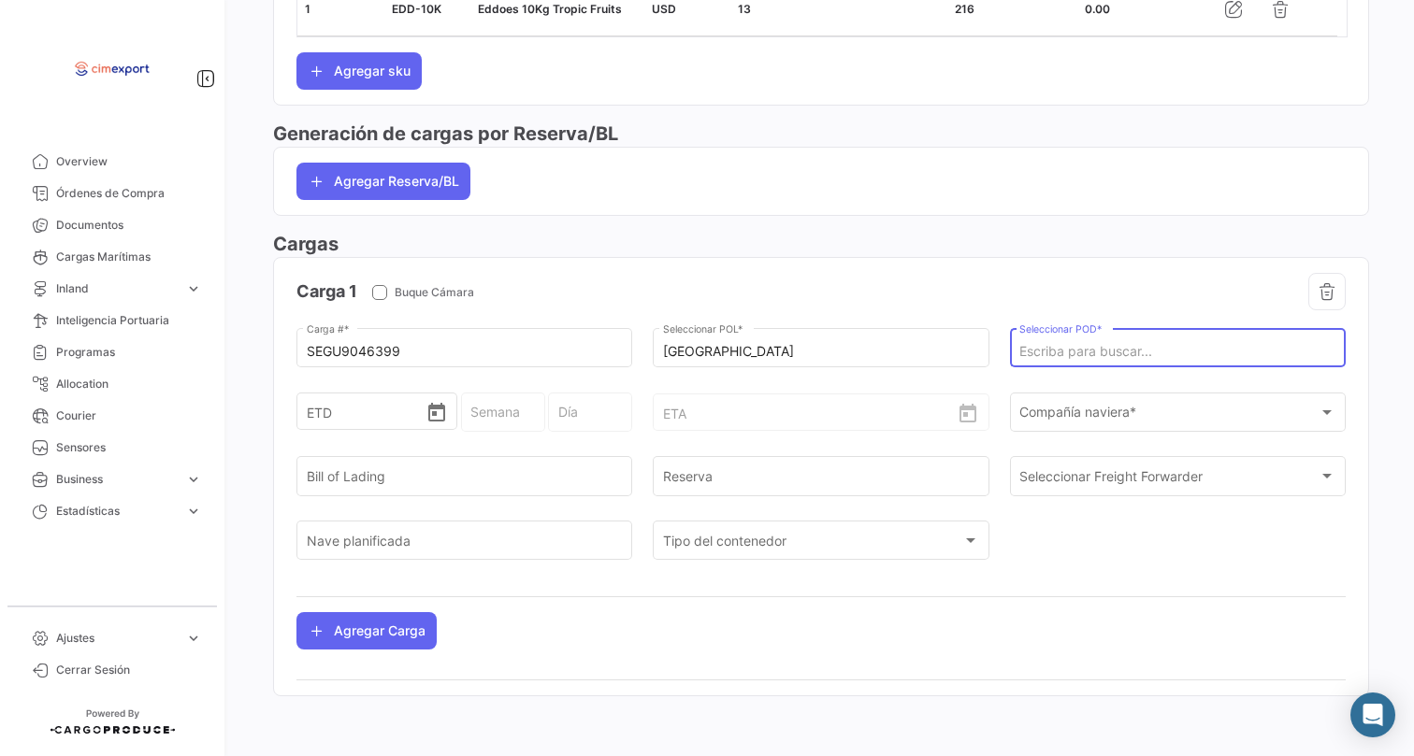
scroll to position [1008, 0]
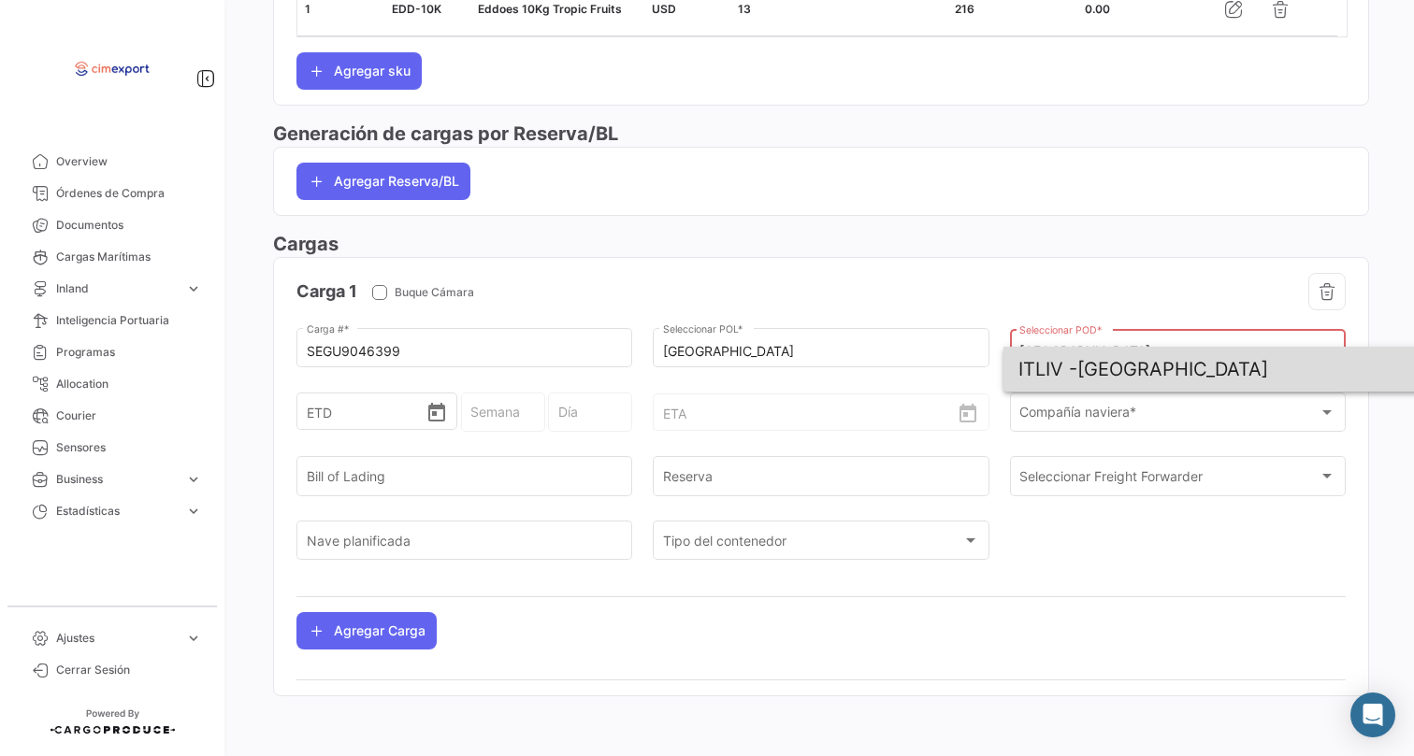
click at [1138, 361] on span "ITLIV - [GEOGRAPHIC_DATA]" at bounding box center [1237, 369] width 438 height 45
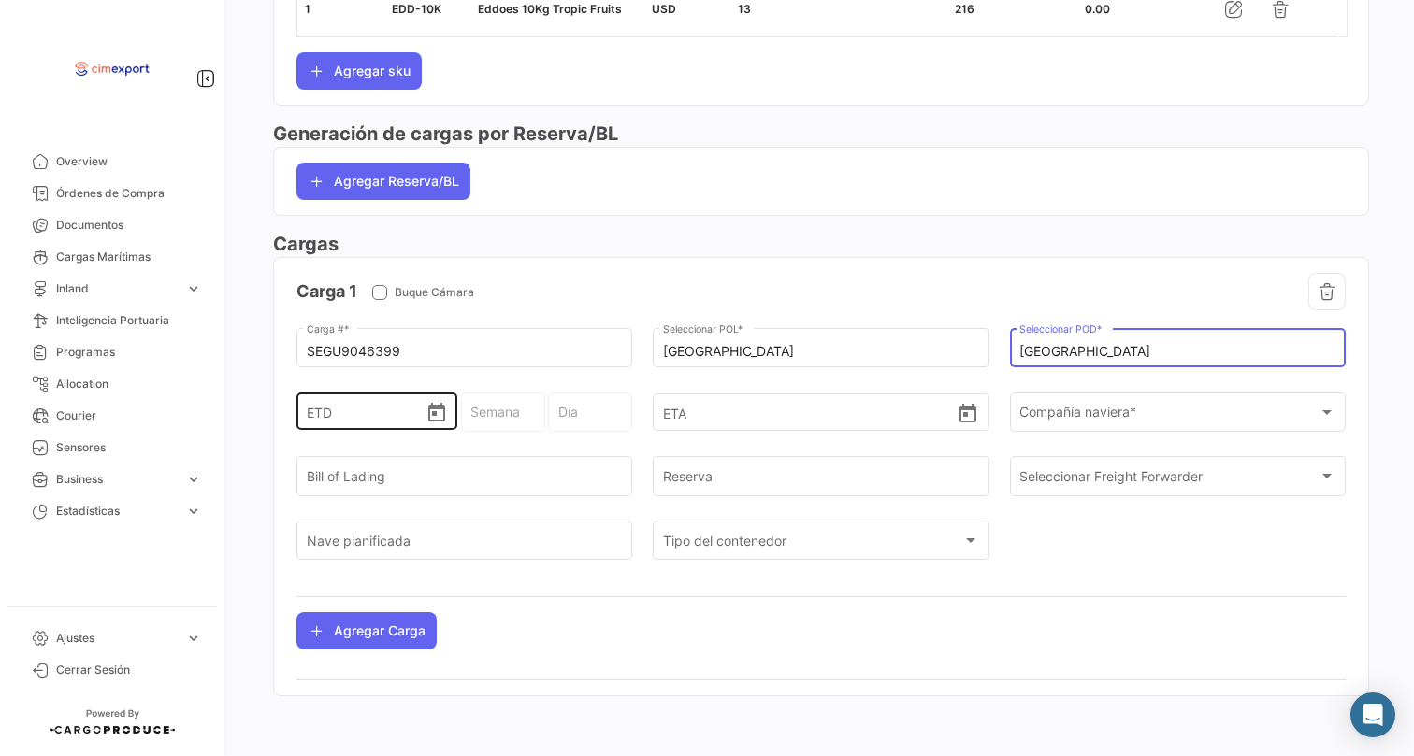
click at [434, 422] on icon "Open calendar" at bounding box center [436, 412] width 17 height 19
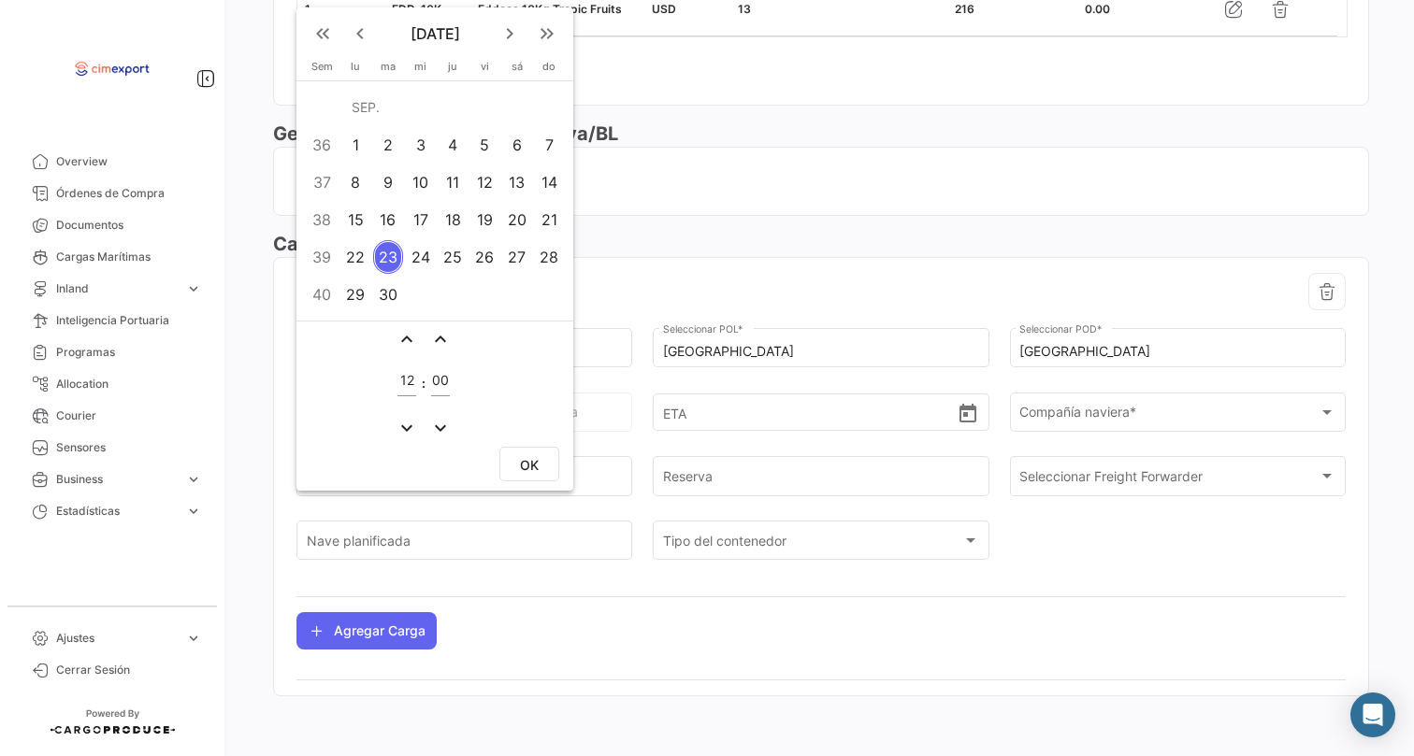
click at [503, 131] on td "6" at bounding box center [516, 144] width 33 height 37
click at [538, 465] on span "OK" at bounding box center [529, 465] width 19 height 16
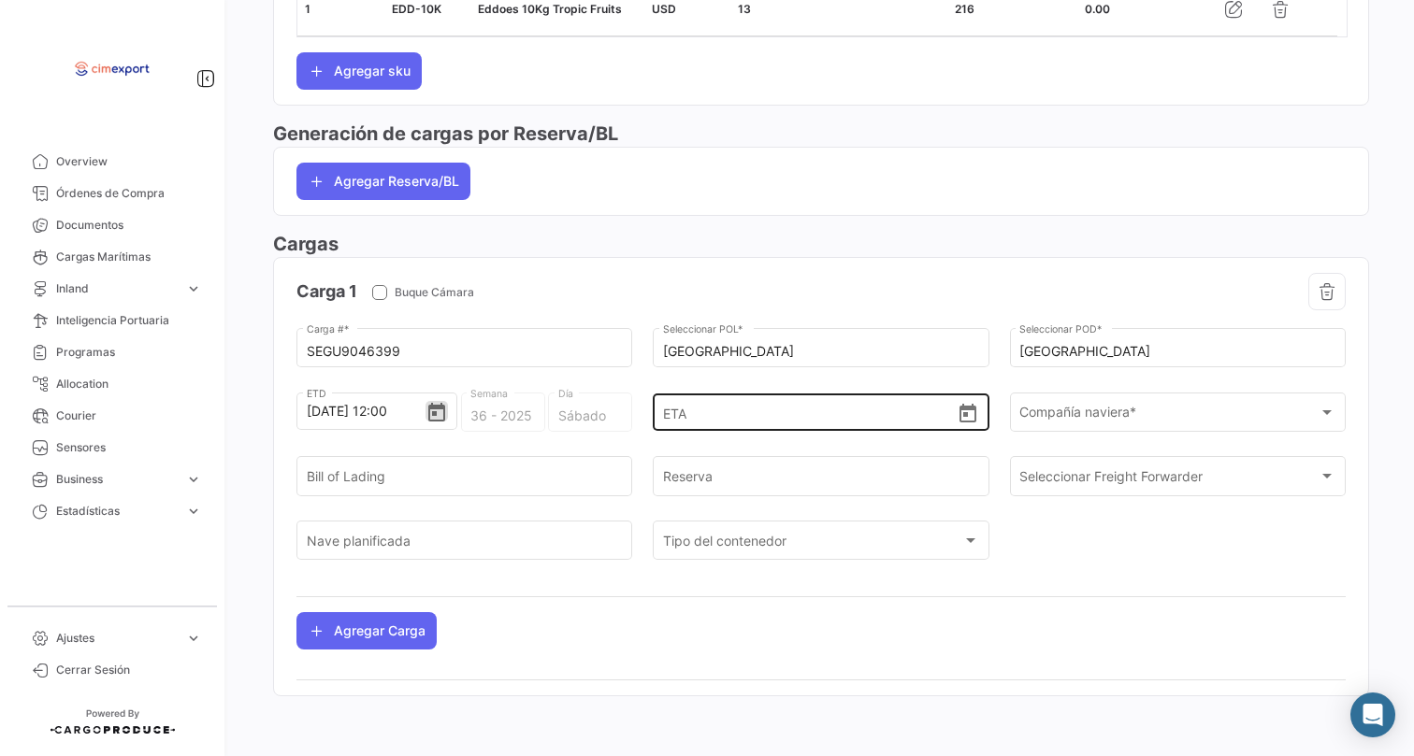
click at [966, 417] on icon "Open calendar" at bounding box center [967, 413] width 17 height 19
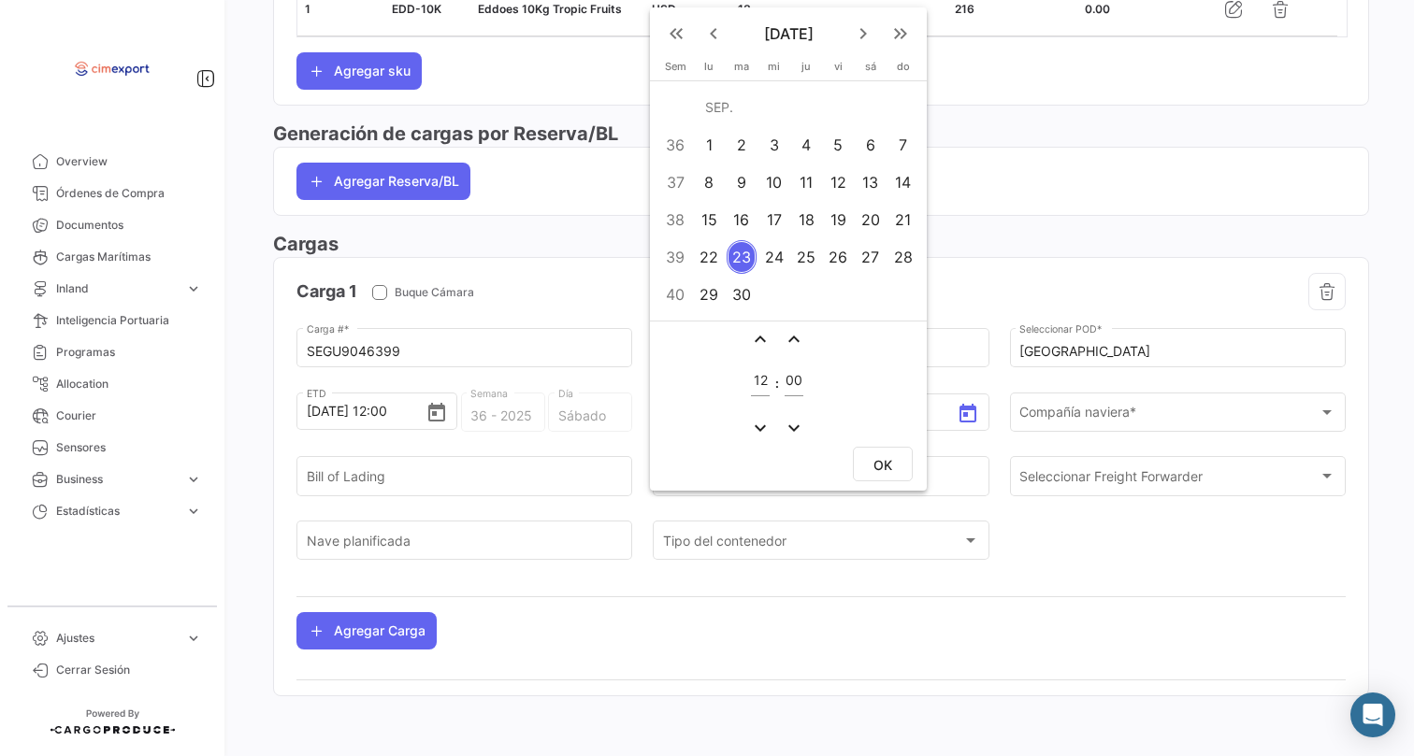
click at [740, 304] on div "30" at bounding box center [741, 295] width 30 height 34
click at [886, 464] on span "OK" at bounding box center [882, 465] width 19 height 16
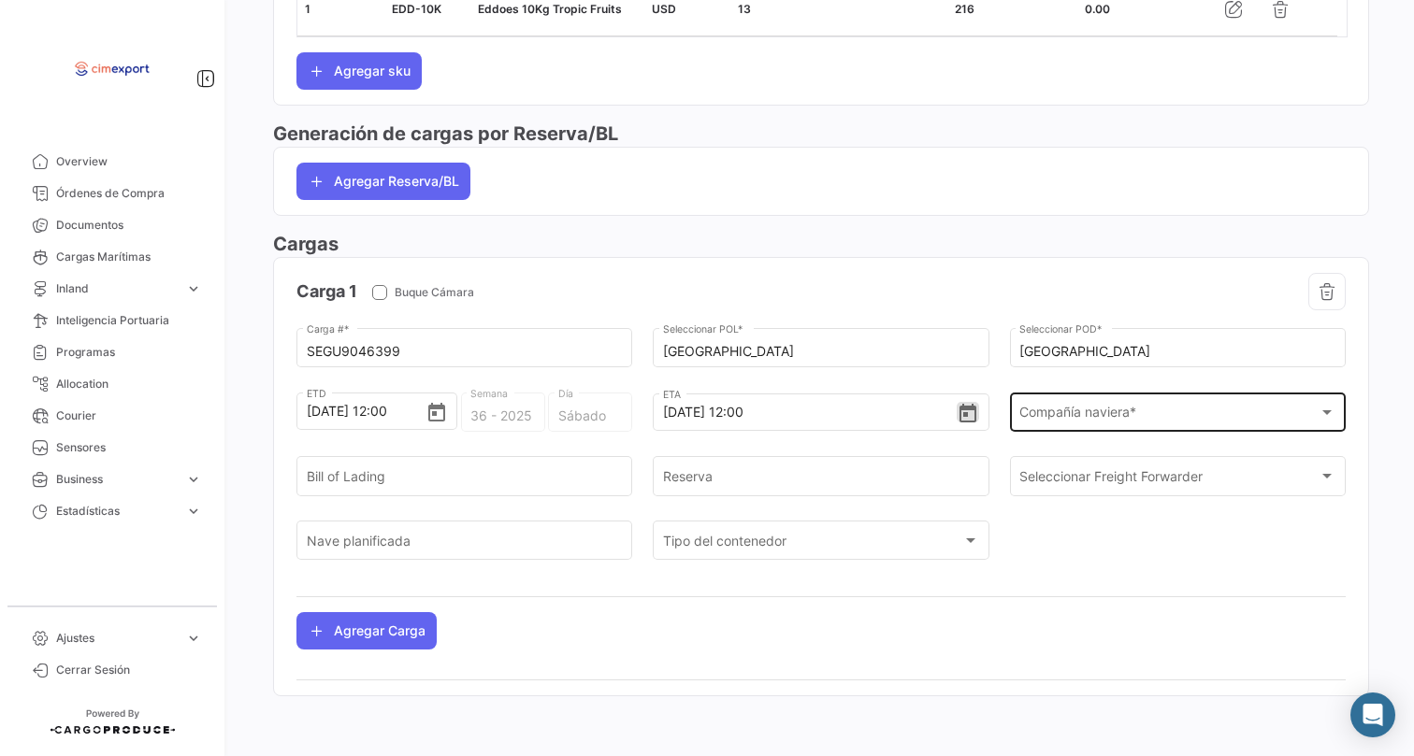
click at [1082, 399] on div "Compañía naviera * Compañía naviera *" at bounding box center [1177, 410] width 316 height 43
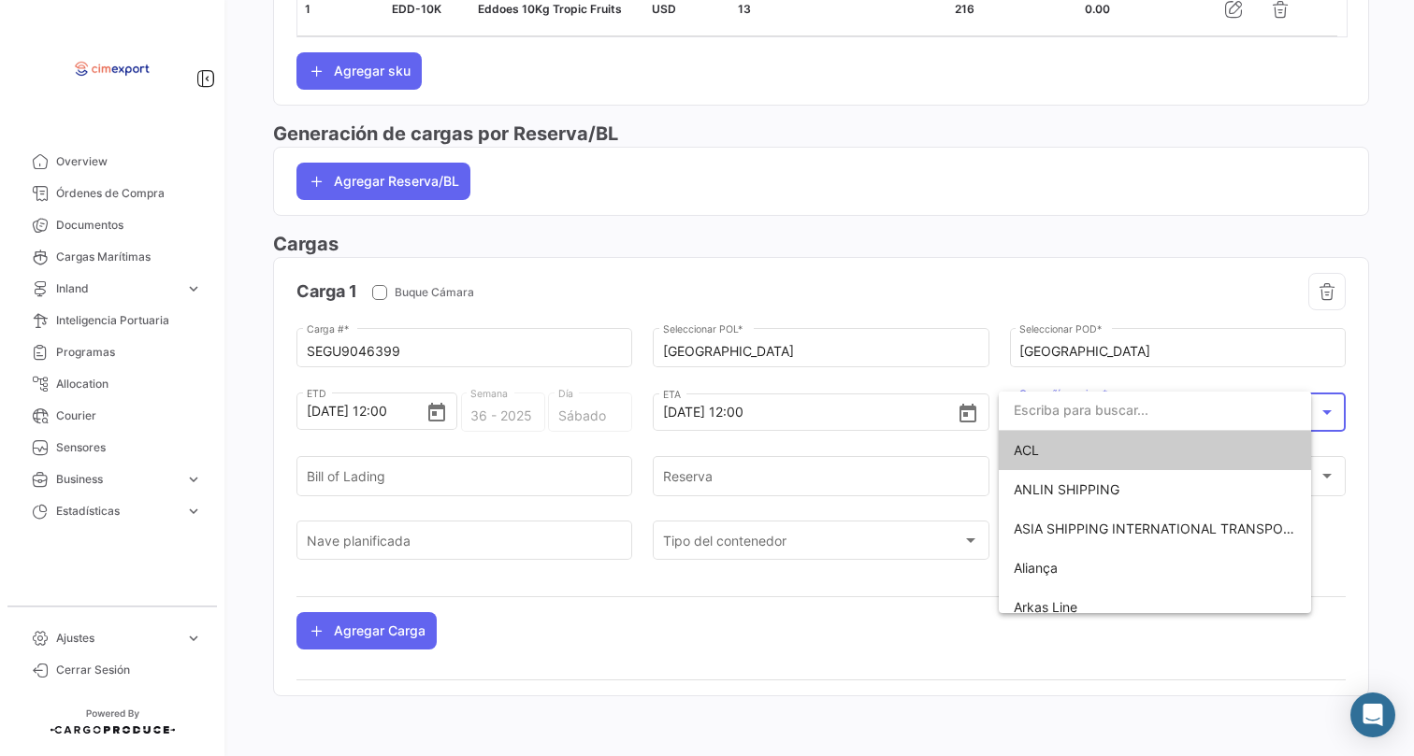
scroll to position [991, 0]
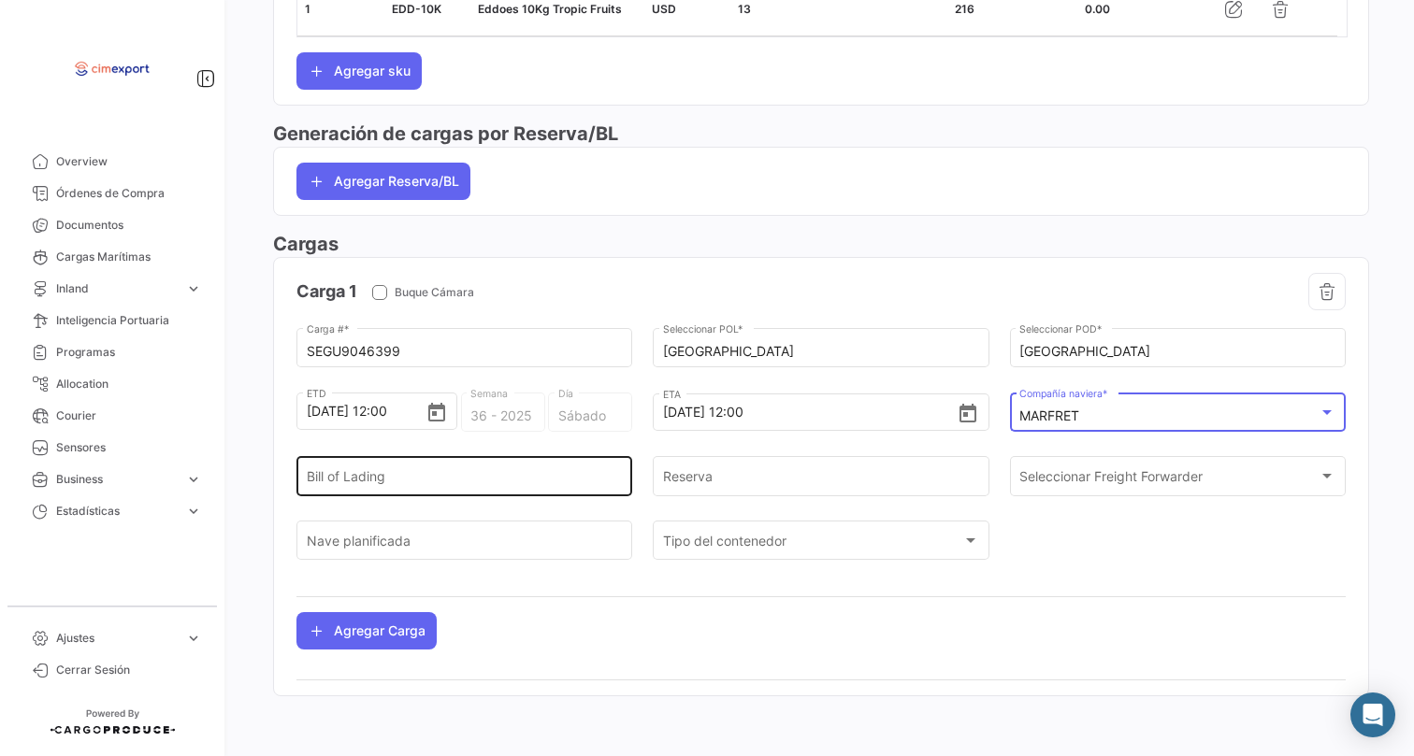
click at [432, 463] on div "Bill of Lading" at bounding box center [465, 474] width 316 height 43
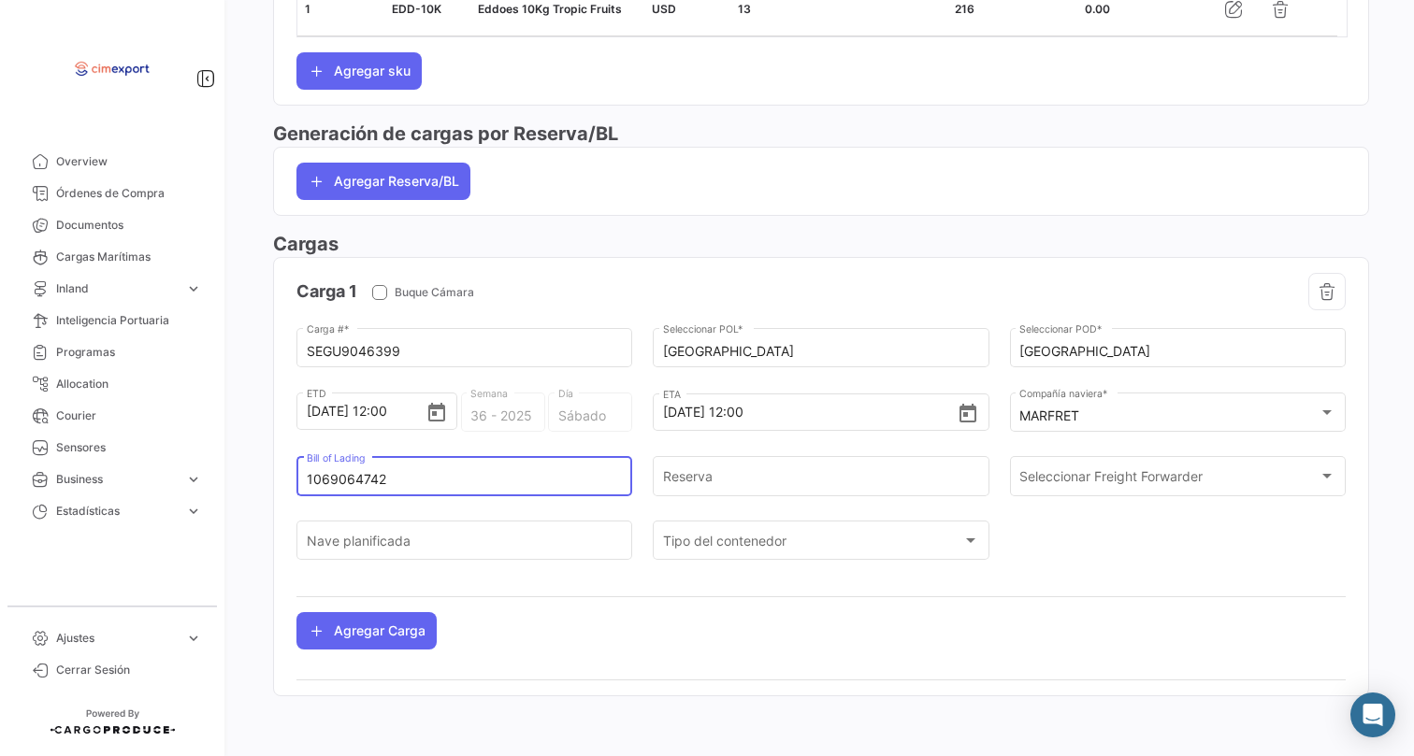
click at [375, 476] on input "1069064742" at bounding box center [465, 480] width 316 height 16
click at [709, 472] on input "Reserva" at bounding box center [821, 480] width 316 height 16
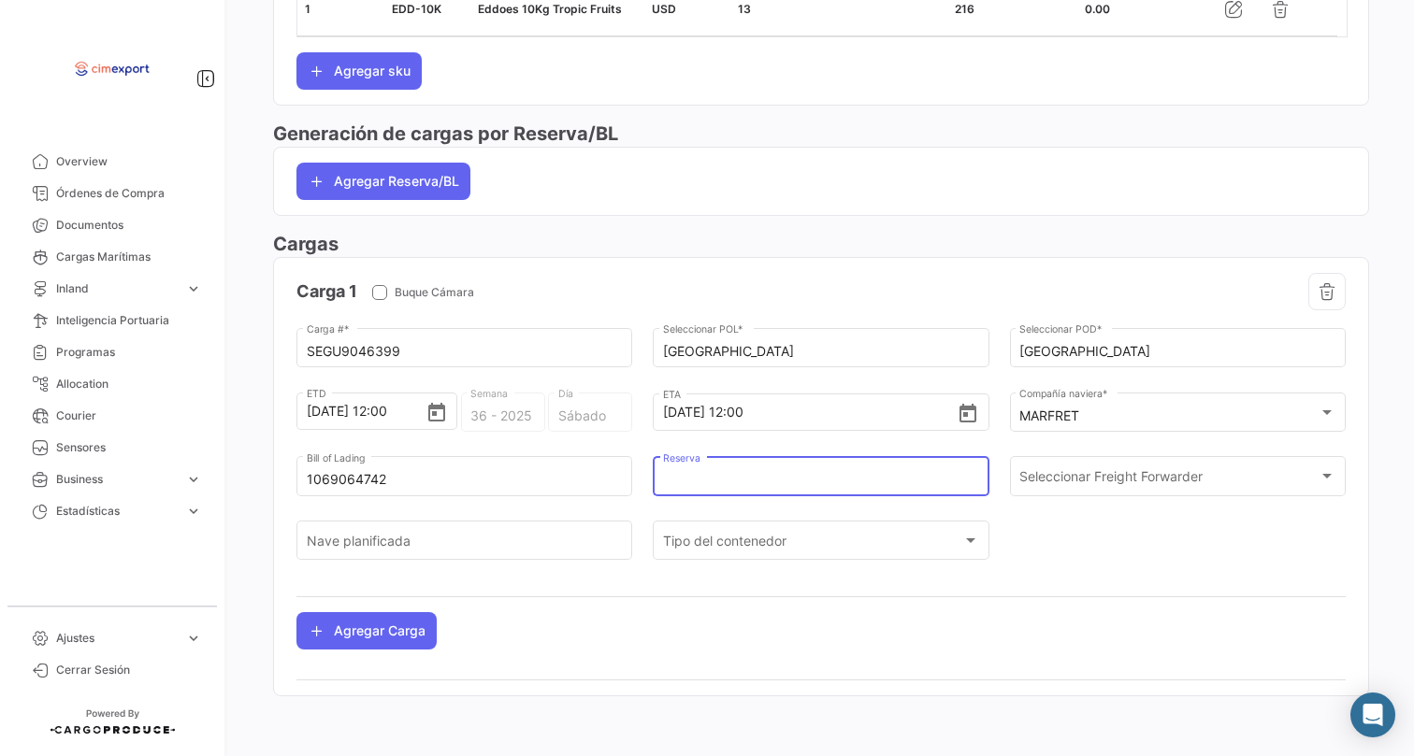
paste input "1069064742"
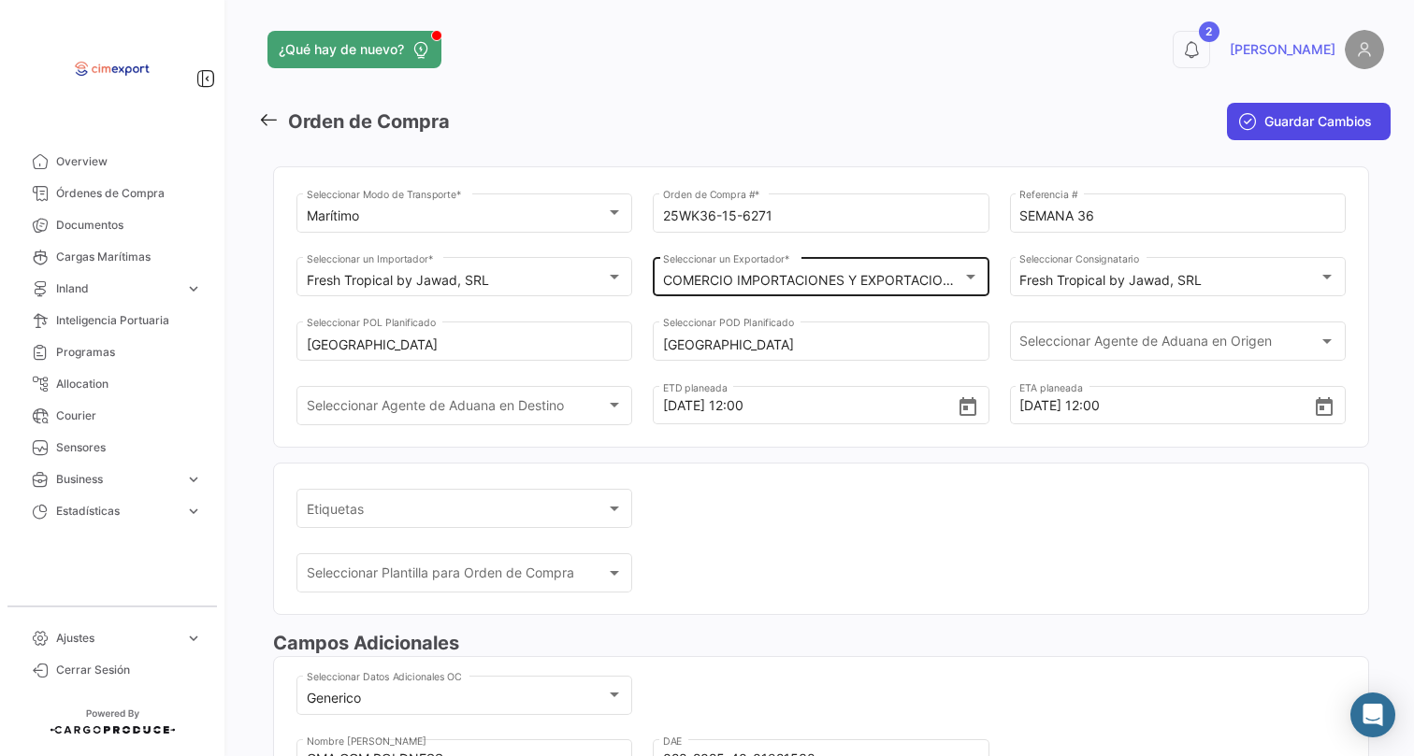
scroll to position [-1, 0]
click at [1276, 129] on span "Guardar Cambios" at bounding box center [1318, 121] width 108 height 19
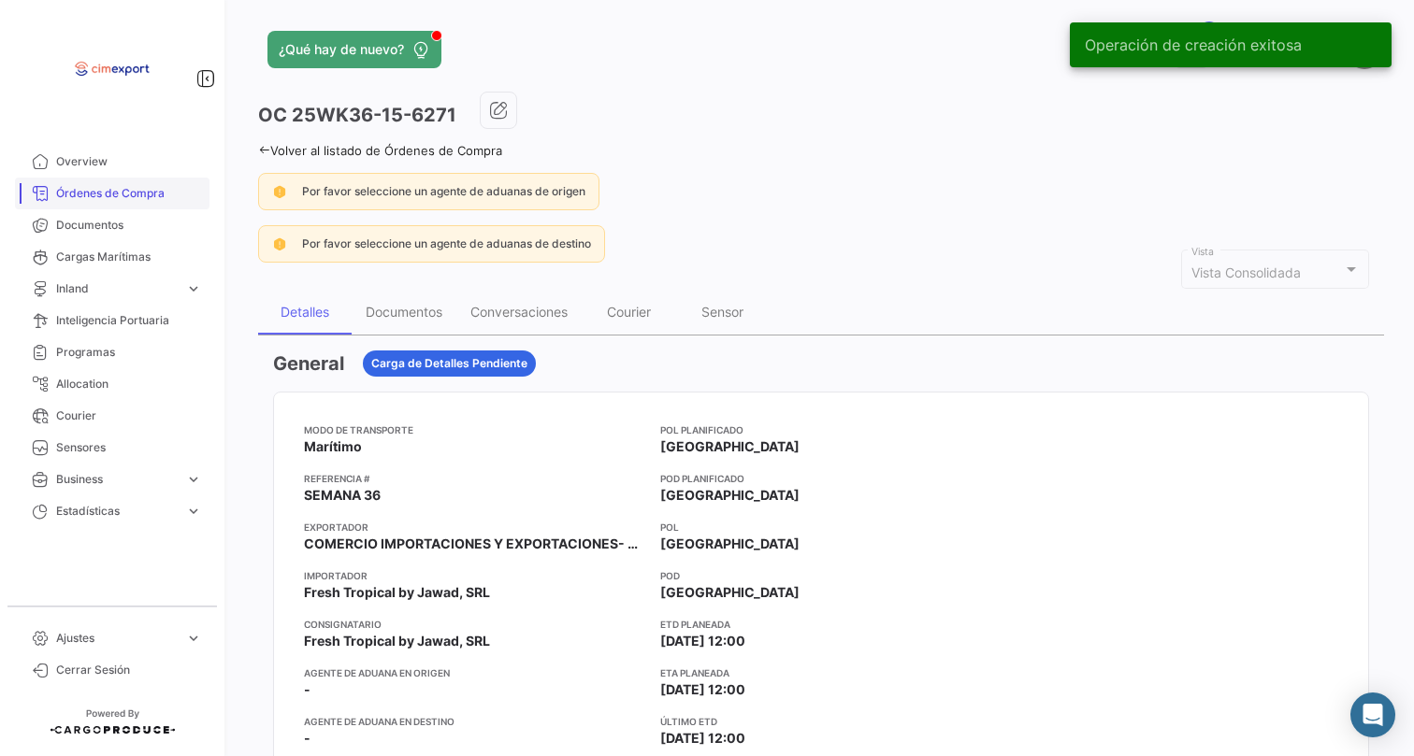
click at [103, 199] on span "Órdenes de Compra" at bounding box center [129, 193] width 146 height 17
